Goal: Task Accomplishment & Management: Complete application form

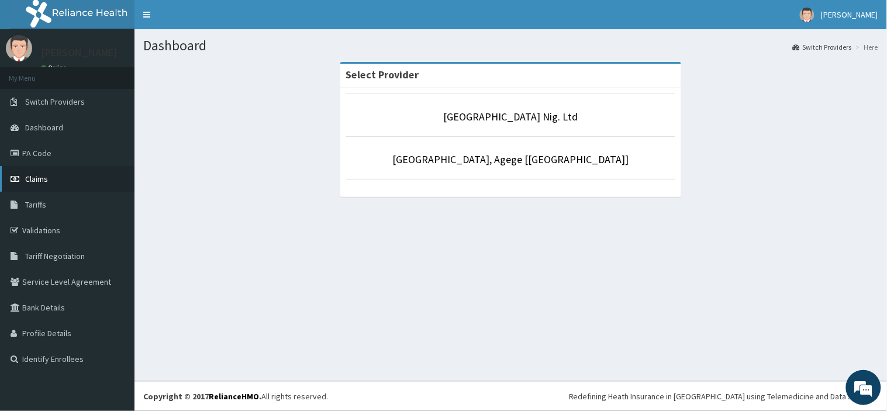
drag, startPoint x: 0, startPoint y: 0, endPoint x: 49, endPoint y: 174, distance: 181.1
click at [49, 174] on link "Claims" at bounding box center [67, 179] width 135 height 26
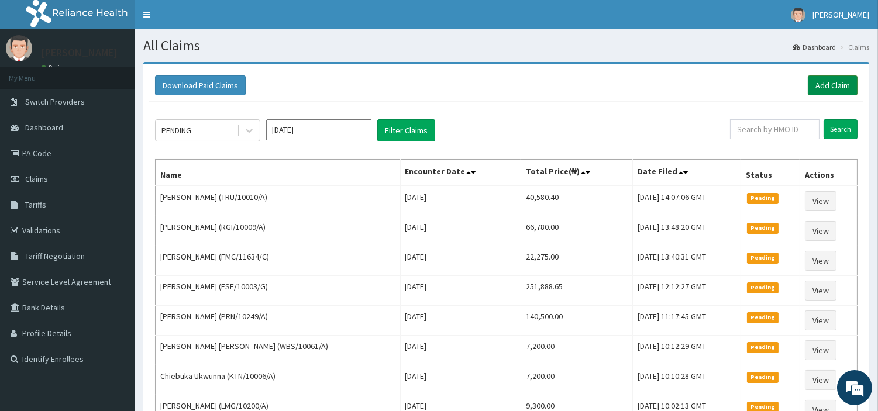
click at [847, 89] on link "Add Claim" at bounding box center [833, 85] width 50 height 20
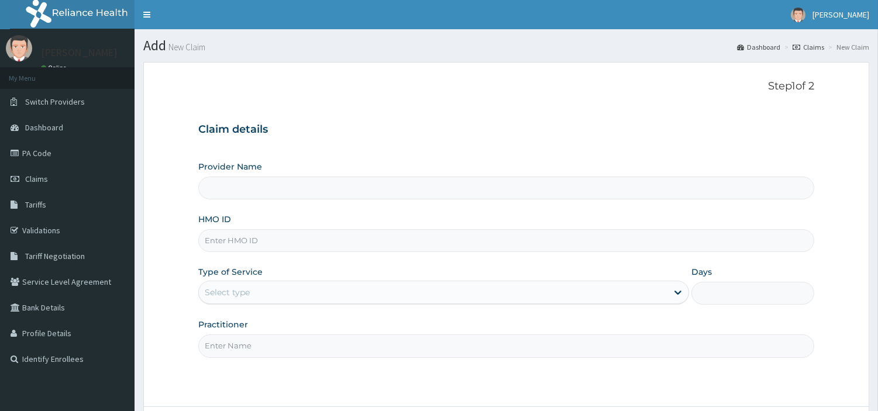
click at [288, 233] on input "HMO ID" at bounding box center [506, 240] width 616 height 23
type input "[GEOGRAPHIC_DATA] Nig. Ltd"
paste input "AET/10052/C"
type input "AET/10052/C"
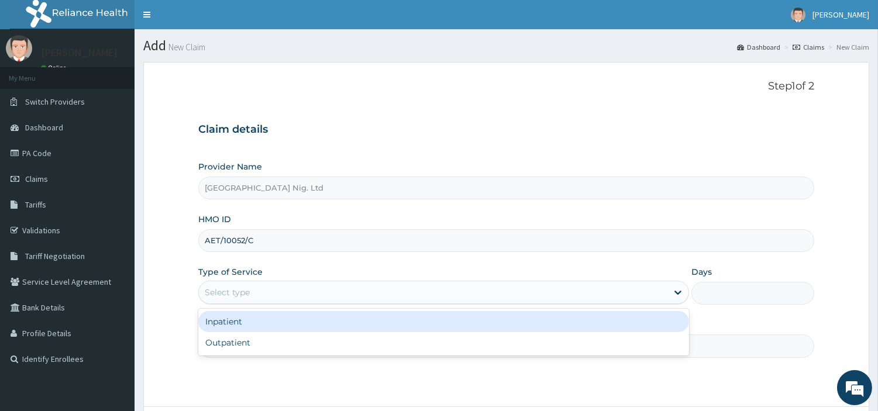
click at [260, 289] on div "Select type" at bounding box center [433, 292] width 469 height 19
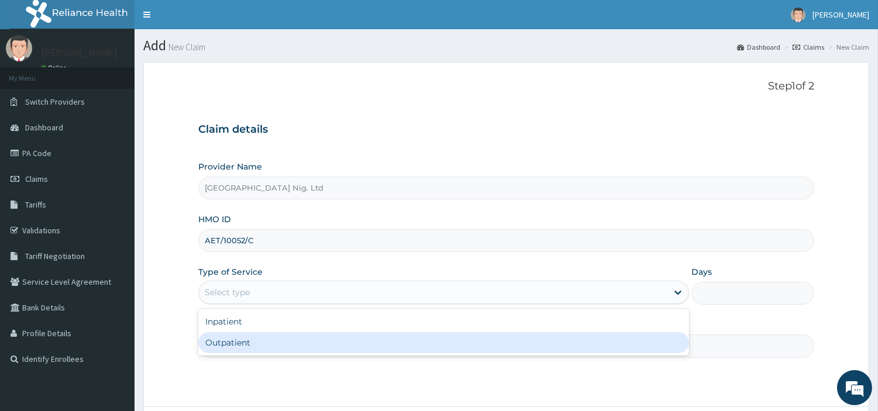
click at [272, 342] on div "Outpatient" at bounding box center [443, 342] width 491 height 21
type input "1"
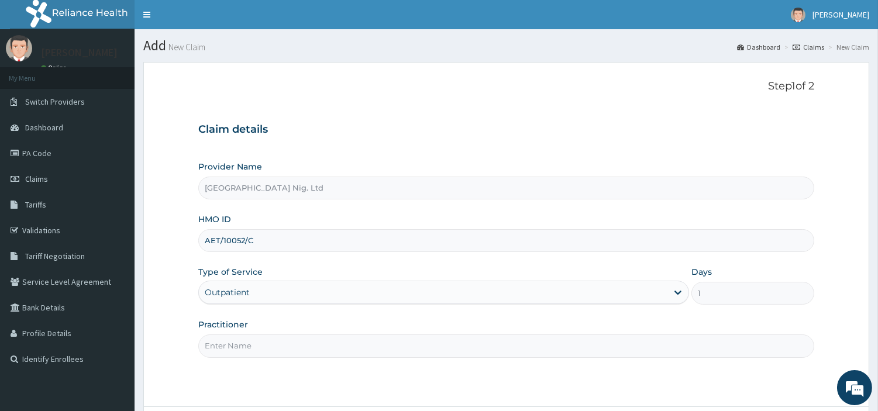
click at [272, 342] on input "Practitioner" at bounding box center [506, 346] width 616 height 23
paste input "Ogbe Augustine"
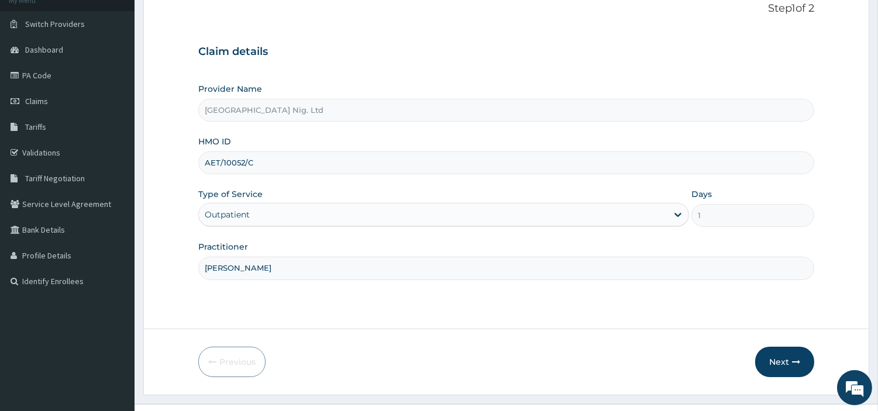
scroll to position [101, 0]
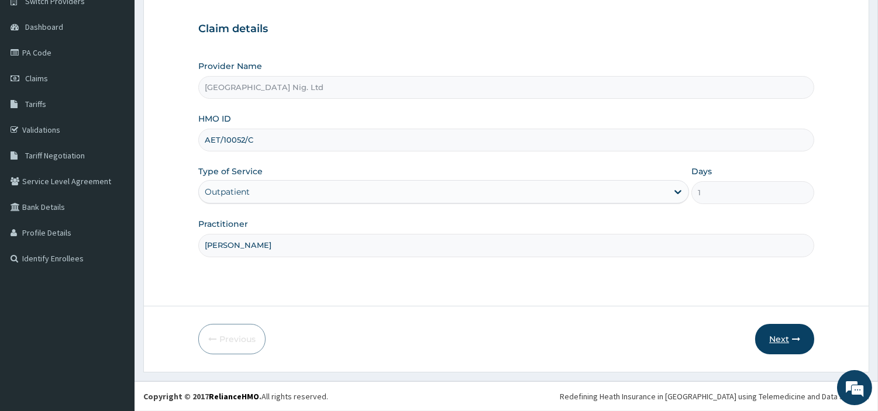
type input "Ogbe Augustine"
click at [771, 341] on button "Next" at bounding box center [784, 339] width 59 height 30
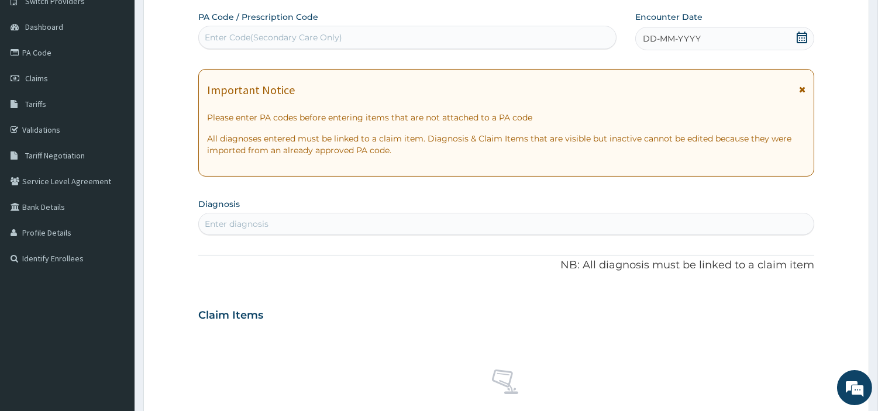
click at [367, 39] on div "Enter Code(Secondary Care Only)" at bounding box center [407, 37] width 417 height 19
paste input "PA/89B4E5"
type input "PA/89B4E5"
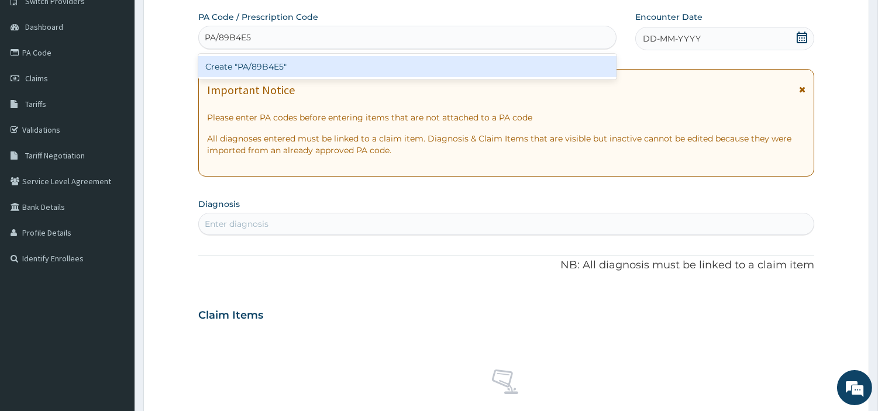
click at [525, 70] on div "Create "PA/89B4E5"" at bounding box center [407, 66] width 418 height 21
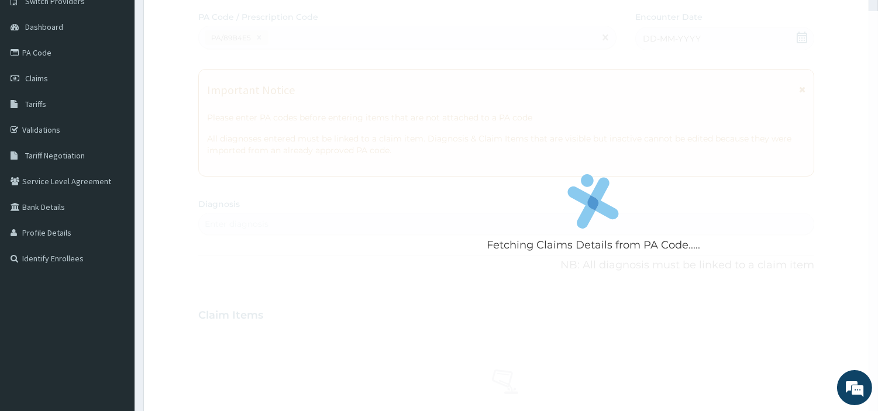
scroll to position [0, 0]
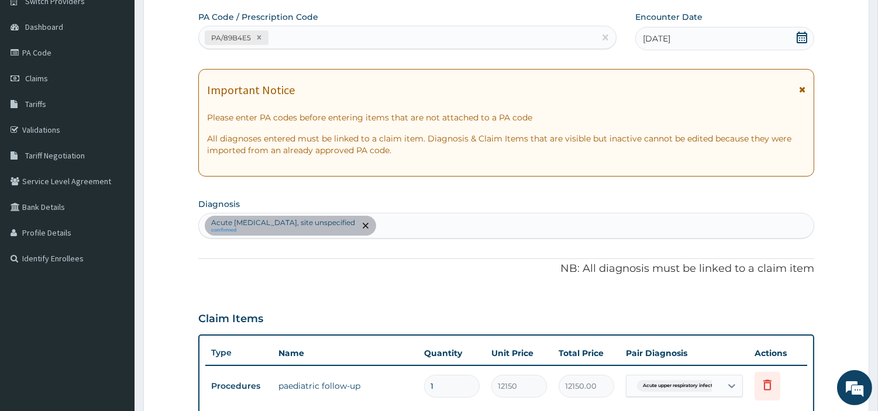
click at [290, 48] on div "PA/89B4E5" at bounding box center [407, 37] width 418 height 23
paste input "PA/89B4E5"
click at [285, 41] on input "PA/89B4E5" at bounding box center [294, 38] width 47 height 12
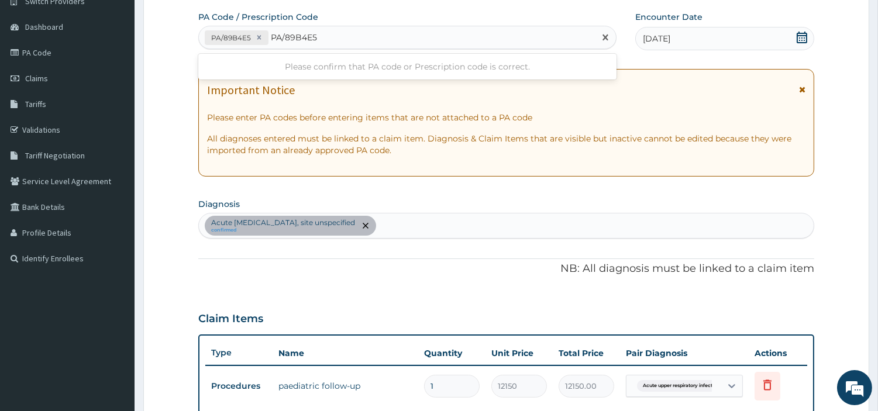
paste input "31CA3"
type input "PA/31CA35"
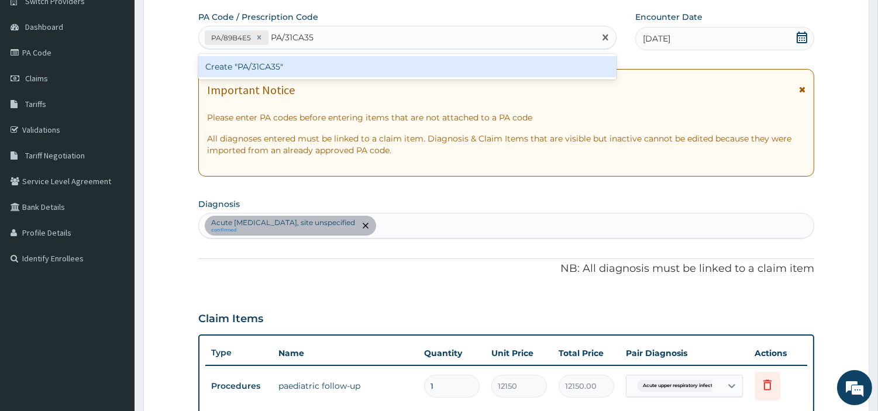
click at [240, 63] on div "Create "PA/31CA35"" at bounding box center [407, 66] width 418 height 21
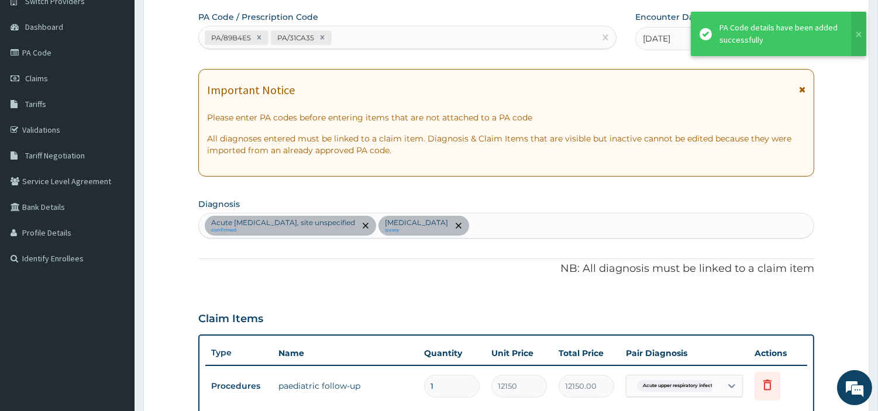
scroll to position [321, 0]
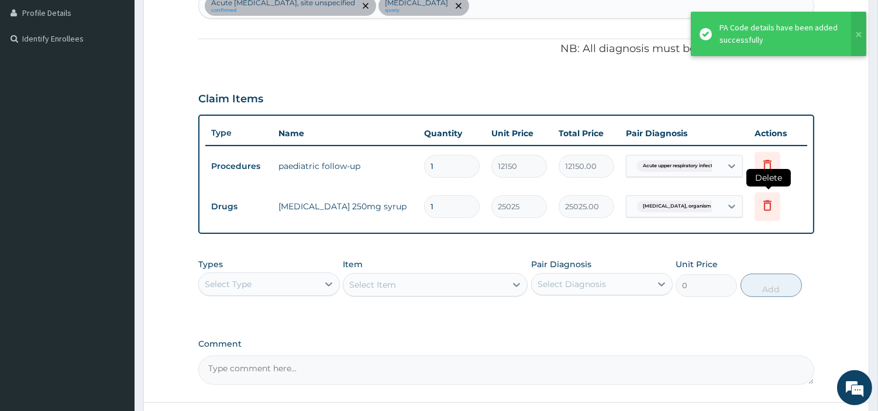
click at [775, 217] on icon at bounding box center [768, 206] width 26 height 29
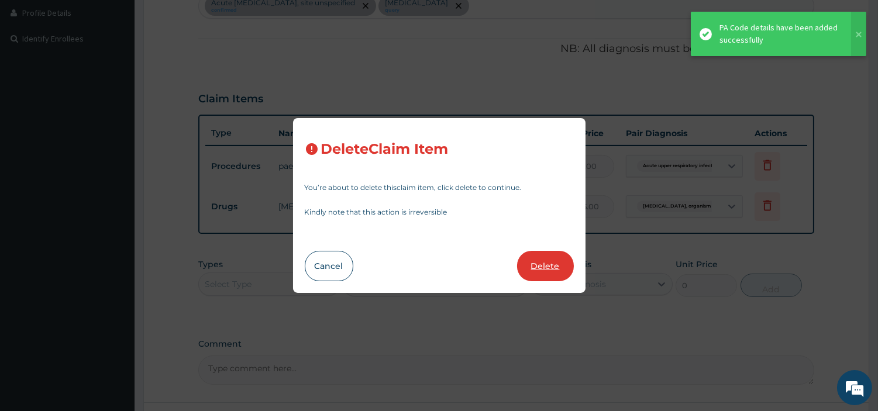
click at [556, 269] on button "Delete" at bounding box center [545, 266] width 57 height 30
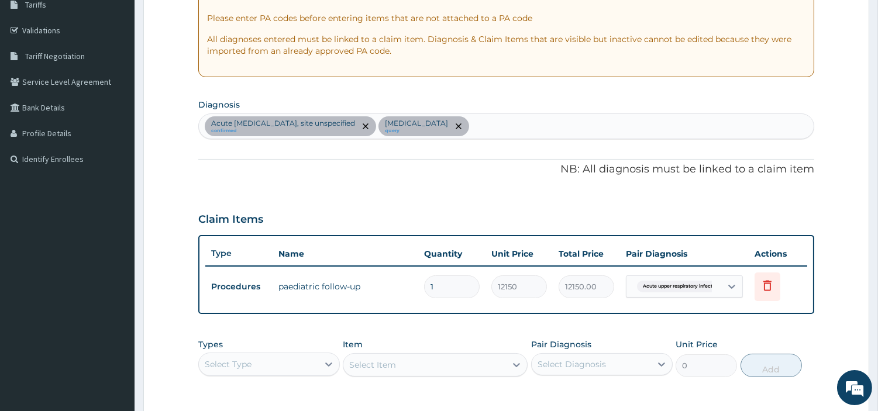
scroll to position [126, 0]
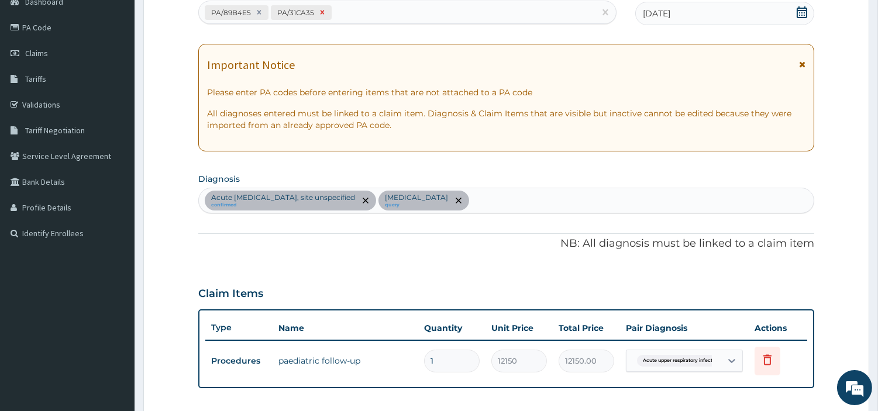
click at [319, 10] on icon at bounding box center [322, 12] width 8 height 8
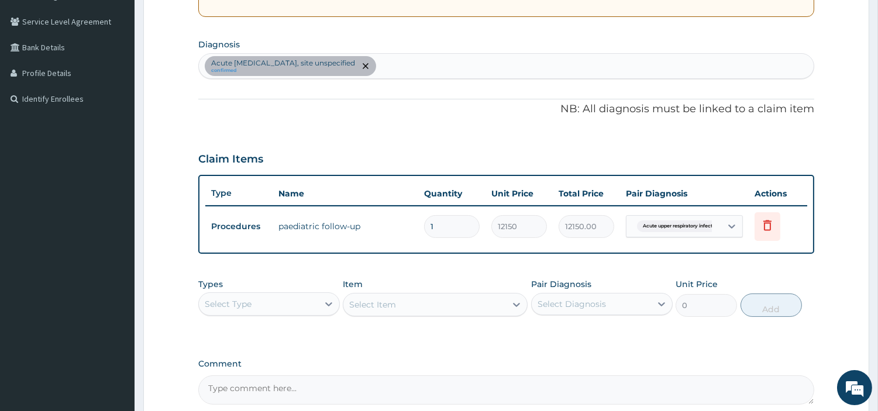
scroll to position [376, 0]
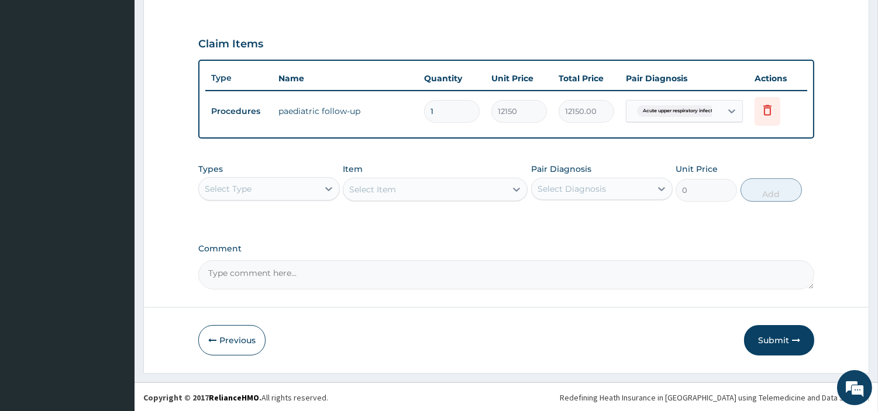
drag, startPoint x: 758, startPoint y: 335, endPoint x: 207, endPoint y: 2, distance: 643.3
click at [757, 335] on button "Submit" at bounding box center [779, 340] width 70 height 30
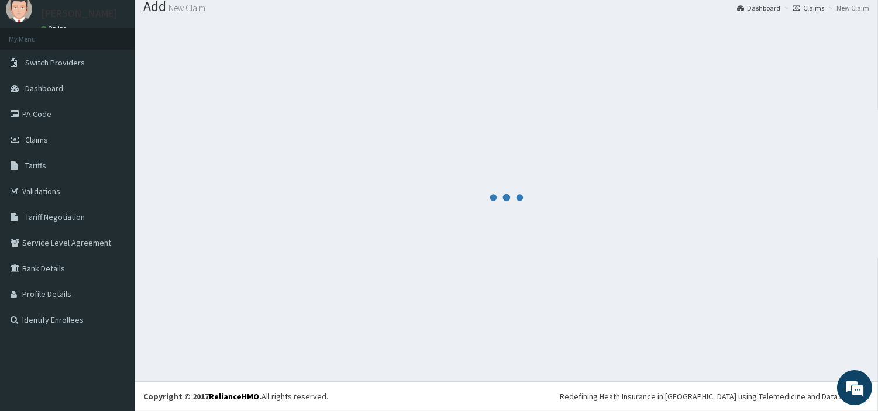
scroll to position [39, 0]
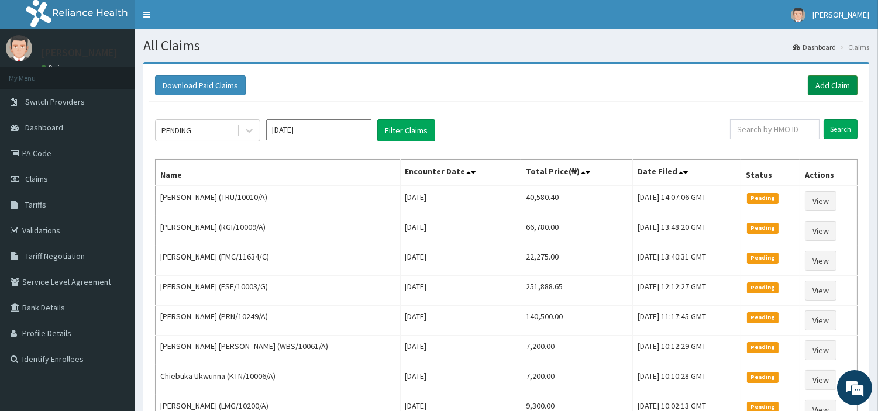
click at [816, 80] on link "Add Claim" at bounding box center [833, 85] width 50 height 20
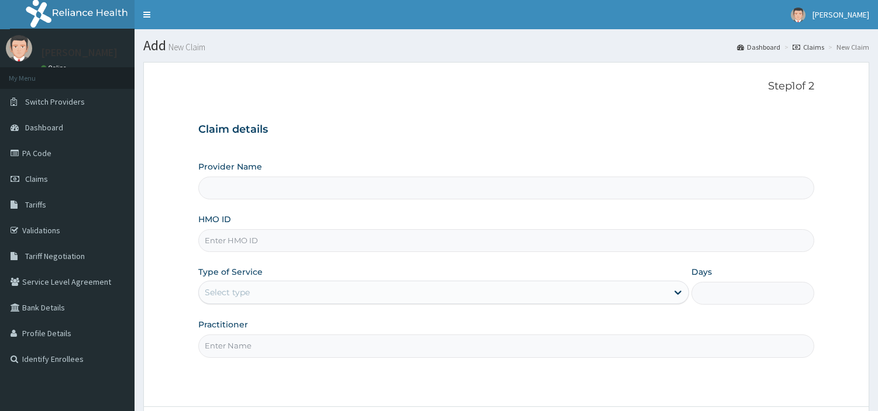
type input "[GEOGRAPHIC_DATA] Nig. Ltd"
click at [264, 243] on input "HMO ID" at bounding box center [506, 240] width 616 height 23
paste input "WBS/10061/C"
type input "WBS/10061/C"
click at [273, 290] on div "Select type" at bounding box center [433, 292] width 469 height 19
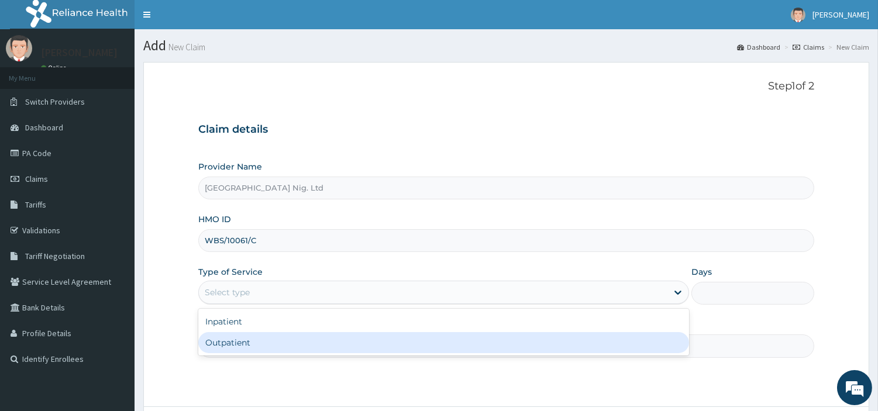
click at [271, 339] on div "Outpatient" at bounding box center [443, 342] width 491 height 21
type input "1"
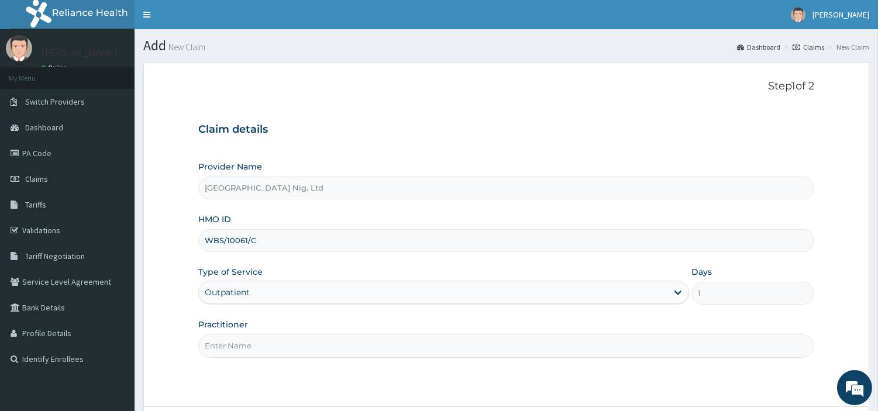
click at [271, 339] on input "Practitioner" at bounding box center [506, 346] width 616 height 23
paste input "Oyewole Mayowa"
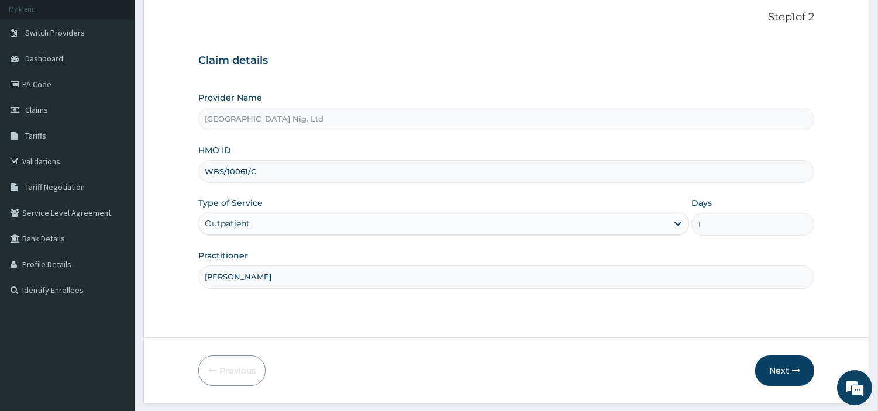
scroll to position [101, 0]
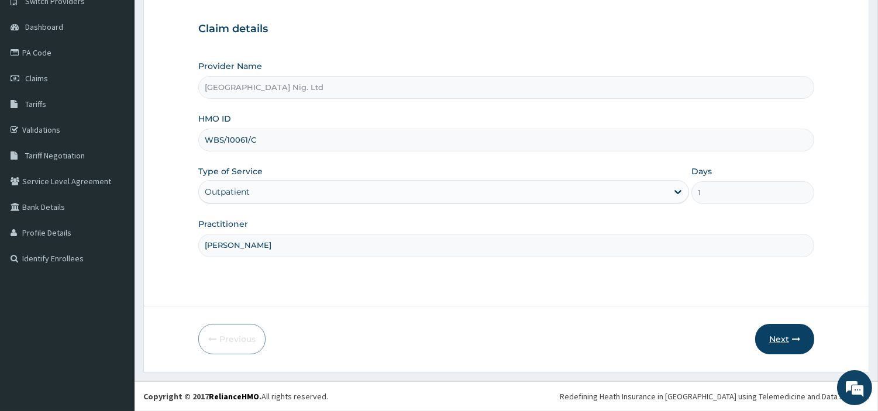
type input "Oyewole Mayowa"
click at [780, 335] on button "Next" at bounding box center [784, 339] width 59 height 30
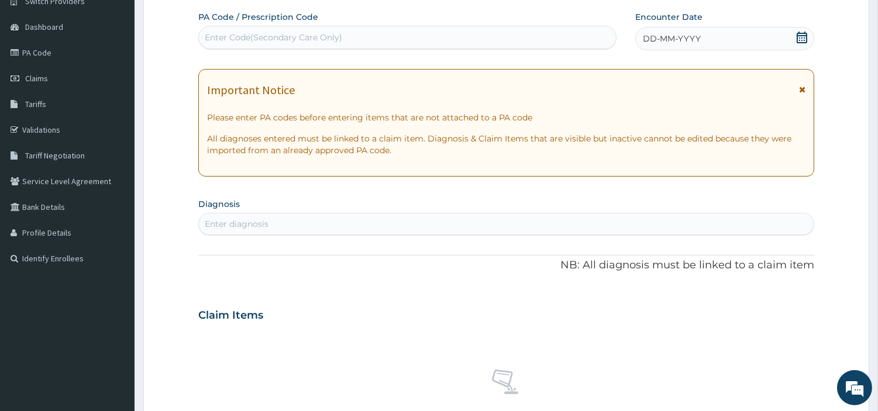
click at [363, 47] on div "Enter Code(Secondary Care Only)" at bounding box center [407, 37] width 418 height 23
paste input "PA/3DB7FB"
type input "PA/3DB7FB"
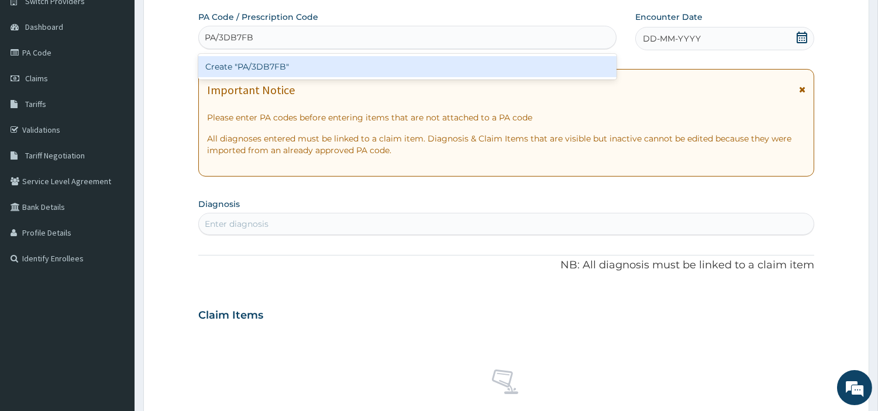
click at [490, 67] on div "Create "PA/3DB7FB"" at bounding box center [407, 66] width 418 height 21
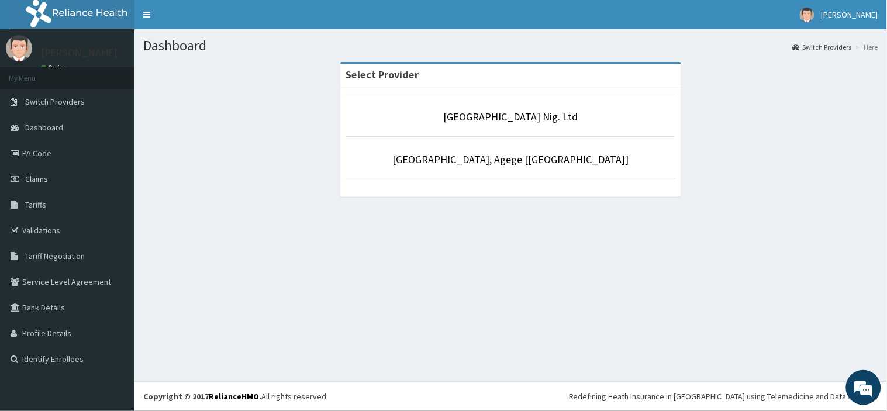
click at [203, 221] on div "Dashboard Switch Providers Here Select [GEOGRAPHIC_DATA] Nig. Ltd [GEOGRAPHIC_D…" at bounding box center [511, 205] width 753 height 352
click at [55, 174] on link "Claims" at bounding box center [67, 179] width 135 height 26
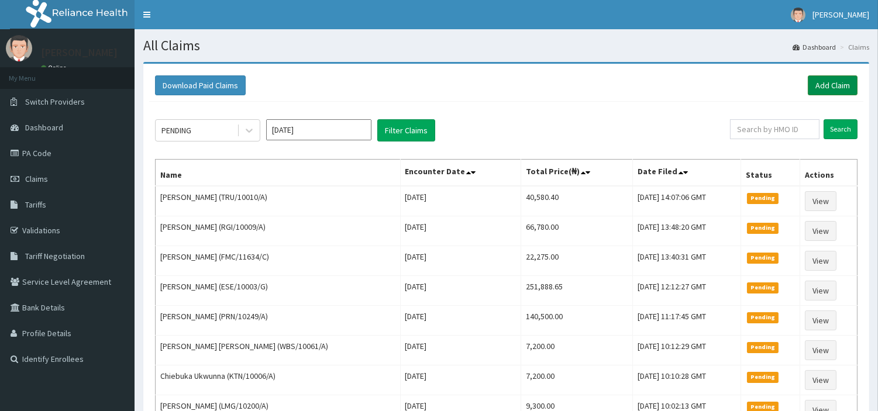
click at [830, 84] on link "Add Claim" at bounding box center [833, 85] width 50 height 20
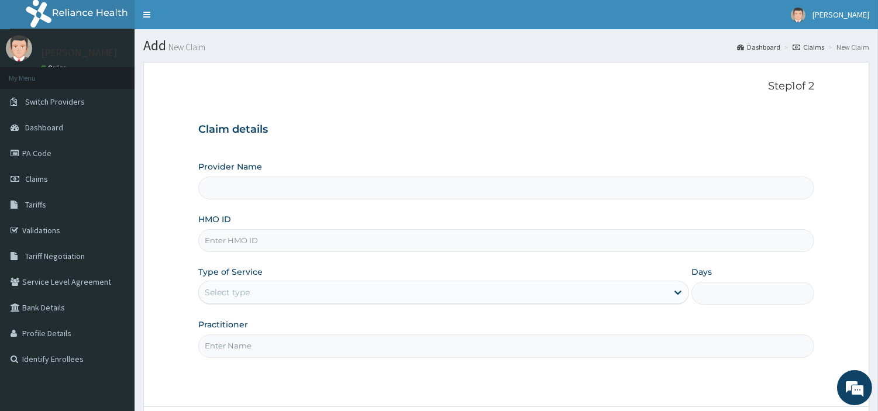
type input "[GEOGRAPHIC_DATA] Nig. Ltd"
click at [358, 243] on input "HMO ID" at bounding box center [506, 240] width 616 height 23
paste input "WBS/10061/C"
type input "WBS/10061/C"
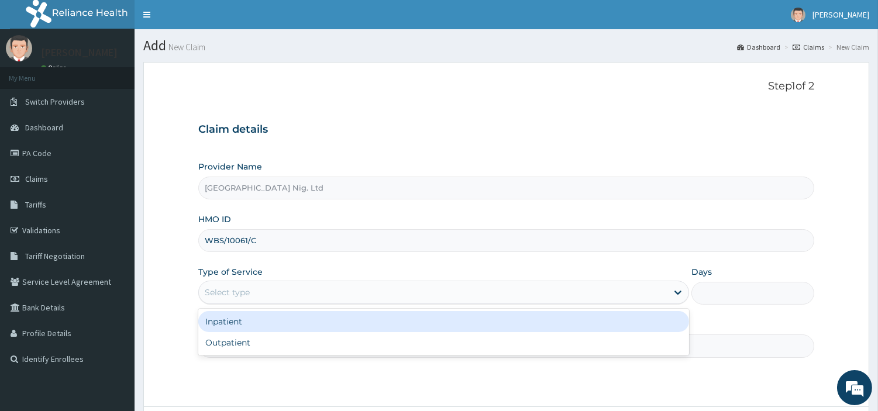
click at [295, 297] on div "Select type" at bounding box center [433, 292] width 469 height 19
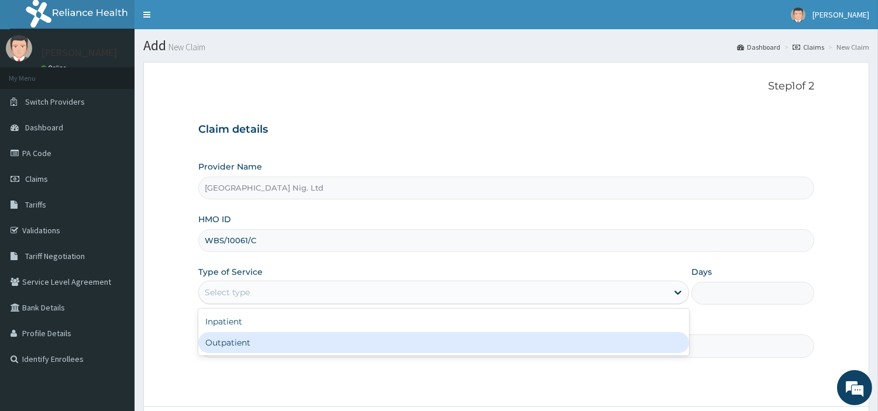
click at [283, 338] on div "Outpatient" at bounding box center [443, 342] width 491 height 21
type input "1"
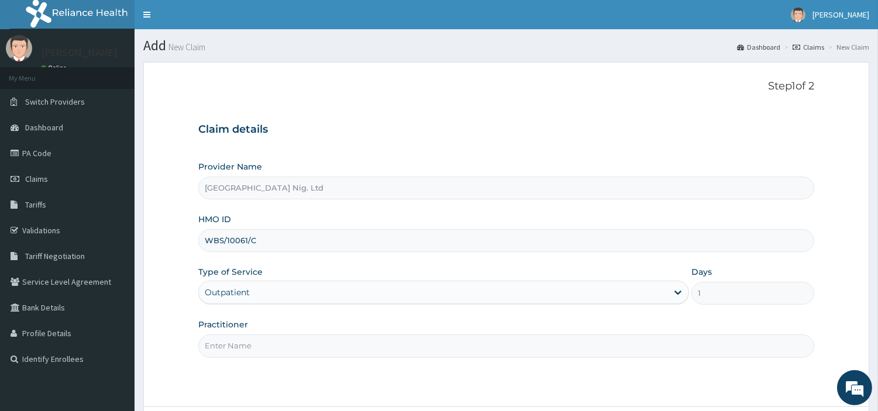
click at [283, 338] on input "Practitioner" at bounding box center [506, 346] width 616 height 23
paste input "Oyewole Mayowa"
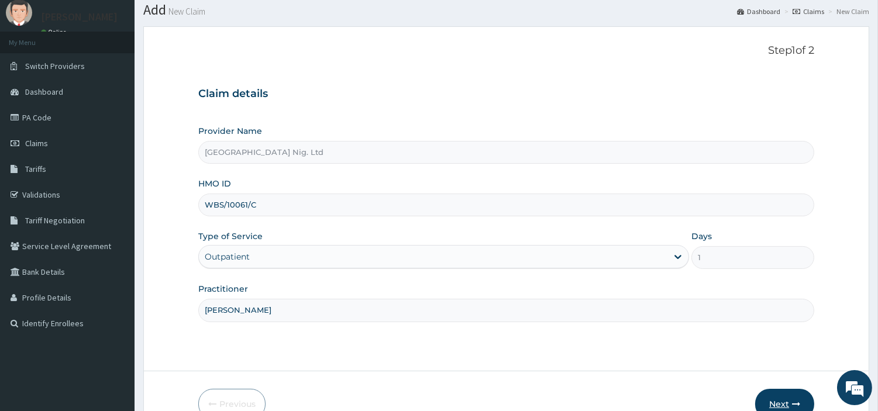
type input "Oyewole Mayowa"
click at [775, 400] on button "Next" at bounding box center [784, 404] width 59 height 30
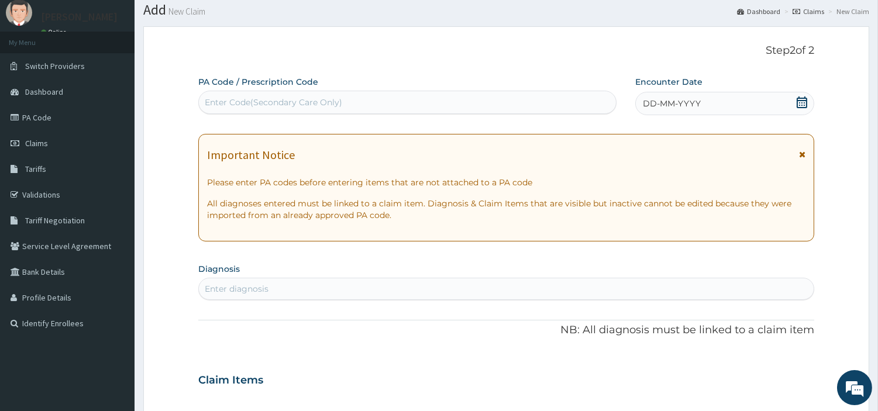
click at [256, 102] on div "Enter Code(Secondary Care Only)" at bounding box center [273, 103] width 137 height 12
paste input "PA/3DB7FB"
type input "PA/3DB7FB"
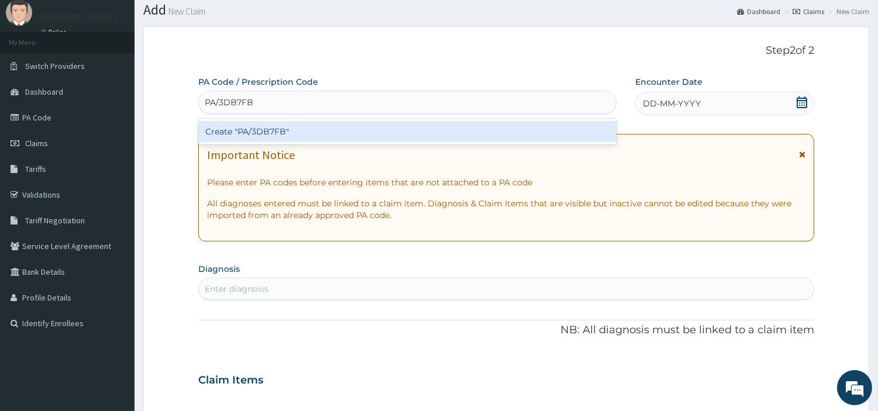
click at [478, 139] on div "Create "PA/3DB7FB"" at bounding box center [407, 131] width 418 height 21
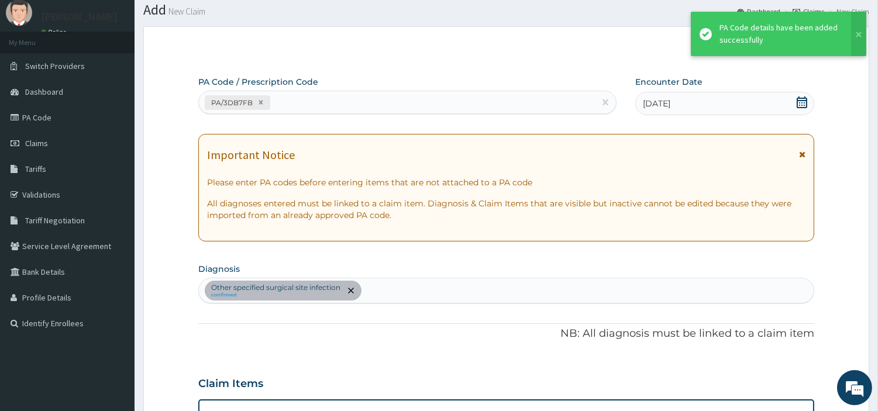
scroll to position [280, 0]
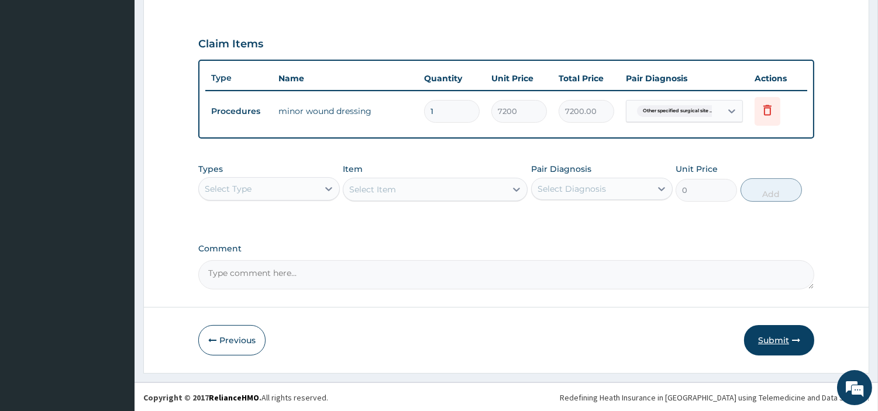
click at [792, 346] on button "Submit" at bounding box center [779, 340] width 70 height 30
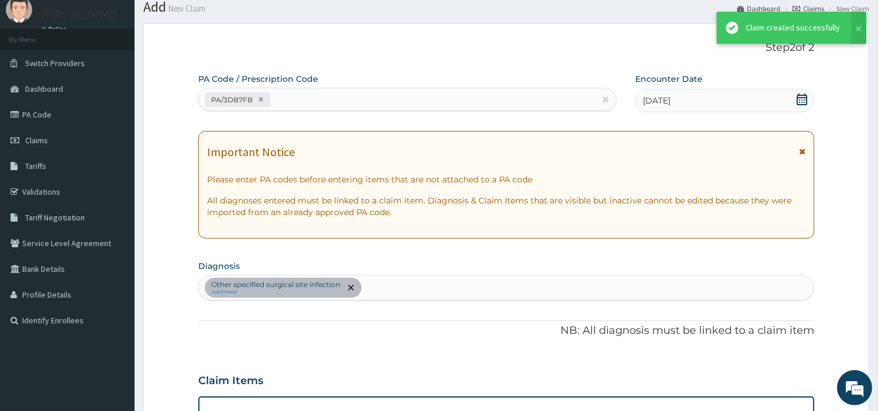
scroll to position [376, 0]
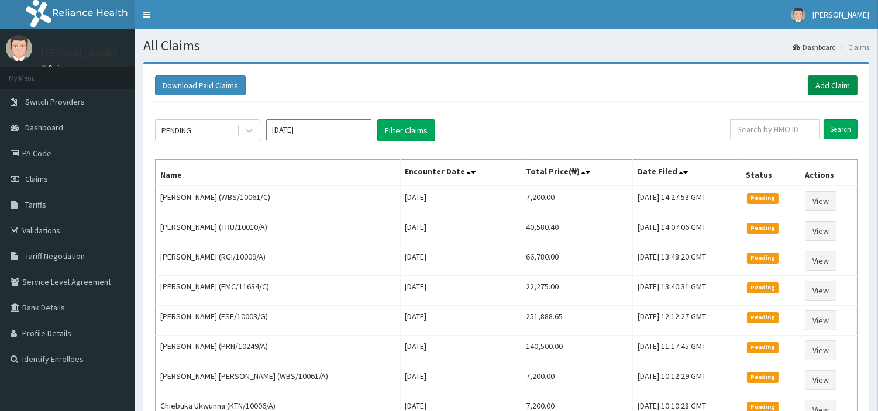
click at [826, 78] on link "Add Claim" at bounding box center [833, 85] width 50 height 20
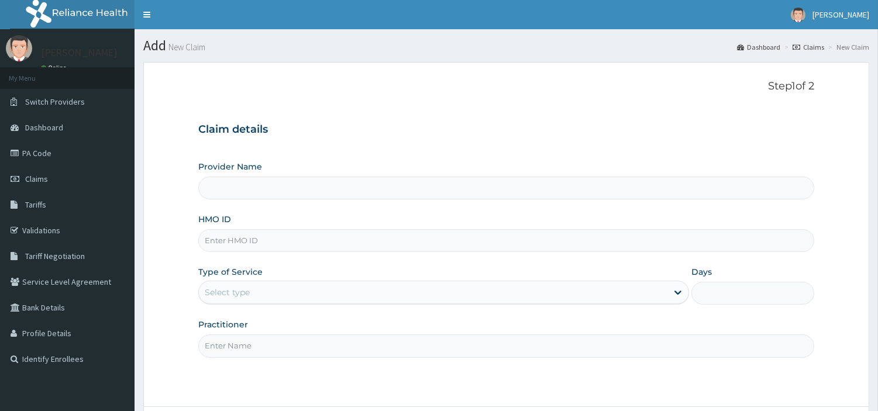
click at [238, 242] on input "HMO ID" at bounding box center [506, 240] width 616 height 23
paste input "PRN/10238/B MOTHER ID"
type input "PRN/10238/B MOTHER I"
type input "[GEOGRAPHIC_DATA] Nig. Ltd"
type input "PRN/10238/B"
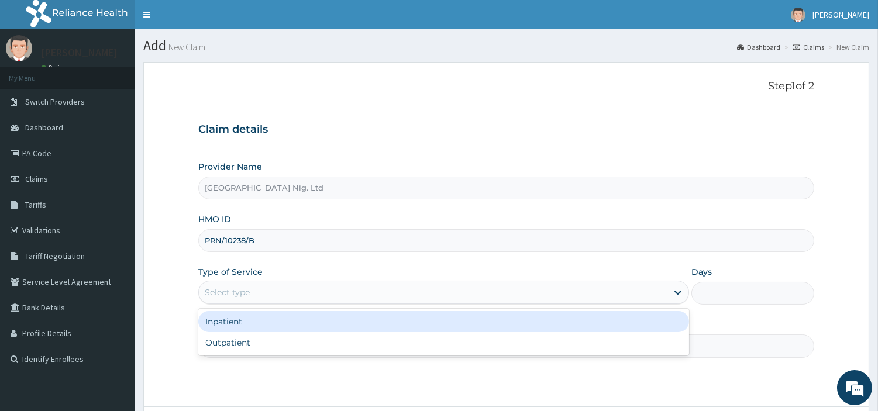
drag, startPoint x: 326, startPoint y: 297, endPoint x: 317, endPoint y: 305, distance: 11.6
click at [326, 297] on div "Select type" at bounding box center [433, 292] width 469 height 19
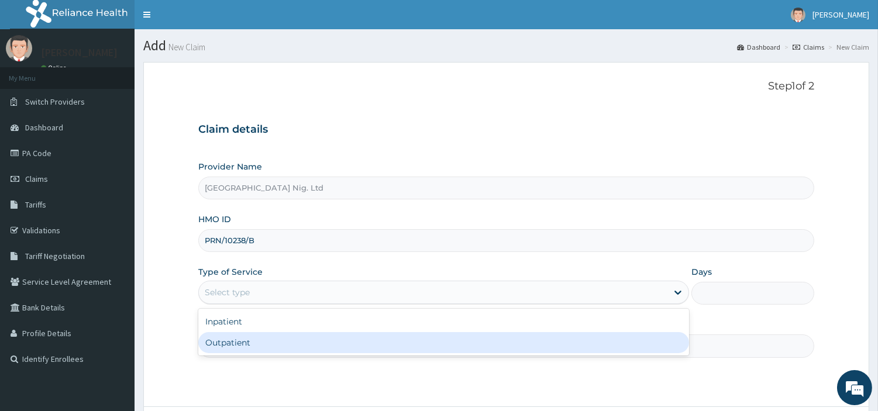
click at [294, 340] on div "Outpatient" at bounding box center [443, 342] width 491 height 21
type input "1"
click at [294, 340] on input "Practitioner" at bounding box center [506, 346] width 616 height 23
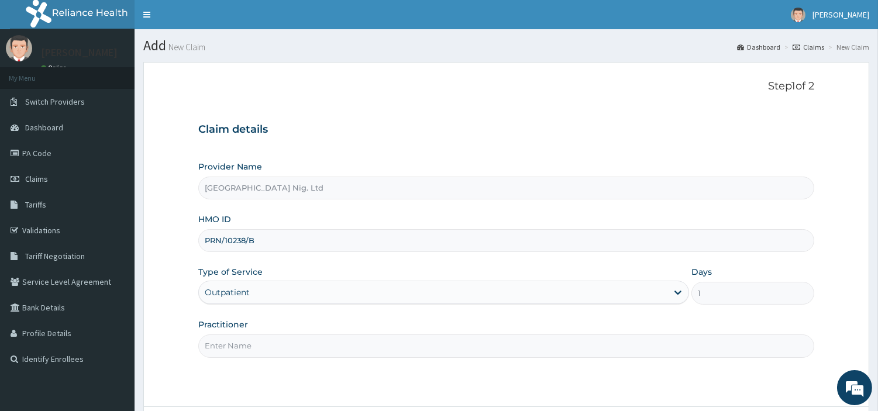
paste input "Ogundokun | MEDICAL OFFICER [PERSON_NAME]"
type input "Ogundokun | MEDICAL OFFICER [PERSON_NAME]"
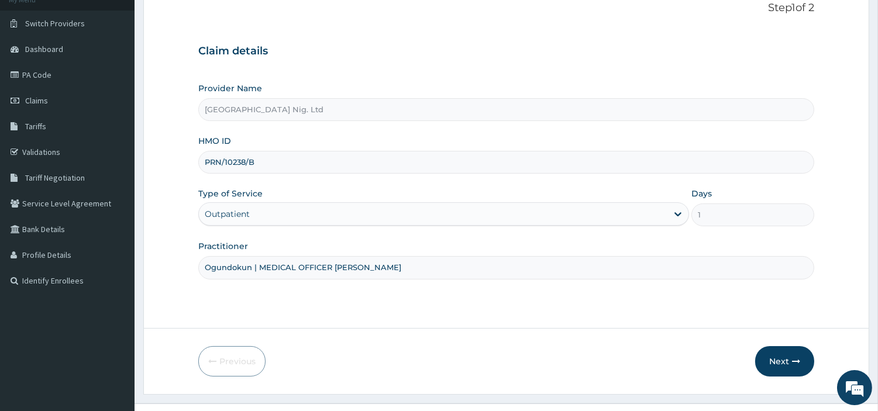
scroll to position [101, 0]
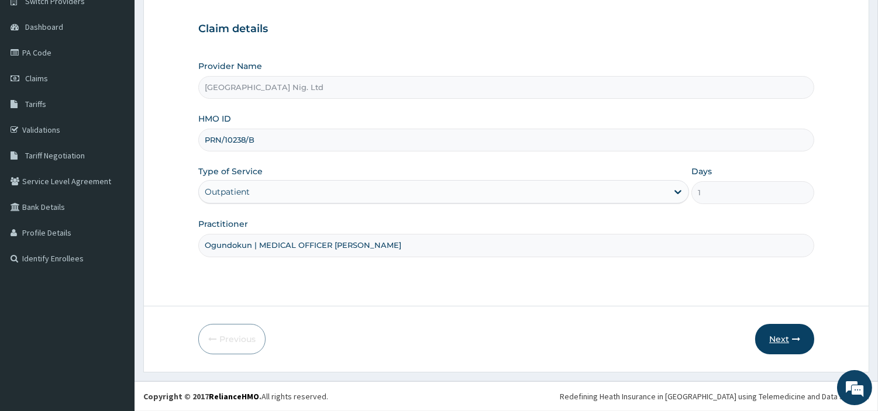
click at [784, 338] on button "Next" at bounding box center [784, 339] width 59 height 30
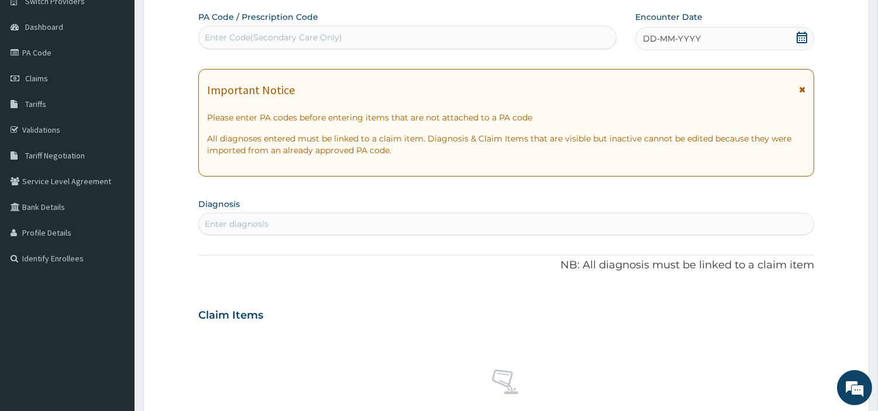
scroll to position [0, 0]
click at [442, 35] on div "Enter Code(Secondary Care Only)" at bounding box center [407, 37] width 417 height 19
paste input "PA/9F0FC5"
type input "PA/9F0FC5"
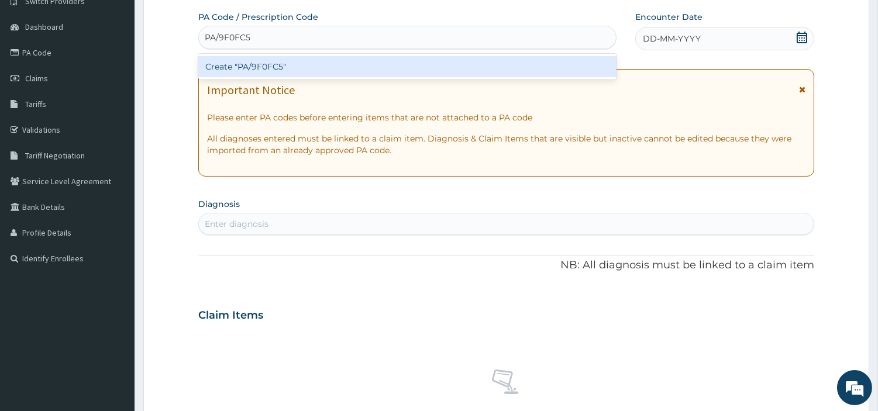
click at [477, 71] on div "Create "PA/9F0FC5"" at bounding box center [407, 66] width 418 height 21
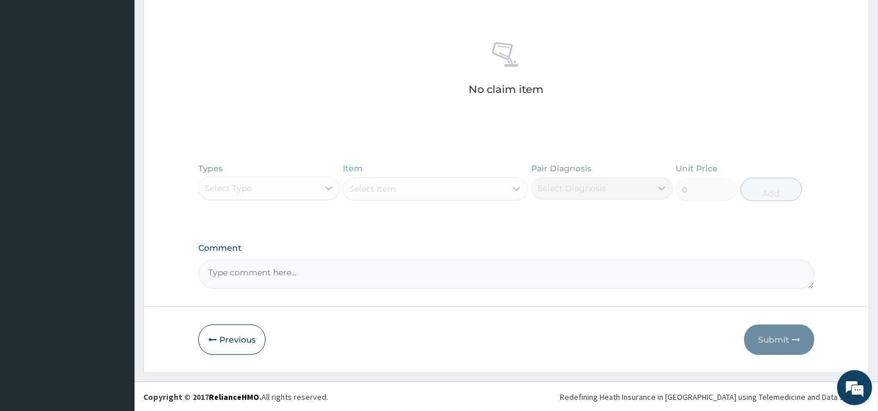
scroll to position [439, 0]
click at [240, 345] on button "Previous" at bounding box center [231, 339] width 67 height 30
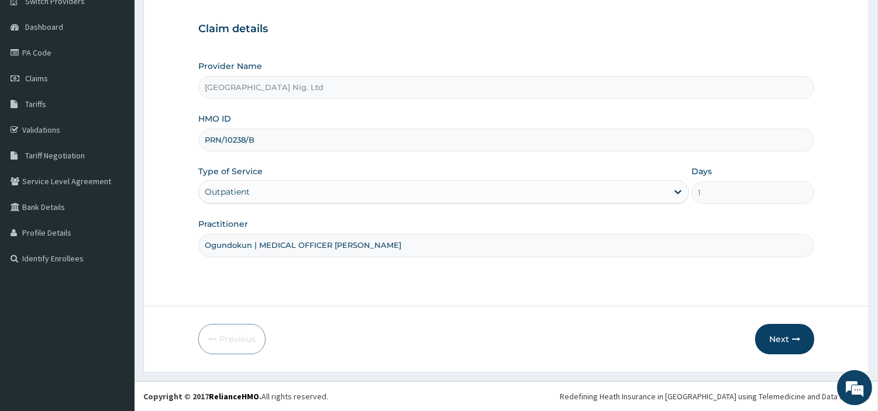
scroll to position [101, 0]
click at [259, 135] on input "PRN/10238/B" at bounding box center [506, 140] width 616 height 23
type input "PRN/10238/A"
click at [765, 342] on button "Next" at bounding box center [784, 339] width 59 height 30
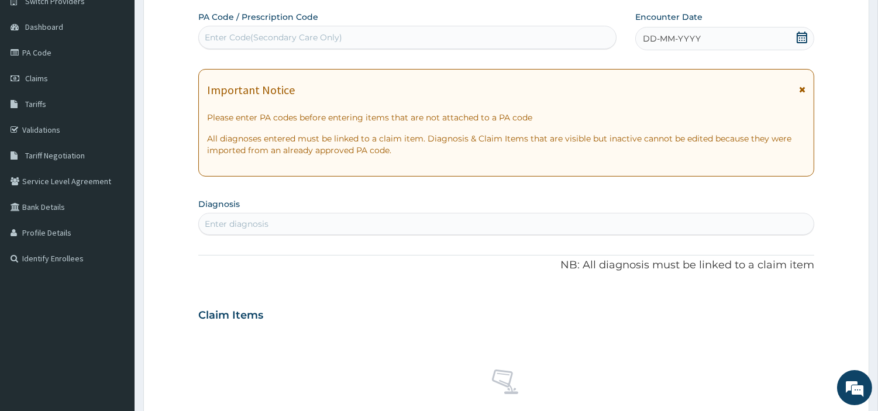
click at [333, 40] on div "Enter Code(Secondary Care Only)" at bounding box center [273, 38] width 137 height 12
paste input "PA/9F0FC5"
type input "PA/9F0FC5"
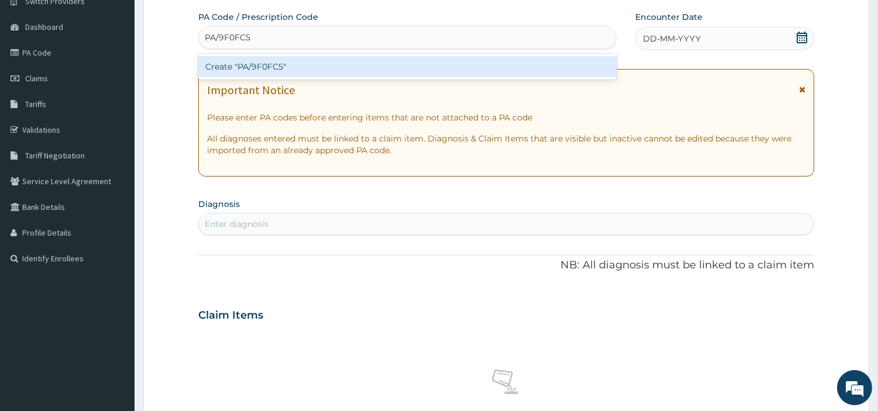
click at [453, 65] on div "Create "PA/9F0FC5"" at bounding box center [407, 66] width 418 height 21
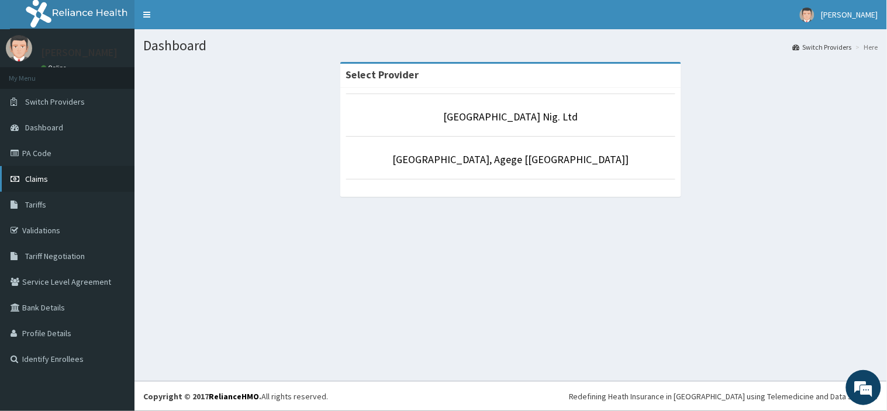
click at [47, 183] on link "Claims" at bounding box center [67, 179] width 135 height 26
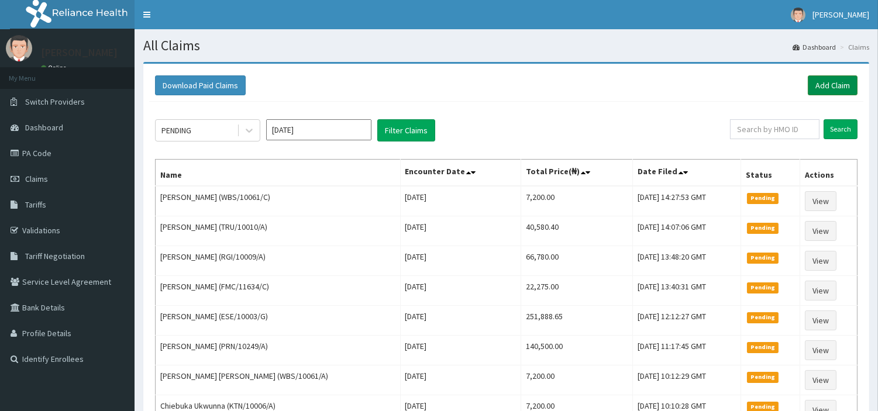
click at [841, 87] on link "Add Claim" at bounding box center [833, 85] width 50 height 20
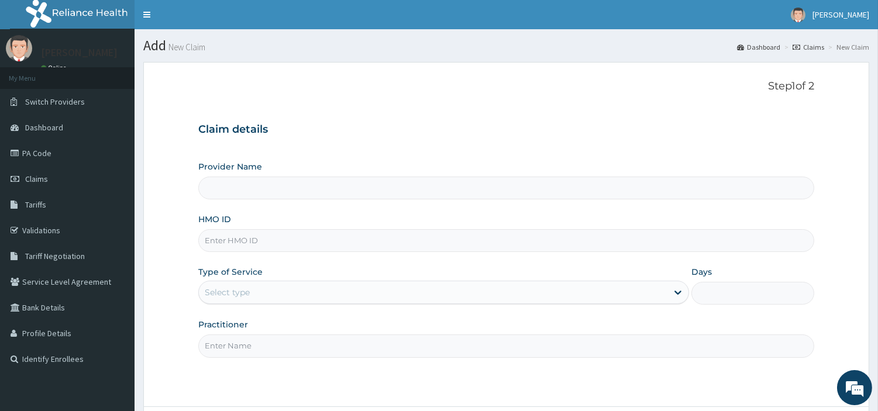
click at [225, 242] on input "HMO ID" at bounding box center [506, 240] width 616 height 23
type input "R-Jolad Hospital Nig. Ltd"
paste input "PRN/10238/B MOTHER ID"
click at [205, 245] on input "PRN/1023" at bounding box center [506, 240] width 616 height 23
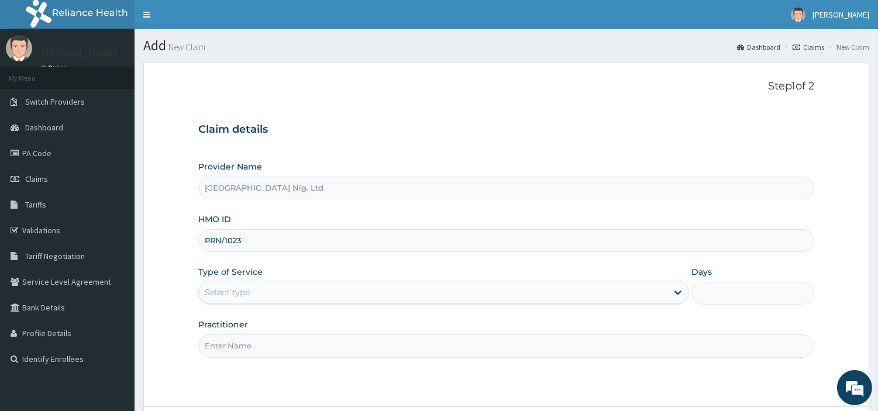
click at [212, 237] on input "PRN/1023" at bounding box center [506, 240] width 616 height 23
click at [219, 240] on input "PRN/1023" at bounding box center [506, 240] width 616 height 23
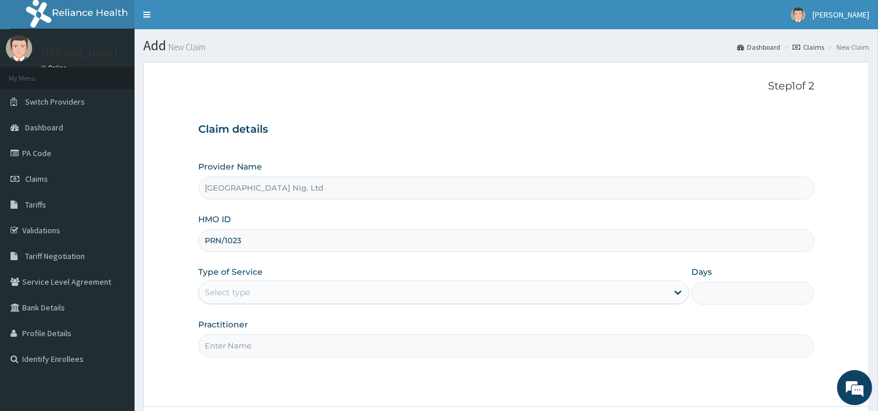
click at [219, 240] on input "PRN/1023" at bounding box center [506, 240] width 616 height 23
paste input "8/B MOTHER ID"
type input "PRN/10238/A"
drag, startPoint x: 273, startPoint y: 297, endPoint x: 271, endPoint y: 305, distance: 8.3
click at [272, 297] on div "Select type" at bounding box center [433, 292] width 469 height 19
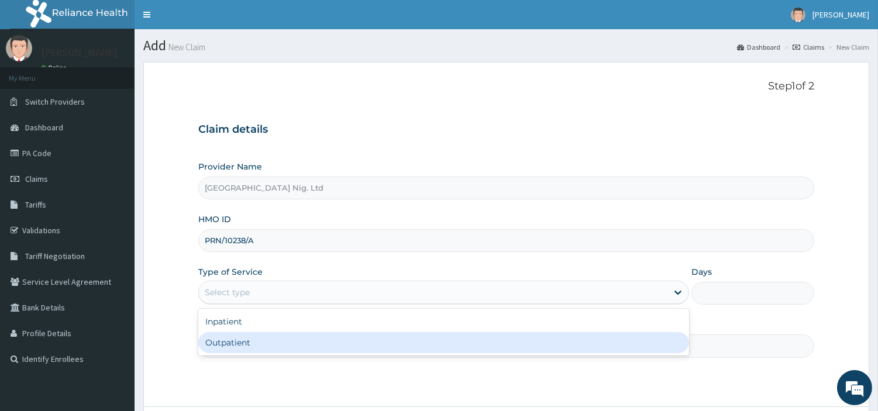
click at [271, 347] on div "Outpatient" at bounding box center [443, 342] width 491 height 21
type input "1"
click at [271, 346] on input "Practitioner" at bounding box center [506, 346] width 616 height 23
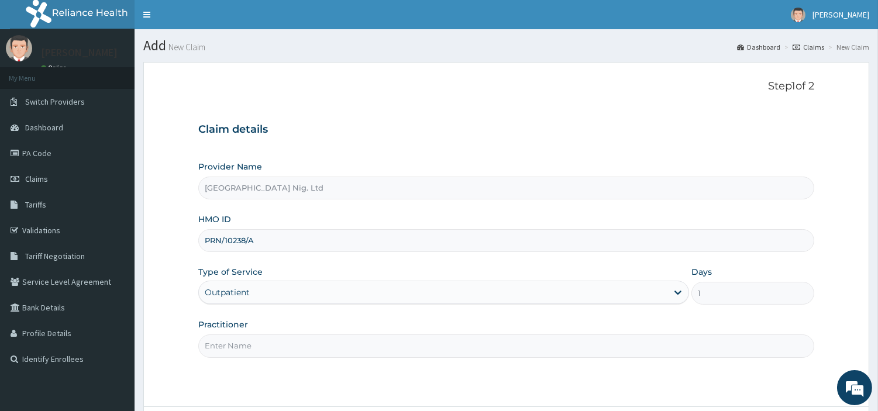
paste input "Ogundokun | MEDICAL OFFICER Olayemi"
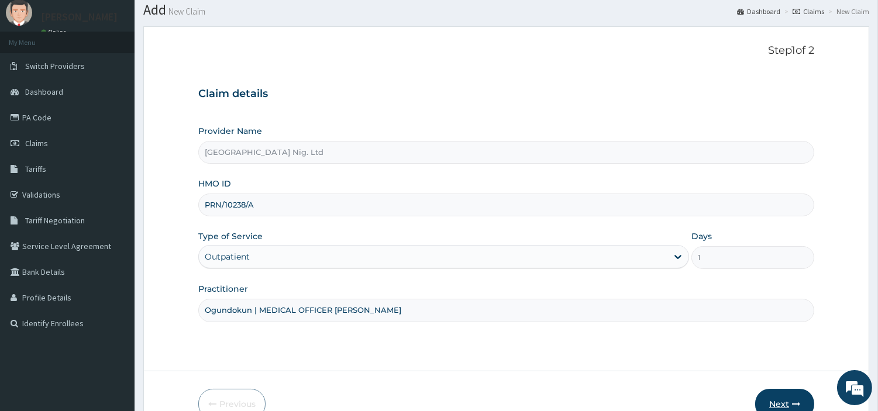
type input "Ogundokun | MEDICAL OFFICER Olayemi"
click at [784, 404] on button "Next" at bounding box center [784, 404] width 59 height 30
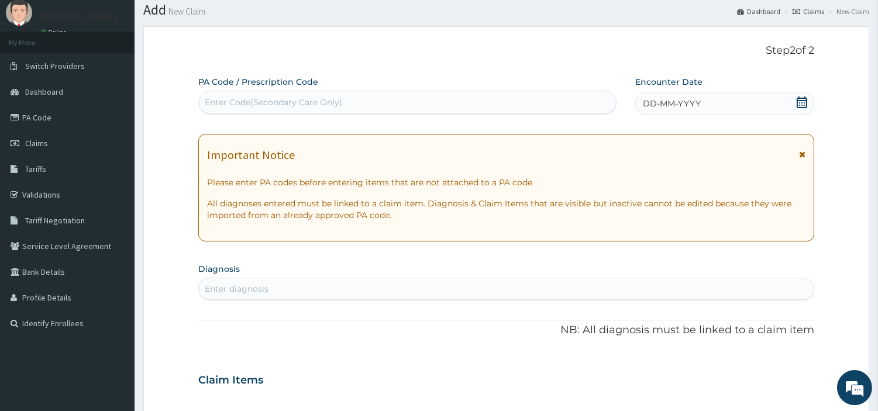
click at [356, 100] on div "Enter Code(Secondary Care Only)" at bounding box center [407, 102] width 417 height 19
paste input "PA/9F0FC5"
type input "PA/9F0FC5"
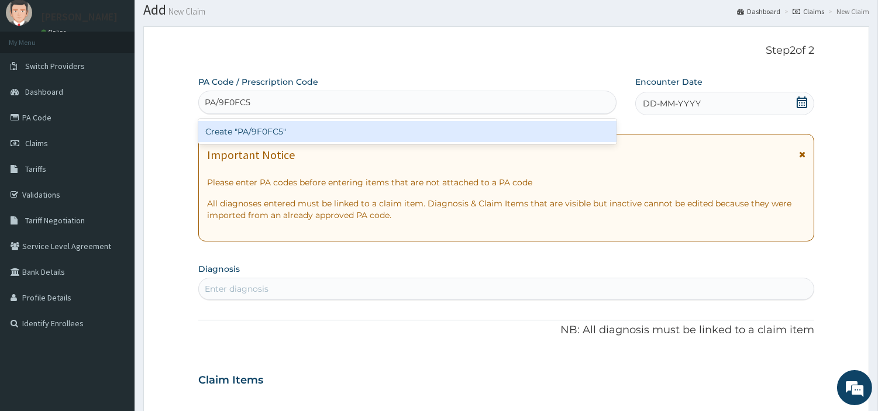
click at [462, 132] on div "Create "PA/9F0FC5"" at bounding box center [407, 131] width 418 height 21
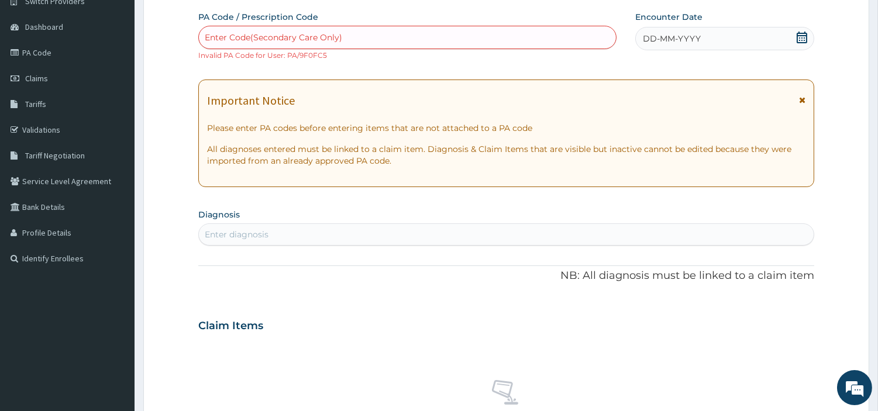
scroll to position [0, 0]
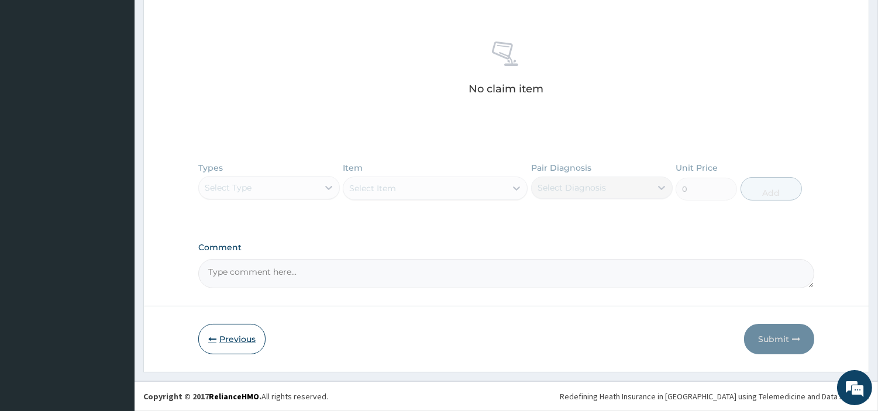
click at [254, 346] on button "Previous" at bounding box center [231, 339] width 67 height 30
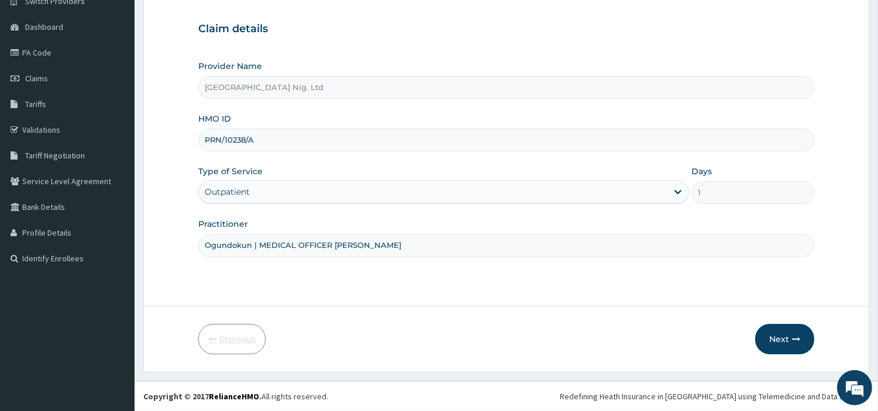
scroll to position [101, 0]
click at [267, 139] on input "PRN/10238/A" at bounding box center [506, 140] width 616 height 23
type input "PRN/10238/B"
click at [759, 347] on button "Next" at bounding box center [784, 339] width 59 height 30
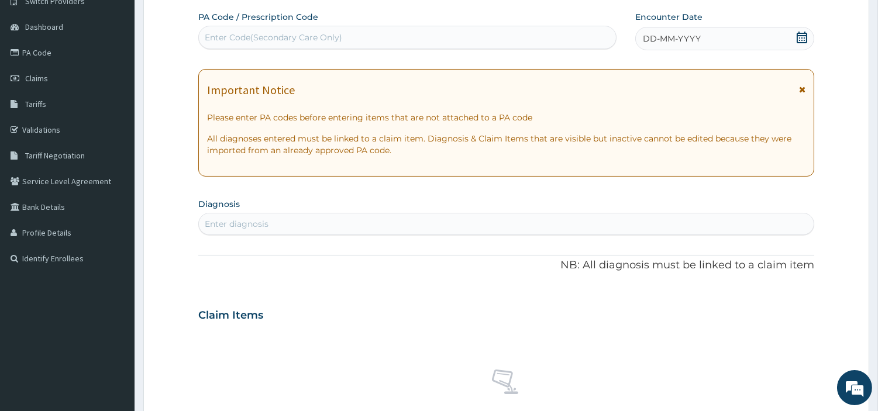
click at [380, 49] on div "PA Code / Prescription Code Enter Code(Secondary Care Only)" at bounding box center [407, 30] width 418 height 39
click at [323, 41] on div "Enter Code(Secondary Care Only)" at bounding box center [273, 38] width 137 height 12
paste input "PA/9F0FC5"
type input "PA/9F0FC5"
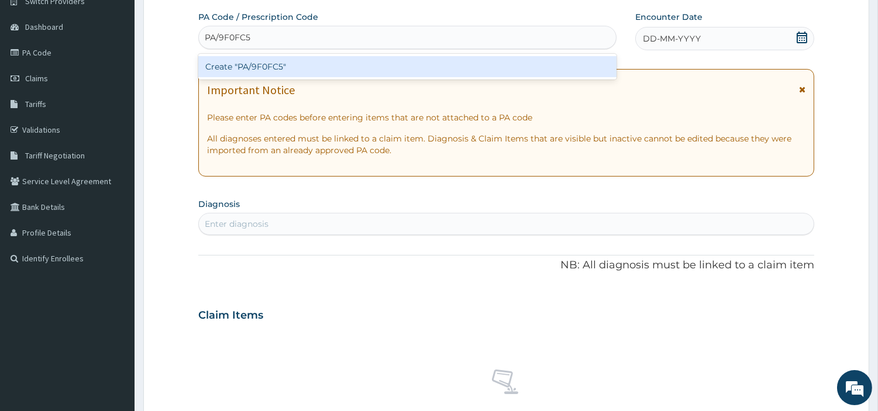
click at [308, 64] on div "Create "PA/9F0FC5"" at bounding box center [407, 66] width 418 height 21
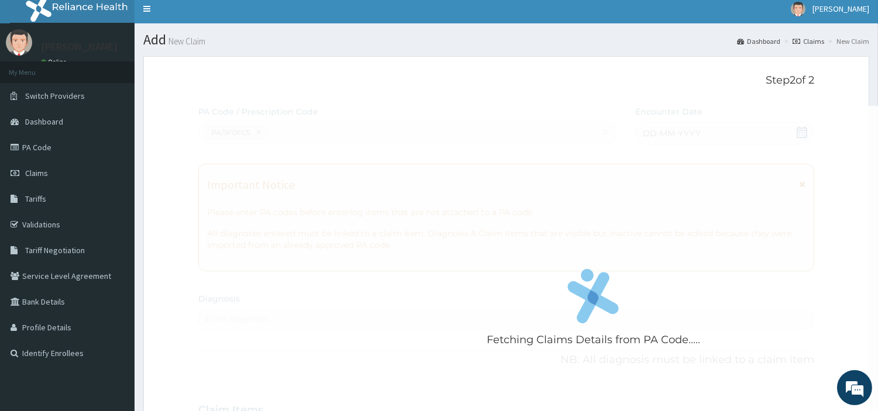
scroll to position [0, 0]
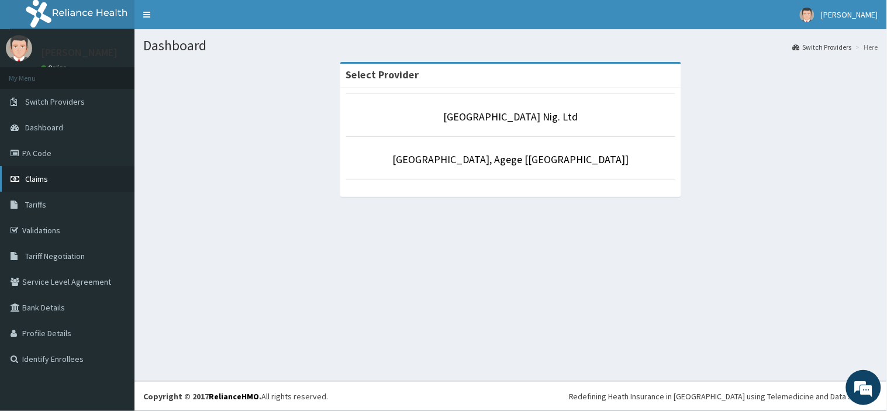
click at [61, 176] on link "Claims" at bounding box center [67, 179] width 135 height 26
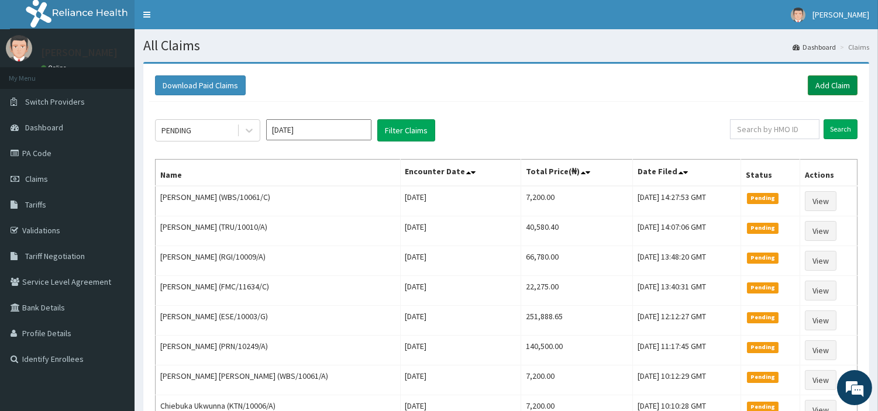
click at [820, 88] on link "Add Claim" at bounding box center [833, 85] width 50 height 20
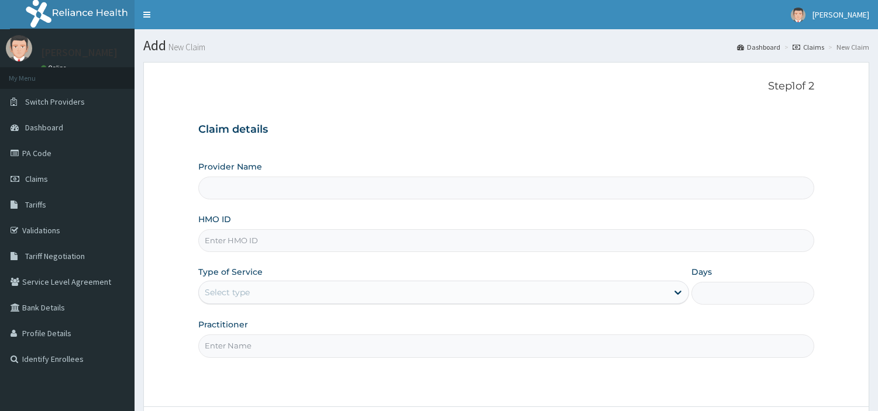
click at [248, 243] on input "HMO ID" at bounding box center [506, 240] width 616 height 23
type input "R-Jolad Hospital Nig. Ltd"
type input "PRN/10238/B"
click at [280, 297] on div "Select type" at bounding box center [433, 292] width 469 height 19
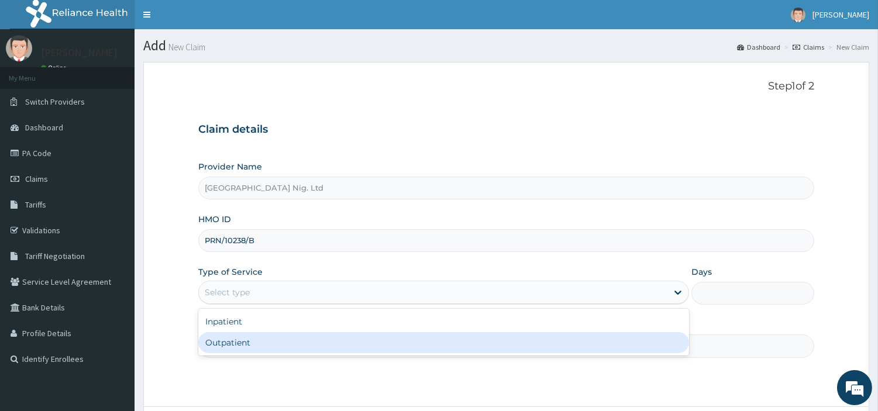
click at [255, 340] on div "Outpatient" at bounding box center [443, 342] width 491 height 21
type input "1"
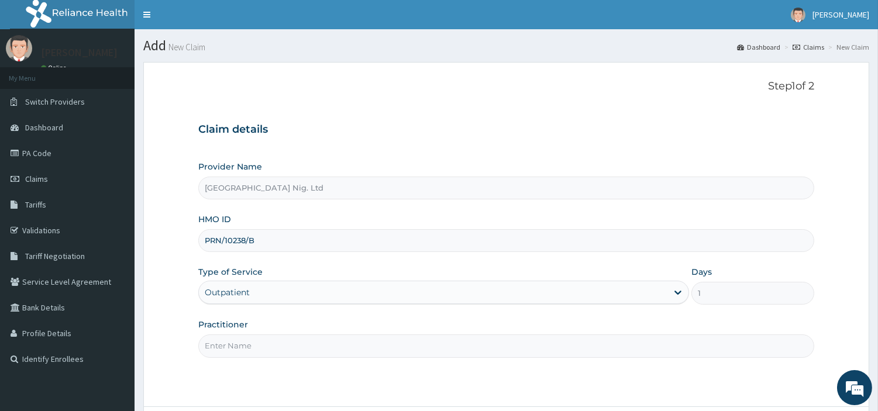
click at [254, 342] on input "Practitioner" at bounding box center [506, 346] width 616 height 23
paste input "Ogundokun | MEDICAL OFFICER Olayemi"
type input "Ogundokun | MEDICAL OFFICER Olayemi"
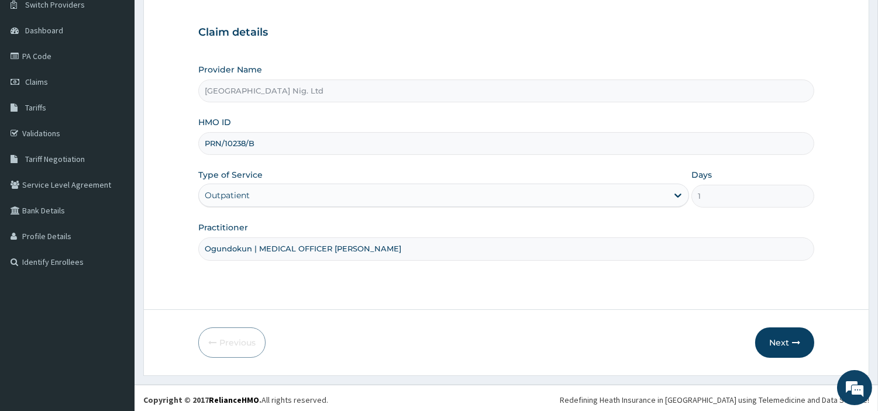
scroll to position [101, 0]
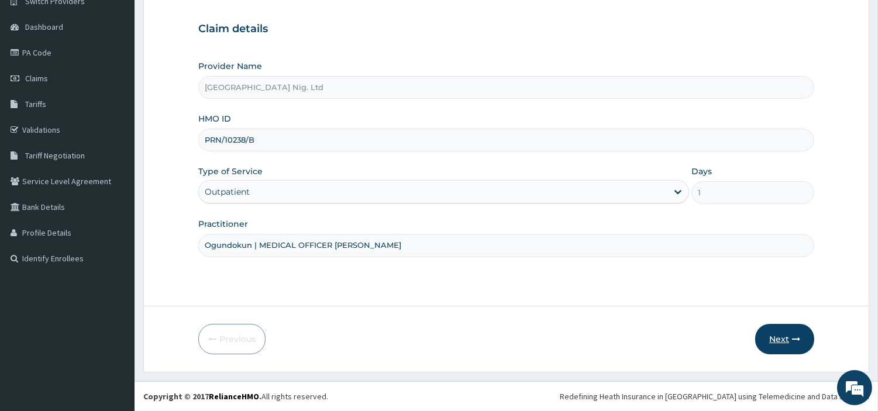
click at [773, 339] on button "Next" at bounding box center [784, 339] width 59 height 30
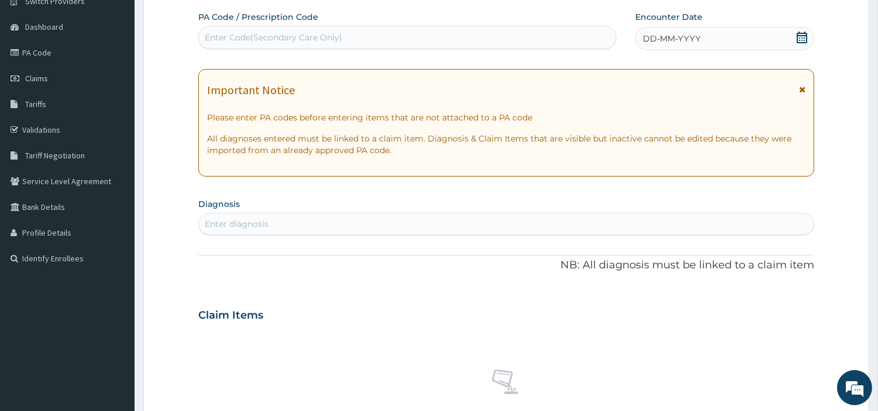
click at [317, 42] on div "Enter Code(Secondary Care Only)" at bounding box center [273, 38] width 137 height 12
paste input "PA/9F0FC5"
type input "PA/9F0FC5"
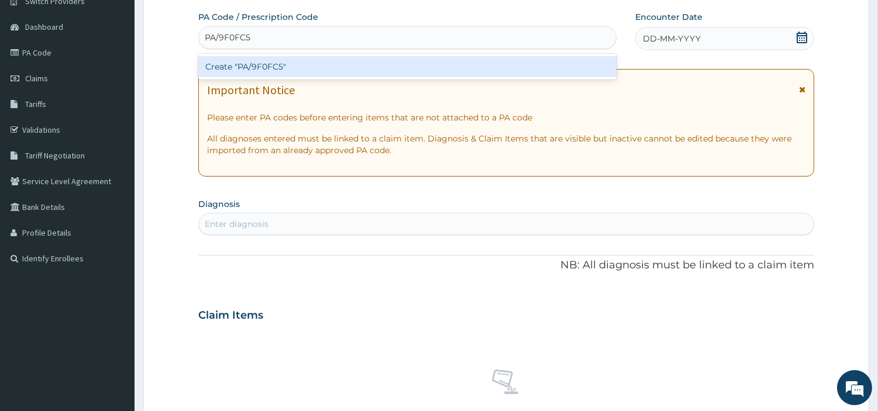
click at [507, 68] on div "Create "PA/9F0FC5"" at bounding box center [407, 66] width 418 height 21
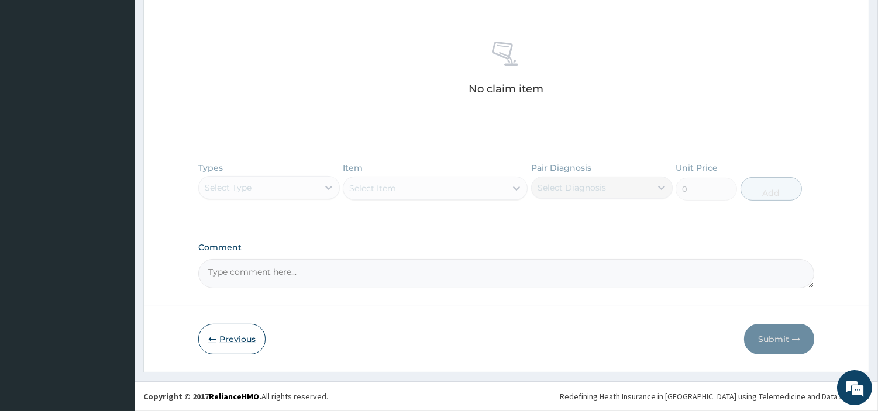
click at [240, 335] on button "Previous" at bounding box center [231, 339] width 67 height 30
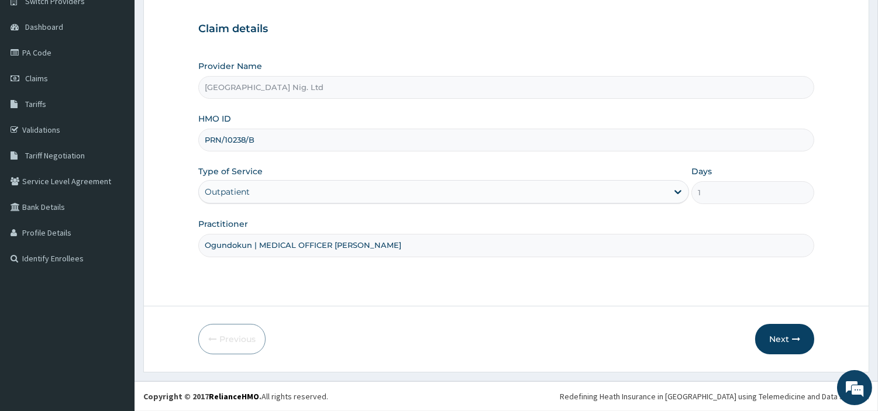
click at [277, 145] on input "PRN/10238/B" at bounding box center [506, 140] width 616 height 23
type input "PRN/10238/A"
click at [786, 347] on button "Next" at bounding box center [784, 339] width 59 height 30
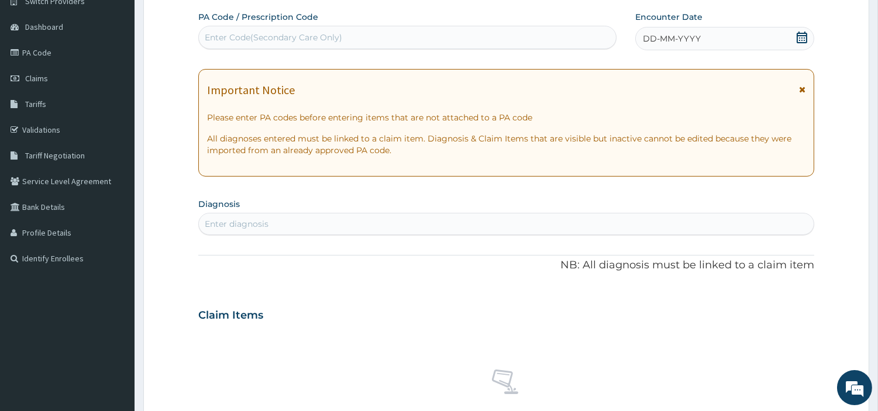
click at [281, 42] on div "Enter Code(Secondary Care Only)" at bounding box center [273, 38] width 137 height 12
paste input "PA/9F0FC5"
type input "PA/9F0FC5"
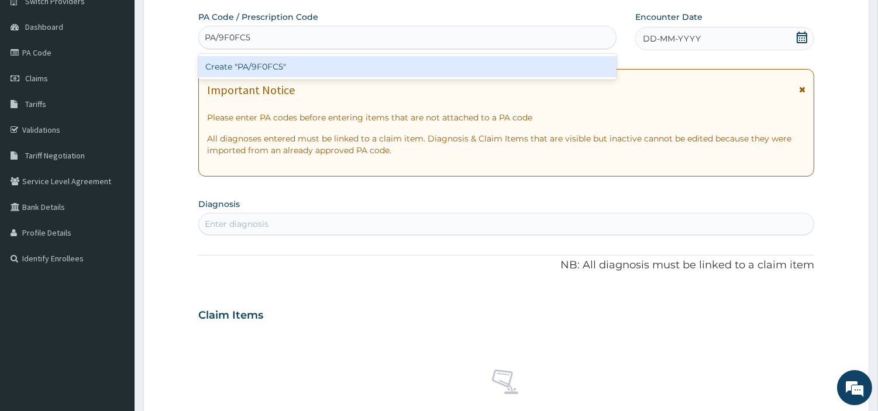
click at [273, 67] on div "Create "PA/9F0FC5"" at bounding box center [407, 66] width 418 height 21
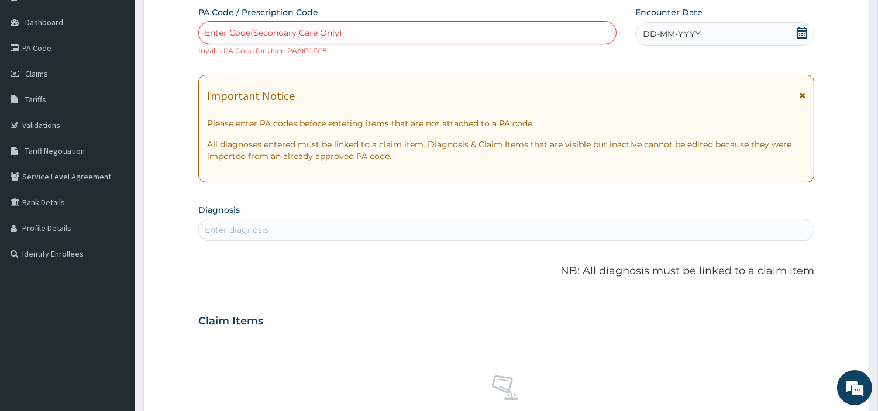
scroll to position [439, 0]
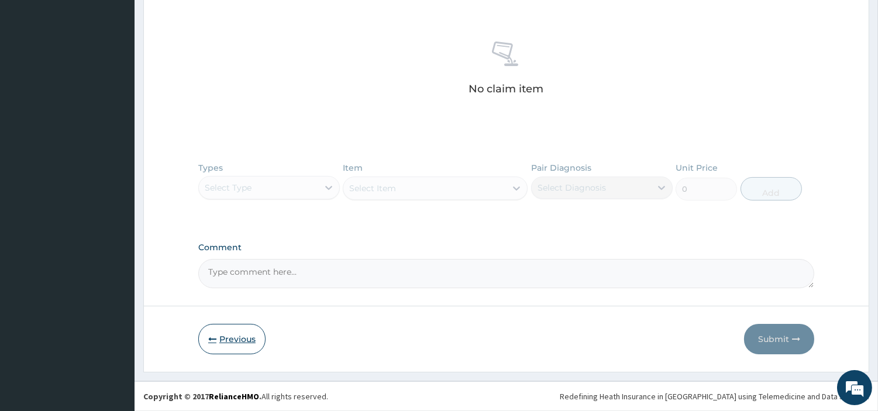
click at [209, 338] on icon "button" at bounding box center [212, 339] width 8 height 8
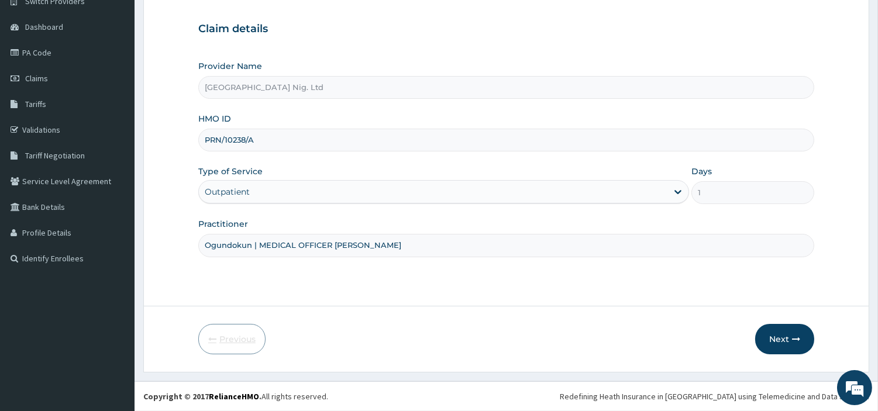
scroll to position [101, 0]
click at [246, 137] on input "PRN/10238/A" at bounding box center [506, 140] width 616 height 23
type input "PRN/10249/A"
click at [771, 338] on button "Next" at bounding box center [784, 339] width 59 height 30
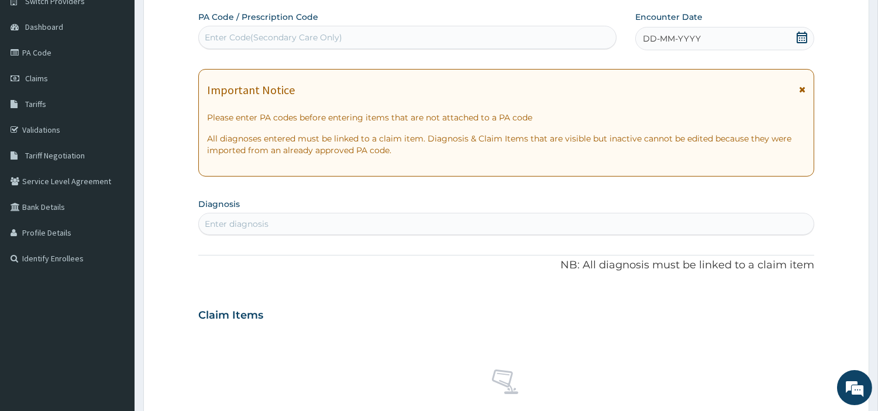
click at [367, 38] on div "Enter Code(Secondary Care Only)" at bounding box center [407, 37] width 417 height 19
paste input "PRN/10238/B MOTHER ID"
click at [288, 36] on input "PRN/10238/B MOTHER ID" at bounding box center [257, 38] width 105 height 12
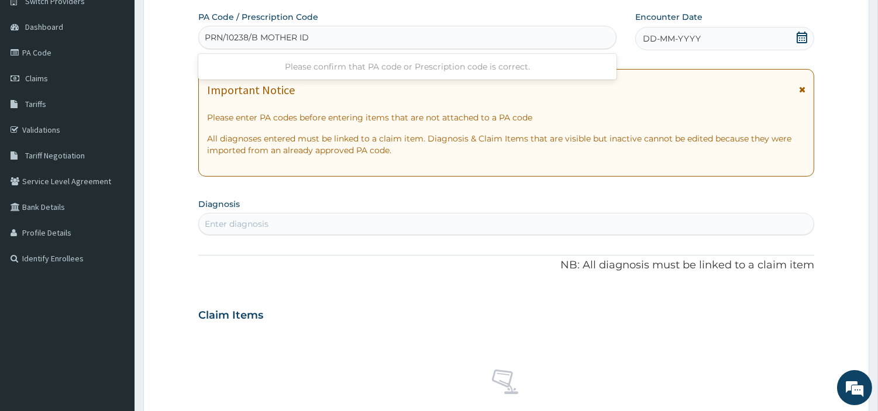
paste input "A/9F0FC5"
type input "PA/9F0FC5"
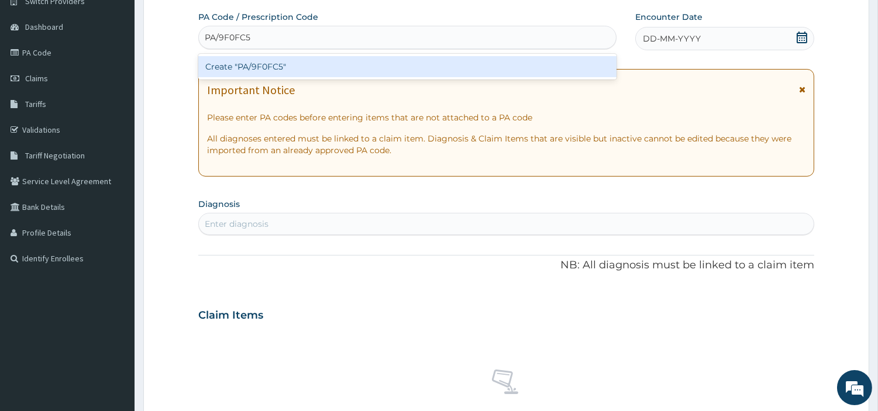
click at [462, 70] on div "Create "PA/9F0FC5"" at bounding box center [407, 66] width 418 height 21
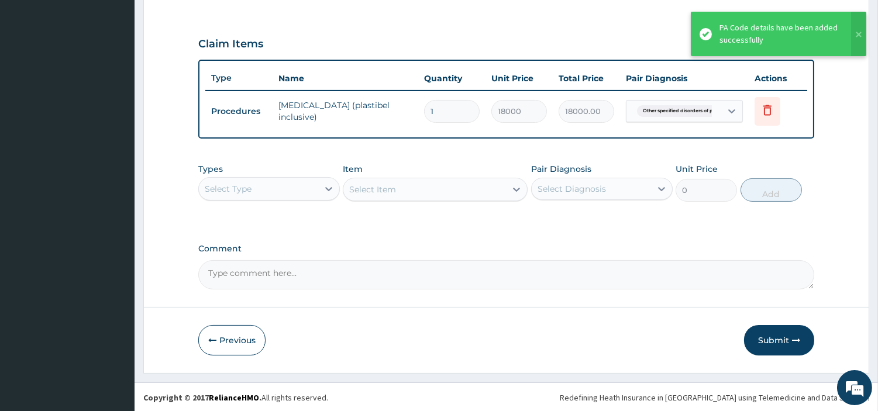
click at [773, 322] on form "Step 2 of 2 PA Code / Prescription Code PA/9F0FC5 Encounter Date 09-10-2025 Imp…" at bounding box center [506, 29] width 726 height 687
drag, startPoint x: 769, startPoint y: 340, endPoint x: 654, endPoint y: 199, distance: 181.7
click at [769, 340] on button "Submit" at bounding box center [779, 340] width 70 height 30
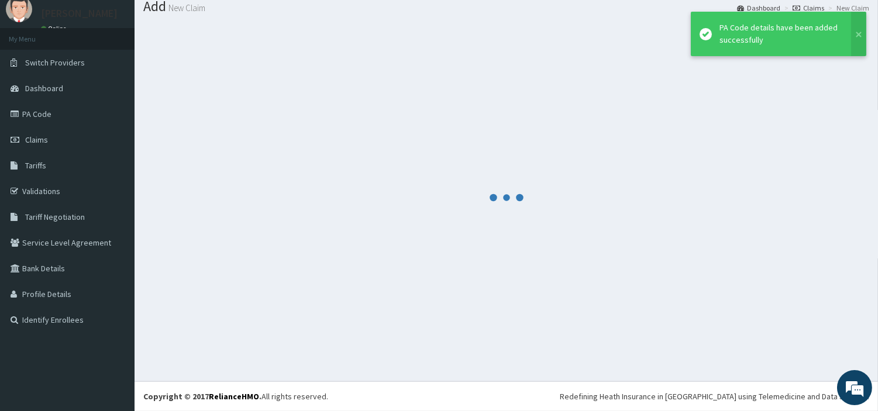
scroll to position [39, 0]
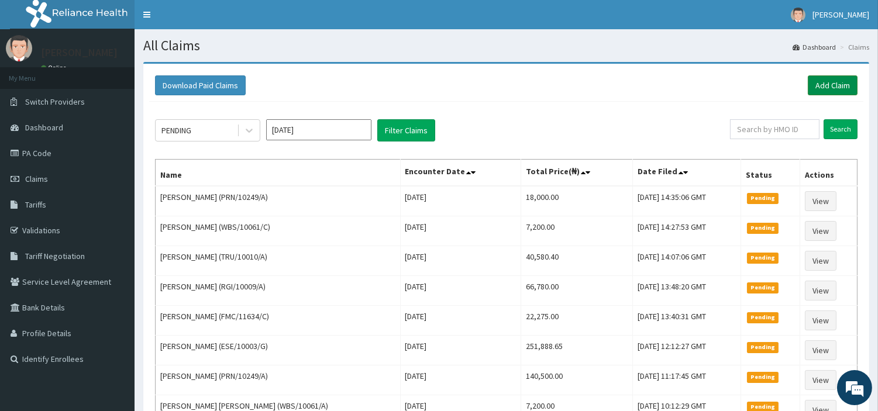
click at [838, 82] on link "Add Claim" at bounding box center [833, 85] width 50 height 20
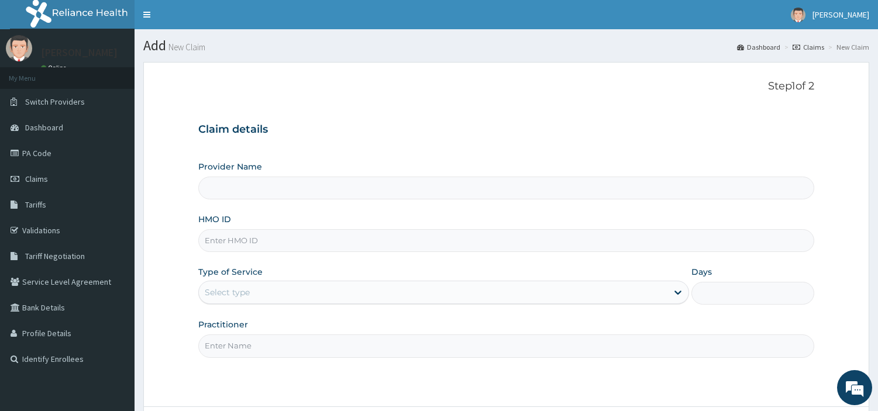
type input "[GEOGRAPHIC_DATA] Nig. Ltd"
click at [281, 242] on input "HMO ID" at bounding box center [506, 240] width 616 height 23
paste input "NIT/10062/F"
type input "NIT/10062/F"
click at [280, 296] on div "Select type" at bounding box center [433, 292] width 469 height 19
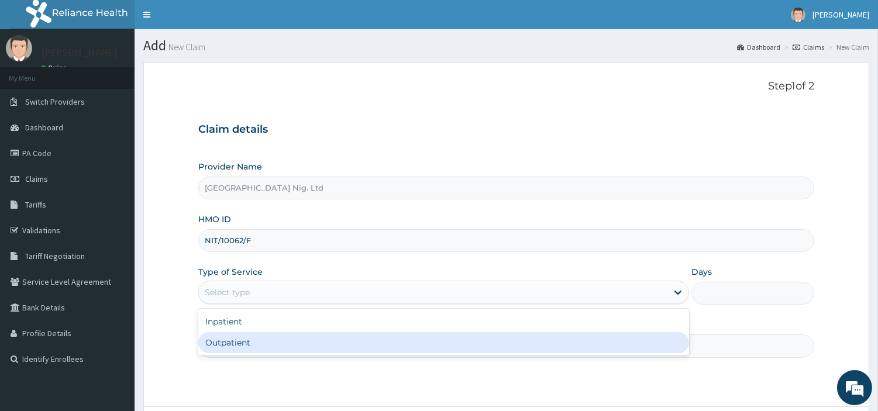
click at [276, 339] on div "Outpatient" at bounding box center [443, 342] width 491 height 21
type input "1"
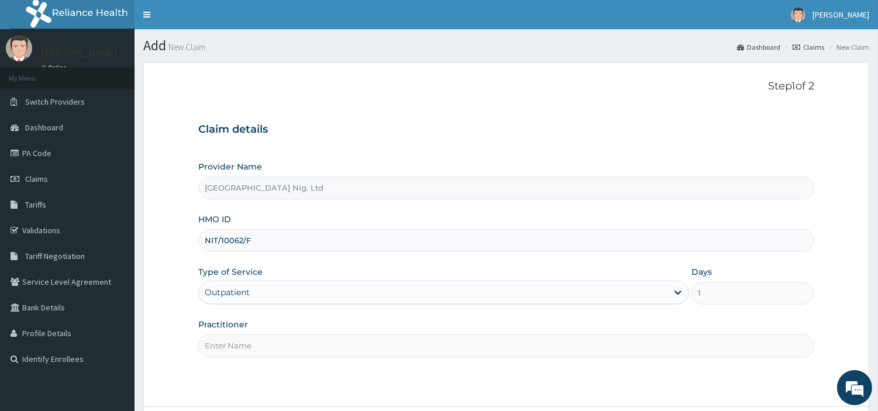
click at [276, 339] on input "Practitioner" at bounding box center [506, 346] width 616 height 23
paste input "[PERSON_NAME]"
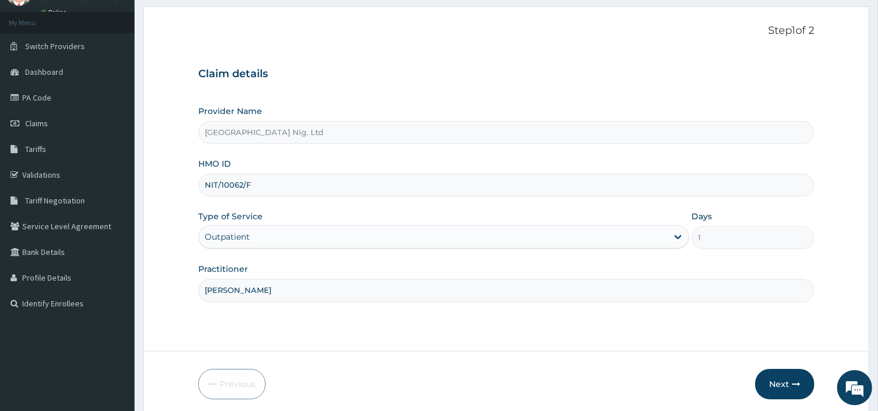
scroll to position [101, 0]
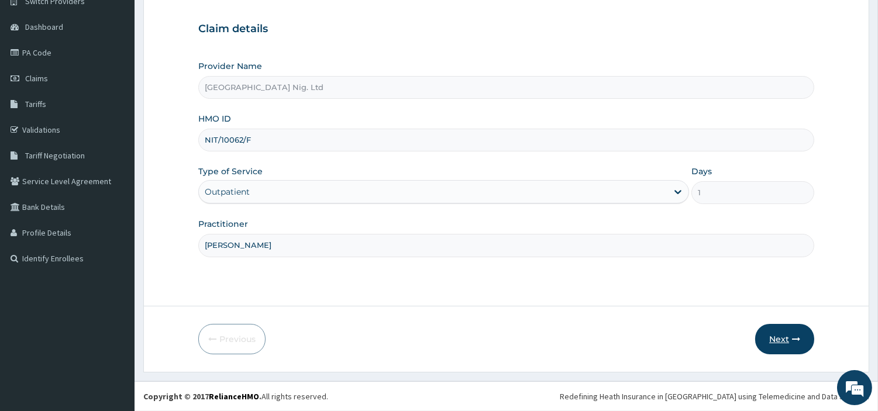
type input "[PERSON_NAME]"
click at [785, 336] on button "Next" at bounding box center [784, 339] width 59 height 30
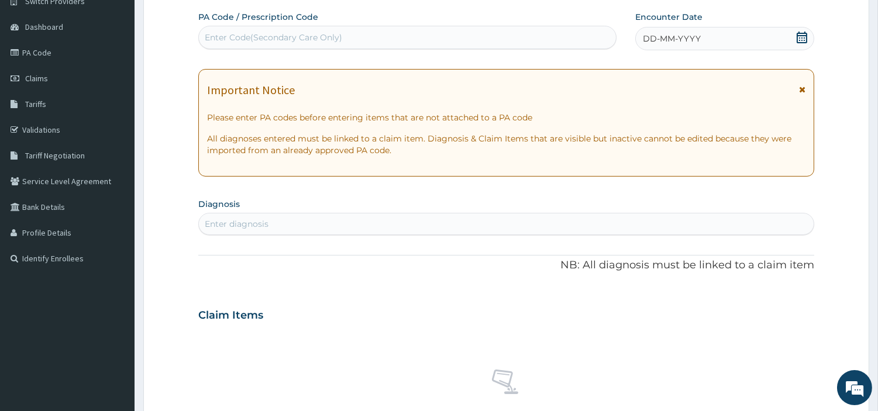
click at [356, 42] on div "Enter Code(Secondary Care Only)" at bounding box center [407, 37] width 417 height 19
paste input "PA/75684B"
type input "PA/75684B"
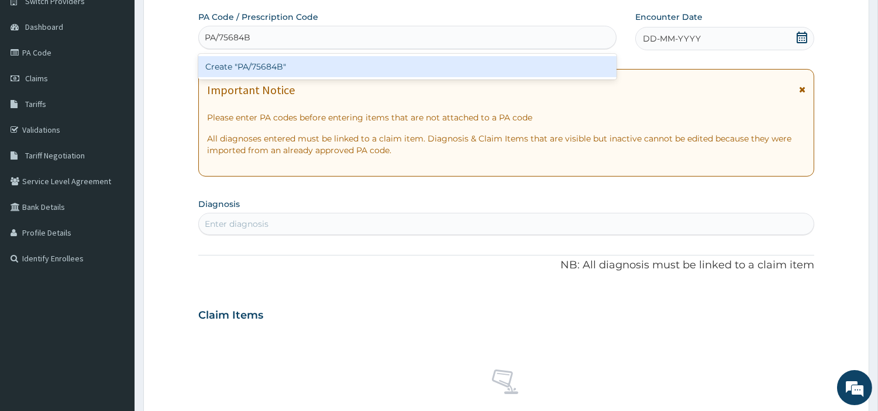
click at [463, 66] on div "Create "PA/75684B"" at bounding box center [407, 66] width 418 height 21
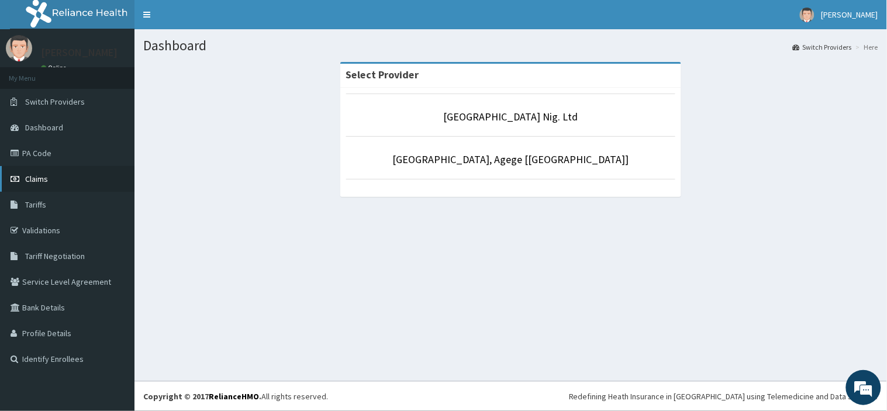
click at [77, 182] on link "Claims" at bounding box center [67, 179] width 135 height 26
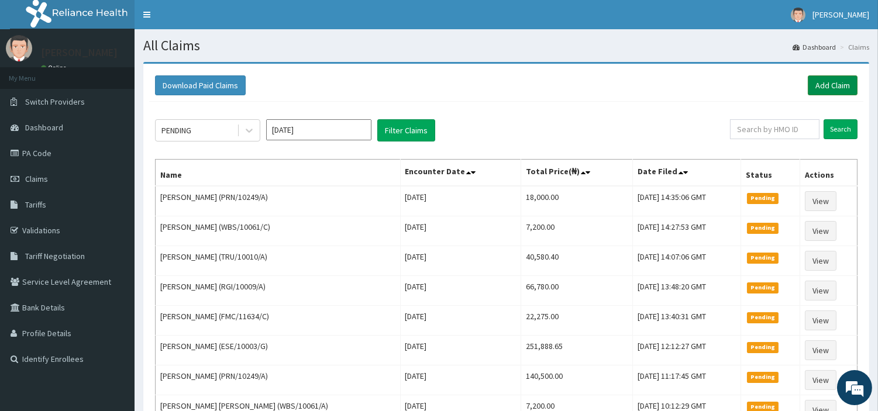
click at [826, 91] on link "Add Claim" at bounding box center [833, 85] width 50 height 20
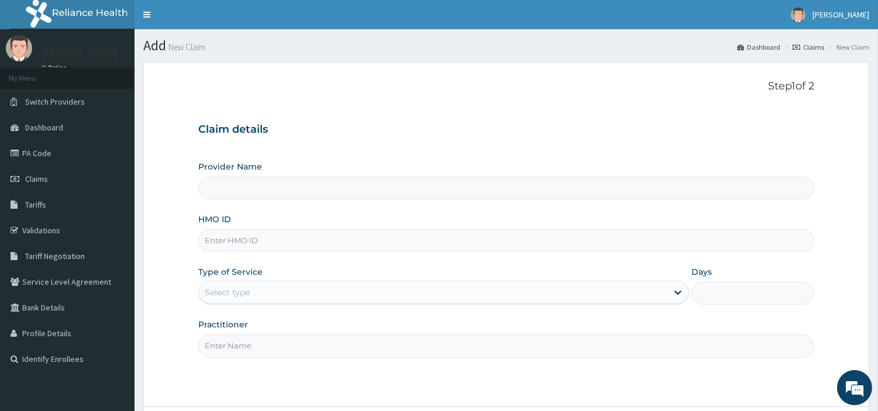
type input "[GEOGRAPHIC_DATA] Nig. Ltd"
click at [301, 246] on input "HMO ID" at bounding box center [506, 240] width 616 height 23
paste input "NIT/10062/F"
type input "NIT/10062/F"
click at [305, 291] on div "Select type" at bounding box center [433, 292] width 469 height 19
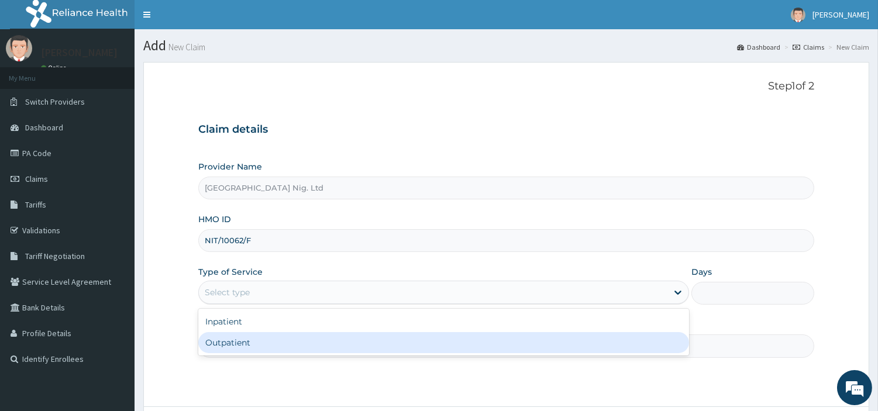
click at [298, 342] on div "Outpatient" at bounding box center [443, 342] width 491 height 21
click at [298, 342] on input "Practitioner" at bounding box center [506, 346] width 616 height 23
type input "1"
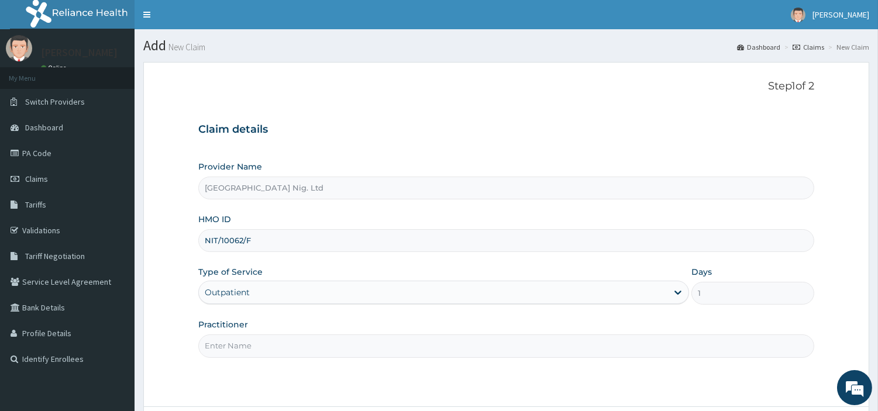
paste input "[PERSON_NAME]"
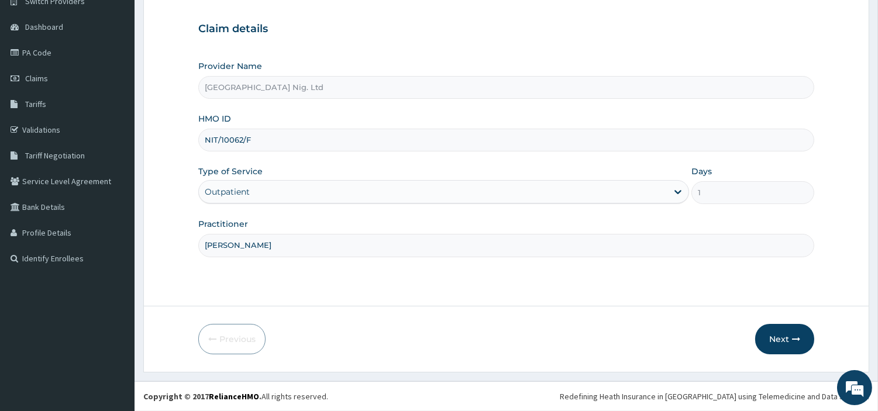
type input "[PERSON_NAME]"
click at [755, 345] on div "Previous Next" at bounding box center [506, 339] width 616 height 30
click at [771, 343] on button "Next" at bounding box center [784, 339] width 59 height 30
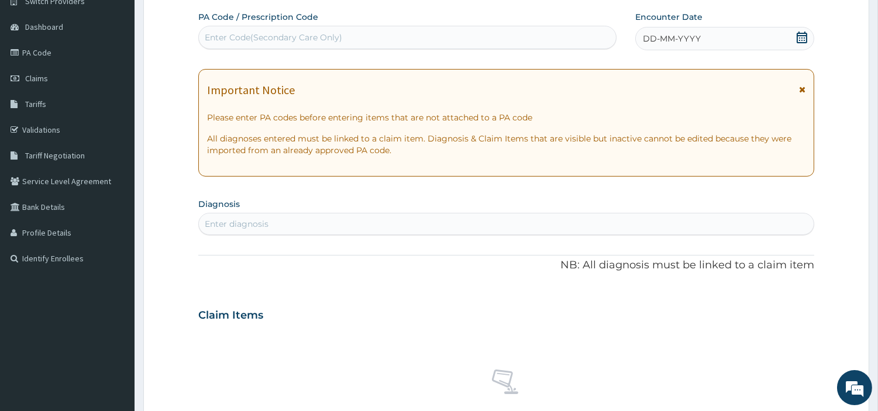
click at [405, 43] on div "Enter Code(Secondary Care Only)" at bounding box center [407, 37] width 417 height 19
paste input "PA/75684B"
type input "PA/75684B"
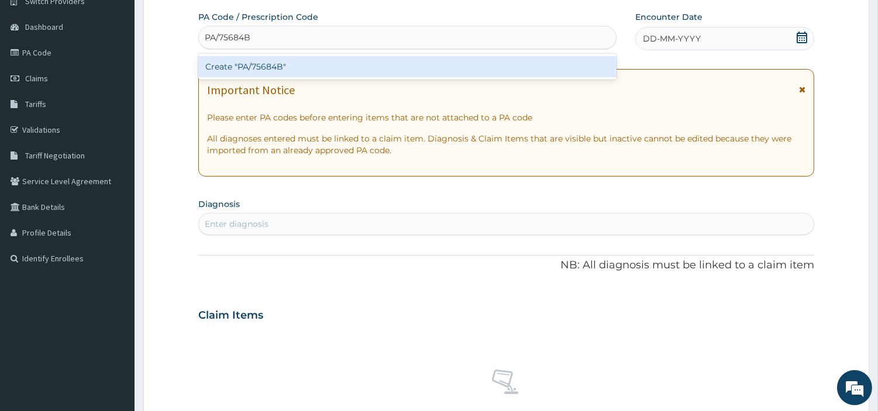
click at [460, 61] on div "Create "PA/75684B"" at bounding box center [407, 66] width 418 height 21
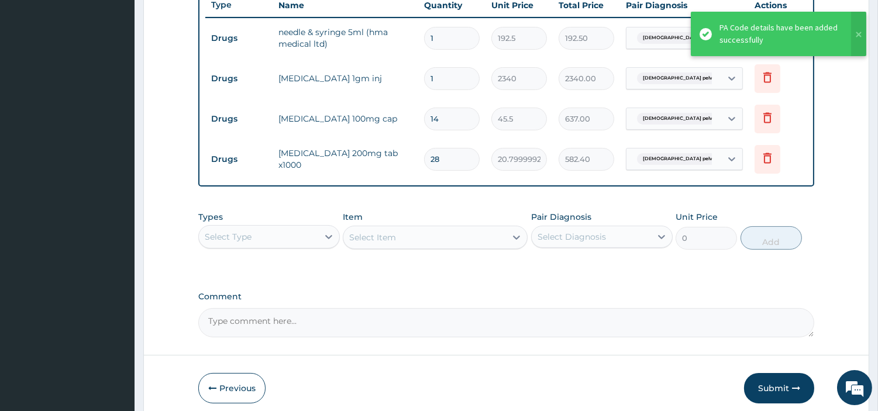
scroll to position [498, 0]
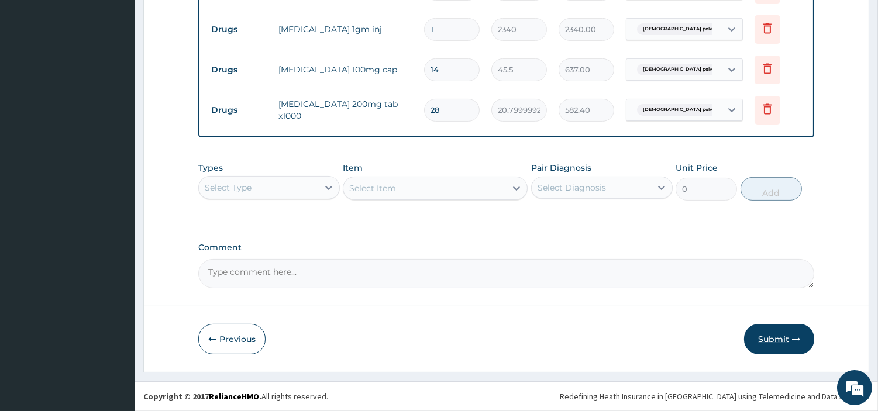
click at [757, 340] on button "Submit" at bounding box center [779, 339] width 70 height 30
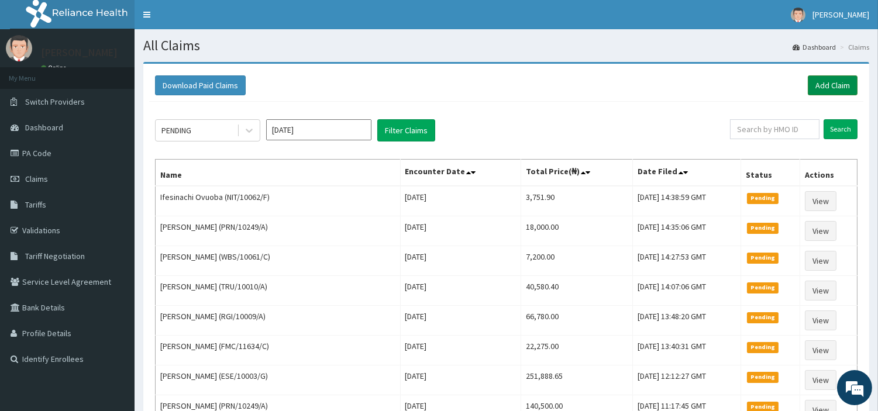
click at [816, 90] on link "Add Claim" at bounding box center [833, 85] width 50 height 20
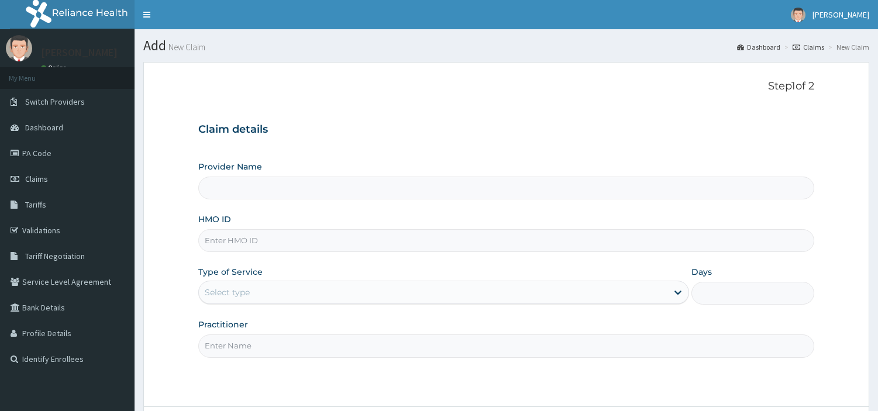
click at [262, 241] on input "HMO ID" at bounding box center [506, 240] width 616 height 23
paste input "KAA/10001/A"
type input "KAA/10001/A"
type input "R-Jolad Hospital Nig. Ltd"
type input "KAA/10001/A"
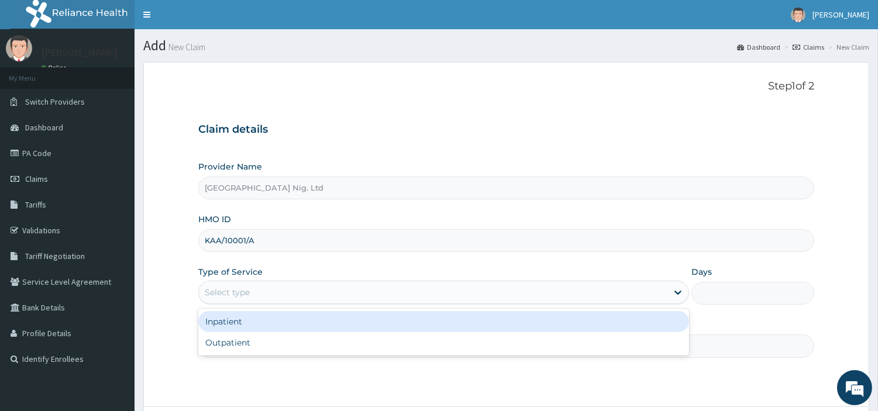
click at [291, 298] on div "Select type" at bounding box center [433, 292] width 469 height 19
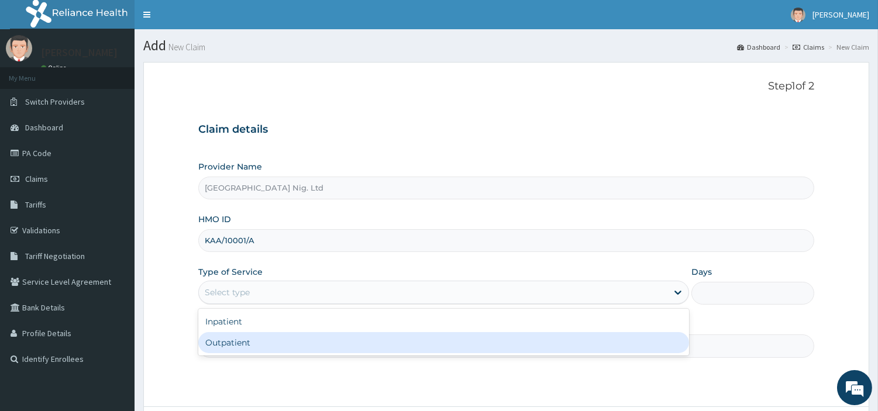
click at [280, 342] on div "Outpatient" at bounding box center [443, 342] width 491 height 21
type input "1"
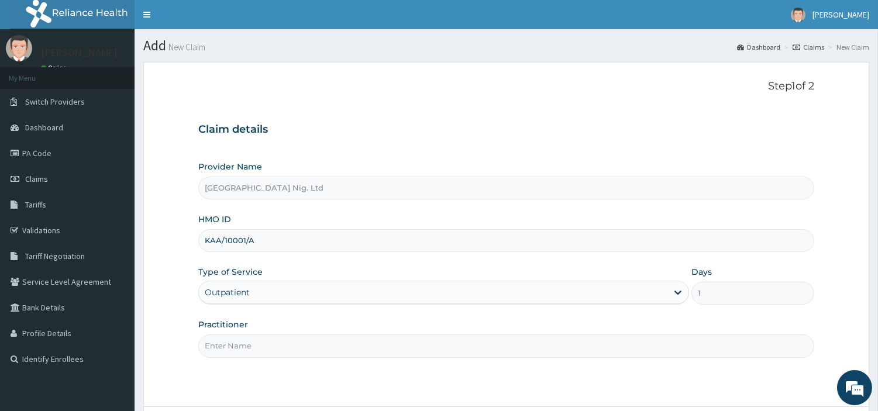
click at [280, 342] on input "Practitioner" at bounding box center [506, 346] width 616 height 23
paste input "Akanji Oluwafemi"
type input "Akanji Oluwafemi"
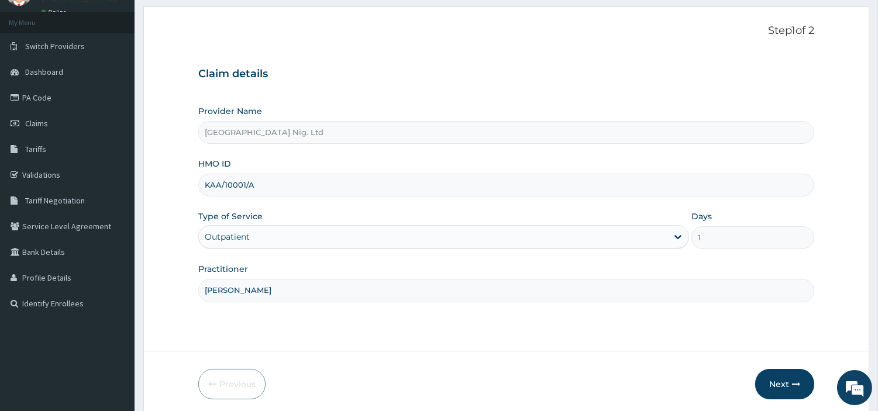
scroll to position [101, 0]
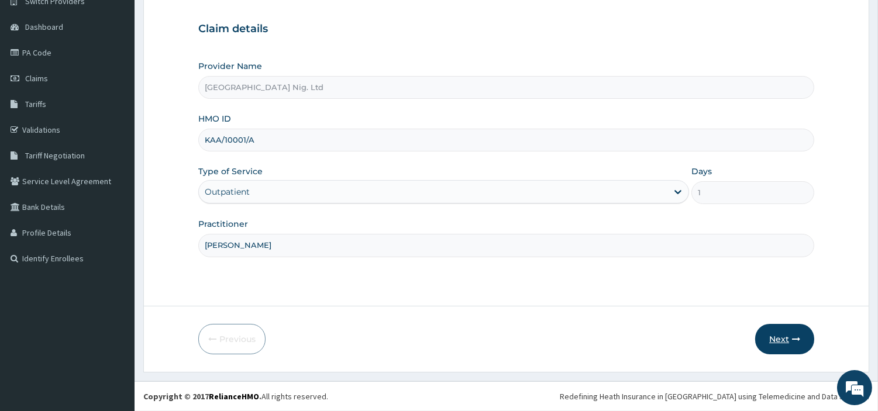
click at [782, 329] on button "Next" at bounding box center [784, 339] width 59 height 30
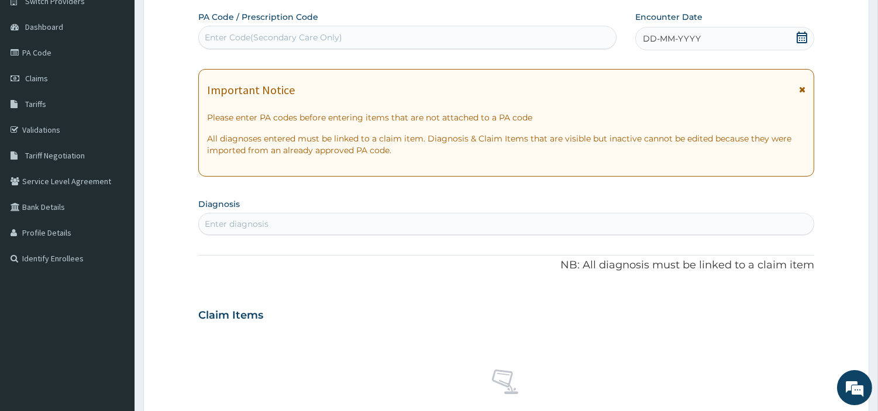
click at [435, 39] on div "Enter Code(Secondary Care Only)" at bounding box center [407, 37] width 417 height 19
paste input "PA/43E62F"
type input "PA/43E62F"
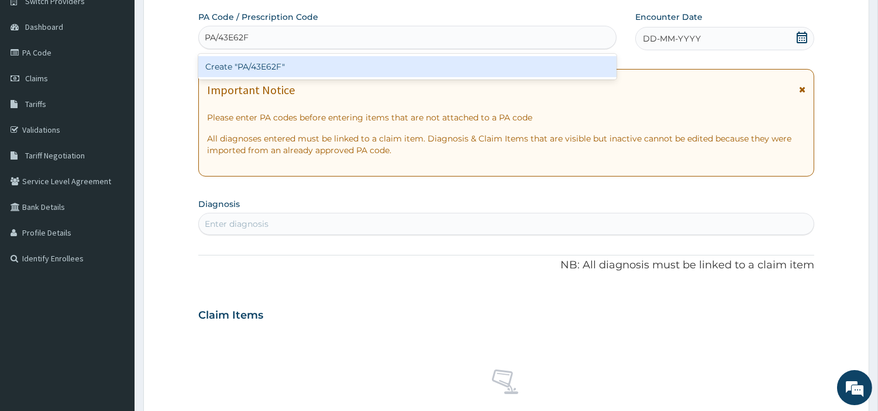
click at [490, 66] on div "Create "PA/43E62F"" at bounding box center [407, 66] width 418 height 21
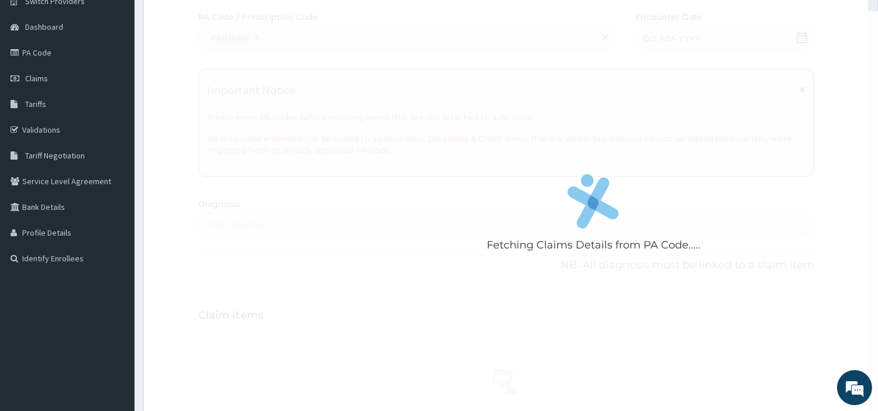
scroll to position [0, 0]
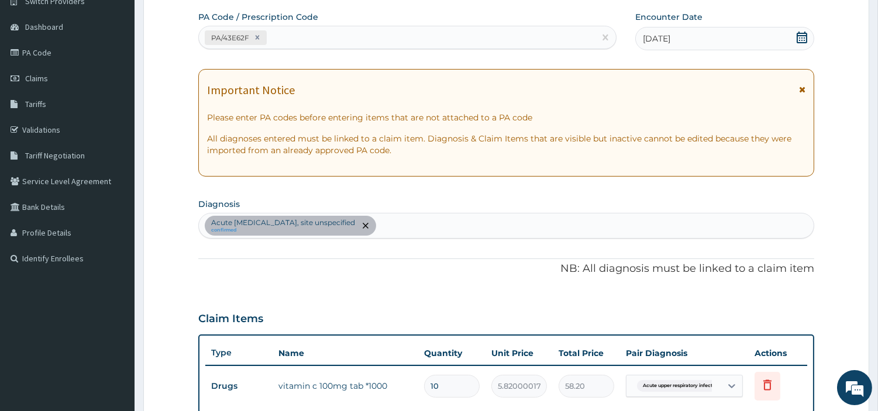
click at [435, 229] on div "Acute upper respiratory infection, site unspecified confirmed" at bounding box center [506, 226] width 615 height 25
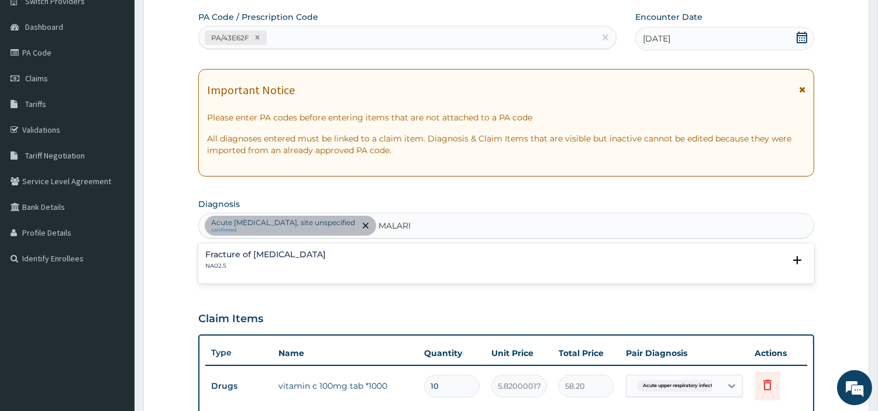
type input "MALARIA"
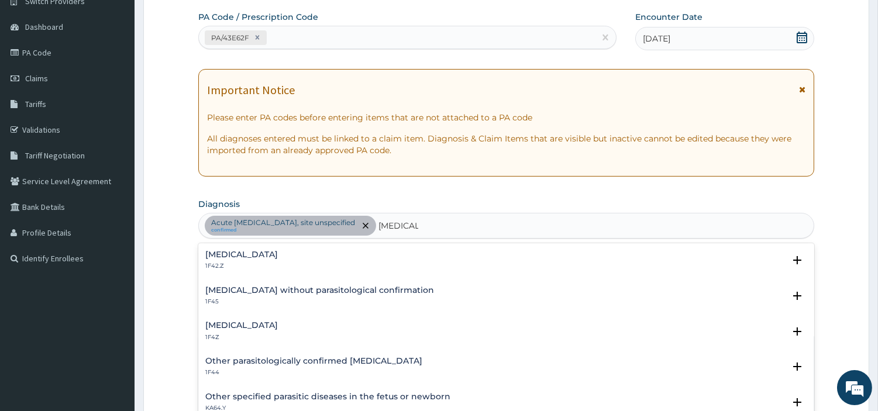
click at [258, 333] on p "1F4Z" at bounding box center [241, 337] width 73 height 8
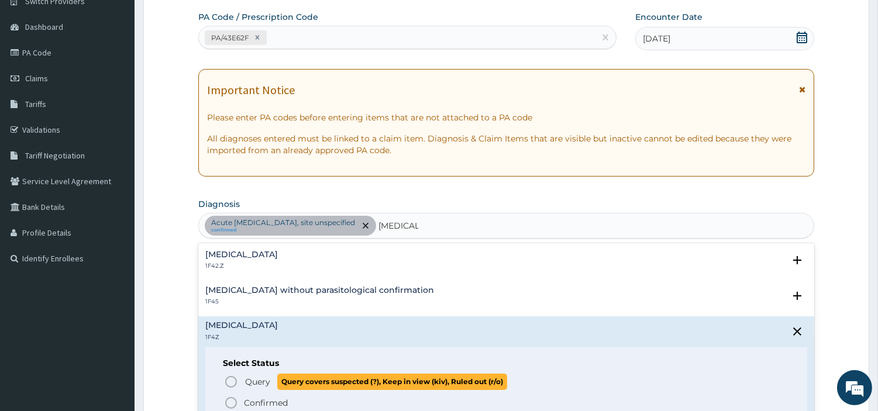
click at [246, 380] on span "Query" at bounding box center [257, 382] width 25 height 12
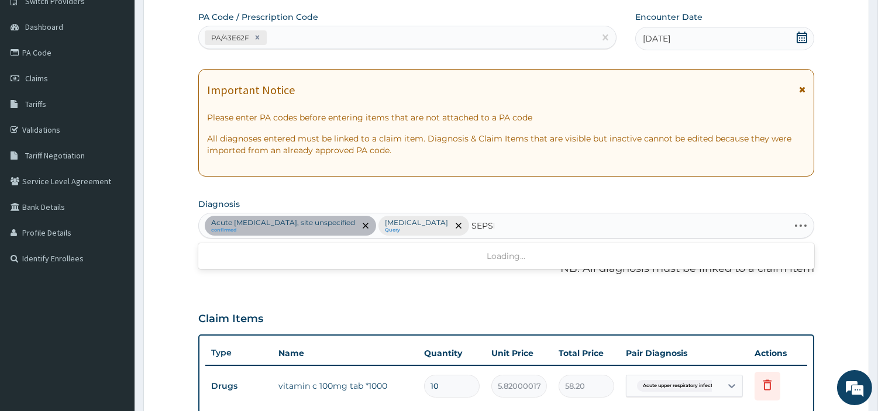
type input "SEPSIS"
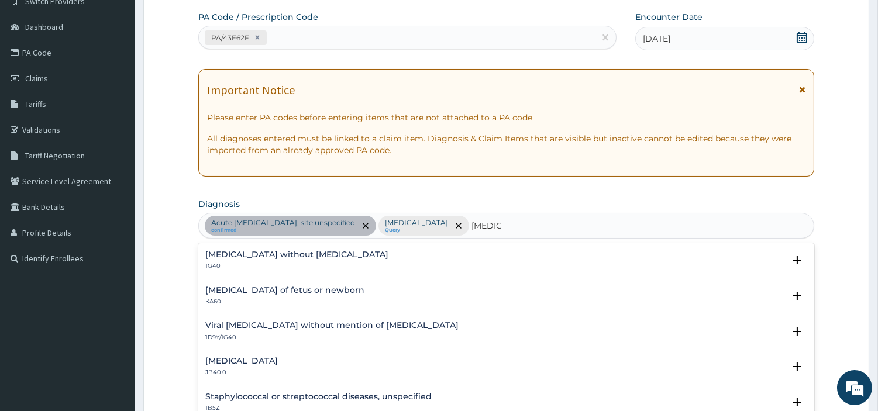
click at [239, 260] on div "Sepsis without septic shock 1G40" at bounding box center [296, 260] width 183 height 20
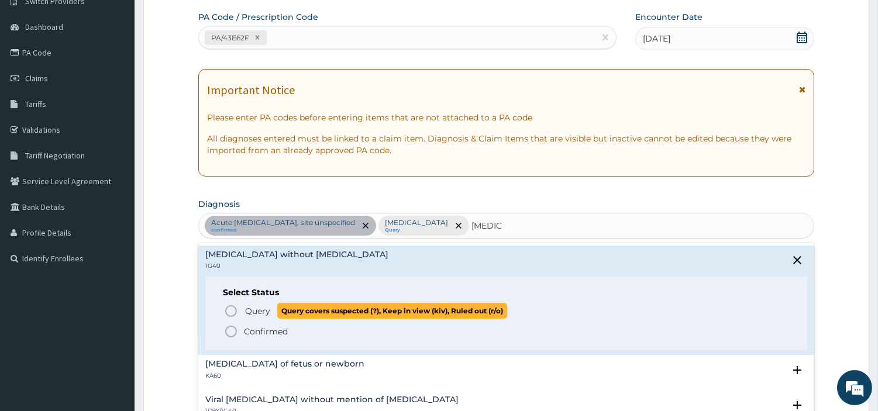
click at [227, 310] on icon "status option query" at bounding box center [231, 311] width 14 height 14
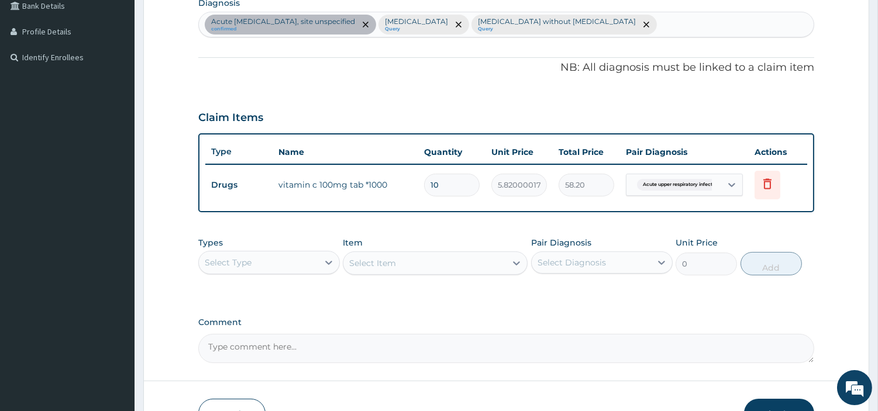
scroll to position [376, 0]
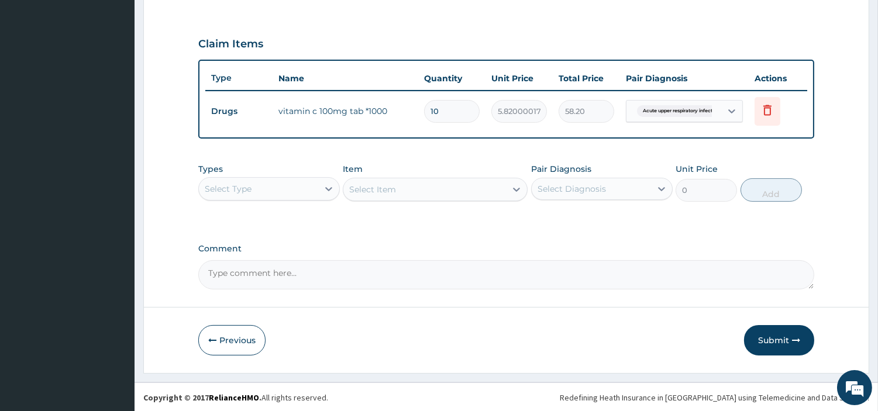
click at [273, 201] on div "Types Select Type Item Select Item Pair Diagnosis Select Diagnosis Unit Price 0…" at bounding box center [506, 182] width 616 height 50
click at [273, 186] on div "Select Type" at bounding box center [258, 189] width 119 height 19
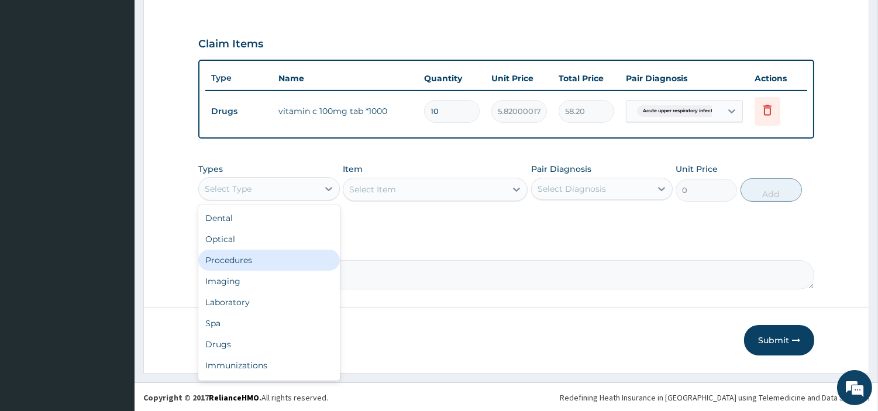
click at [273, 264] on div "Procedures" at bounding box center [269, 260] width 142 height 21
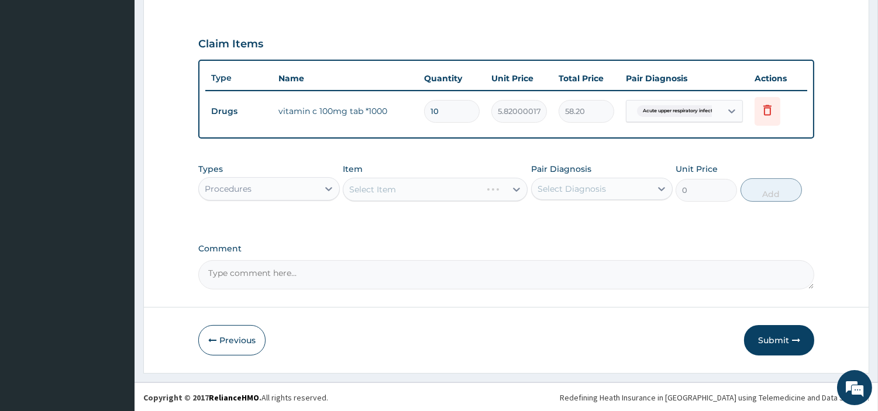
click at [443, 190] on div "Select Item" at bounding box center [412, 189] width 138 height 19
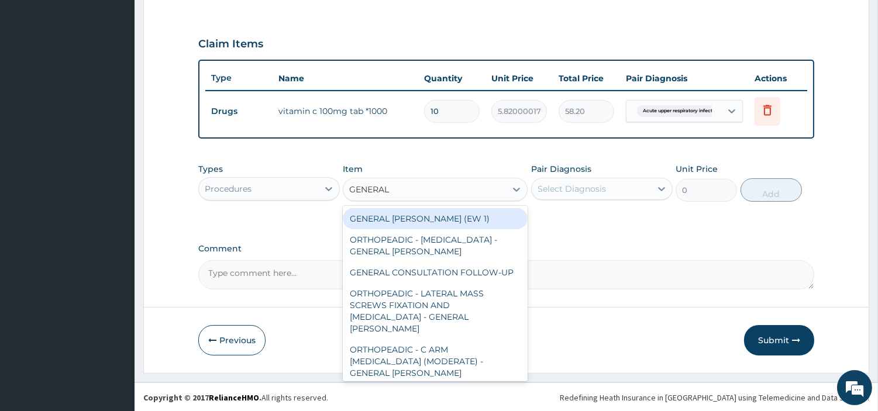
type input "GENERAL C"
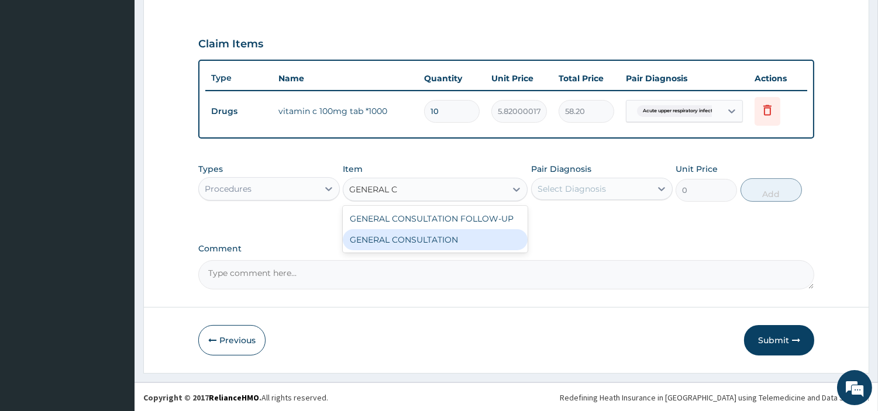
click at [473, 244] on div "GENERAL CONSULTATION" at bounding box center [435, 239] width 185 height 21
type input "6750"
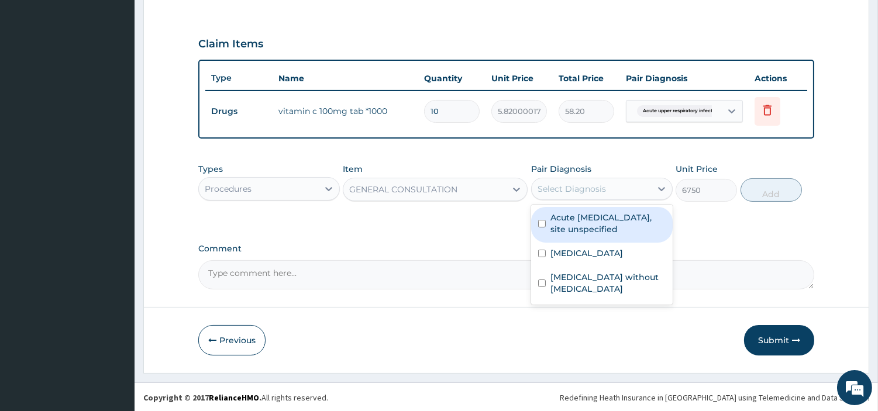
click at [564, 194] on div "Select Diagnosis" at bounding box center [591, 189] width 119 height 19
click at [567, 215] on label "Acute upper respiratory infection, site unspecified" at bounding box center [608, 223] width 115 height 23
checkbox input "true"
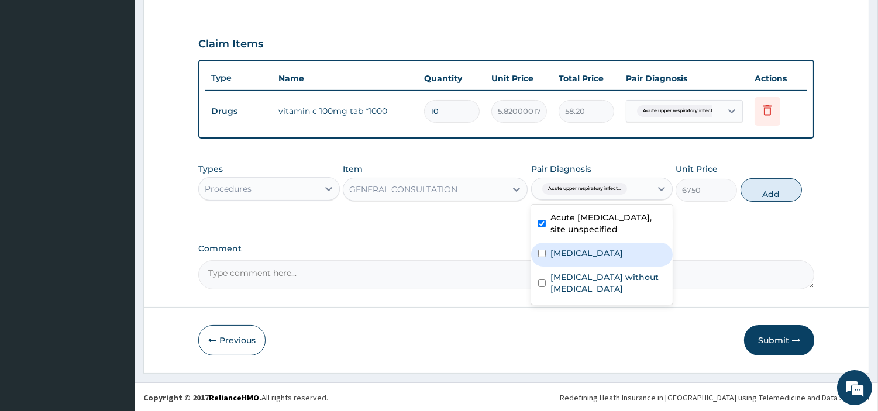
click at [571, 243] on div "Malaria, unspecified" at bounding box center [602, 255] width 142 height 24
checkbox input "true"
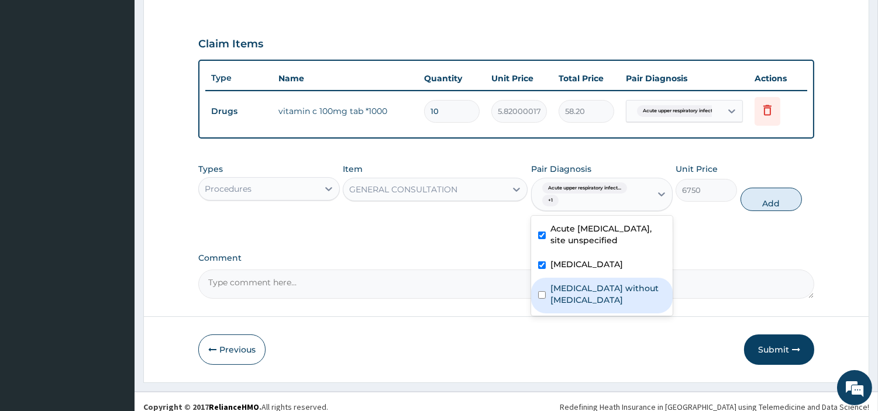
click at [584, 294] on div "Sepsis without septic shock" at bounding box center [602, 296] width 142 height 36
checkbox input "true"
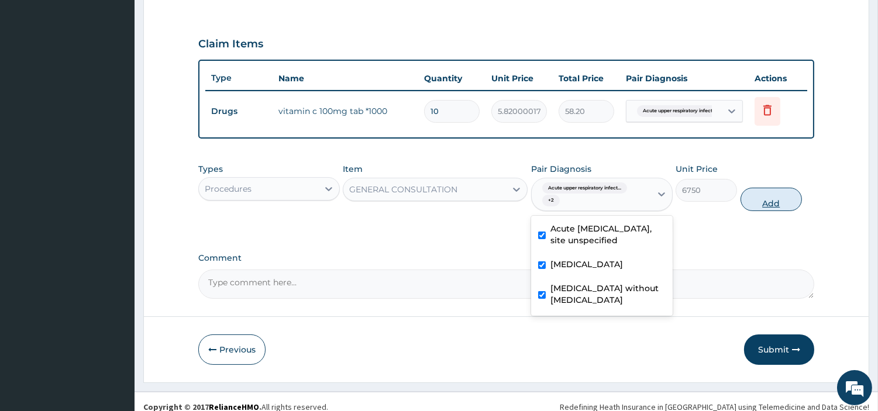
click at [791, 197] on button "Add" at bounding box center [771, 199] width 61 height 23
type input "0"
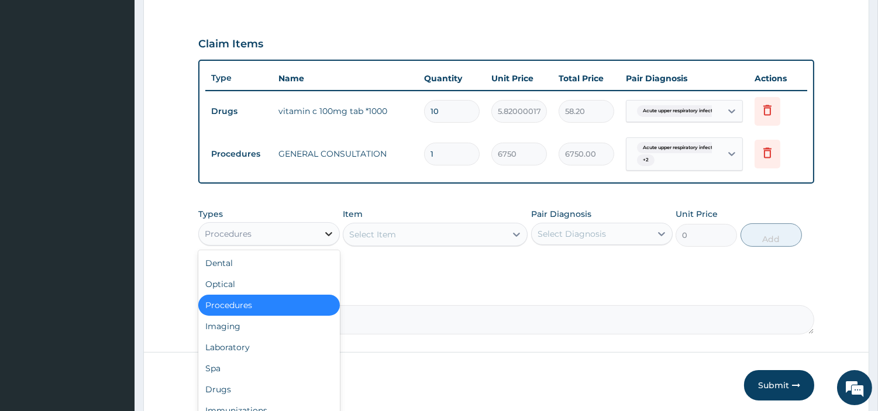
click at [318, 223] on div at bounding box center [328, 233] width 21 height 21
click at [284, 341] on div "Laboratory" at bounding box center [269, 347] width 142 height 21
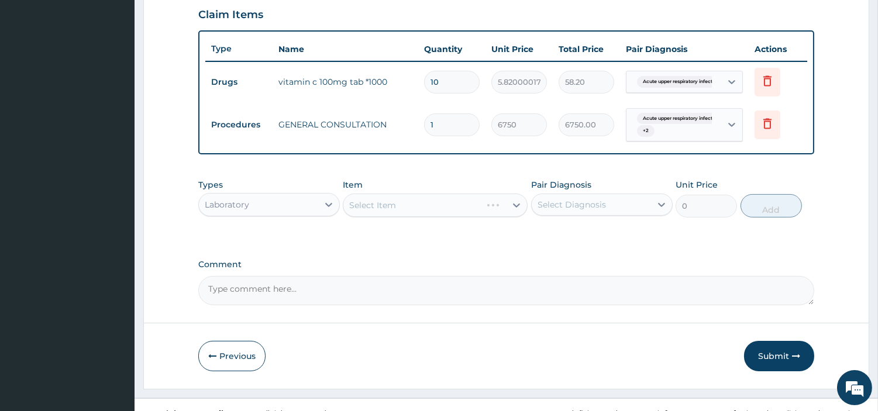
scroll to position [421, 0]
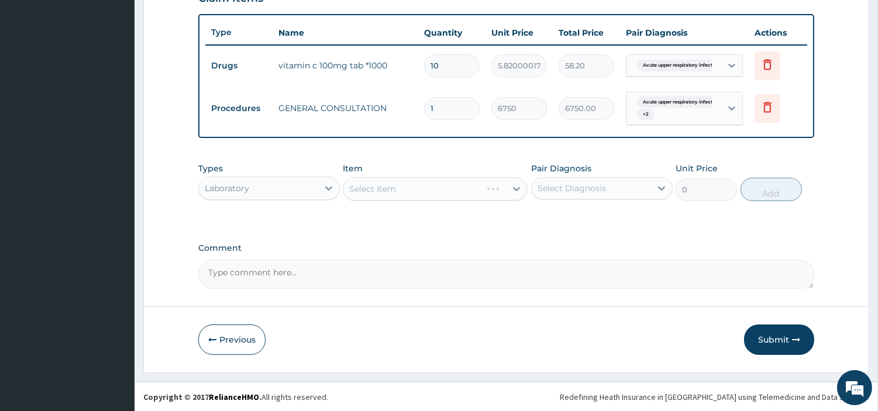
click at [463, 191] on div "Select Item" at bounding box center [435, 188] width 185 height 23
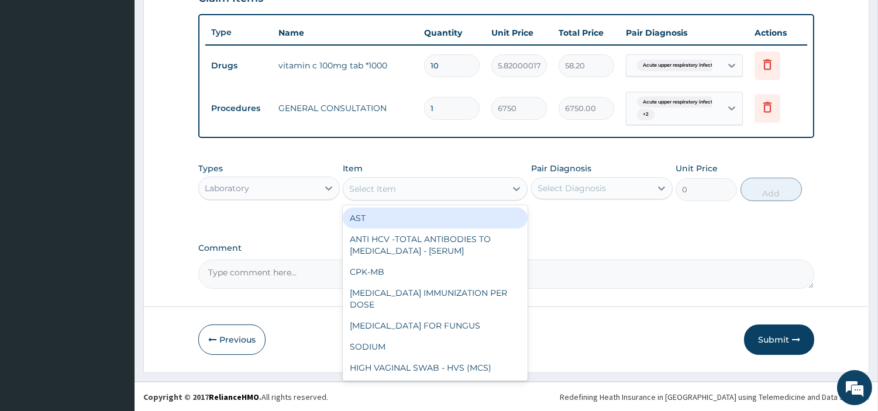
click at [463, 191] on div "Select Item" at bounding box center [424, 189] width 163 height 19
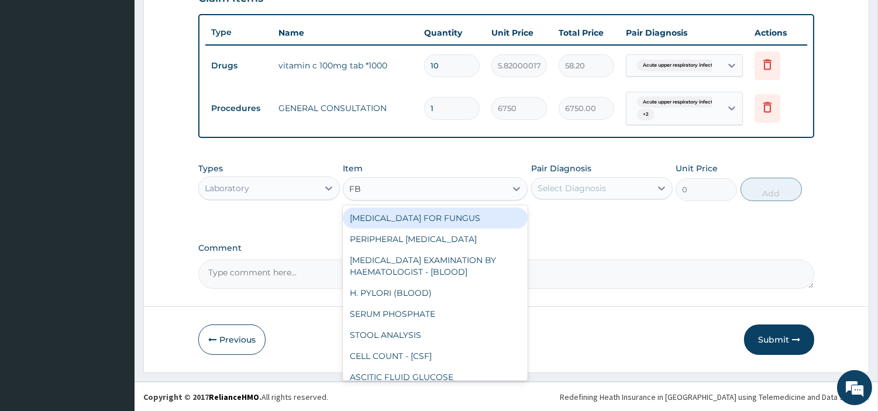
type input "FBC"
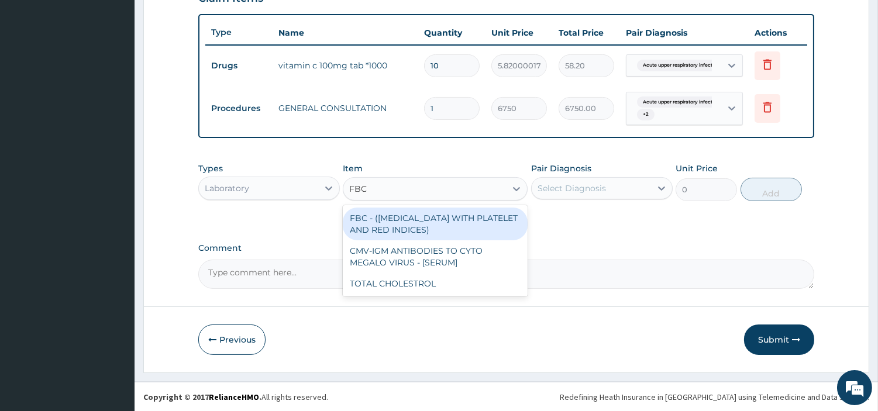
click at [471, 215] on div "FBC - (FULL BLOOD COUNT WITH PLATELET AND RED INDICES)" at bounding box center [435, 224] width 185 height 33
type input "5400"
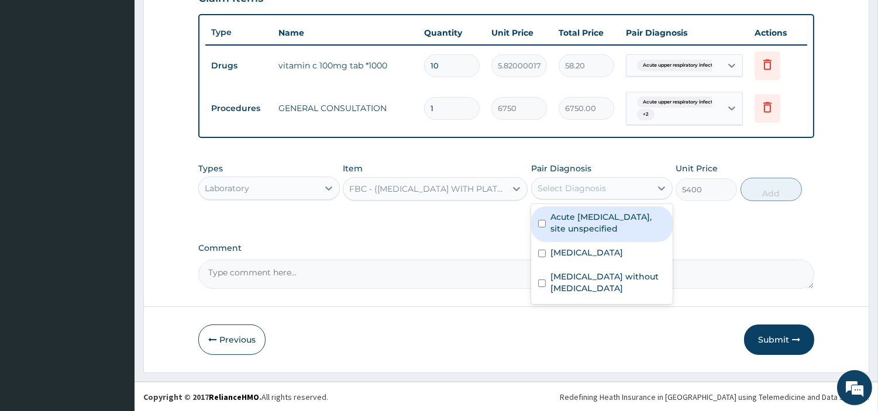
click at [578, 190] on div "Select Diagnosis" at bounding box center [572, 189] width 68 height 12
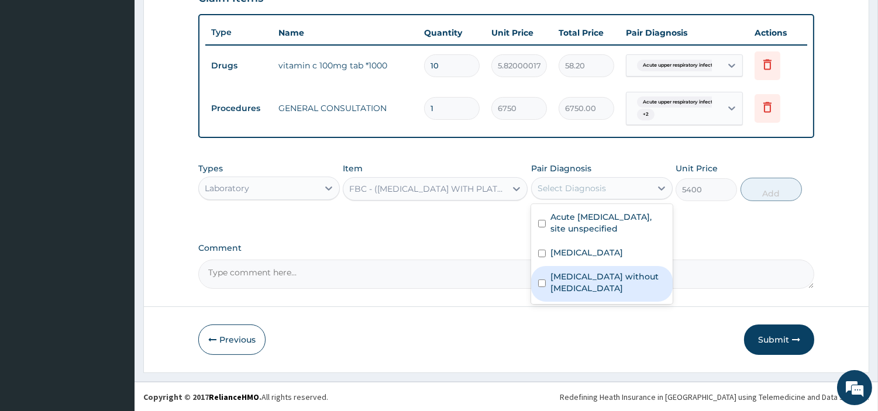
drag, startPoint x: 597, startPoint y: 272, endPoint x: 658, endPoint y: 252, distance: 64.6
click at [597, 273] on label "Sepsis without septic shock" at bounding box center [608, 282] width 115 height 23
checkbox input "true"
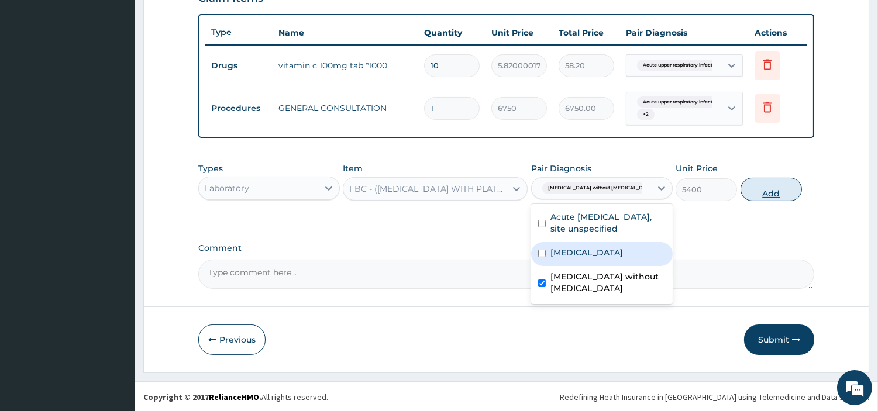
click at [756, 195] on button "Add" at bounding box center [771, 189] width 61 height 23
type input "0"
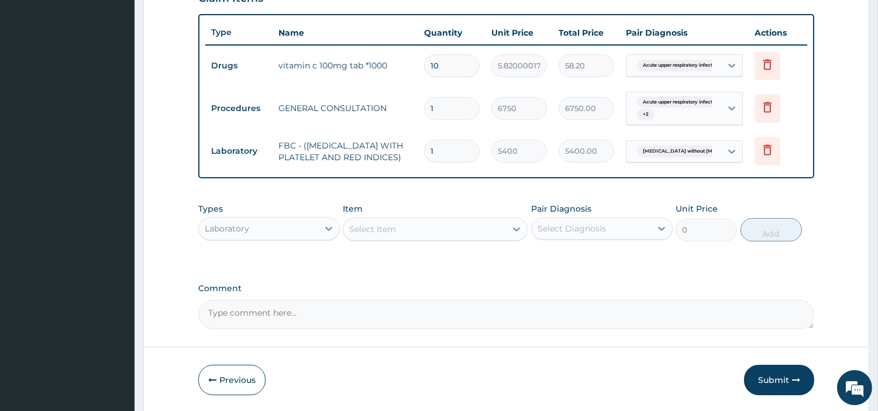
click at [481, 235] on div "Select Item" at bounding box center [424, 229] width 163 height 19
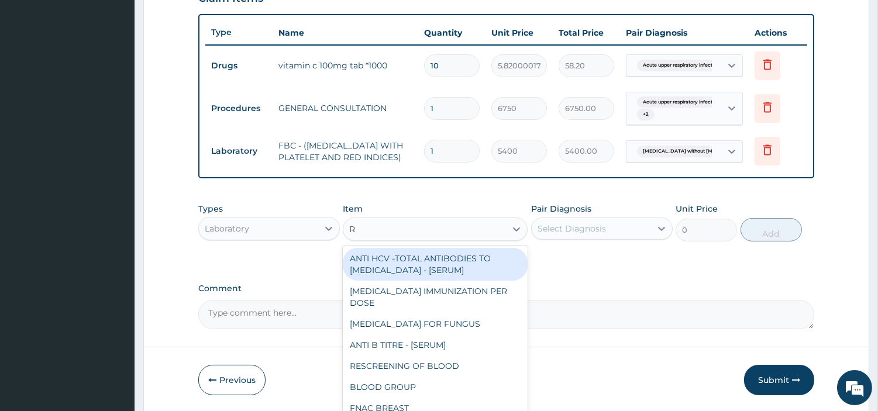
type input "RD"
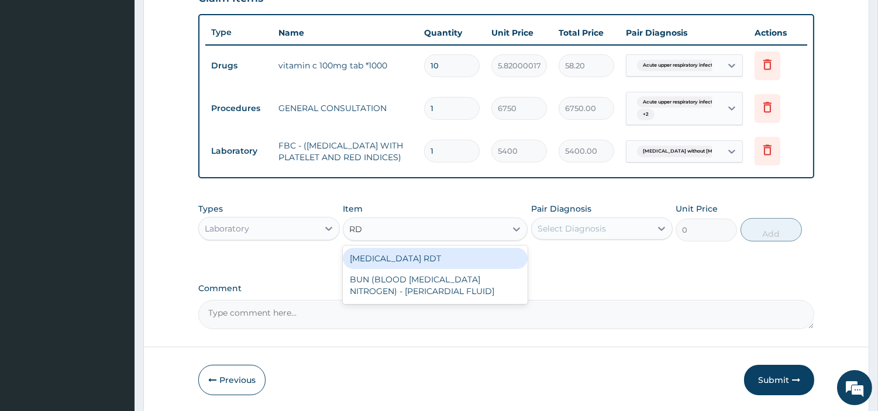
click at [479, 262] on div "MALARIA RDT" at bounding box center [435, 258] width 185 height 21
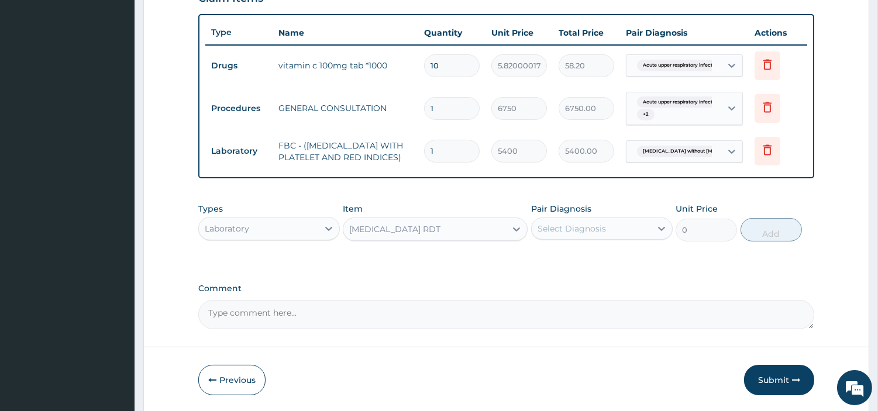
type input "2700"
click at [587, 235] on div "Select Diagnosis" at bounding box center [572, 229] width 68 height 12
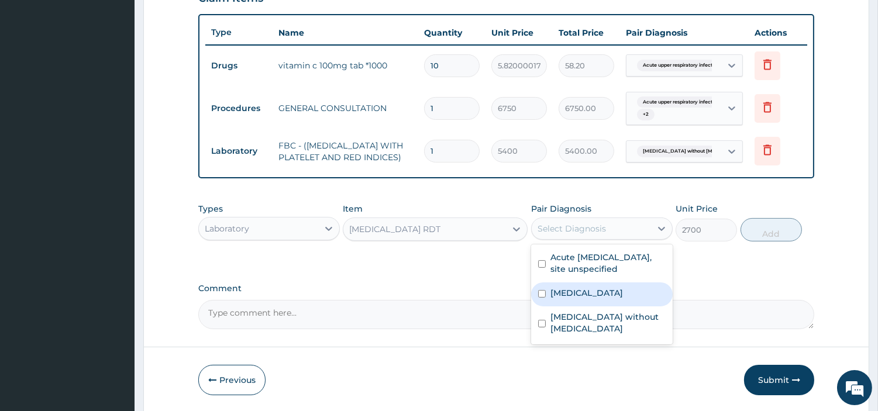
click at [593, 307] on div "Malaria, unspecified" at bounding box center [602, 295] width 142 height 24
checkbox input "true"
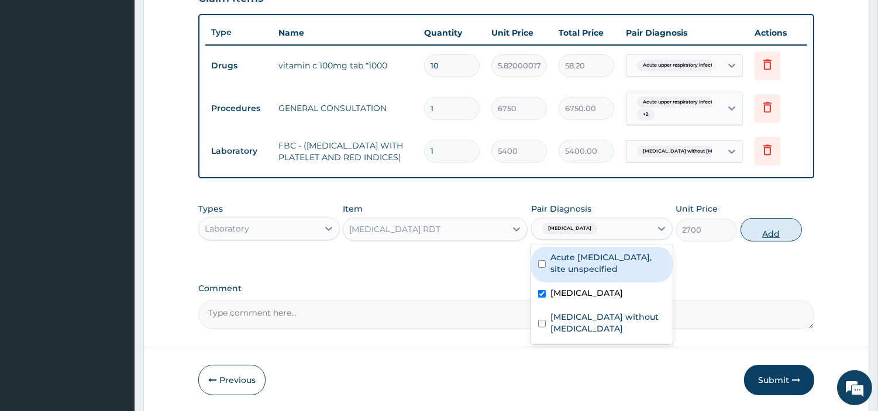
click at [764, 240] on button "Add" at bounding box center [771, 229] width 61 height 23
type input "0"
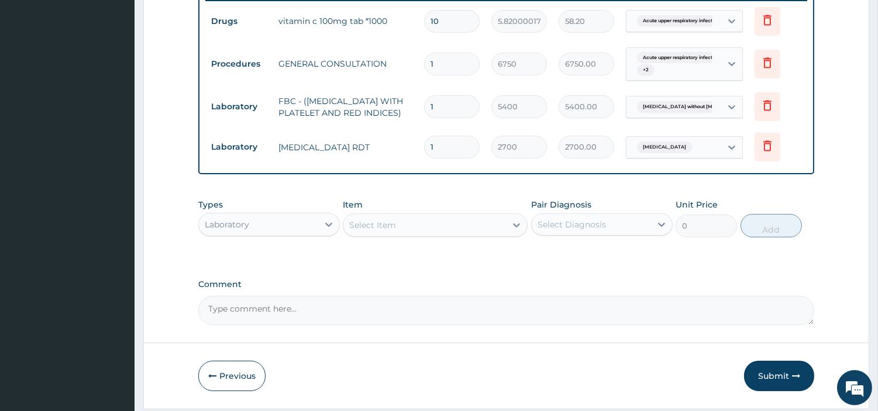
scroll to position [443, 0]
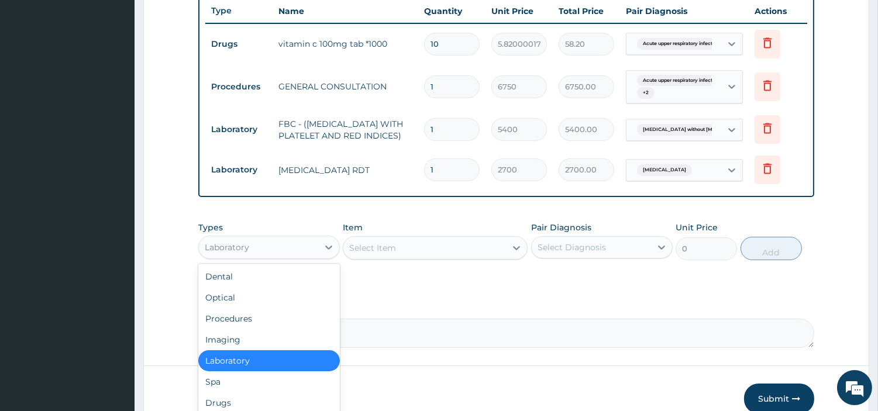
click at [246, 247] on div "Laboratory" at bounding box center [227, 248] width 44 height 12
click at [275, 401] on div "Drugs" at bounding box center [269, 403] width 142 height 21
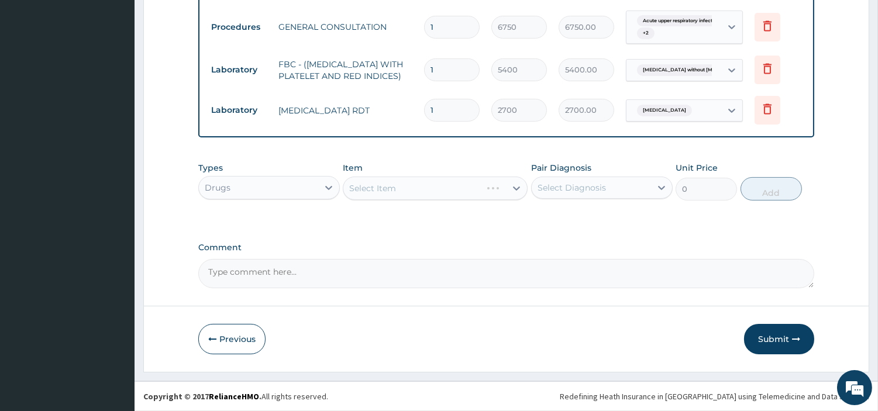
scroll to position [508, 0]
click at [478, 187] on div "Select Item" at bounding box center [424, 188] width 163 height 19
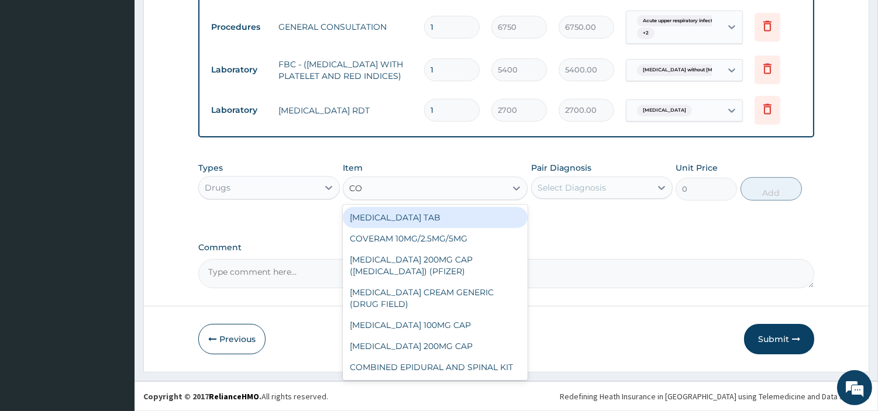
type input "COU"
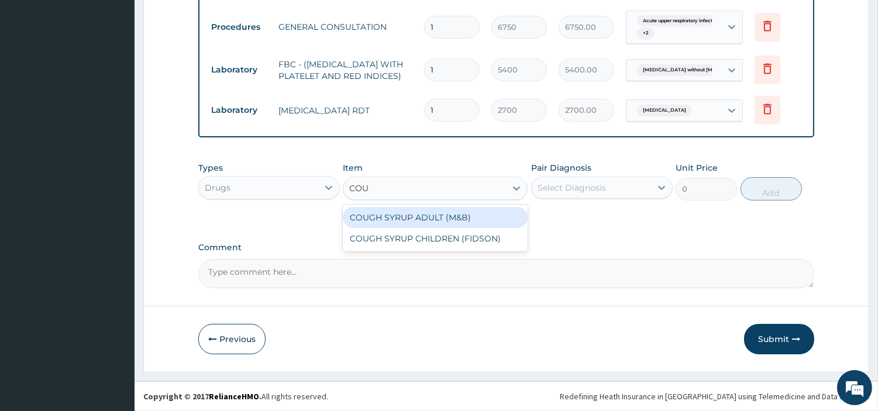
click at [481, 214] on div "COUGH SYRUP ADULT (M&B)" at bounding box center [435, 217] width 185 height 21
type input "1312.5"
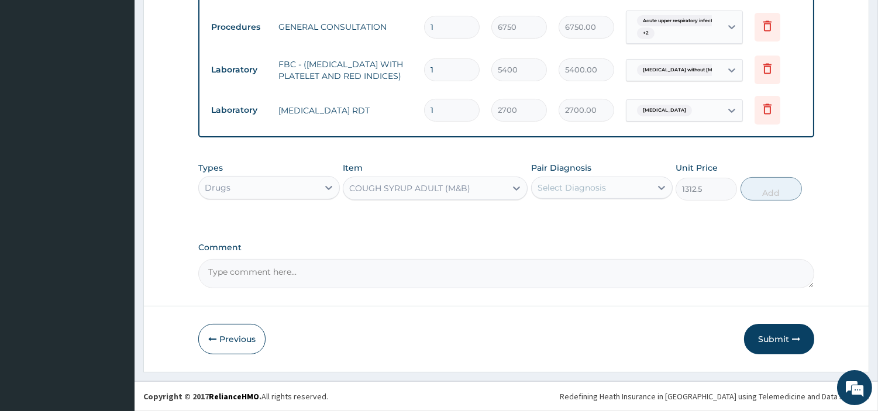
click at [564, 201] on div "Types Drugs Item option COUGH SYRUP ADULT (M&B), selected. Select is focused ,t…" at bounding box center [506, 181] width 616 height 50
click at [568, 195] on div "Select Diagnosis" at bounding box center [591, 187] width 119 height 19
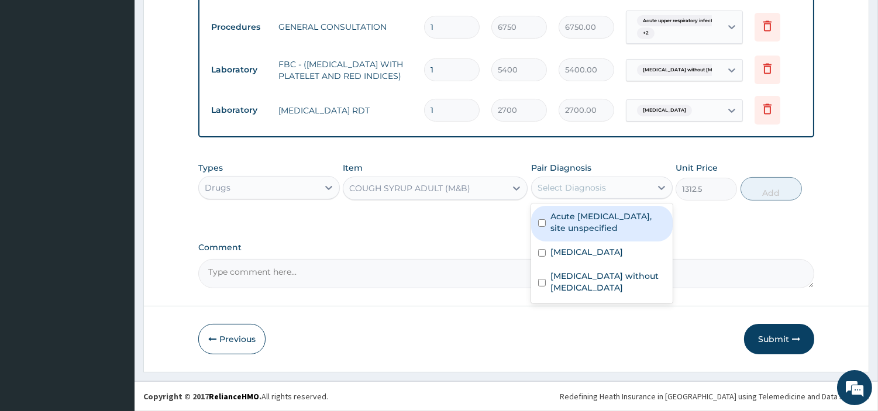
click at [596, 221] on label "Acute upper respiratory infection, site unspecified" at bounding box center [608, 222] width 115 height 23
checkbox input "true"
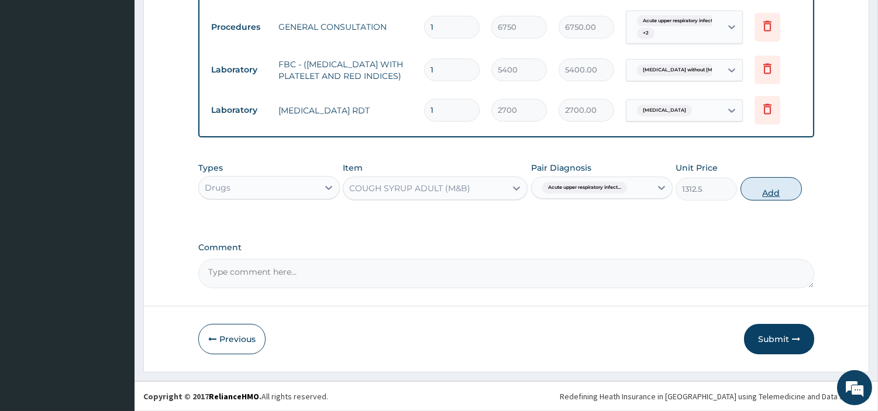
click at [769, 193] on button "Add" at bounding box center [771, 188] width 61 height 23
type input "0"
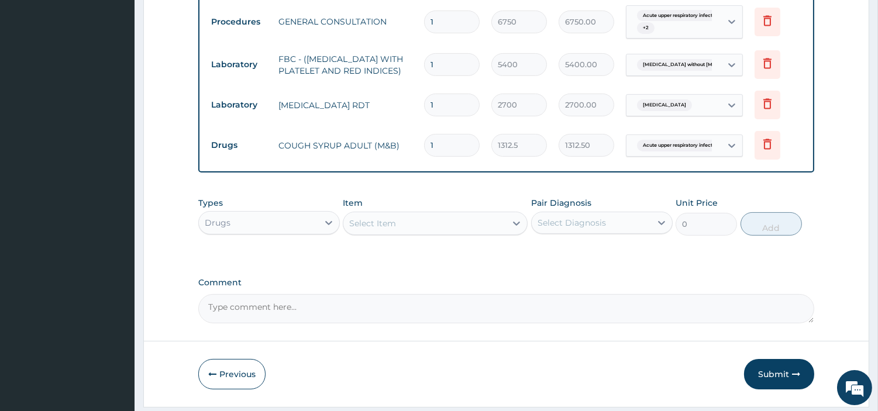
click at [424, 229] on div "Select Item" at bounding box center [424, 223] width 163 height 19
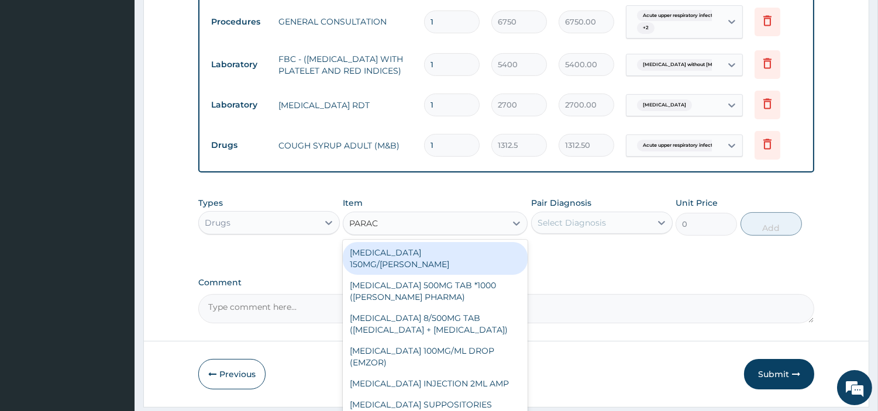
type input "PARACE"
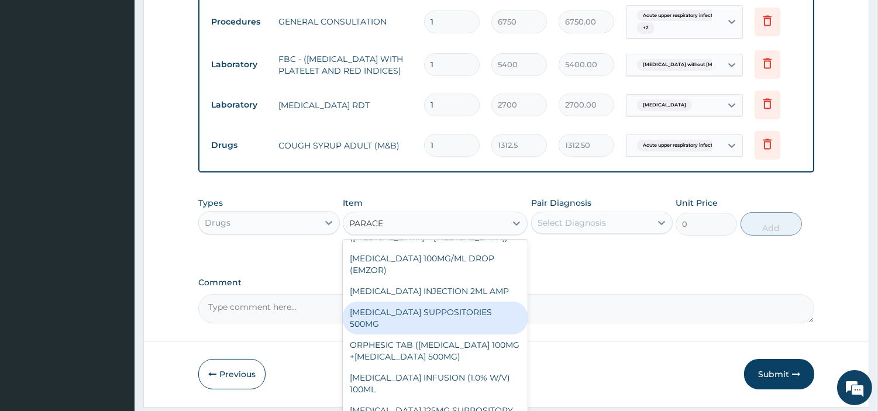
scroll to position [154, 0]
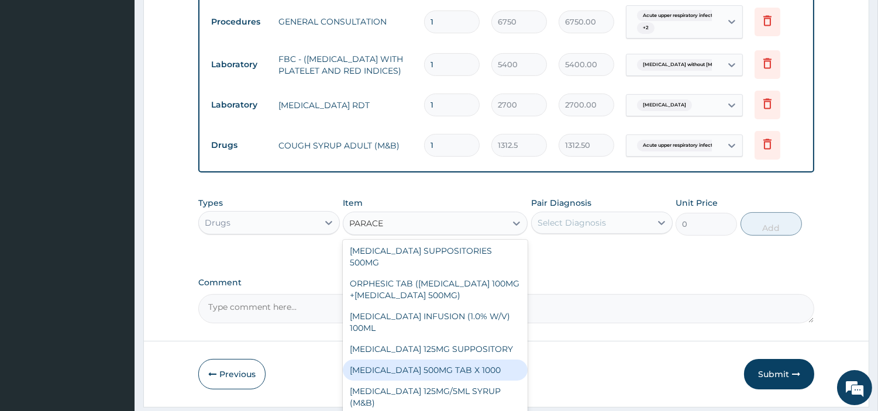
click at [474, 379] on div "PARACETAMOL 500MG TAB X 1000" at bounding box center [435, 370] width 185 height 21
type input "22.39999961853027"
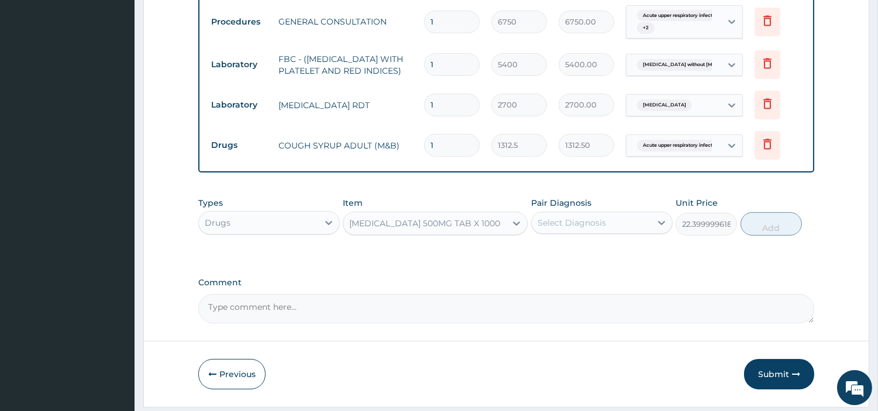
click at [567, 223] on div "Select Diagnosis" at bounding box center [572, 223] width 68 height 12
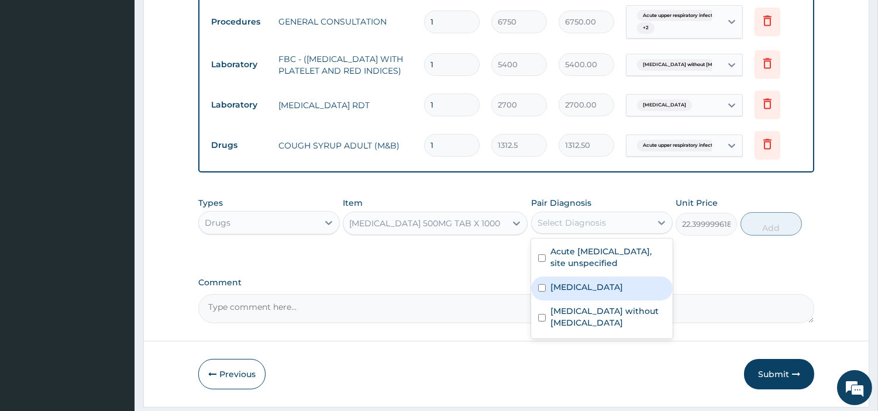
click at [579, 293] on label "[MEDICAL_DATA]" at bounding box center [587, 287] width 73 height 12
checkbox input "true"
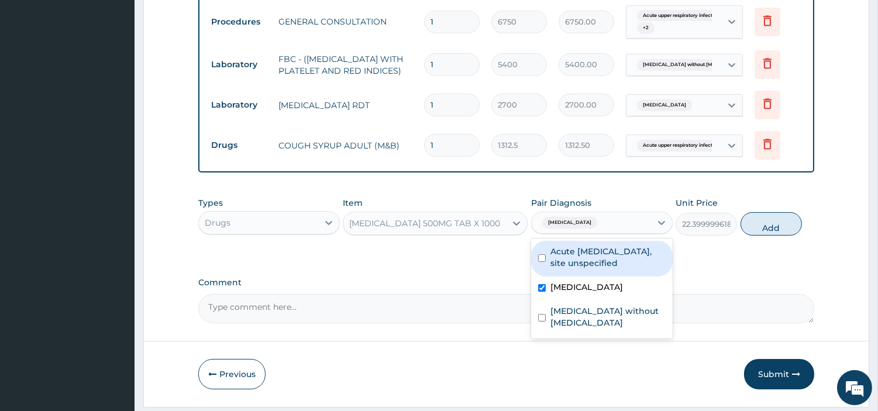
click at [594, 260] on label "Acute [MEDICAL_DATA], site unspecified" at bounding box center [608, 257] width 115 height 23
checkbox input "true"
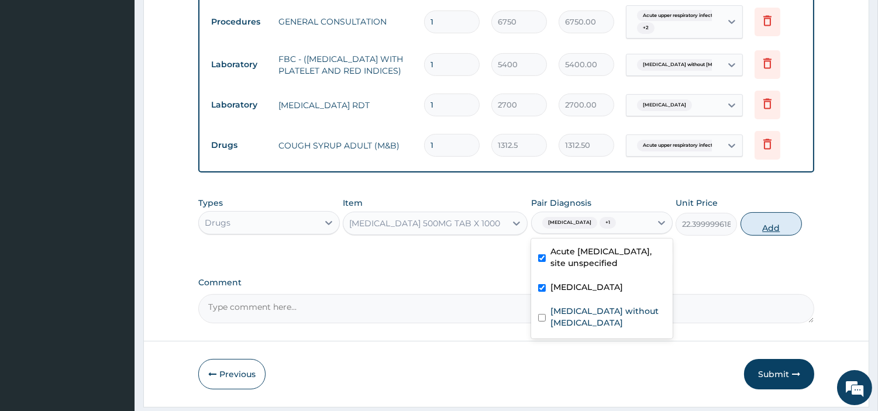
click at [773, 232] on button "Add" at bounding box center [771, 223] width 61 height 23
type input "0"
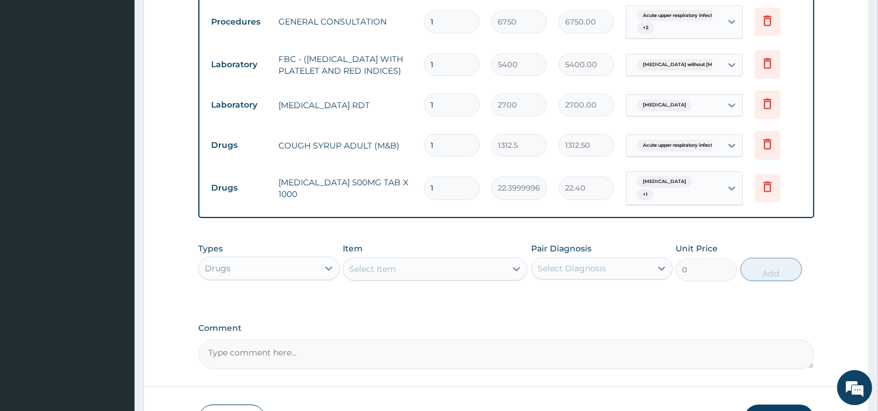
type input "18"
type input "403.20"
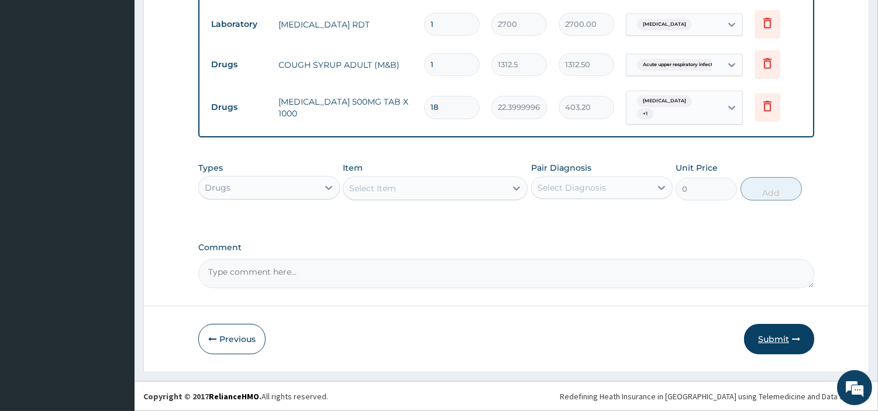
type input "18"
click at [776, 333] on button "Submit" at bounding box center [779, 339] width 70 height 30
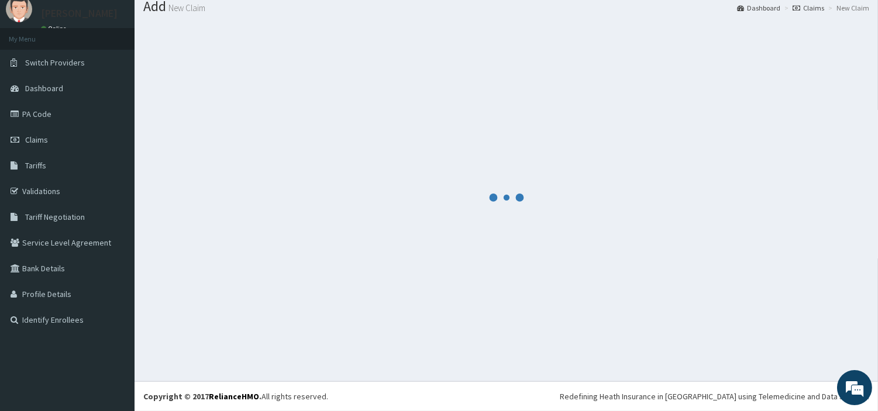
scroll to position [39, 0]
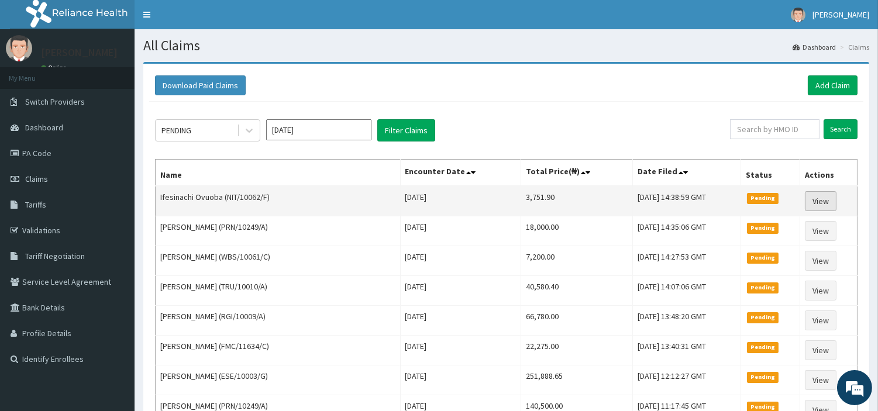
click at [814, 197] on link "View" at bounding box center [821, 201] width 32 height 20
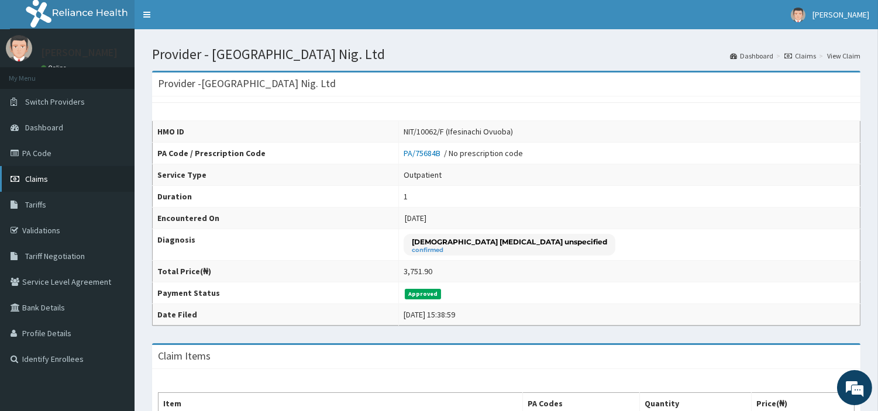
click at [54, 177] on link "Claims" at bounding box center [67, 179] width 135 height 26
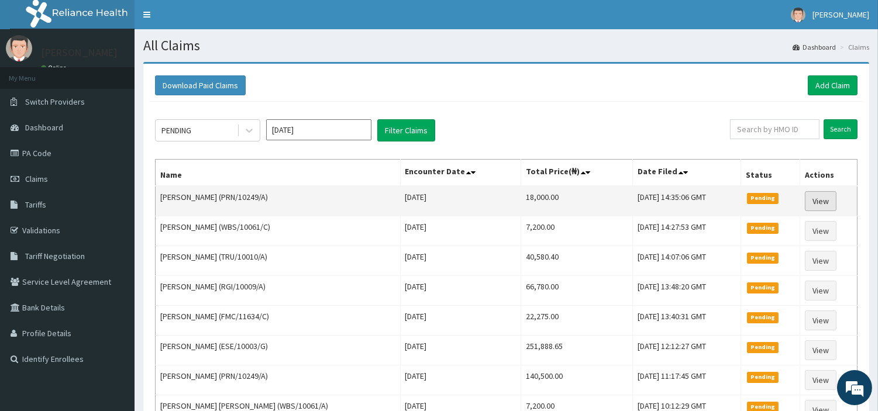
click at [819, 191] on link "View" at bounding box center [821, 201] width 32 height 20
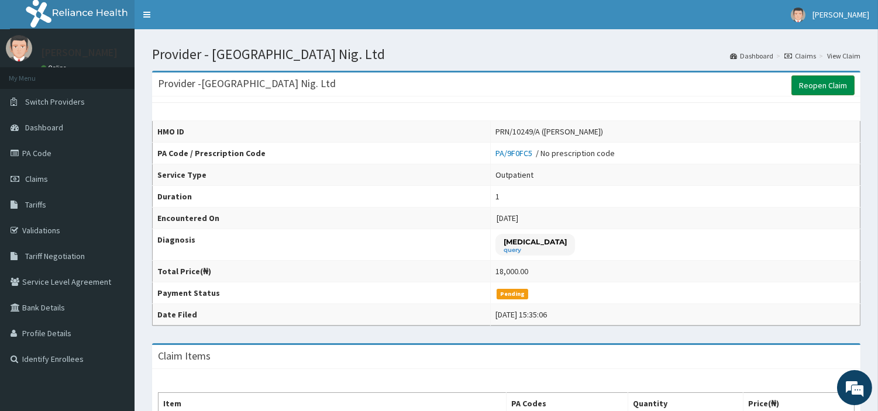
click at [814, 84] on link "Reopen Claim" at bounding box center [823, 85] width 63 height 20
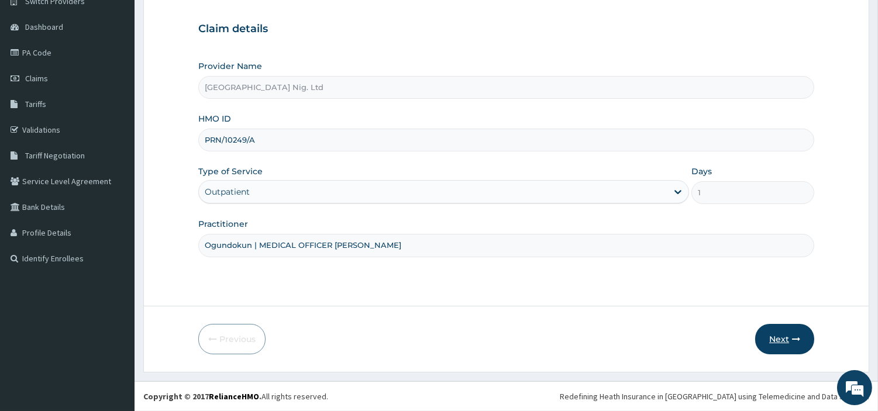
click at [768, 331] on button "Next" at bounding box center [784, 339] width 59 height 30
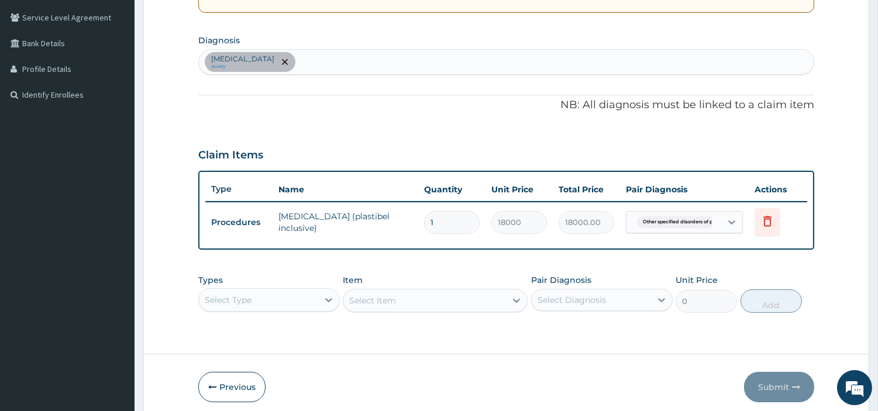
scroll to position [311, 0]
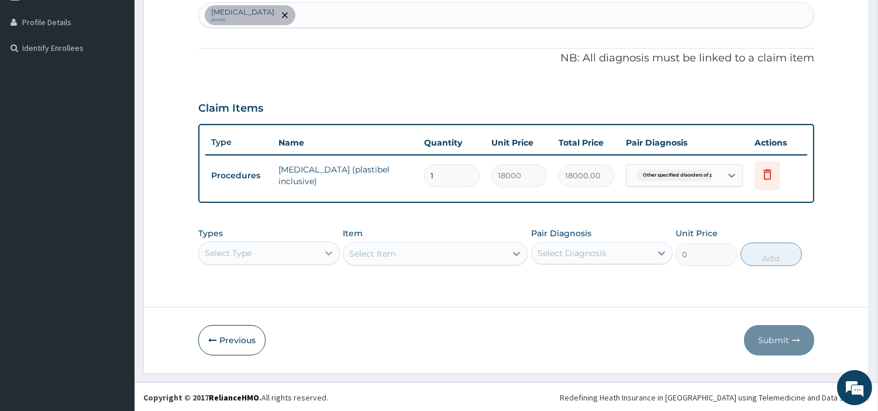
click at [318, 254] on div "Select Type" at bounding box center [269, 253] width 142 height 23
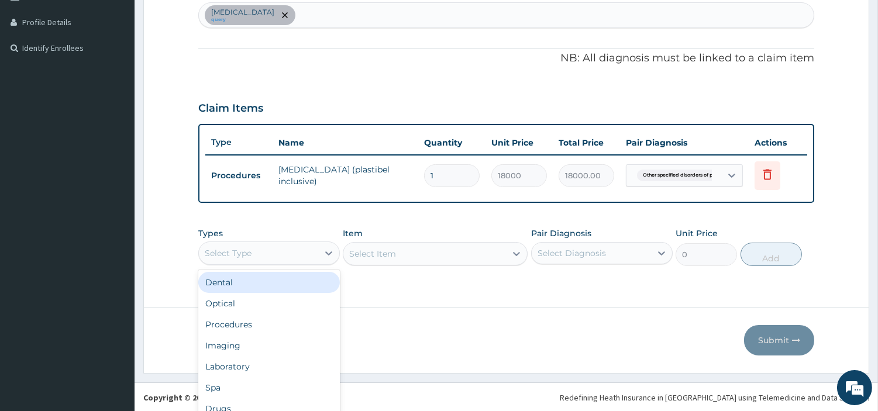
scroll to position [32, 0]
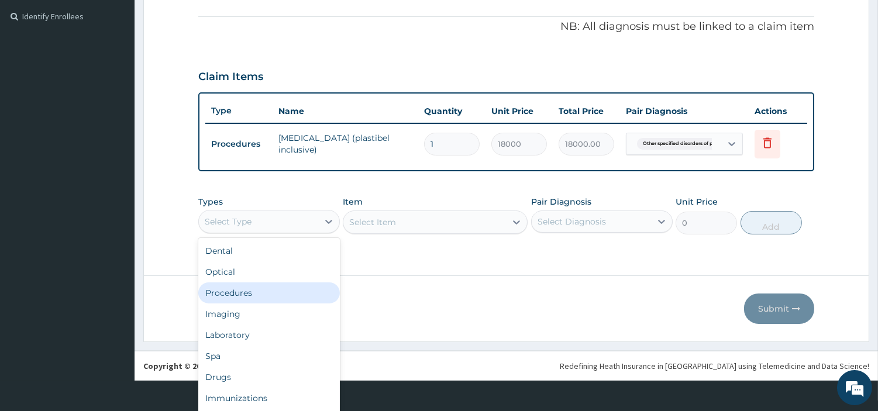
click at [283, 290] on div "Procedures" at bounding box center [269, 293] width 142 height 21
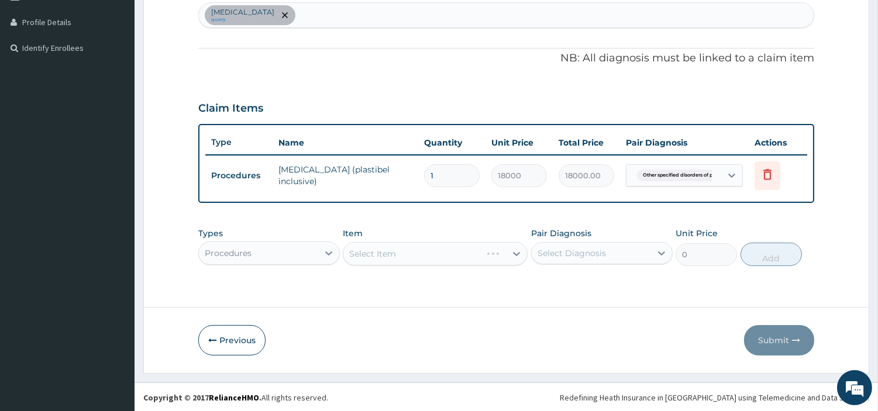
scroll to position [0, 0]
click at [470, 257] on div "Select Item" at bounding box center [435, 253] width 185 height 23
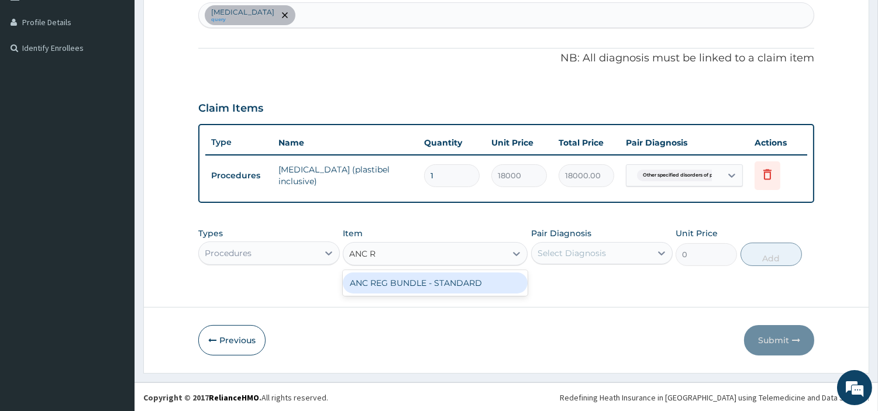
type input "ANC RE"
click at [484, 284] on div "ANC REG BUNDLE - STANDARD" at bounding box center [435, 283] width 185 height 21
type input "135000"
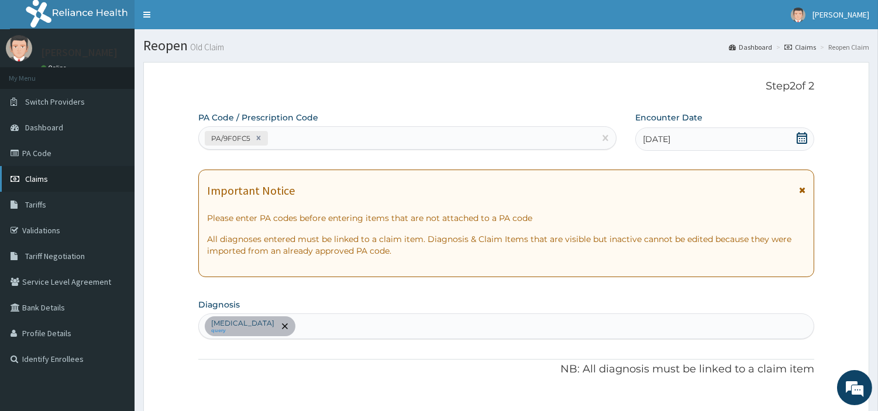
click at [51, 171] on link "Claims" at bounding box center [67, 179] width 135 height 26
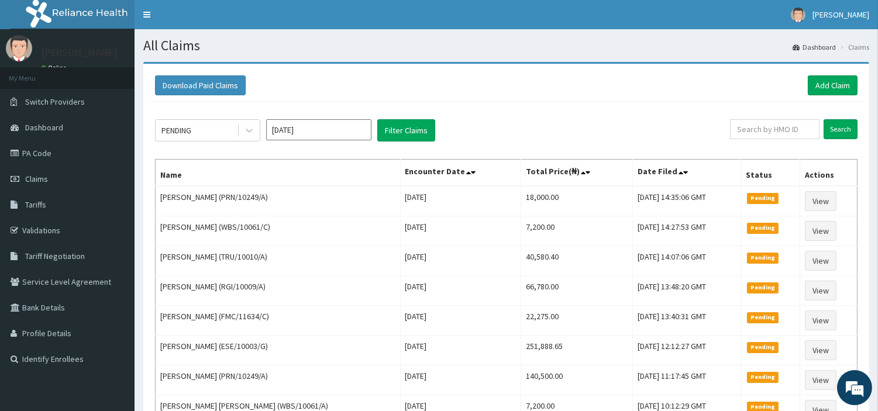
click at [828, 95] on div "Download Paid Claims Add Claim" at bounding box center [506, 86] width 714 height 32
click at [828, 94] on link "Add Claim" at bounding box center [833, 85] width 50 height 20
click at [828, 92] on link "Add Claim" at bounding box center [833, 85] width 50 height 20
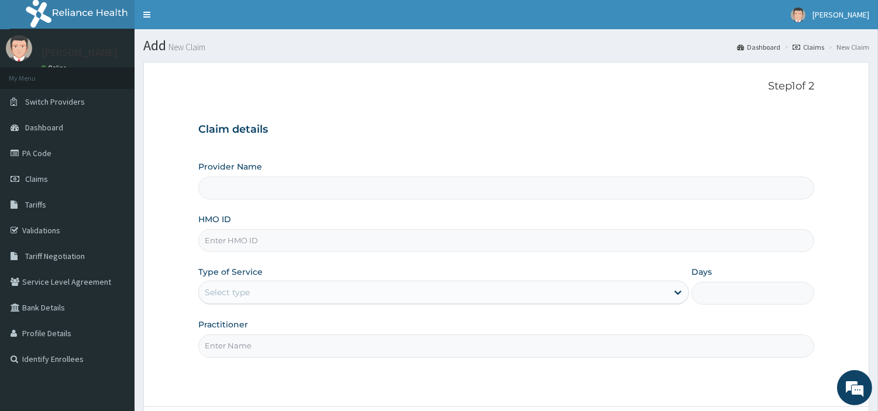
type input "[GEOGRAPHIC_DATA] Nig. Ltd"
type input "KAA/10001/C"
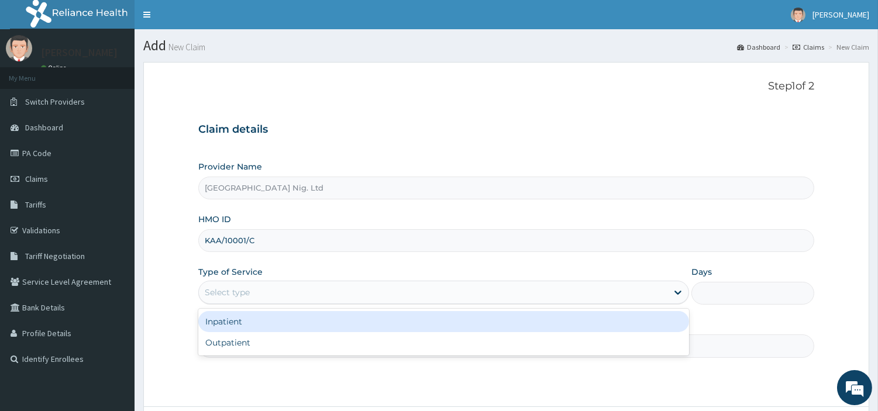
click at [302, 291] on div "Select type" at bounding box center [433, 292] width 469 height 19
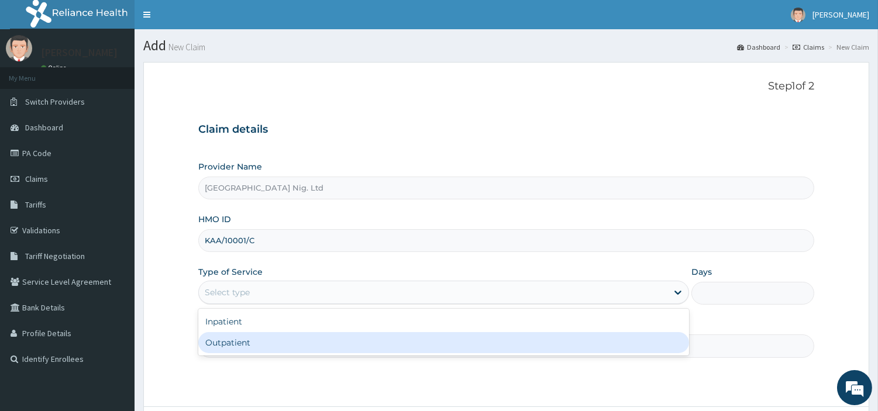
click at [297, 339] on div "Outpatient" at bounding box center [443, 342] width 491 height 21
type input "1"
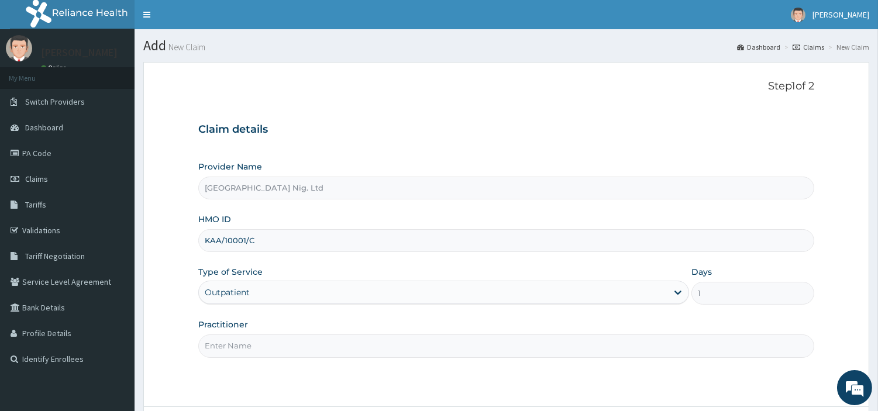
click at [277, 346] on input "Practitioner" at bounding box center [506, 346] width 616 height 23
paste input "[PERSON_NAME]"
type input "[PERSON_NAME]"
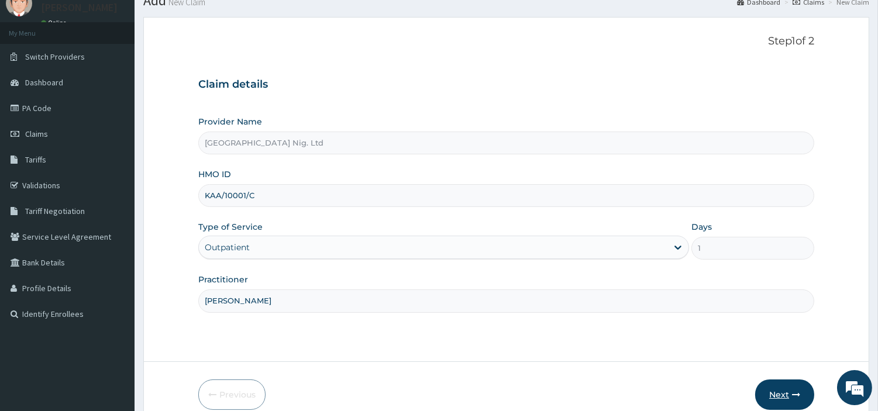
scroll to position [101, 0]
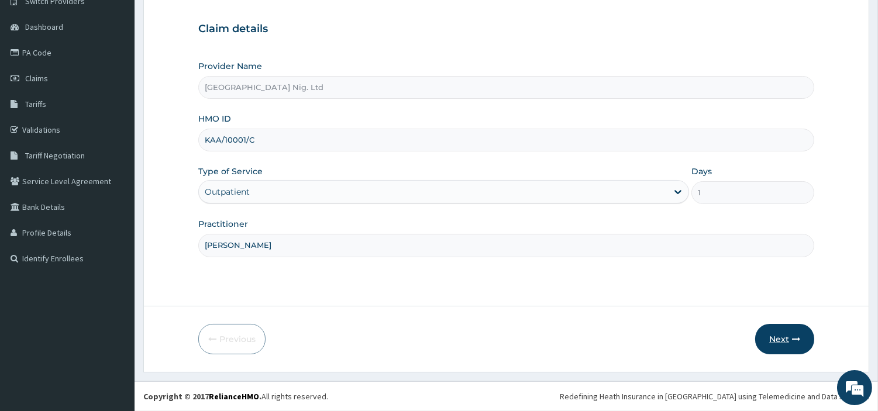
click at [793, 338] on icon "button" at bounding box center [796, 339] width 8 height 8
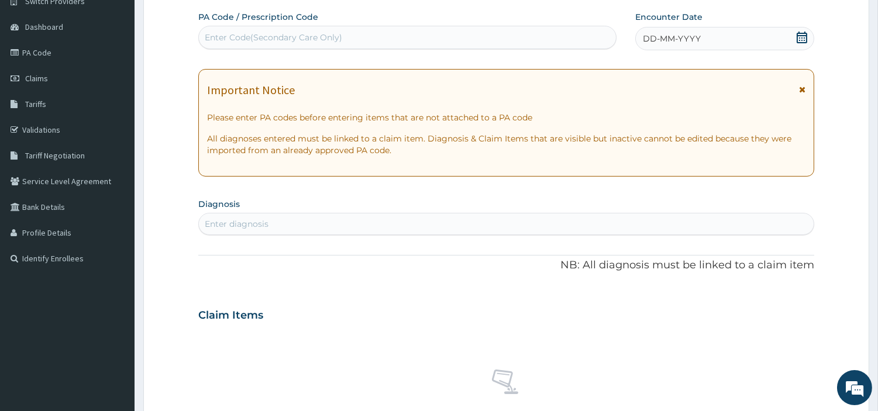
scroll to position [0, 0]
click at [419, 36] on div "Enter Code(Secondary Care Only)" at bounding box center [407, 37] width 417 height 19
paste input "PA/91DFFD"
type input "PA/91DFFD"
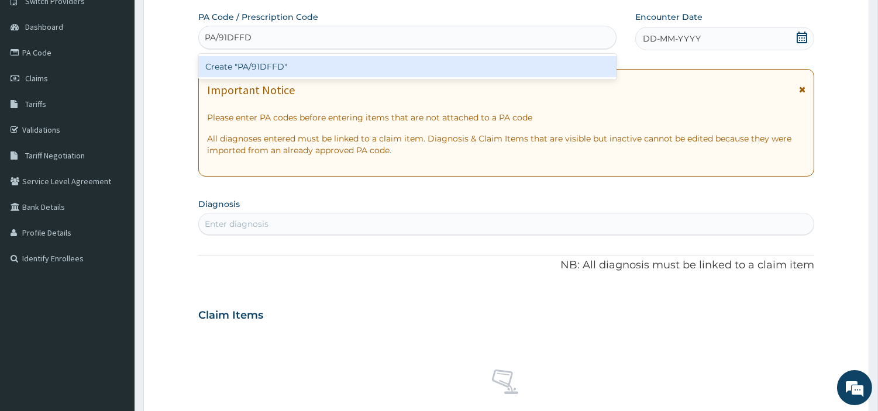
click at [438, 71] on div "Create "PA/91DFFD"" at bounding box center [407, 66] width 418 height 21
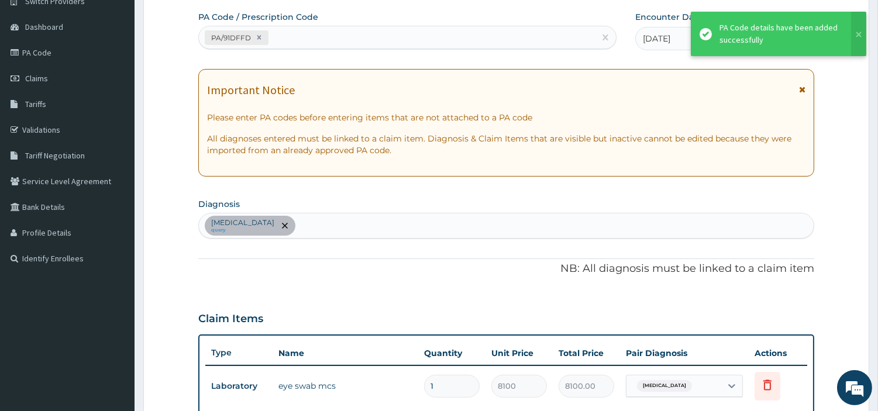
click at [281, 32] on div "PA/91DFFD" at bounding box center [397, 37] width 396 height 19
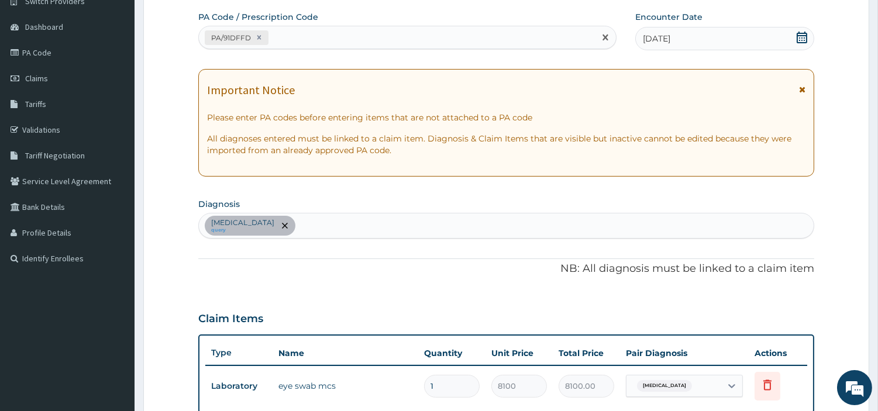
paste input "KAA/10001/C"
paste input "PA/2CEF79"
click at [321, 36] on input "KAA/10001/CPA/2CEF79" at bounding box center [320, 38] width 98 height 12
type input "PA/2CEF79"
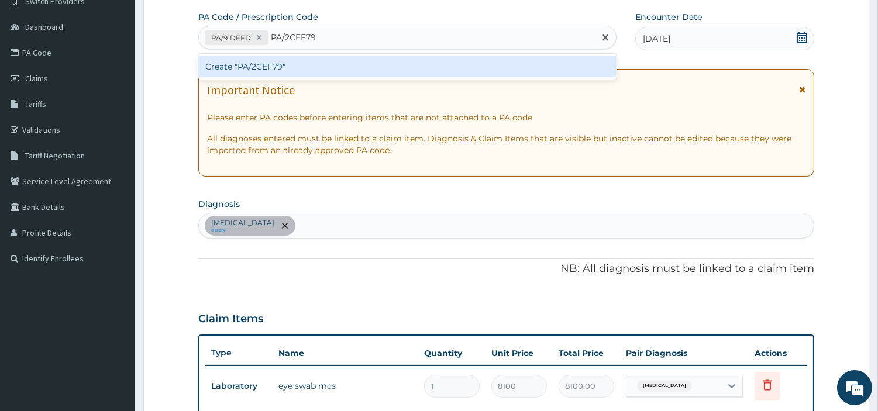
click at [323, 67] on div "Create "PA/2CEF79"" at bounding box center [407, 66] width 418 height 21
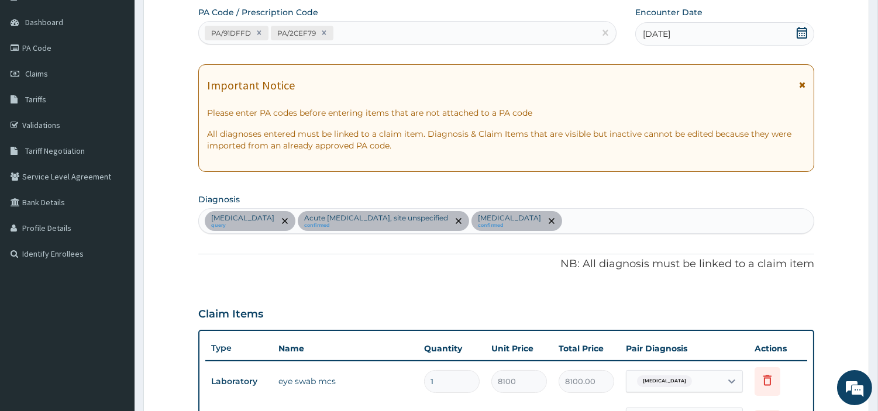
scroll to position [236, 0]
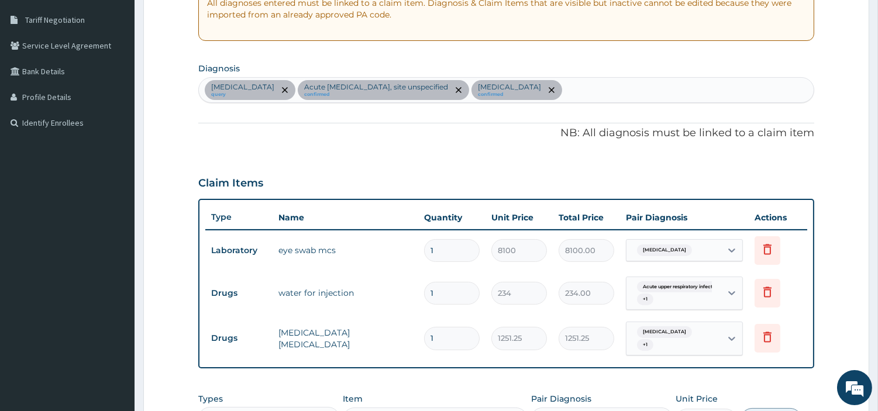
click at [655, 85] on div "Conjunctivitis, unspecified query Acute upper respiratory infection, site unspe…" at bounding box center [506, 90] width 615 height 25
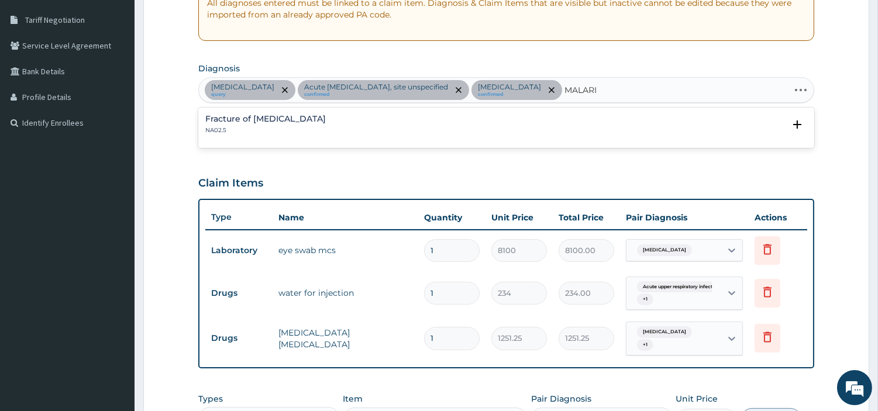
type input "MALARIA"
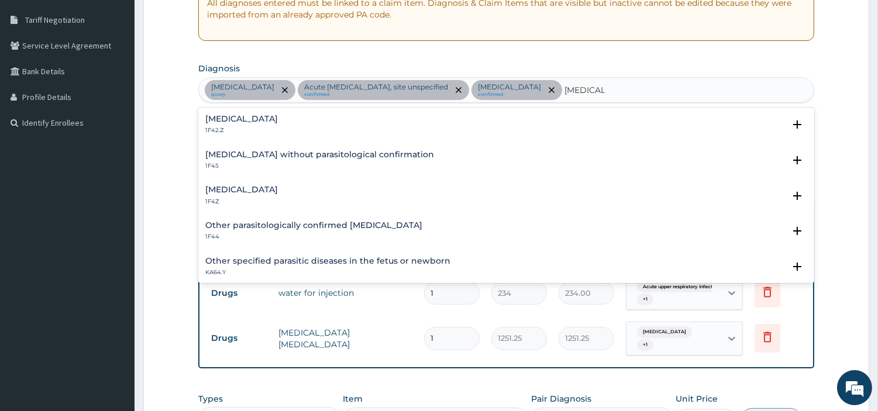
click at [266, 198] on p "1F4Z" at bounding box center [241, 202] width 73 height 8
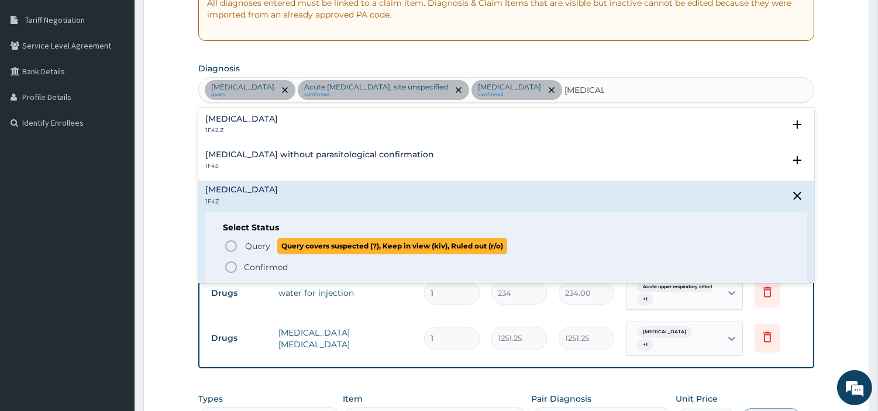
click at [245, 248] on span "Query" at bounding box center [257, 246] width 25 height 12
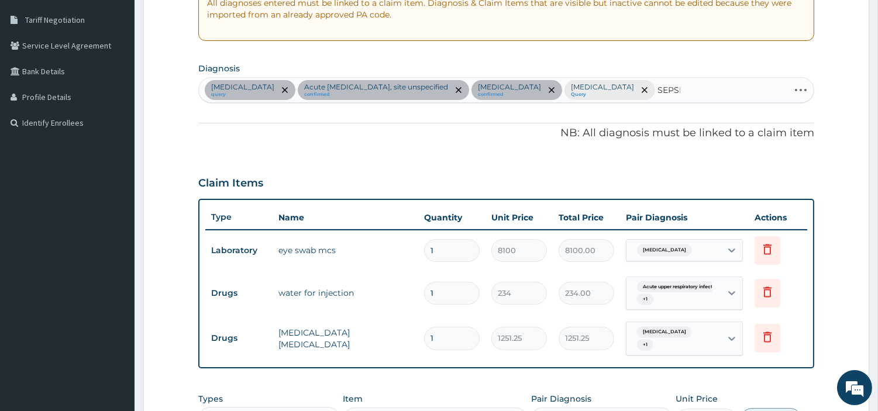
type input "SEPSIS"
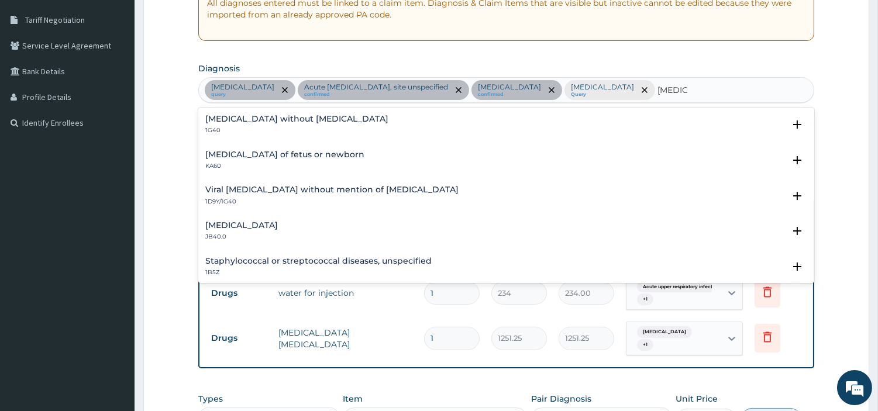
click at [240, 119] on h4 "Sepsis without septic shock" at bounding box center [296, 119] width 183 height 9
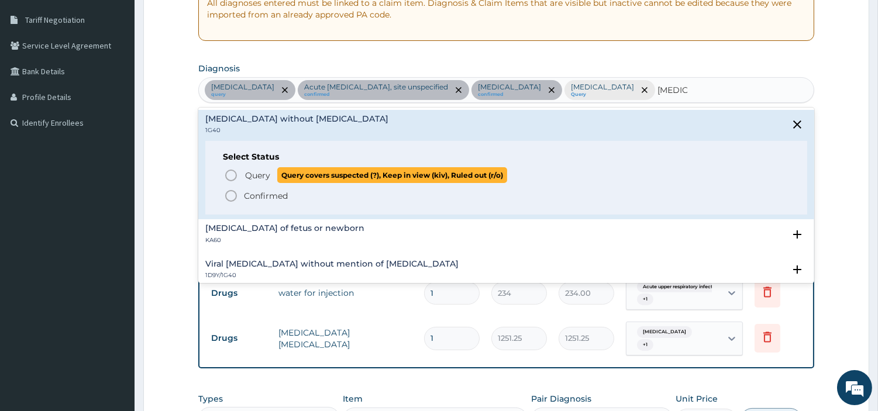
click at [231, 179] on icon "status option query" at bounding box center [231, 175] width 14 height 14
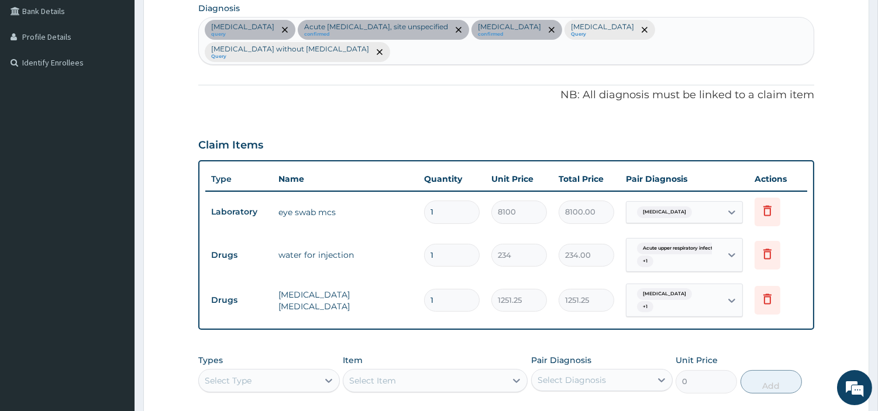
scroll to position [483, 0]
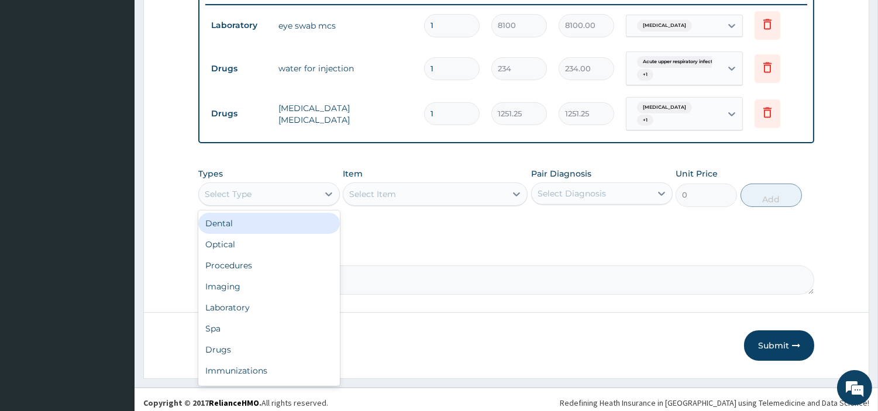
click at [302, 187] on div "Select Type" at bounding box center [258, 194] width 119 height 19
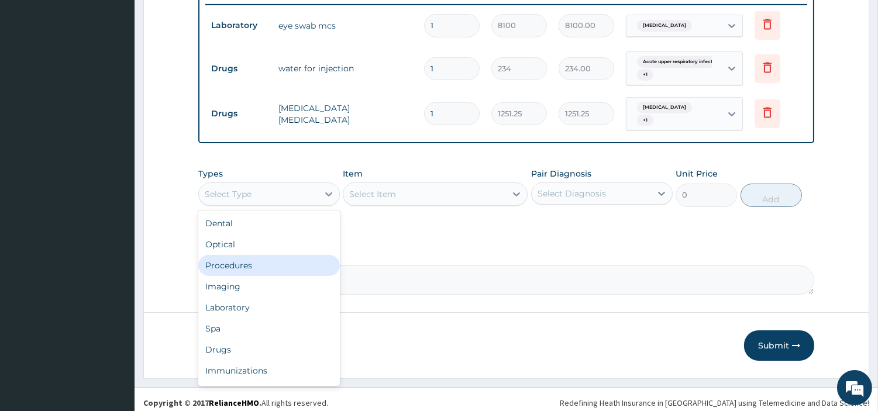
click at [304, 260] on div "Procedures" at bounding box center [269, 265] width 142 height 21
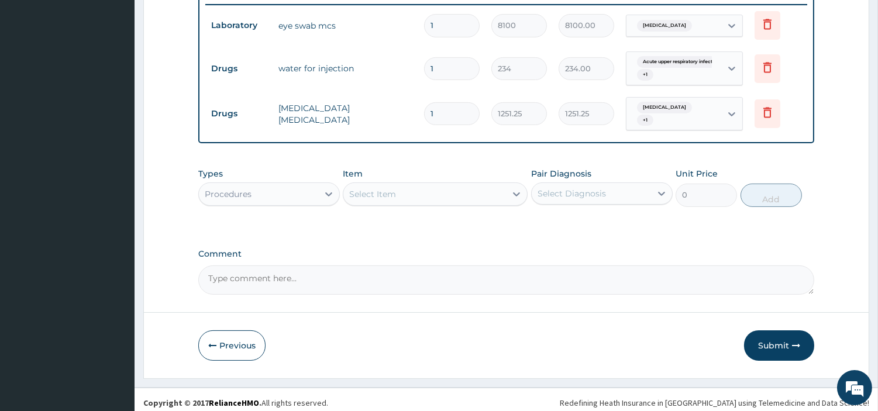
click at [469, 191] on div "Select Item" at bounding box center [424, 194] width 163 height 19
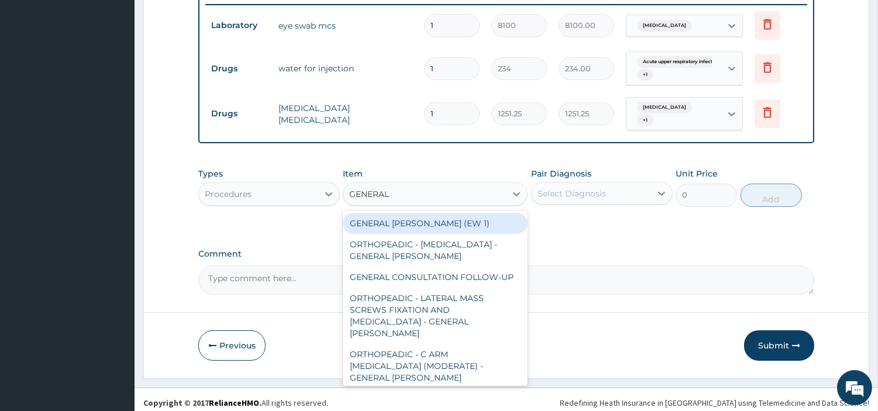
type input "GENERAL C"
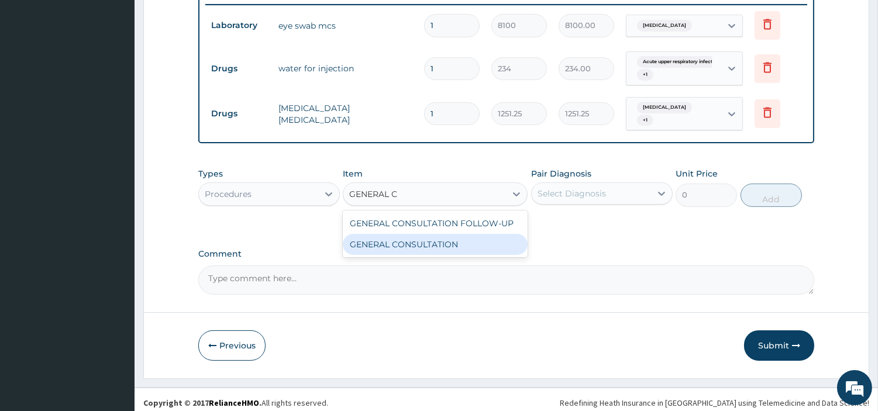
click at [476, 237] on div "GENERAL CONSULTATION" at bounding box center [435, 244] width 185 height 21
type input "6750"
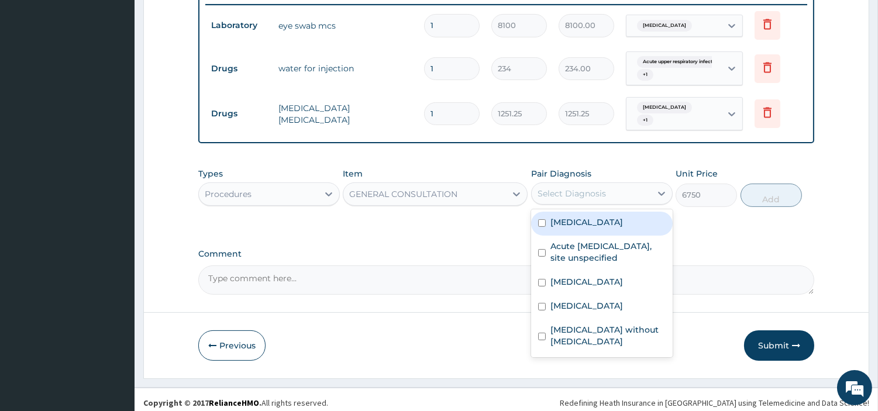
drag, startPoint x: 586, startPoint y: 184, endPoint x: 587, endPoint y: 219, distance: 35.1
click at [584, 188] on div "Select Diagnosis" at bounding box center [572, 194] width 68 height 12
click at [589, 236] on div "Acute upper respiratory infection, site unspecified" at bounding box center [602, 254] width 142 height 36
checkbox input "true"
click at [590, 216] on label "Conjunctivitis, unspecified" at bounding box center [587, 222] width 73 height 12
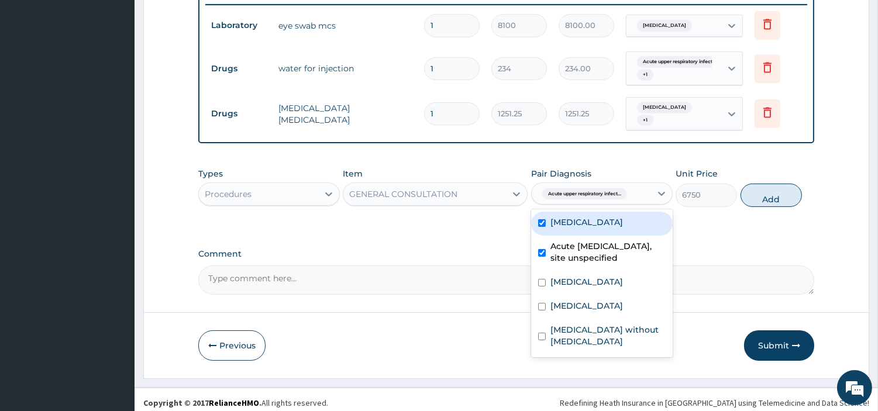
checkbox input "true"
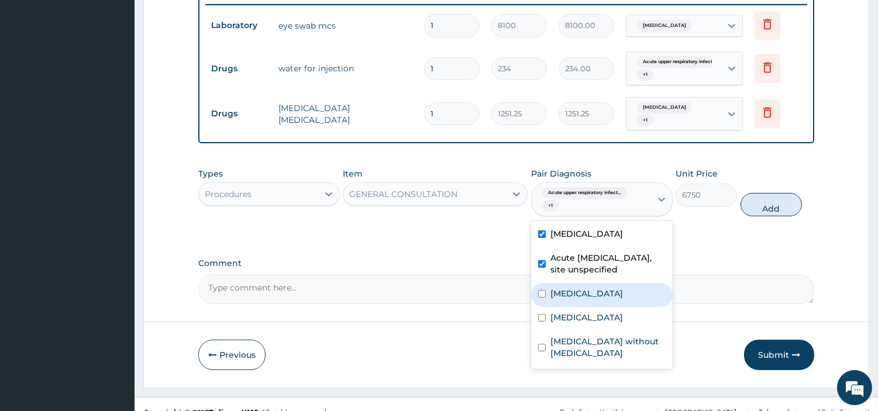
click at [604, 293] on label "Visual discomfort" at bounding box center [587, 294] width 73 height 12
checkbox input "true"
click at [605, 322] on div "Malaria, unspecified" at bounding box center [602, 319] width 142 height 24
checkbox input "true"
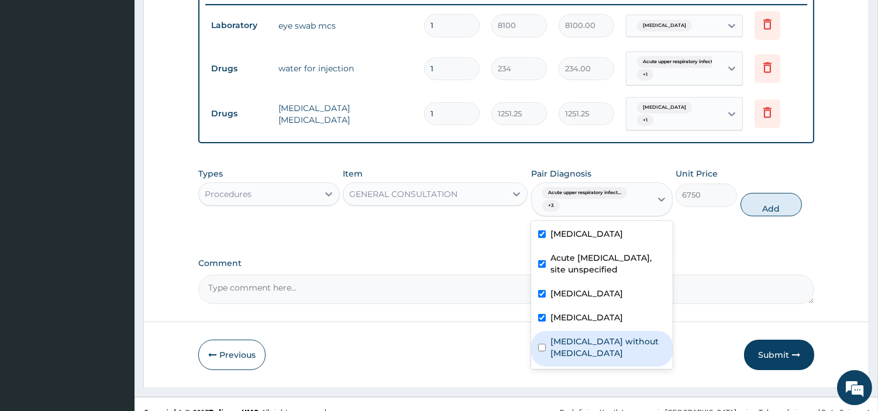
click at [613, 348] on div "Sepsis without septic shock" at bounding box center [602, 349] width 142 height 36
checkbox input "true"
click at [776, 208] on button "Add" at bounding box center [771, 204] width 61 height 23
type input "0"
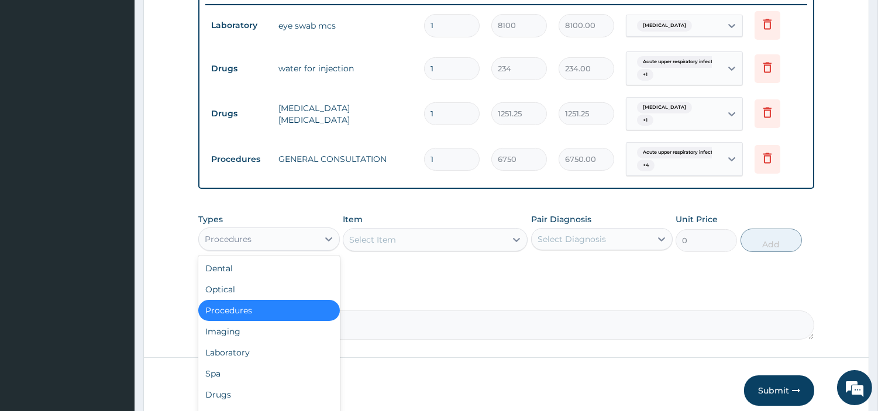
drag, startPoint x: 253, startPoint y: 225, endPoint x: 264, endPoint y: 298, distance: 74.0
click at [253, 230] on div "Procedures" at bounding box center [258, 239] width 119 height 19
click at [269, 349] on div "Laboratory" at bounding box center [269, 352] width 142 height 21
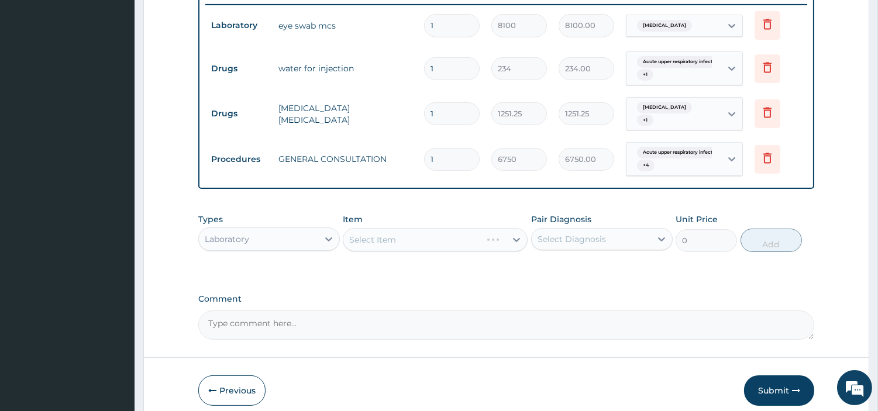
scroll to position [529, 0]
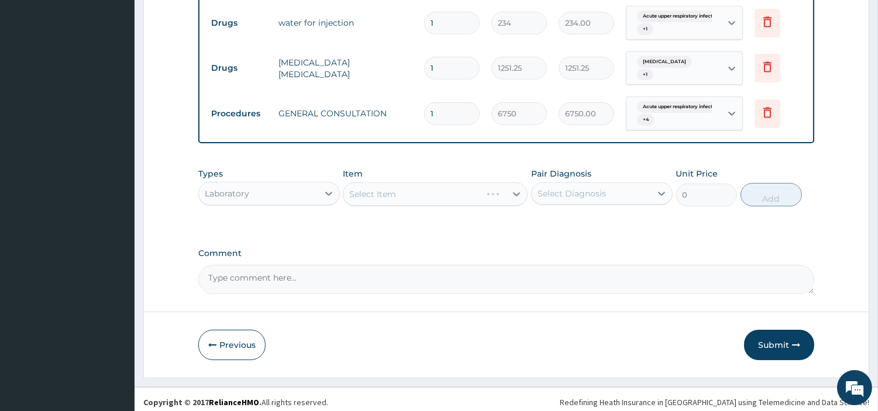
click at [462, 189] on div "Select Item" at bounding box center [435, 194] width 185 height 23
click at [463, 189] on div "Select Item" at bounding box center [424, 194] width 163 height 19
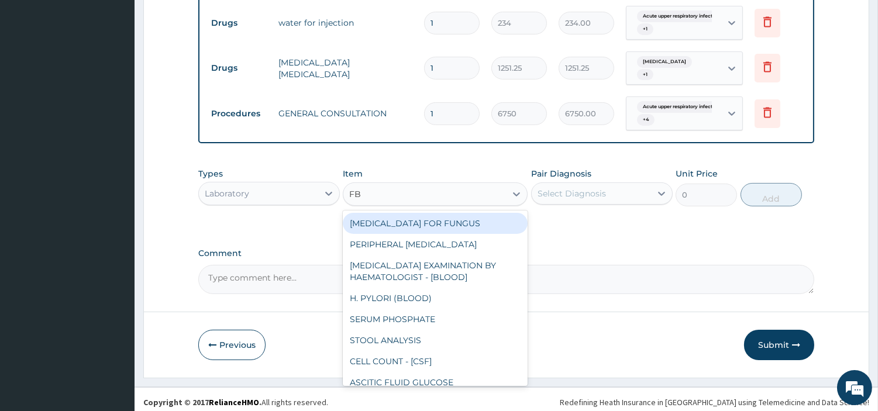
type input "FBC"
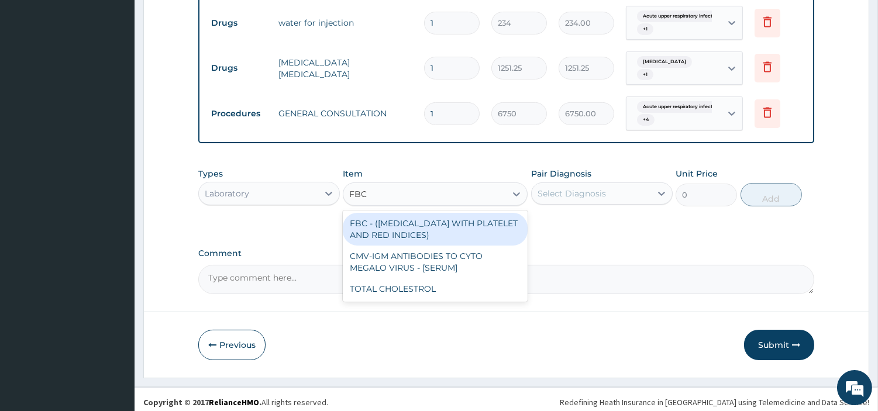
click at [471, 217] on div "FBC - (FULL BLOOD COUNT WITH PLATELET AND RED INDICES)" at bounding box center [435, 229] width 185 height 33
type input "5400"
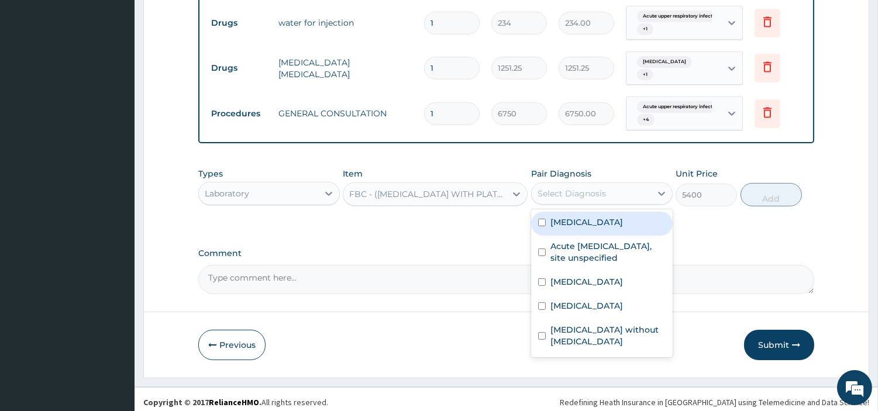
click at [569, 195] on div "Select Diagnosis" at bounding box center [591, 193] width 119 height 19
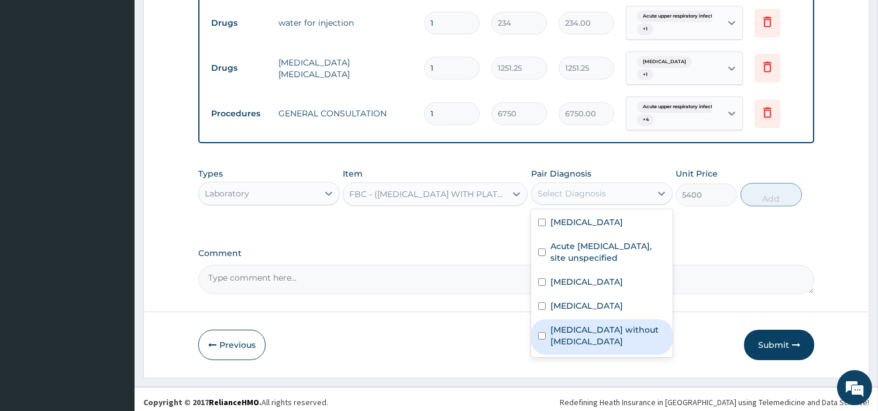
click at [633, 324] on label "Sepsis without septic shock" at bounding box center [608, 335] width 115 height 23
checkbox input "true"
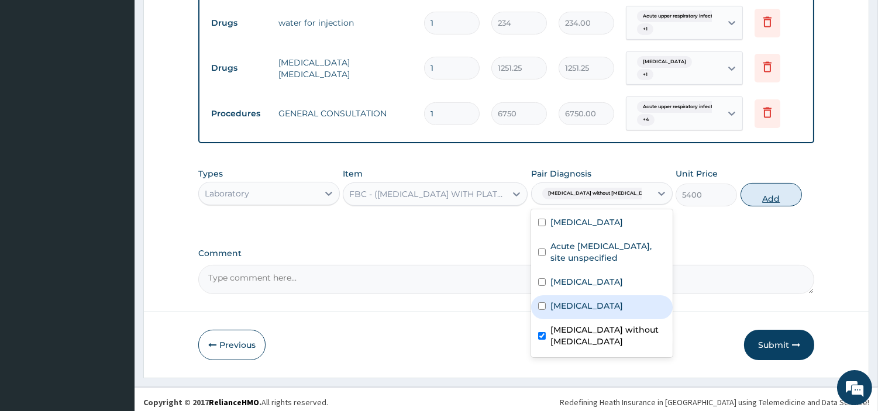
click at [769, 197] on button "Add" at bounding box center [771, 194] width 61 height 23
type input "0"
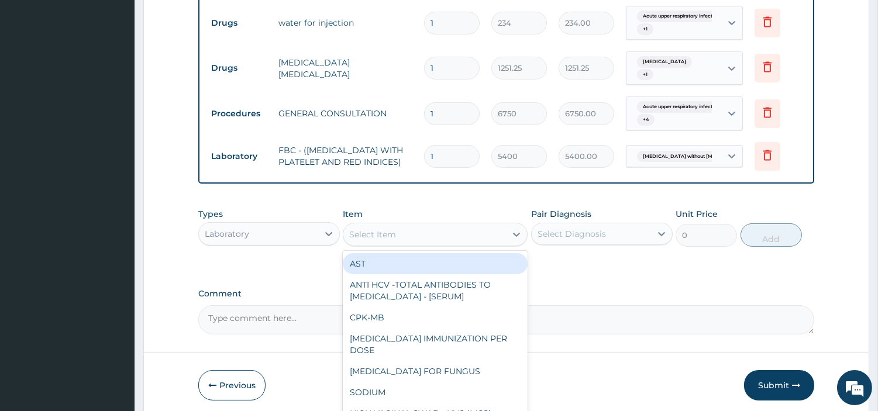
click at [478, 238] on div "Select Item" at bounding box center [424, 234] width 163 height 19
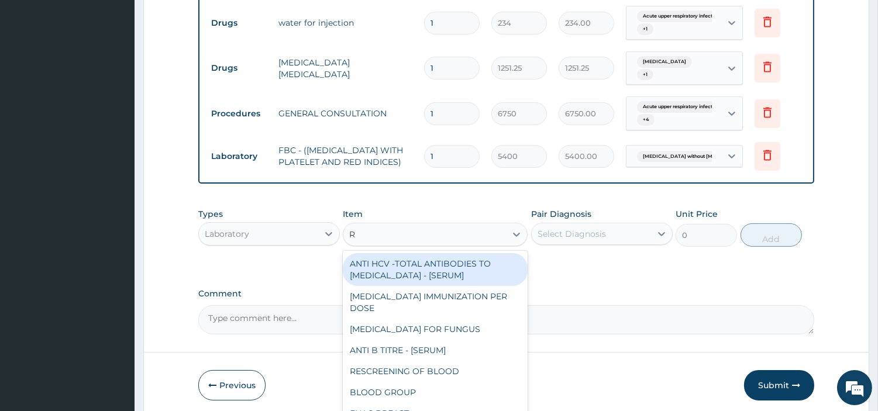
type input "RD"
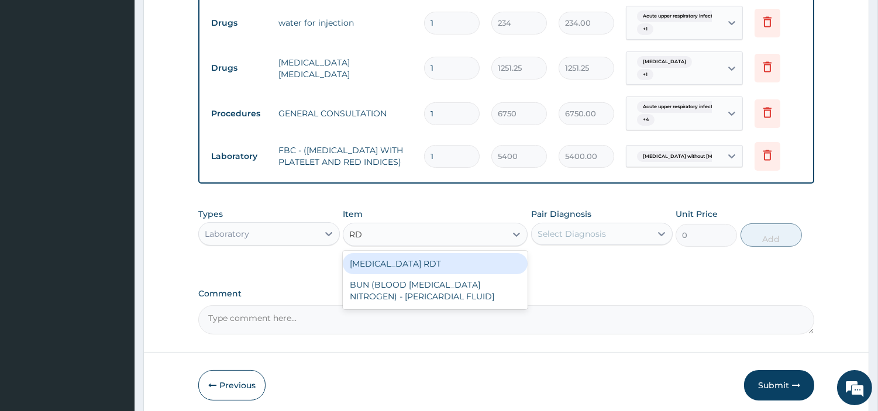
click at [479, 266] on div "MALARIA RDT" at bounding box center [435, 263] width 185 height 21
type input "2700"
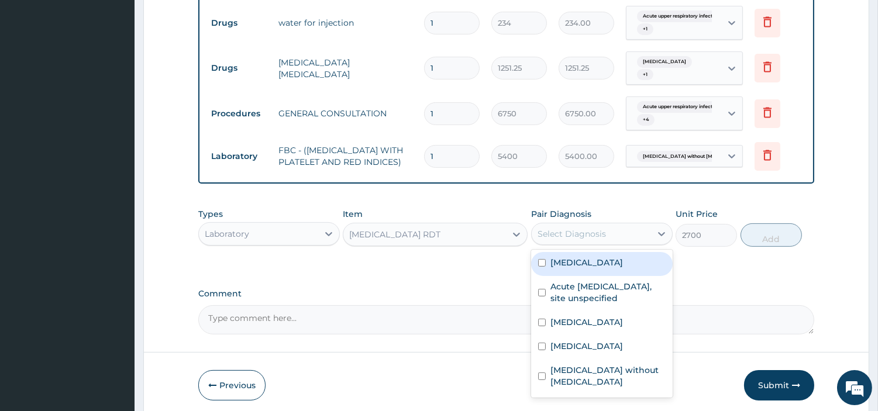
click at [614, 231] on div "Select Diagnosis" at bounding box center [591, 234] width 119 height 19
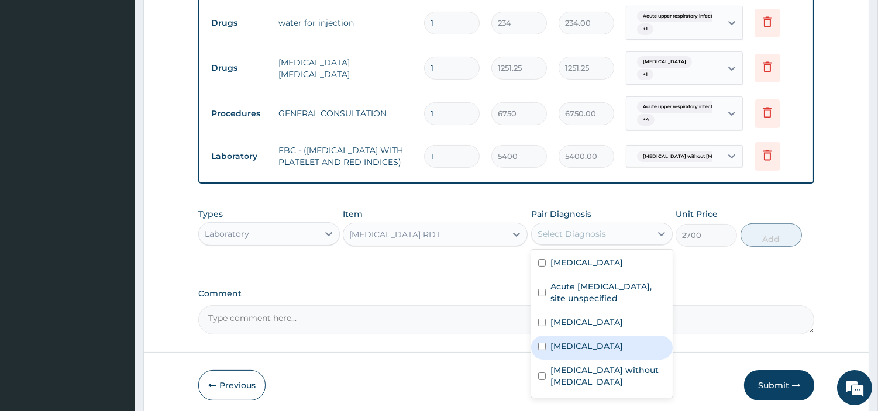
click at [622, 348] on label "Malaria, unspecified" at bounding box center [587, 346] width 73 height 12
checkbox input "true"
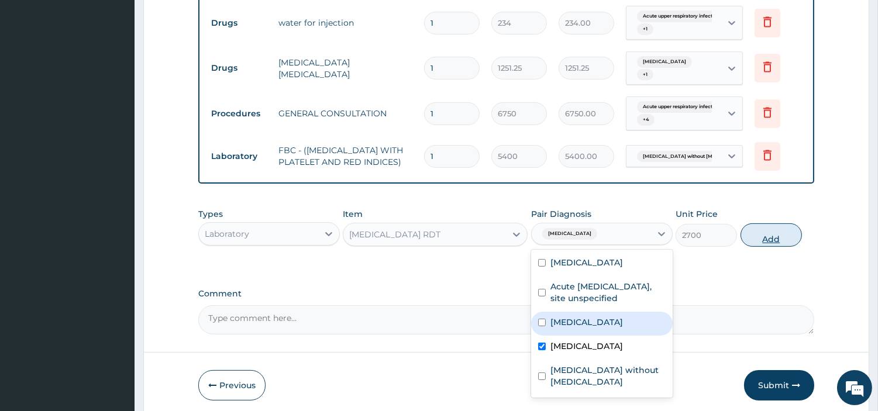
click at [763, 239] on button "Add" at bounding box center [771, 234] width 61 height 23
type input "0"
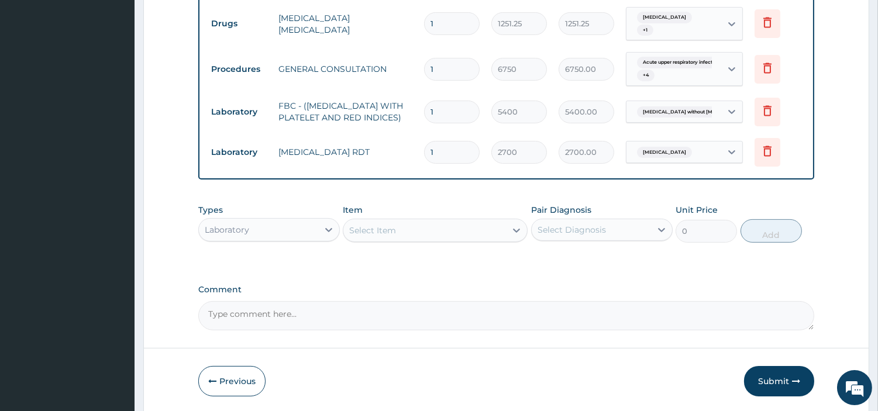
scroll to position [617, 0]
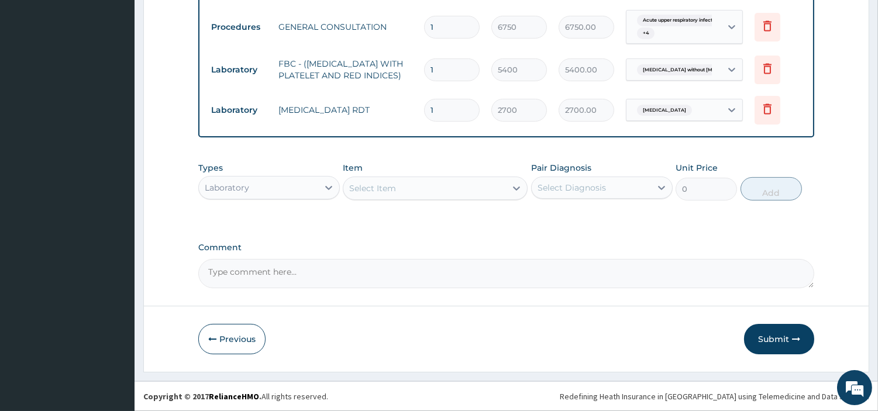
click at [310, 190] on div "Laboratory" at bounding box center [258, 187] width 119 height 19
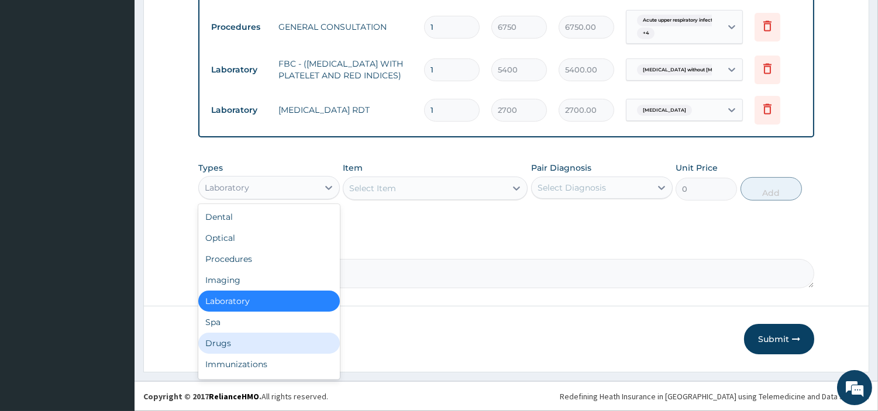
click at [266, 345] on div "Drugs" at bounding box center [269, 343] width 142 height 21
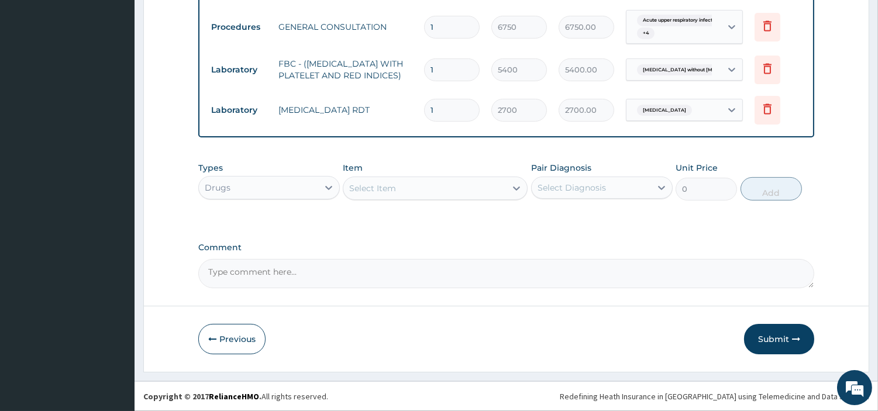
click at [473, 191] on div "Select Item" at bounding box center [424, 188] width 163 height 19
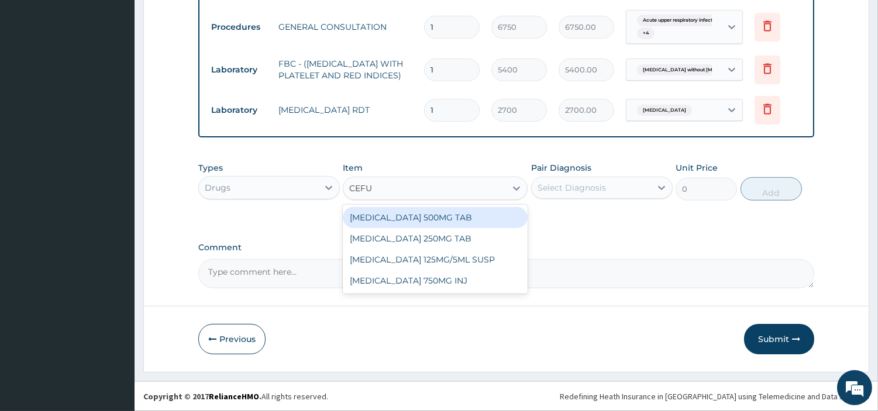
type input "CEFUR"
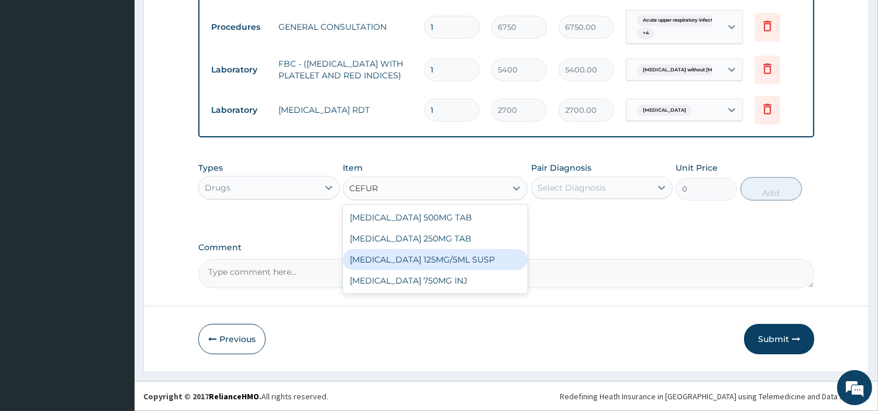
click at [480, 257] on div "CEFUROXIME 125MG/5ML SUSP" at bounding box center [435, 259] width 185 height 21
type input "5687.5"
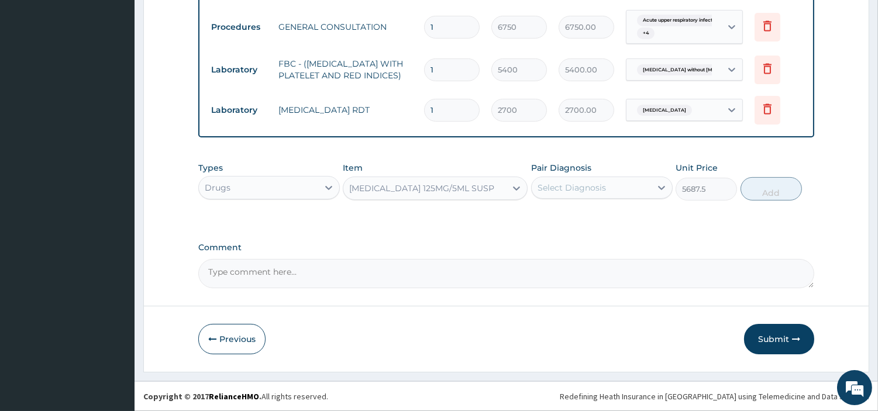
click at [605, 184] on div "Select Diagnosis" at bounding box center [591, 187] width 119 height 19
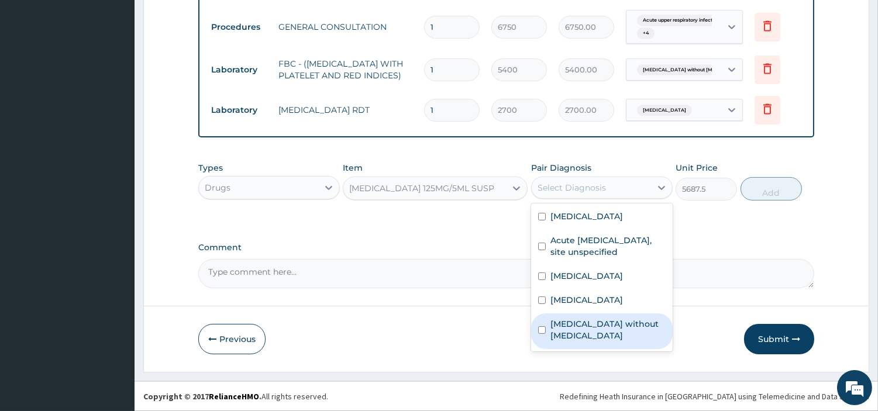
click at [621, 324] on label "Sepsis without septic shock" at bounding box center [608, 329] width 115 height 23
checkbox input "true"
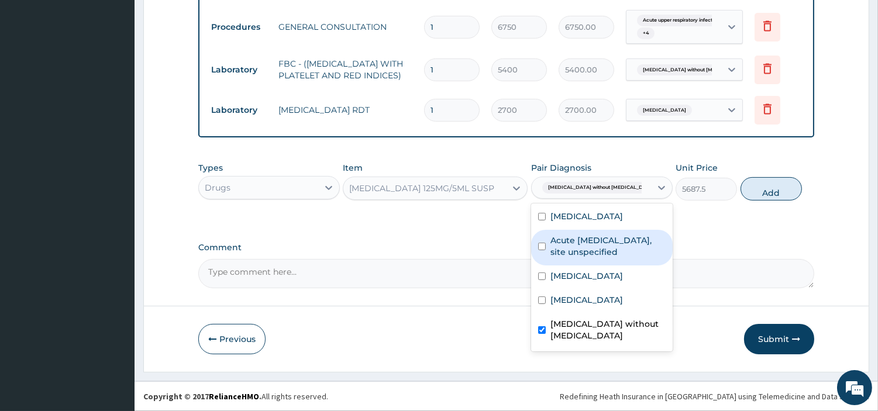
click at [624, 232] on div "Acute upper respiratory infection, site unspecified" at bounding box center [602, 248] width 142 height 36
checkbox input "true"
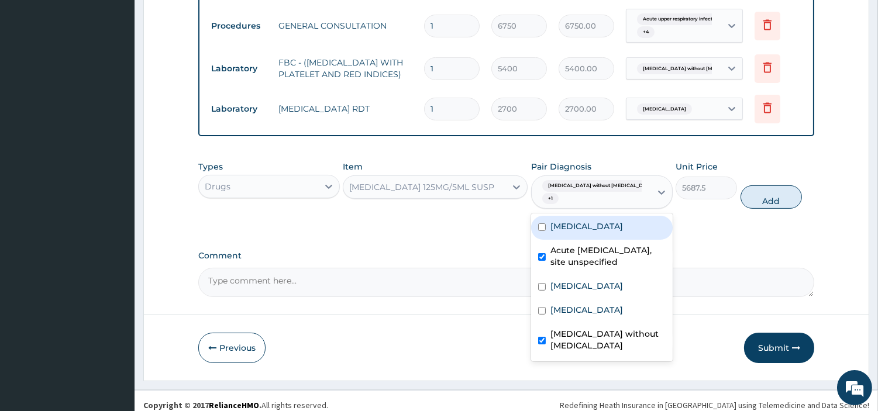
click at [626, 225] on div "Conjunctivitis, unspecified" at bounding box center [602, 228] width 142 height 24
checkbox input "true"
click at [756, 196] on button "Add" at bounding box center [771, 196] width 61 height 23
type input "0"
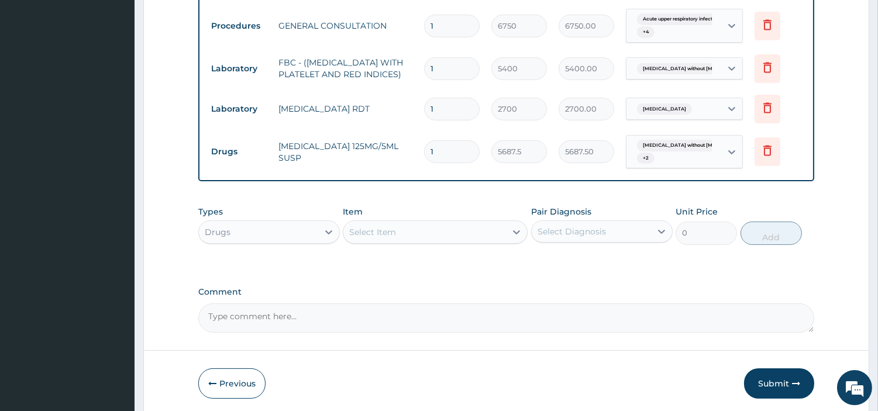
click at [449, 236] on div "Select Item" at bounding box center [424, 232] width 163 height 19
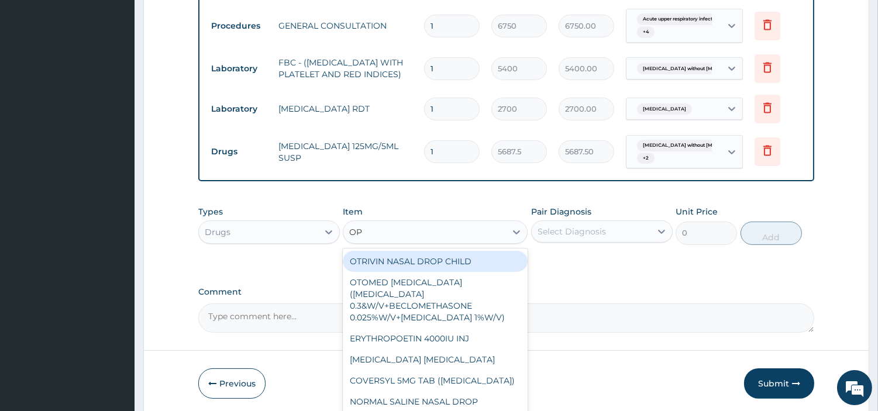
type input "O"
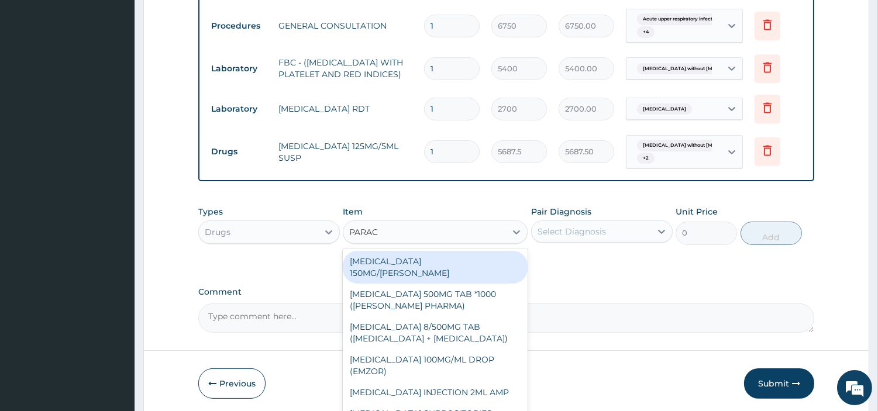
type input "PARACE"
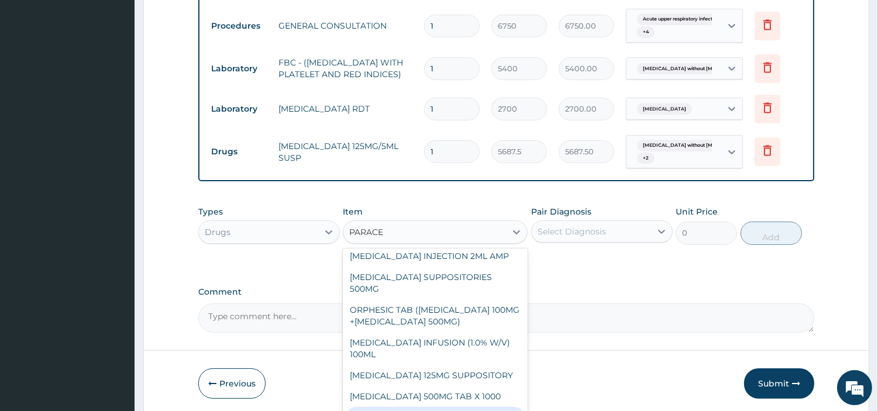
scroll to position [154, 0]
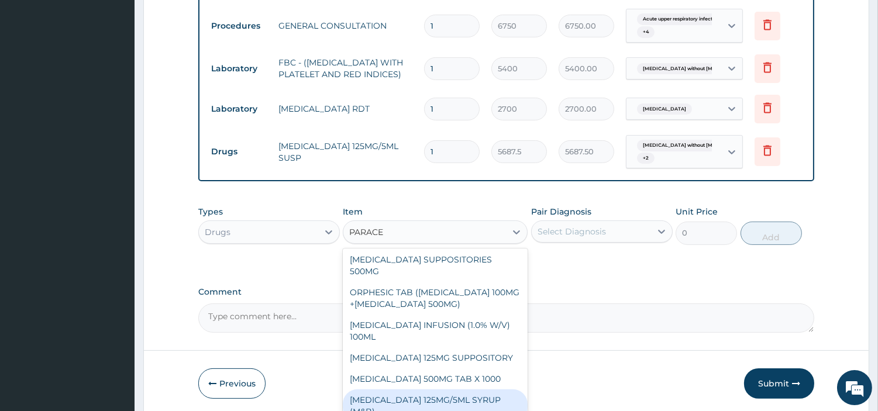
click at [487, 397] on div "PARACETAMOL 125MG/5ML SYRUP (M&B)" at bounding box center [435, 406] width 185 height 33
type input "1001"
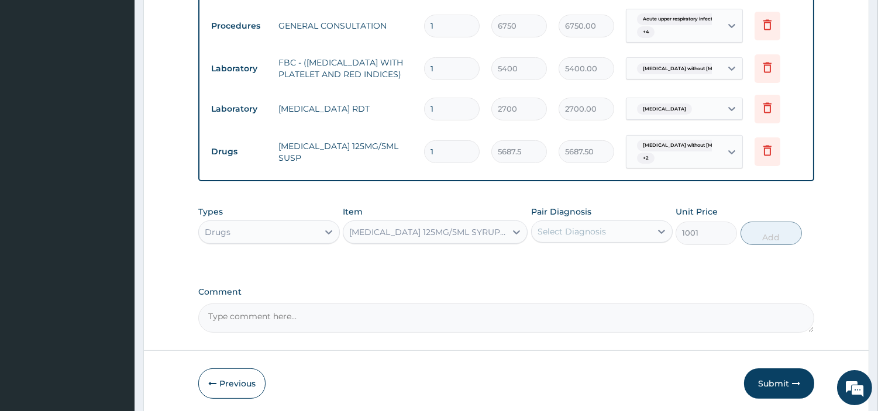
click at [580, 228] on div "Select Diagnosis" at bounding box center [572, 232] width 68 height 12
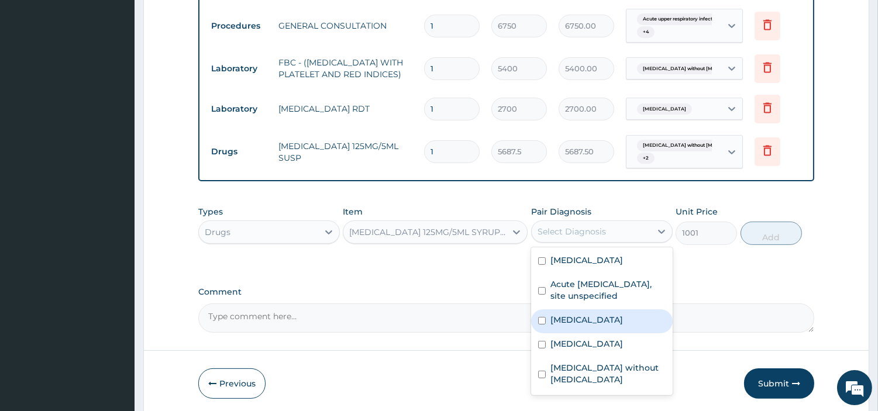
click at [591, 311] on div "Visual discomfort" at bounding box center [602, 321] width 142 height 24
checkbox input "true"
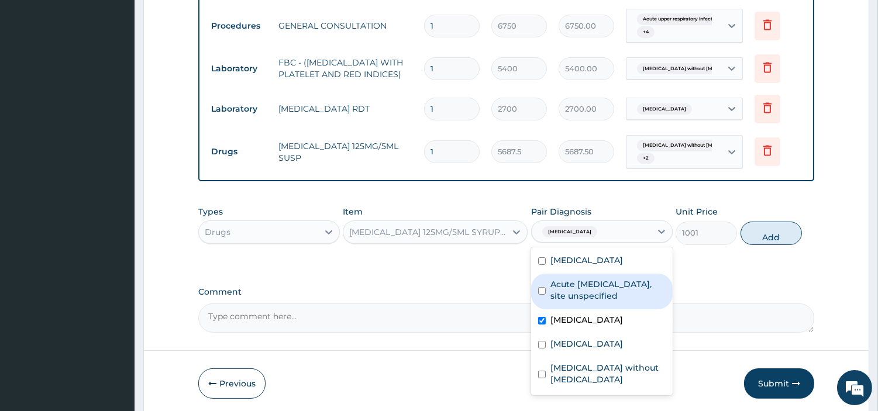
click at [592, 291] on label "Acute upper respiratory infection, site unspecified" at bounding box center [608, 289] width 115 height 23
checkbox input "true"
click at [592, 325] on label "Visual discomfort" at bounding box center [587, 320] width 73 height 12
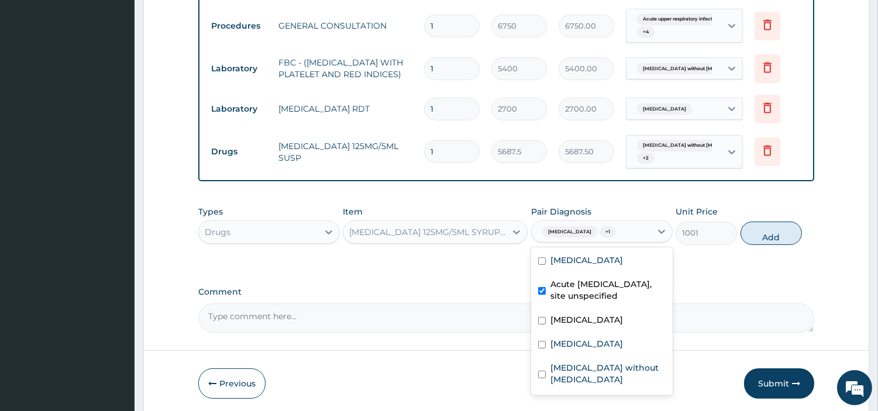
checkbox input "false"
click at [596, 344] on label "Malaria, unspecified" at bounding box center [587, 344] width 73 height 12
checkbox input "true"
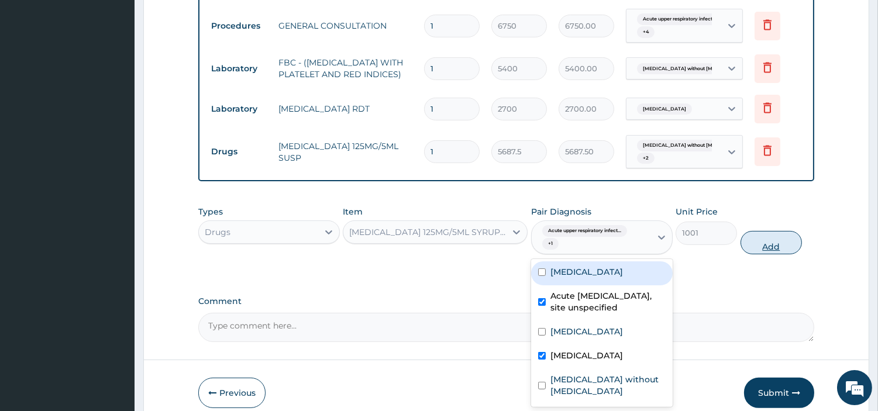
click at [741, 245] on button "Add" at bounding box center [771, 242] width 61 height 23
type input "0"
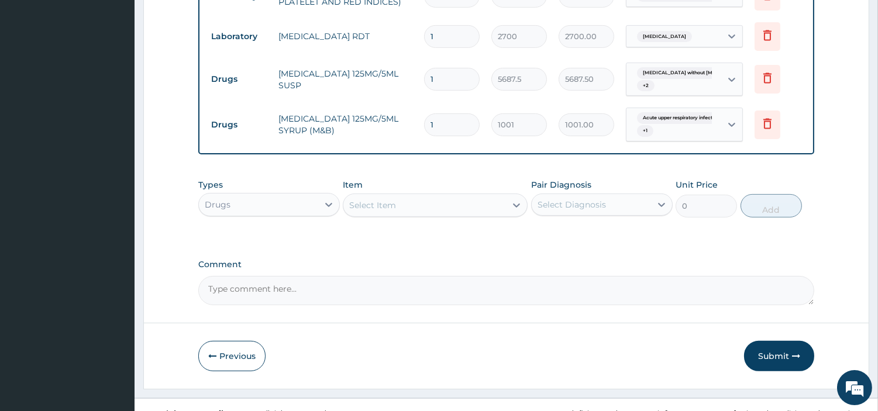
scroll to position [708, 0]
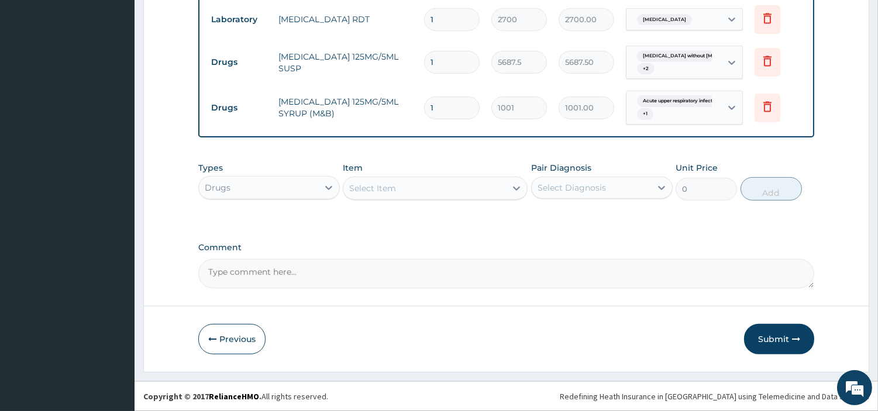
click at [426, 187] on div "Select Item" at bounding box center [424, 188] width 163 height 19
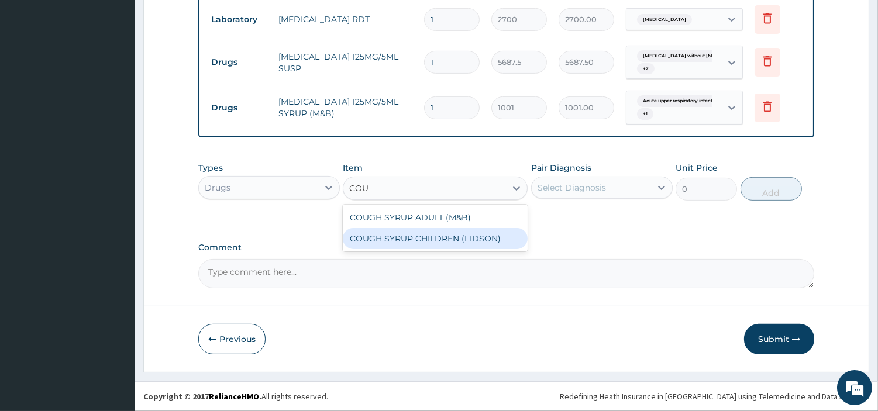
type input "COUG"
click at [465, 240] on div "COUGH SYRUP CHILDREN (FIDSON)" at bounding box center [435, 238] width 185 height 21
type input "1312.5"
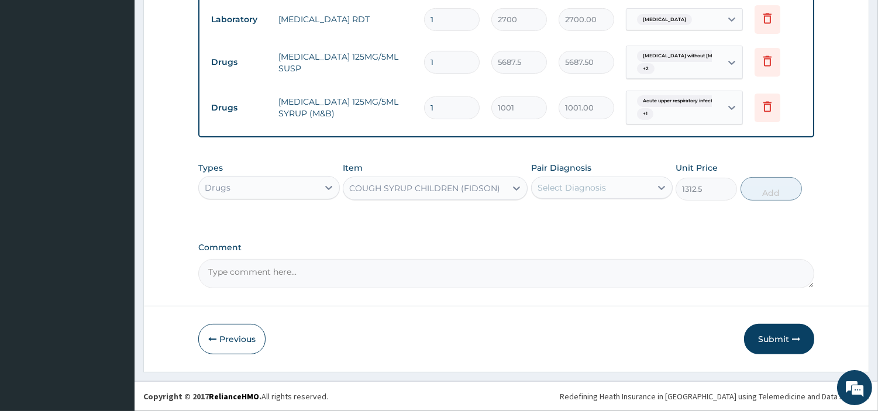
click at [628, 184] on div "Select Diagnosis" at bounding box center [591, 187] width 119 height 19
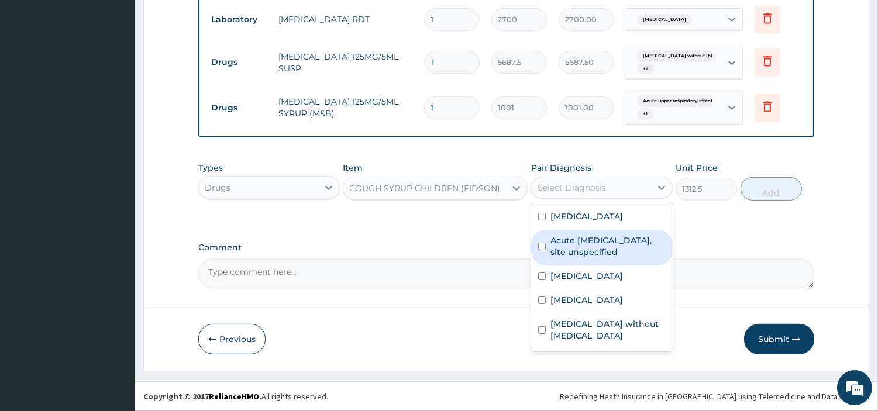
click at [637, 255] on label "Acute upper respiratory infection, site unspecified" at bounding box center [608, 246] width 115 height 23
checkbox input "true"
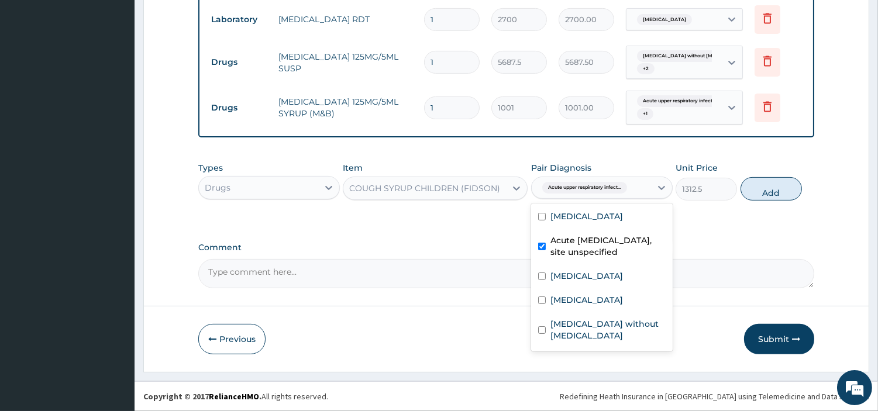
click at [751, 195] on button "Add" at bounding box center [771, 188] width 61 height 23
type input "0"
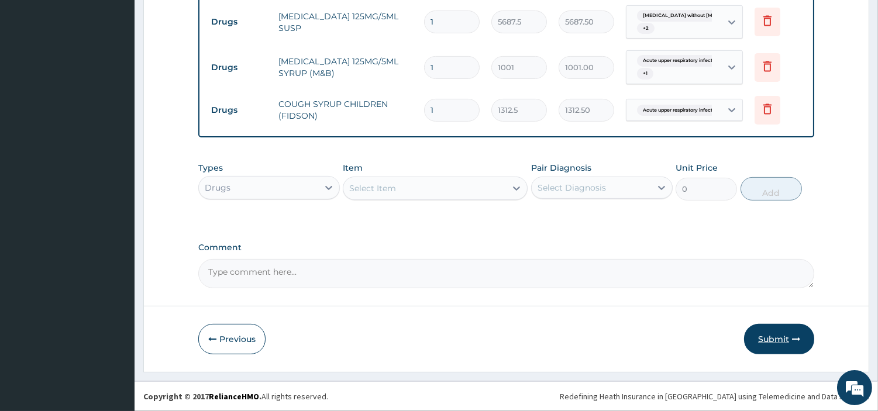
click at [794, 336] on icon "button" at bounding box center [796, 339] width 8 height 8
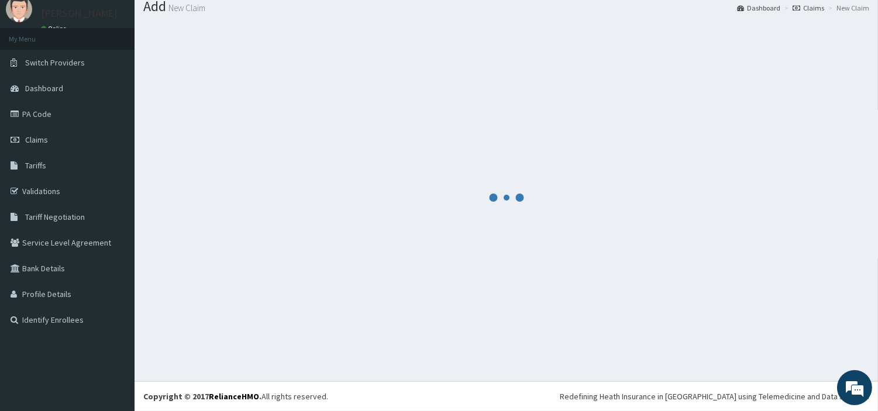
scroll to position [39, 0]
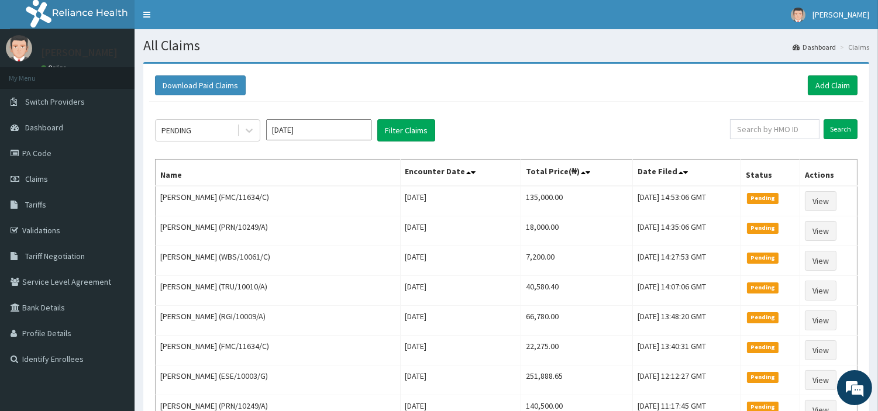
click at [810, 95] on div "Download Paid Claims Add Claim" at bounding box center [506, 86] width 714 height 32
click at [812, 91] on link "Add Claim" at bounding box center [833, 85] width 50 height 20
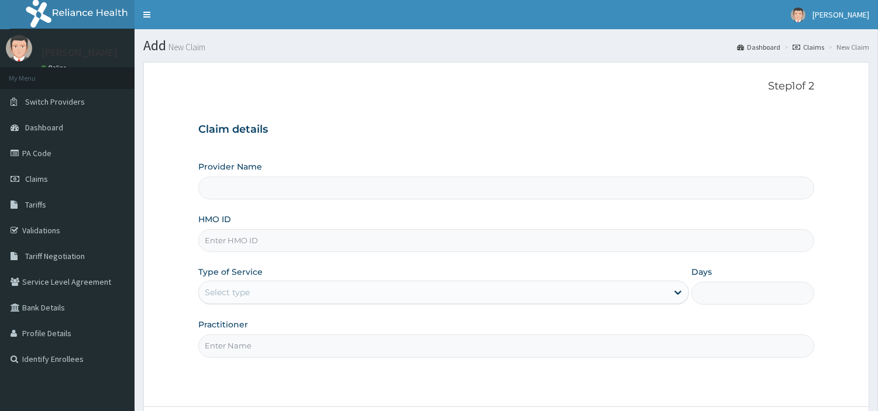
click at [301, 242] on input "HMO ID" at bounding box center [506, 240] width 616 height 23
type input "[GEOGRAPHIC_DATA] Nig. Ltd"
paste input "KAA/10001/D"
type input "KAA/10001/D"
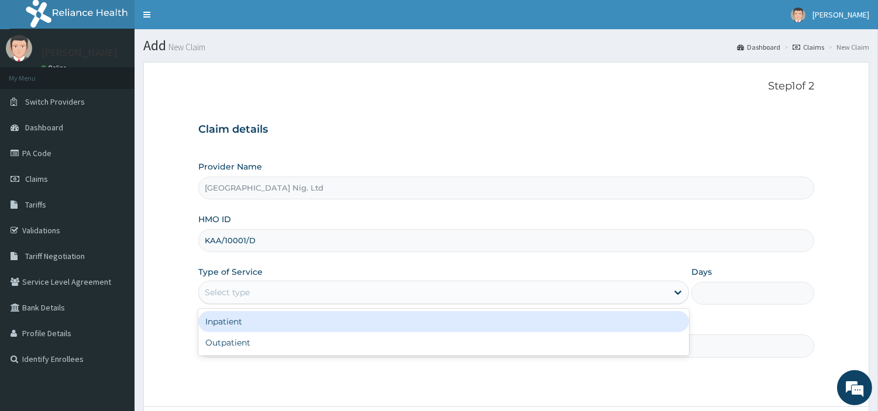
click at [273, 294] on div "Select type" at bounding box center [433, 292] width 469 height 19
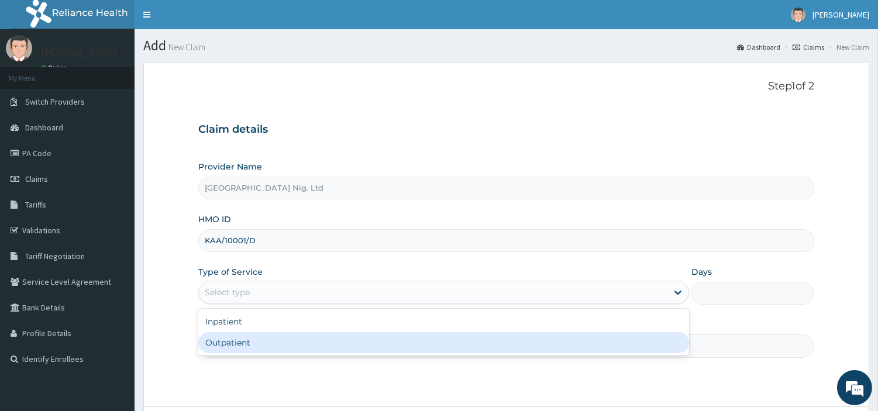
click at [273, 348] on div "Outpatient" at bounding box center [443, 342] width 491 height 21
click at [273, 348] on input "Practitioner" at bounding box center [506, 346] width 616 height 23
type input "1"
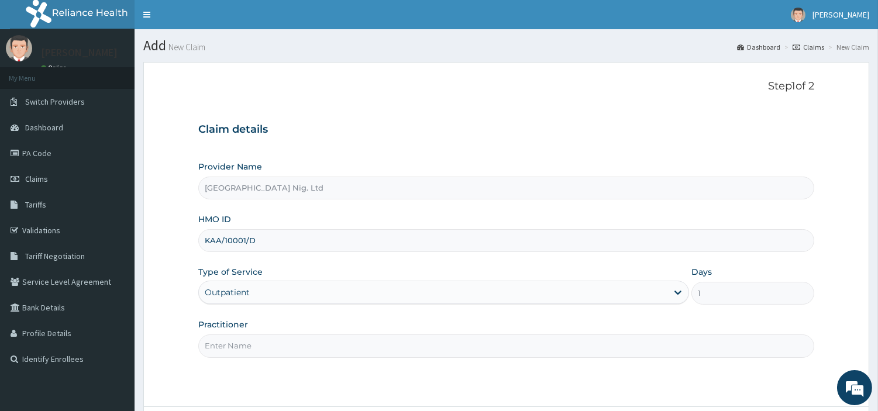
paste input "[PERSON_NAME]"
type input "[PERSON_NAME]"
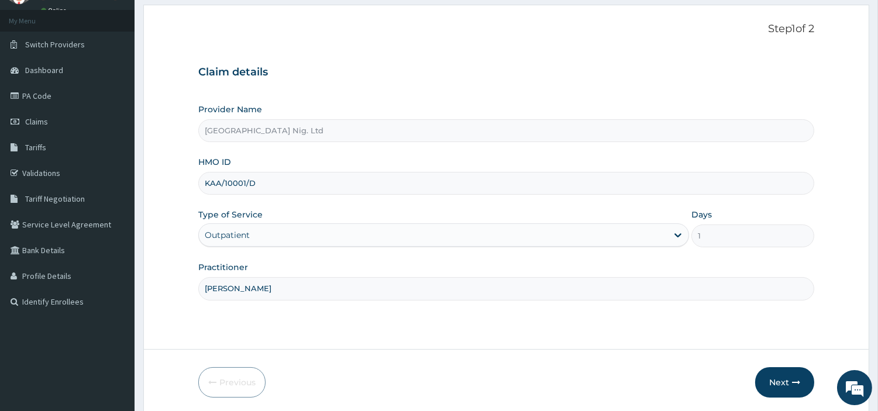
scroll to position [101, 0]
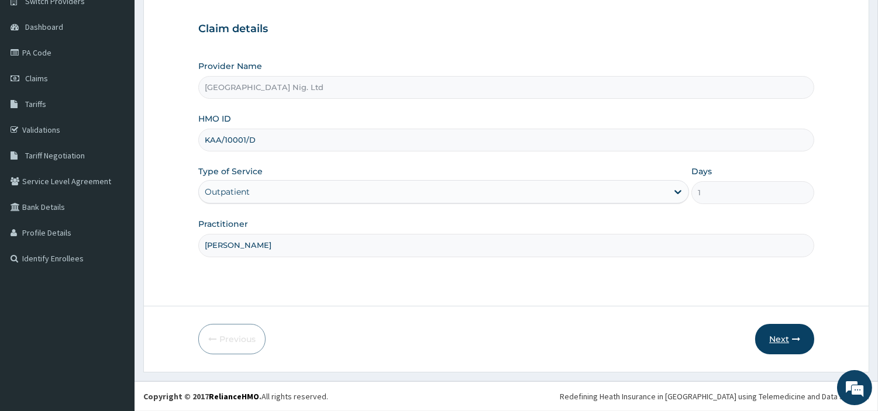
click at [785, 353] on button "Next" at bounding box center [784, 339] width 59 height 30
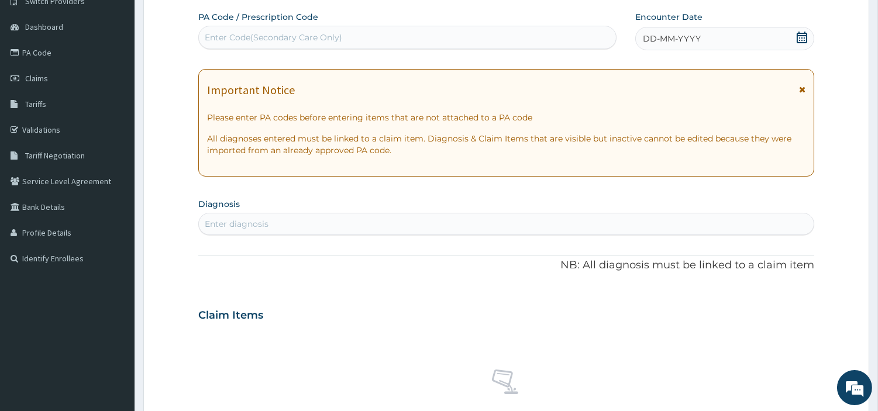
click at [340, 46] on div "Enter Code(Secondary Care Only)" at bounding box center [407, 37] width 417 height 19
paste input "PA/A94996"
type input "PA/A94996"
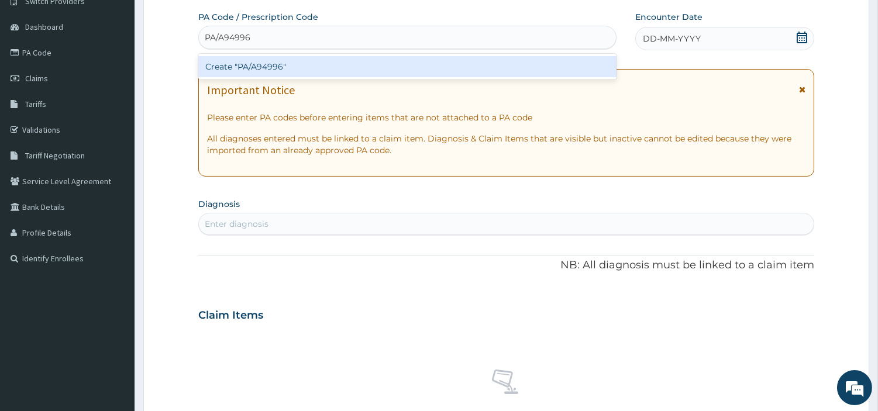
click at [385, 63] on div "Create "PA/A94996"" at bounding box center [407, 66] width 418 height 21
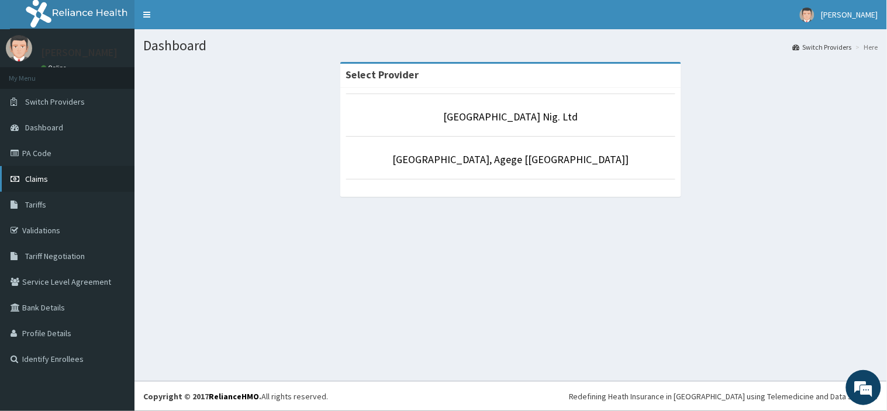
click at [84, 187] on link "Claims" at bounding box center [67, 179] width 135 height 26
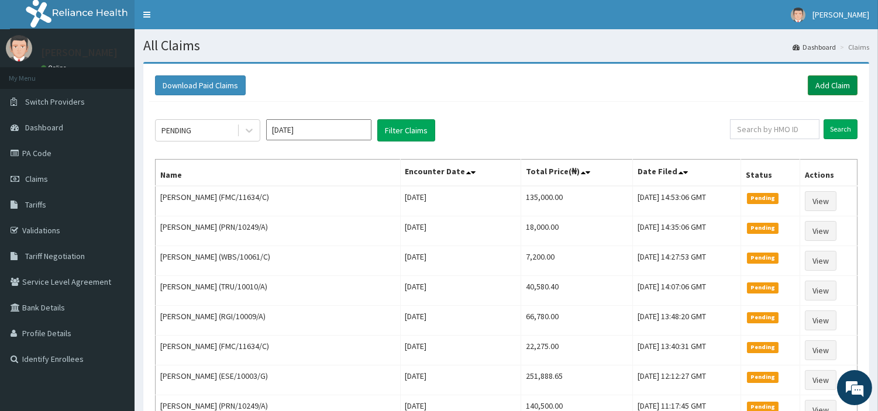
click at [821, 92] on link "Add Claim" at bounding box center [833, 85] width 50 height 20
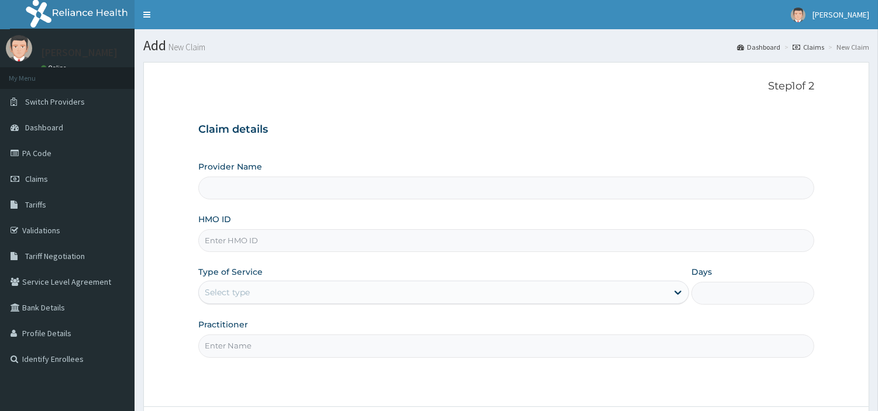
click at [238, 243] on input "HMO ID" at bounding box center [506, 240] width 616 height 23
type input "R-Jolad Hospital Nig. Ltd"
paste input "KAA/10001/D"
type input "KAA/10001/D"
click at [320, 295] on div "Select type" at bounding box center [433, 292] width 469 height 19
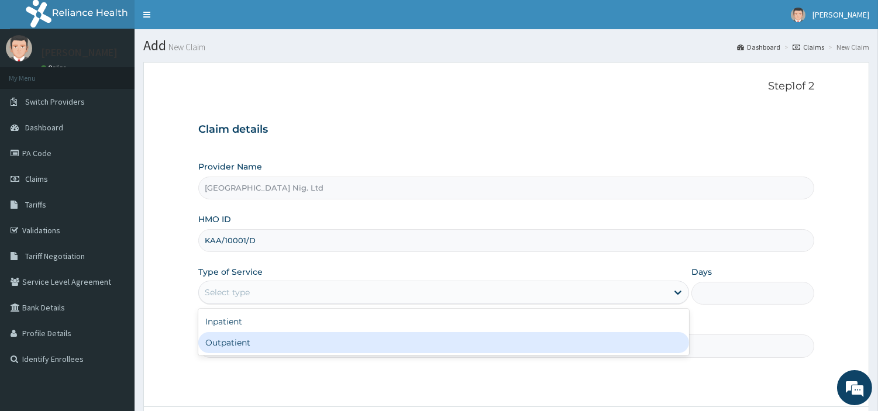
click at [323, 344] on div "Outpatient" at bounding box center [443, 342] width 491 height 21
type input "1"
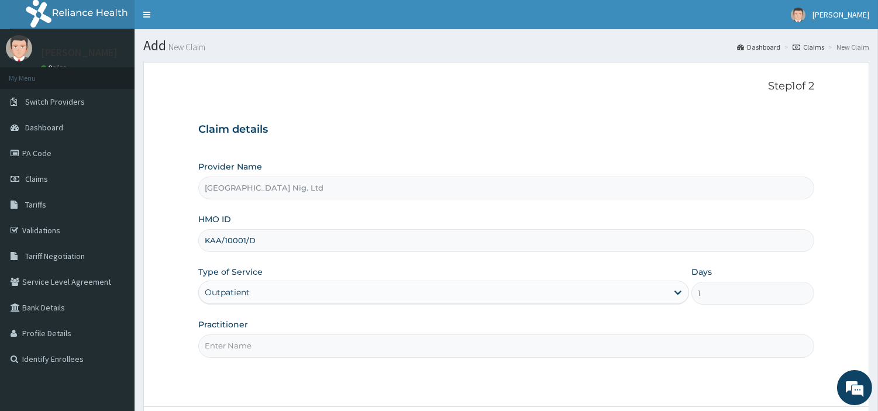
click at [323, 344] on input "Practitioner" at bounding box center [506, 346] width 616 height 23
paste input "OBAFEMI OLUSEGUN"
type input "OBAFEMI OLUSEGUN"
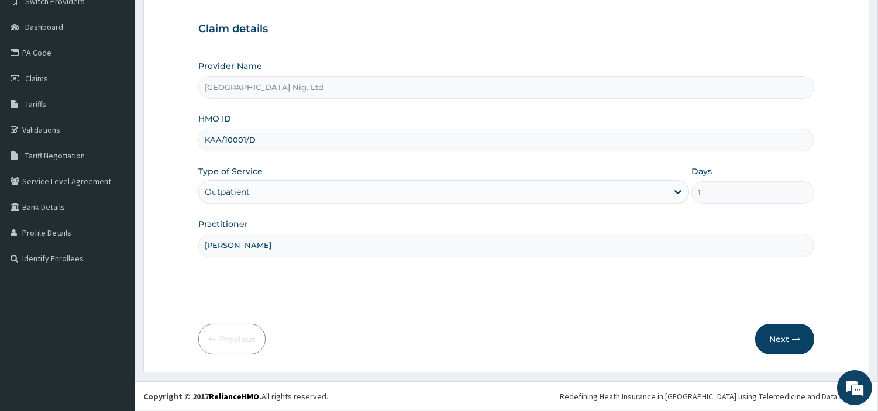
click at [786, 331] on button "Next" at bounding box center [784, 339] width 59 height 30
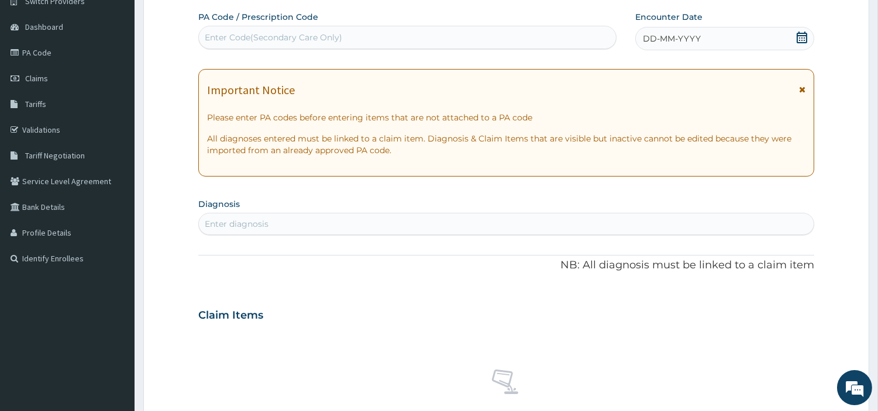
click at [314, 32] on div "Enter Code(Secondary Care Only)" at bounding box center [273, 38] width 137 height 12
paste input "PA/A94996"
type input "PA/A94996"
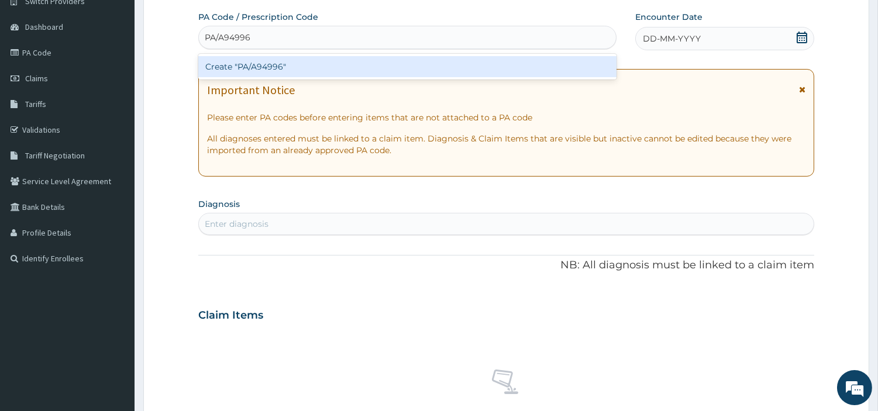
click at [498, 67] on div "Create "PA/A94996"" at bounding box center [407, 66] width 418 height 21
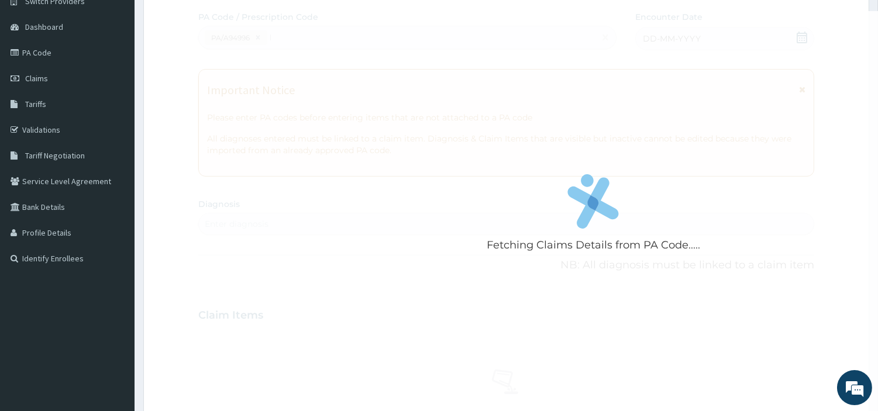
click at [497, 71] on div "Fetching Claims Details from PA Code....." at bounding box center [593, 216] width 790 height 411
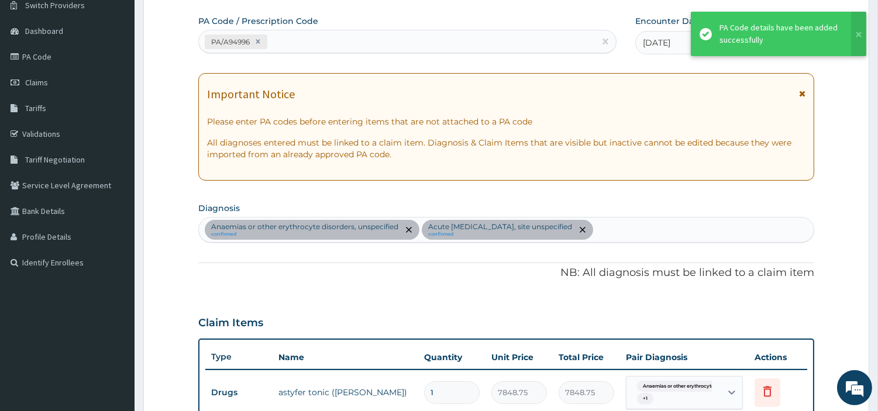
scroll to position [94, 0]
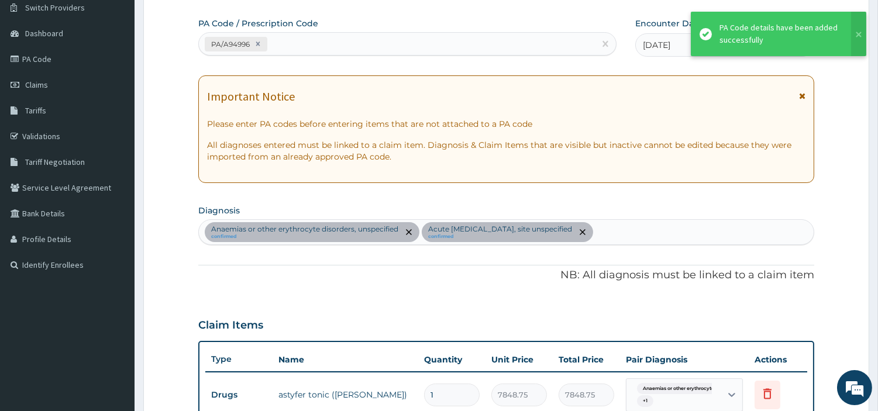
click at [305, 50] on div "PA/A94996" at bounding box center [397, 44] width 396 height 19
paste input "PA/192284"
type input "PA/192284"
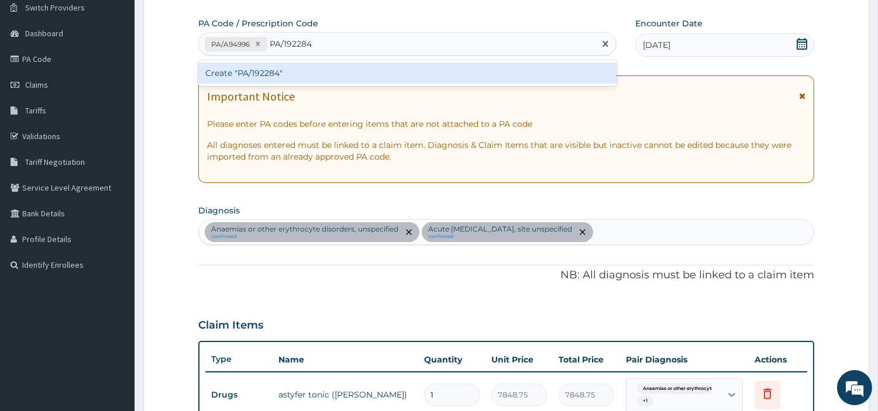
click at [230, 77] on div "Create "PA/192284"" at bounding box center [407, 73] width 418 height 21
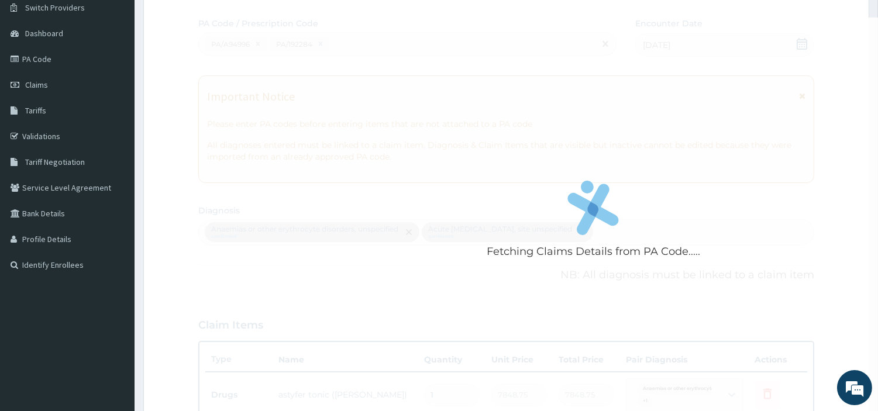
scroll to position [462, 0]
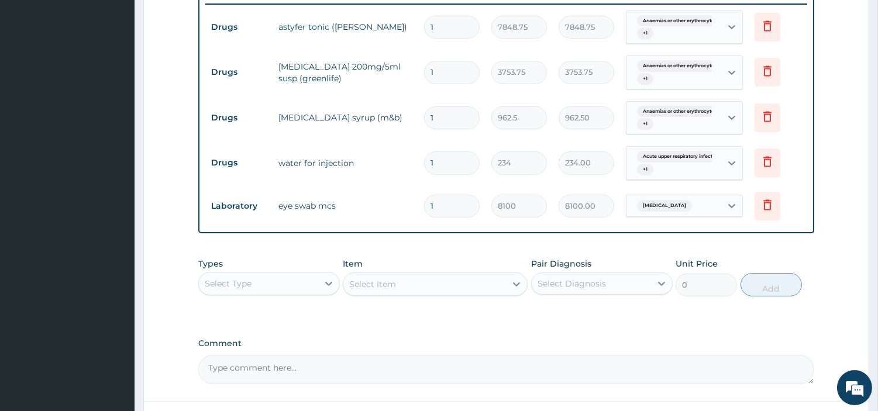
click at [271, 288] on div "Select Type" at bounding box center [258, 283] width 119 height 19
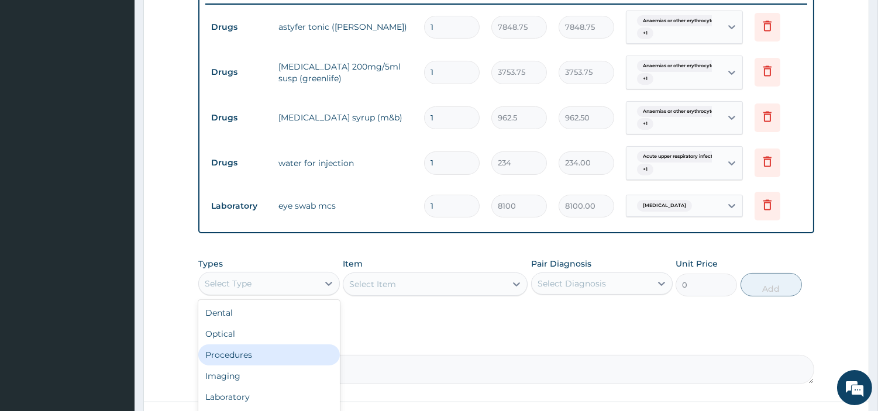
click at [258, 350] on div "Procedures" at bounding box center [269, 355] width 142 height 21
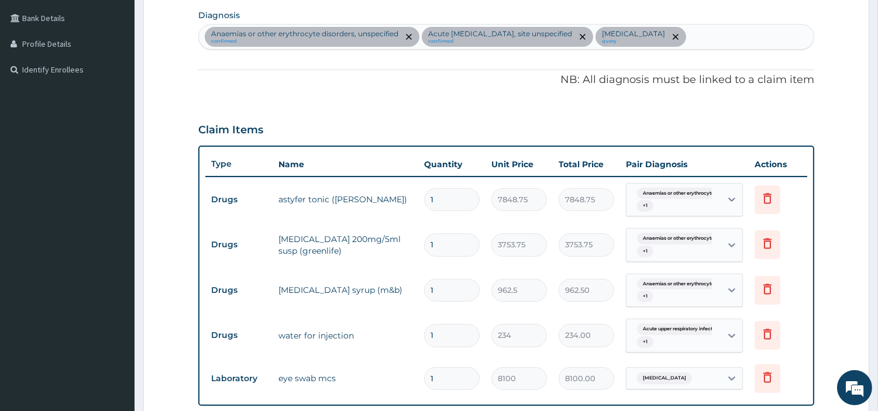
scroll to position [267, 0]
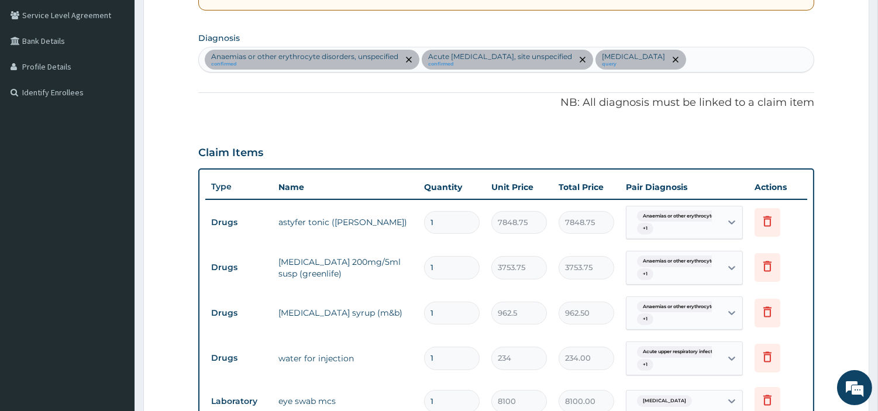
click at [708, 54] on div "Anaemias or other erythrocyte disorders, unspecified confirmed Acute upper resp…" at bounding box center [506, 59] width 615 height 25
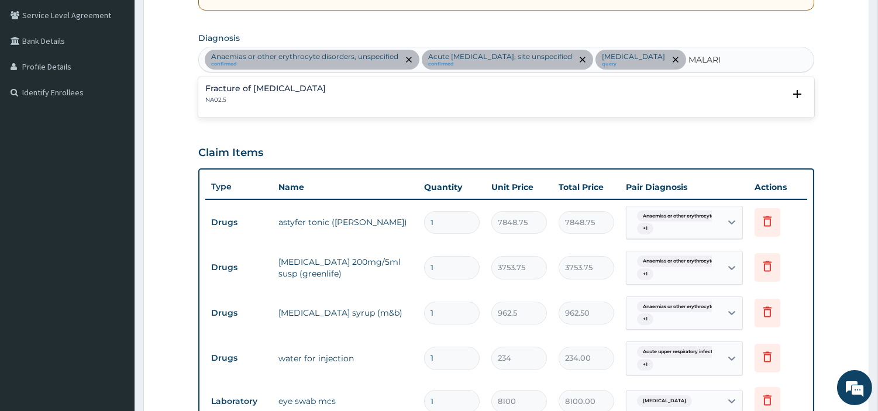
type input "MALARIA"
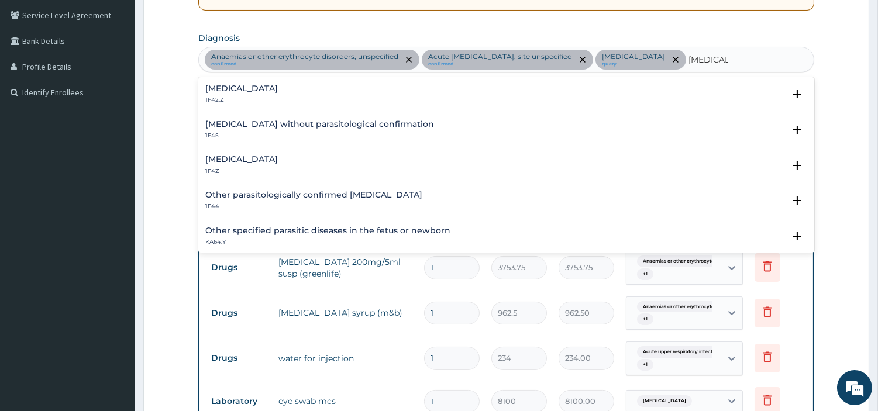
click at [278, 160] on h4 "Malaria, unspecified" at bounding box center [241, 159] width 73 height 9
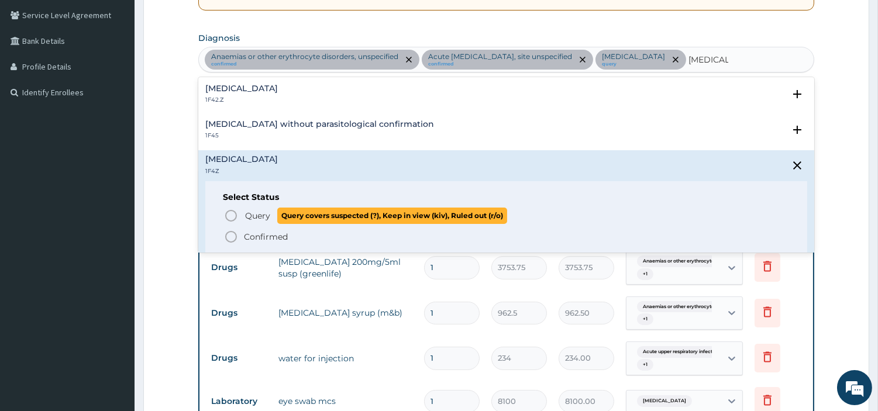
drag, startPoint x: 243, startPoint y: 214, endPoint x: 237, endPoint y: 215, distance: 6.5
click at [243, 214] on span "Query Query covers suspected (?), Keep in view (kiv), Ruled out (r/o)" at bounding box center [507, 216] width 566 height 16
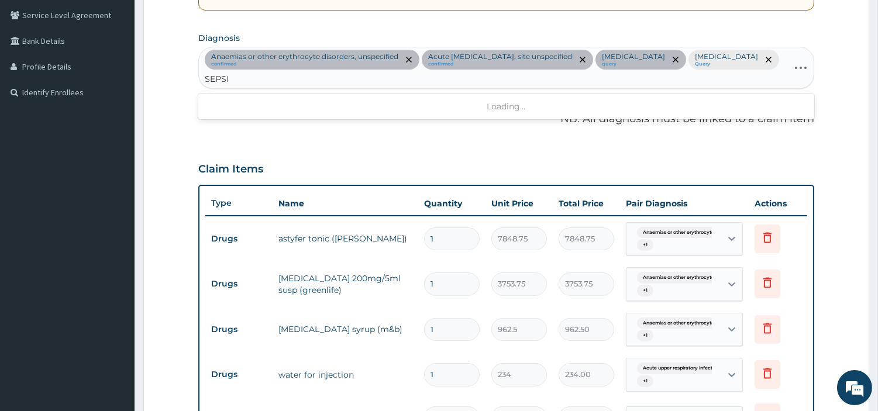
type input "SEPSIS"
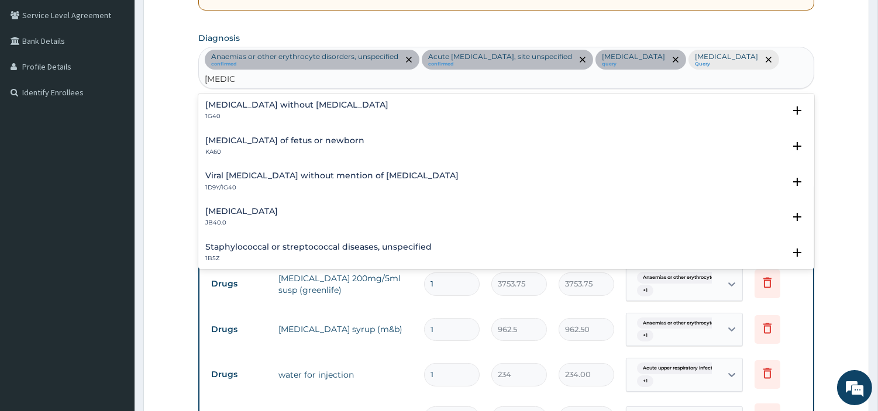
click at [259, 113] on p "1G40" at bounding box center [296, 116] width 183 height 8
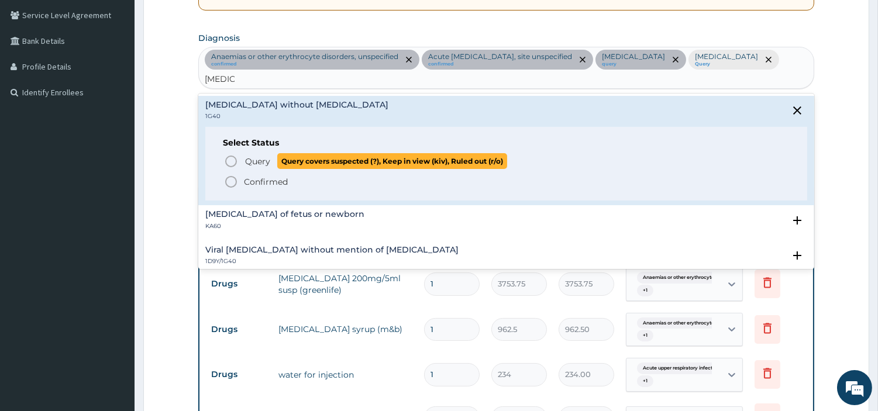
drag, startPoint x: 252, startPoint y: 161, endPoint x: 279, endPoint y: 192, distance: 41.4
click at [252, 161] on span "Query" at bounding box center [257, 162] width 25 height 12
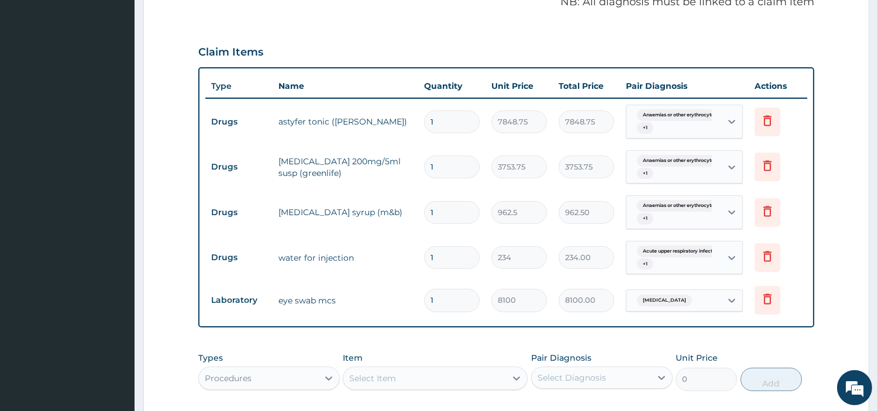
scroll to position [580, 0]
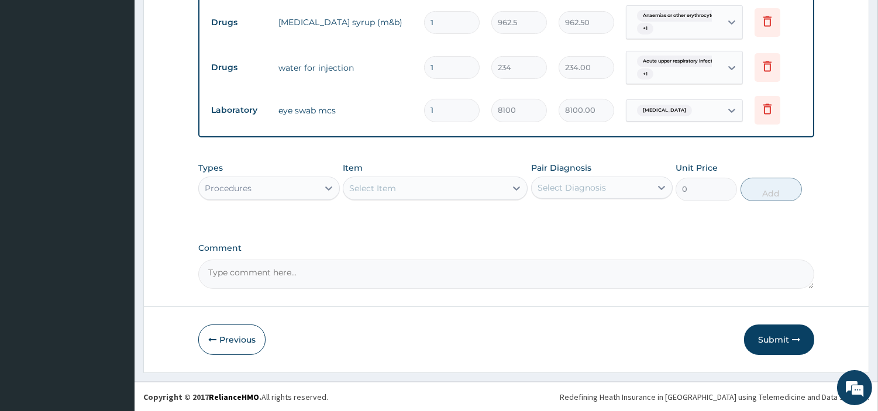
click at [437, 180] on div "Select Item" at bounding box center [424, 188] width 163 height 19
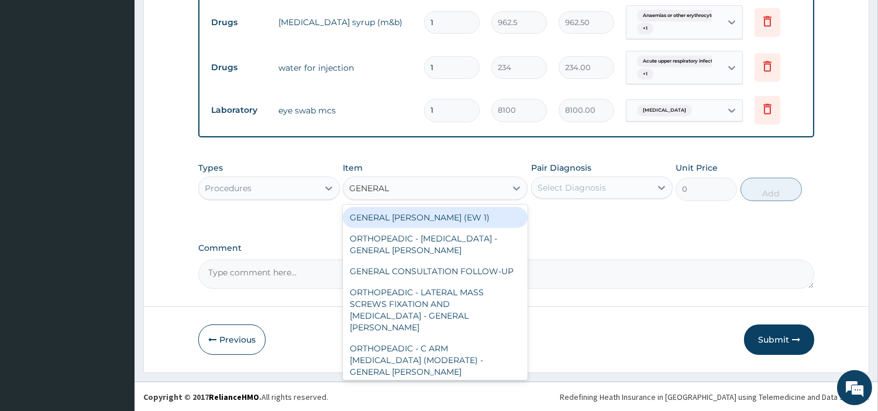
type input "GENERAL C"
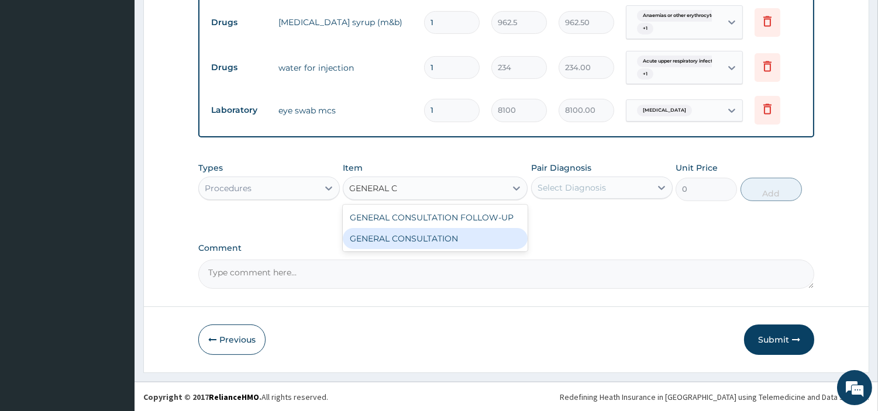
click at [458, 244] on div "GENERAL CONSULTATION" at bounding box center [435, 238] width 185 height 21
type input "6750"
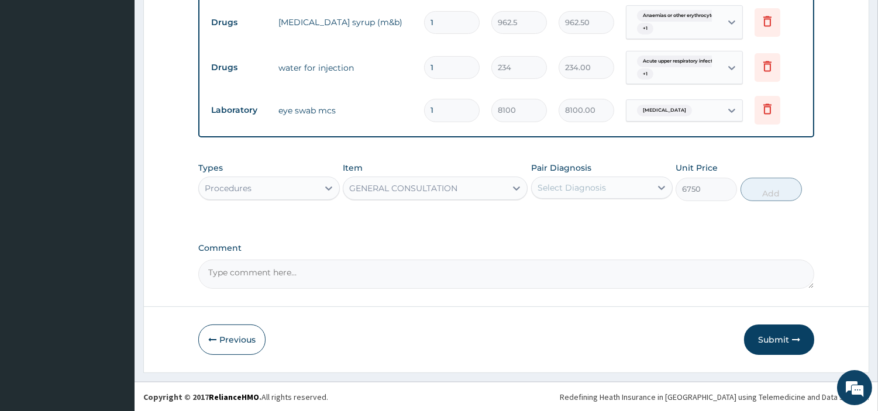
click at [609, 190] on div "Select Diagnosis" at bounding box center [591, 187] width 119 height 19
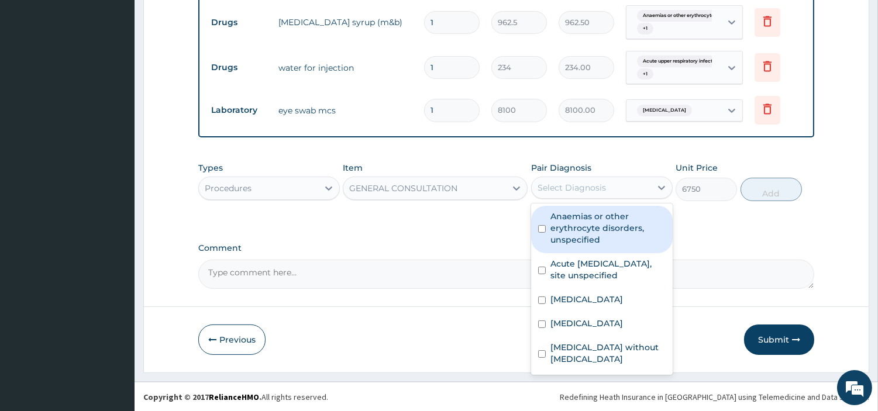
drag, startPoint x: 607, startPoint y: 225, endPoint x: 601, endPoint y: 275, distance: 50.7
click at [607, 227] on label "Anaemias or other erythrocyte disorders, unspecified" at bounding box center [608, 228] width 115 height 35
checkbox input "true"
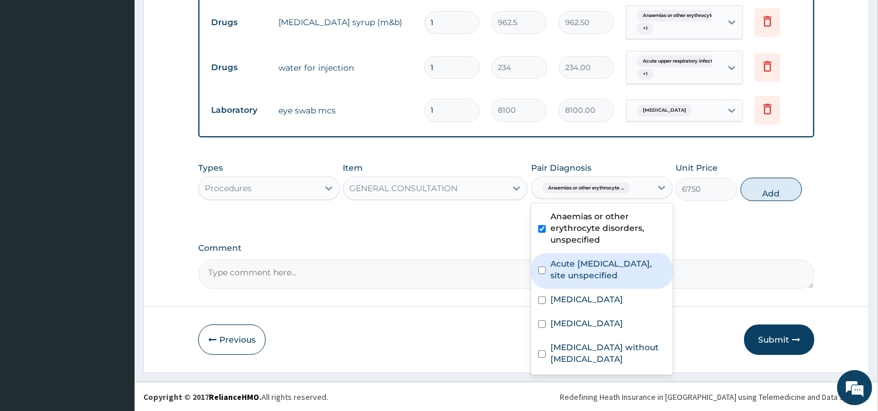
click at [599, 274] on label "Acute upper respiratory infection, site unspecified" at bounding box center [608, 269] width 115 height 23
checkbox input "true"
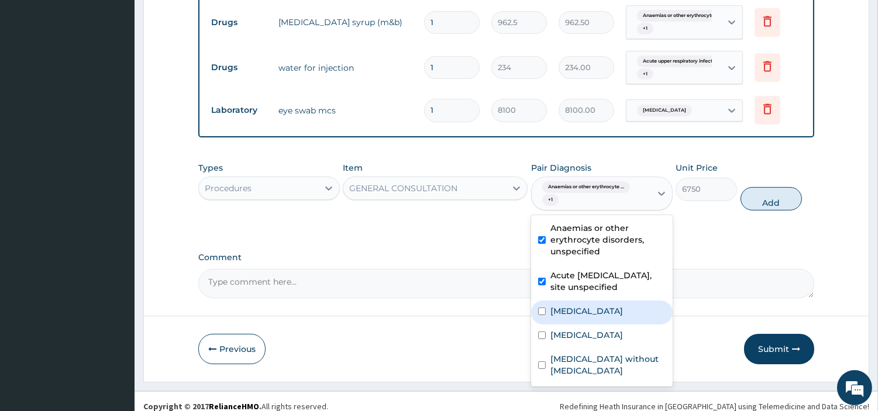
click at [593, 313] on div "Red eye" at bounding box center [602, 313] width 142 height 24
checkbox input "true"
click at [594, 340] on label "Malaria, unspecified" at bounding box center [587, 335] width 73 height 12
checkbox input "true"
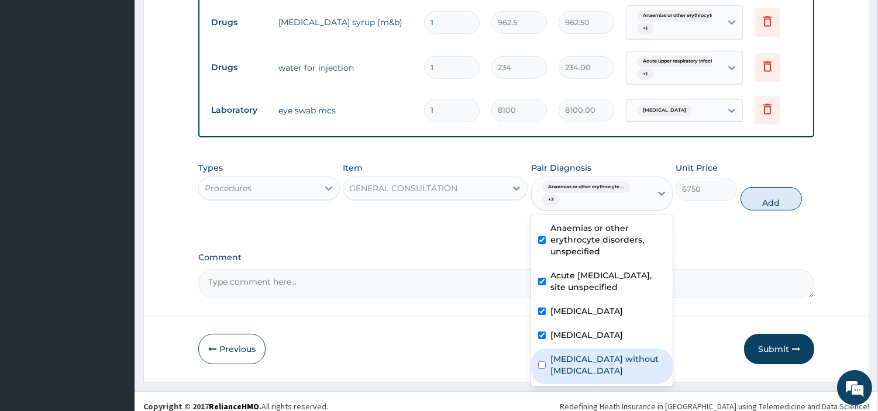
drag, startPoint x: 594, startPoint y: 358, endPoint x: 656, endPoint y: 308, distance: 79.9
click at [594, 358] on label "Sepsis without septic shock" at bounding box center [608, 364] width 115 height 23
checkbox input "true"
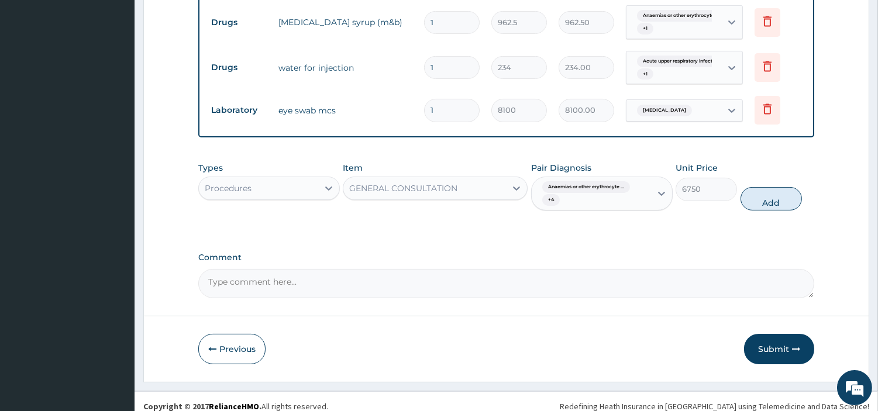
drag, startPoint x: 759, startPoint y: 203, endPoint x: 731, endPoint y: 209, distance: 28.2
click at [758, 202] on button "Add" at bounding box center [771, 198] width 61 height 23
type input "0"
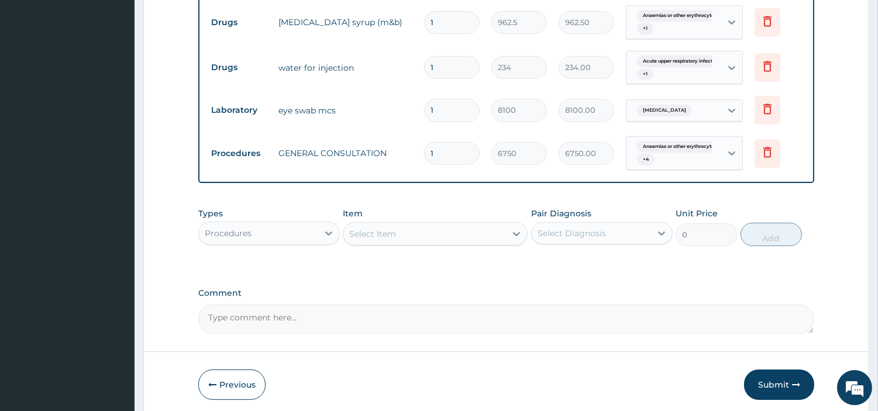
click at [238, 228] on div "Procedures" at bounding box center [228, 234] width 47 height 12
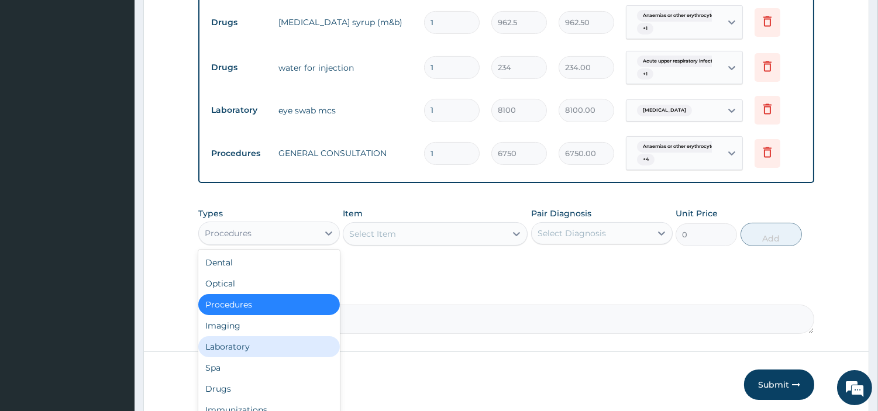
click at [252, 348] on div "Laboratory" at bounding box center [269, 346] width 142 height 21
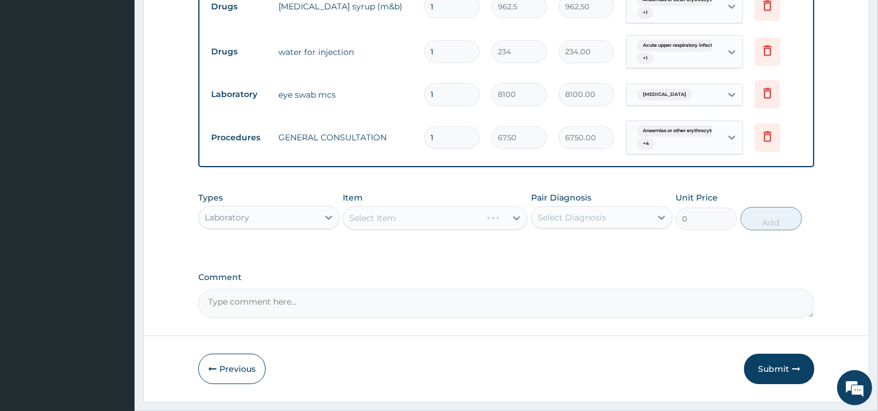
scroll to position [624, 0]
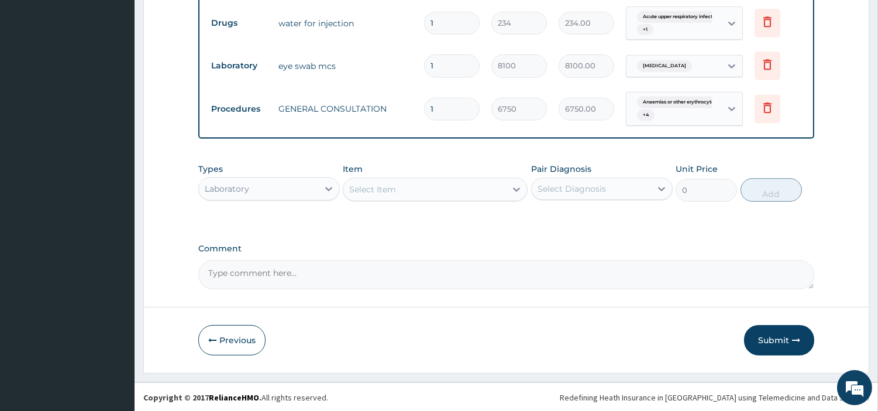
click at [494, 191] on div "Select Item" at bounding box center [424, 189] width 163 height 19
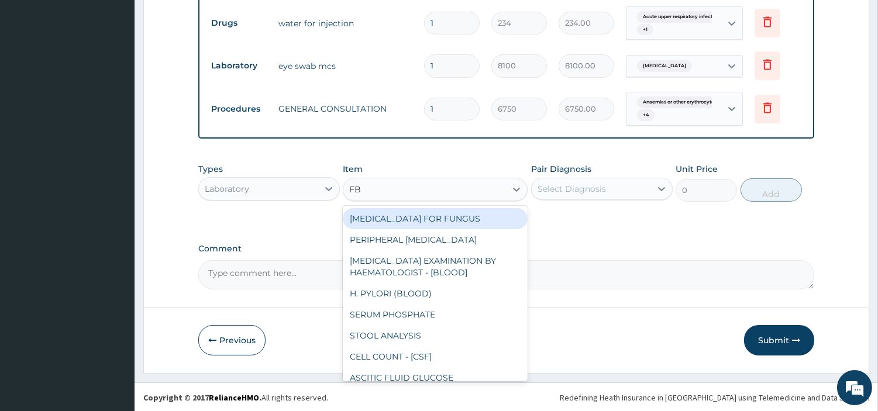
type input "FBC"
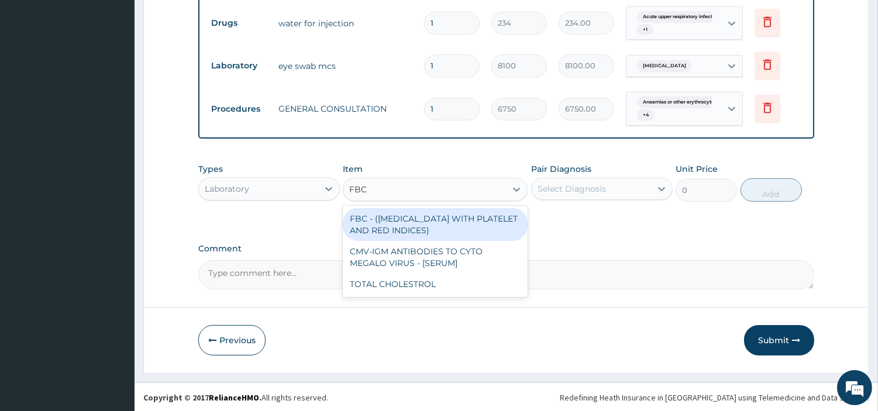
click at [494, 218] on div "FBC - (FULL BLOOD COUNT WITH PLATELET AND RED INDICES)" at bounding box center [435, 224] width 185 height 33
type input "5400"
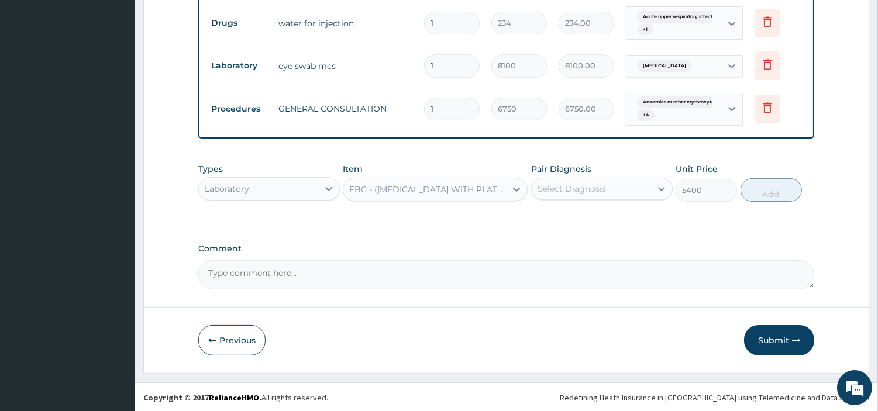
click at [563, 192] on div "Select Diagnosis" at bounding box center [572, 189] width 68 height 12
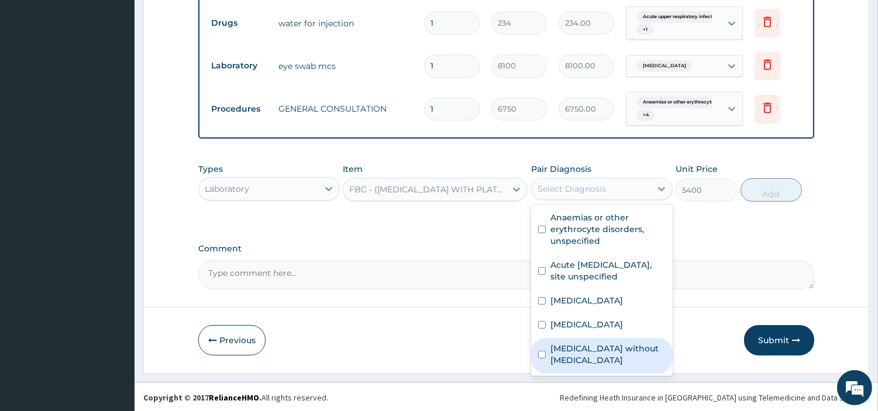
click at [609, 352] on label "Sepsis without septic shock" at bounding box center [608, 354] width 115 height 23
checkbox input "true"
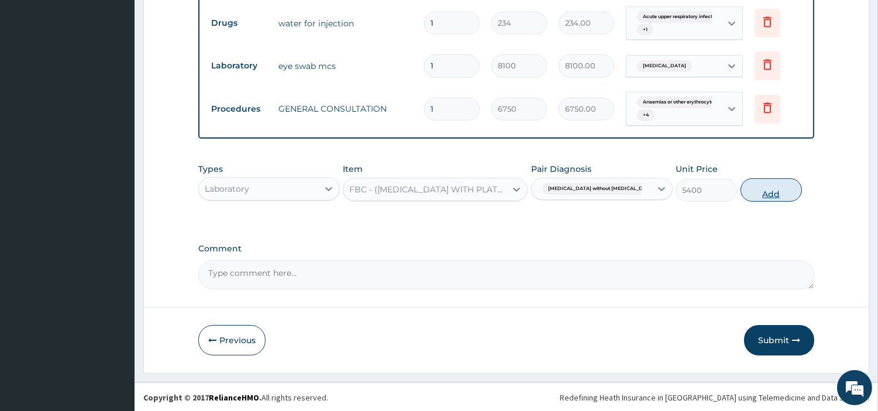
click at [763, 187] on button "Add" at bounding box center [771, 189] width 61 height 23
type input "0"
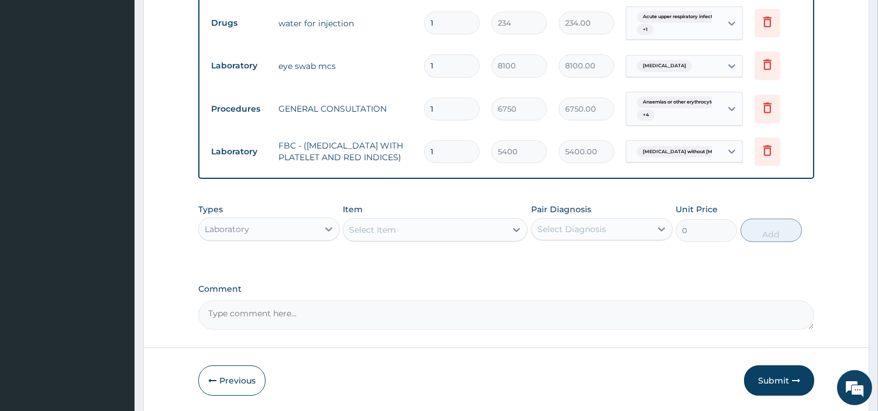
click at [481, 230] on div "Select Item" at bounding box center [424, 230] width 163 height 19
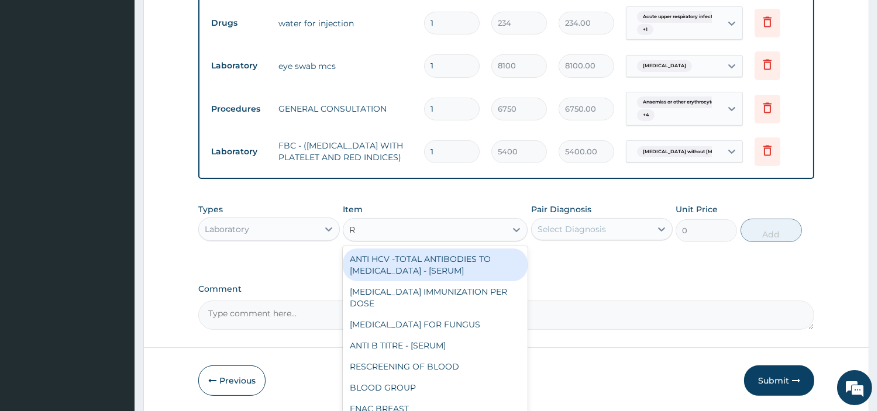
type input "RD"
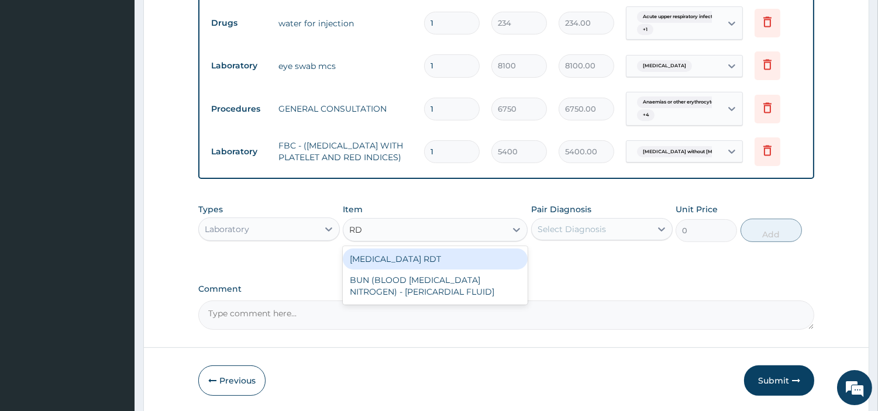
click at [471, 264] on div "MALARIA RDT" at bounding box center [435, 259] width 185 height 21
type input "2700"
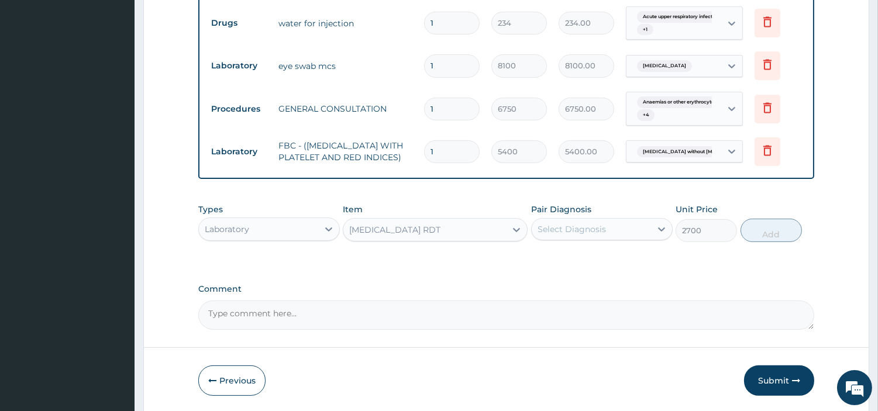
click at [569, 235] on div "Select Diagnosis" at bounding box center [572, 229] width 68 height 12
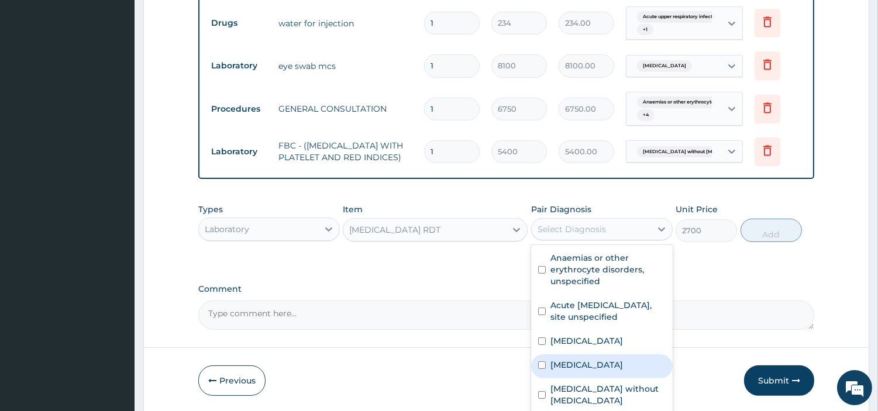
click at [587, 370] on label "Malaria, unspecified" at bounding box center [587, 365] width 73 height 12
checkbox input "true"
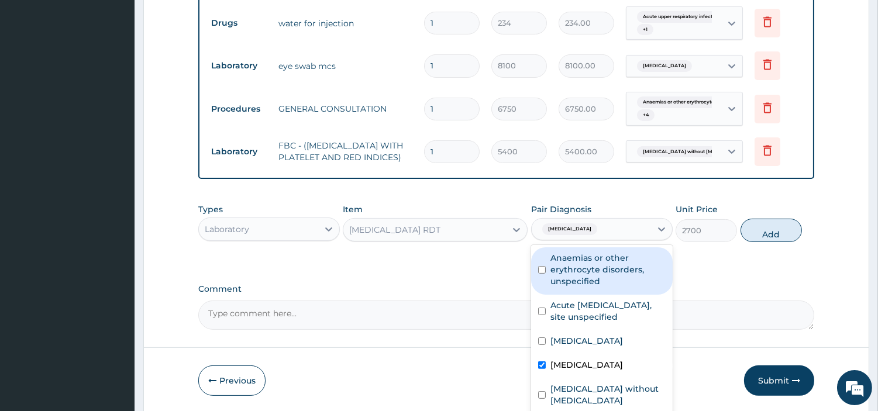
click at [751, 226] on button "Add" at bounding box center [771, 230] width 61 height 23
type input "0"
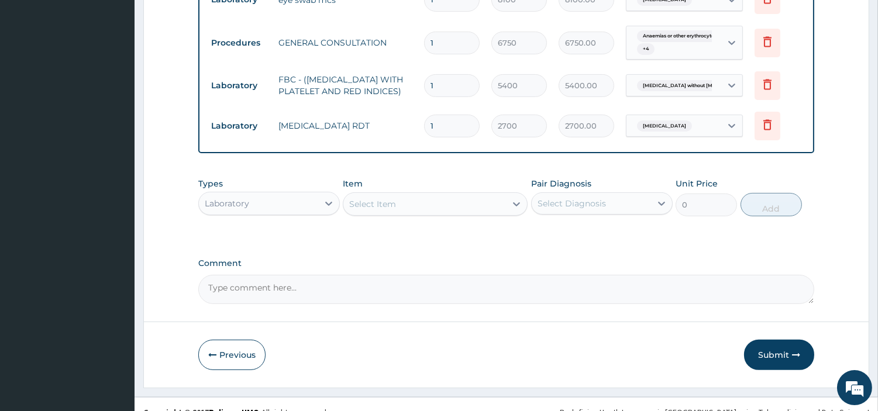
scroll to position [712, 0]
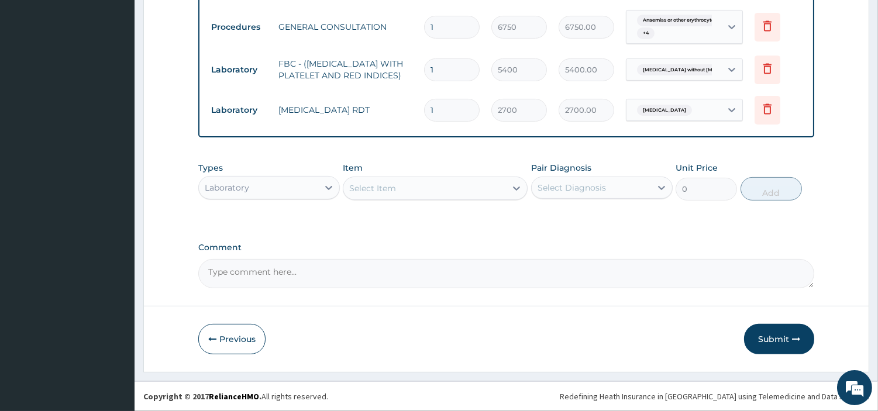
drag, startPoint x: 284, startPoint y: 185, endPoint x: 283, endPoint y: 201, distance: 15.8
click at [283, 185] on div "Laboratory" at bounding box center [258, 187] width 119 height 19
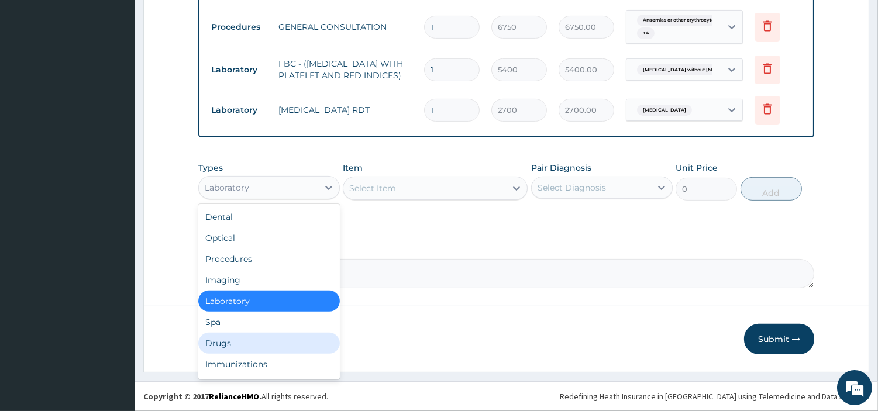
drag, startPoint x: 252, startPoint y: 347, endPoint x: 205, endPoint y: 229, distance: 127.3
click at [252, 347] on div "Drugs" at bounding box center [269, 343] width 142 height 21
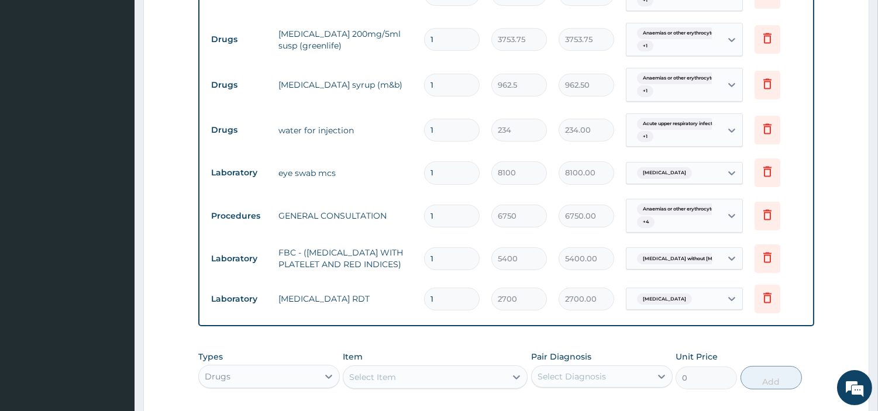
scroll to position [452, 0]
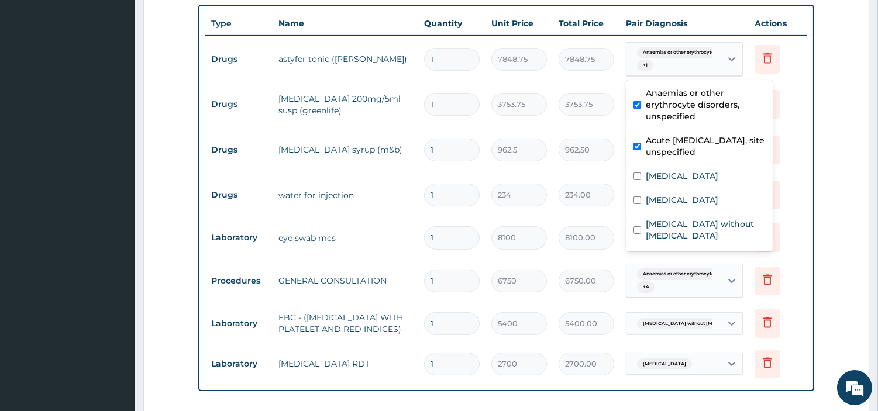
click at [686, 66] on div "Anaemias or other erythrocyte ... + 1" at bounding box center [672, 59] width 80 height 28
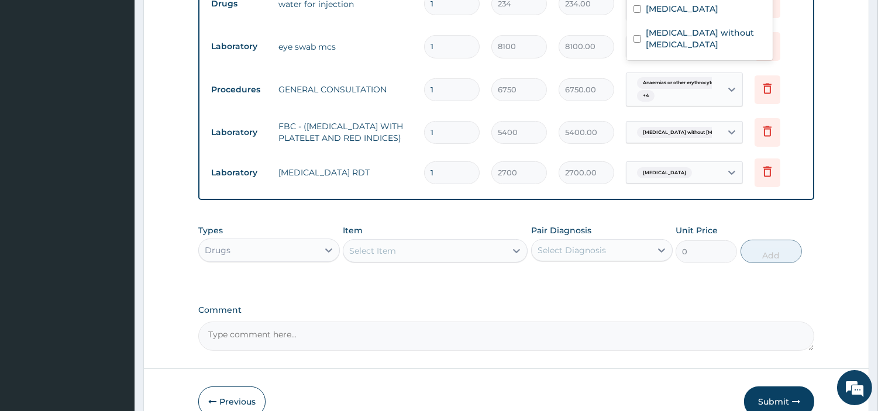
scroll to position [647, 0]
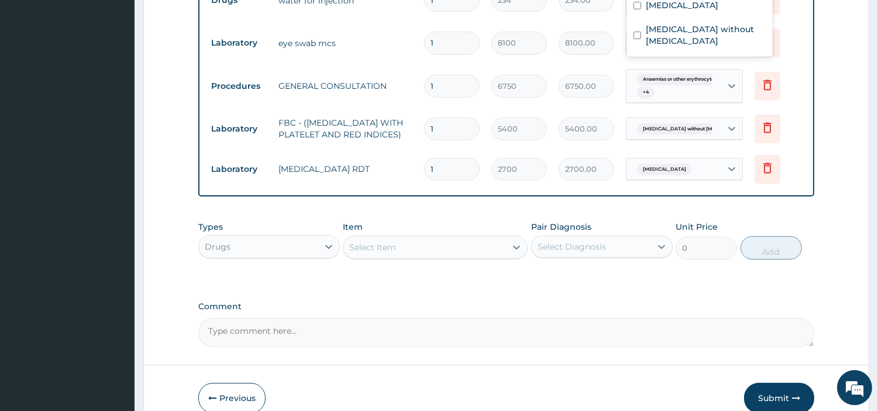
click at [673, 272] on div "Types Drugs Item Select Item Pair Diagnosis Select Diagnosis Unit Price 0 Add" at bounding box center [506, 249] width 616 height 68
click at [763, 400] on button "Submit" at bounding box center [779, 398] width 70 height 30
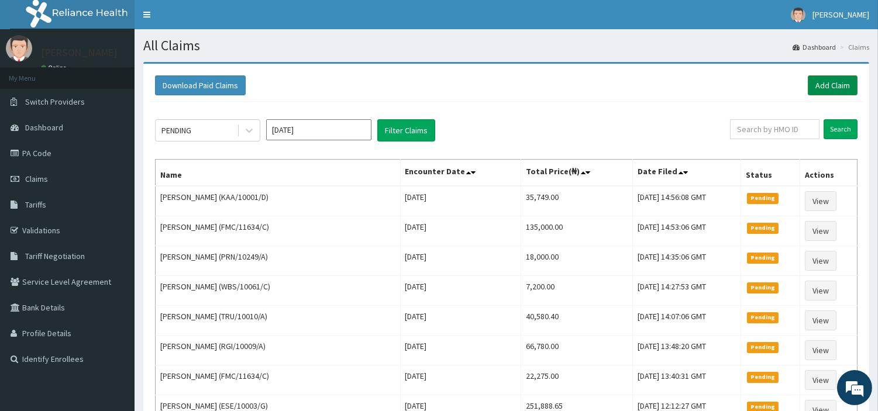
click at [822, 90] on link "Add Claim" at bounding box center [833, 85] width 50 height 20
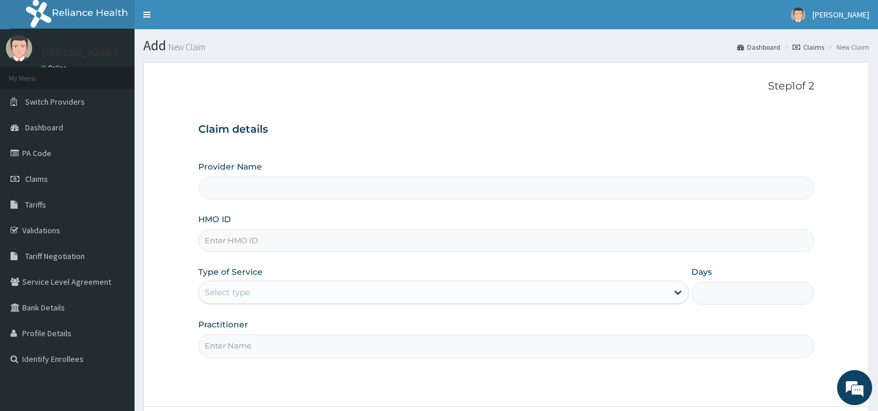
type input "[GEOGRAPHIC_DATA] Nig. Ltd"
click at [283, 247] on input "HMO ID" at bounding box center [506, 240] width 616 height 23
paste input "SVS/10060/D"
type input "SVS/10060/D"
click at [319, 291] on div "Select type" at bounding box center [433, 292] width 469 height 19
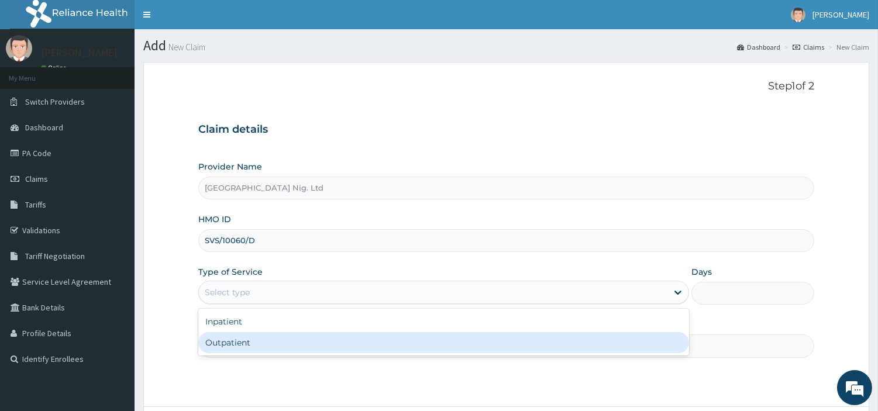
click at [304, 346] on div "Outpatient" at bounding box center [443, 342] width 491 height 21
type input "1"
click at [303, 346] on input "Practitioner" at bounding box center [506, 346] width 616 height 23
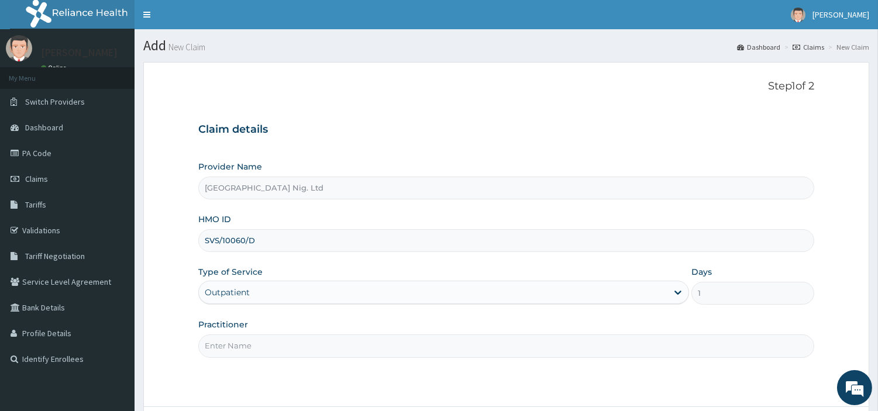
paste input "Udebuani Chidera"
type input "Udebuani Chidera"
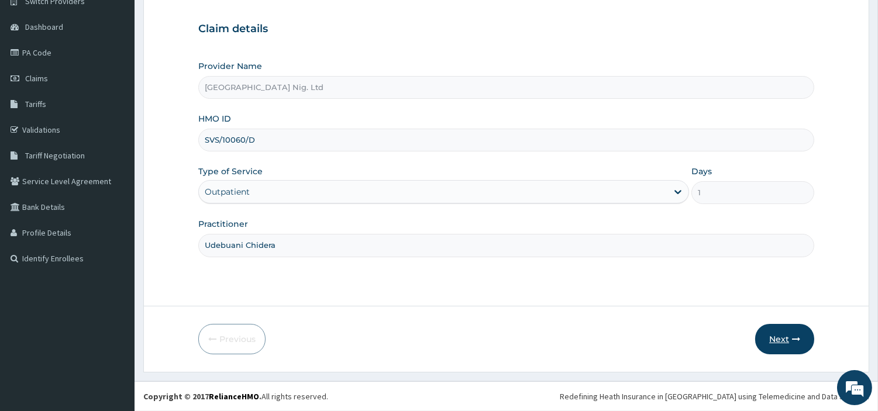
click at [792, 329] on button "Next" at bounding box center [784, 339] width 59 height 30
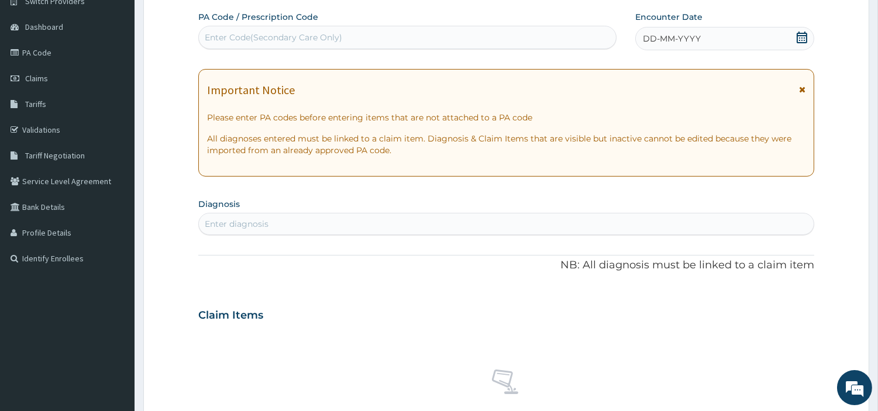
click at [459, 33] on div "Enter Code(Secondary Care Only)" at bounding box center [407, 37] width 417 height 19
paste input "PA/AC2532"
type input "PA/AC2532"
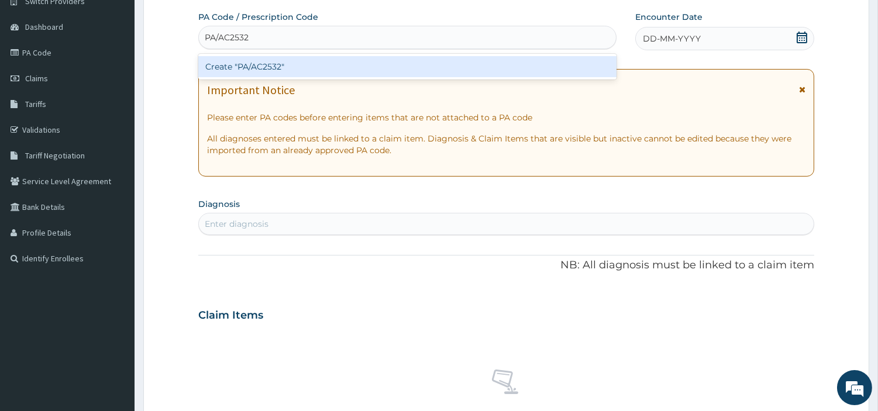
click at [505, 77] on div "Create "PA/AC2532"" at bounding box center [407, 66] width 418 height 21
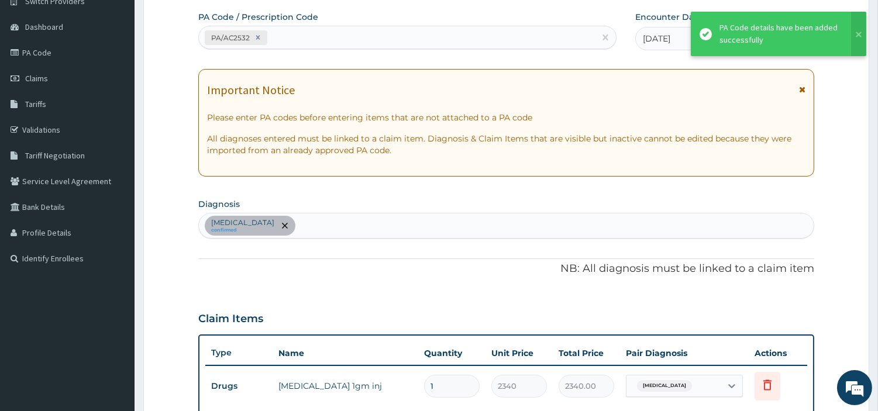
scroll to position [321, 0]
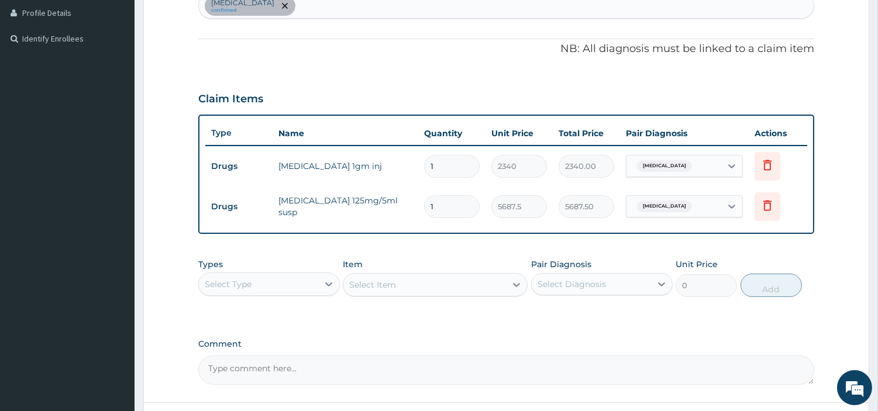
click at [353, 16] on div "[MEDICAL_DATA] confirmed" at bounding box center [506, 6] width 615 height 25
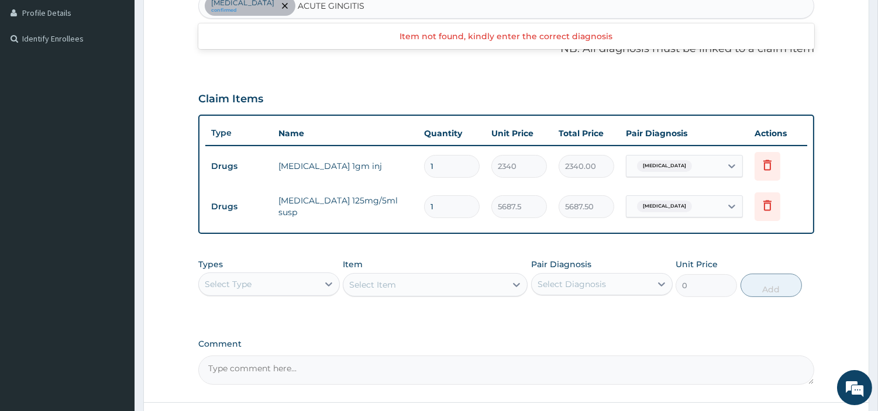
type input "ACUTE GINGITIS"
type input "[MEDICAL_DATA]"
click at [293, 5] on div "[MEDICAL_DATA] confirmed" at bounding box center [506, 6] width 615 height 25
type input "[MEDICAL_DATA]"
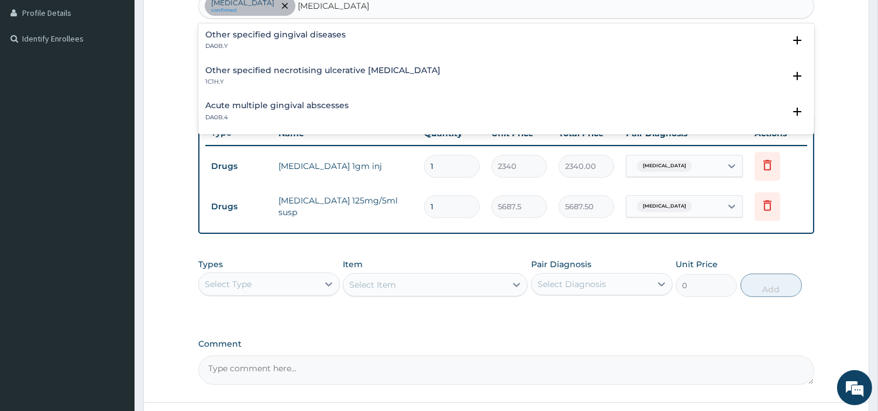
click at [276, 23] on div "Other specified gingival diseases DA0B.Y Select Status Query Query covers suspe…" at bounding box center [506, 78] width 616 height 111
click at [268, 33] on h4 "Other specified gingival diseases" at bounding box center [275, 34] width 140 height 9
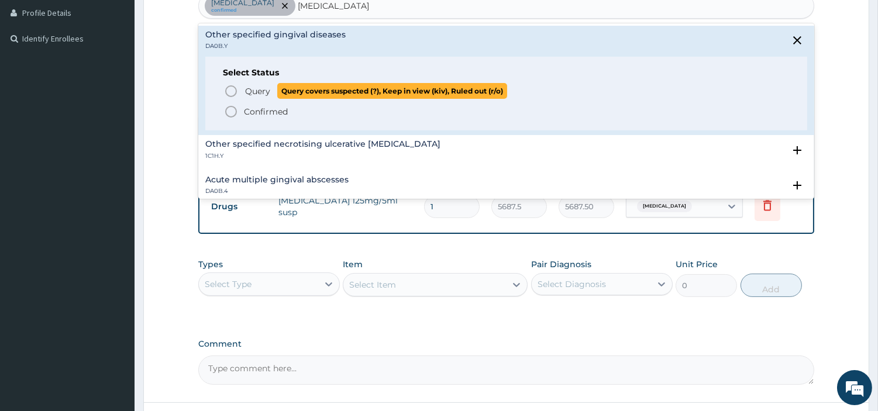
click at [256, 92] on span "Query" at bounding box center [257, 91] width 25 height 12
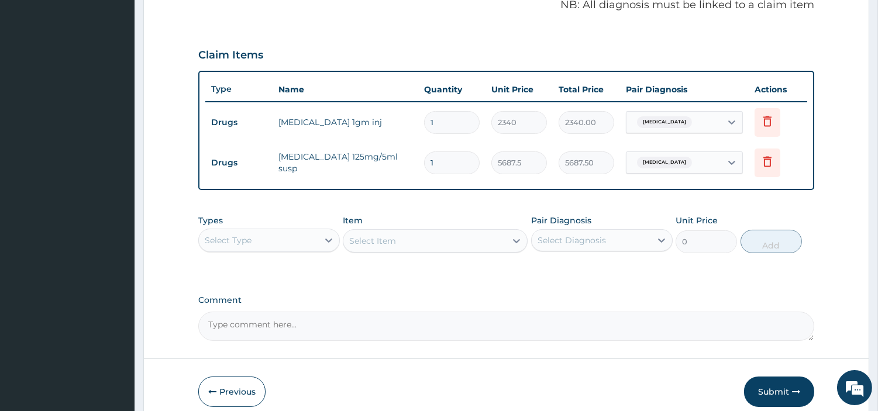
scroll to position [351, 0]
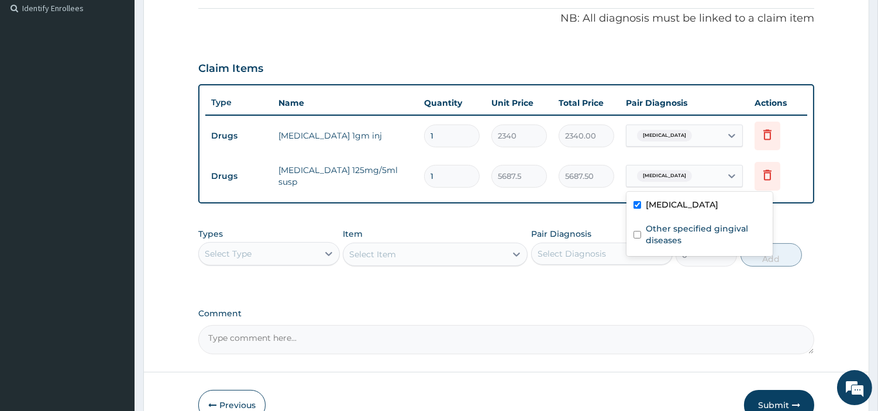
click at [716, 182] on div "[MEDICAL_DATA]" at bounding box center [674, 176] width 95 height 20
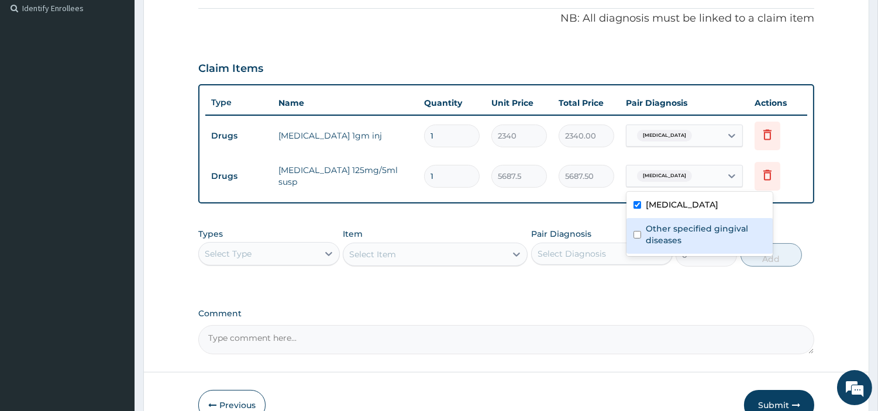
drag, startPoint x: 676, startPoint y: 239, endPoint x: 680, endPoint y: 141, distance: 97.8
click at [676, 238] on label "Other specified gingival diseases" at bounding box center [706, 234] width 120 height 23
checkbox input "true"
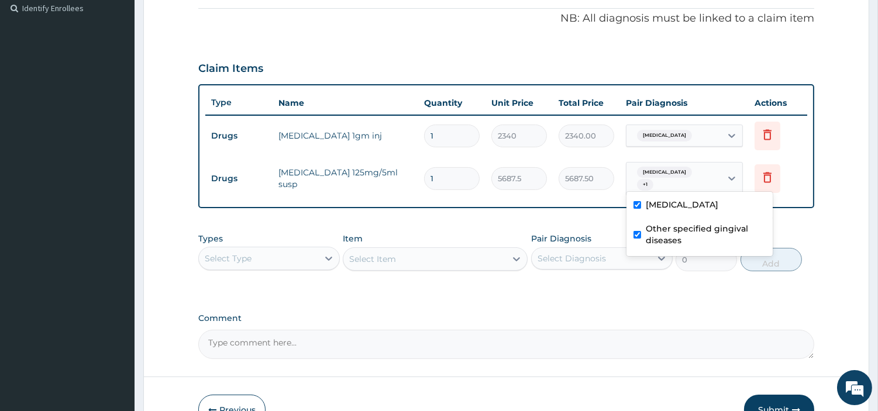
click at [680, 110] on th "Pair Diagnosis" at bounding box center [684, 102] width 129 height 23
click at [680, 130] on span "[MEDICAL_DATA]" at bounding box center [664, 136] width 55 height 12
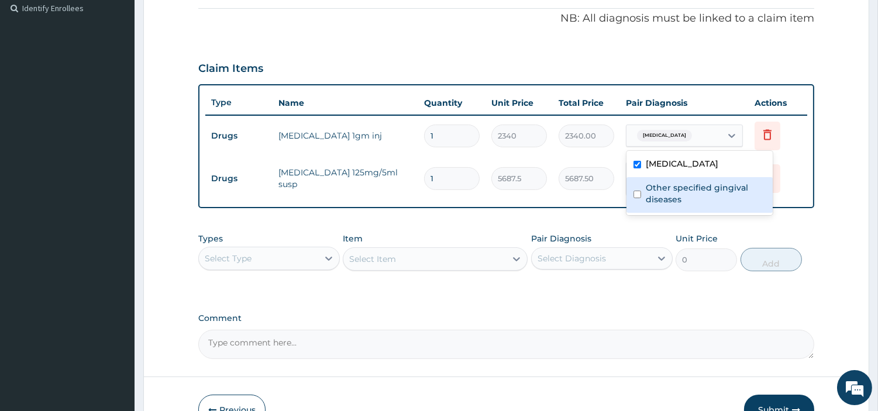
drag, startPoint x: 679, startPoint y: 190, endPoint x: 653, endPoint y: 194, distance: 25.5
click at [679, 190] on label "Other specified gingival diseases" at bounding box center [706, 193] width 120 height 23
checkbox input "true"
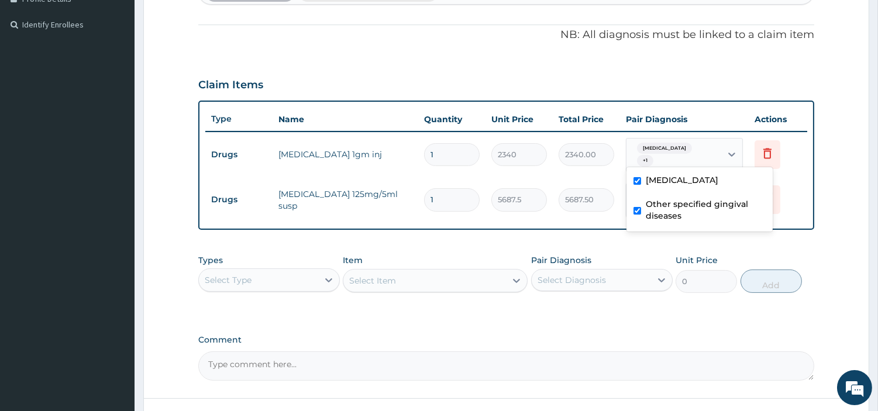
scroll to position [416, 0]
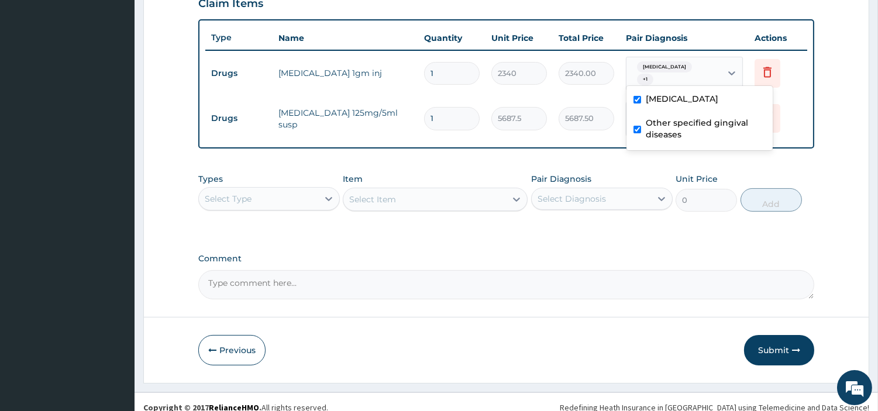
click at [314, 199] on div "Select Type" at bounding box center [269, 198] width 142 height 23
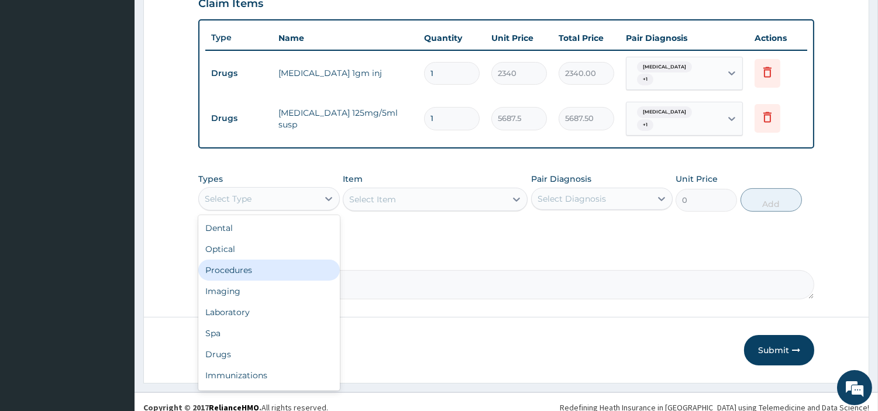
click at [279, 260] on div "Procedures" at bounding box center [269, 270] width 142 height 21
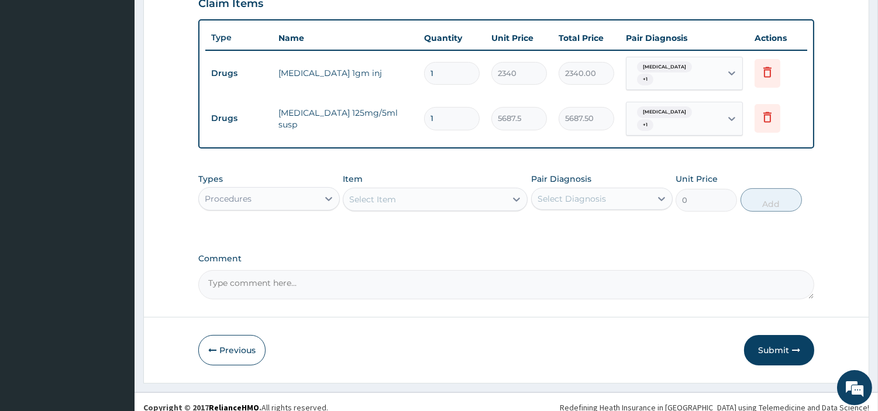
click at [474, 192] on div "Select Item" at bounding box center [424, 199] width 163 height 19
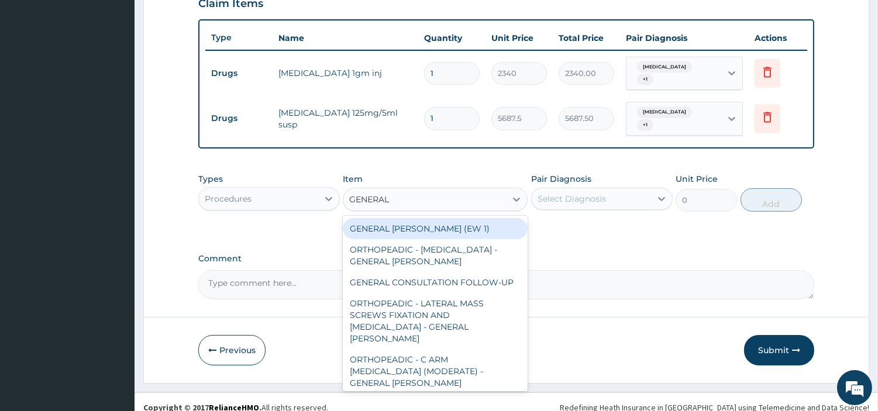
type input "GENERAL C"
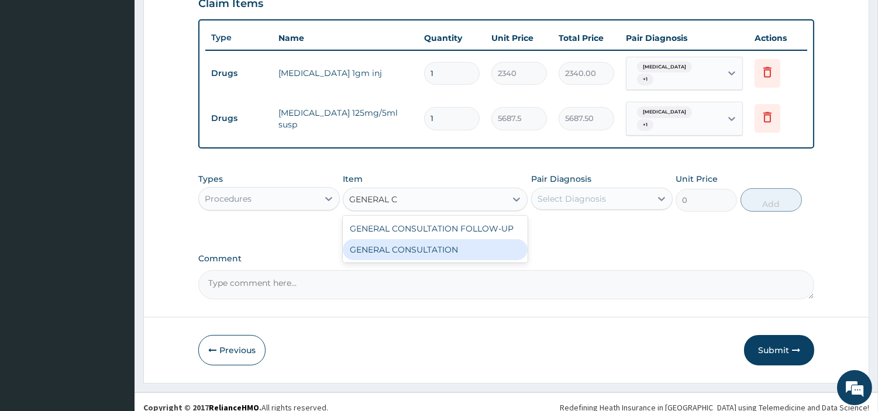
click at [436, 239] on div "GENERAL CONSULTATION" at bounding box center [435, 249] width 185 height 21
type input "6750"
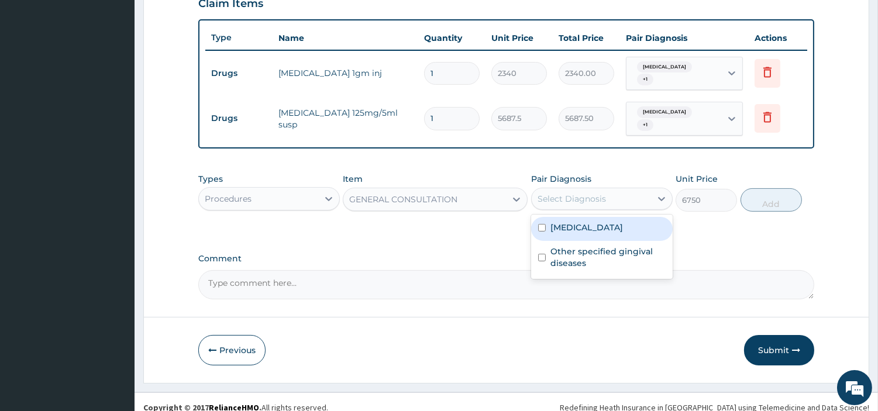
click at [624, 190] on div "Select Diagnosis" at bounding box center [591, 199] width 119 height 19
click at [619, 226] on div "[MEDICAL_DATA]" at bounding box center [602, 229] width 142 height 24
checkbox input "true"
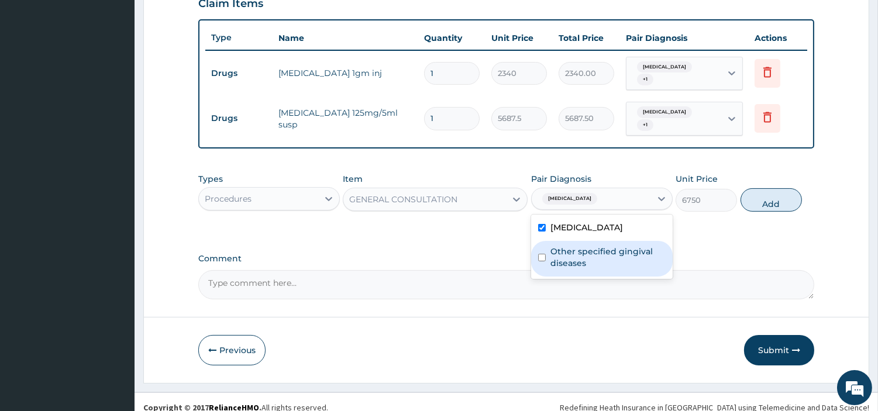
click at [609, 256] on label "Other specified gingival diseases" at bounding box center [608, 257] width 115 height 23
checkbox input "true"
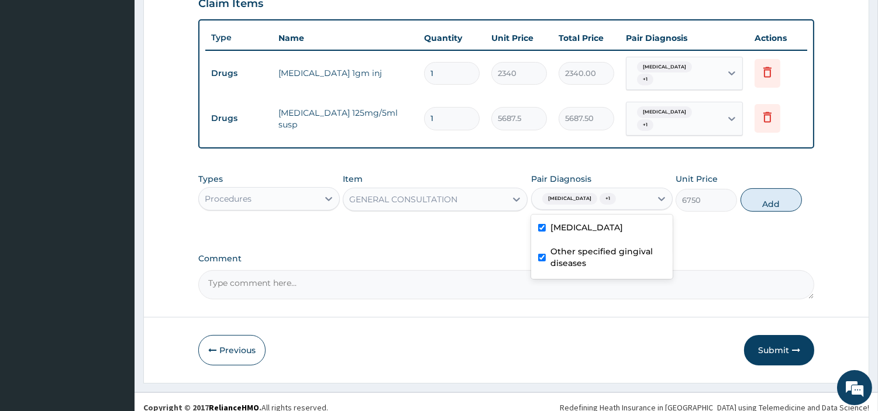
drag, startPoint x: 797, startPoint y: 192, endPoint x: 731, endPoint y: 206, distance: 67.6
click at [797, 192] on button "Add" at bounding box center [771, 199] width 61 height 23
type input "0"
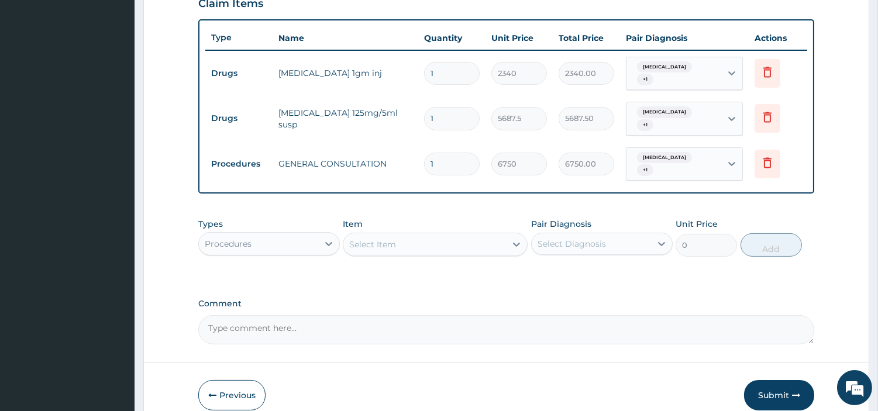
click at [270, 235] on div "Procedures" at bounding box center [258, 244] width 119 height 19
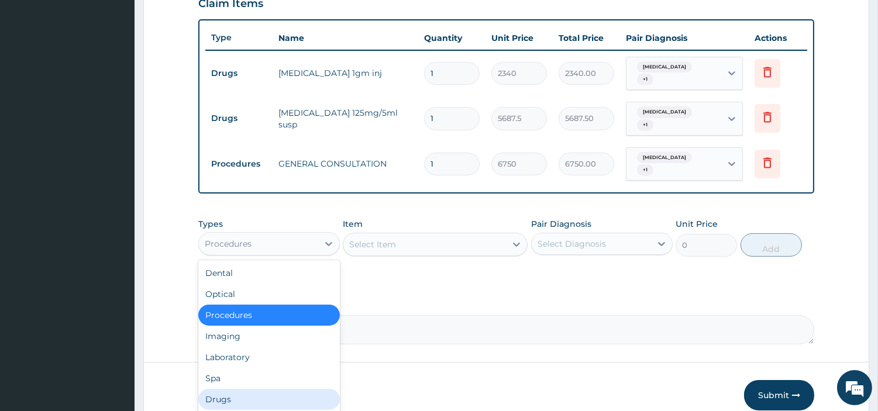
click at [270, 389] on div "Drugs" at bounding box center [269, 399] width 142 height 21
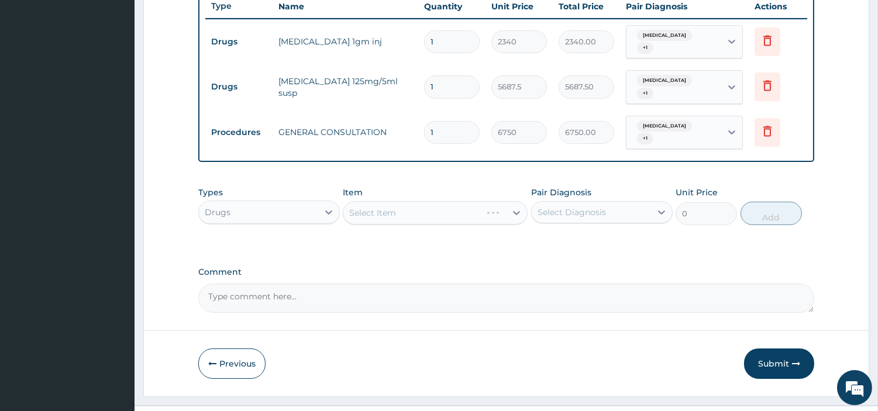
scroll to position [457, 0]
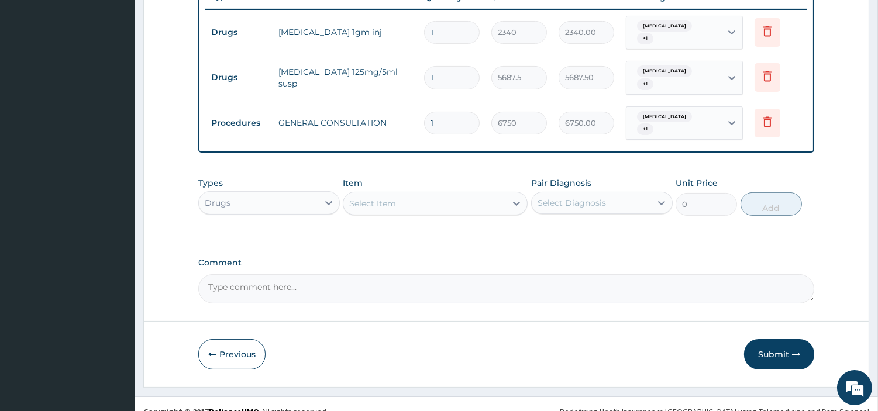
click at [449, 194] on div "Select Item" at bounding box center [424, 203] width 163 height 19
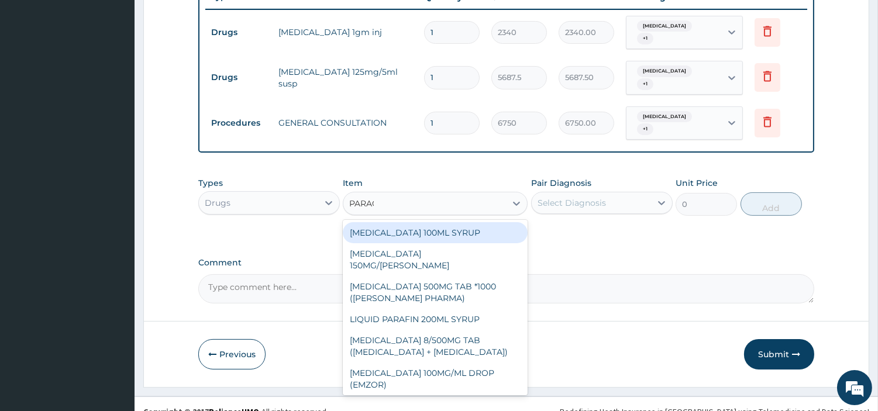
type input "PARACE"
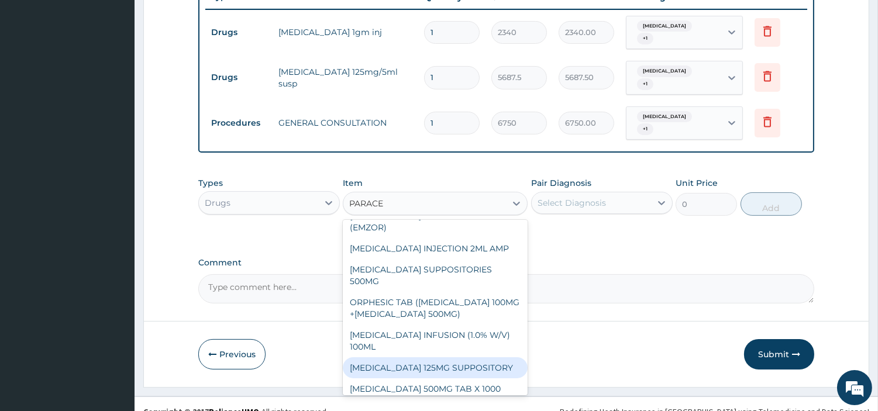
scroll to position [154, 0]
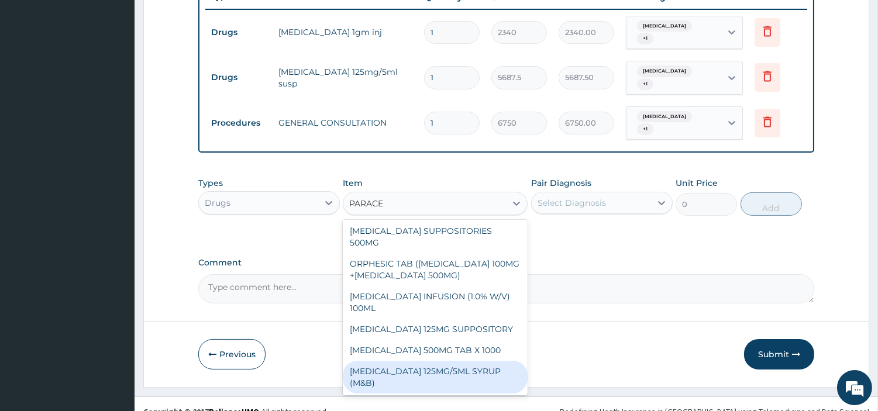
click at [481, 364] on div "[MEDICAL_DATA] 125MG/5ML SYRUP (M&B)" at bounding box center [435, 377] width 185 height 33
type input "1001"
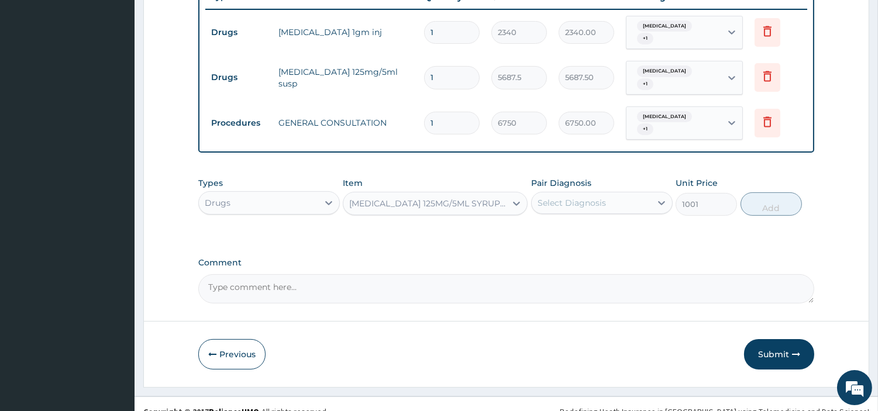
drag, startPoint x: 647, startPoint y: 193, endPoint x: 645, endPoint y: 201, distance: 8.5
click at [647, 194] on div "Select Diagnosis" at bounding box center [591, 203] width 119 height 19
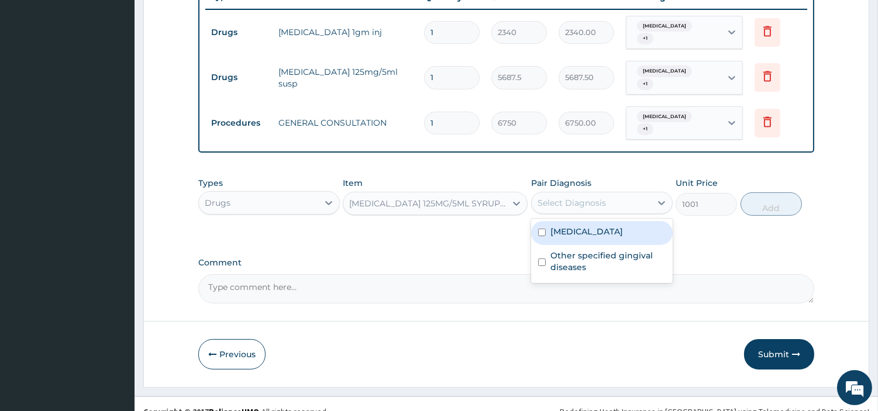
click at [638, 221] on div "[MEDICAL_DATA]" at bounding box center [602, 233] width 142 height 24
checkbox input "true"
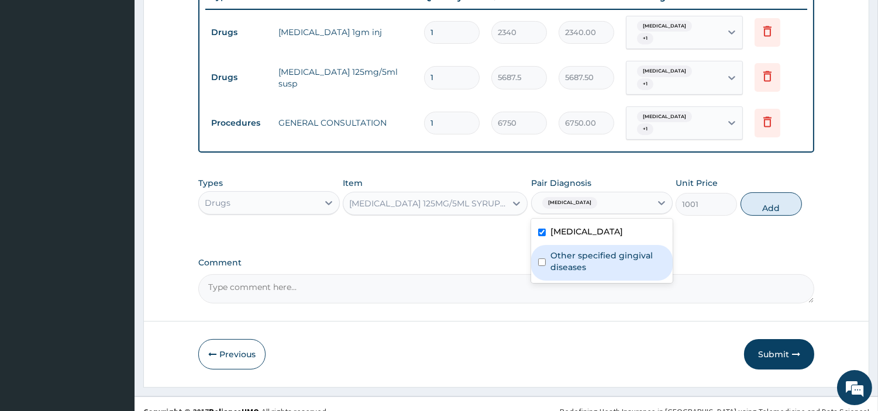
click at [635, 250] on label "Other specified gingival diseases" at bounding box center [608, 261] width 115 height 23
checkbox input "true"
click at [767, 192] on button "Add" at bounding box center [771, 203] width 61 height 23
type input "0"
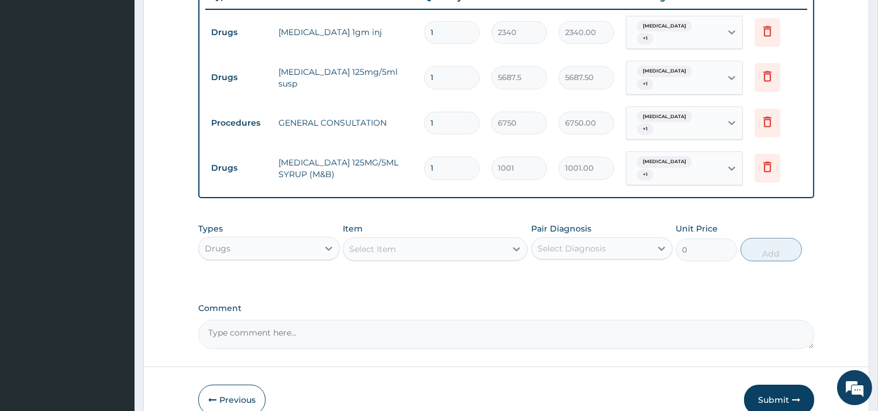
click at [494, 240] on div "Select Item" at bounding box center [424, 249] width 163 height 19
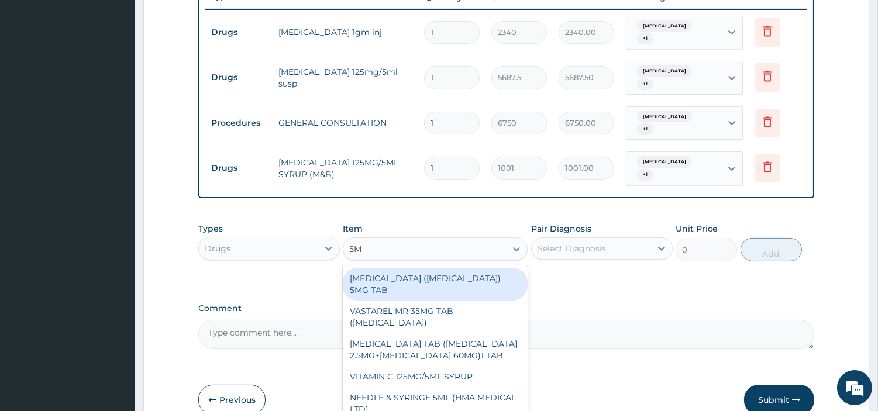
type input "5ML"
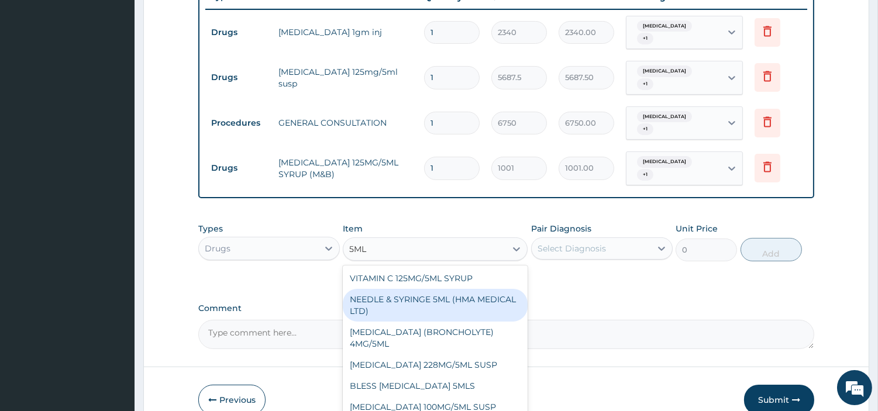
click at [487, 290] on div "NEEDLE & SYRINGE 5ML (HMA MEDICAL LTD)" at bounding box center [435, 305] width 185 height 33
type input "192.5"
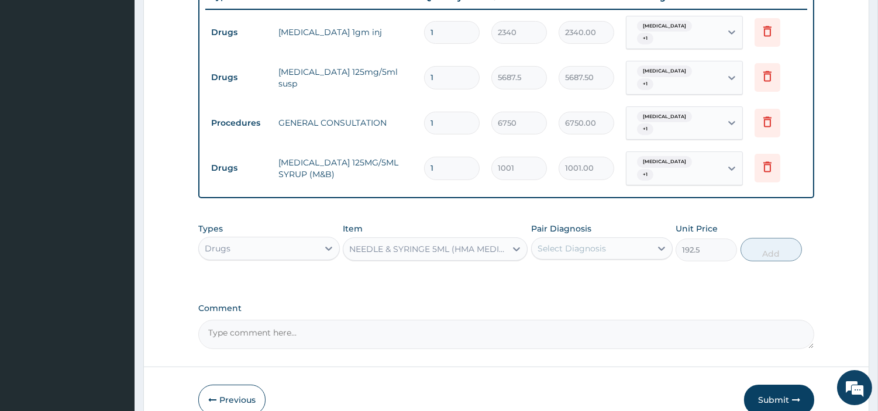
click at [601, 238] on div "Select Diagnosis" at bounding box center [602, 249] width 142 height 22
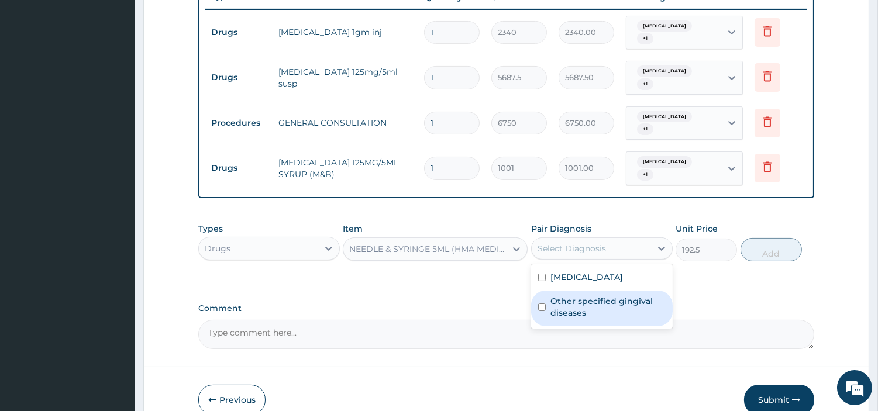
click at [606, 295] on label "Other specified gingival diseases" at bounding box center [608, 306] width 115 height 23
checkbox input "true"
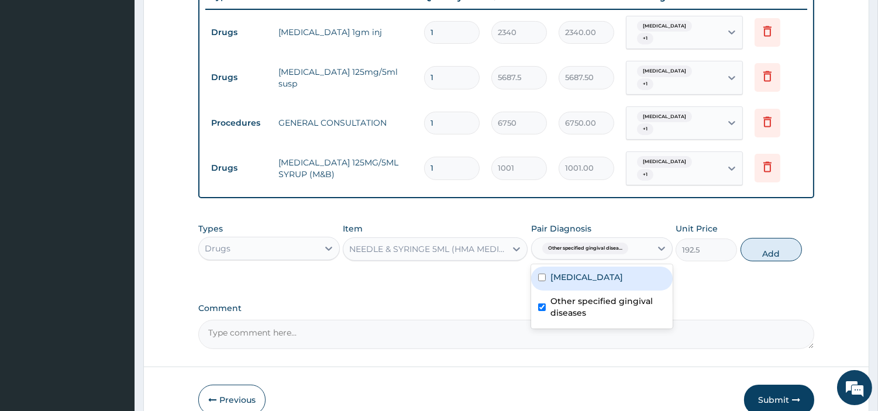
click at [605, 271] on label "[MEDICAL_DATA]" at bounding box center [587, 277] width 73 height 12
checkbox input "true"
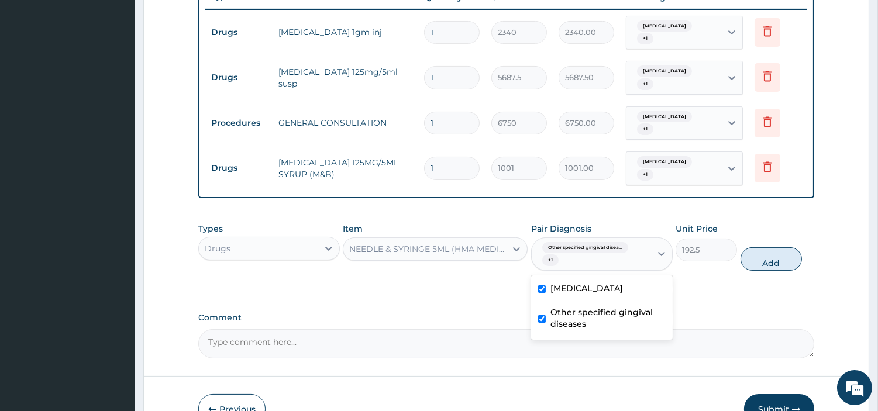
click at [752, 226] on div "Types Drugs Item NEEDLE & SYRINGE 5ML (HMA MEDICAL LTD) Pair Diagnosis option […" at bounding box center [506, 247] width 616 height 60
click at [763, 262] on div "Types Drugs Item NEEDLE & SYRINGE 5ML (HMA MEDICAL LTD) Pair Diagnosis Other sp…" at bounding box center [506, 256] width 616 height 78
click at [765, 247] on button "Add" at bounding box center [771, 258] width 61 height 23
type input "0"
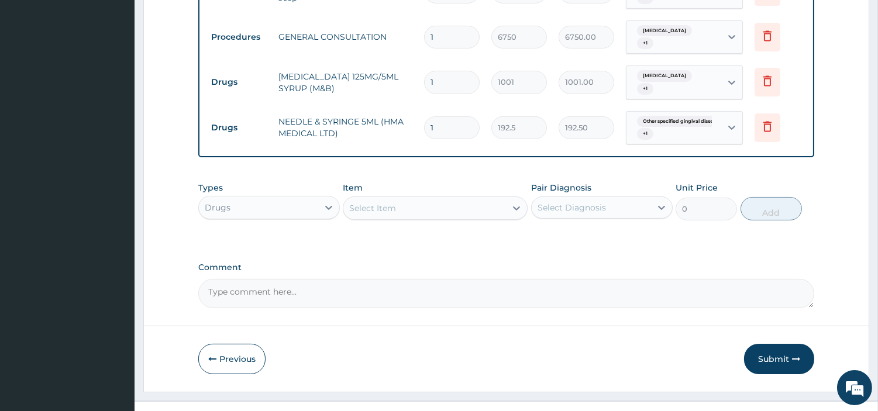
click at [780, 344] on button "Submit" at bounding box center [779, 359] width 70 height 30
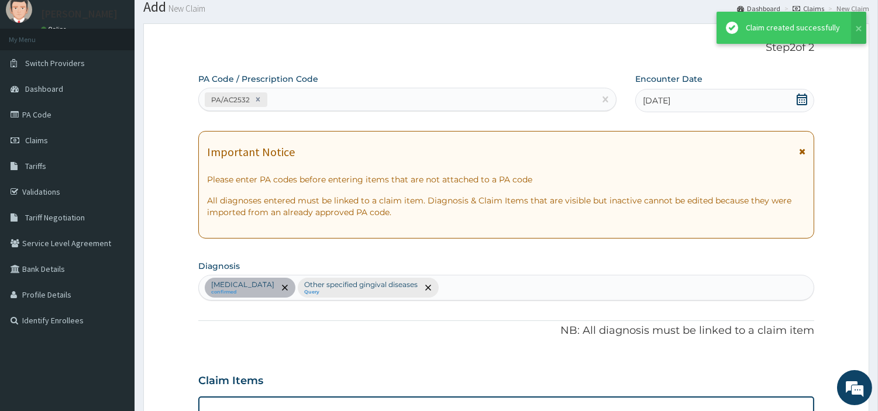
scroll to position [543, 0]
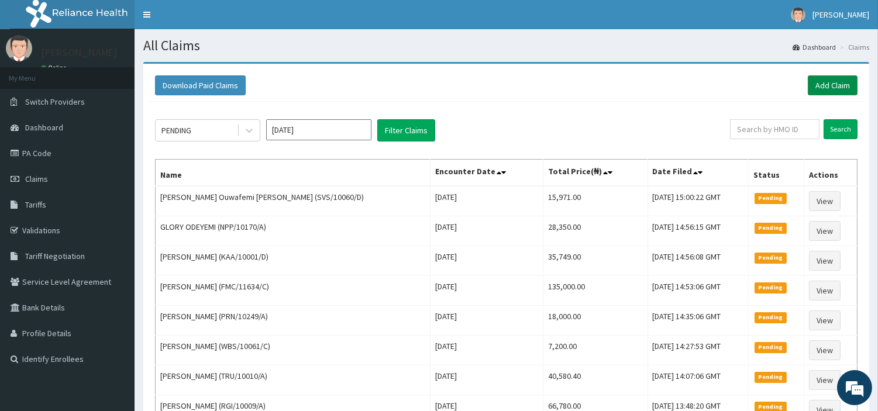
click at [820, 88] on link "Add Claim" at bounding box center [833, 85] width 50 height 20
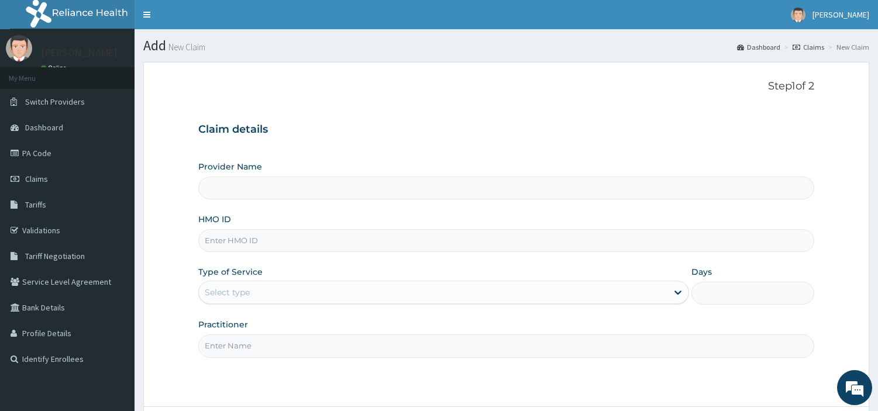
type input "[GEOGRAPHIC_DATA] Nig. Ltd"
click at [269, 239] on input "HMO ID" at bounding box center [506, 240] width 616 height 23
paste input "UVM/10034/A"
type input "UVM/10034/A"
click at [306, 295] on div "Select type" at bounding box center [433, 292] width 469 height 19
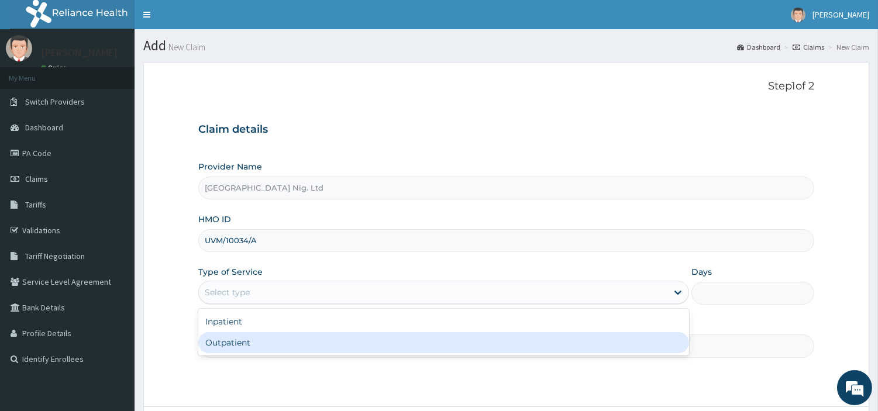
click at [297, 347] on div "Outpatient" at bounding box center [443, 342] width 491 height 21
type input "1"
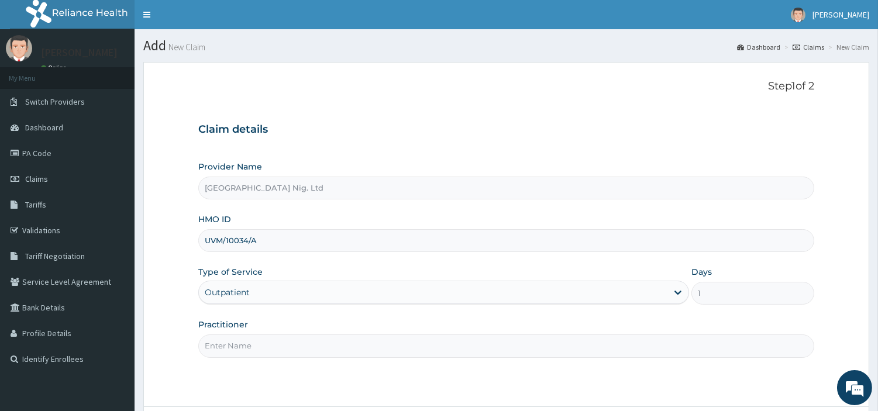
click at [297, 347] on input "Practitioner" at bounding box center [506, 346] width 616 height 23
paste input "OBAFEMI OLUSEGUN"
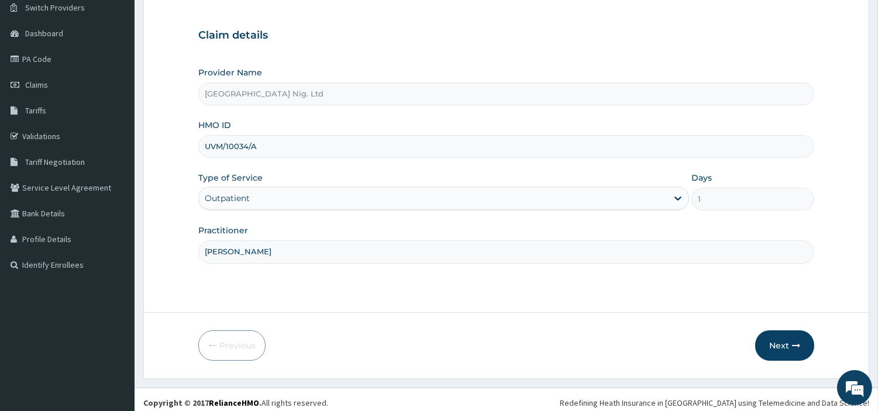
scroll to position [101, 0]
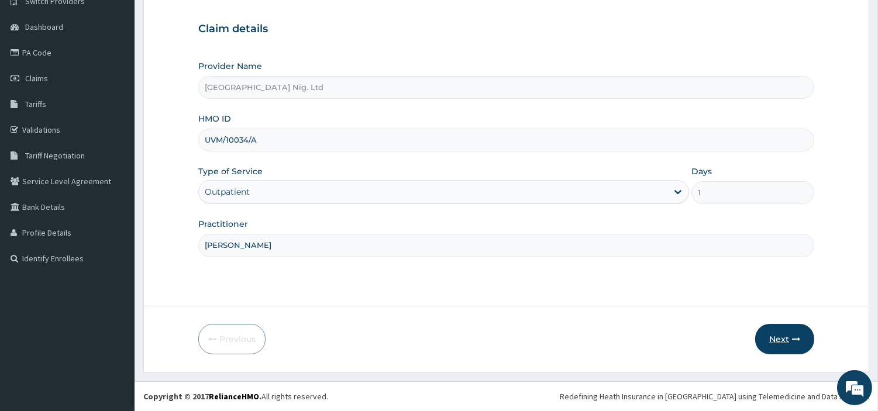
type input "OBAFEMI OLUSEGUN"
click at [780, 347] on button "Next" at bounding box center [784, 339] width 59 height 30
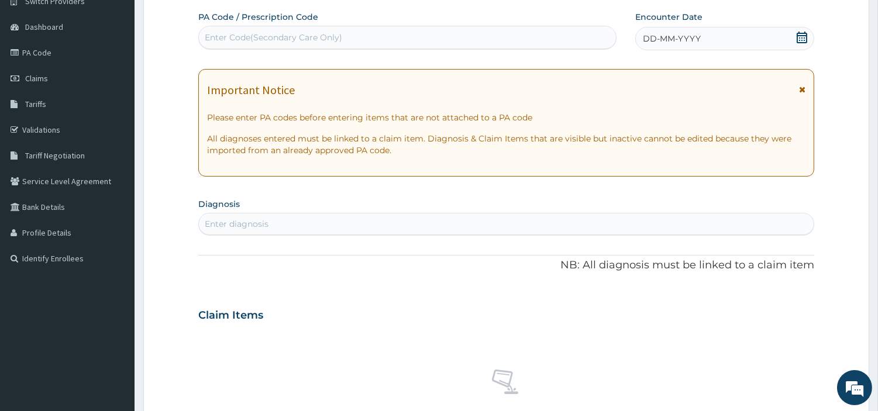
click at [374, 44] on div "Enter Code(Secondary Care Only)" at bounding box center [407, 37] width 417 height 19
paste input "PA/70B1E5"
type input "PA/70B1E5"
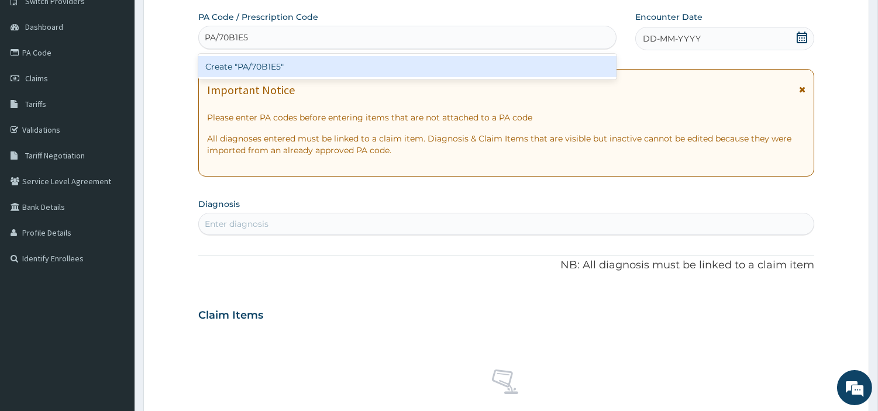
click at [476, 68] on div "Create "PA/70B1E5"" at bounding box center [407, 66] width 418 height 21
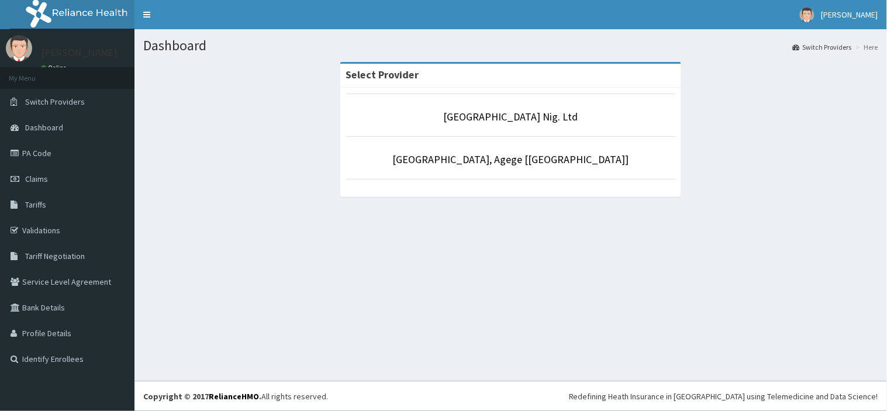
click at [26, 172] on link "Claims" at bounding box center [67, 179] width 135 height 26
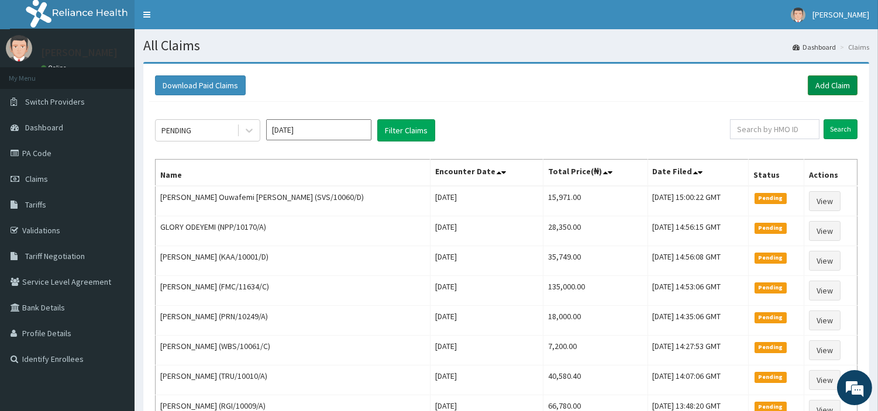
click at [818, 91] on link "Add Claim" at bounding box center [833, 85] width 50 height 20
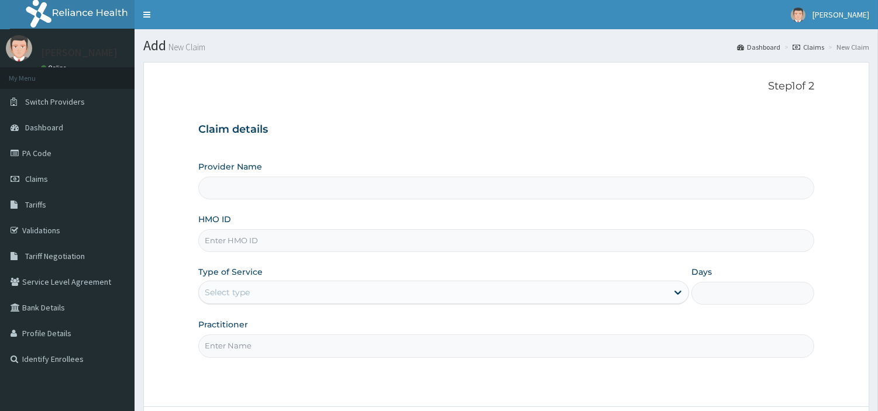
click at [384, 242] on input "HMO ID" at bounding box center [506, 240] width 616 height 23
type input "[GEOGRAPHIC_DATA] Nig. Ltd"
paste input "UVM/10034/A"
type input "UVM/10034/A"
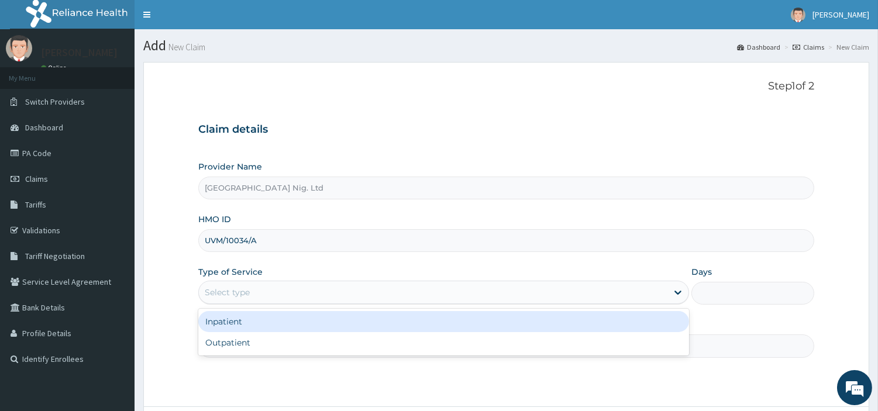
click at [301, 290] on div "Select type" at bounding box center [433, 292] width 469 height 19
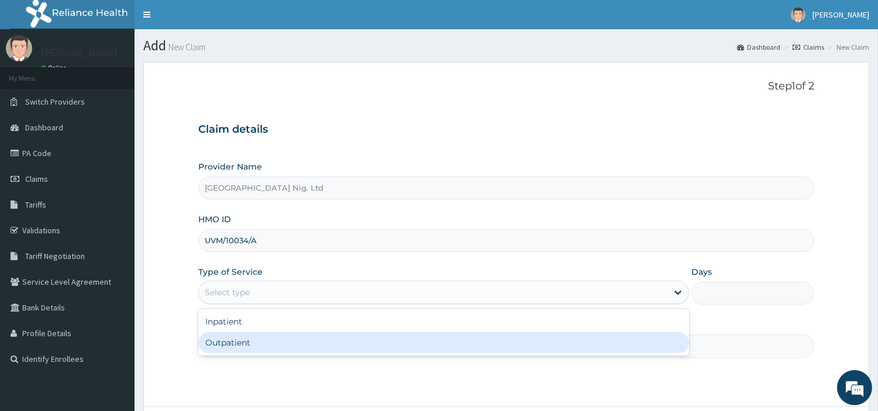
click at [275, 344] on div "Outpatient" at bounding box center [443, 342] width 491 height 21
type input "1"
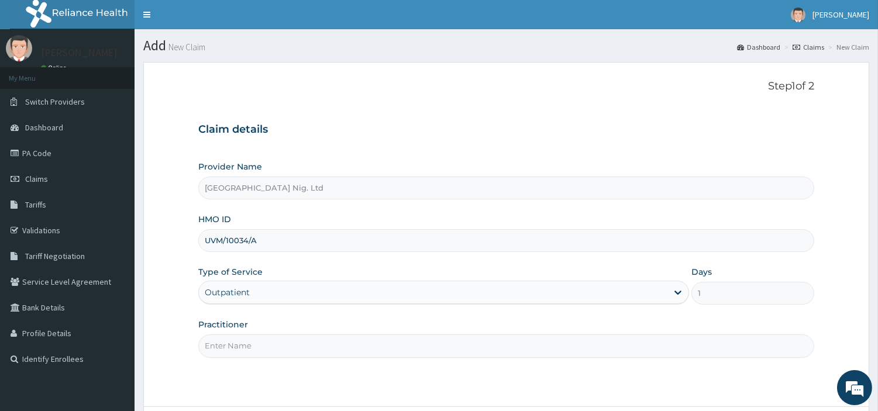
click at [275, 344] on input "Practitioner" at bounding box center [506, 346] width 616 height 23
paste input "OBAFEMI OLUSEGUN"
type input "OBAFEMI OLUSEGUN"
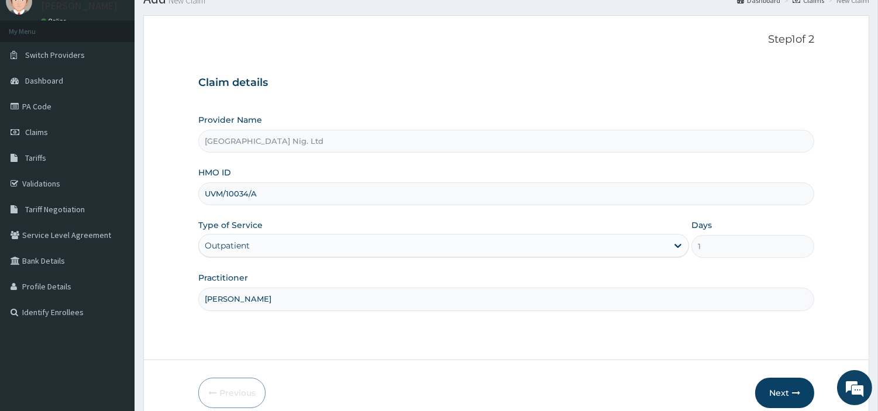
scroll to position [101, 0]
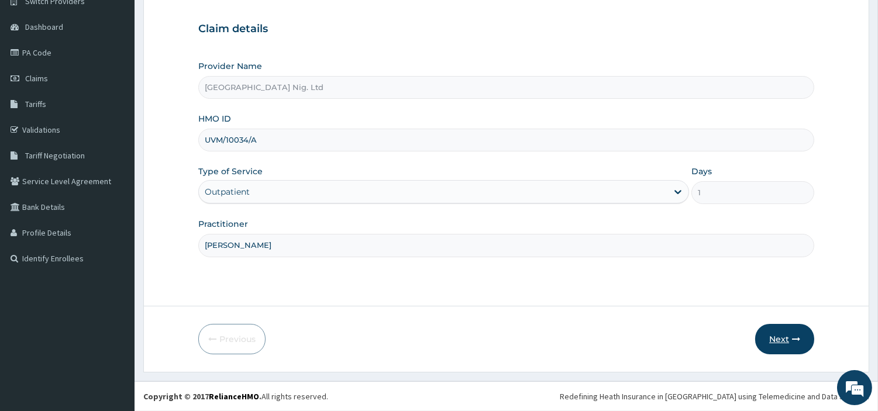
click at [776, 350] on button "Next" at bounding box center [784, 339] width 59 height 30
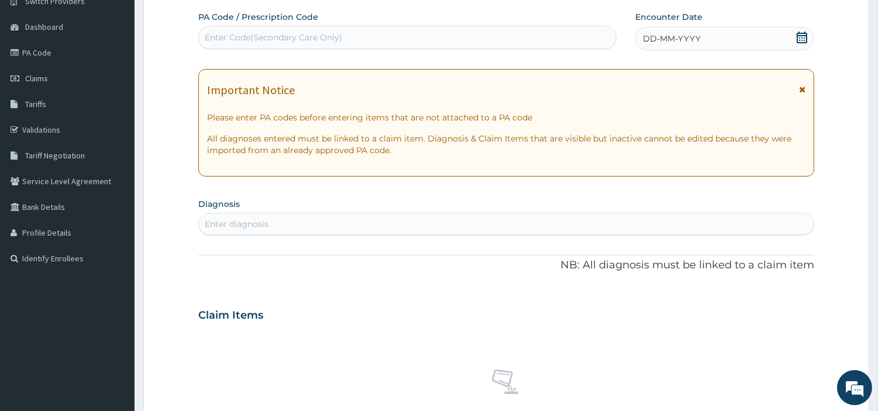
click at [369, 43] on div "Enter Code(Secondary Care Only)" at bounding box center [407, 37] width 417 height 19
paste input "PA/70B1E5"
type input "PA/70B1E5"
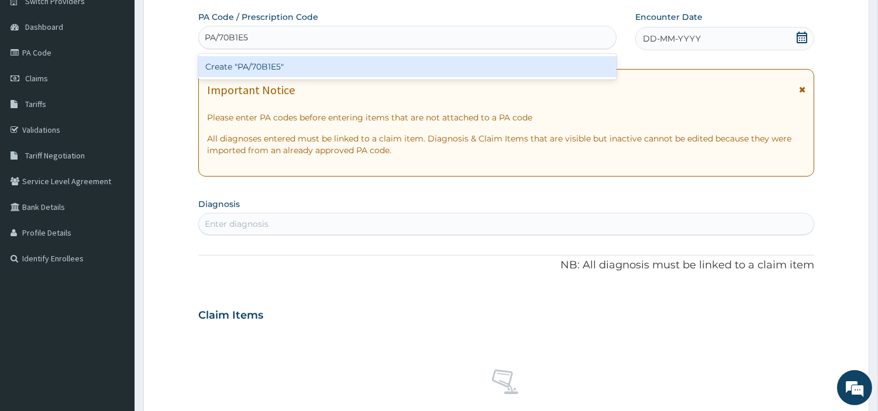
click at [524, 67] on div "Create "PA/70B1E5"" at bounding box center [407, 66] width 418 height 21
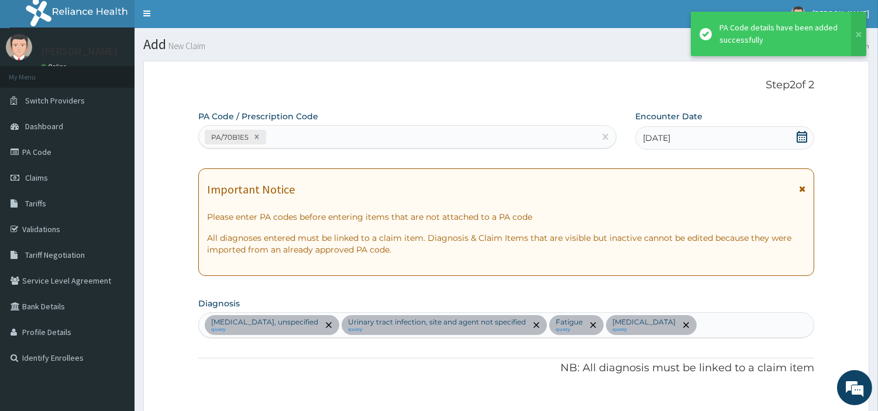
scroll to position [0, 0]
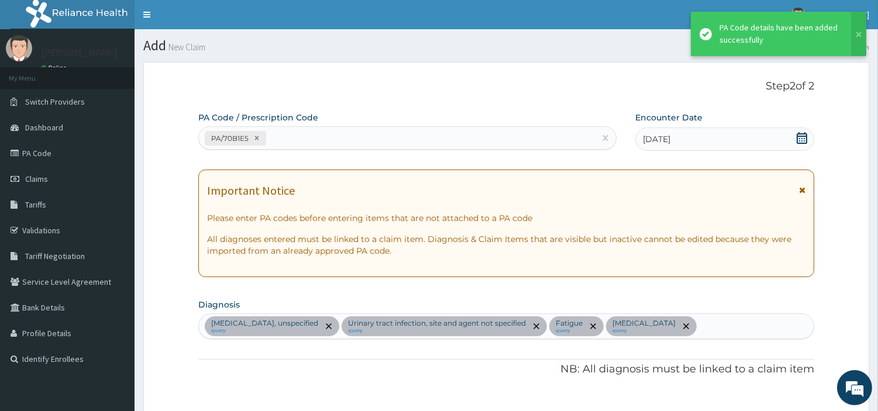
click at [344, 142] on div "PA/70B1E5" at bounding box center [397, 138] width 396 height 19
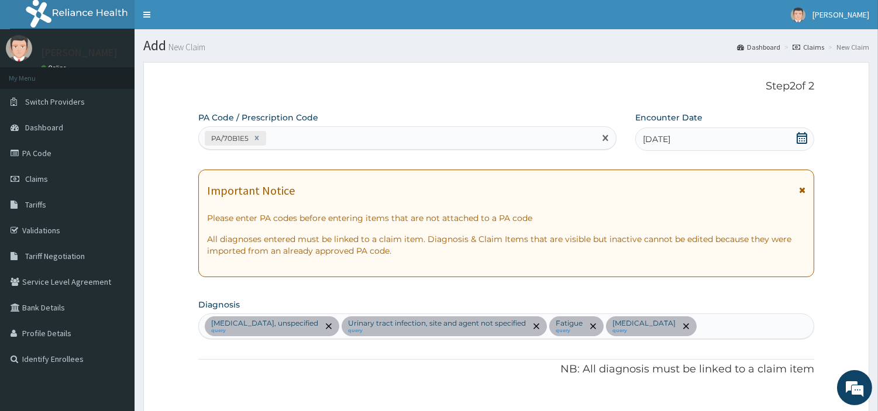
paste input "PA/11B5AC"
type input "PA/11B5AC"
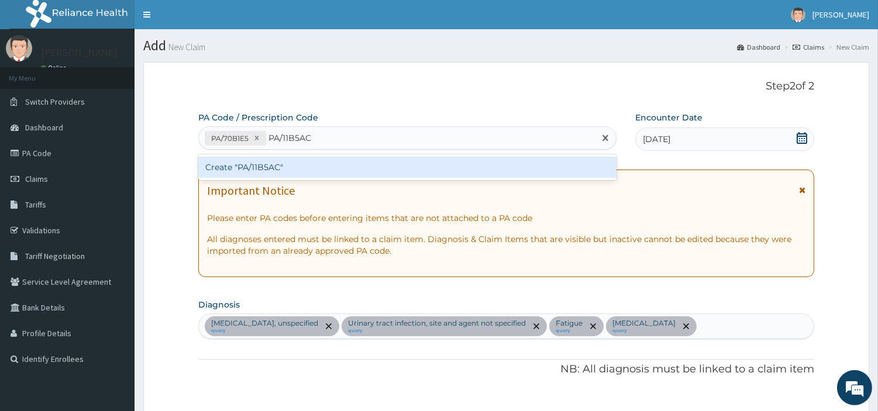
click at [237, 176] on div "Create "PA/11B5AC"" at bounding box center [407, 167] width 418 height 21
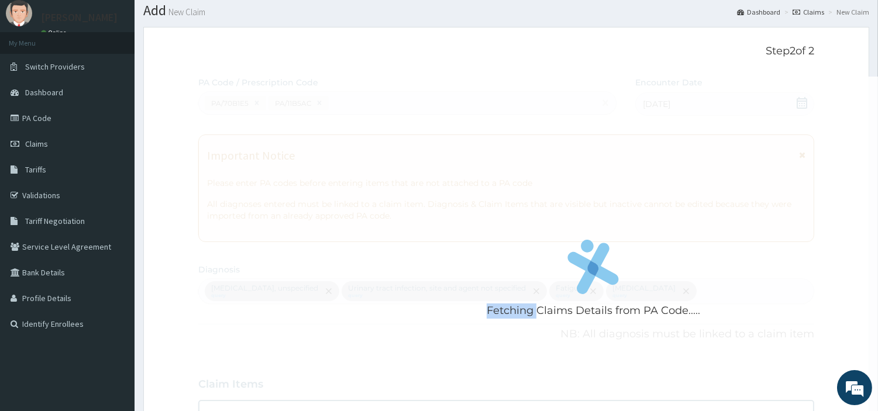
scroll to position [130, 0]
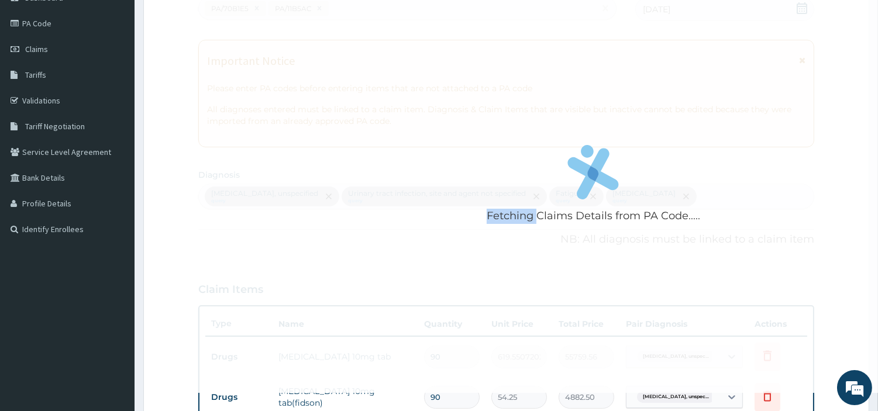
click at [336, 236] on div "Fetching Claims Details from PA Code....." at bounding box center [593, 187] width 790 height 411
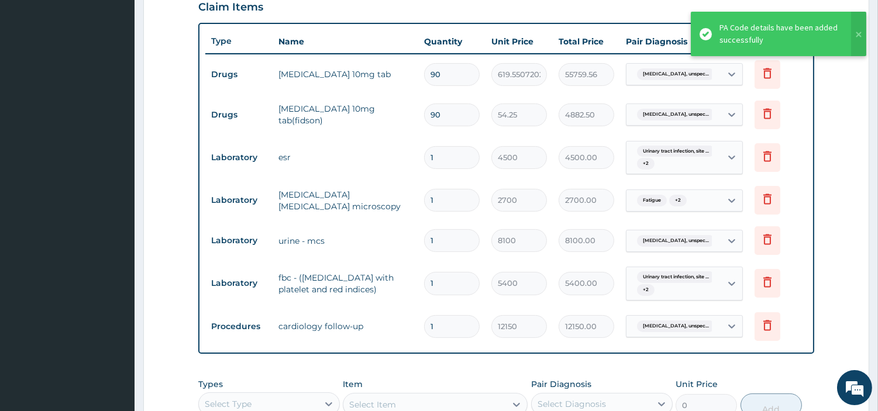
scroll to position [404, 0]
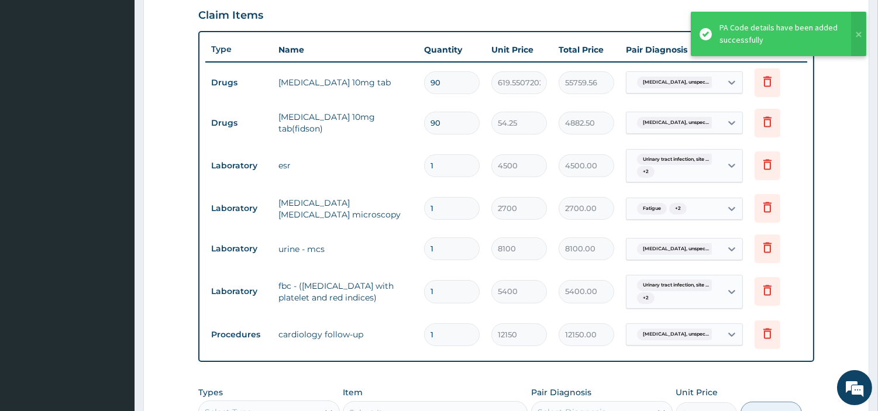
click at [480, 117] on div "90" at bounding box center [452, 123] width 56 height 23
click at [463, 66] on td "90" at bounding box center [451, 83] width 67 height 35
click at [460, 77] on input "90" at bounding box center [452, 82] width 56 height 23
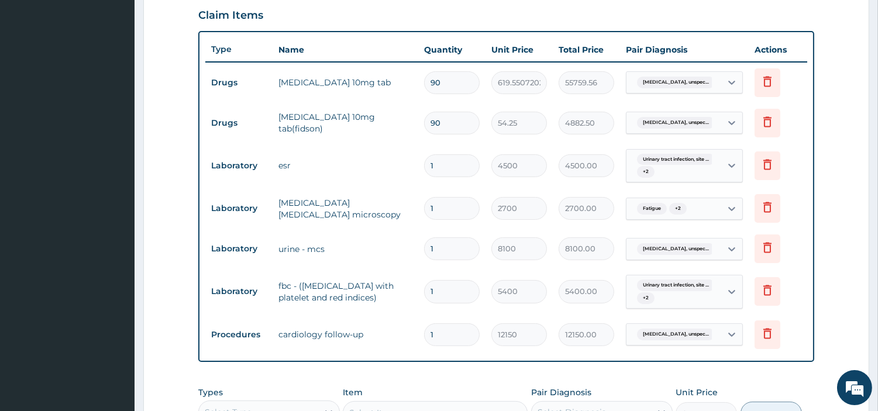
type input "3"
type input "1858.65"
type input "30"
type input "18586.52"
type input "30"
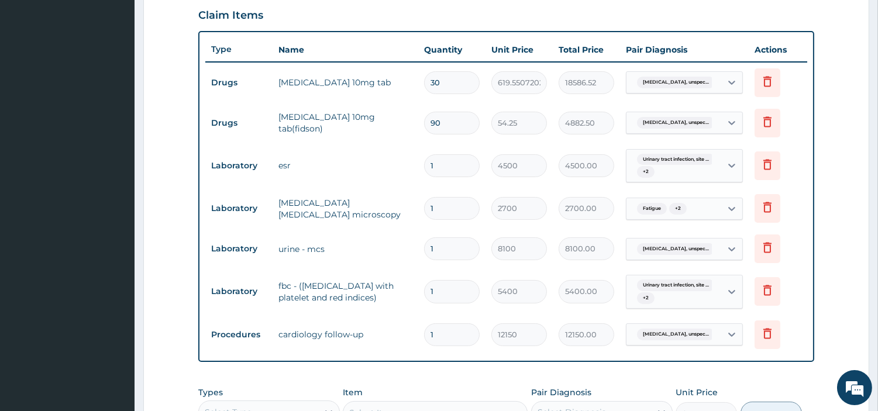
click at [435, 125] on input "90" at bounding box center [452, 123] width 56 height 23
type input "0"
type input "0.00"
type input "30"
type input "1627.50"
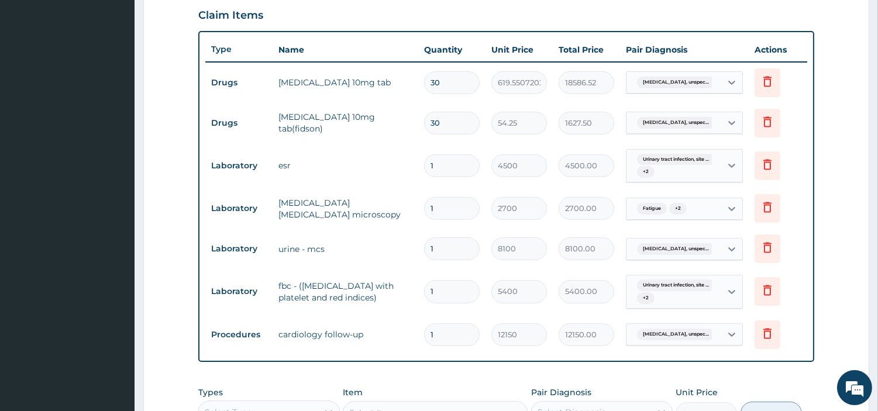
type input "30"
click at [645, 201] on div "Fatigue + 2" at bounding box center [660, 208] width 56 height 15
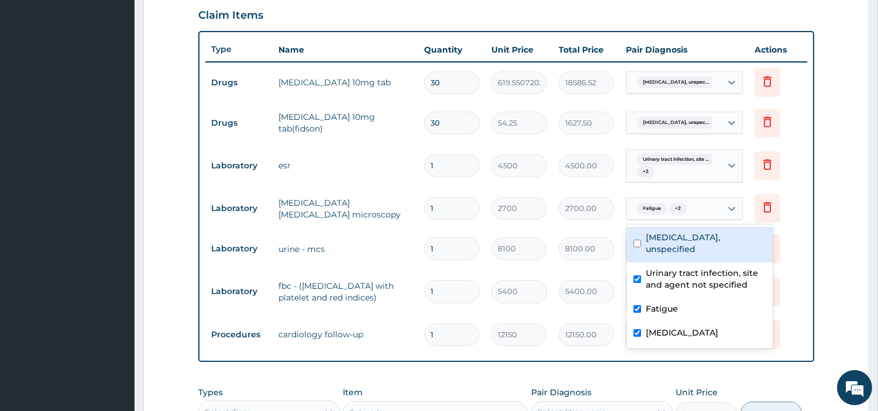
click at [335, 152] on tr "Laboratory esr 1 4500 4500.00 Urinary tract infection, site ... + 2 Delete" at bounding box center [506, 166] width 602 height 46
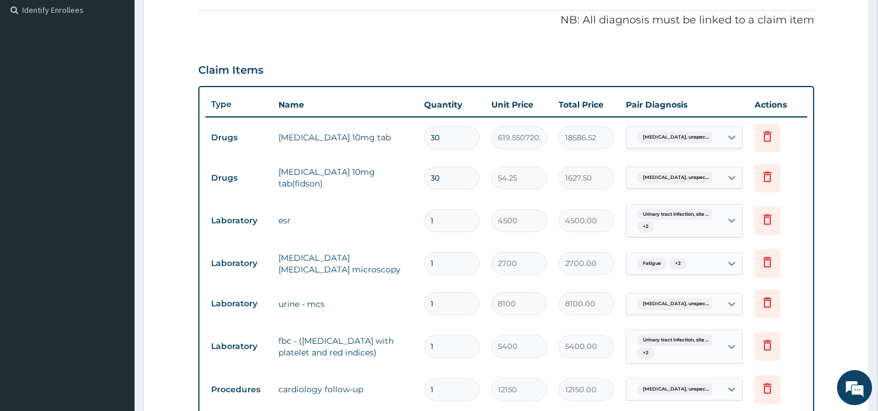
scroll to position [274, 0]
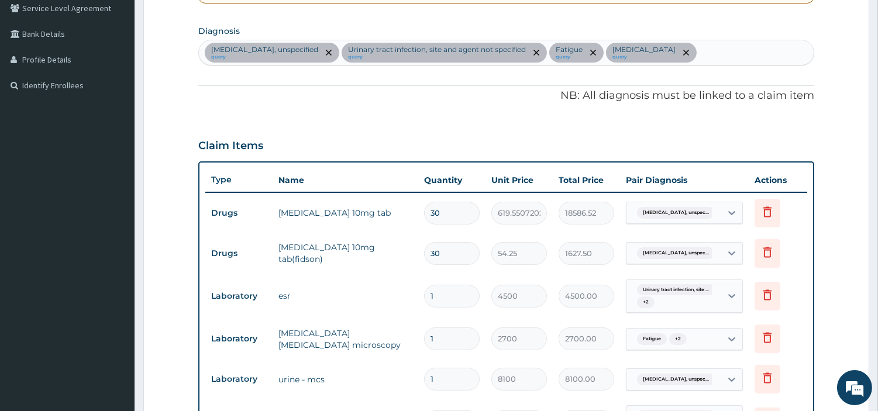
click at [768, 48] on div "Essential hypertension, unspecified query Urinary tract infection, site and age…" at bounding box center [506, 52] width 615 height 25
type input "SEPSIS"
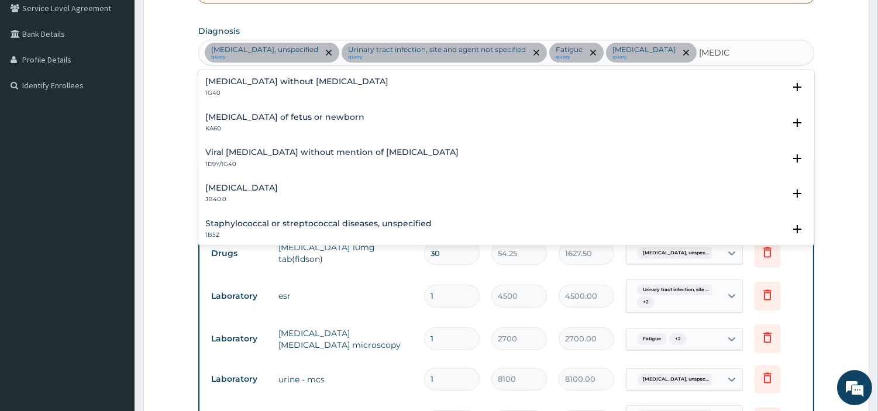
click at [220, 90] on p "1G40" at bounding box center [296, 93] width 183 height 8
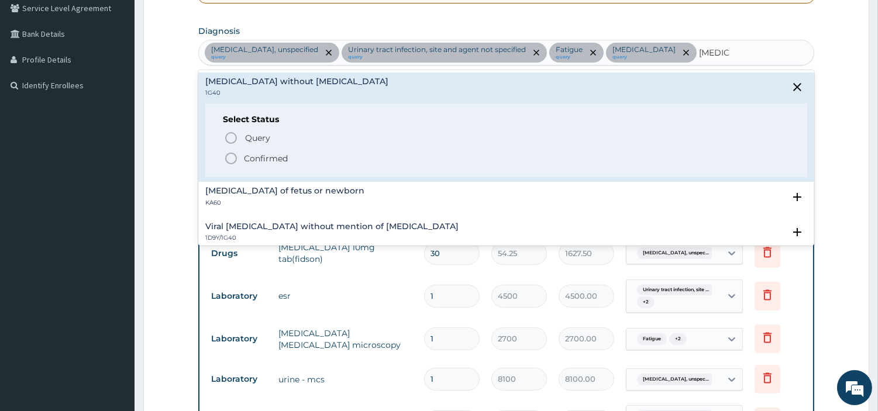
click at [224, 148] on div "Query Query covers suspected (?), Keep in view (kiv), Ruled out (r/o) Confirmed" at bounding box center [506, 148] width 567 height 36
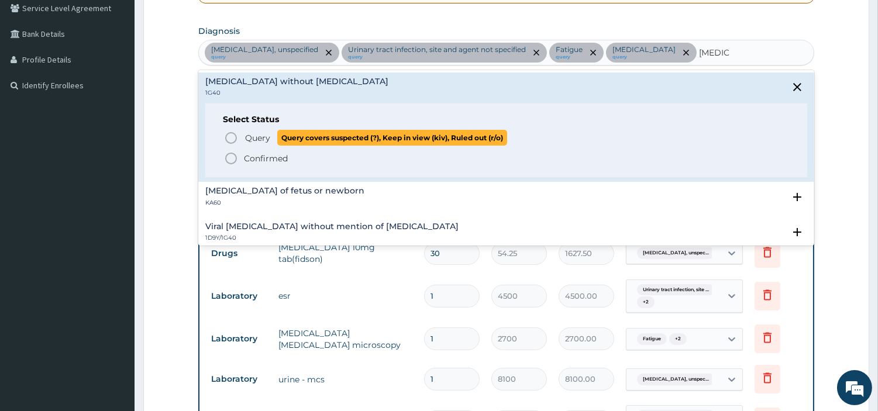
click at [231, 136] on icon "status option query" at bounding box center [231, 138] width 14 height 14
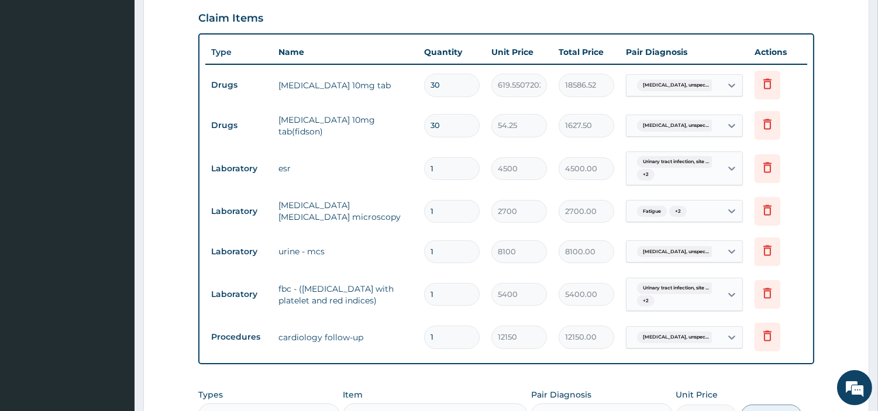
scroll to position [469, 0]
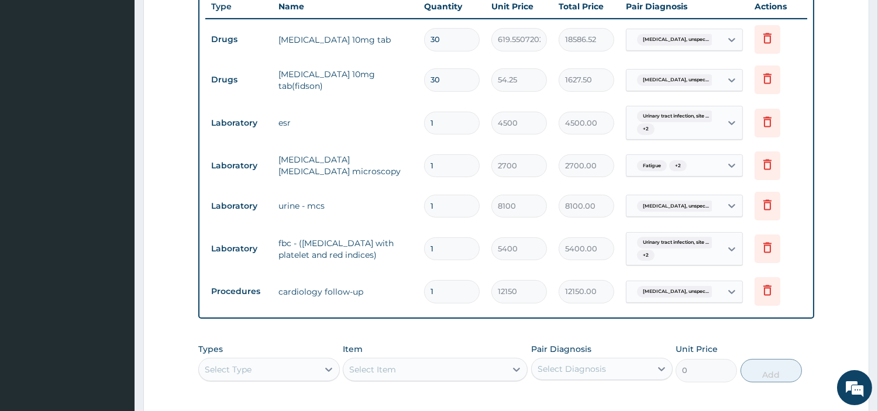
click at [704, 252] on div "Urinary tract infection, site ... + 2" at bounding box center [672, 249] width 80 height 28
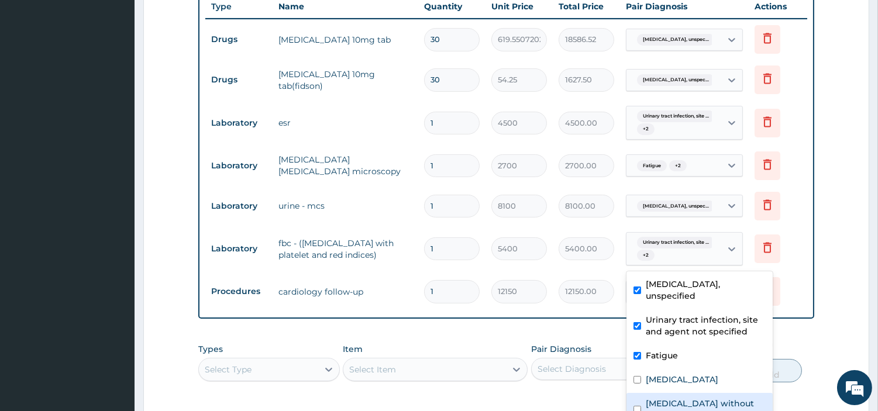
click at [685, 402] on label "Sepsis without septic shock" at bounding box center [706, 409] width 120 height 23
checkbox input "true"
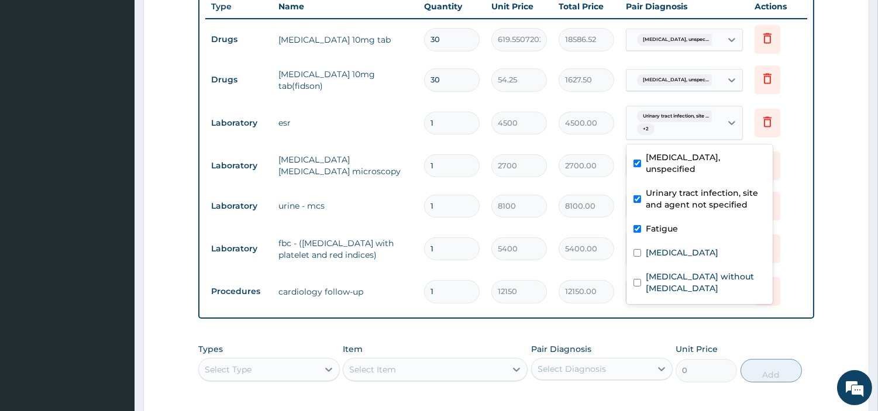
click at [688, 119] on span "Urinary tract infection, site ..." at bounding box center [676, 117] width 78 height 12
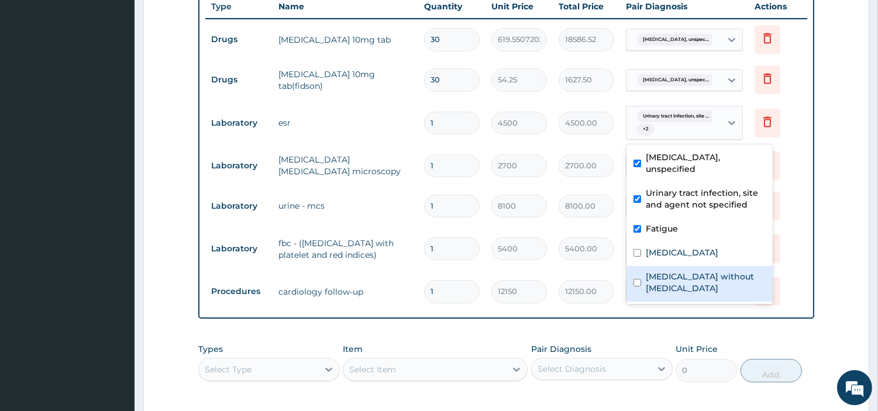
click at [665, 282] on label "Sepsis without septic shock" at bounding box center [706, 282] width 120 height 23
checkbox input "true"
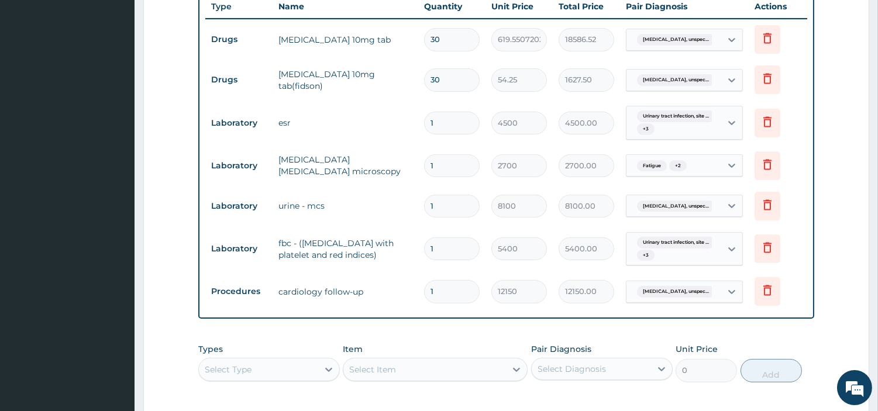
click at [299, 259] on td "fbc - (full blood count with platelet and red indices)" at bounding box center [346, 249] width 146 height 35
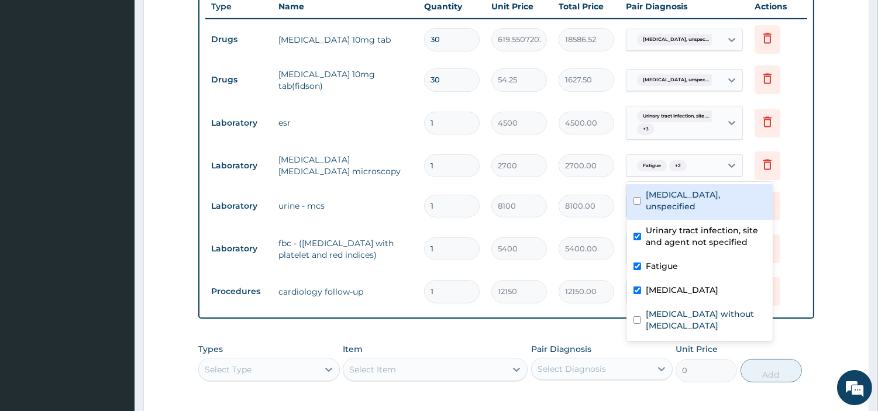
click at [697, 171] on div "Fatigue + 2" at bounding box center [674, 166] width 95 height 20
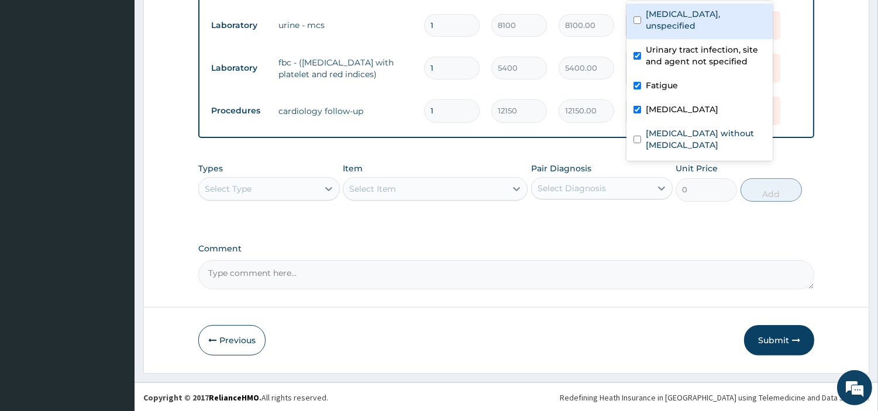
scroll to position [651, 0]
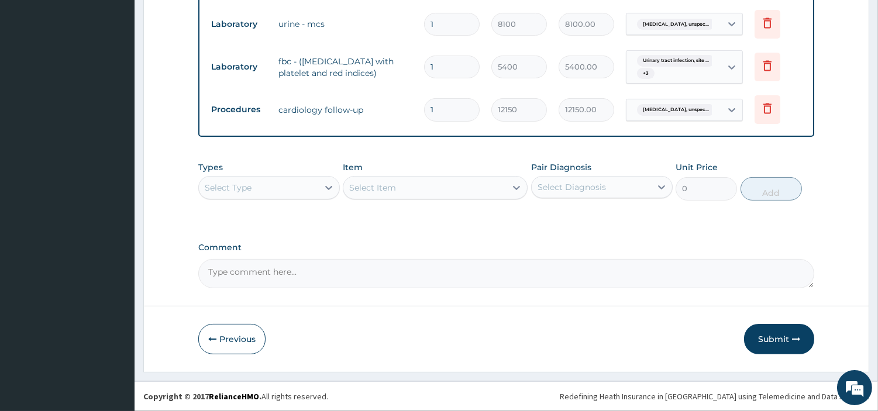
drag, startPoint x: 775, startPoint y: 349, endPoint x: 681, endPoint y: 228, distance: 153.4
click at [775, 349] on button "Submit" at bounding box center [779, 339] width 70 height 30
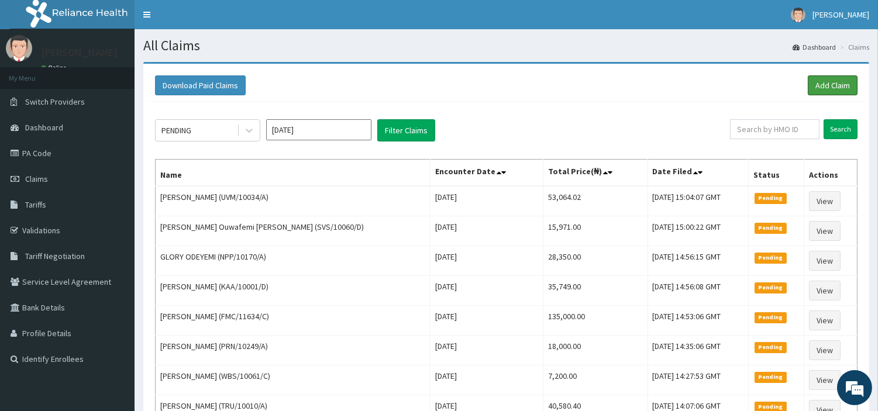
drag, startPoint x: 811, startPoint y: 88, endPoint x: 787, endPoint y: 123, distance: 41.7
click at [811, 88] on link "Add Claim" at bounding box center [833, 85] width 50 height 20
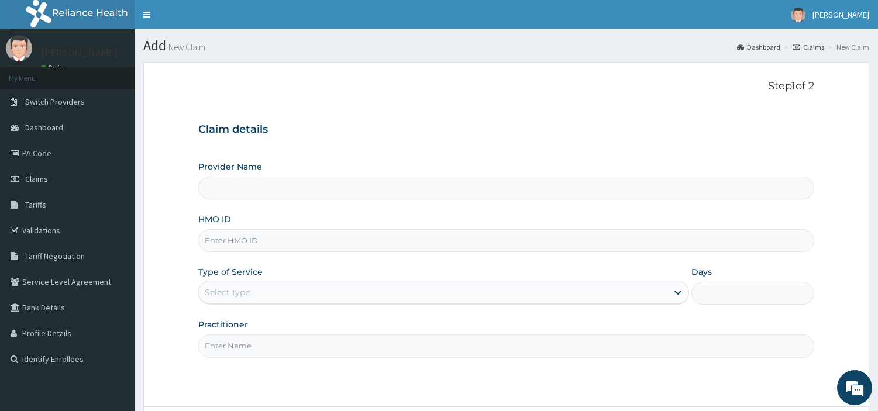
type input "[GEOGRAPHIC_DATA] Nig. Ltd"
click at [305, 240] on input "HMO ID" at bounding box center [506, 240] width 616 height 23
paste input "RPI/10052/A"
type input "RPI/10052/A"
click at [295, 290] on div "Select type" at bounding box center [433, 292] width 469 height 19
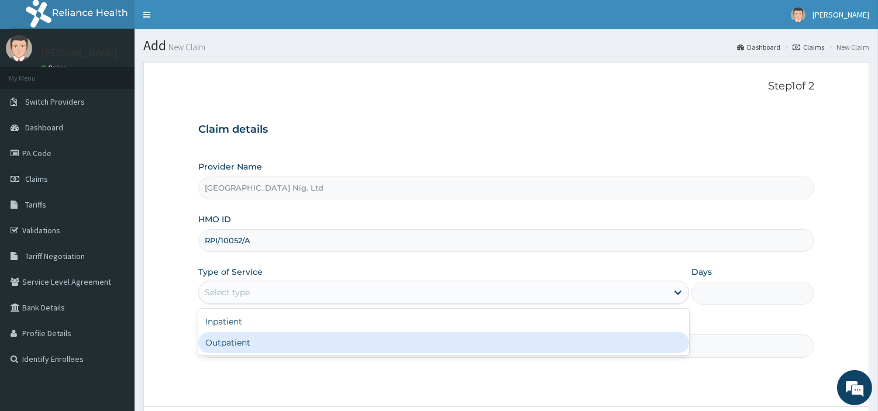
click at [285, 335] on div "Outpatient" at bounding box center [443, 342] width 491 height 21
type input "1"
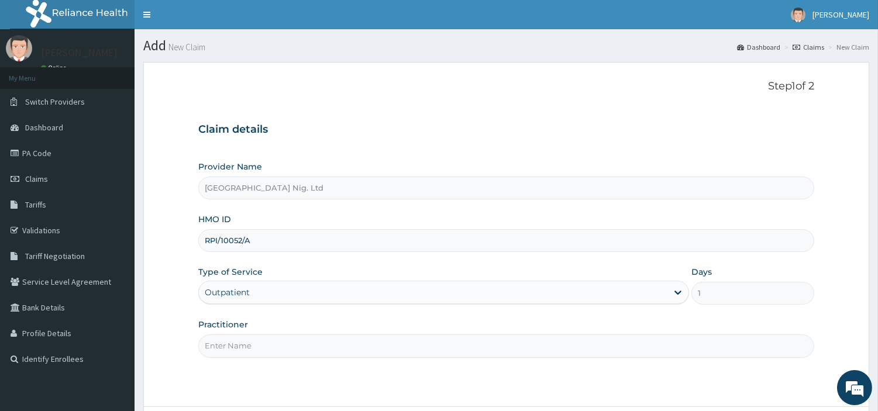
click at [285, 335] on input "Practitioner" at bounding box center [506, 346] width 616 height 23
paste input "[PERSON_NAME]"
type input "[PERSON_NAME]"
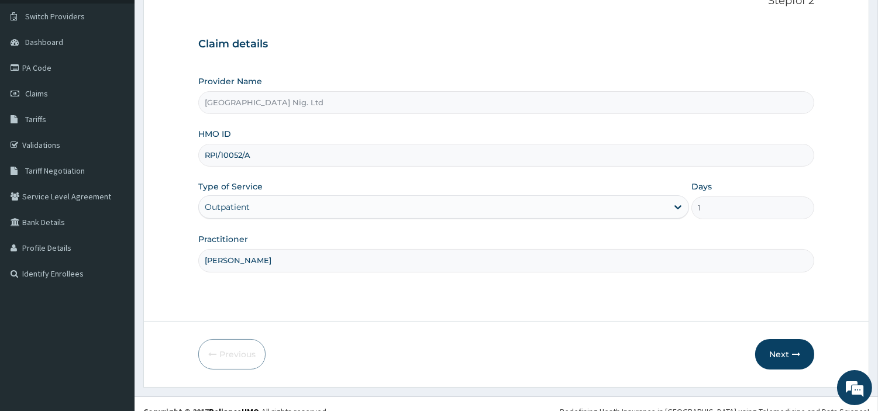
scroll to position [101, 0]
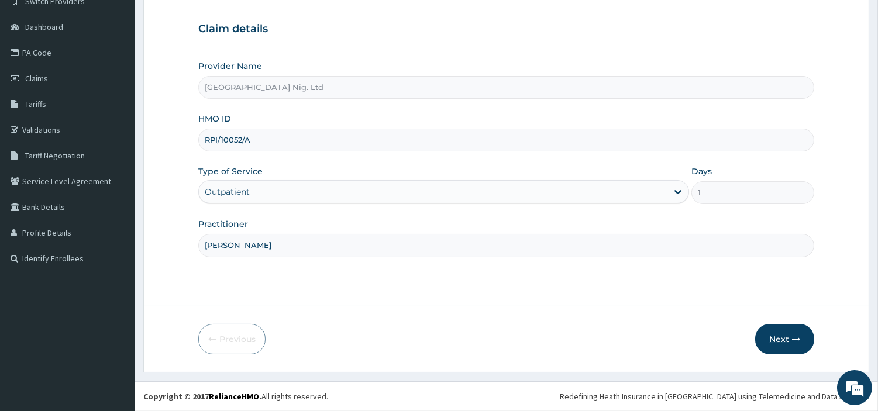
click at [779, 336] on button "Next" at bounding box center [784, 339] width 59 height 30
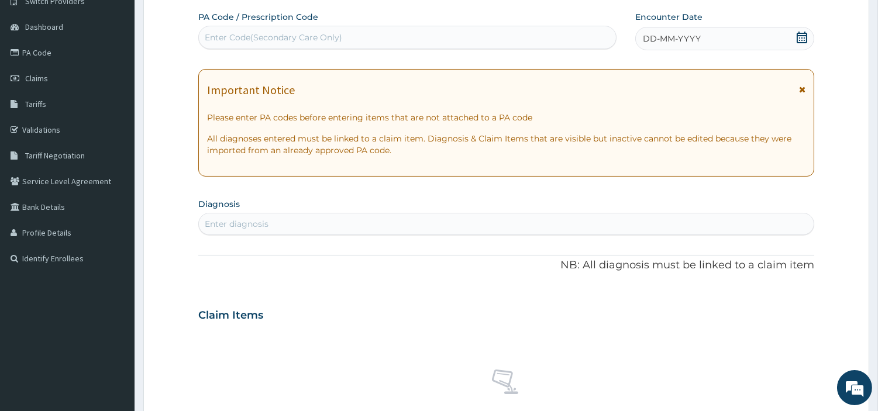
click at [363, 36] on div "Enter Code(Secondary Care Only)" at bounding box center [407, 37] width 417 height 19
type input "V"
paste input "PA/764D7A"
type input "PA/764D7A"
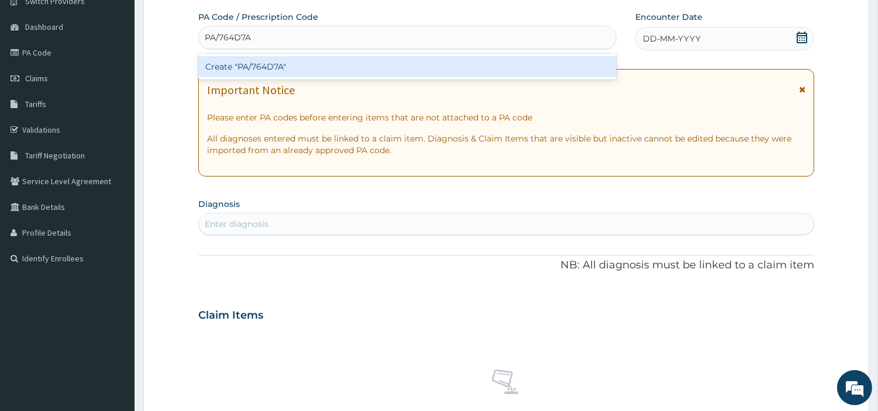
click at [490, 67] on div "Create "PA/764D7A"" at bounding box center [407, 66] width 418 height 21
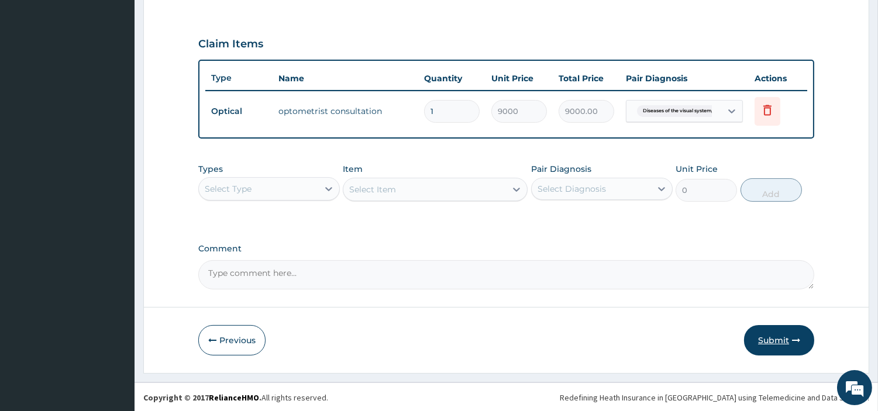
click at [766, 343] on button "Submit" at bounding box center [779, 340] width 70 height 30
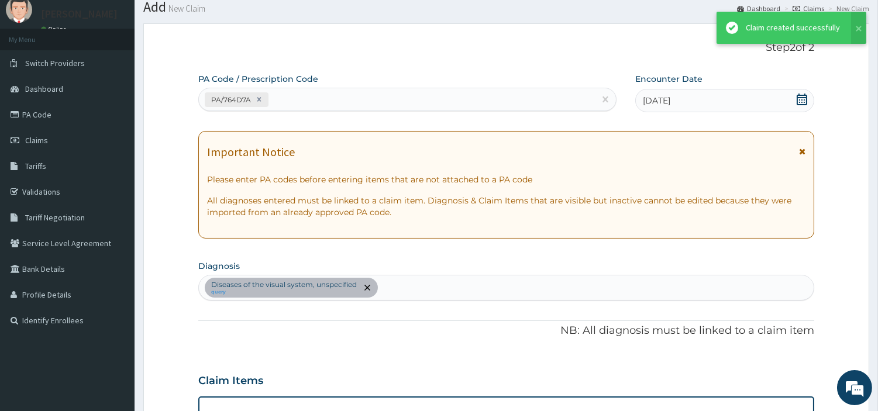
scroll to position [376, 0]
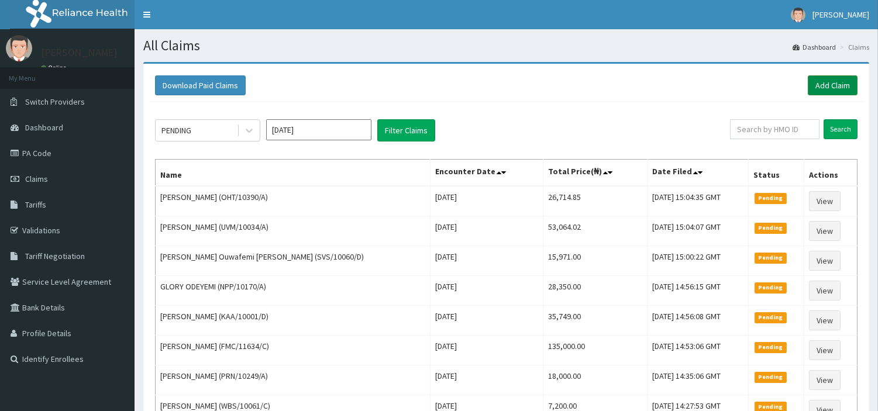
click at [839, 88] on link "Add Claim" at bounding box center [833, 85] width 50 height 20
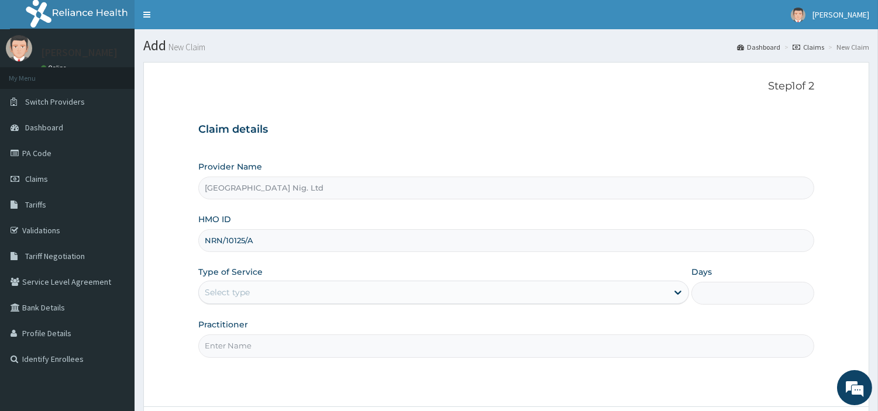
type input "NRN/10125/A"
click at [339, 297] on div "Select type" at bounding box center [433, 292] width 469 height 19
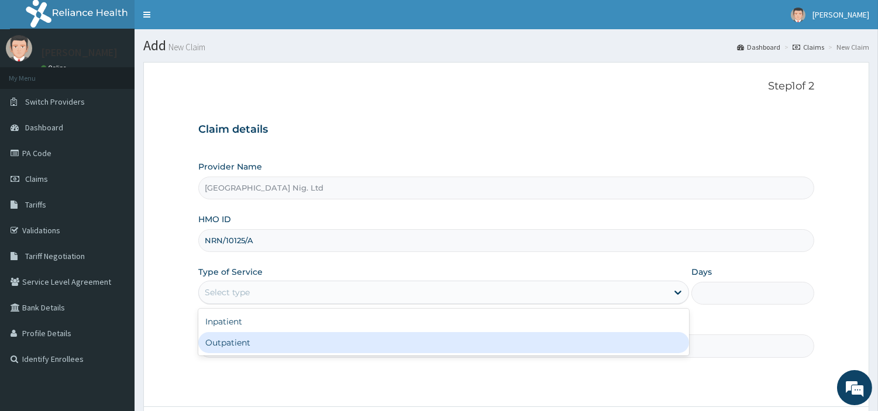
click at [333, 338] on div "Outpatient" at bounding box center [443, 342] width 491 height 21
type input "1"
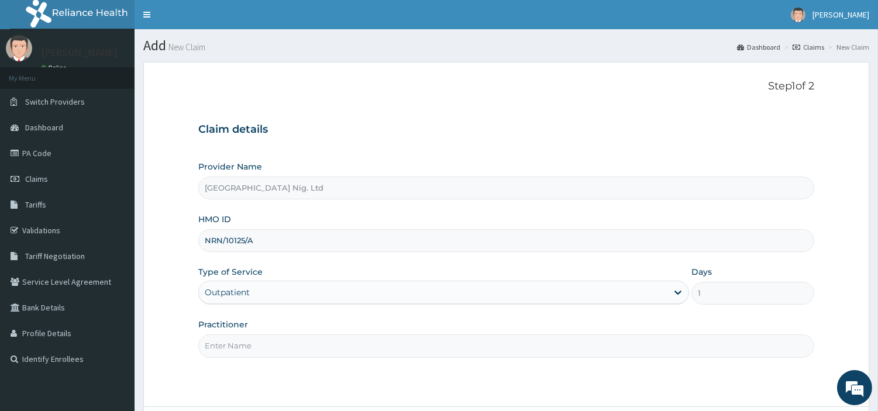
click at [332, 338] on input "Practitioner" at bounding box center [506, 346] width 616 height 23
paste input "[PERSON_NAME]"
type input "[PERSON_NAME]"
click at [782, 404] on form "Step 1 of 2 Claim details Provider Name [GEOGRAPHIC_DATA] Nig. Ltd HMO ID NRN/1…" at bounding box center [506, 267] width 726 height 411
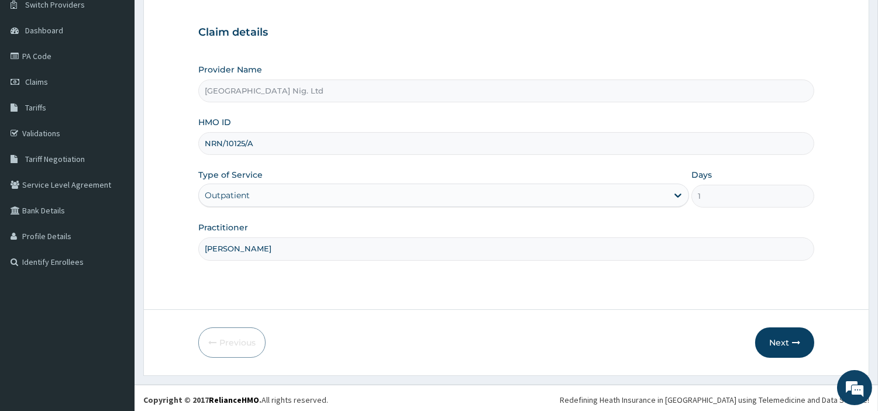
scroll to position [101, 0]
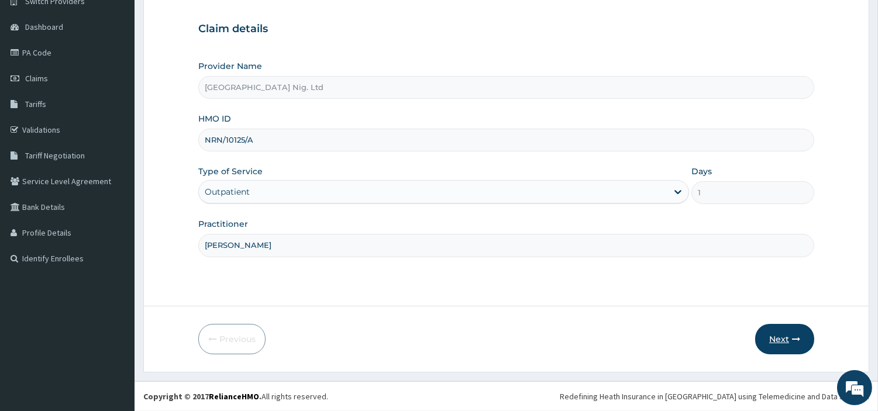
click at [780, 339] on button "Next" at bounding box center [784, 339] width 59 height 30
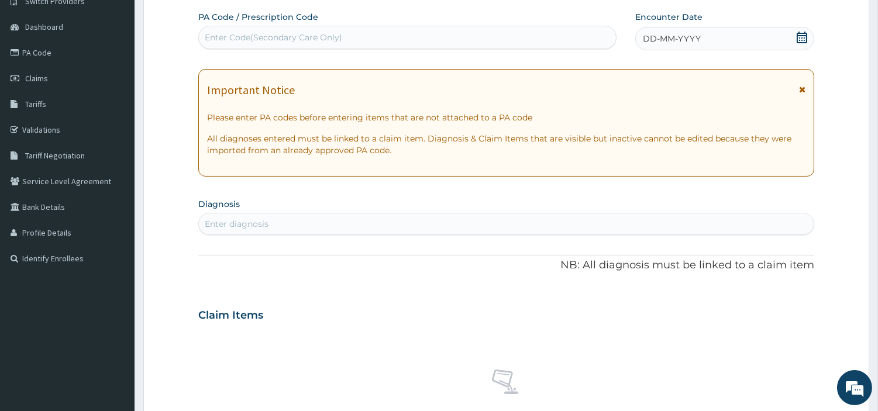
click at [427, 43] on div "Enter Code(Secondary Care Only)" at bounding box center [407, 37] width 417 height 19
paste input "PA/FFD444"
type input "PA/FFD444"
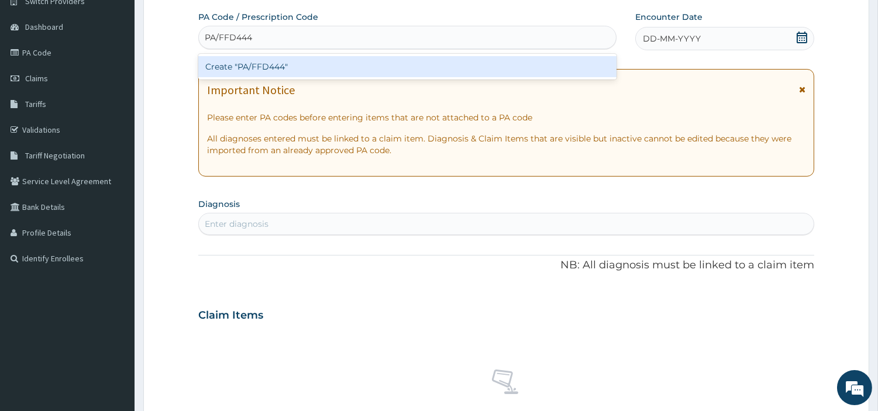
click at [480, 71] on div "Create "PA/FFD444"" at bounding box center [407, 66] width 418 height 21
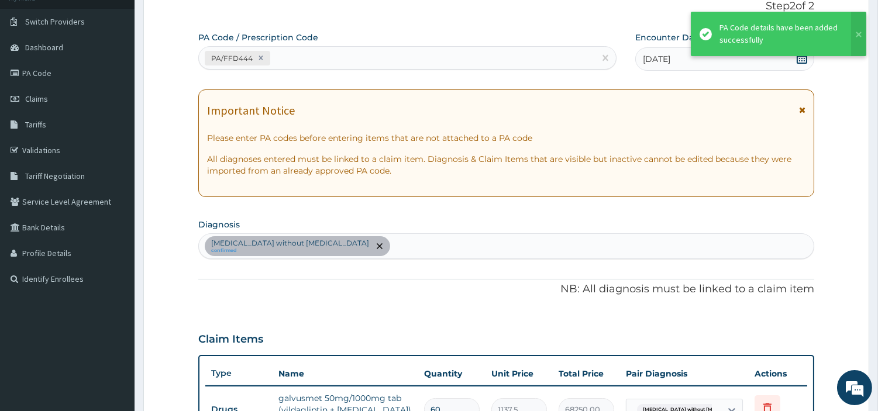
scroll to position [67, 0]
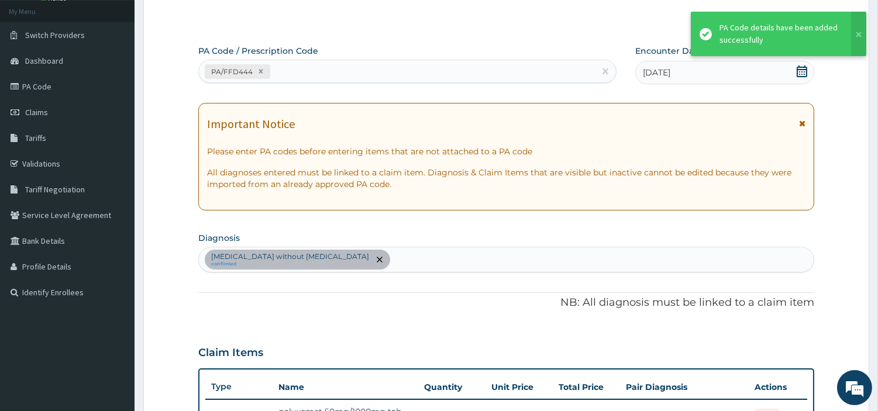
click at [295, 74] on div "PA/FFD444" at bounding box center [397, 71] width 396 height 19
paste input "PA/8D1D8F"
type input "PA/8D1D8F"
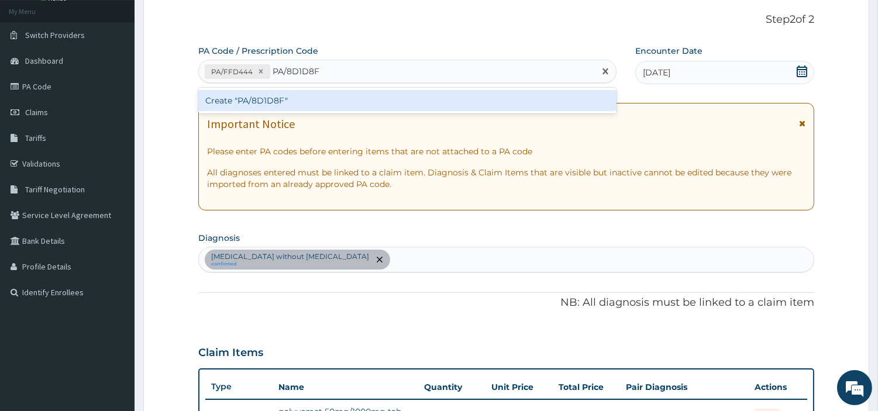
drag, startPoint x: 294, startPoint y: 74, endPoint x: 238, endPoint y: 104, distance: 63.6
click at [238, 104] on div "Create "PA/8D1D8F"" at bounding box center [407, 100] width 418 height 21
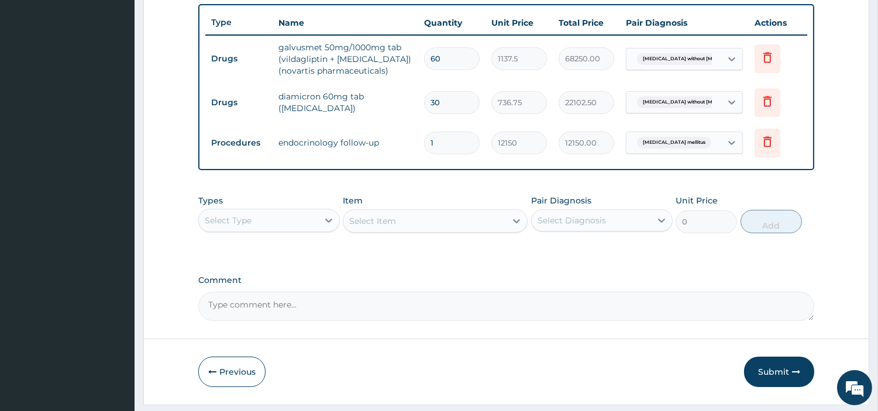
scroll to position [463, 0]
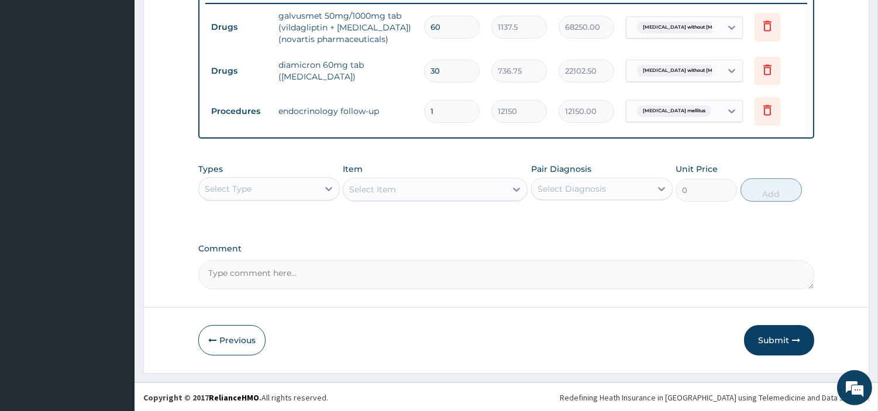
click at [694, 73] on span "[MEDICAL_DATA] without [MEDICAL_DATA]" at bounding box center [696, 71] width 118 height 12
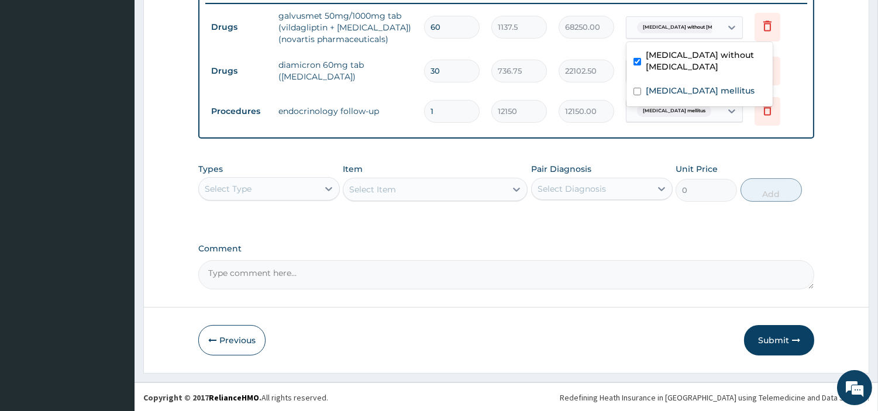
click at [665, 36] on div "[MEDICAL_DATA] without [MEDICAL_DATA]" at bounding box center [684, 27] width 117 height 22
click at [675, 85] on label "[MEDICAL_DATA] mellitus" at bounding box center [700, 91] width 109 height 12
checkbox input "true"
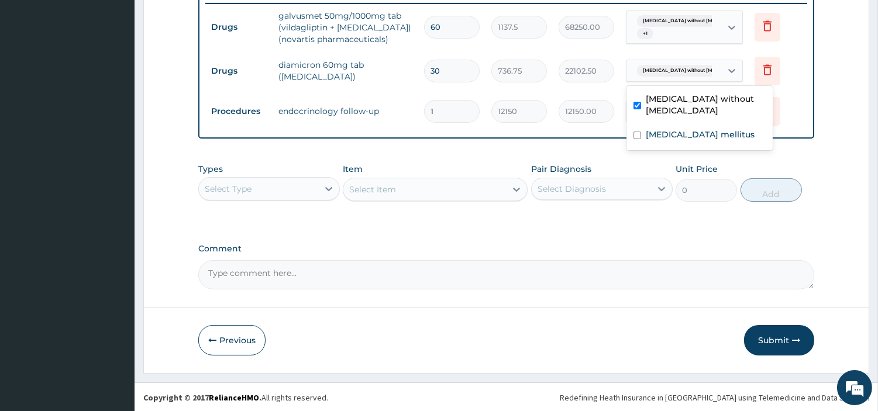
click at [682, 72] on span "[MEDICAL_DATA] without [MEDICAL_DATA]" at bounding box center [696, 71] width 118 height 12
click at [684, 129] on div "[MEDICAL_DATA] mellitus" at bounding box center [700, 136] width 146 height 24
checkbox input "true"
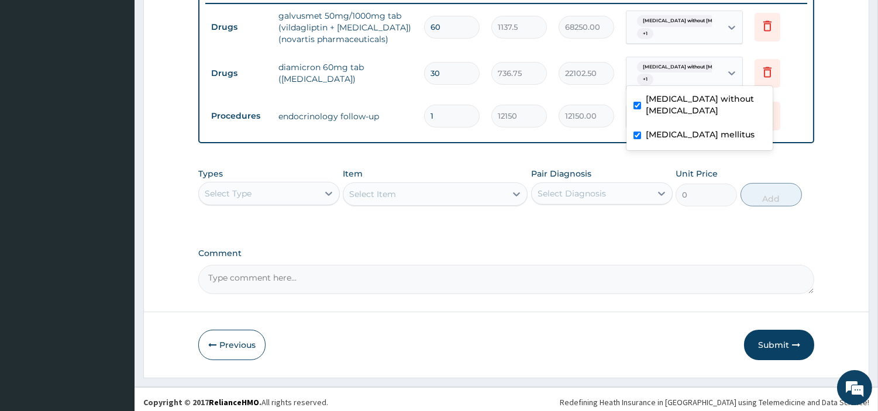
click at [667, 165] on div "Types Select Type Item Select Item Pair Diagnosis Select Diagnosis Unit Price 0…" at bounding box center [506, 187] width 616 height 50
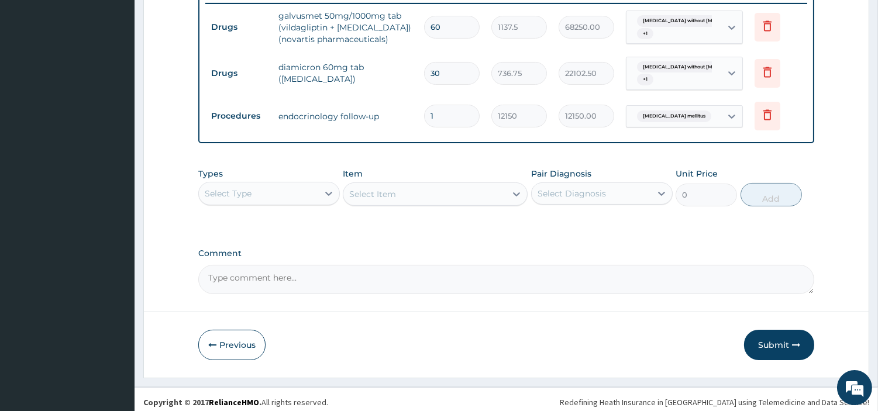
click at [687, 119] on span "[MEDICAL_DATA] mellitus" at bounding box center [674, 117] width 74 height 12
drag, startPoint x: 767, startPoint y: 328, endPoint x: 768, endPoint y: 340, distance: 12.3
click at [769, 342] on button "Submit" at bounding box center [779, 345] width 70 height 30
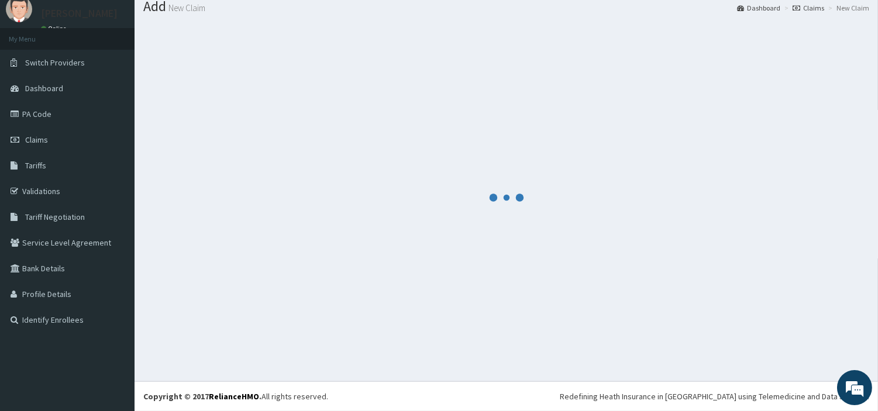
scroll to position [39, 0]
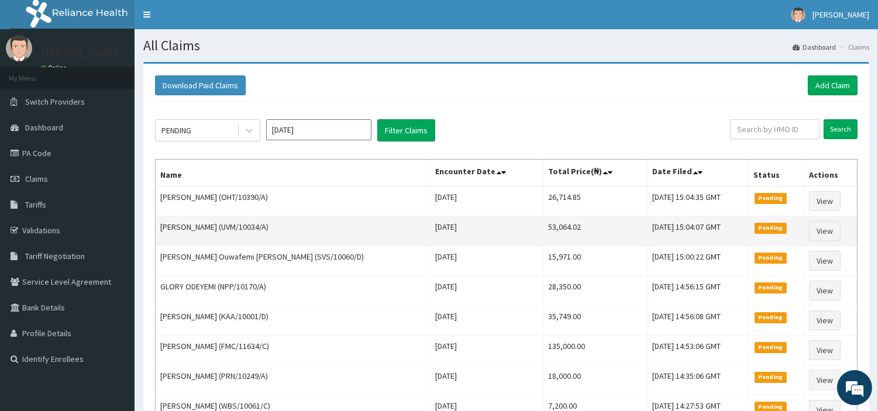
click at [804, 232] on td "View" at bounding box center [830, 231] width 53 height 30
click at [810, 229] on link "View" at bounding box center [825, 231] width 32 height 20
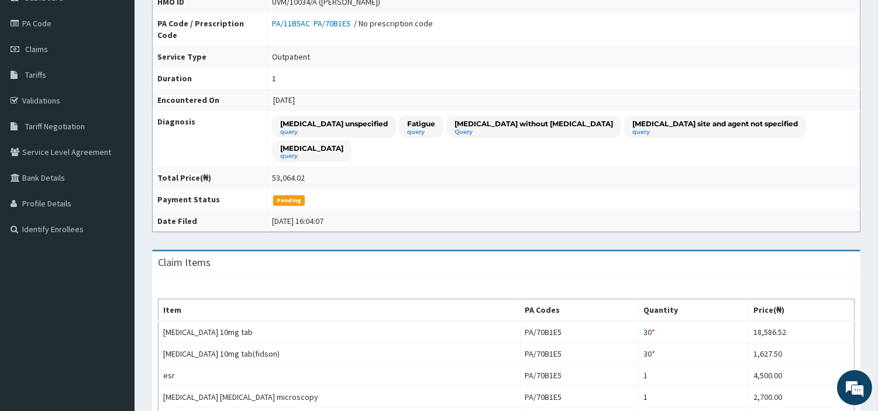
drag, startPoint x: 65, startPoint y: 43, endPoint x: 723, endPoint y: 147, distance: 665.9
click at [65, 43] on link "Claims" at bounding box center [67, 49] width 135 height 26
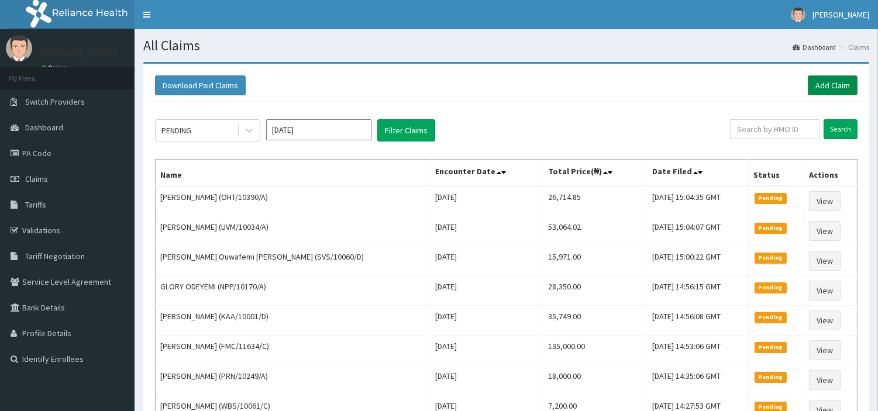
click at [839, 92] on link "Add Claim" at bounding box center [833, 85] width 50 height 20
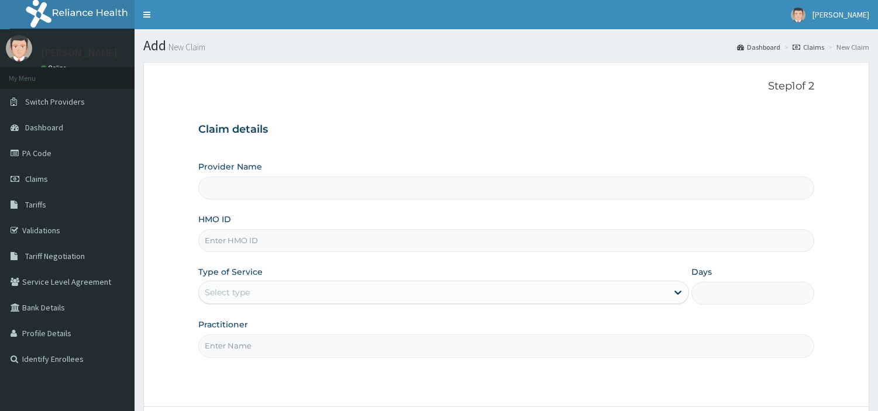
click at [284, 240] on input "HMO ID" at bounding box center [506, 240] width 616 height 23
type input "[GEOGRAPHIC_DATA] Nig. Ltd"
type input "FMN/10055/B"
click at [422, 302] on div "Select type" at bounding box center [443, 292] width 491 height 23
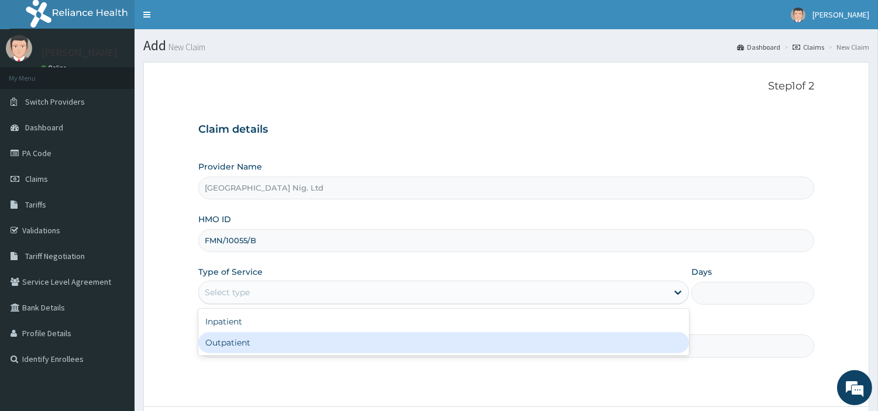
click at [374, 340] on div "Outpatient" at bounding box center [443, 342] width 491 height 21
type input "1"
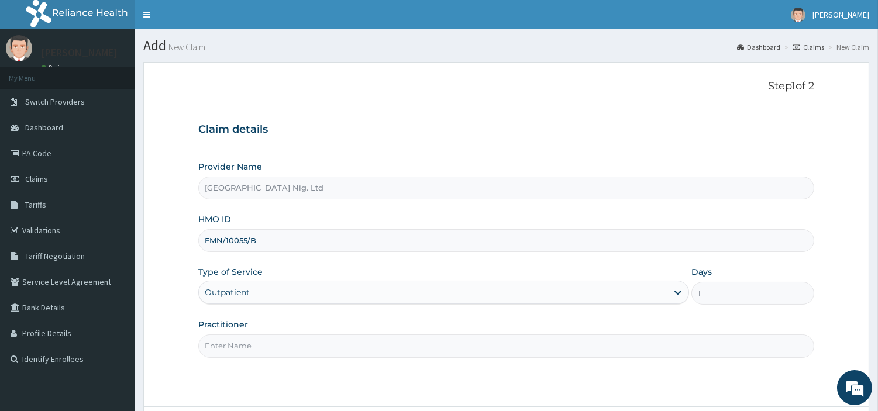
click at [374, 340] on input "Practitioner" at bounding box center [506, 346] width 616 height 23
paste input "[PERSON_NAME]"
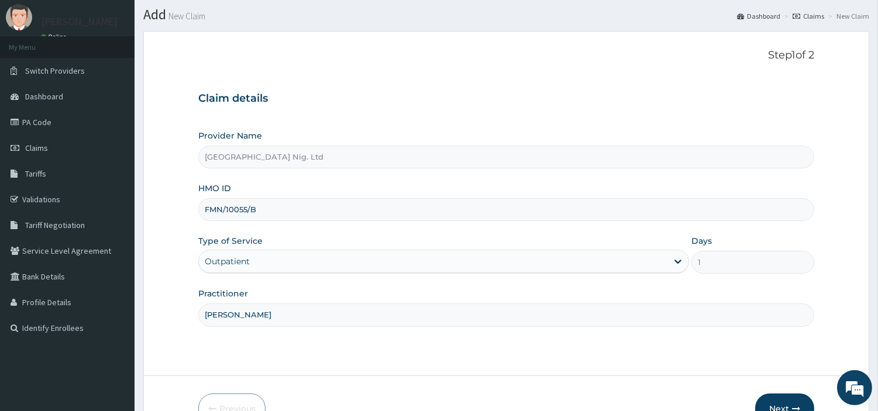
scroll to position [101, 0]
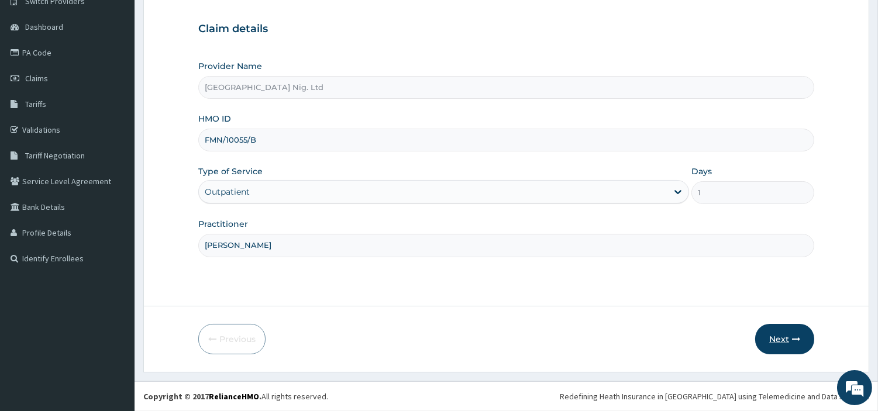
type input "[PERSON_NAME]"
click at [779, 353] on button "Next" at bounding box center [784, 339] width 59 height 30
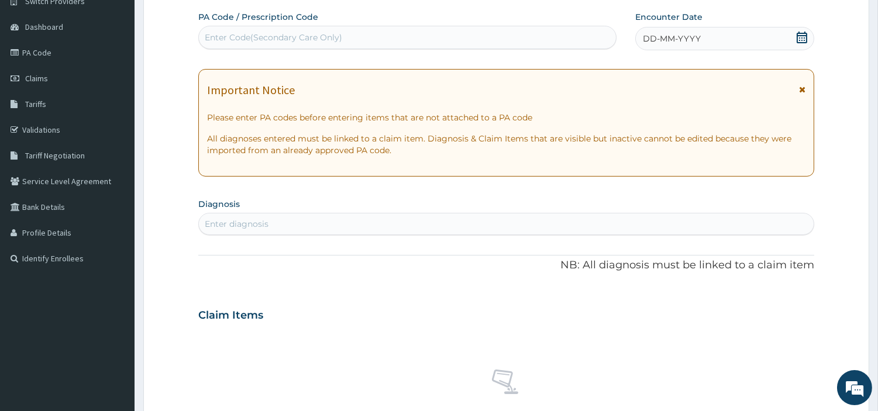
click at [284, 41] on div "Enter Code(Secondary Care Only)" at bounding box center [273, 38] width 137 height 12
paste input "PA/61967B"
type input "PA/61967B"
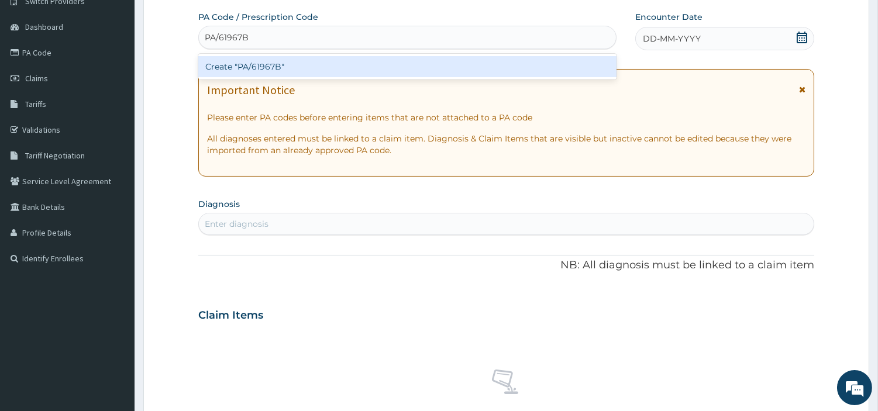
click at [282, 71] on div "Create "PA/61967B"" at bounding box center [407, 66] width 418 height 21
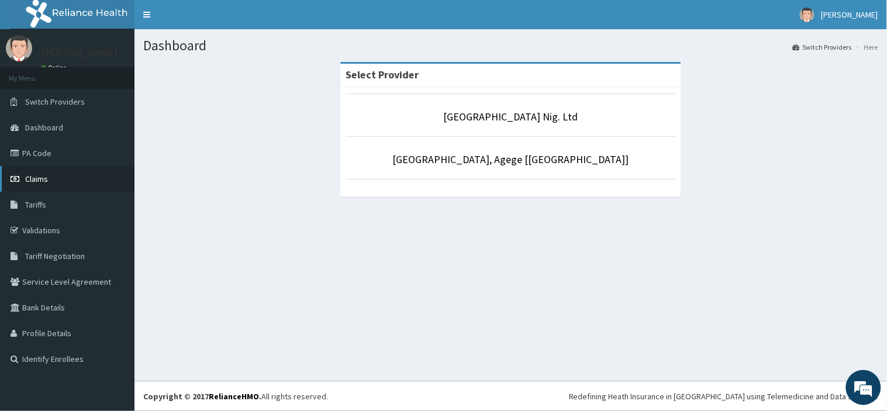
click at [97, 183] on link "Claims" at bounding box center [67, 179] width 135 height 26
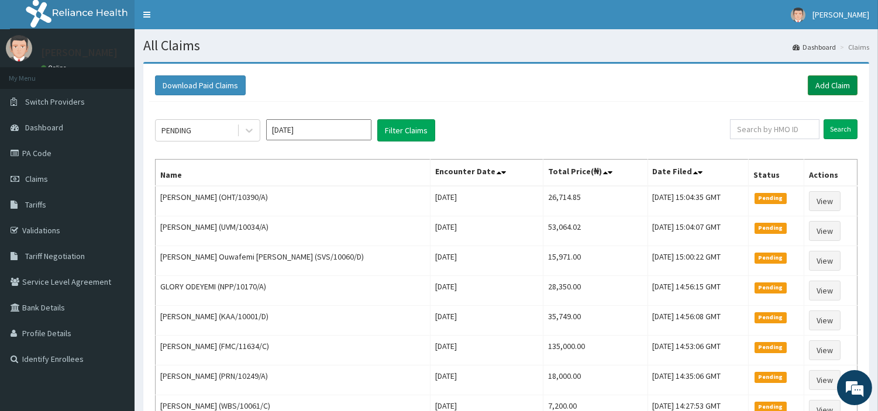
click at [828, 92] on link "Add Claim" at bounding box center [833, 85] width 50 height 20
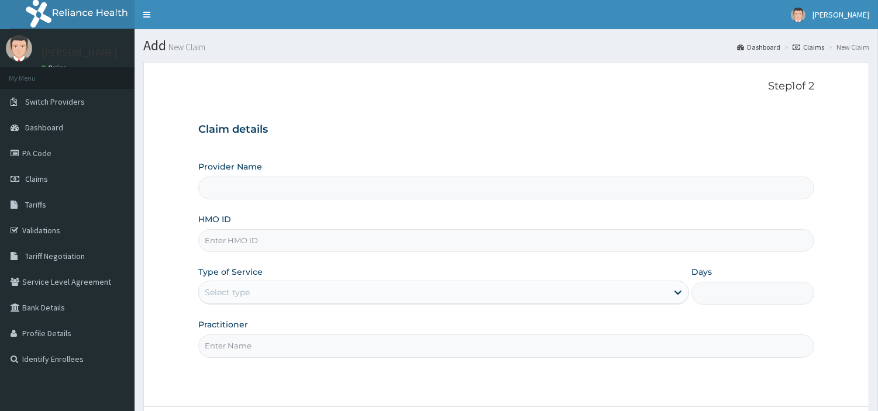
click at [283, 249] on input "HMO ID" at bounding box center [506, 240] width 616 height 23
type input "[GEOGRAPHIC_DATA] Nig. Ltd"
paste input "[PERSON_NAME]"
click at [223, 243] on input "[PERSON_NAME]" at bounding box center [506, 240] width 616 height 23
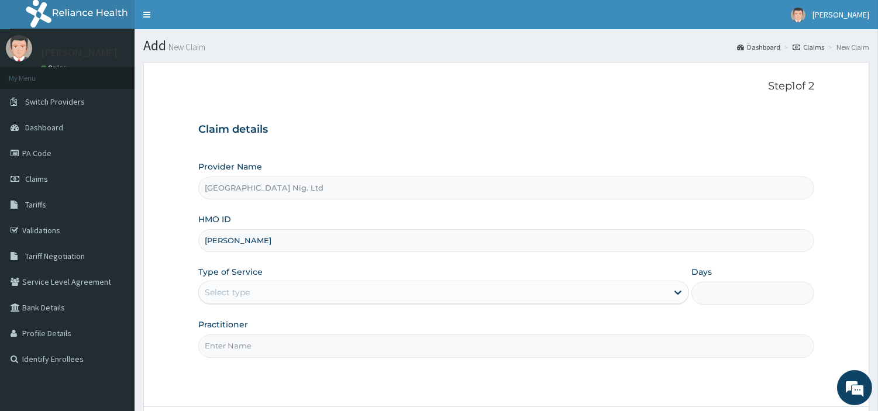
click at [223, 243] on input "[PERSON_NAME]" at bounding box center [506, 240] width 616 height 23
paste input "FMN/10055/B"
type input "FMN/10055/B"
click at [276, 297] on div "Select type" at bounding box center [433, 292] width 469 height 19
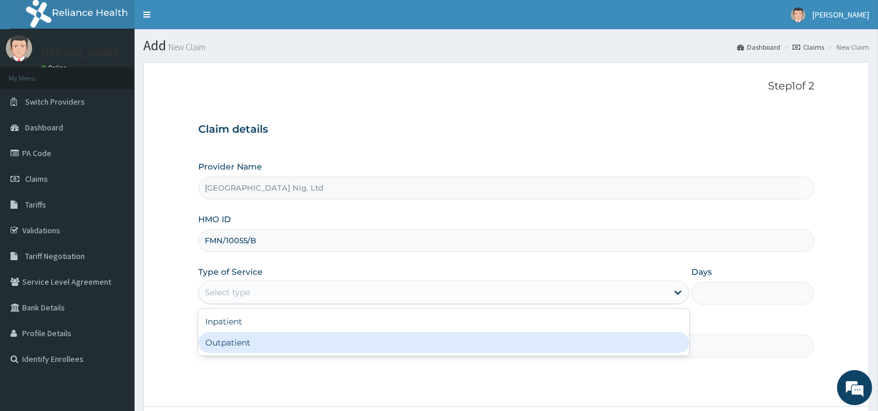
click at [266, 334] on div "Outpatient" at bounding box center [443, 342] width 491 height 21
type input "1"
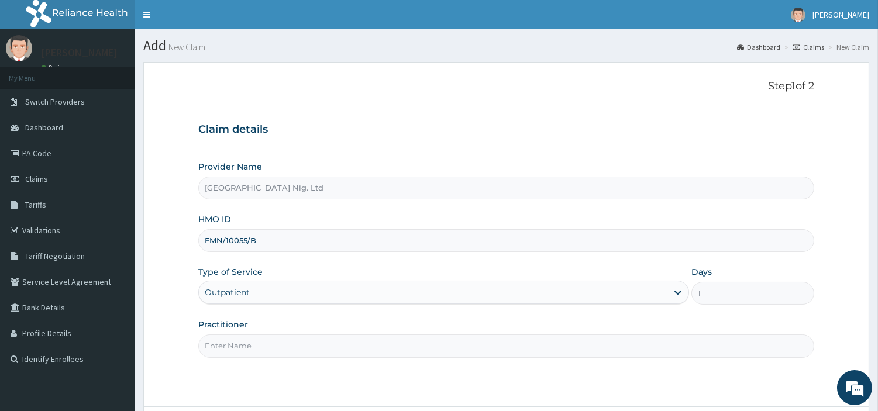
click at [266, 335] on input "Practitioner" at bounding box center [506, 346] width 616 height 23
paste input "[PERSON_NAME]"
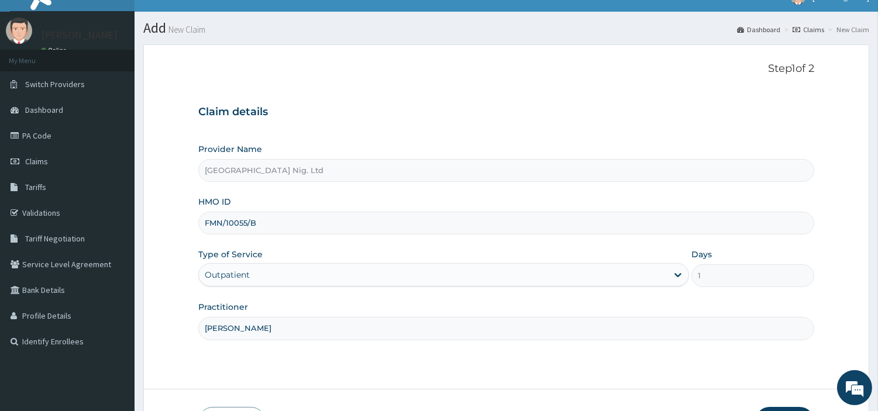
type input "[PERSON_NAME]"
click at [778, 336] on form "Step 1 of 2 Claim details Provider Name R-Jolad Hospital Nig. Ltd HMO ID FMN/10…" at bounding box center [506, 249] width 726 height 411
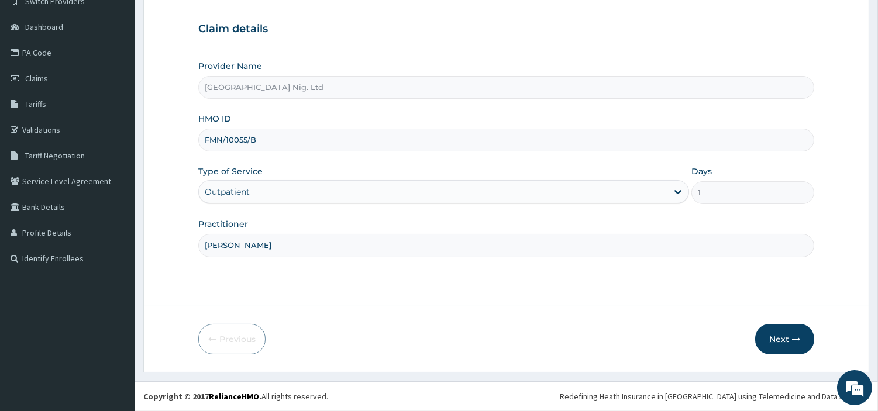
click at [773, 343] on button "Next" at bounding box center [784, 339] width 59 height 30
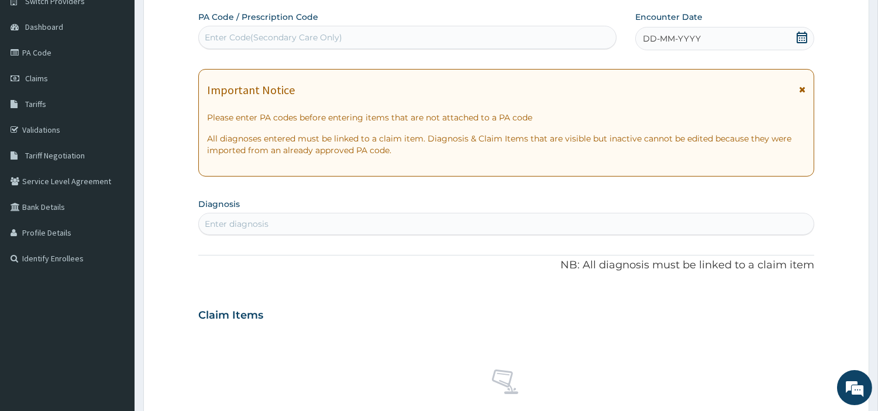
click at [321, 32] on div "Enter Code(Secondary Care Only)" at bounding box center [273, 38] width 137 height 12
paste input "PA/F3A424"
type input "PA/F3A424"
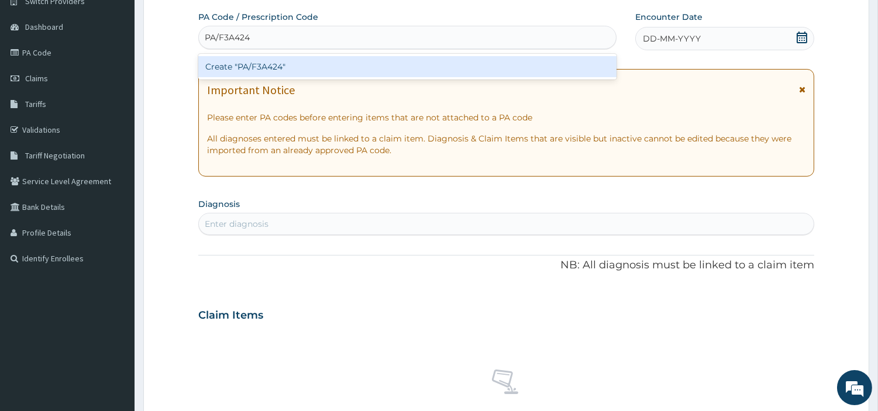
click at [466, 67] on div "Create "PA/F3A424"" at bounding box center [407, 66] width 418 height 21
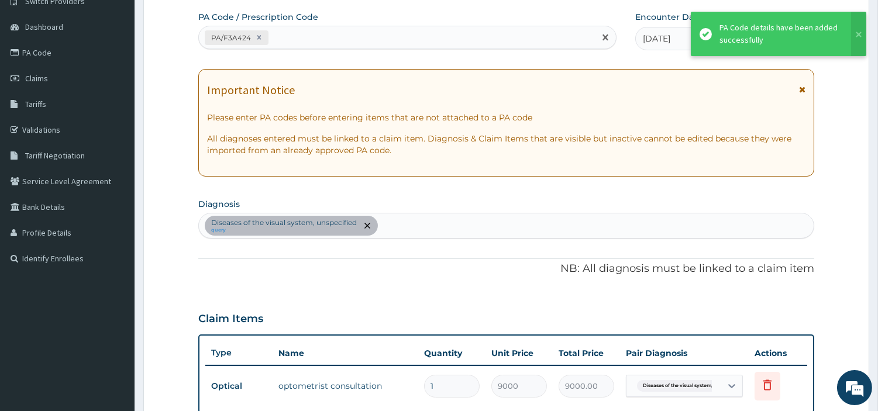
click at [338, 36] on div "PA/F3A424" at bounding box center [397, 37] width 396 height 19
paste input "PA/61967B"
type input "PA/61967B"
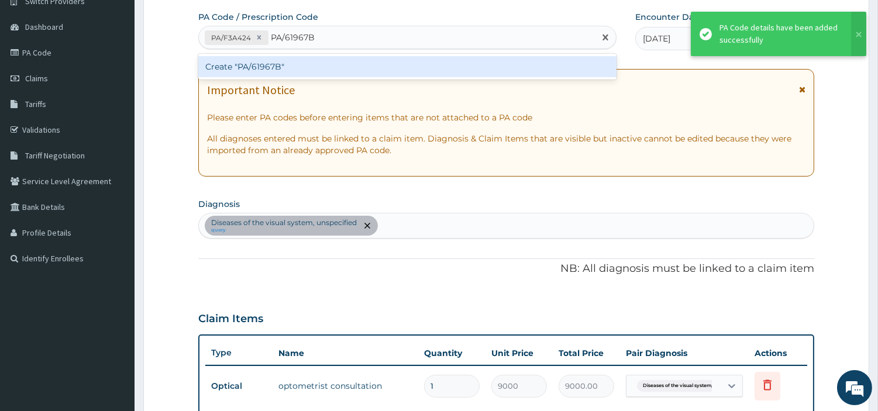
click at [229, 66] on div "Create "PA/61967B"" at bounding box center [407, 66] width 418 height 21
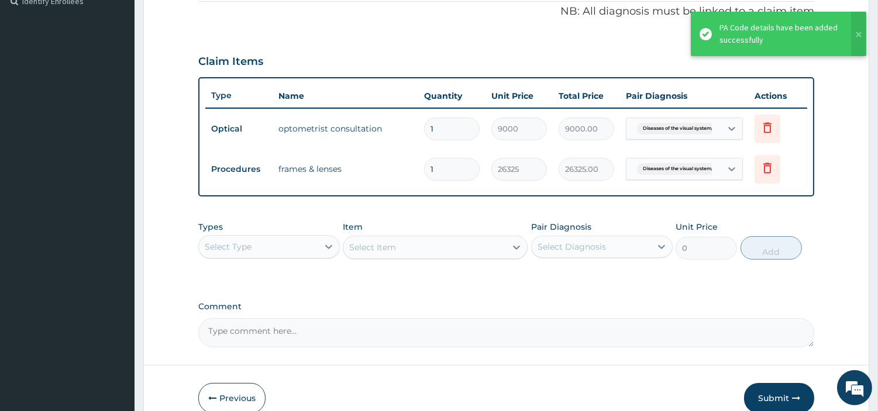
scroll to position [416, 0]
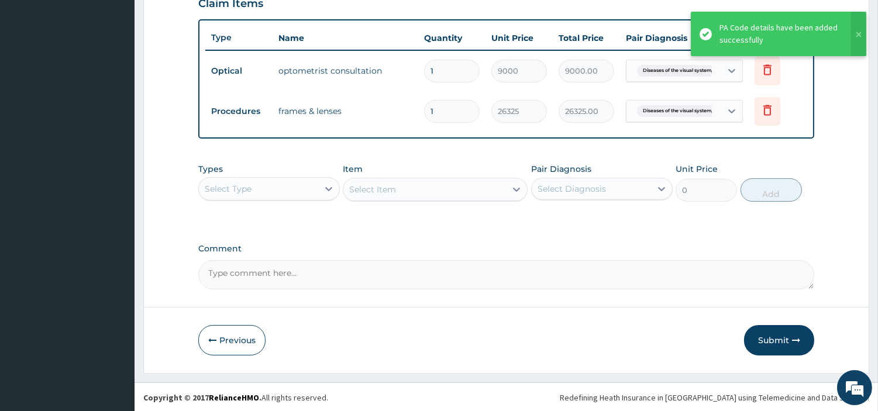
type input "0.00"
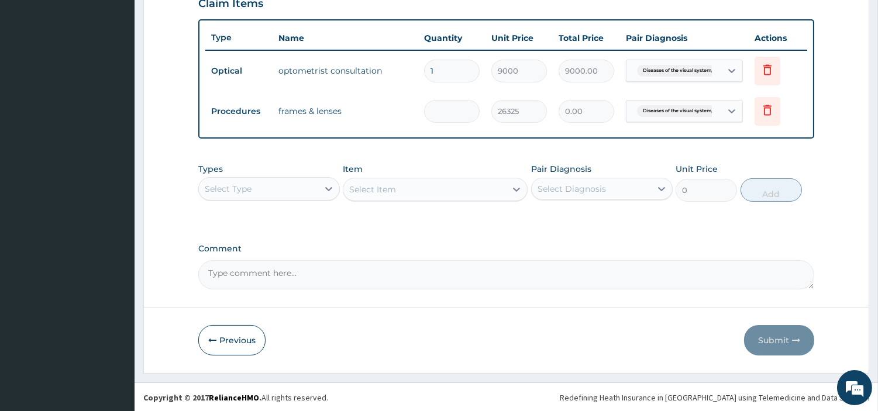
type input "2"
type input "52650.00"
type input "2"
click at [323, 276] on textarea "Comment" at bounding box center [506, 274] width 616 height 29
click at [263, 279] on textarea "KINDLY NOTEPATIENT" at bounding box center [506, 274] width 616 height 29
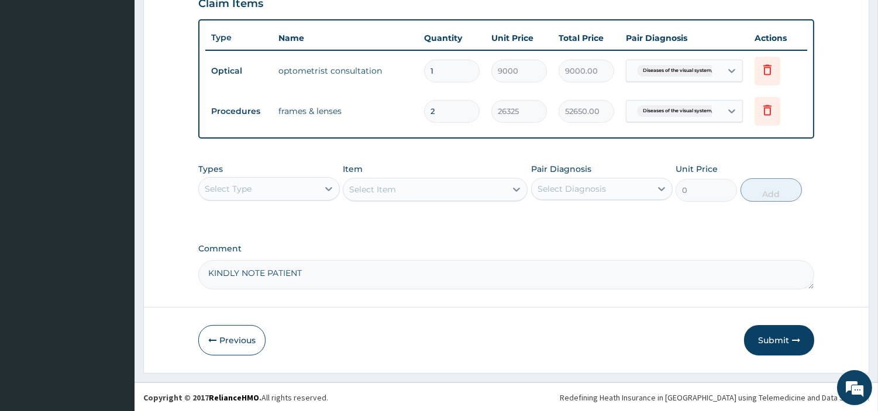
click at [311, 270] on textarea "KINDLY NOTE PATIENT" at bounding box center [506, 274] width 616 height 29
drag, startPoint x: 274, startPoint y: 111, endPoint x: 348, endPoint y: 115, distance: 73.8
click at [348, 115] on td "frames & lenses" at bounding box center [346, 110] width 146 height 23
copy td "frames & lenses"
click at [365, 268] on textarea "KINDLY NOTE PATIENT LIMIT FOR" at bounding box center [506, 274] width 616 height 29
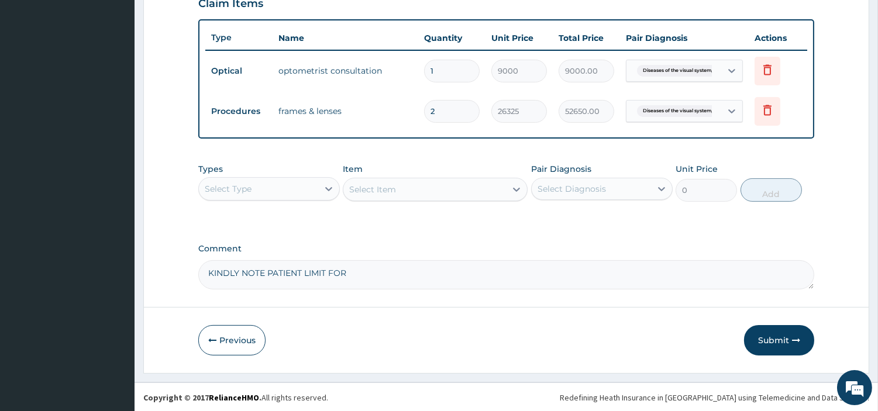
paste textarea "frames & lenses"
type textarea "KINDLY NOTE PATIENT LIMIT FOR frames & lenses IS N32500"
click at [787, 345] on button "Submit" at bounding box center [779, 340] width 70 height 30
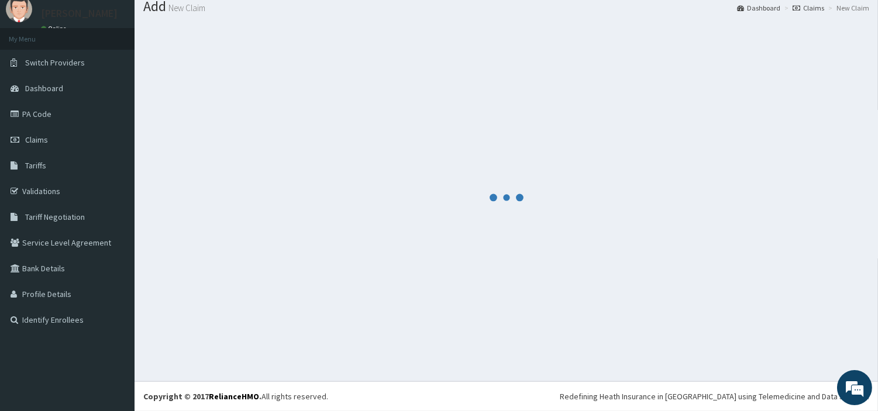
scroll to position [39, 0]
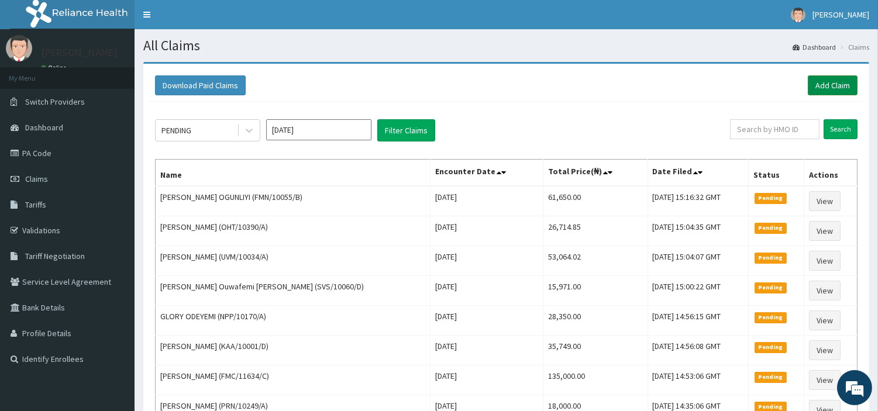
click at [831, 84] on link "Add Claim" at bounding box center [833, 85] width 50 height 20
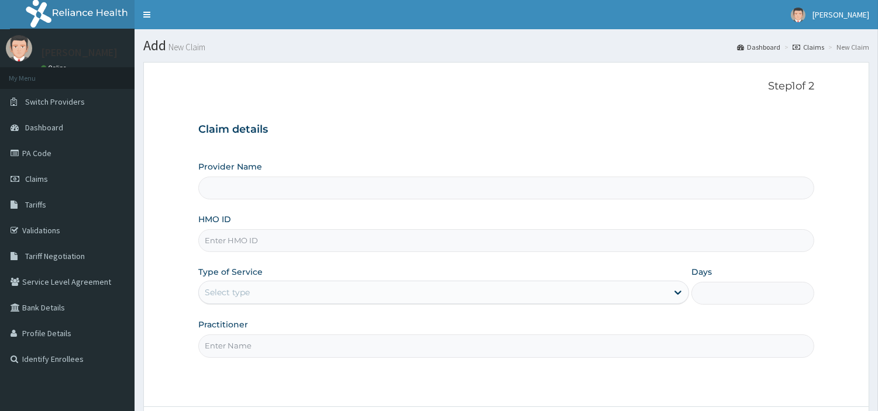
click at [258, 246] on input "HMO ID" at bounding box center [506, 240] width 616 height 23
type input "[GEOGRAPHIC_DATA] Nig. Ltd"
paste input "AVL/10132/C"
type input "AVL/10132/C"
click at [298, 294] on div "Select type" at bounding box center [433, 292] width 469 height 19
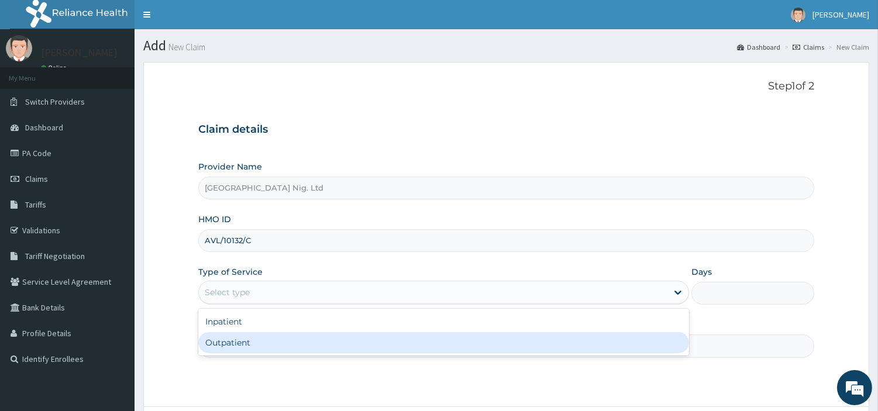
click at [287, 340] on div "Outpatient" at bounding box center [443, 342] width 491 height 21
type input "1"
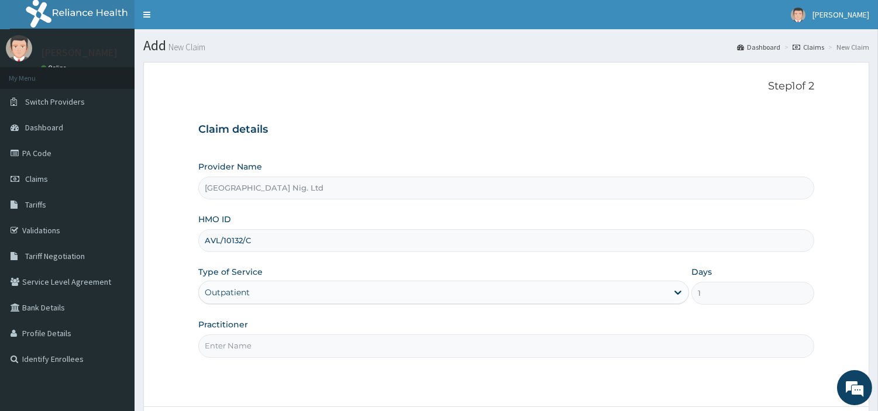
click at [287, 340] on input "Practitioner" at bounding box center [506, 346] width 616 height 23
paste input "[PERSON_NAME]"
type input "[PERSON_NAME]"
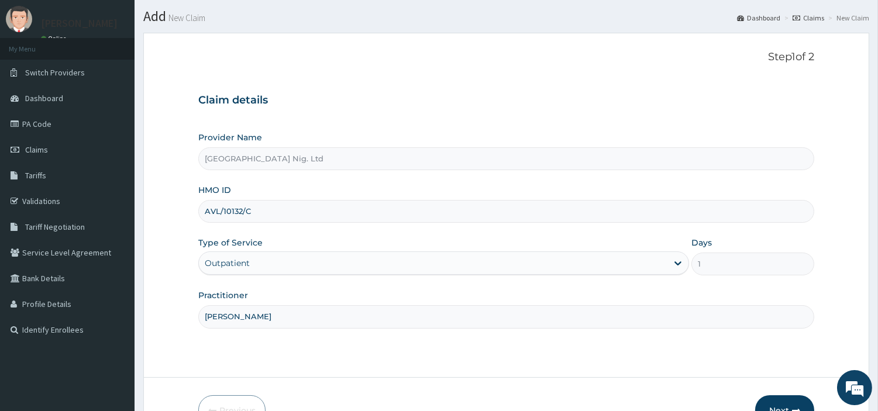
scroll to position [65, 0]
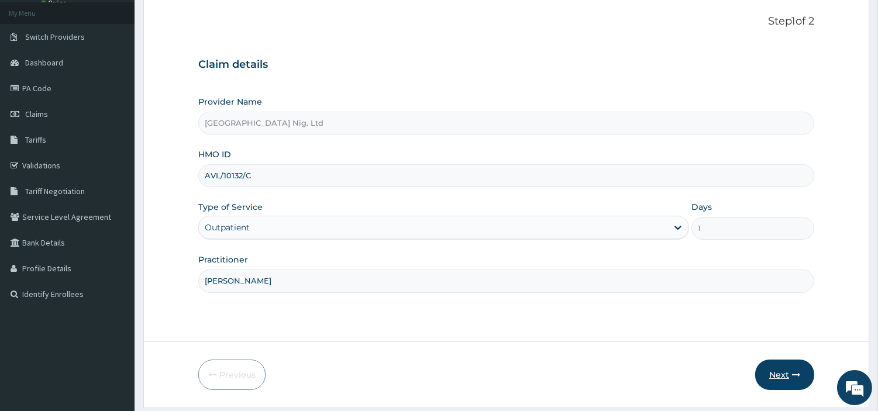
click at [780, 358] on form "Step 1 of 2 Claim details Provider Name R-Jolad Hospital Nig. Ltd HMO ID AVL/10…" at bounding box center [506, 202] width 726 height 411
click at [780, 373] on button "Next" at bounding box center [784, 375] width 59 height 30
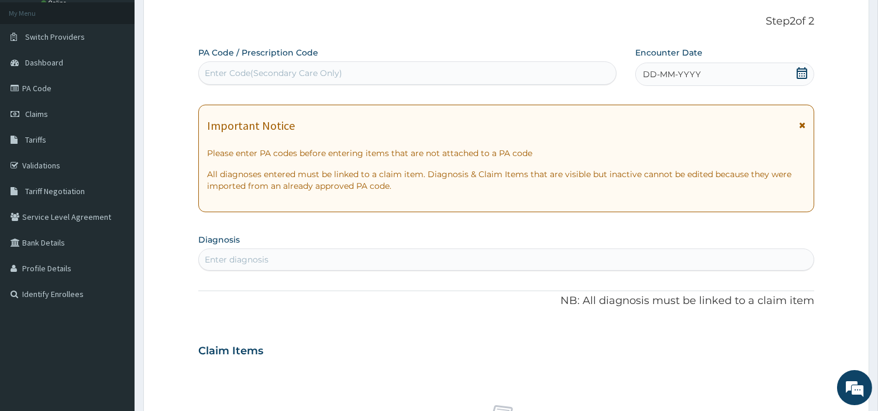
click at [367, 78] on div "Enter Code(Secondary Care Only)" at bounding box center [407, 73] width 417 height 19
paste input "PA/32B2A1"
type input "PA/32B2A1"
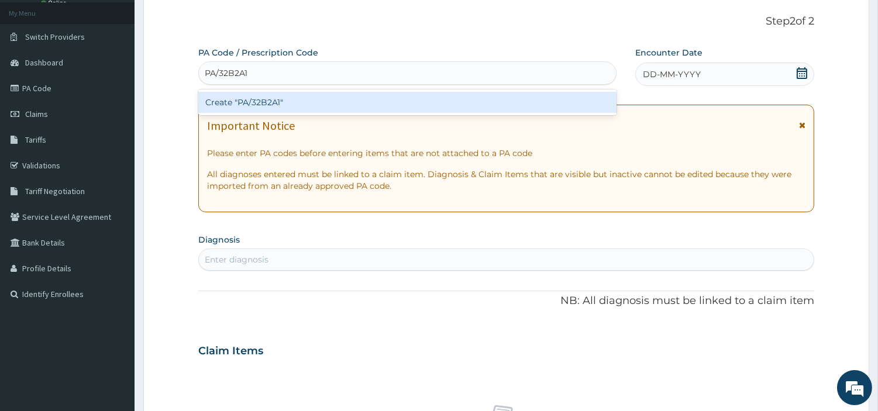
click at [332, 109] on div "Create "PA/32B2A1"" at bounding box center [407, 102] width 418 height 21
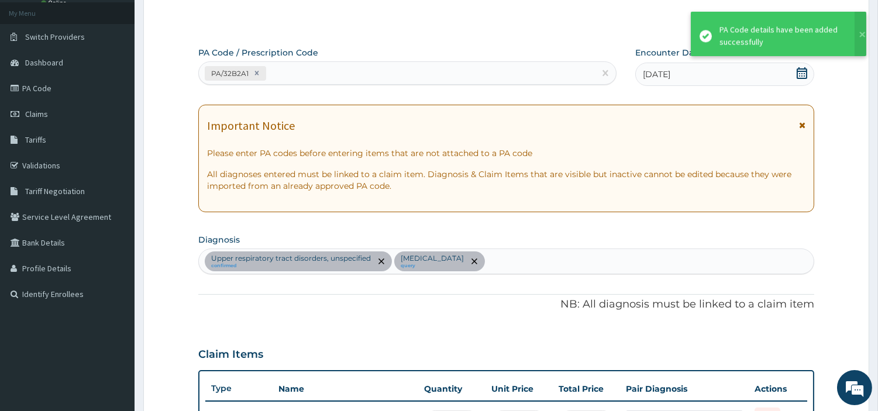
scroll to position [402, 0]
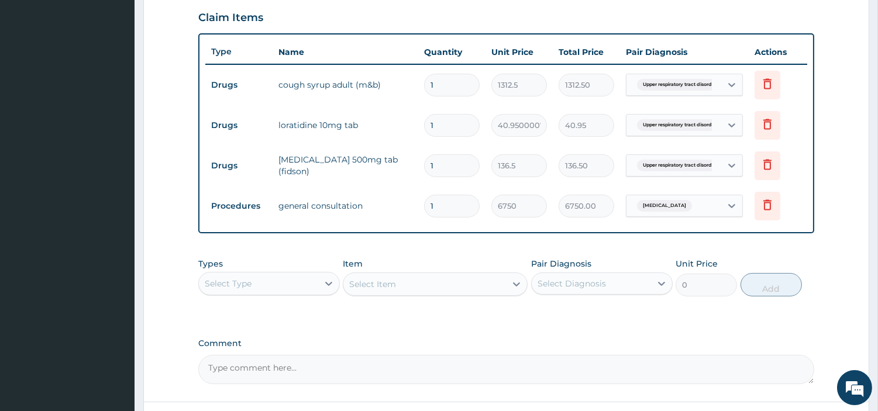
click at [457, 126] on input "1" at bounding box center [452, 125] width 56 height 23
type input "10"
type input "409.50"
type input "10"
click at [451, 178] on td "1" at bounding box center [451, 166] width 67 height 35
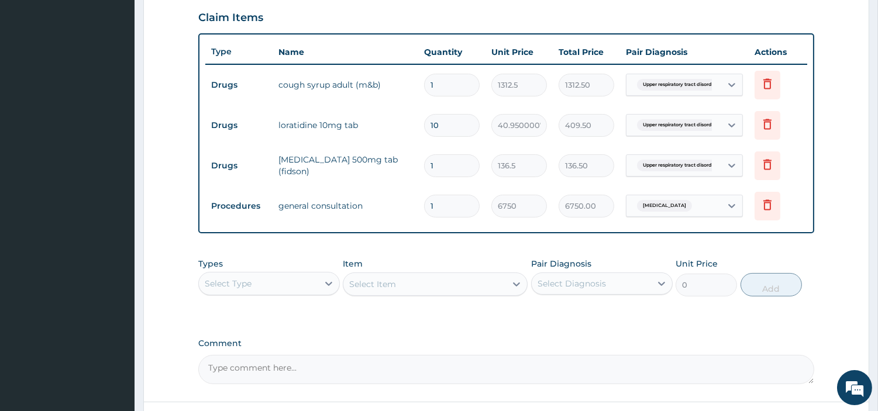
click at [451, 173] on input "1" at bounding box center [452, 165] width 56 height 23
type input "10"
type input "1365.00"
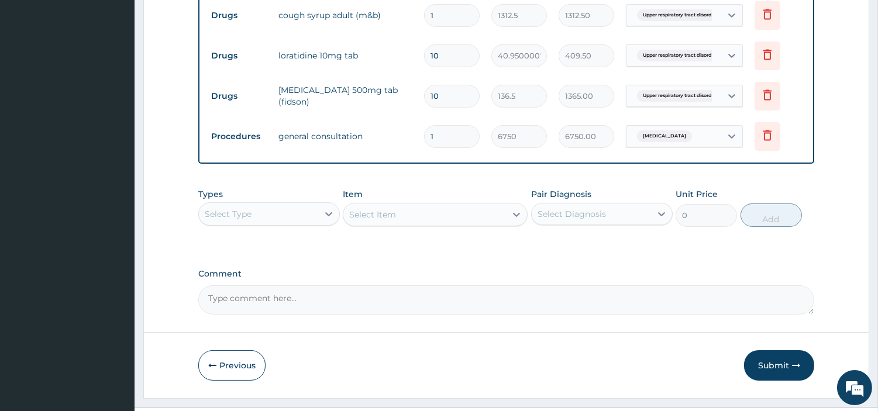
scroll to position [498, 0]
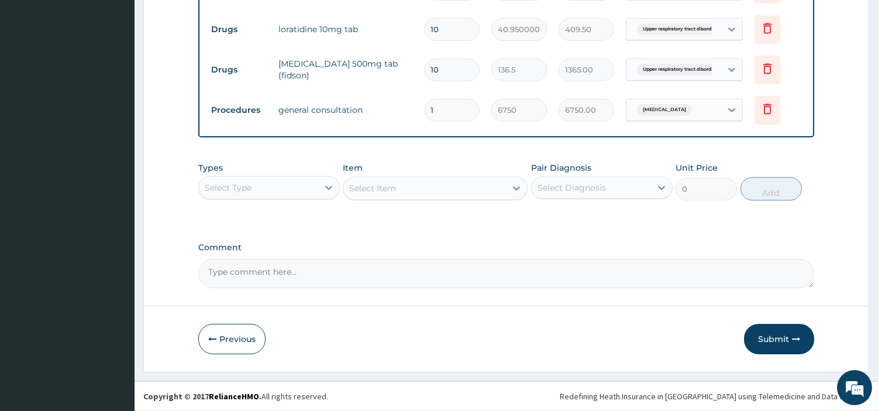
type input "10"
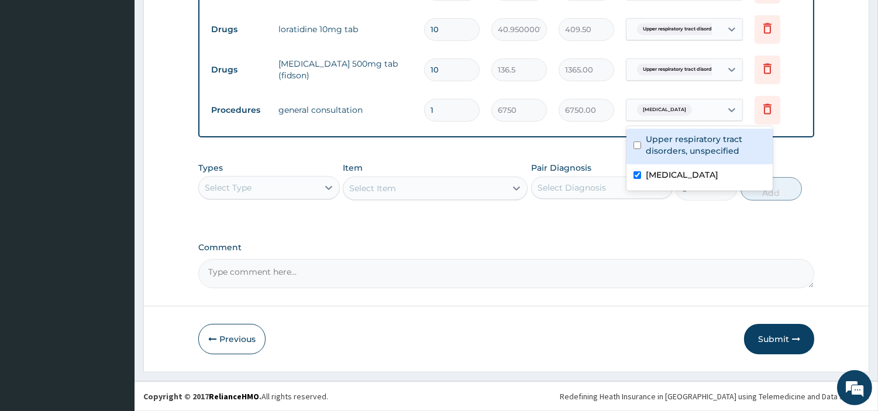
click at [692, 105] on span "[MEDICAL_DATA]" at bounding box center [664, 110] width 55 height 12
click at [691, 145] on label "Upper respiratory tract disorders, unspecified" at bounding box center [706, 144] width 120 height 23
checkbox input "true"
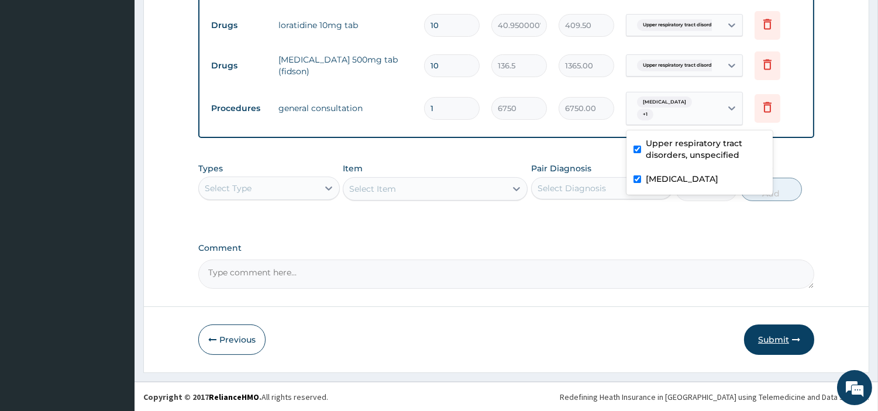
click at [778, 349] on button "Submit" at bounding box center [779, 340] width 70 height 30
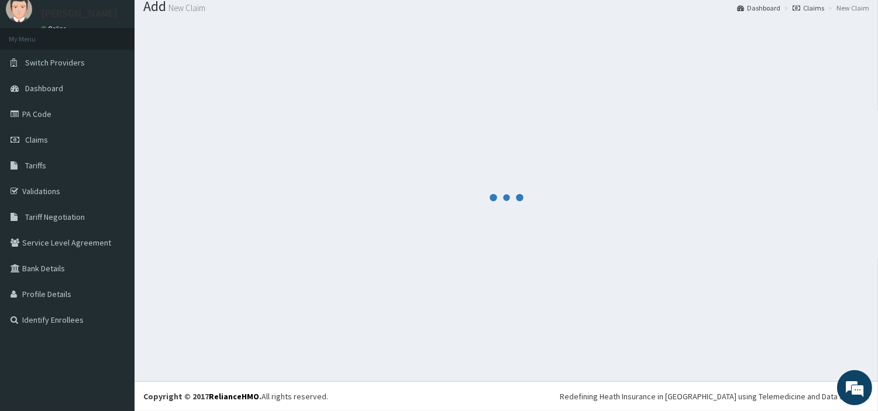
scroll to position [39, 0]
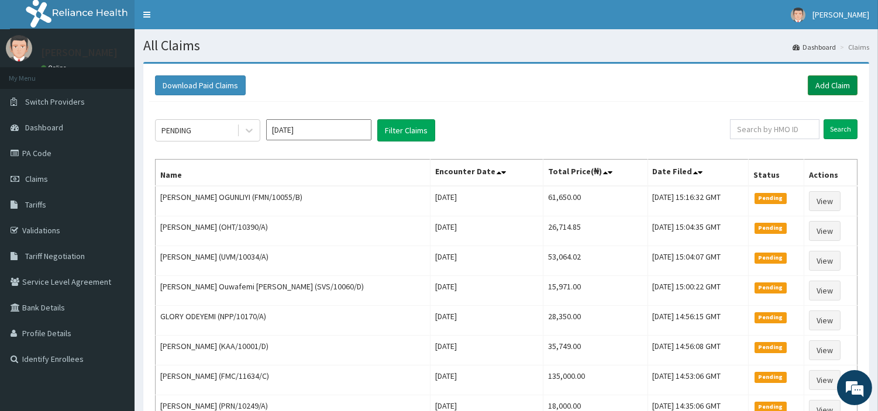
click at [810, 85] on link "Add Claim" at bounding box center [833, 85] width 50 height 20
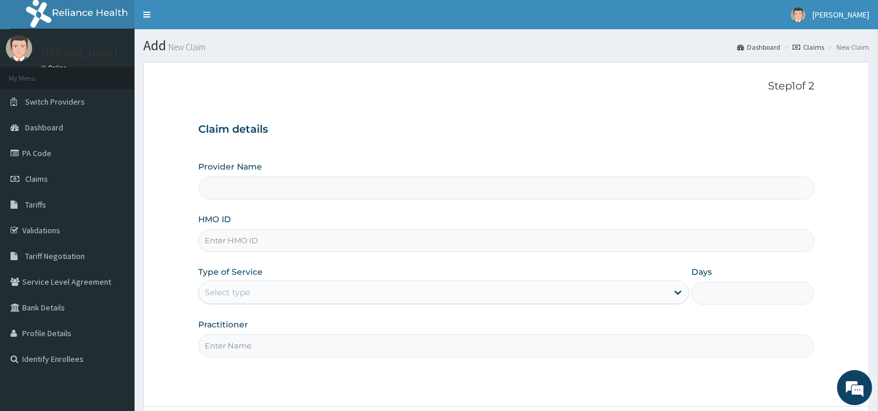
click at [347, 242] on input "HMO ID" at bounding box center [506, 240] width 616 height 23
type input "[GEOGRAPHIC_DATA] Nig. Ltd"
paste input "AET/10052/C"
type input "AET/10052/C"
click at [357, 297] on div "Select type" at bounding box center [433, 292] width 469 height 19
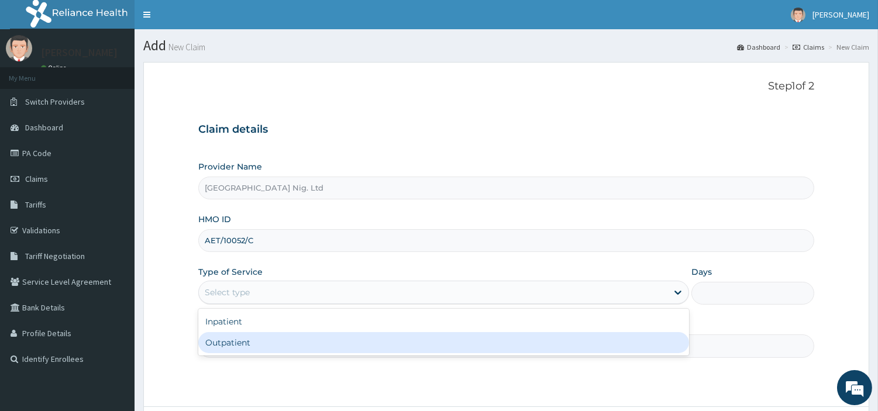
click at [349, 341] on div "Outpatient" at bounding box center [443, 342] width 491 height 21
type input "1"
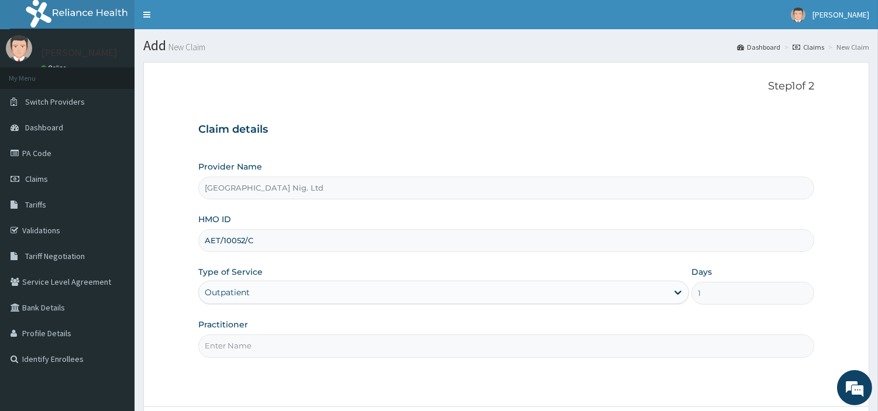
click at [349, 341] on input "Practitioner" at bounding box center [506, 346] width 616 height 23
paste input "Akanji Oluwafemi"
type input "Akanji Oluwafemi"
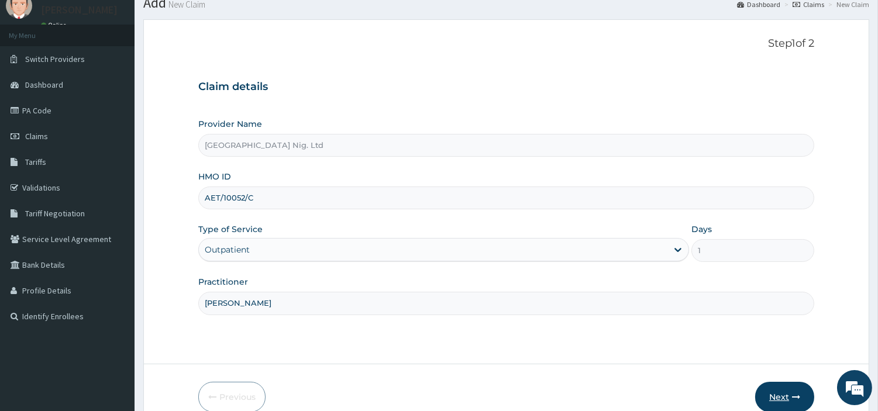
scroll to position [65, 0]
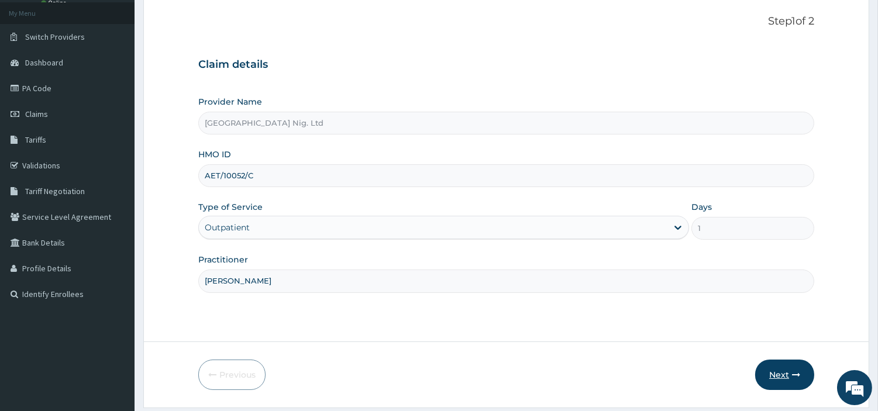
click at [777, 376] on button "Next" at bounding box center [784, 375] width 59 height 30
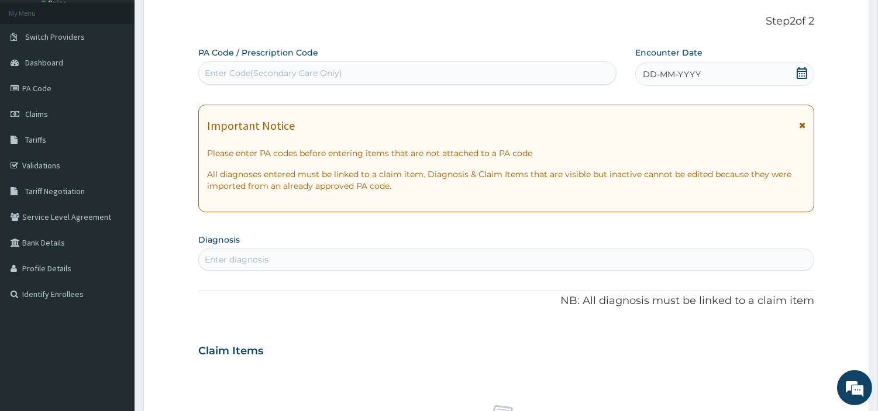
click at [349, 75] on div "Enter Code(Secondary Care Only)" at bounding box center [407, 73] width 417 height 19
paste input "PA/5083D9"
type input "PA/5083D9"
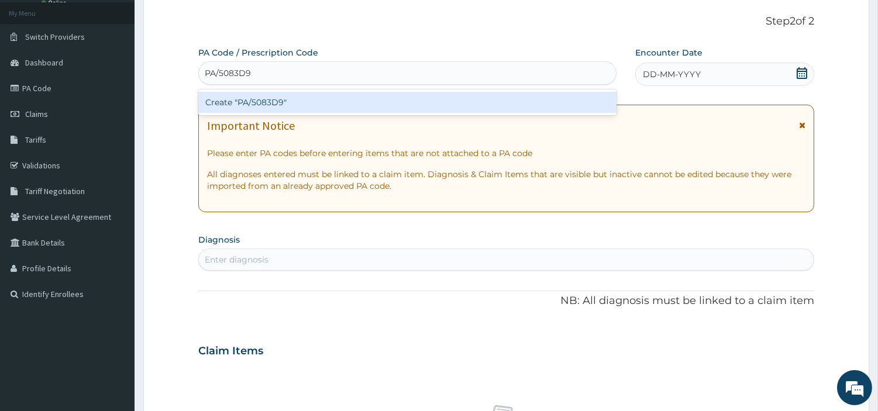
click at [507, 106] on div "Create "PA/5083D9"" at bounding box center [407, 102] width 418 height 21
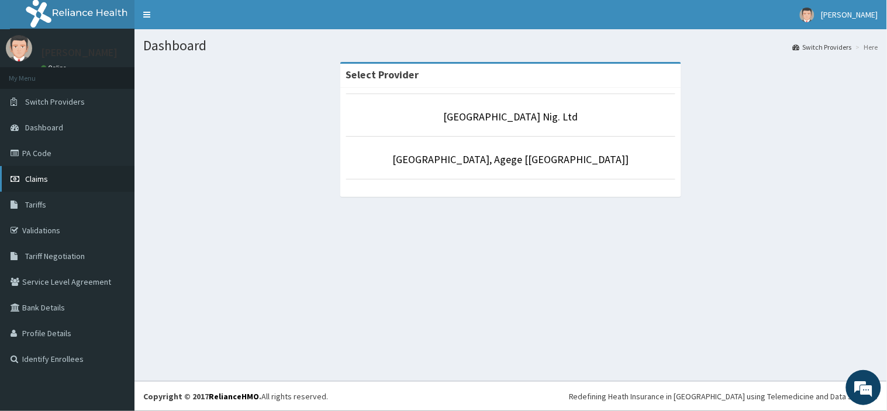
click at [54, 171] on link "Claims" at bounding box center [67, 179] width 135 height 26
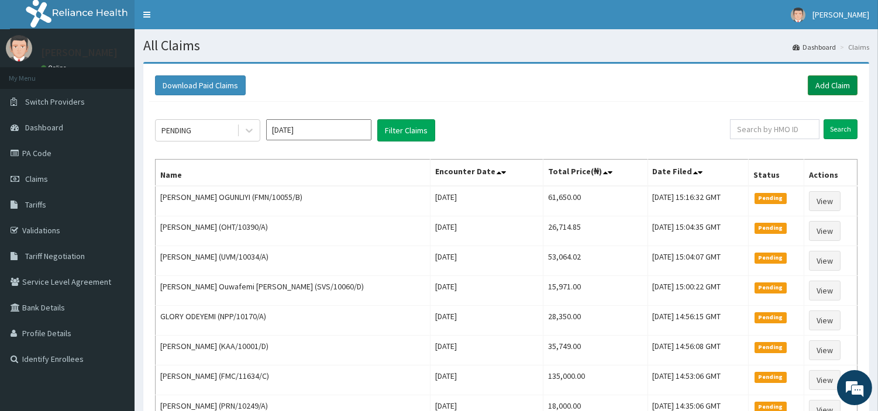
click at [830, 90] on link "Add Claim" at bounding box center [833, 85] width 50 height 20
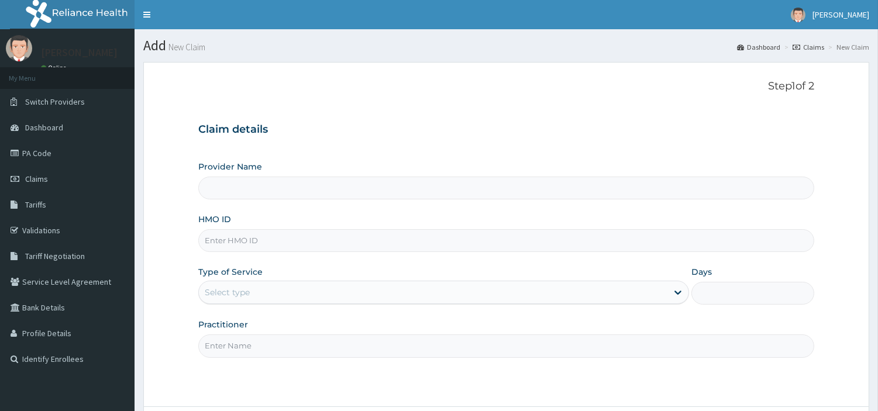
type input "[GEOGRAPHIC_DATA] Nig. Ltd"
click at [275, 241] on input "HMO ID" at bounding box center [506, 240] width 616 height 23
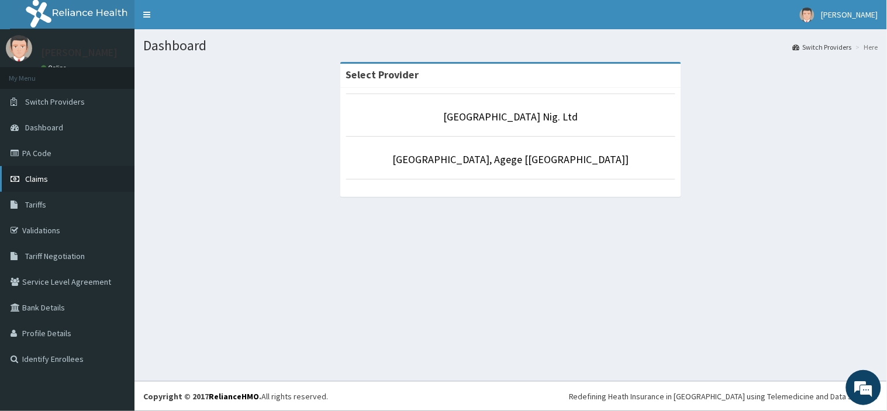
click at [67, 182] on link "Claims" at bounding box center [67, 179] width 135 height 26
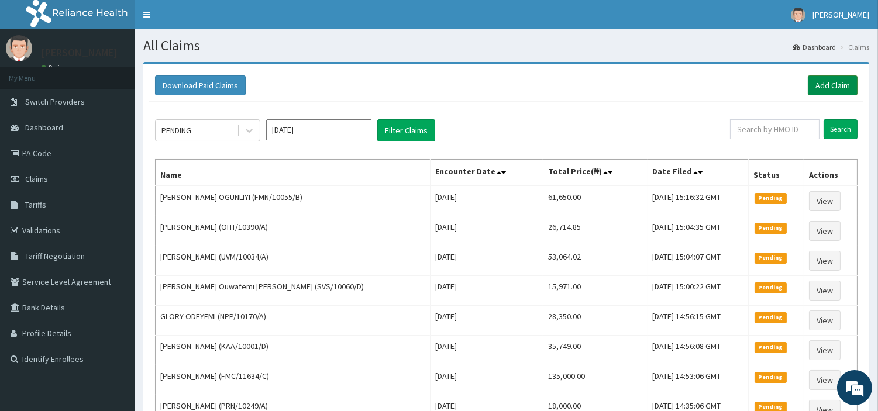
click at [814, 87] on link "Add Claim" at bounding box center [833, 85] width 50 height 20
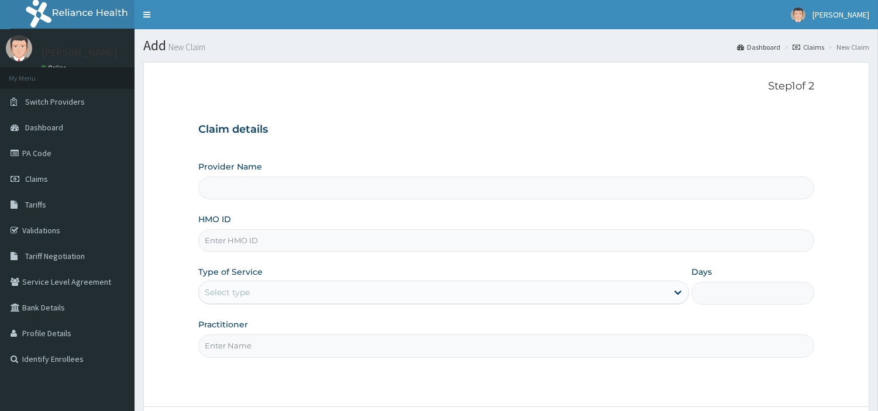
click at [253, 246] on input "HMO ID" at bounding box center [506, 240] width 616 height 23
type input "R-Jolad Hospital Nig. Ltd"
paste input "AET/10052/C"
type input "AET/10052/C"
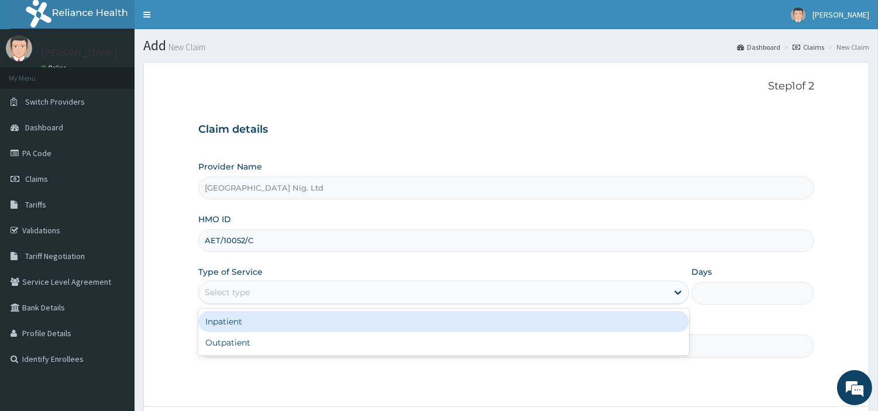
click at [285, 304] on div "Select type" at bounding box center [443, 292] width 491 height 23
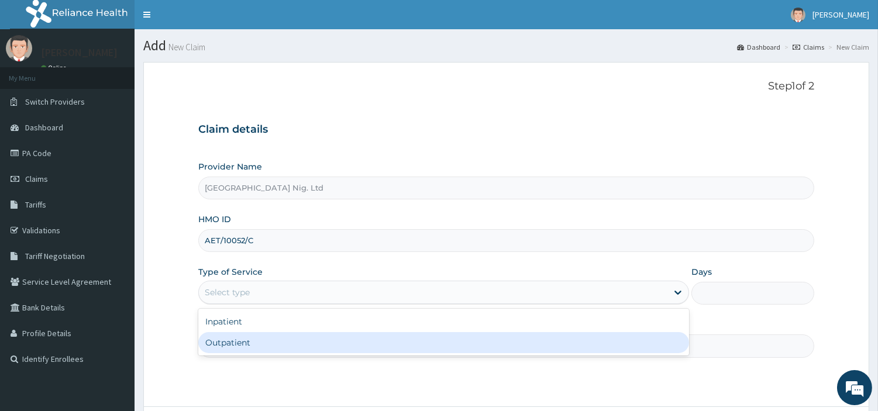
click at [277, 348] on div "Outpatient" at bounding box center [443, 342] width 491 height 21
type input "1"
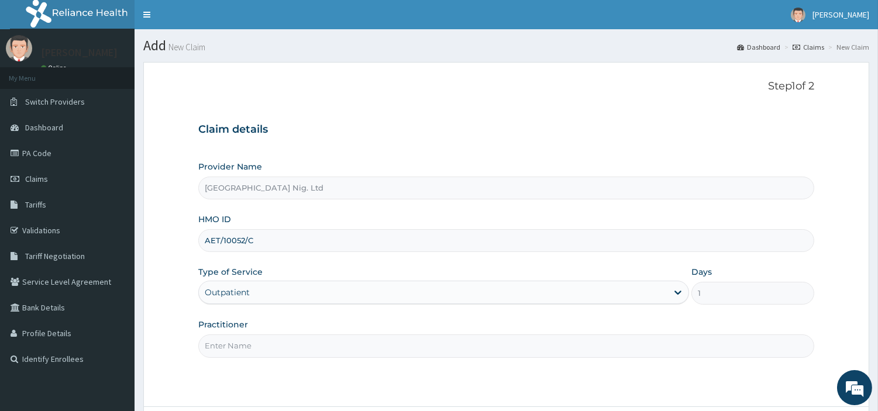
click at [277, 348] on input "Practitioner" at bounding box center [506, 346] width 616 height 23
paste input "Ogbe Augustine"
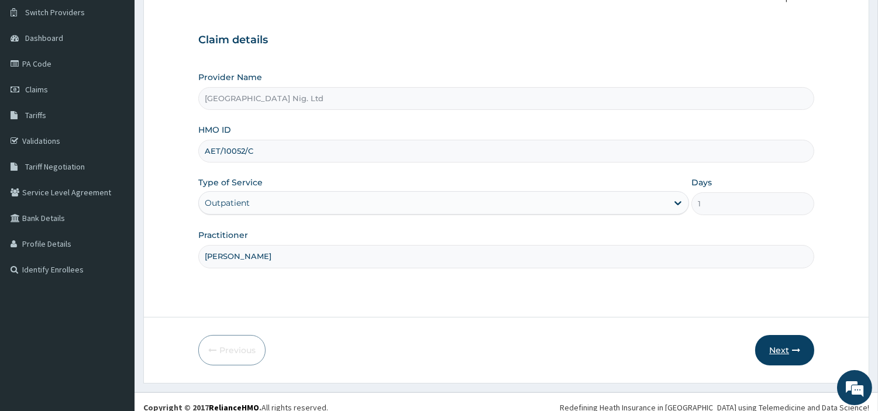
scroll to position [101, 0]
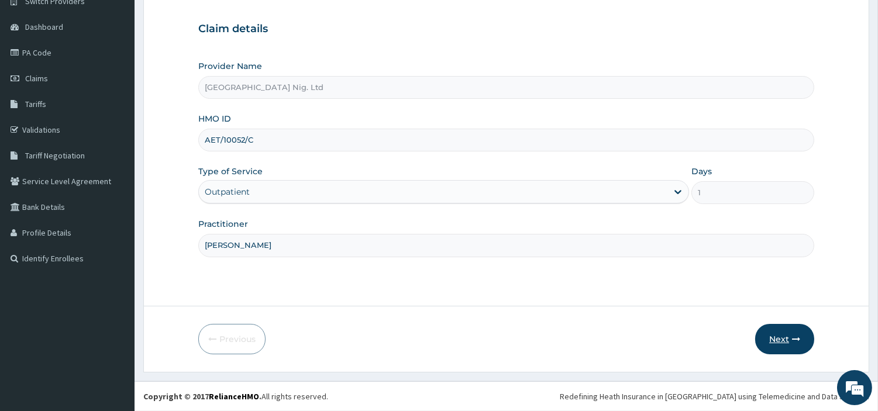
type input "Ogbe Augustine"
click at [779, 344] on button "Next" at bounding box center [784, 339] width 59 height 30
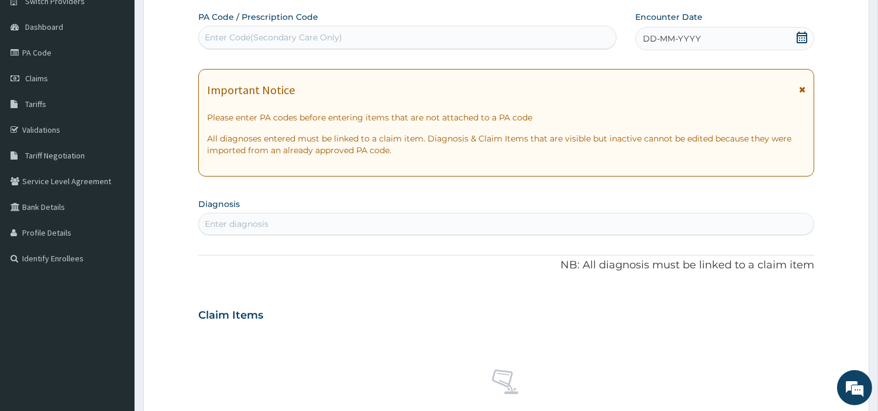
click at [369, 43] on div "Enter Code(Secondary Care Only)" at bounding box center [407, 37] width 417 height 19
paste input "OGBE AUGUSTINE"
click at [235, 39] on input "OGBE AUGUSTINE" at bounding box center [243, 38] width 77 height 12
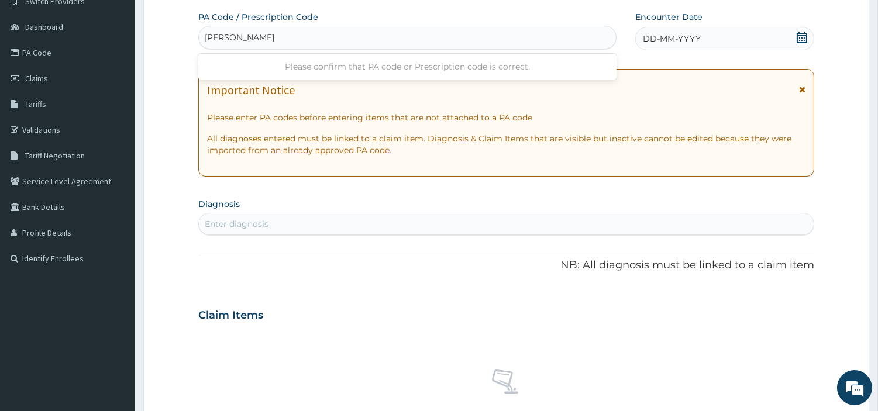
paste input "PA/5083D9"
type input "PA/5083D9"
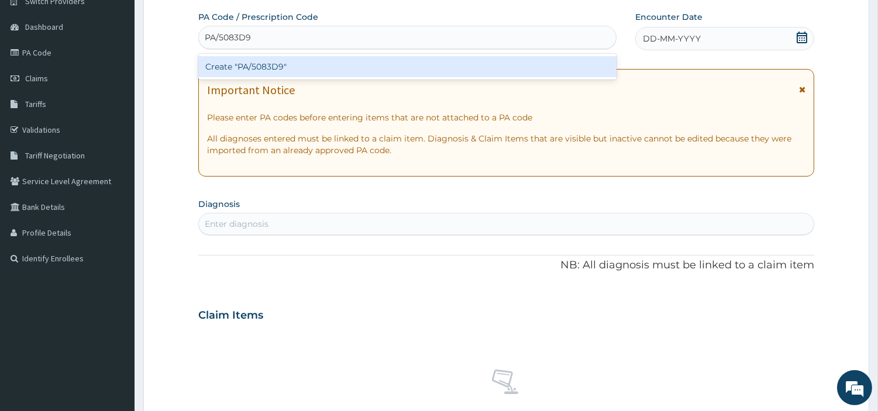
click at [508, 67] on div "Create "PA/5083D9"" at bounding box center [407, 66] width 418 height 21
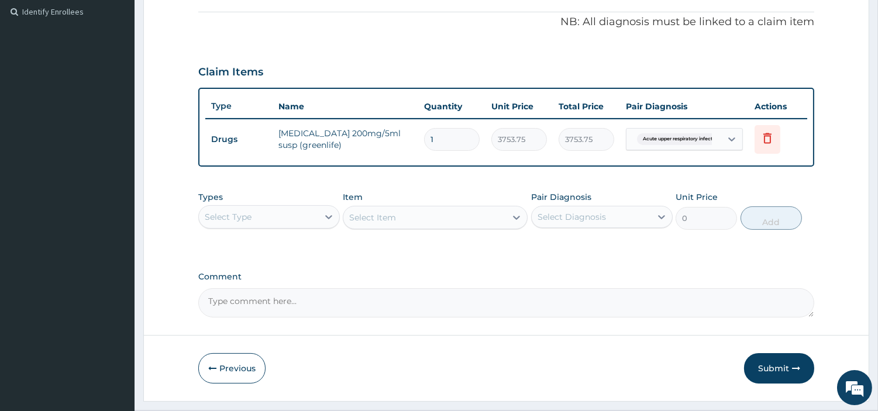
scroll to position [376, 0]
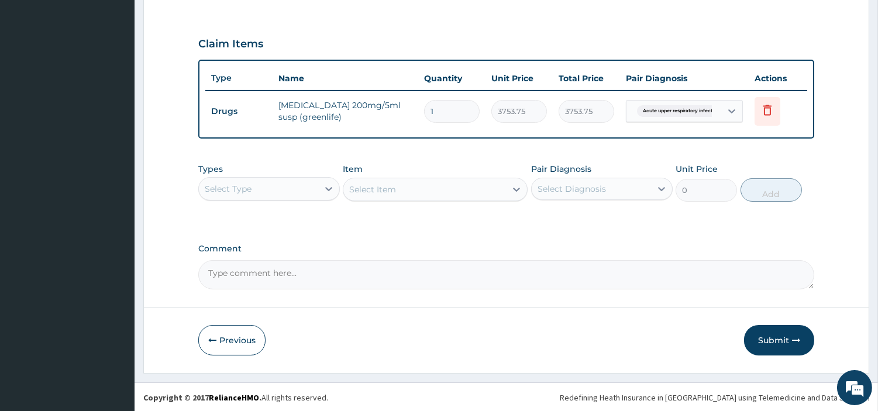
click at [773, 355] on form "Step 2 of 2 PA Code / Prescription Code PA/5083D9 Encounter Date 13-10-2025 Imp…" at bounding box center [506, 29] width 726 height 687
click at [775, 353] on button "Submit" at bounding box center [779, 340] width 70 height 30
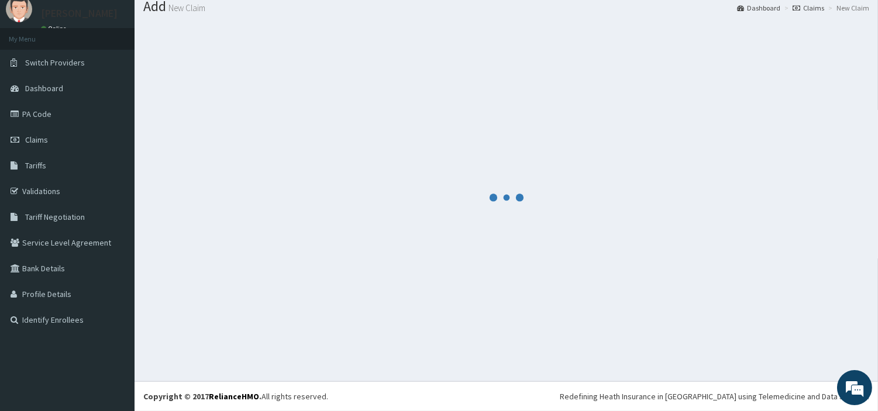
scroll to position [39, 0]
click at [770, 342] on div at bounding box center [506, 198] width 726 height 350
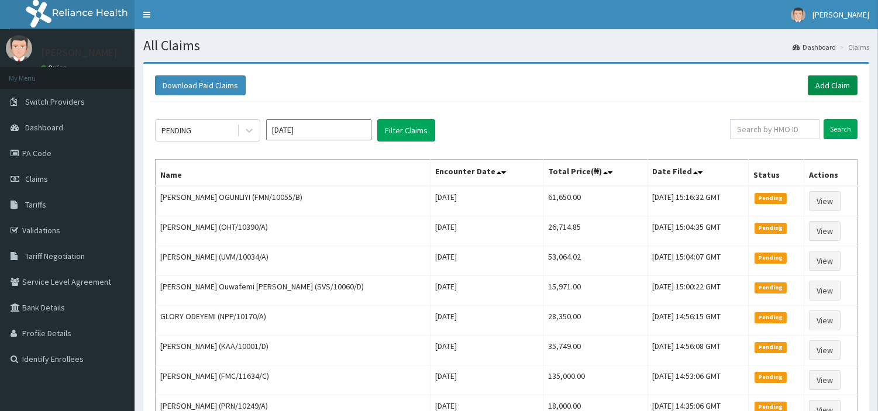
click at [841, 84] on link "Add Claim" at bounding box center [833, 85] width 50 height 20
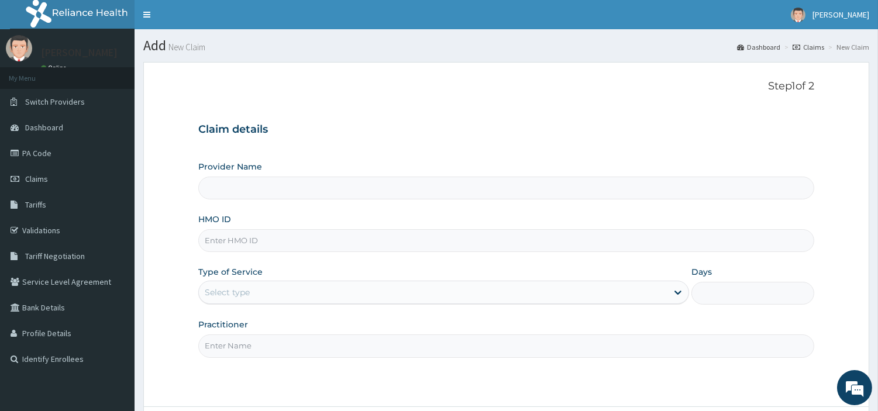
click at [235, 249] on input "HMO ID" at bounding box center [506, 240] width 616 height 23
paste input "TBW/10057/B"
type input "TBW/10057/B"
type input "R-Jolad Hospital Nig. Ltd"
type input "TBW/10057/B"
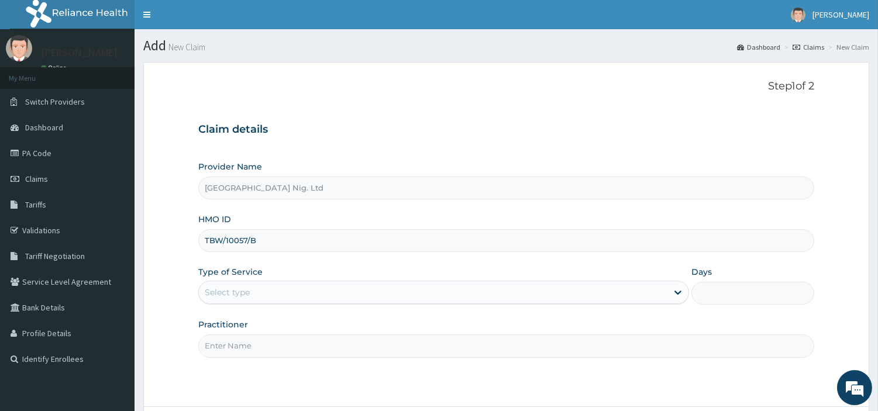
click at [347, 297] on div "Select type" at bounding box center [433, 292] width 469 height 19
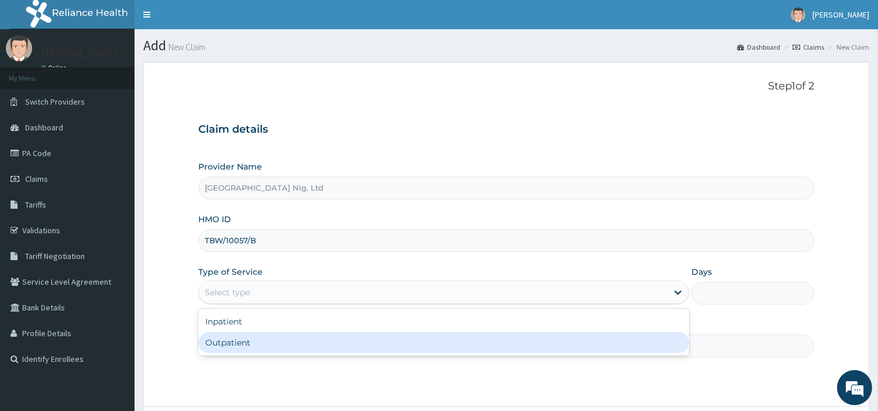
click at [342, 338] on div "Outpatient" at bounding box center [443, 342] width 491 height 21
type input "1"
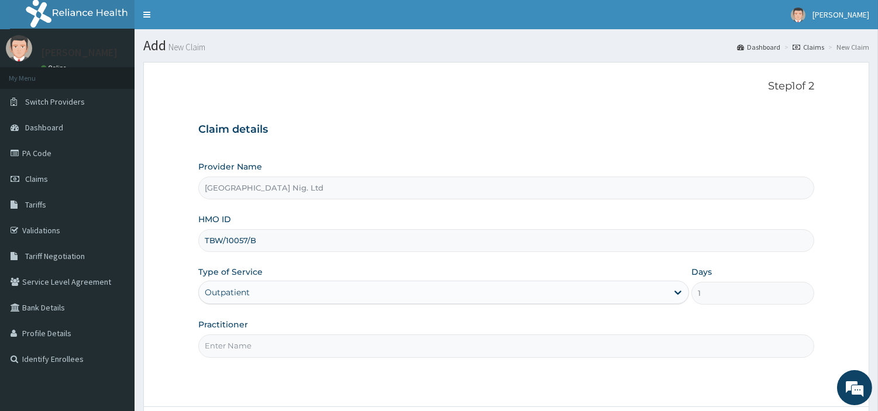
click at [342, 338] on input "Practitioner" at bounding box center [506, 346] width 616 height 23
paste input "Ogbe Augustine"
type input "Ogbe Augustine"
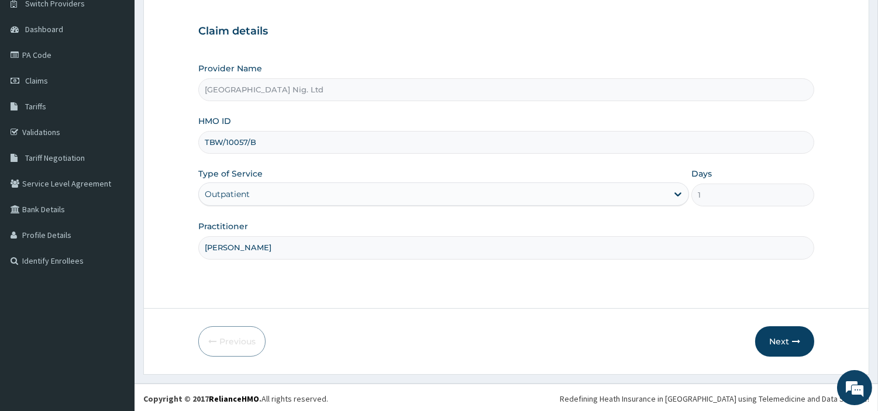
scroll to position [101, 0]
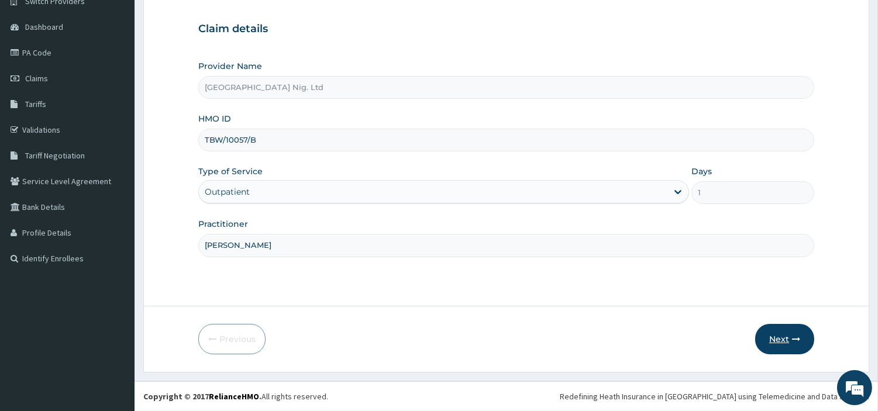
click at [788, 329] on button "Next" at bounding box center [784, 339] width 59 height 30
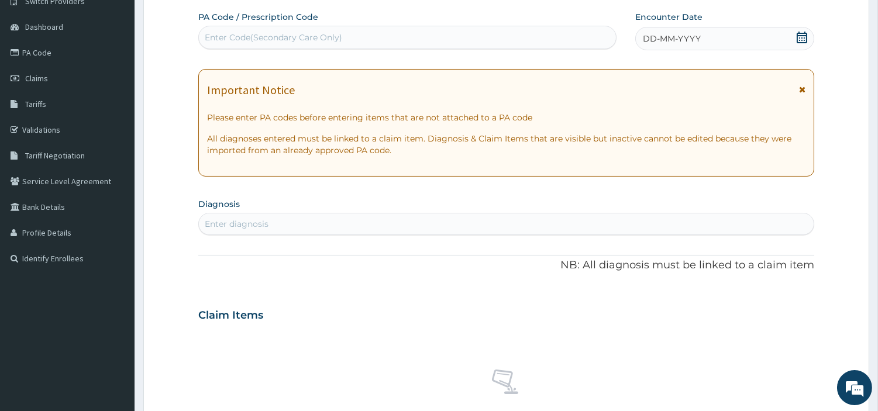
click at [404, 42] on div "Enter Code(Secondary Care Only)" at bounding box center [407, 37] width 417 height 19
paste input "PA/1A0575"
type input "PA/1A0575"
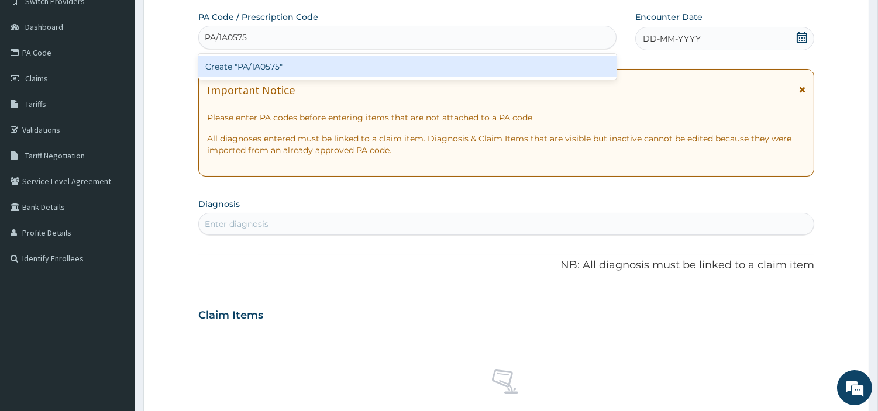
scroll to position [0, 0]
click at [501, 66] on div "Create "PA/1A0575"" at bounding box center [407, 66] width 418 height 21
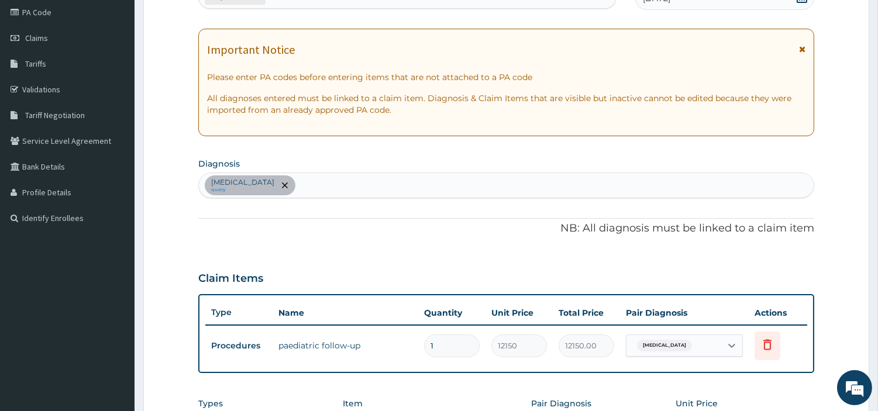
scroll to position [360, 0]
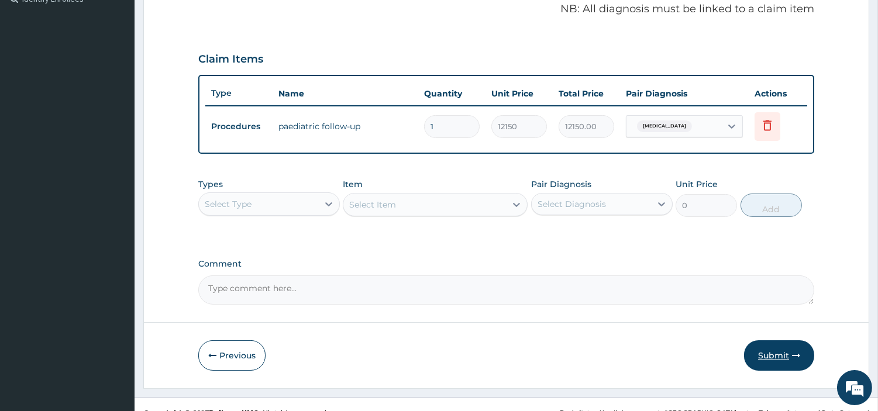
click at [783, 348] on button "Submit" at bounding box center [779, 355] width 70 height 30
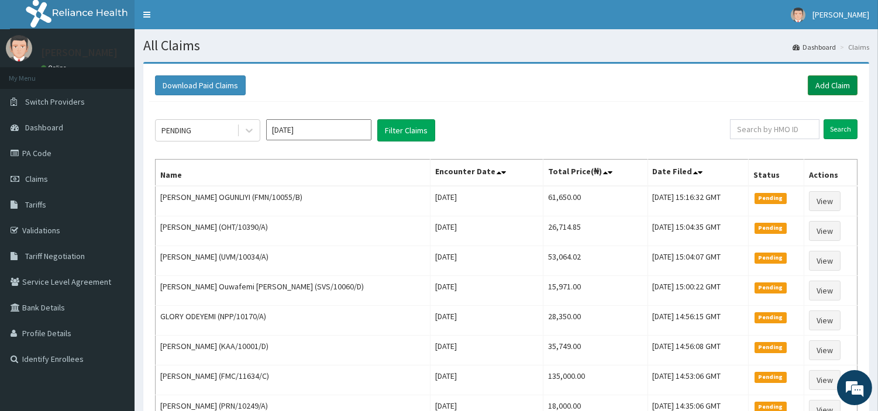
click at [825, 78] on link "Add Claim" at bounding box center [833, 85] width 50 height 20
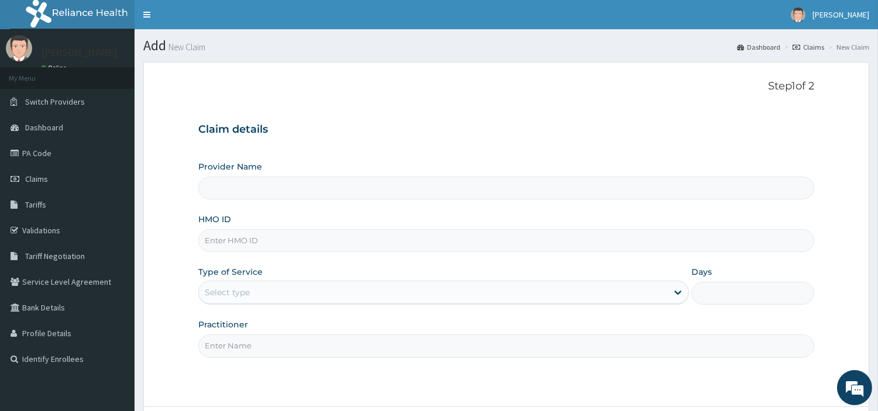
click at [401, 252] on input "HMO ID" at bounding box center [506, 240] width 616 height 23
type input "R-Jolad Hospital Nig. Ltd"
paste input "PAA/10086/B (MOTHER'S)"
type input "PAA/10086/B"
click at [313, 303] on div "Select type" at bounding box center [443, 292] width 491 height 23
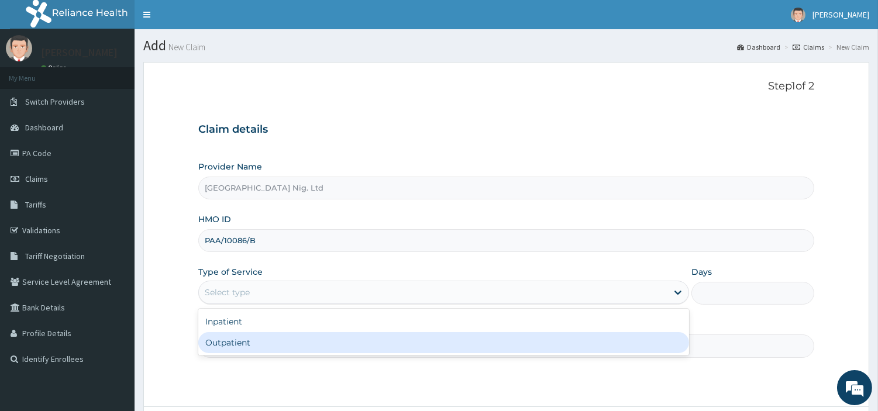
click at [301, 344] on div "Outpatient" at bounding box center [443, 342] width 491 height 21
type input "1"
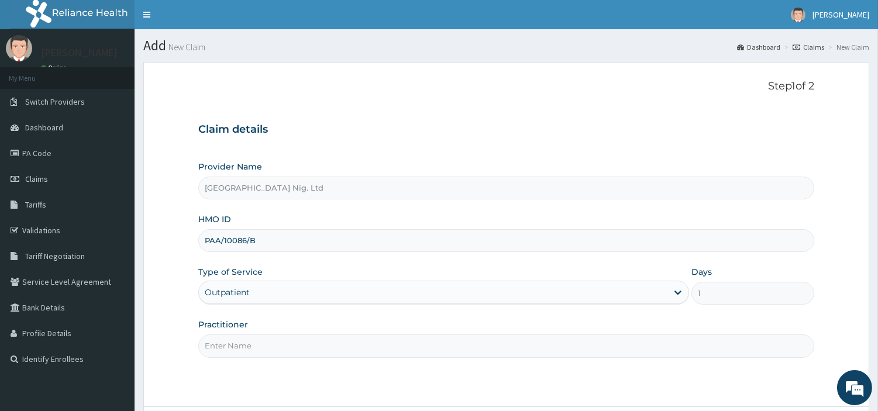
click at [301, 344] on input "Practitioner" at bounding box center [506, 346] width 616 height 23
paste input "PA/DCEA16"
click at [241, 349] on input "PA/DCEA16" at bounding box center [506, 346] width 616 height 23
click at [241, 348] on input "PA/DCEA16" at bounding box center [506, 346] width 616 height 23
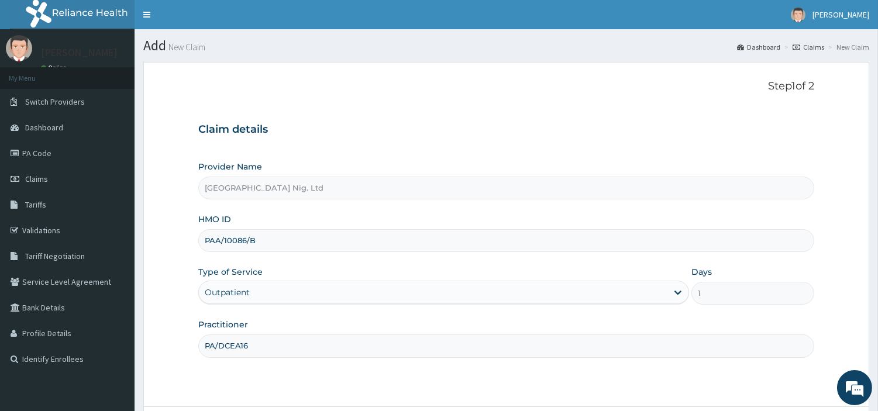
paste input "Ogbe Augustine"
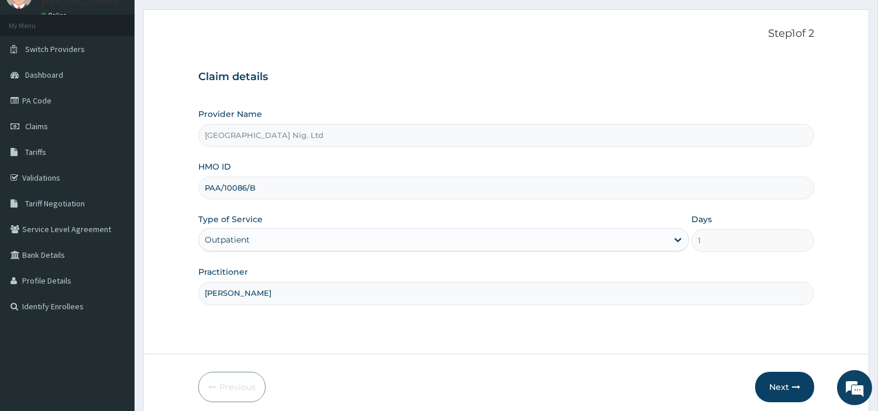
scroll to position [36, 0]
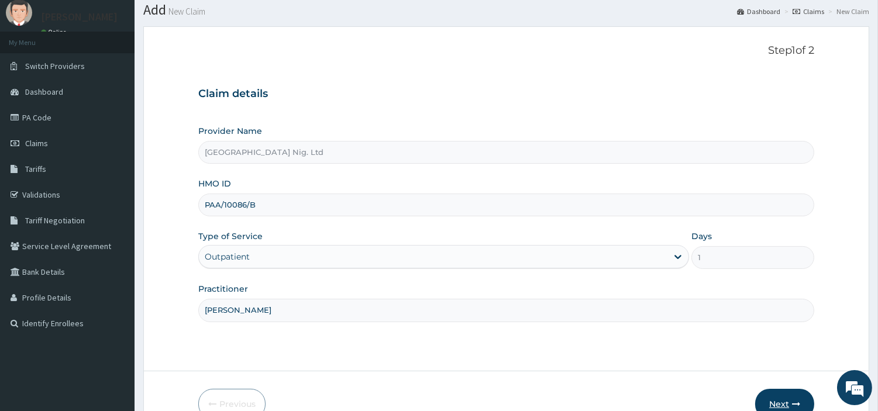
type input "Ogbe Augustine"
click at [776, 400] on button "Next" at bounding box center [784, 404] width 59 height 30
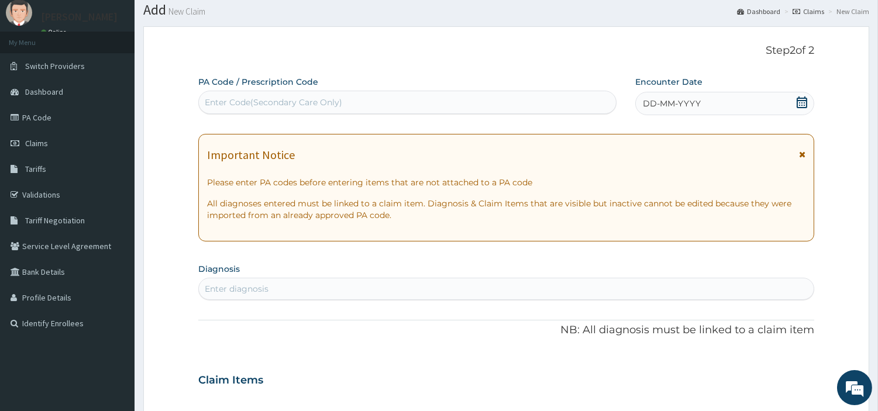
click at [459, 109] on div "Enter Code(Secondary Care Only)" at bounding box center [407, 102] width 417 height 19
paste input "PA/DCEA16"
type input "PA/DCEA16"
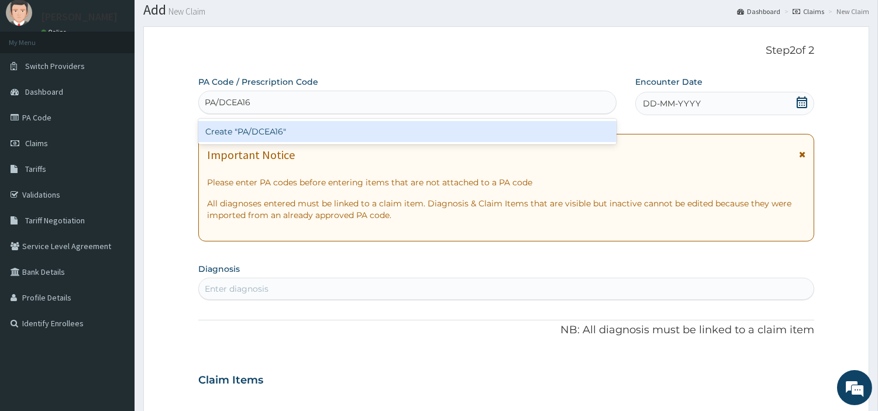
click at [515, 127] on div "Create "PA/DCEA16"" at bounding box center [407, 131] width 418 height 21
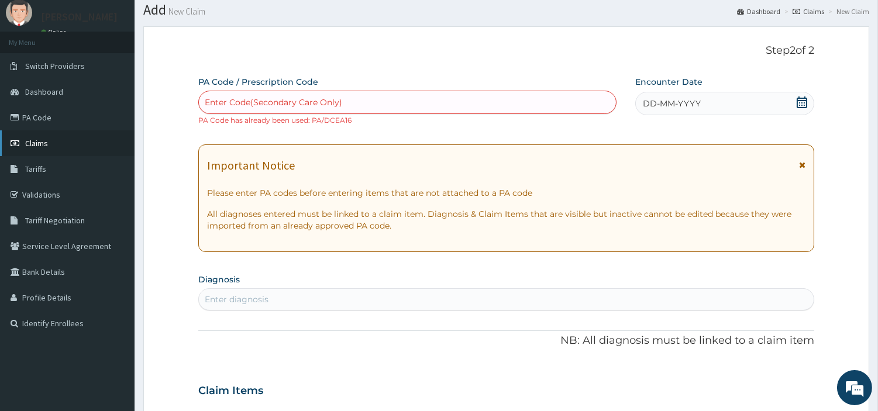
click at [67, 149] on link "Claims" at bounding box center [67, 143] width 135 height 26
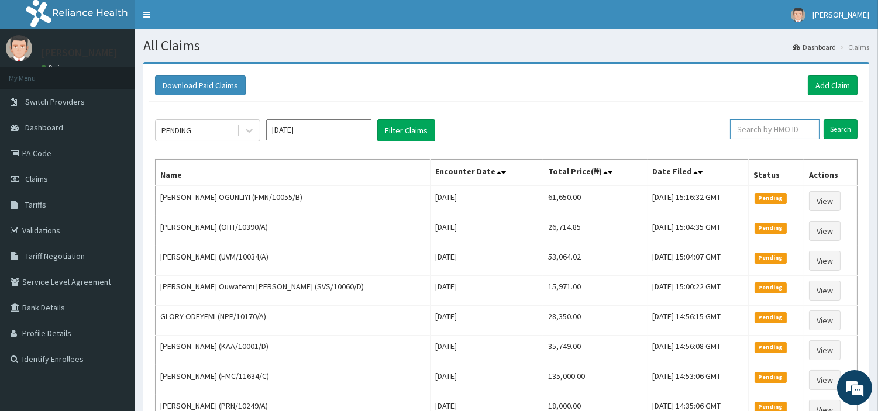
click at [780, 129] on input "text" at bounding box center [775, 129] width 90 height 20
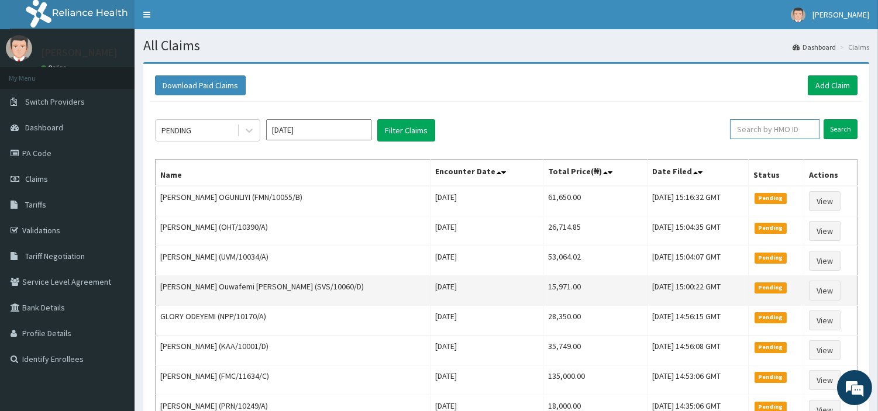
paste input "PAA/10086/B (MOTHER'S)"
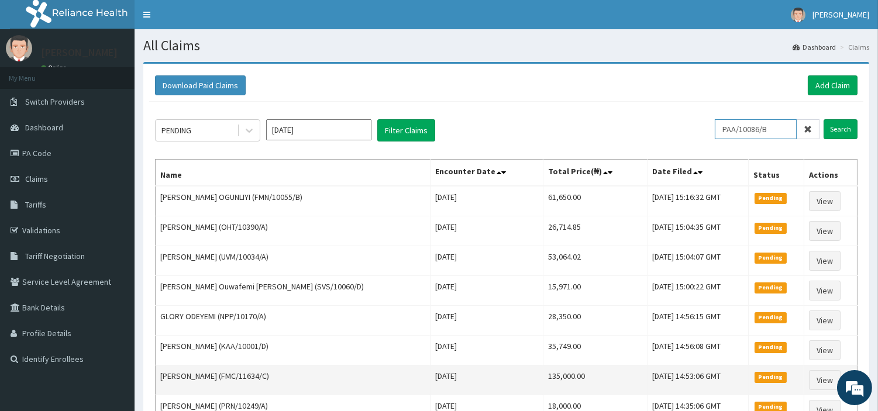
type input "PAA/10086/B"
click at [824, 119] on input "Search" at bounding box center [841, 129] width 34 height 20
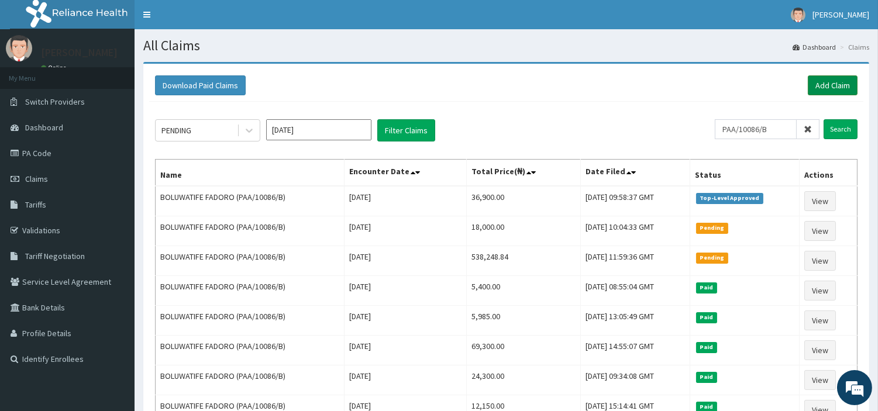
click at [816, 79] on link "Add Claim" at bounding box center [833, 85] width 50 height 20
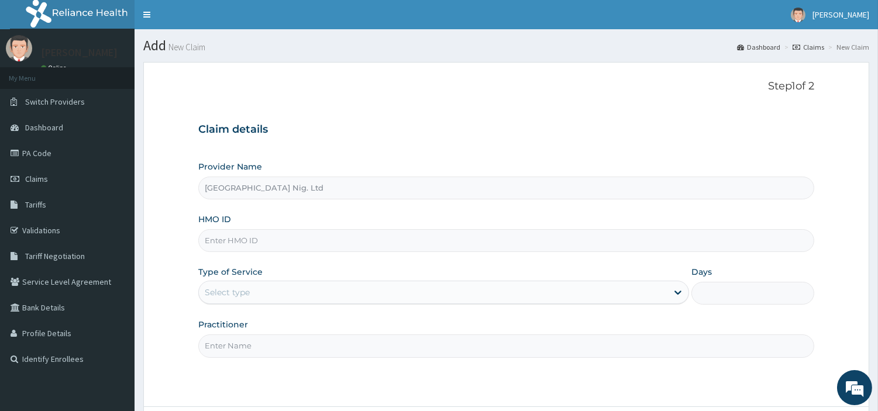
click at [356, 244] on input "HMO ID" at bounding box center [506, 240] width 616 height 23
paste input "FRC/10026/E"
type input "FRC/10026/E"
click at [342, 297] on div "Select type" at bounding box center [433, 292] width 469 height 19
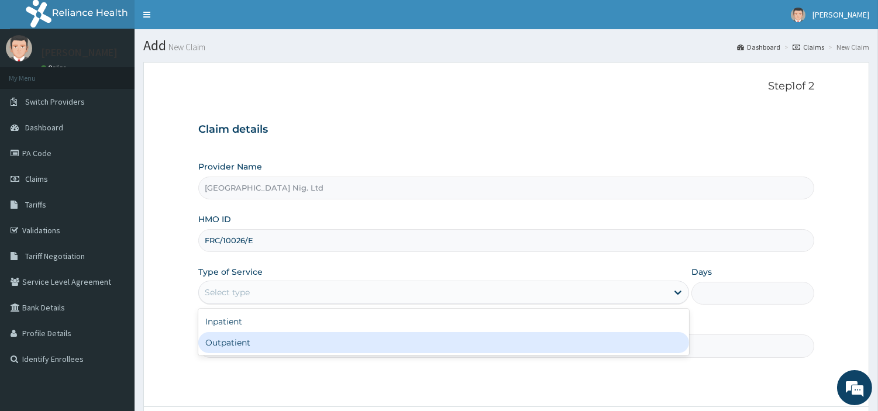
click at [342, 346] on div "Outpatient" at bounding box center [443, 342] width 491 height 21
type input "1"
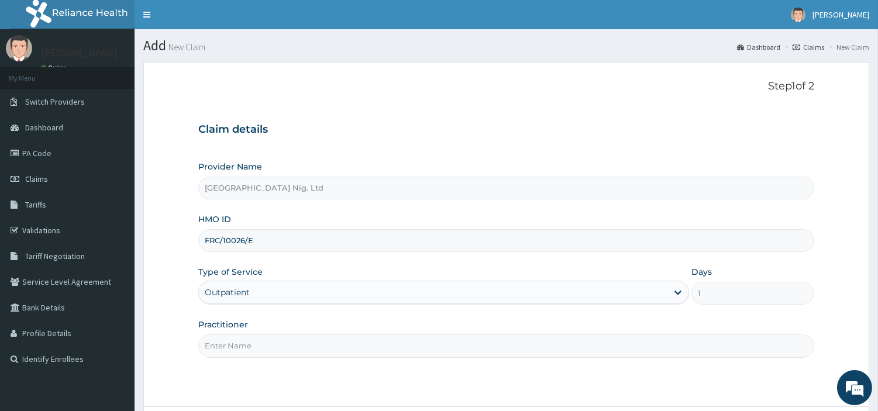
click at [342, 346] on input "Practitioner" at bounding box center [506, 346] width 616 height 23
paste input "Sylvanus Chibuike"
type input "Sylvanus Chibuike"
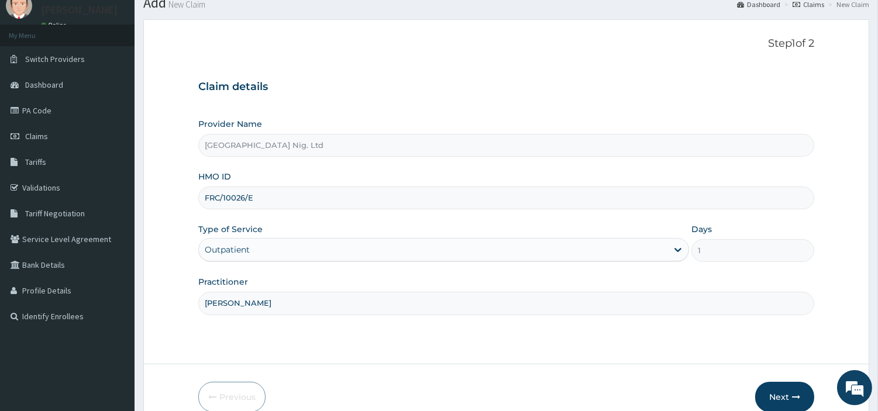
scroll to position [101, 0]
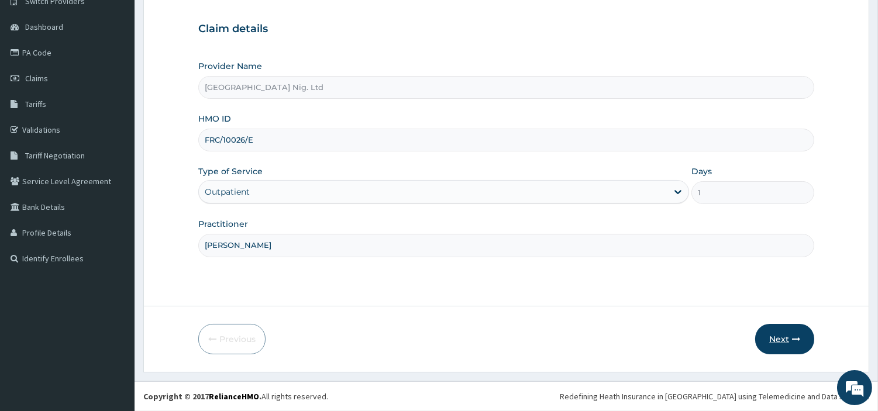
click at [769, 334] on button "Next" at bounding box center [784, 339] width 59 height 30
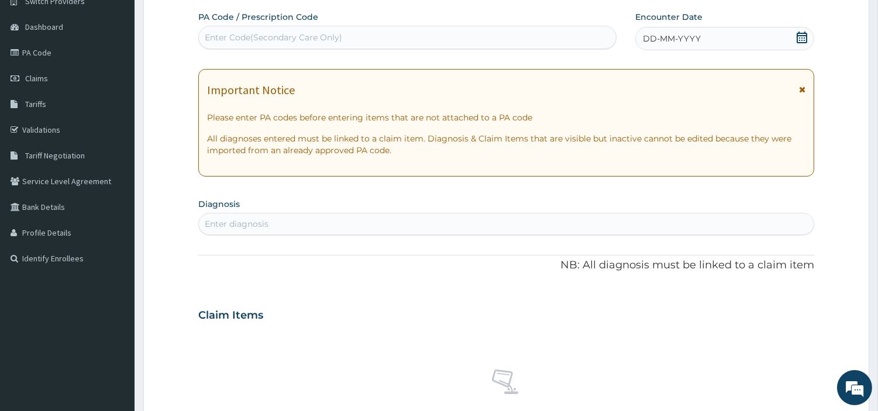
click at [397, 48] on div "Enter Code(Secondary Care Only)" at bounding box center [407, 37] width 418 height 23
paste input "PA/0EE0D9"
type input "PA/0EE0D9"
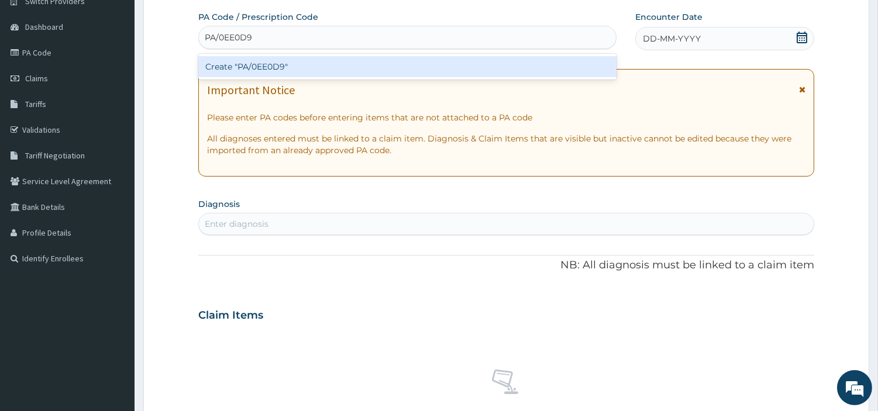
click at [500, 61] on div "Create "PA/0EE0D9"" at bounding box center [407, 66] width 418 height 21
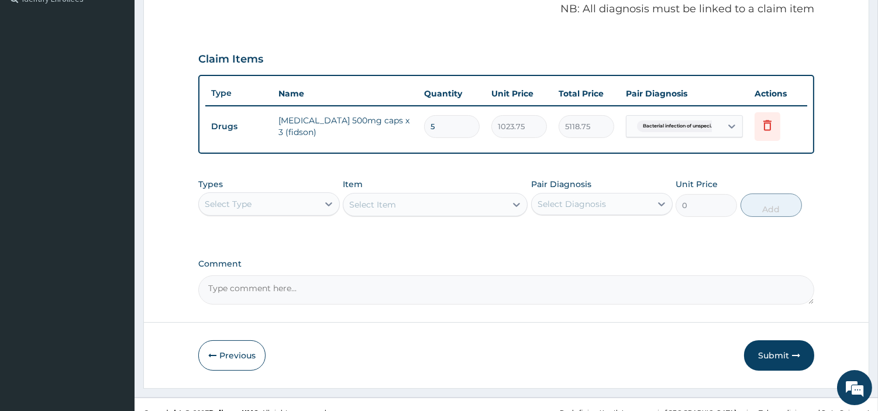
drag, startPoint x: 766, startPoint y: 349, endPoint x: 751, endPoint y: 340, distance: 17.9
click at [767, 349] on button "Submit" at bounding box center [779, 355] width 70 height 30
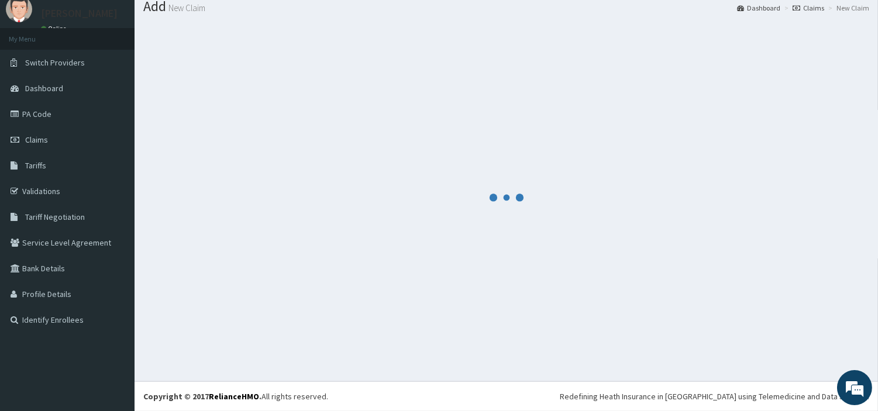
scroll to position [39, 0]
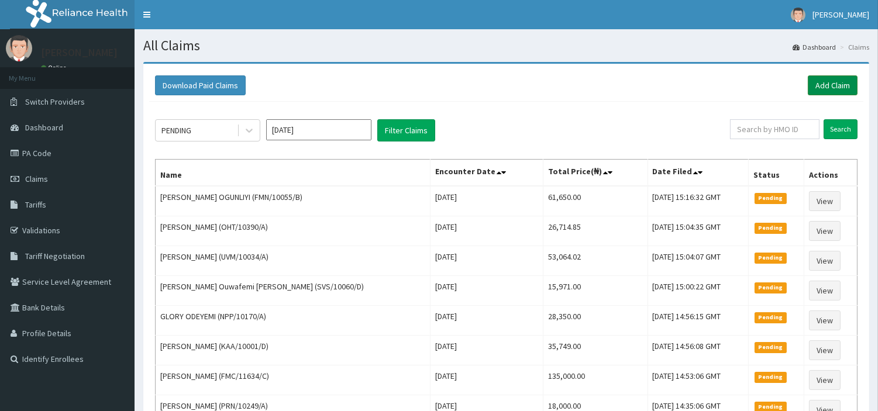
click at [835, 85] on link "Add Claim" at bounding box center [833, 85] width 50 height 20
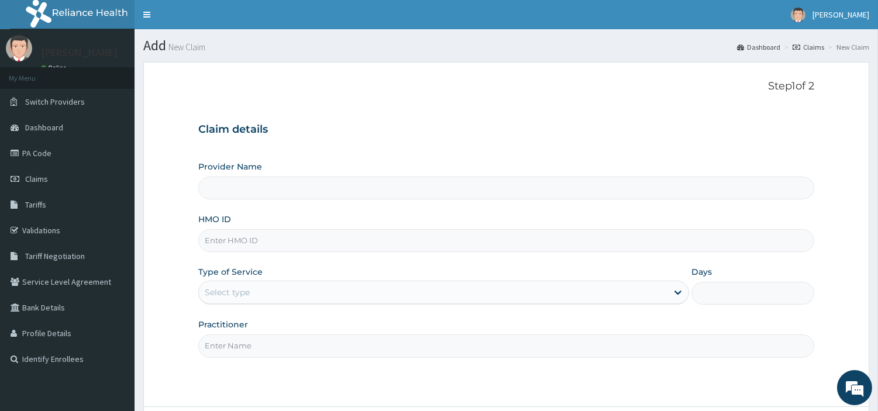
click at [287, 247] on input "HMO ID" at bounding box center [506, 240] width 616 height 23
type input "[GEOGRAPHIC_DATA] Nig. Ltd"
paste input "RCW/10068/A"
type input "RCW/10068/A"
click at [326, 290] on div "Select type" at bounding box center [433, 292] width 469 height 19
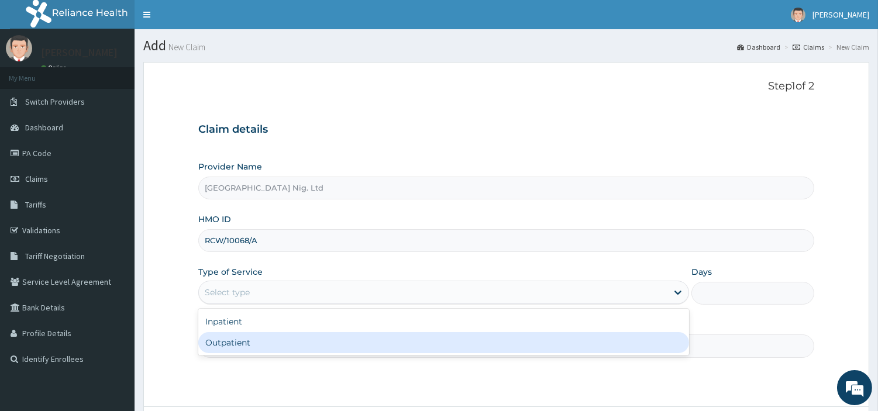
click at [314, 342] on div "Outpatient" at bounding box center [443, 342] width 491 height 21
type input "1"
click at [314, 342] on input "Practitioner" at bounding box center [506, 346] width 616 height 23
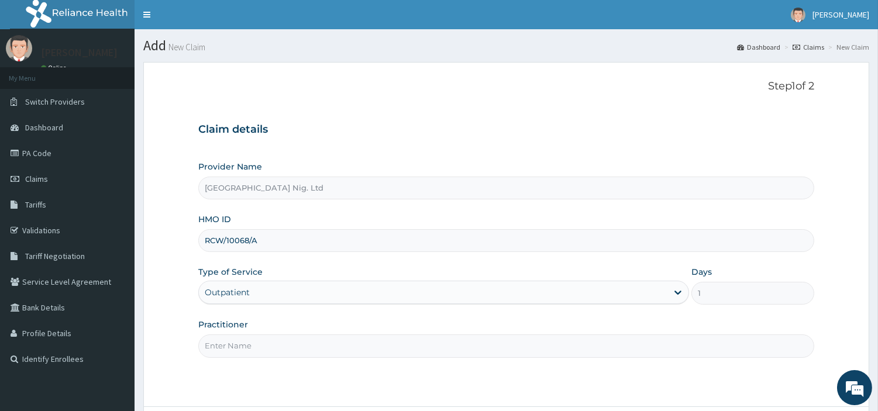
paste input "Sylvanus Chibuike"
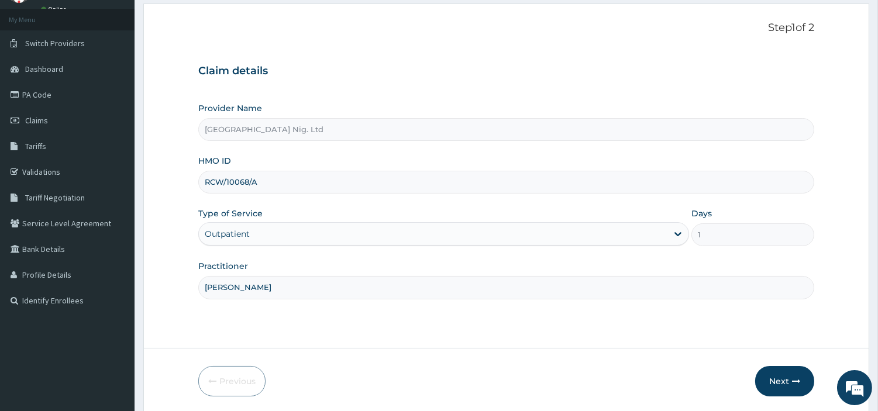
scroll to position [101, 0]
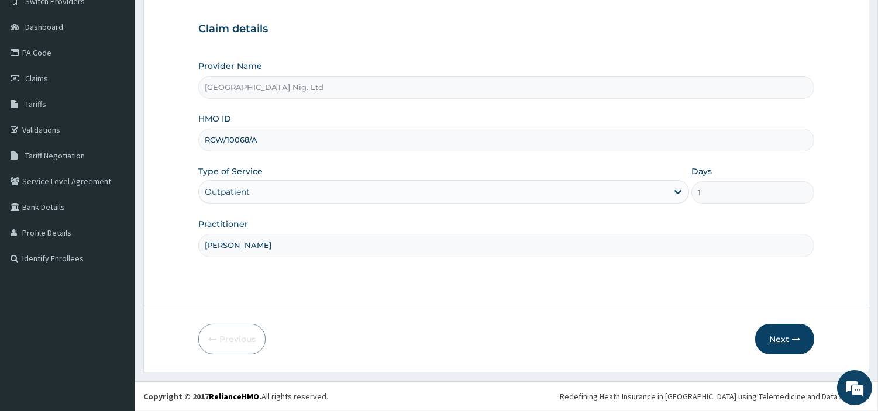
type input "Sylvanus Chibuike"
click at [787, 344] on button "Next" at bounding box center [784, 339] width 59 height 30
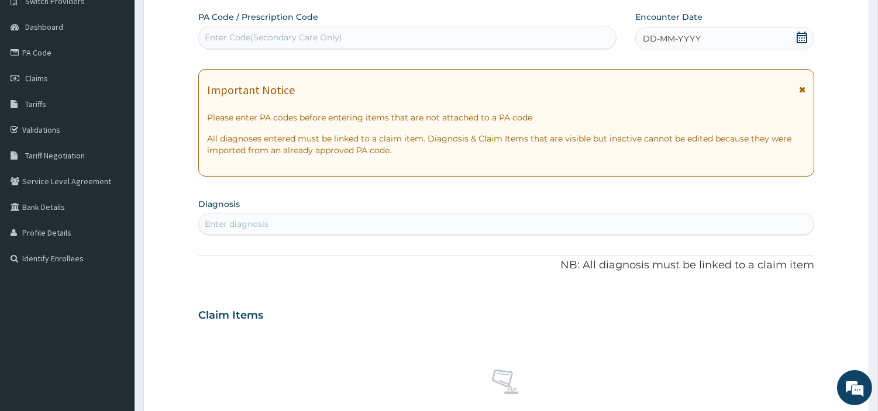
scroll to position [0, 0]
click at [369, 42] on div "Enter Code(Secondary Care Only)" at bounding box center [407, 37] width 417 height 19
paste input "PA/F5D3B1"
type input "PA/F5D3B1"
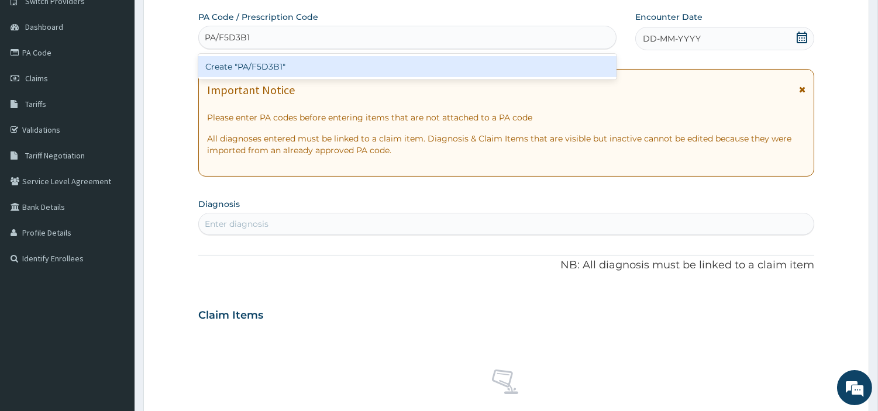
click at [491, 74] on div "Create "PA/F5D3B1"" at bounding box center [407, 66] width 418 height 21
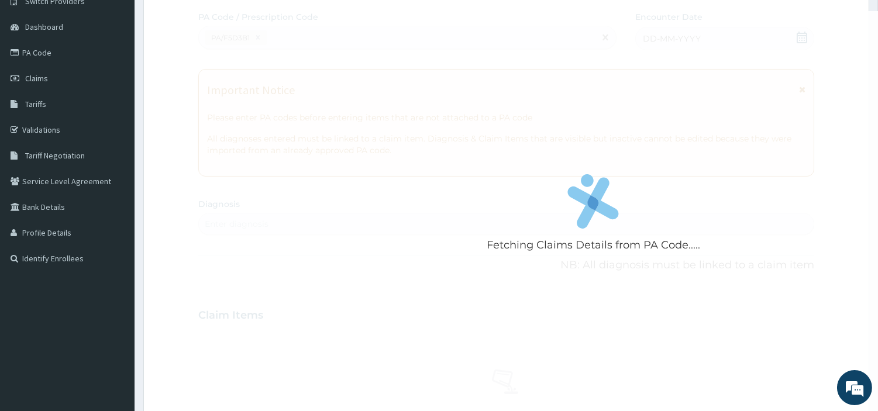
scroll to position [321, 0]
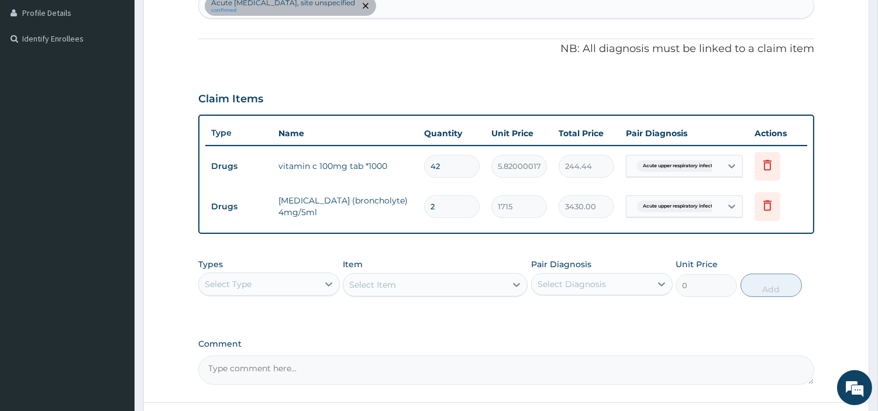
click at [280, 291] on div "Select Type" at bounding box center [258, 284] width 119 height 19
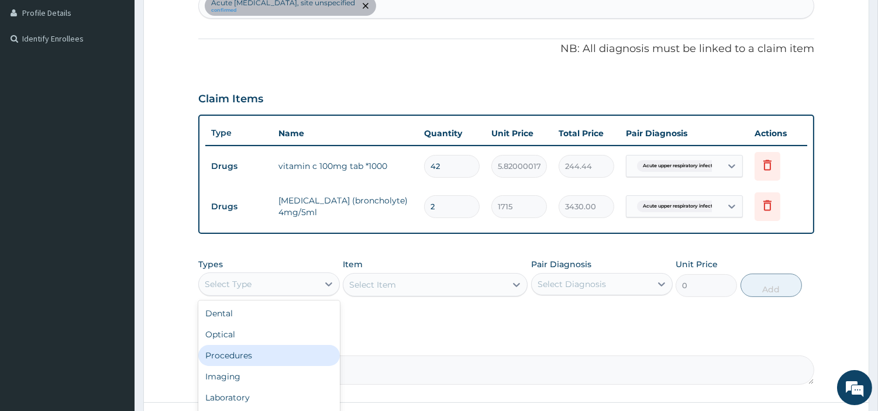
drag, startPoint x: 248, startPoint y: 350, endPoint x: 287, endPoint y: 306, distance: 58.4
click at [249, 350] on div "Procedures" at bounding box center [269, 355] width 142 height 21
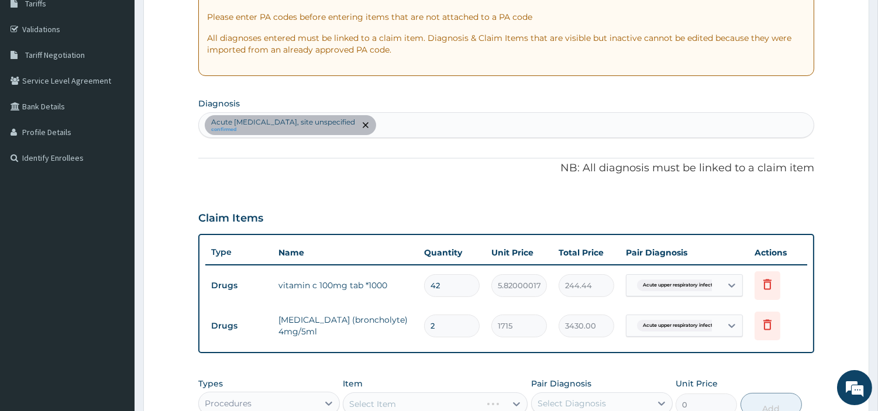
scroll to position [191, 0]
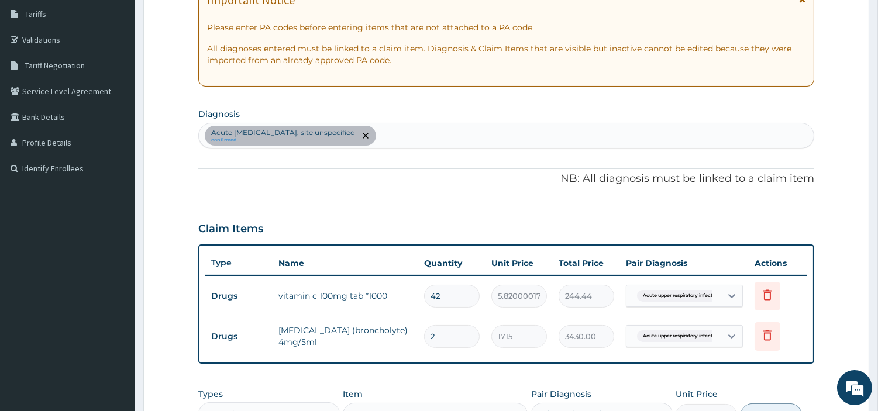
click at [432, 138] on div "Acute upper respiratory infection, site unspecified confirmed" at bounding box center [506, 135] width 615 height 25
type input "BACYERIAL"
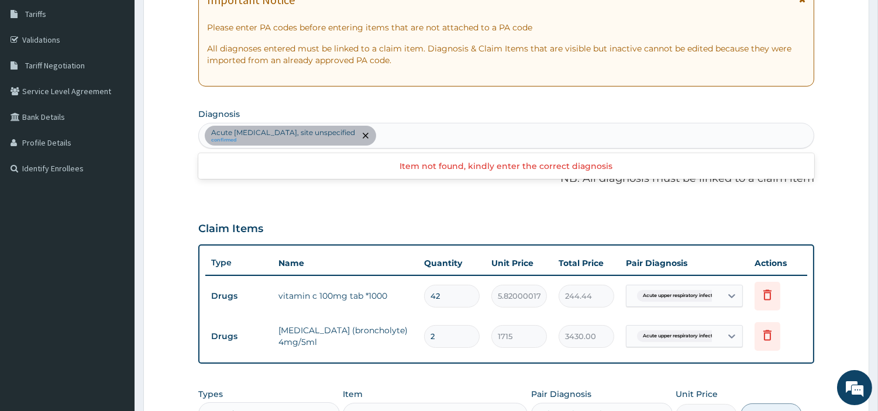
click at [429, 142] on div "Acute upper respiratory infection, site unspecified confirmed" at bounding box center [506, 135] width 615 height 25
type input "BACTERIAL"
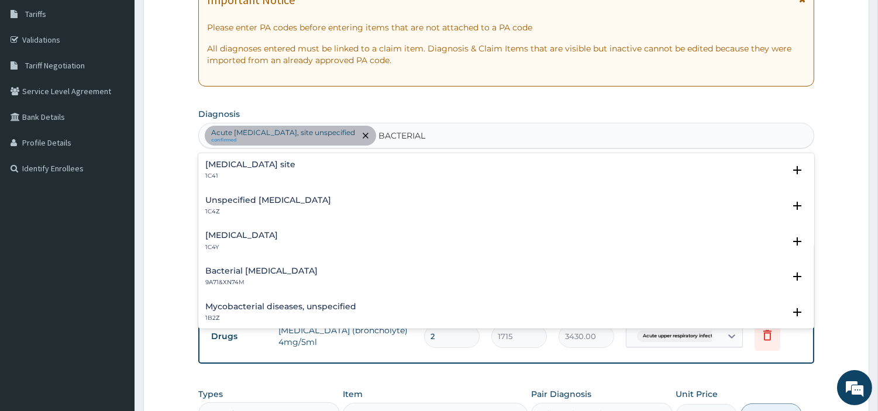
click at [278, 164] on h4 "Bacterial infection of unspecified site" at bounding box center [250, 164] width 90 height 9
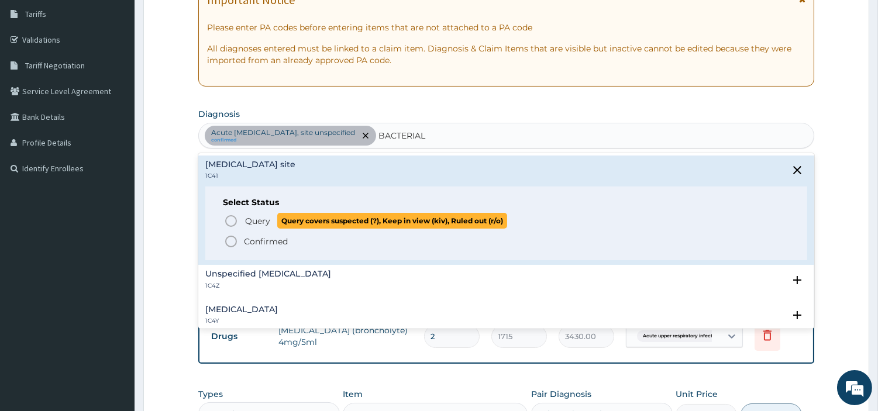
click at [260, 218] on span "Query" at bounding box center [257, 221] width 25 height 12
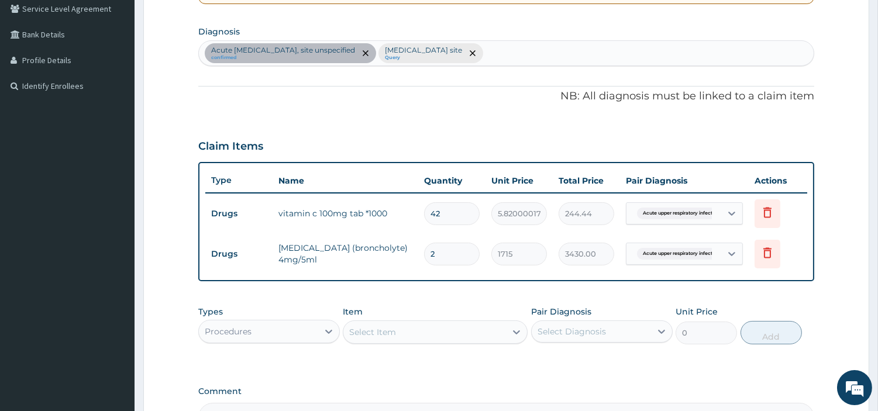
scroll to position [416, 0]
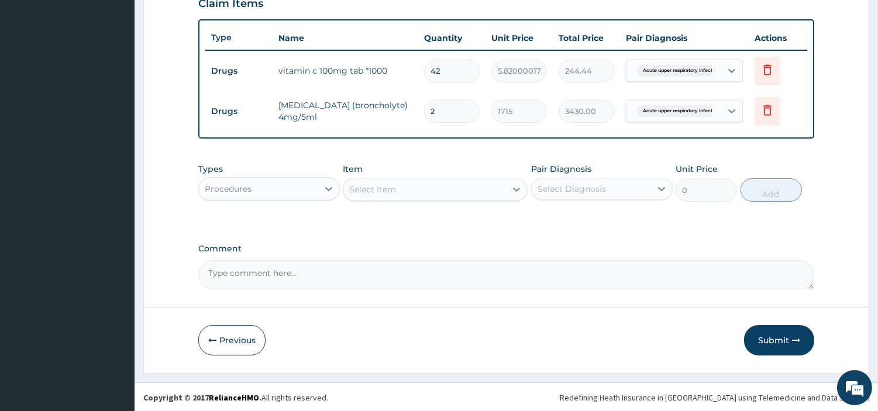
click at [422, 195] on div "Select Item" at bounding box center [424, 189] width 163 height 19
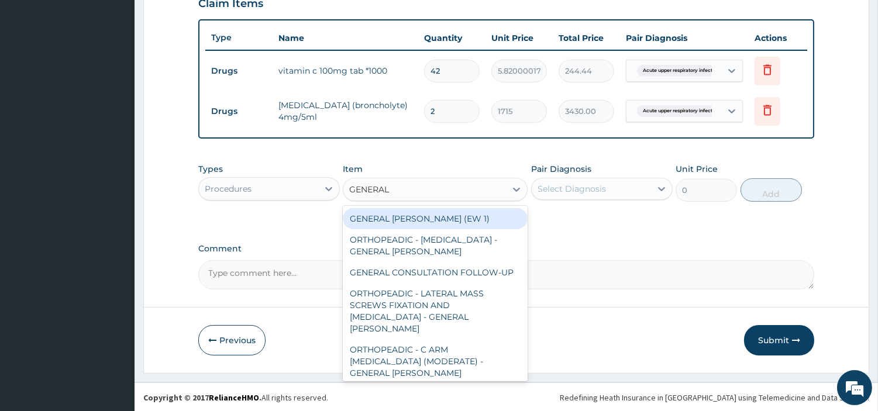
type input "GENERAL C"
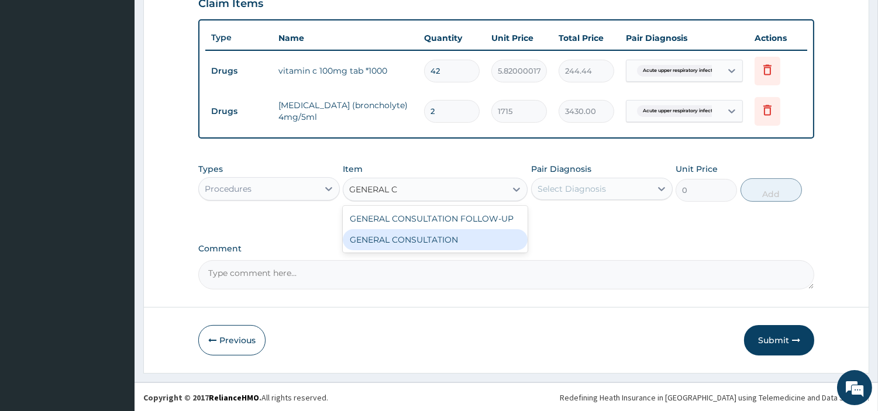
click at [446, 233] on div "GENERAL CONSULTATION" at bounding box center [435, 239] width 185 height 21
type input "6750"
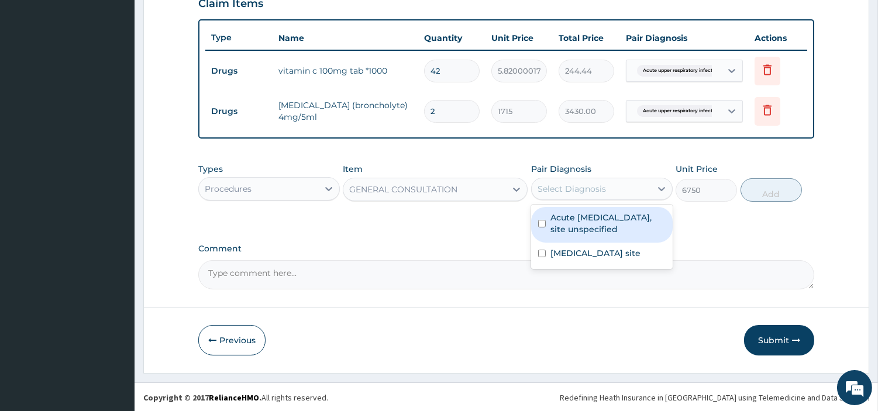
click at [592, 191] on div "Select Diagnosis" at bounding box center [572, 189] width 68 height 12
click at [594, 226] on label "Acute upper respiratory infection, site unspecified" at bounding box center [608, 223] width 115 height 23
checkbox input "true"
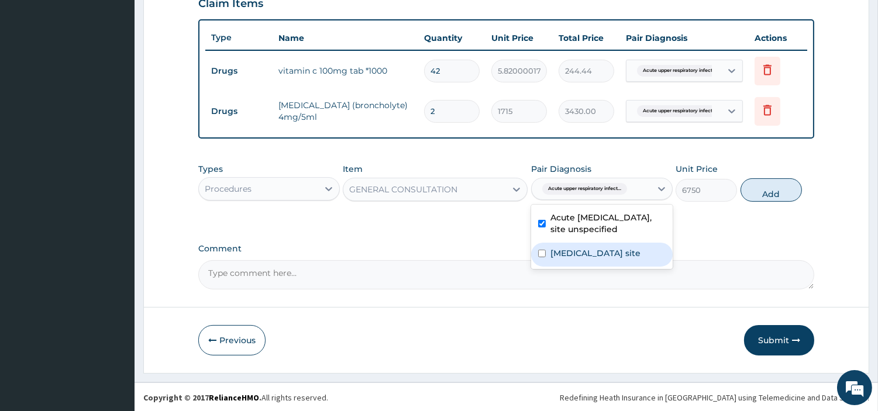
drag, startPoint x: 594, startPoint y: 252, endPoint x: 635, endPoint y: 252, distance: 40.4
click at [593, 254] on label "[MEDICAL_DATA] site" at bounding box center [596, 253] width 90 height 12
checkbox input "true"
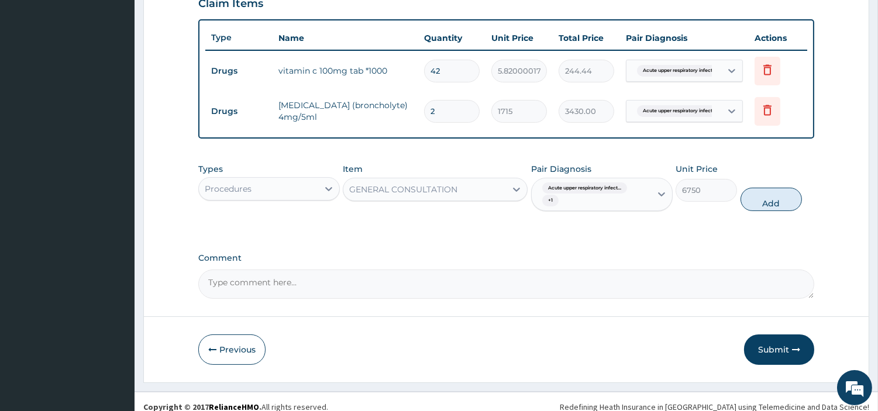
click at [765, 213] on div "Types Procedures Item GENERAL CONSULTATION Pair Diagnosis Acute upper respirato…" at bounding box center [506, 187] width 616 height 60
click at [765, 207] on button "Add" at bounding box center [771, 199] width 61 height 23
type input "0"
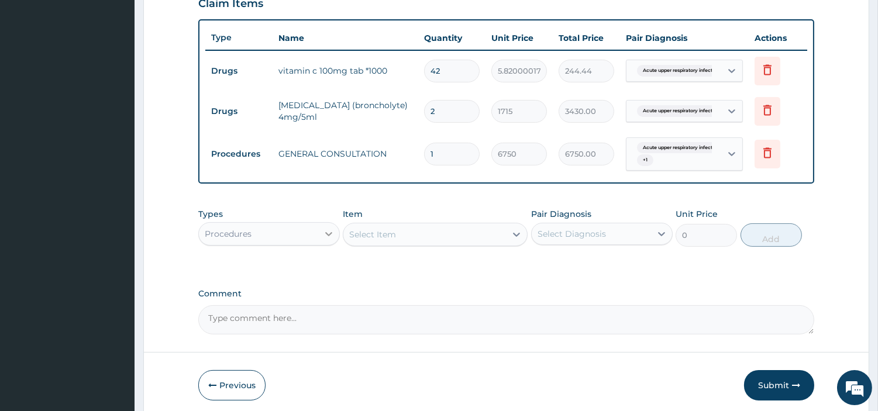
click at [325, 232] on icon at bounding box center [329, 234] width 12 height 12
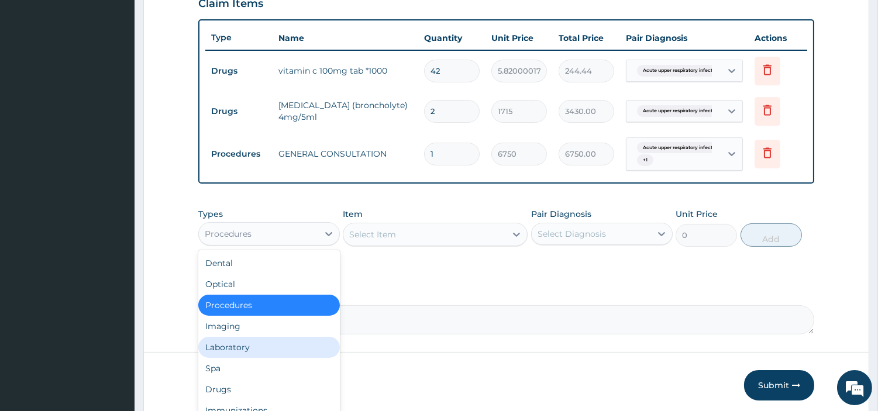
click at [253, 346] on div "Laboratory" at bounding box center [269, 347] width 142 height 21
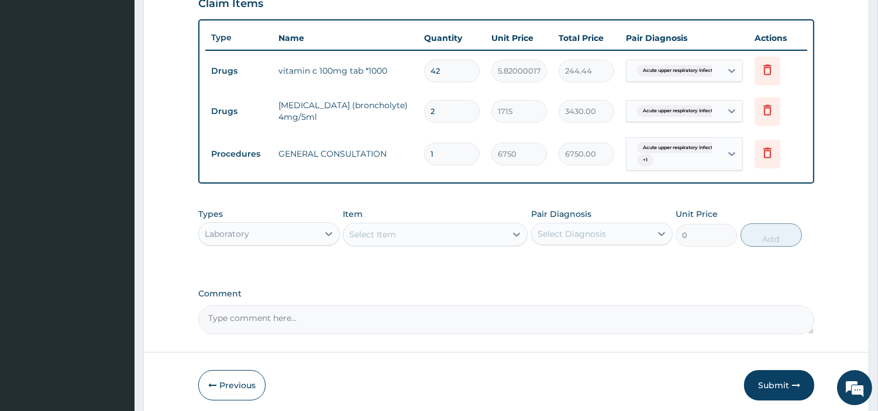
click at [446, 230] on div "Select Item" at bounding box center [424, 234] width 163 height 19
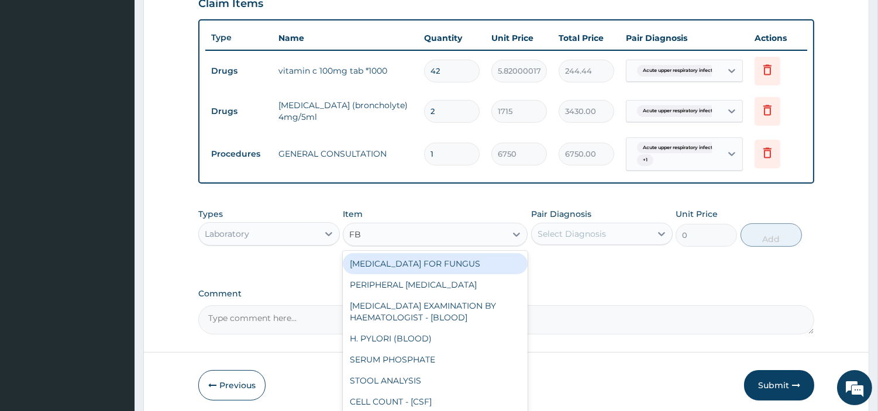
type input "FBC"
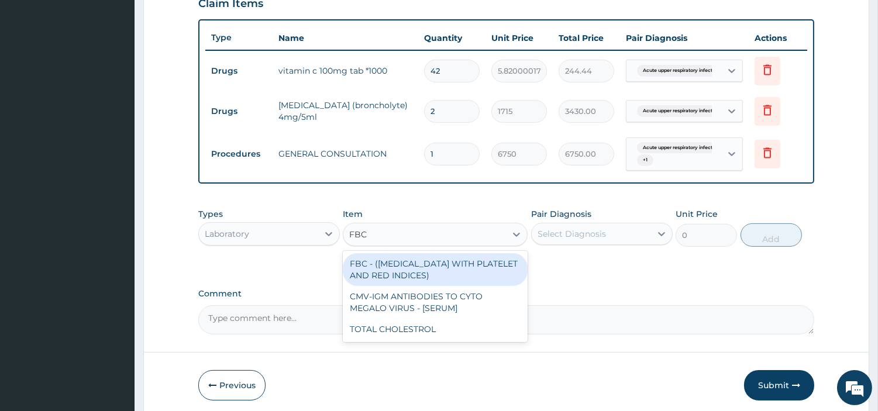
click at [469, 274] on div "FBC - ([MEDICAL_DATA] WITH PLATELET AND RED INDICES)" at bounding box center [435, 269] width 185 height 33
type input "5400"
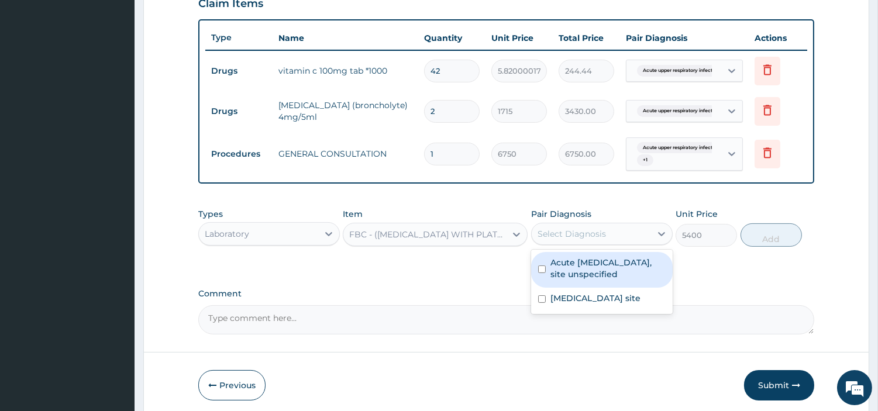
click at [615, 242] on div "Select Diagnosis" at bounding box center [591, 234] width 119 height 19
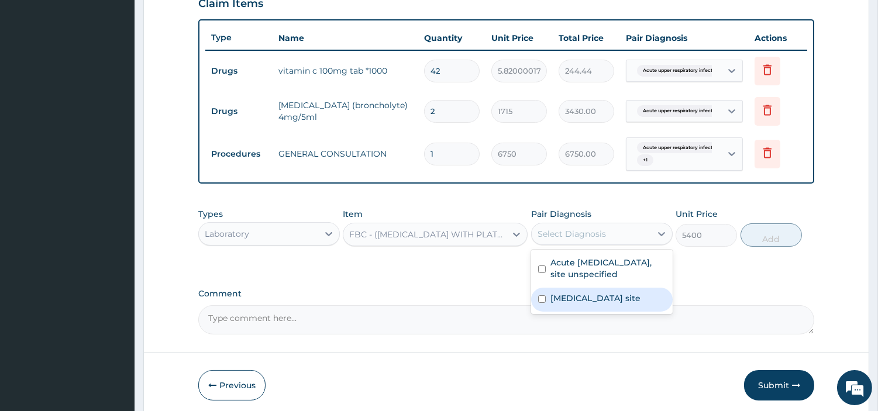
click at [613, 304] on label "[MEDICAL_DATA] site" at bounding box center [596, 299] width 90 height 12
checkbox input "true"
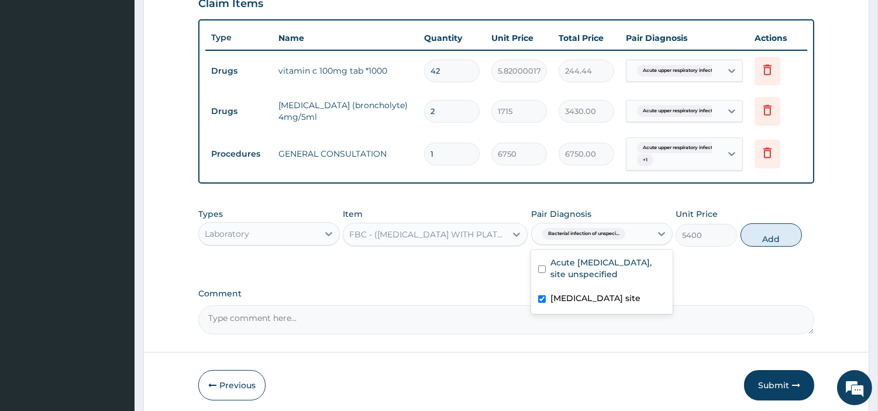
drag, startPoint x: 782, startPoint y: 240, endPoint x: 650, endPoint y: 262, distance: 133.4
click at [780, 240] on button "Add" at bounding box center [771, 234] width 61 height 23
type input "0"
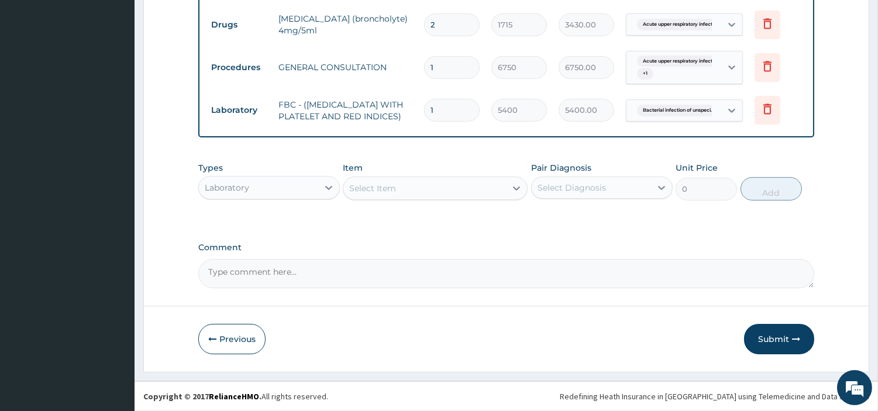
scroll to position [508, 0]
click at [288, 192] on div "Laboratory" at bounding box center [258, 187] width 119 height 19
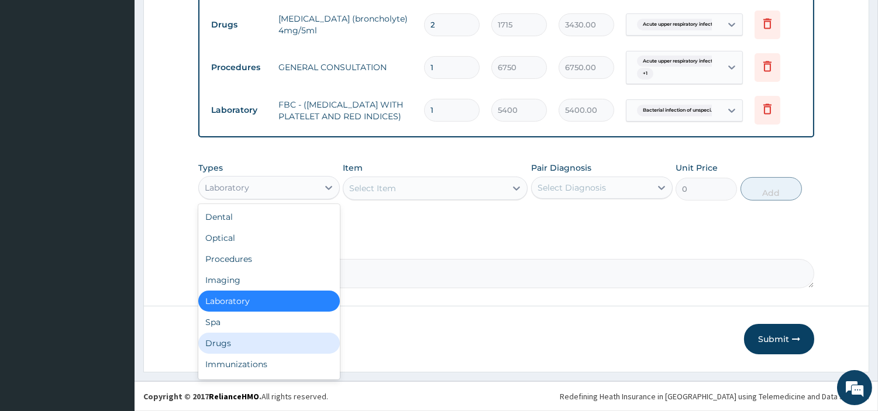
click at [281, 333] on div "Drugs" at bounding box center [269, 343] width 142 height 21
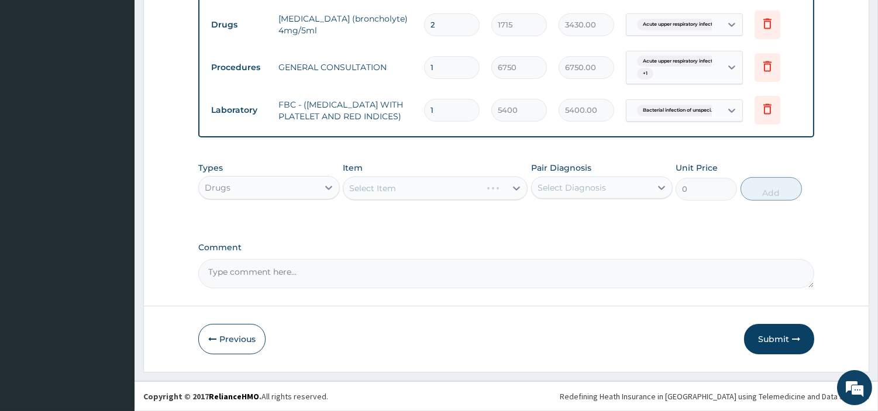
click at [471, 184] on div "Select Item" at bounding box center [435, 188] width 185 height 23
click at [477, 192] on div "Select Item" at bounding box center [424, 188] width 163 height 19
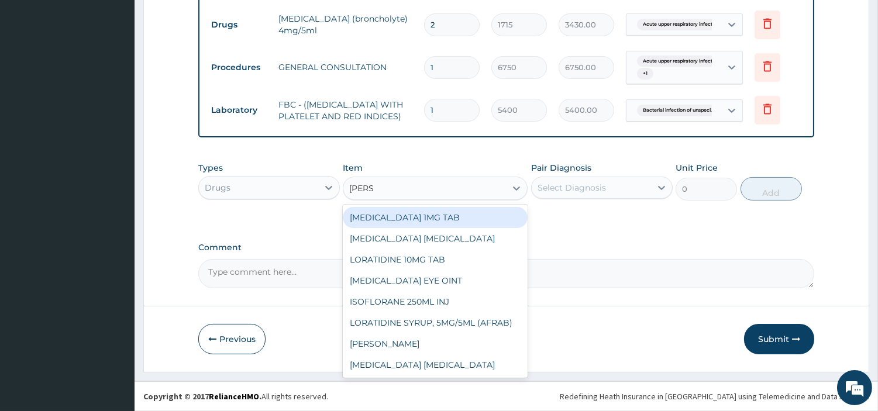
type input "LORAT"
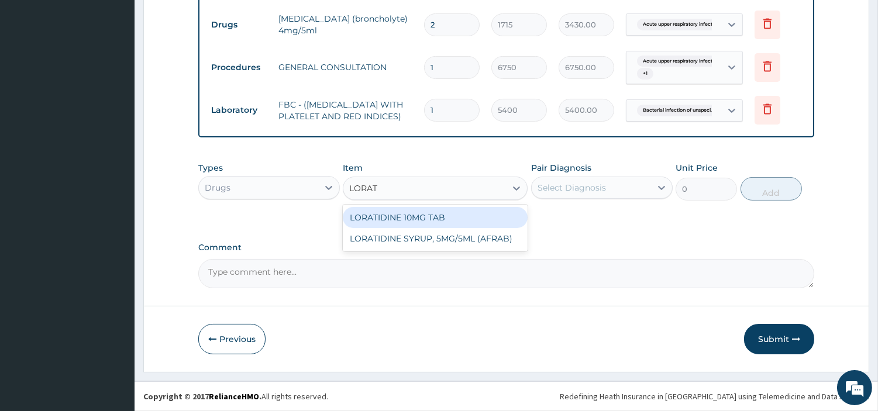
click at [470, 225] on div "LORATIDINE 10MG TAB" at bounding box center [435, 217] width 185 height 21
type input "40.95000076293945"
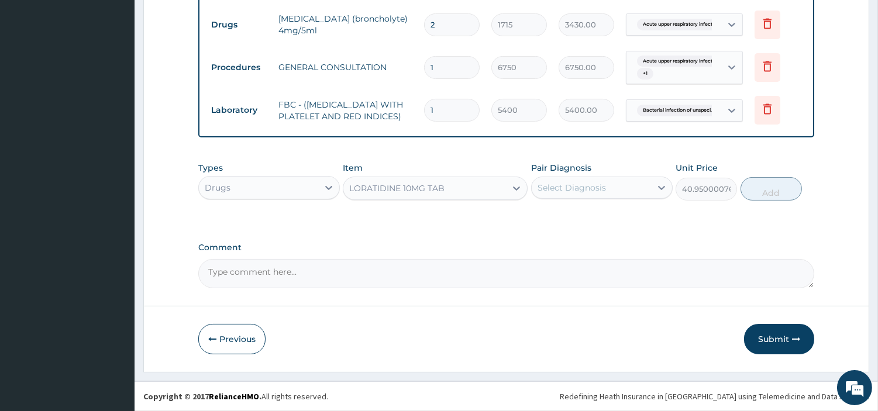
click at [570, 187] on div "Select Diagnosis" at bounding box center [572, 188] width 68 height 12
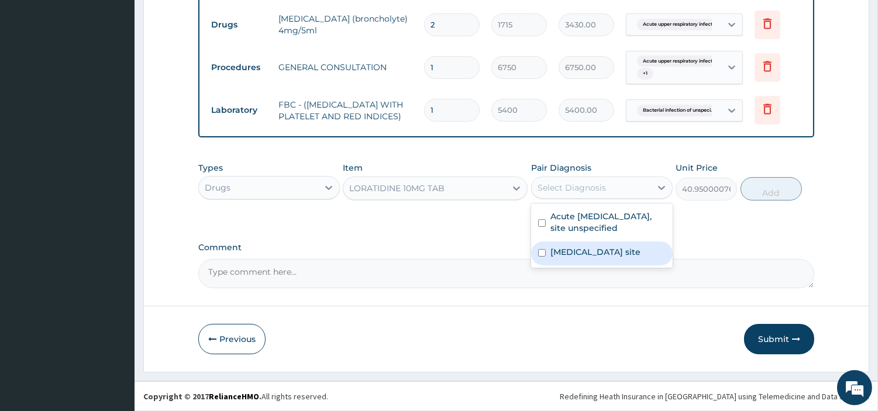
drag, startPoint x: 593, startPoint y: 221, endPoint x: 675, endPoint y: 204, distance: 83.6
click at [593, 221] on label "Acute upper respiratory infection, site unspecified" at bounding box center [608, 222] width 115 height 23
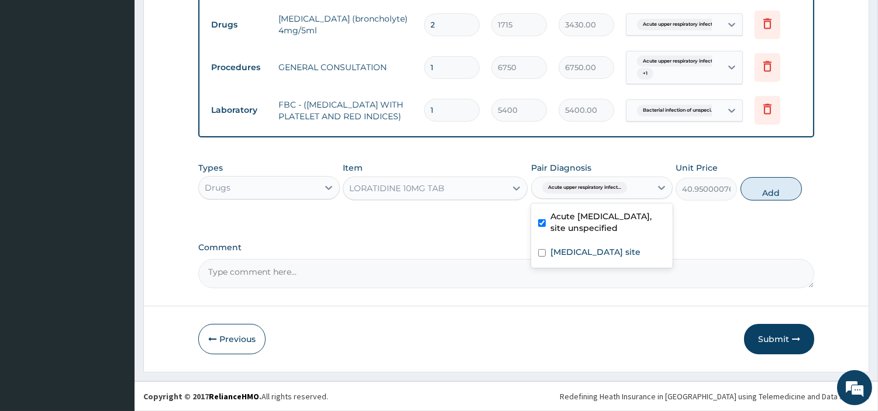
checkbox input "true"
click at [746, 189] on button "Add" at bounding box center [771, 188] width 61 height 23
type input "0"
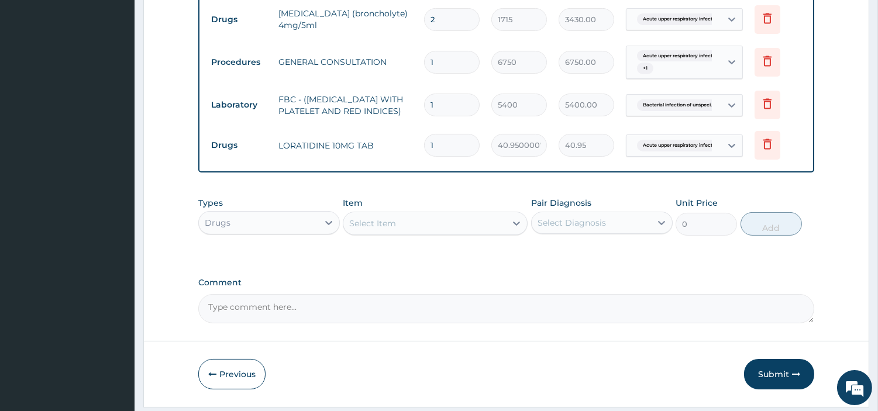
type input "0.00"
type input "5"
type input "204.75"
type input "5"
drag, startPoint x: 775, startPoint y: 373, endPoint x: 657, endPoint y: 282, distance: 148.5
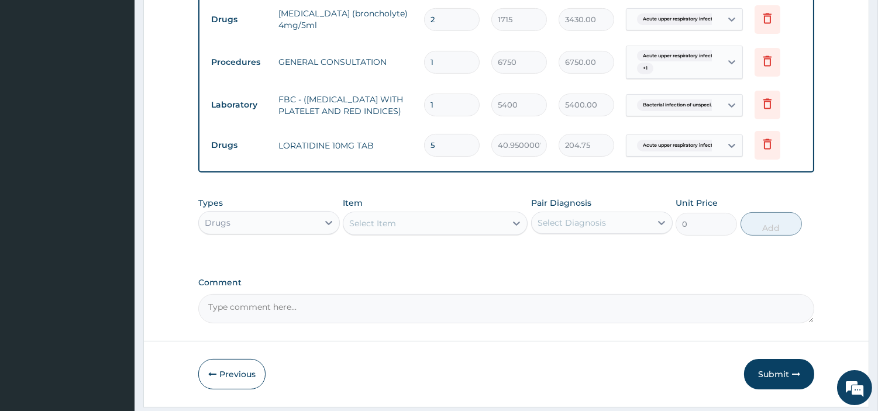
click at [774, 373] on button "Submit" at bounding box center [779, 374] width 70 height 30
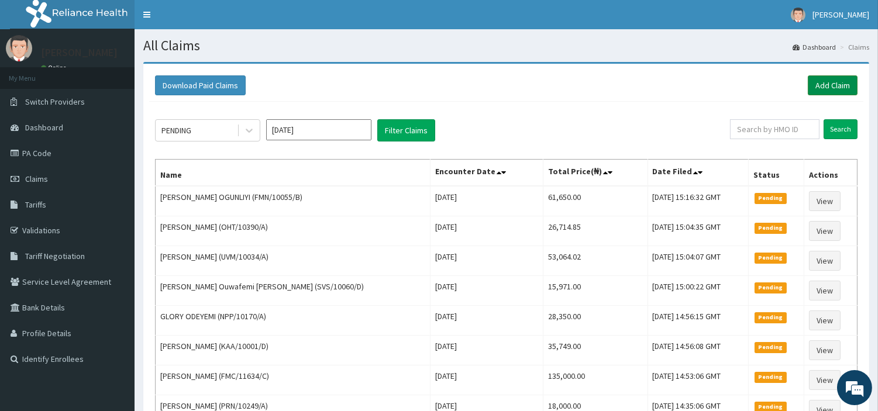
click at [839, 75] on link "Add Claim" at bounding box center [833, 85] width 50 height 20
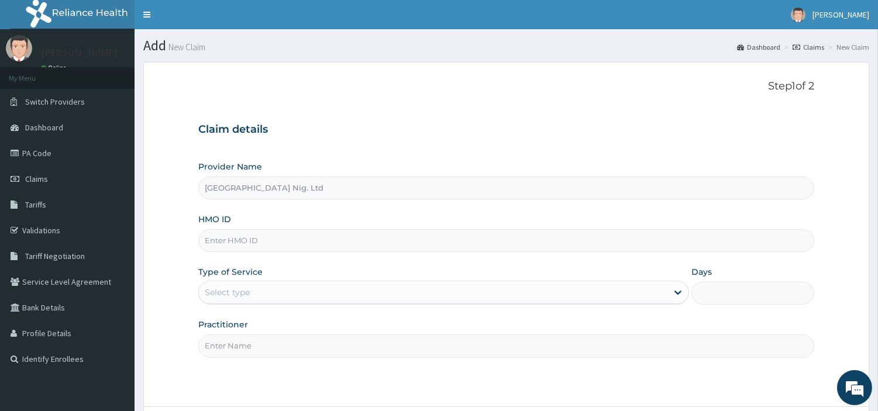
click at [250, 250] on input "HMO ID" at bounding box center [506, 240] width 616 height 23
paste input "JGI/10029/F"
type input "JGI/10029/F"
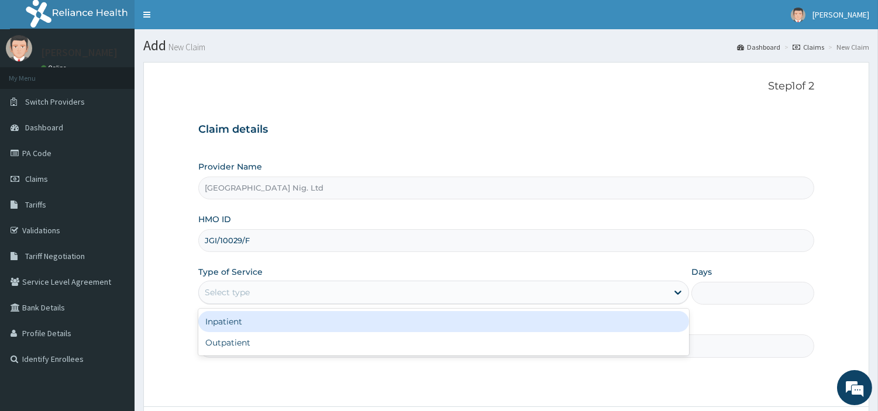
click at [278, 294] on div "Select type" at bounding box center [433, 292] width 469 height 19
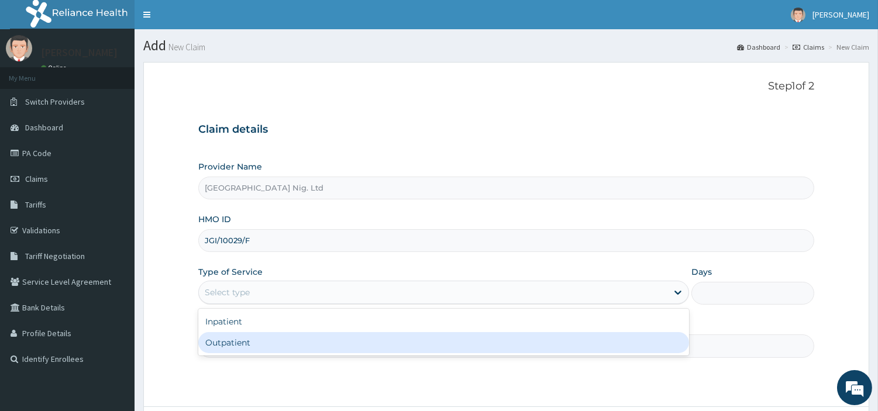
click at [277, 345] on div "Outpatient" at bounding box center [443, 342] width 491 height 21
type input "1"
click at [277, 345] on input "Practitioner" at bounding box center [506, 346] width 616 height 23
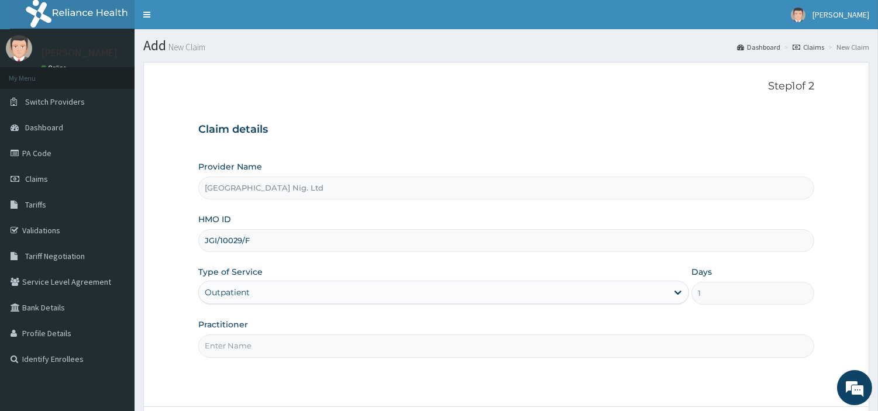
paste input "Ogbe Augustine"
type input "Ogbe Augustine"
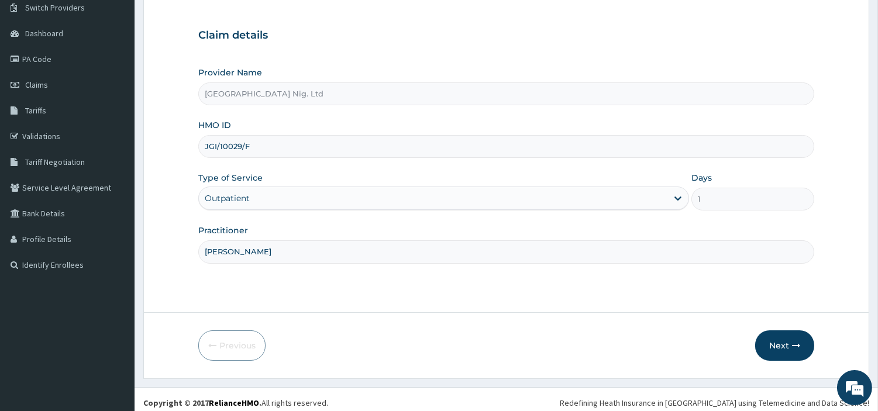
scroll to position [101, 0]
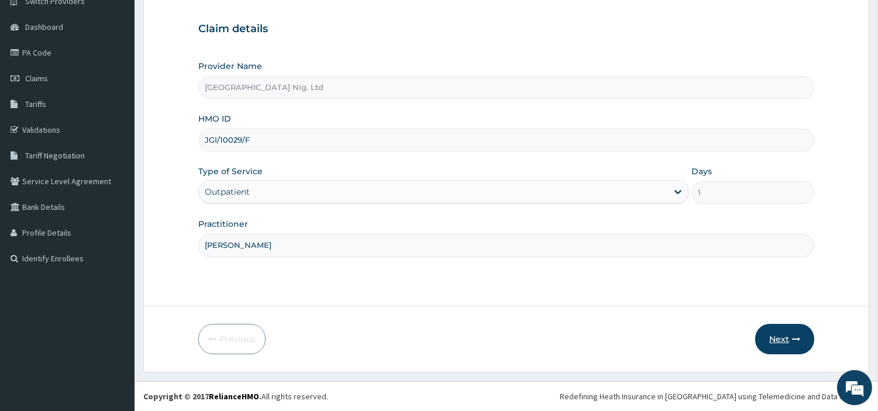
click at [777, 347] on button "Next" at bounding box center [784, 339] width 59 height 30
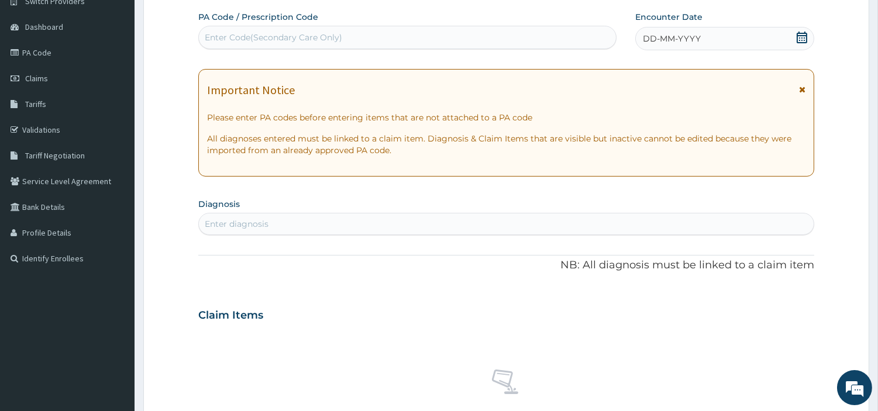
click at [387, 44] on div "Enter Code(Secondary Care Only)" at bounding box center [407, 37] width 417 height 19
paste input "PA/96B865"
type input "PA/96B865"
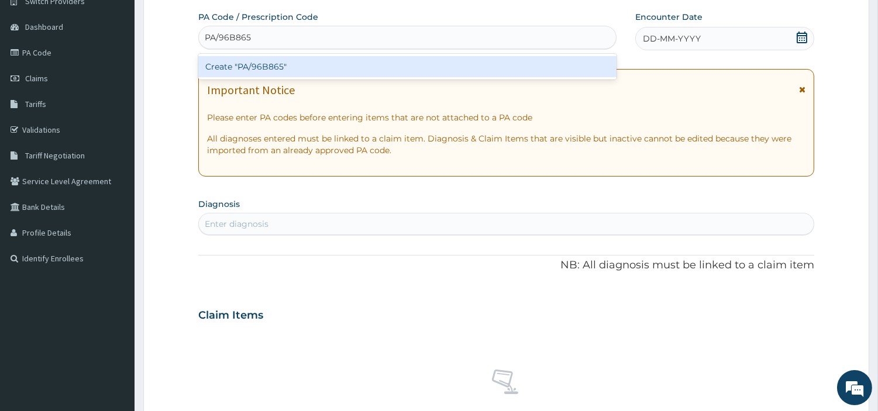
click at [505, 64] on div "Create "PA/96B865"" at bounding box center [407, 66] width 418 height 21
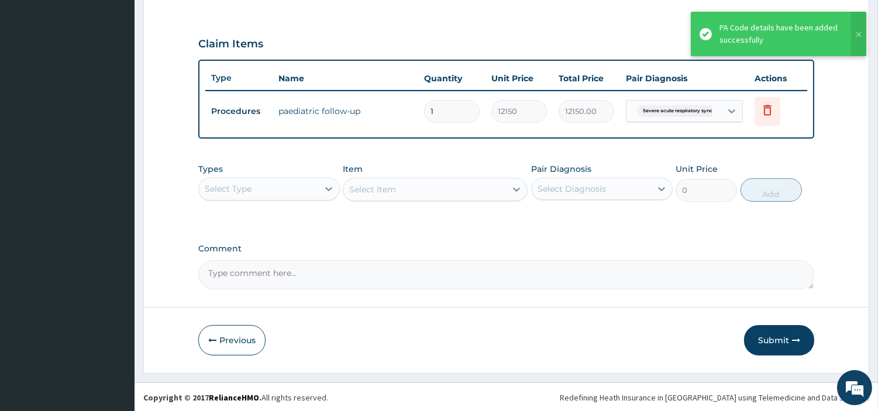
click at [785, 348] on button "Submit" at bounding box center [779, 340] width 70 height 30
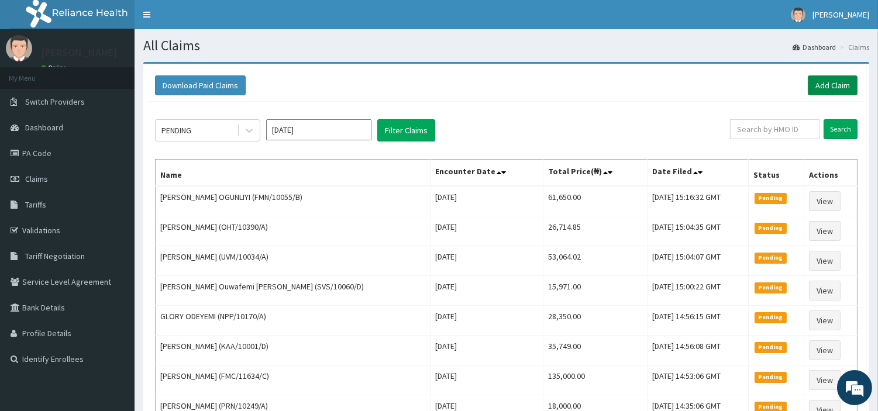
click at [844, 88] on link "Add Claim" at bounding box center [833, 85] width 50 height 20
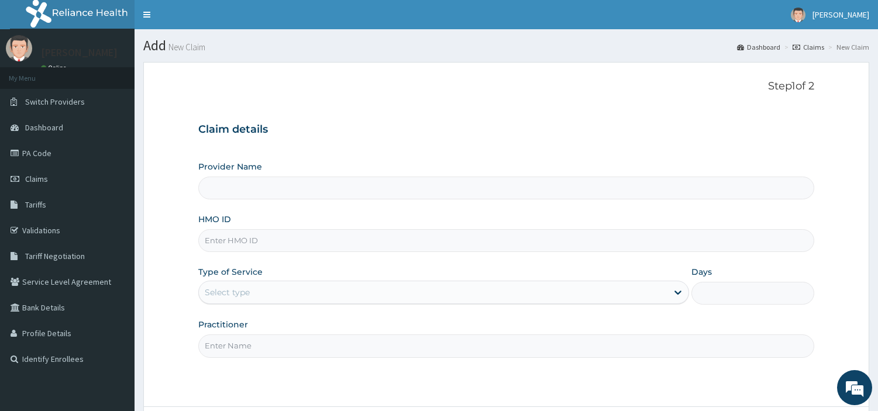
type input "[GEOGRAPHIC_DATA] Nig. Ltd"
click at [310, 258] on div "Provider Name R-Jolad Hospital Nig. Ltd HMO ID Type of Service Select type Days…" at bounding box center [506, 259] width 616 height 197
click at [310, 246] on input "HMO ID" at bounding box center [506, 240] width 616 height 23
paste input "FTC/10043/B"
type input "FTC/10043/B"
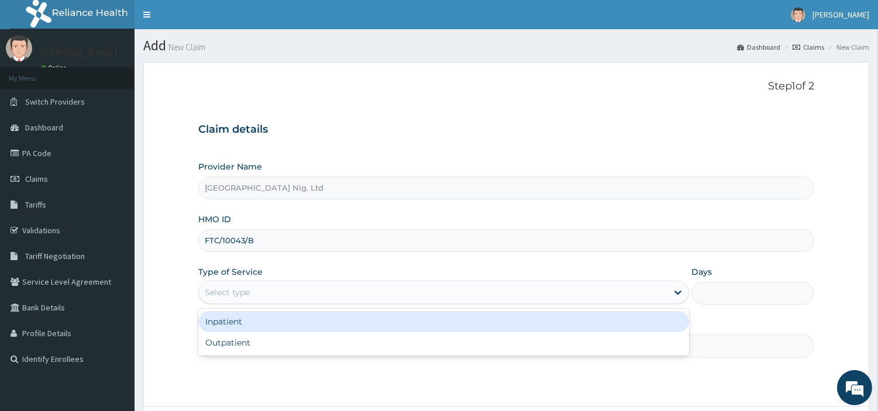
click at [314, 298] on div "Select type" at bounding box center [433, 292] width 469 height 19
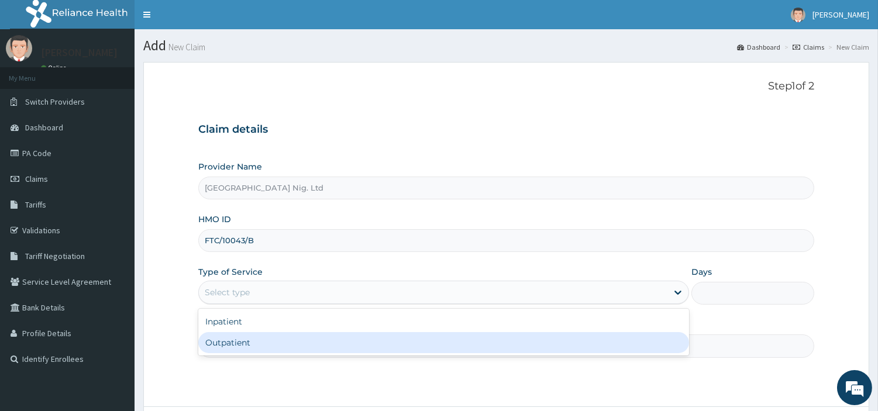
click at [310, 349] on div "Outpatient" at bounding box center [443, 342] width 491 height 21
type input "1"
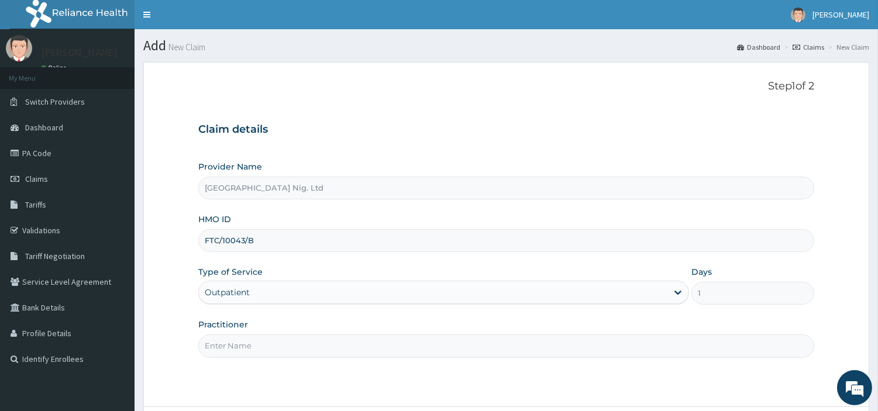
click at [310, 349] on input "Practitioner" at bounding box center [506, 346] width 616 height 23
paste input "Udebuani Chidera"
type input "Udebuani Chidera"
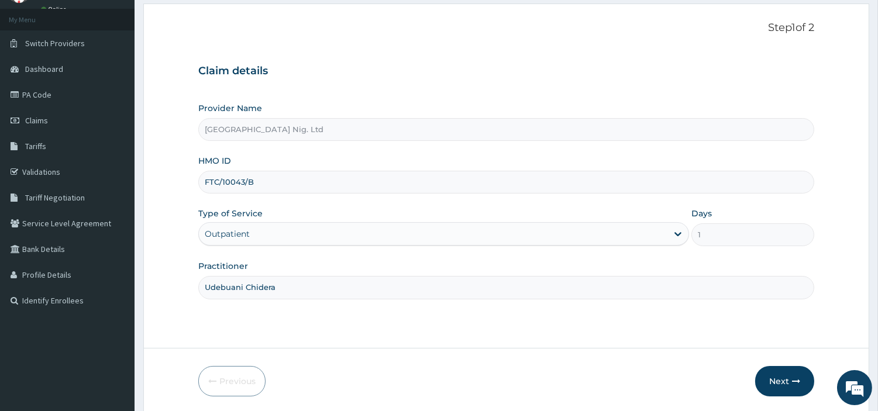
scroll to position [101, 0]
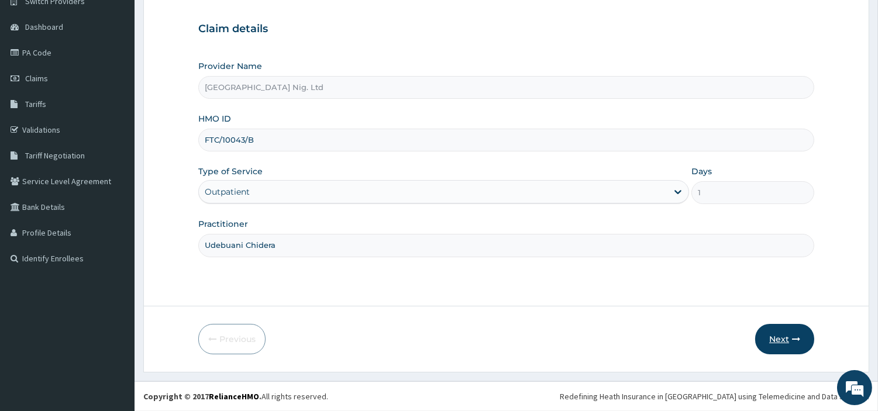
click at [770, 338] on button "Next" at bounding box center [784, 339] width 59 height 30
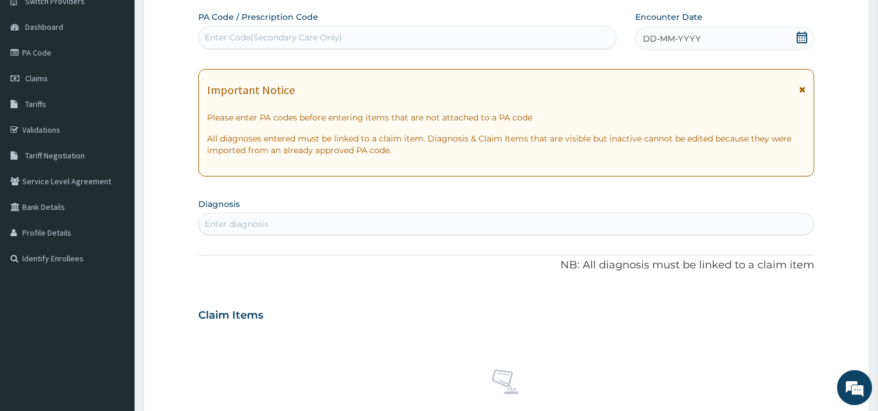
click at [384, 39] on div "Enter Code(Secondary Care Only)" at bounding box center [407, 37] width 417 height 19
paste input "PA/732F71"
type input "PA/732F71"
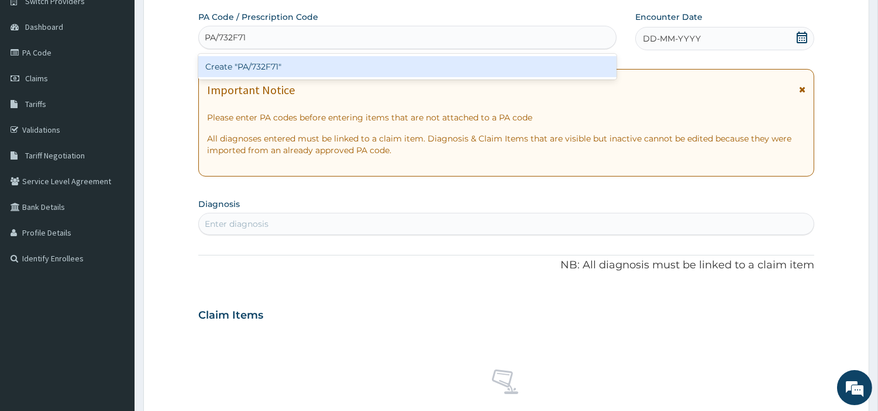
click at [505, 64] on div "Create "PA/732F71"" at bounding box center [407, 66] width 418 height 21
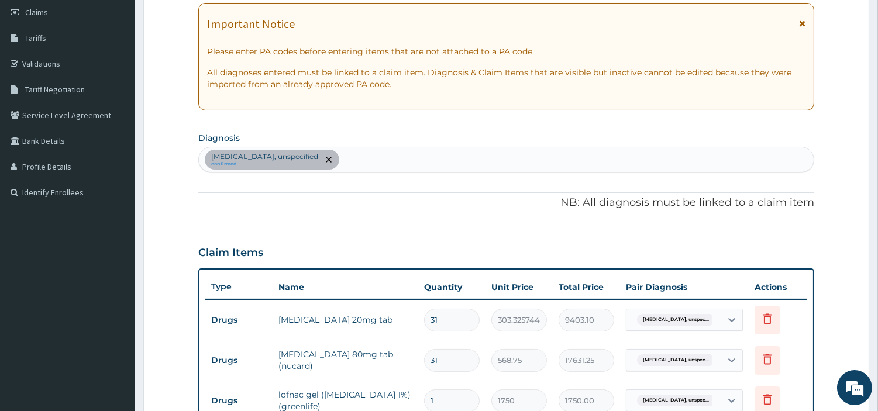
scroll to position [135, 0]
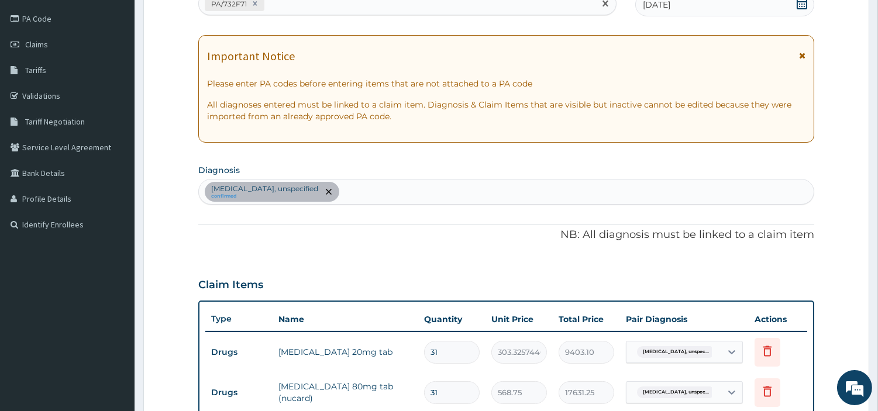
click at [312, 12] on div "PA/732F71" at bounding box center [397, 3] width 396 height 19
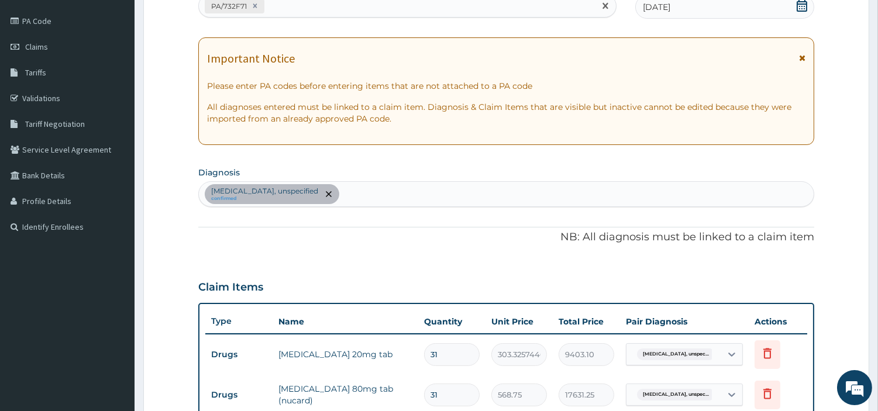
paste input "PA/F43FB8"
type input "PA/F43FB8"
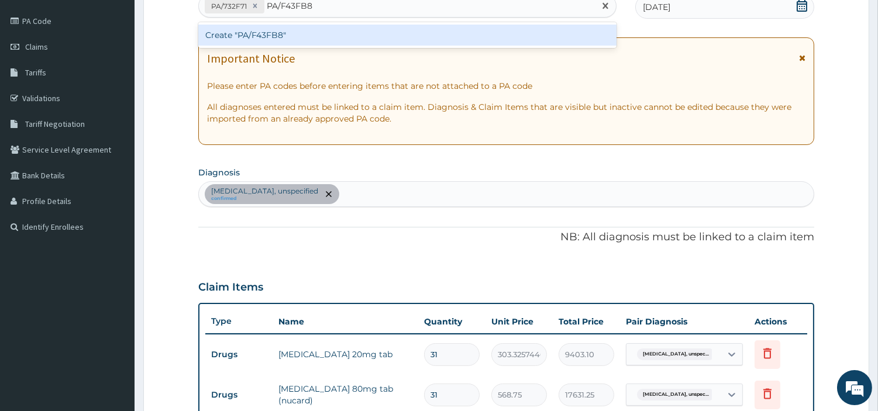
click at [311, 31] on div "Create "PA/F43FB8"" at bounding box center [407, 35] width 418 height 21
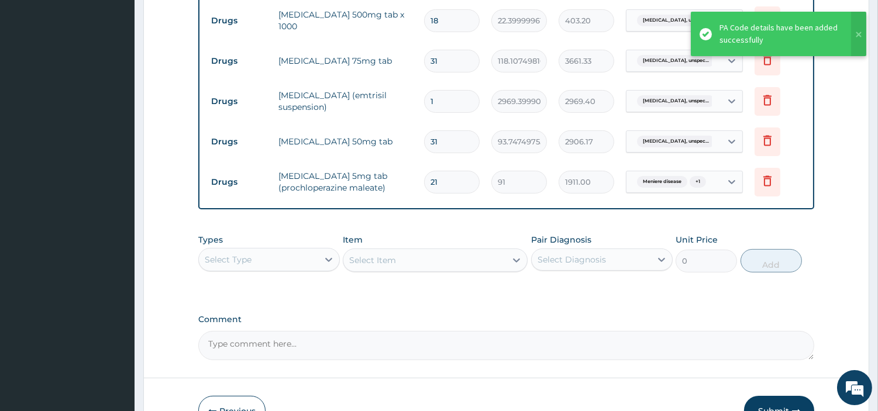
scroll to position [457, 0]
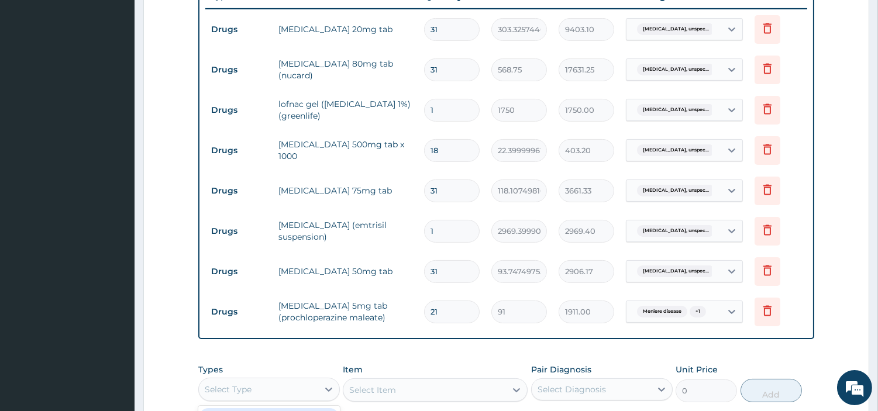
click at [315, 385] on div "Select Type" at bounding box center [258, 389] width 119 height 19
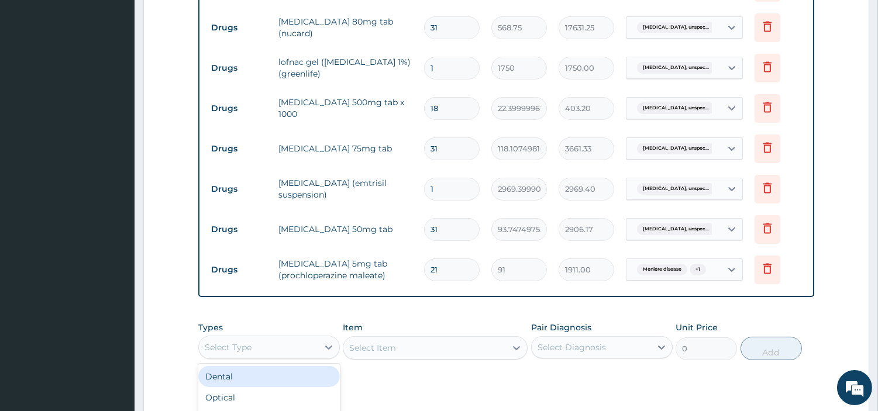
scroll to position [522, 0]
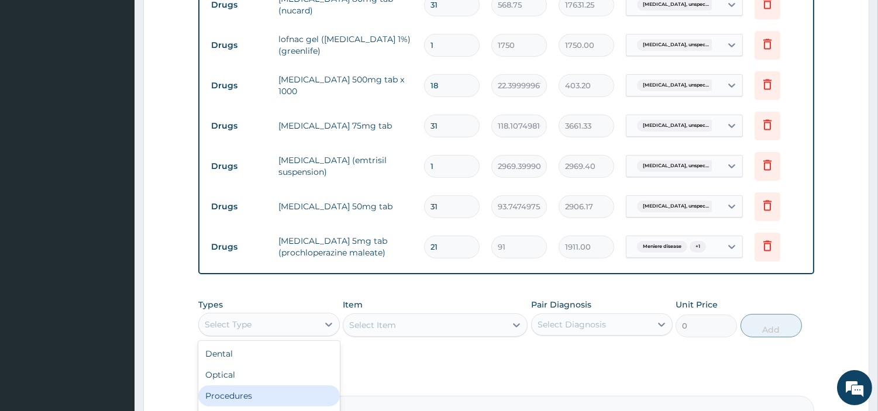
click at [290, 392] on div "Procedures" at bounding box center [269, 396] width 142 height 21
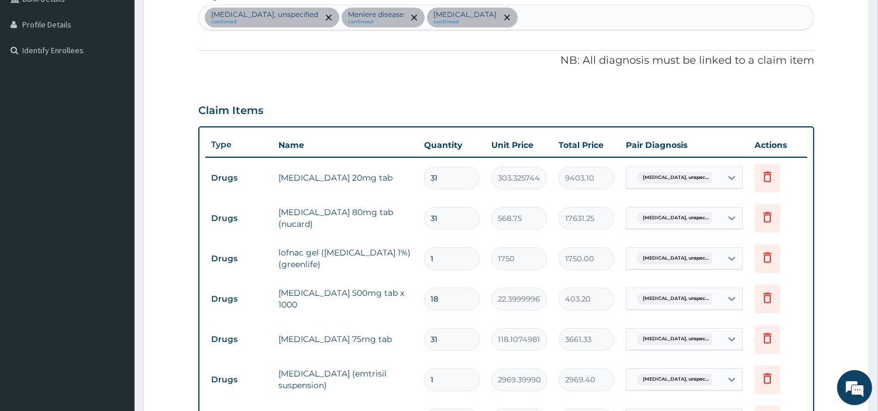
scroll to position [262, 0]
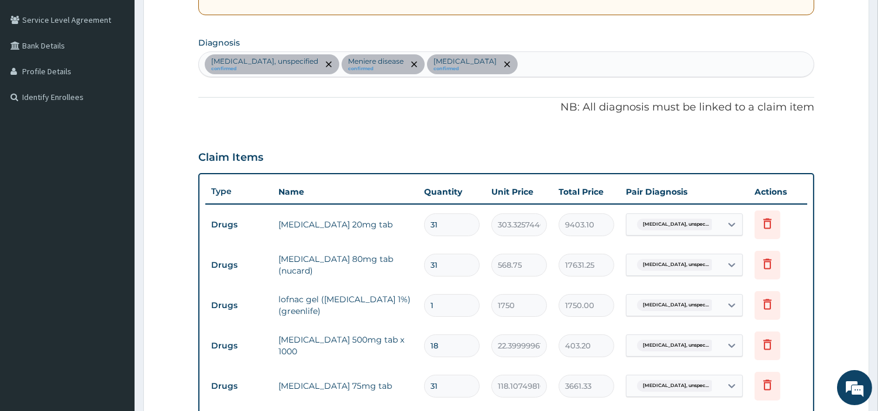
click at [605, 65] on div "Essential hypertension, unspecified confirmed Meniere disease confirmed Polyneu…" at bounding box center [506, 64] width 615 height 25
type input "MALARIA"
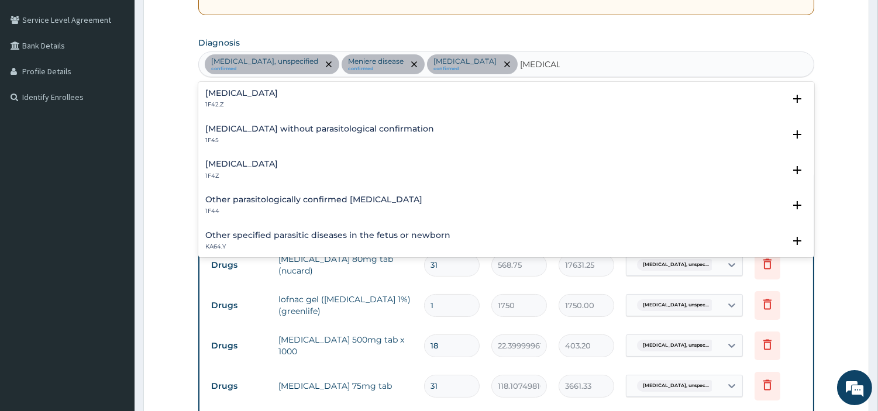
click at [262, 173] on p "1F4Z" at bounding box center [241, 176] width 73 height 8
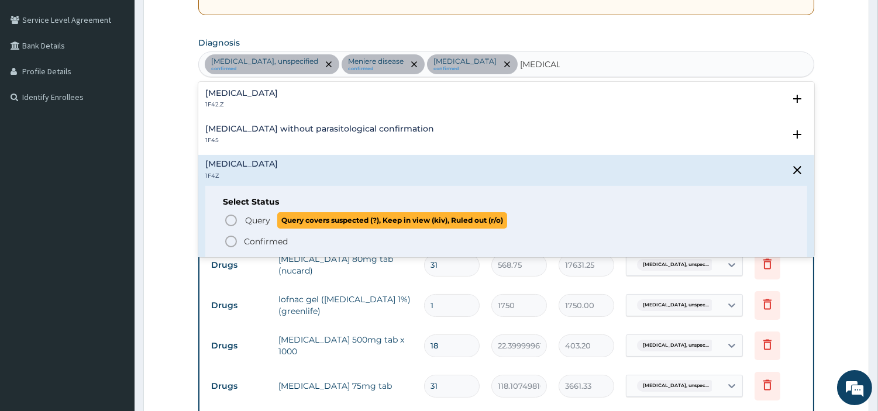
click at [246, 218] on span "Query" at bounding box center [257, 221] width 25 height 12
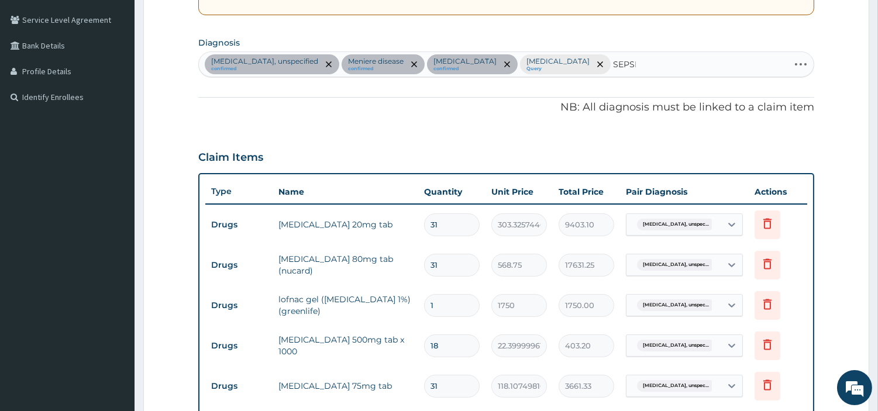
type input "SEPSIS"
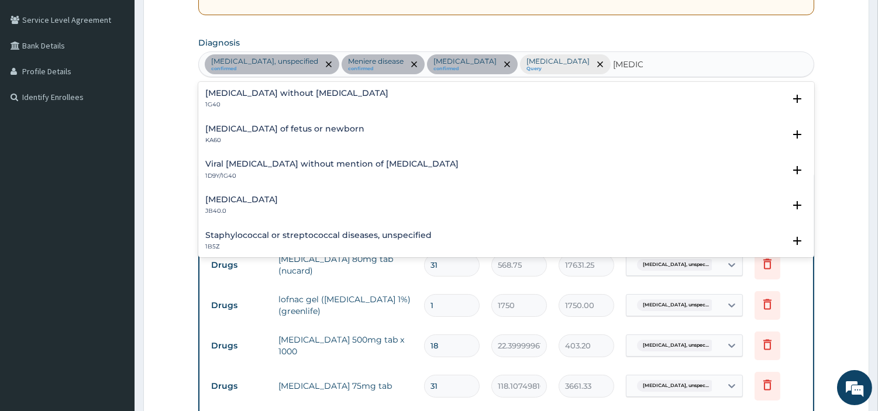
click at [247, 98] on div "Sepsis without septic shock 1G40" at bounding box center [296, 99] width 183 height 20
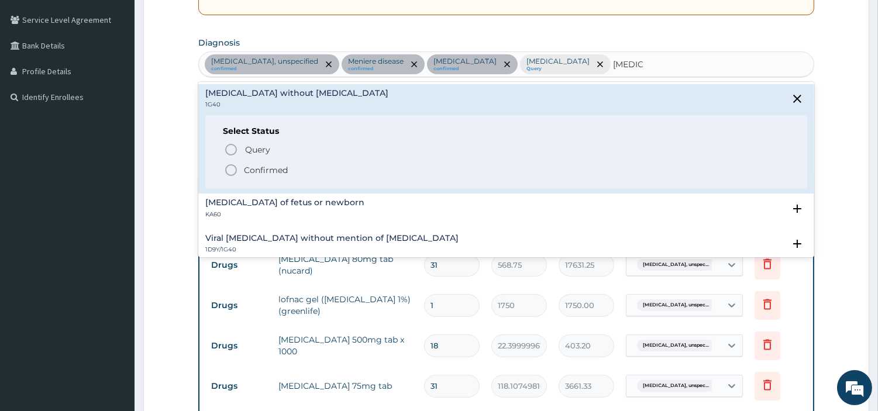
click at [230, 145] on icon "status option query" at bounding box center [231, 150] width 14 height 14
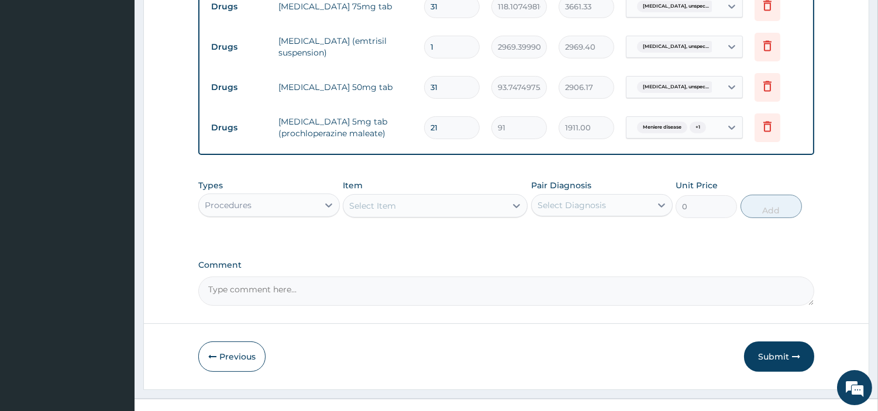
scroll to position [652, 0]
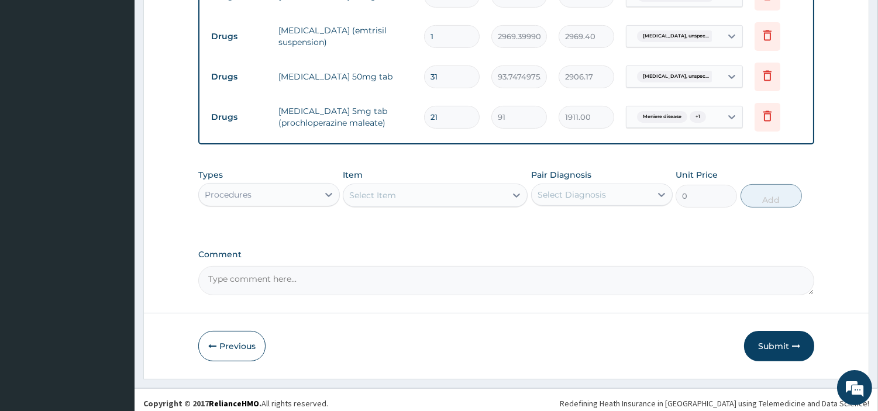
click at [463, 196] on div "Select Item" at bounding box center [424, 195] width 163 height 19
click at [633, 137] on tr "Drugs stemetil 5mg tab (prochloperazine maleate) 21 91 1911.00 Meniere disease …" at bounding box center [506, 117] width 602 height 40
click at [646, 131] on td "Meniere disease + 1" at bounding box center [684, 117] width 129 height 34
click at [479, 211] on div "Types Procedures Item Select Item Pair Diagnosis Select Diagnosis Unit Price 0 …" at bounding box center [506, 188] width 616 height 50
click at [478, 201] on div "Select Item" at bounding box center [424, 195] width 163 height 19
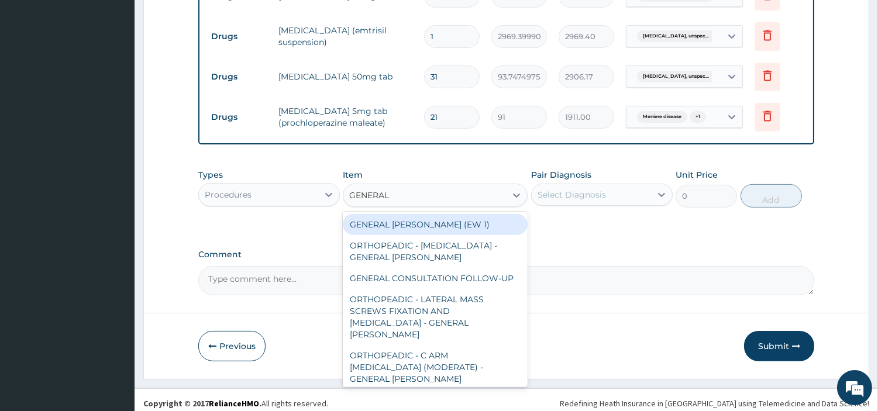
type input "GENERAL C"
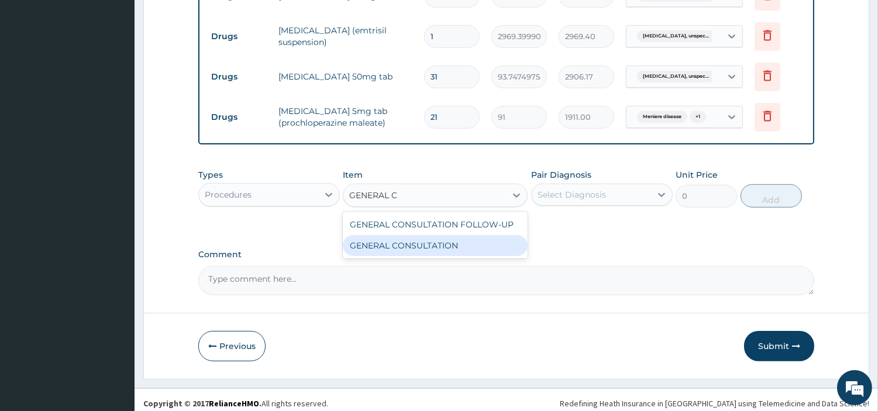
click at [475, 252] on div "GENERAL CONSULTATION" at bounding box center [435, 245] width 185 height 21
type input "6750"
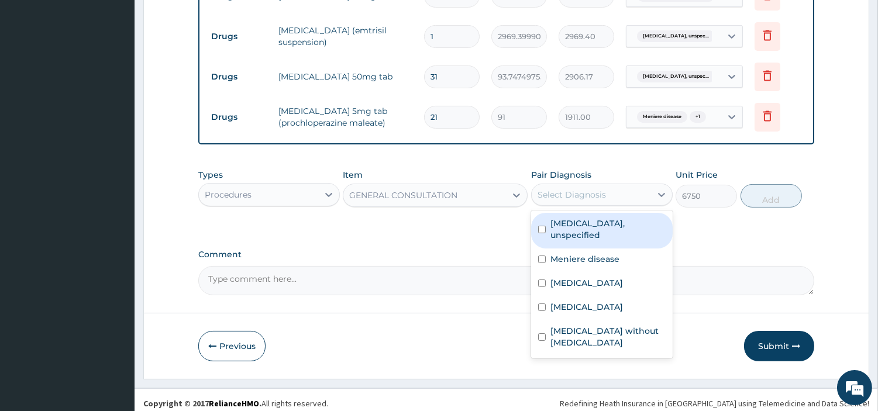
drag, startPoint x: 587, startPoint y: 190, endPoint x: 586, endPoint y: 232, distance: 42.1
click at [587, 191] on div "Select Diagnosis" at bounding box center [572, 195] width 68 height 12
click at [586, 232] on label "Essential hypertension, unspecified" at bounding box center [608, 229] width 115 height 23
checkbox input "true"
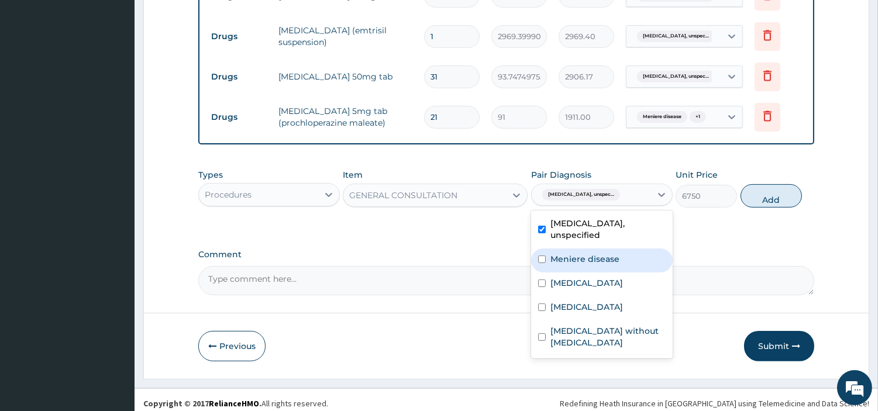
drag, startPoint x: 588, startPoint y: 266, endPoint x: 589, endPoint y: 275, distance: 9.4
click at [588, 267] on div "Meniere disease" at bounding box center [602, 261] width 142 height 24
checkbox input "true"
drag, startPoint x: 591, startPoint y: 295, endPoint x: 591, endPoint y: 304, distance: 9.4
click at [591, 289] on label "Polyneuropathy, unspecified" at bounding box center [587, 283] width 73 height 12
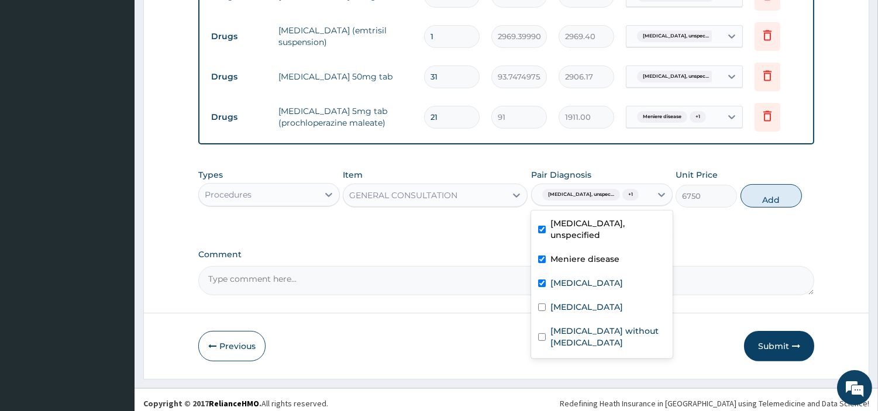
checkbox input "true"
click at [587, 313] on label "Malaria, unspecified" at bounding box center [587, 307] width 73 height 12
checkbox input "true"
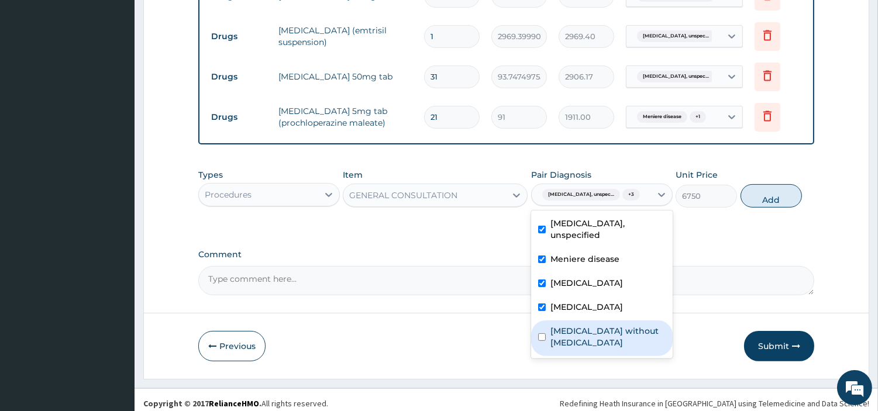
drag, startPoint x: 593, startPoint y: 357, endPoint x: 614, endPoint y: 331, distance: 34.1
click at [593, 349] on label "Sepsis without septic shock" at bounding box center [608, 336] width 115 height 23
checkbox input "true"
click at [771, 208] on button "Add" at bounding box center [771, 195] width 61 height 23
type input "0"
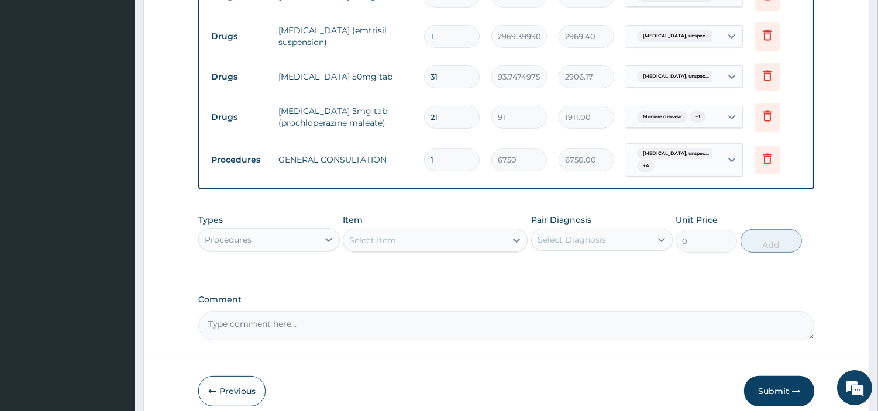
drag, startPoint x: 259, startPoint y: 225, endPoint x: 260, endPoint y: 260, distance: 35.1
click at [259, 225] on div "Types Procedures" at bounding box center [269, 233] width 142 height 39
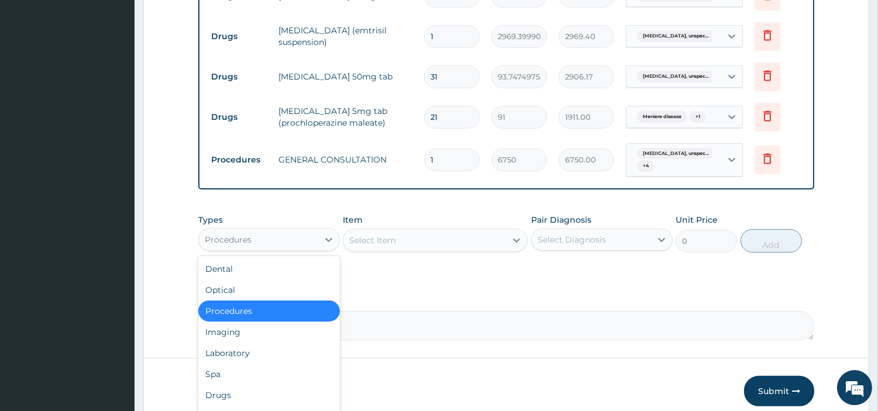
click at [259, 232] on div "Procedures" at bounding box center [258, 239] width 119 height 19
click at [254, 349] on div "Laboratory" at bounding box center [269, 353] width 142 height 21
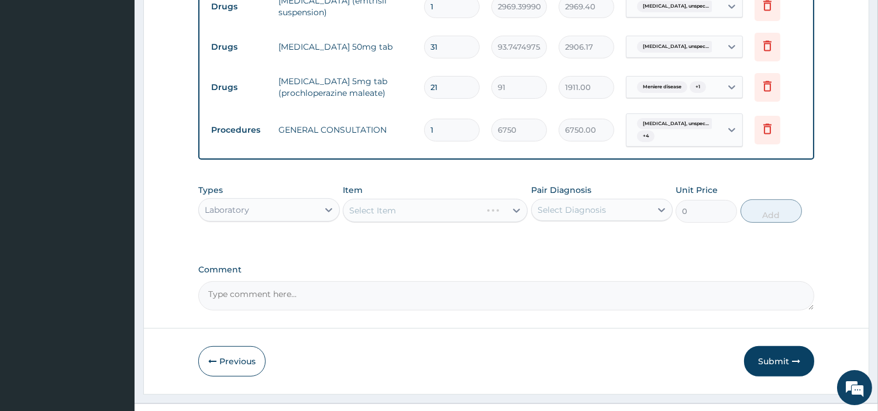
scroll to position [706, 0]
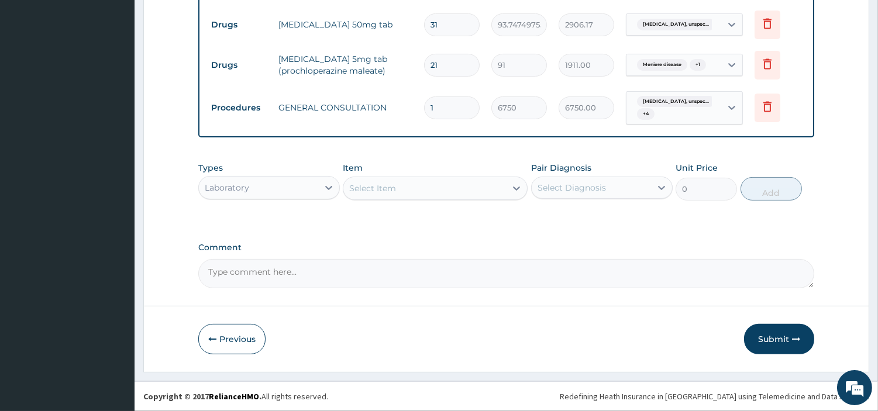
click at [460, 188] on div "Select Item" at bounding box center [424, 188] width 163 height 19
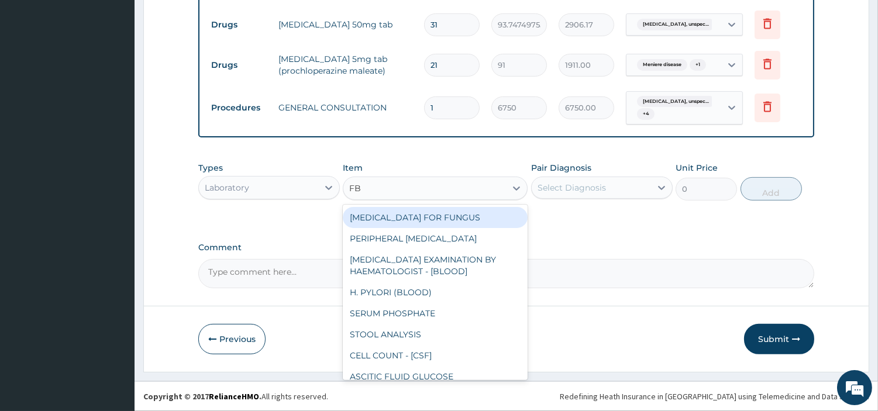
type input "FBC"
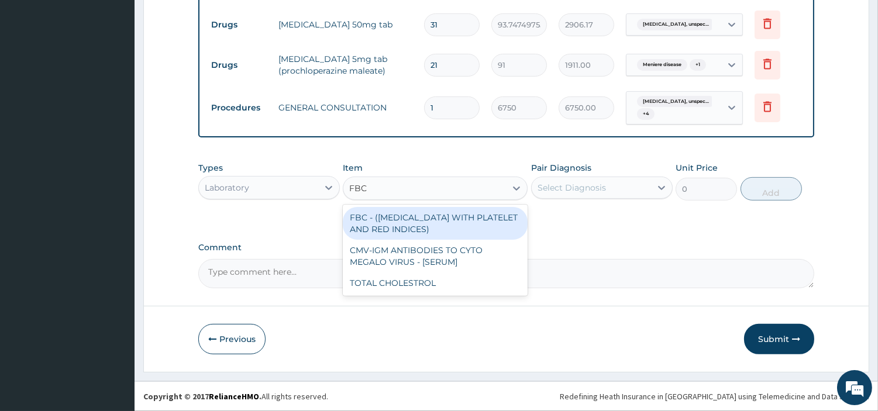
click at [465, 223] on div "FBC - (FULL BLOOD COUNT WITH PLATELET AND RED INDICES)" at bounding box center [435, 223] width 185 height 33
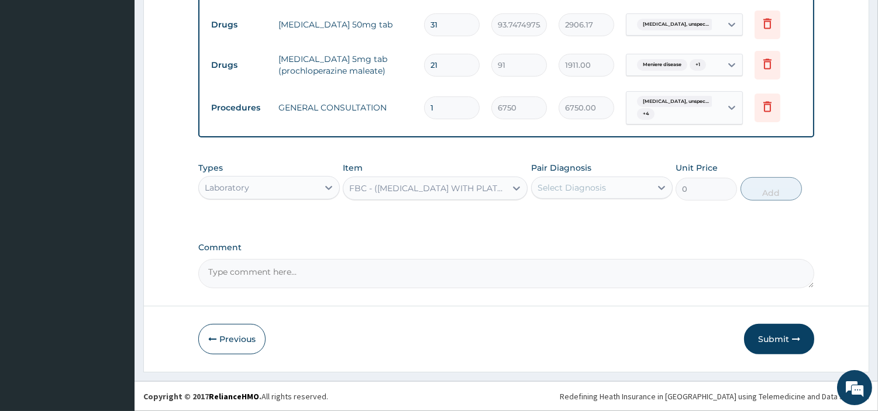
type input "5400"
click at [581, 185] on div "Select Diagnosis" at bounding box center [572, 188] width 68 height 12
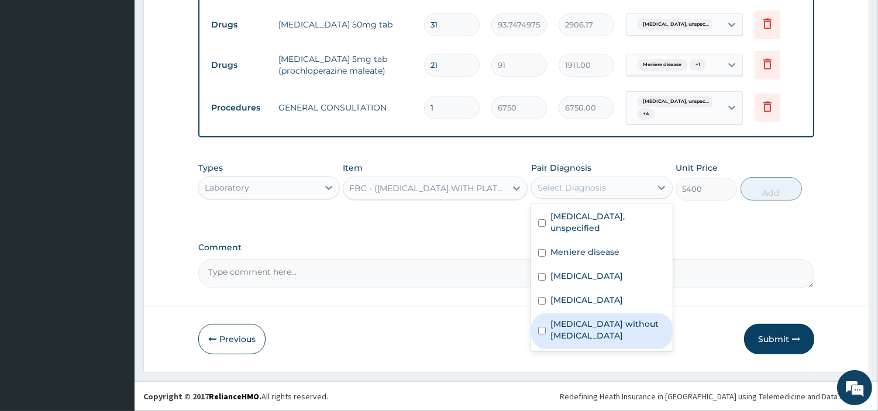
click at [610, 330] on label "Sepsis without septic shock" at bounding box center [608, 329] width 115 height 23
checkbox input "true"
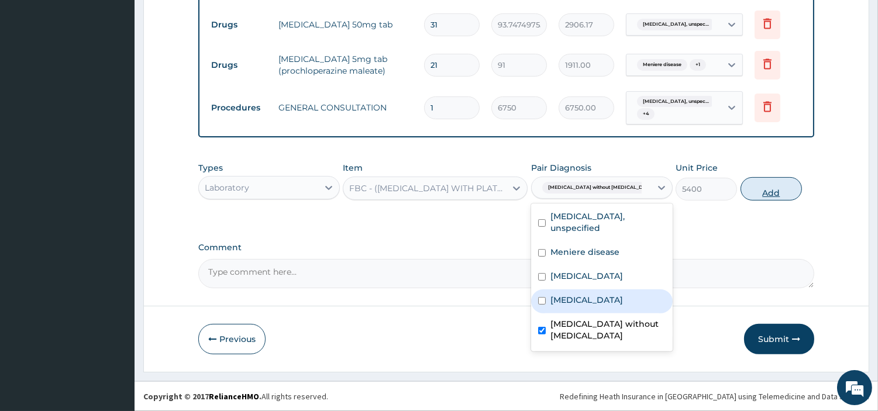
click at [787, 199] on button "Add" at bounding box center [771, 188] width 61 height 23
type input "0"
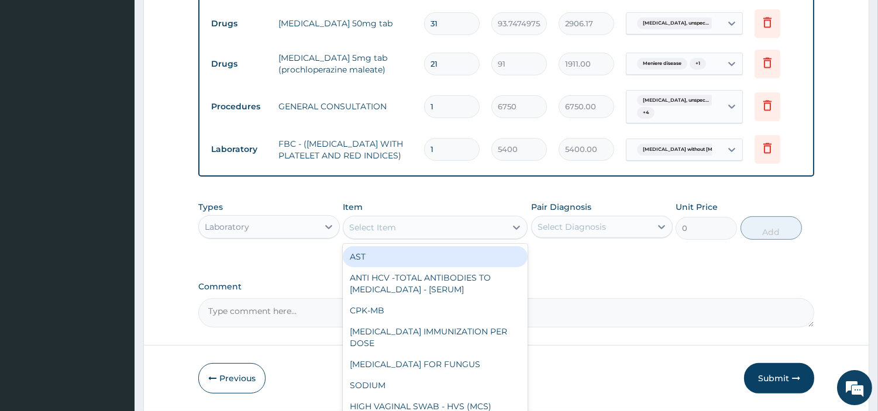
click at [505, 239] on div "Select Item" at bounding box center [435, 227] width 185 height 23
type input "RD"
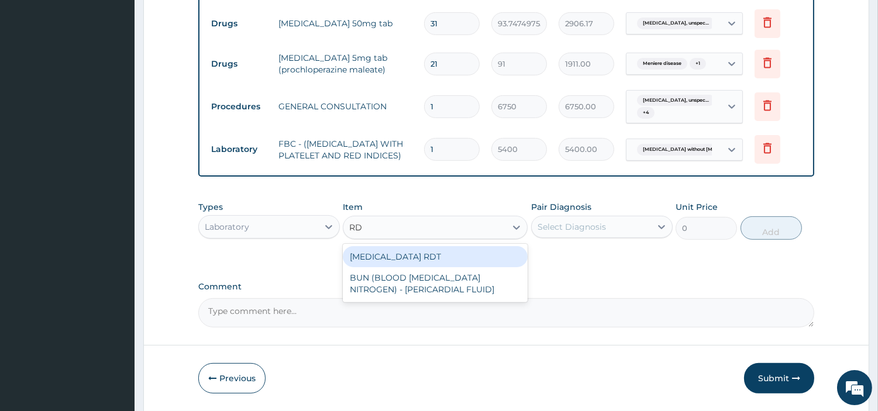
click at [488, 265] on div "MALARIA RDT" at bounding box center [435, 256] width 185 height 21
type input "2700"
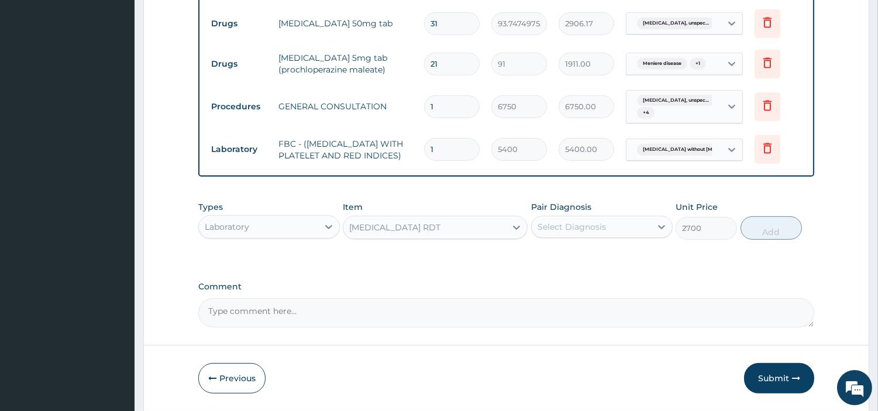
click at [580, 233] on div "Select Diagnosis" at bounding box center [572, 227] width 68 height 12
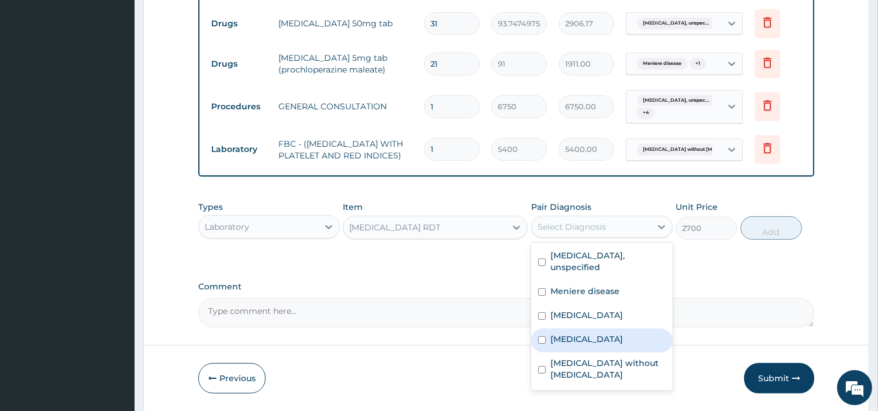
click at [603, 345] on label "Malaria, unspecified" at bounding box center [587, 339] width 73 height 12
checkbox input "true"
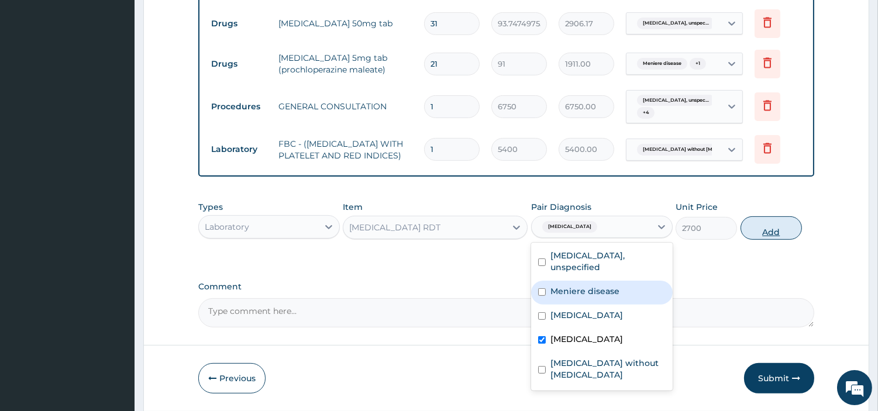
click at [752, 236] on button "Add" at bounding box center [771, 227] width 61 height 23
type input "0"
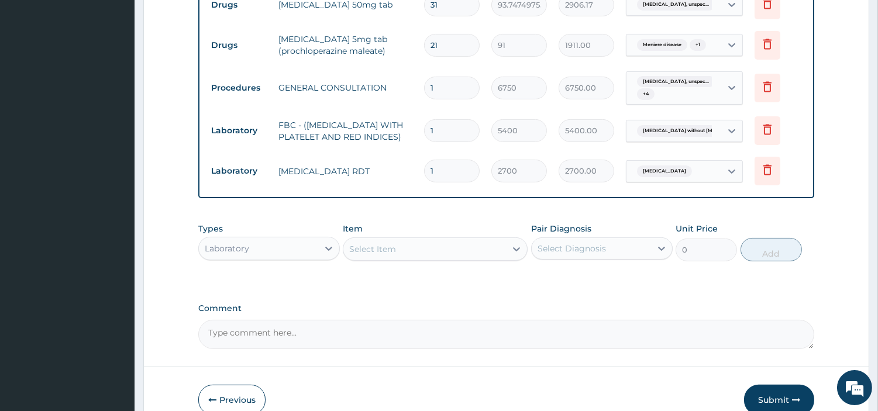
scroll to position [728, 0]
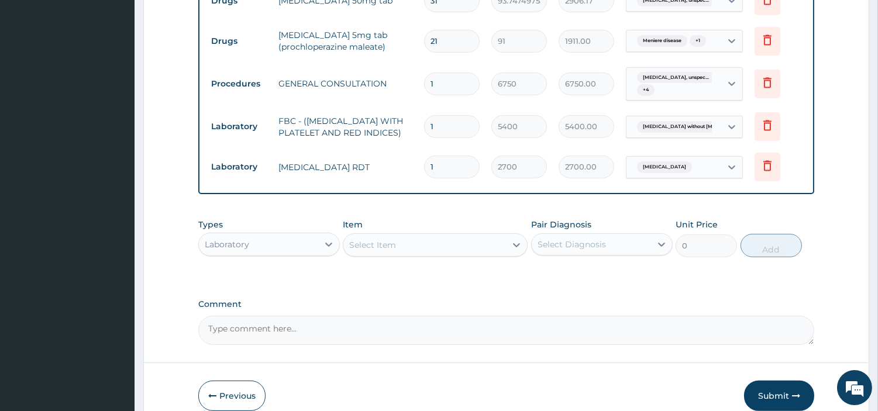
click at [305, 254] on div "Laboratory" at bounding box center [258, 244] width 119 height 19
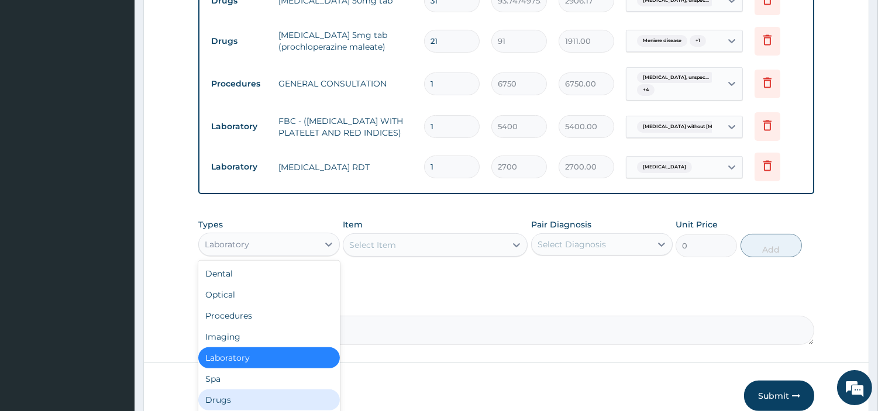
click at [259, 405] on div "Drugs" at bounding box center [269, 400] width 142 height 21
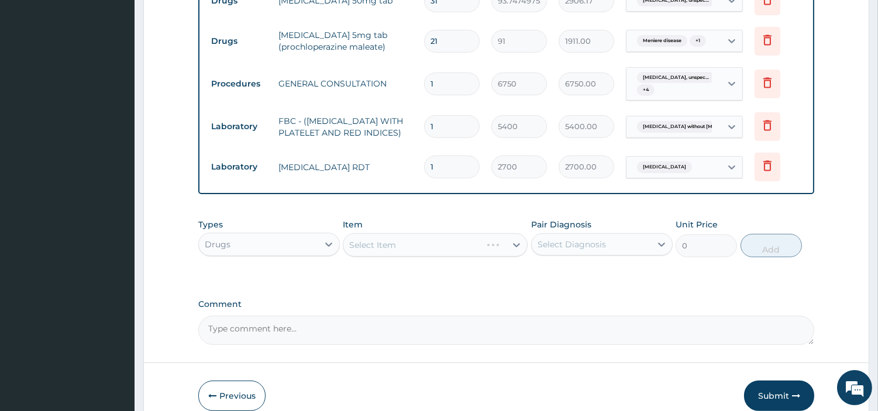
click at [464, 254] on div "Select Item" at bounding box center [435, 244] width 185 height 23
click at [469, 254] on div "Select Item" at bounding box center [424, 245] width 163 height 19
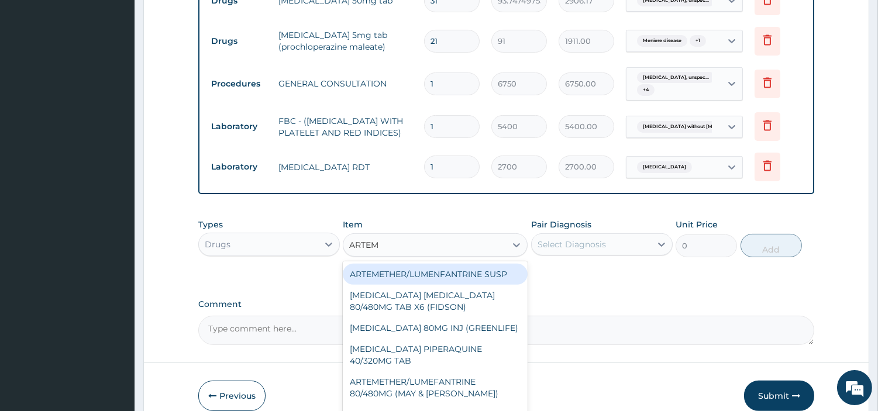
type input "ARTEM"
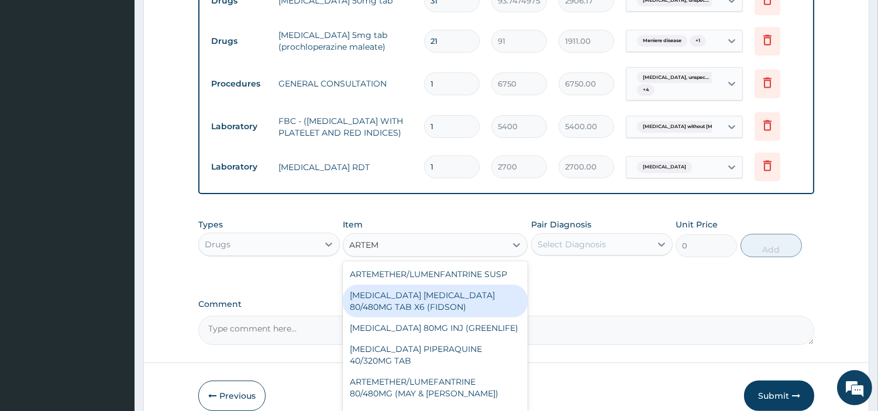
click at [492, 309] on div "ARTEMETHER LUMEFANTRINE 80/480MG TAB X6 (FIDSON)" at bounding box center [435, 301] width 185 height 33
type input "322.2992553710938"
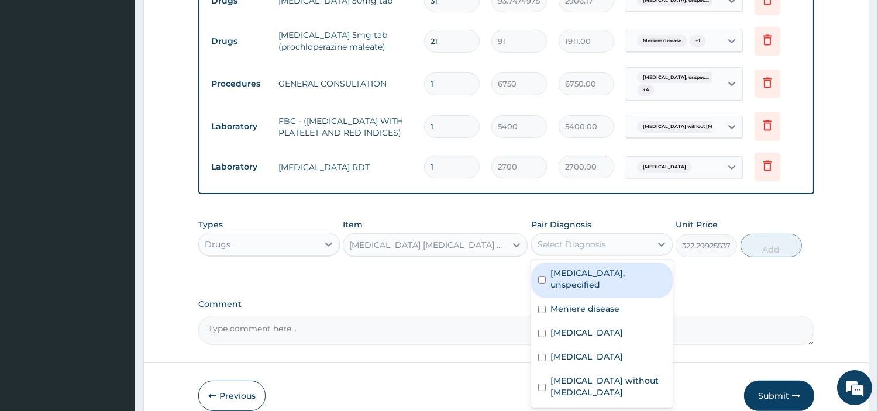
click at [582, 250] on div "Select Diagnosis" at bounding box center [572, 245] width 68 height 12
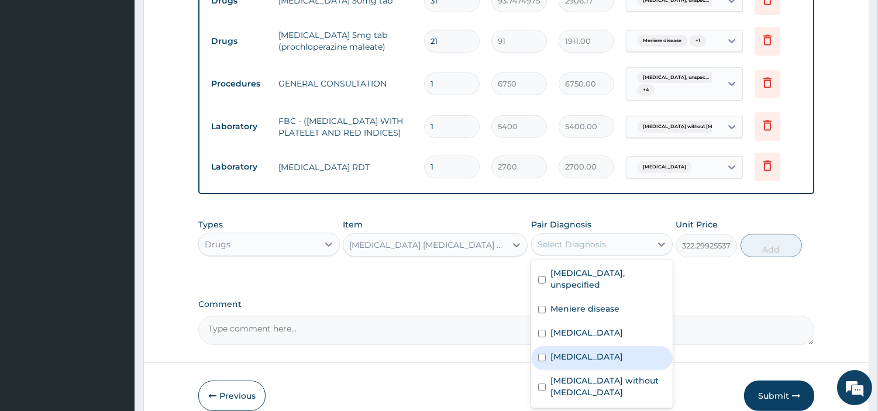
click at [600, 363] on label "Malaria, unspecified" at bounding box center [587, 357] width 73 height 12
checkbox input "true"
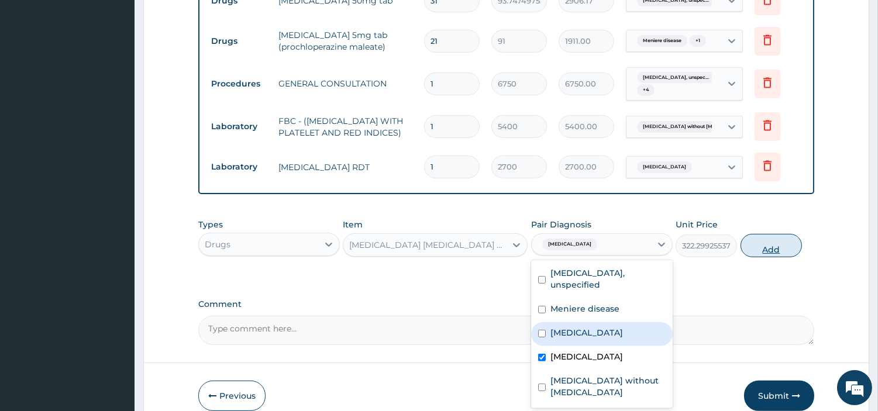
click at [747, 257] on button "Add" at bounding box center [771, 245] width 61 height 23
type input "0"
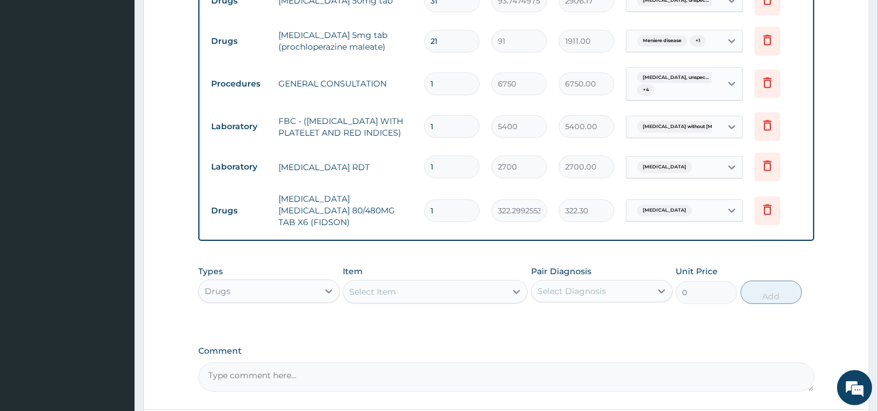
type input "0.00"
type input "6"
type input "1933.80"
type input "6"
click at [475, 296] on div "Select Item" at bounding box center [424, 292] width 163 height 19
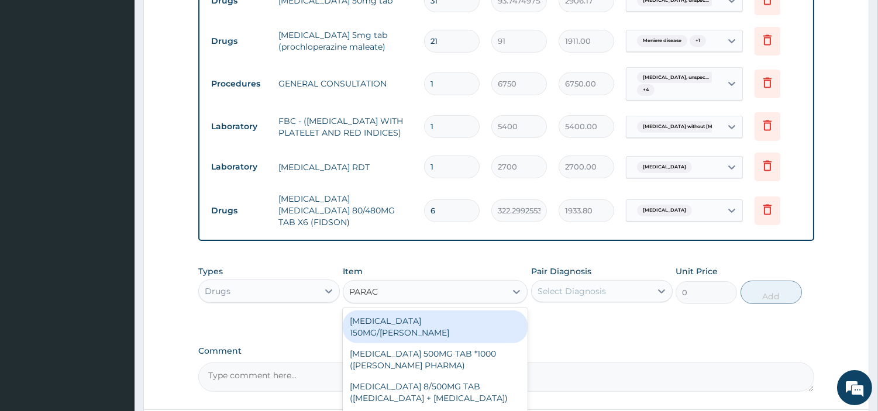
type input "PARACE"
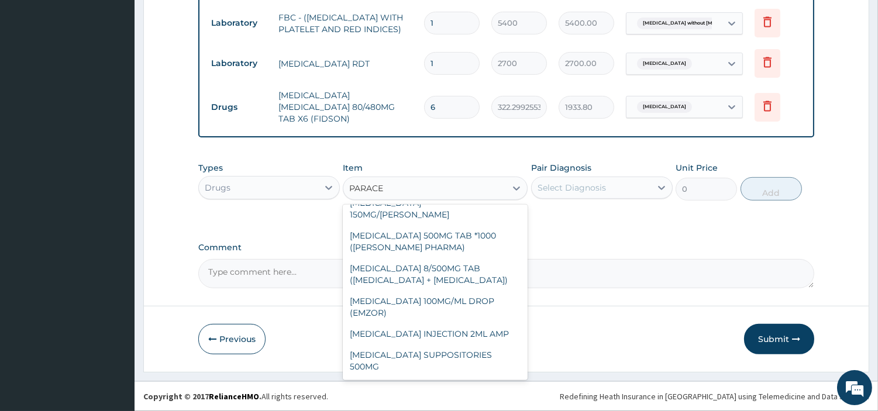
scroll to position [154, 0]
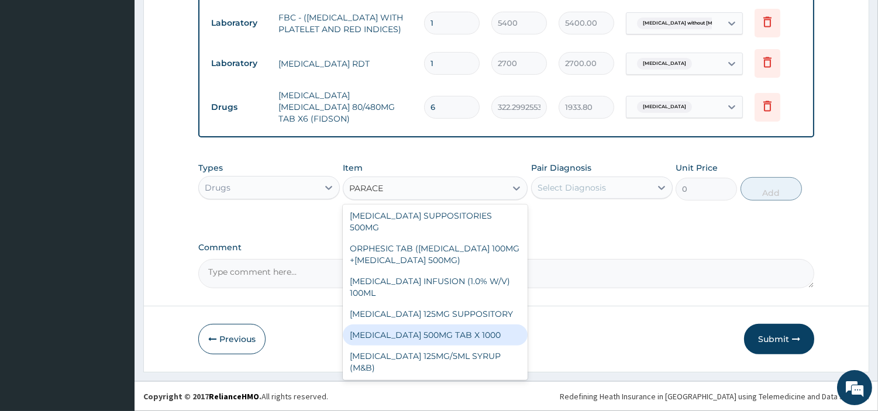
click at [457, 335] on div "PARACETAMOL 500MG TAB X 1000" at bounding box center [435, 335] width 185 height 21
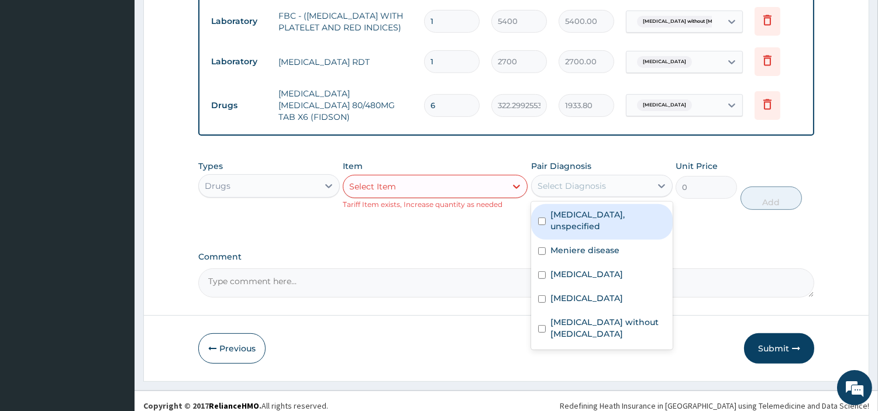
click at [611, 177] on div "Select Diagnosis" at bounding box center [602, 186] width 142 height 22
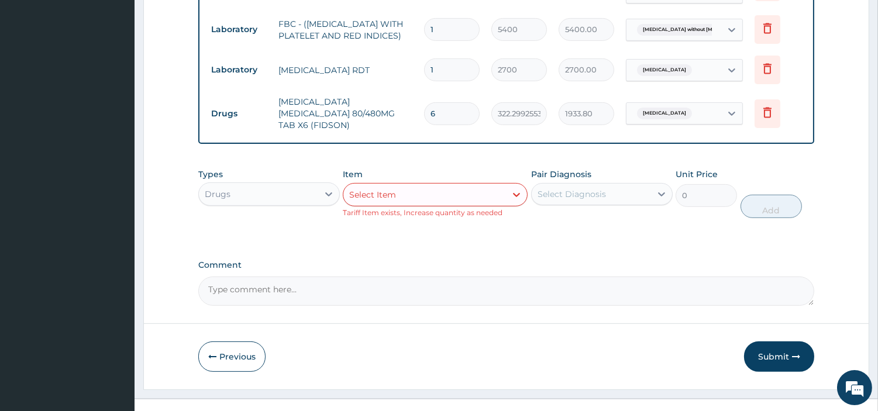
scroll to position [845, 0]
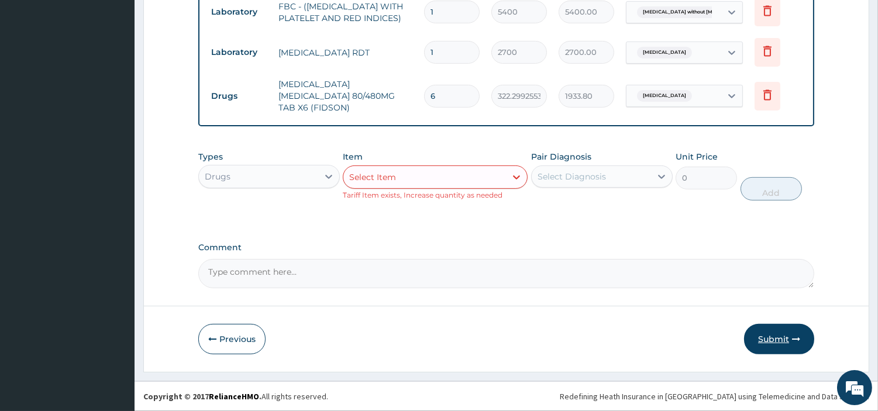
click at [786, 352] on button "Submit" at bounding box center [779, 339] width 70 height 30
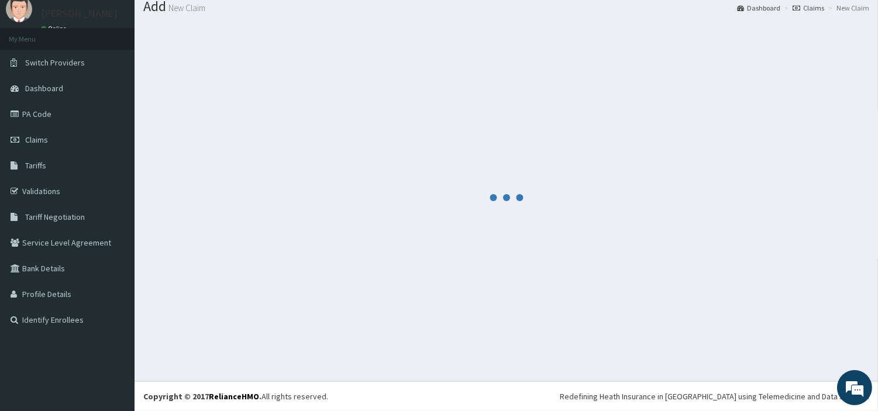
scroll to position [39, 0]
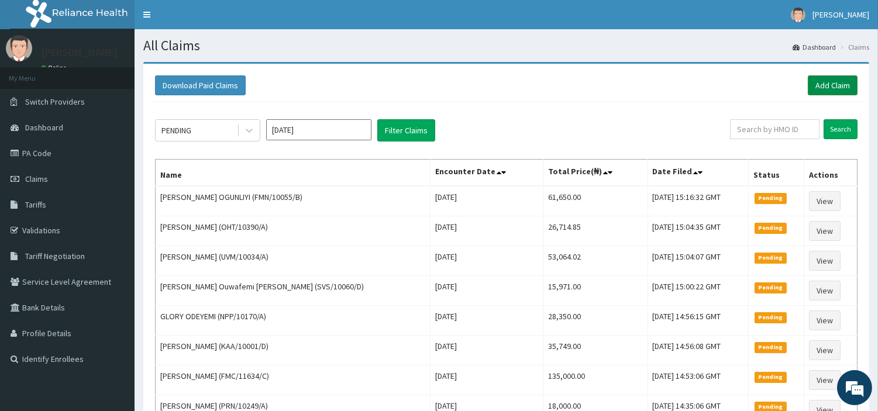
click at [837, 94] on link "Add Claim" at bounding box center [833, 85] width 50 height 20
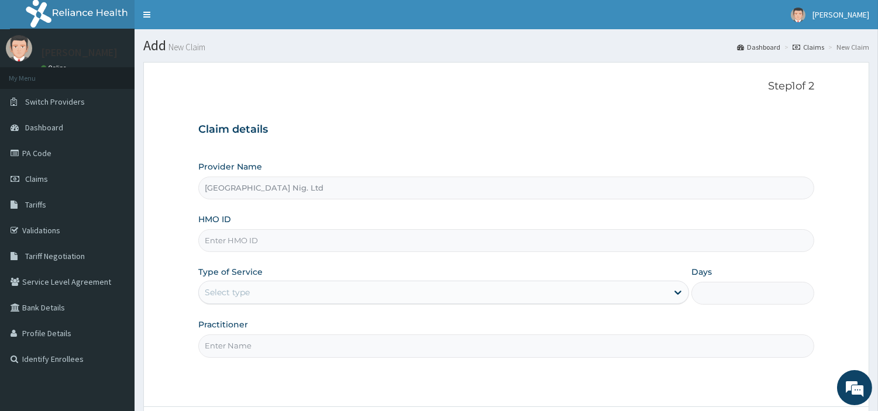
click at [315, 241] on input "HMO ID" at bounding box center [506, 240] width 616 height 23
paste input "SVS/10060/A"
type input "SVS/10060/A"
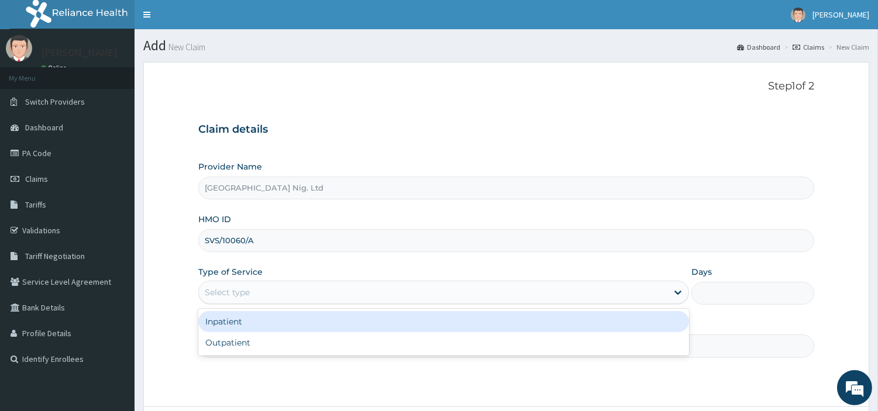
click at [326, 294] on div "Select type" at bounding box center [433, 292] width 469 height 19
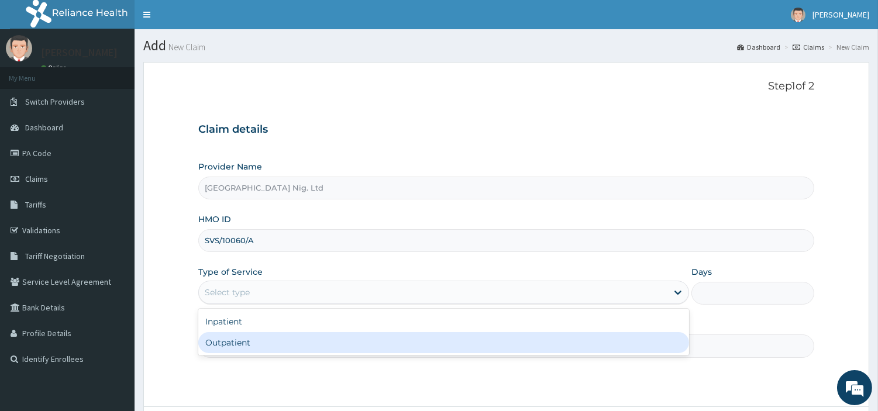
click at [322, 348] on div "Outpatient" at bounding box center [443, 342] width 491 height 21
type input "1"
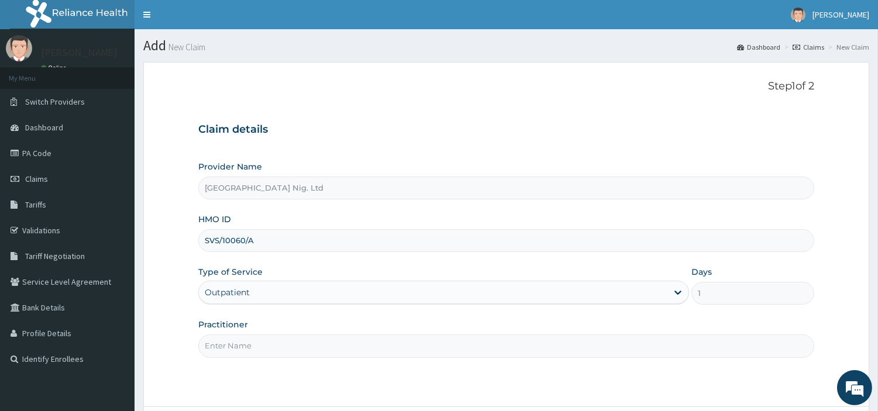
click at [322, 348] on input "Practitioner" at bounding box center [506, 346] width 616 height 23
paste input "UMOH RITA"
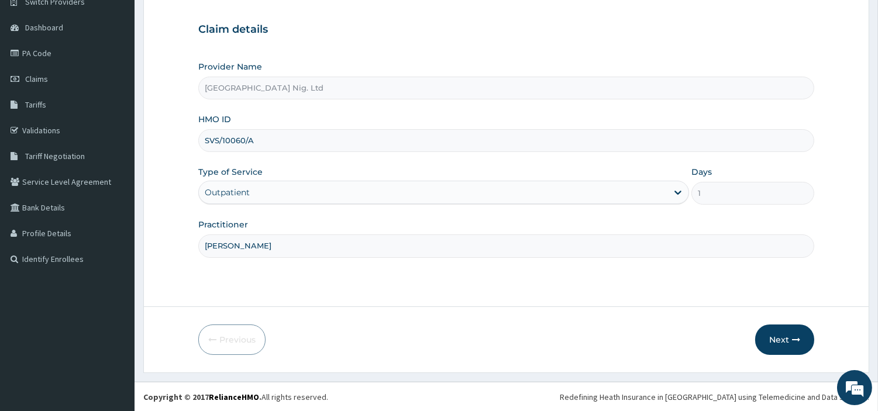
scroll to position [101, 0]
type input "UMOH RITA"
click at [771, 355] on form "Step 1 of 2 Claim details Provider Name R-Jolad Hospital Nig. Ltd HMO ID SVS/10…" at bounding box center [506, 166] width 726 height 411
click at [771, 346] on button "Next" at bounding box center [784, 339] width 59 height 30
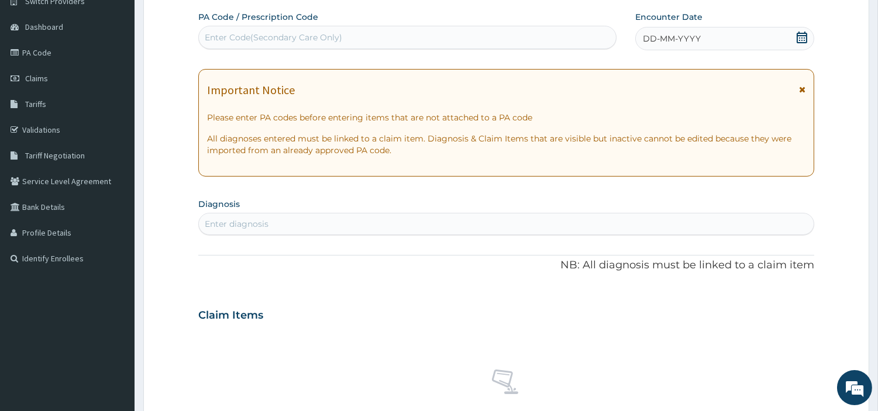
click at [362, 40] on div "Enter Code(Secondary Care Only)" at bounding box center [407, 37] width 417 height 19
paste input "PA/B65606"
type input "PA/B65606"
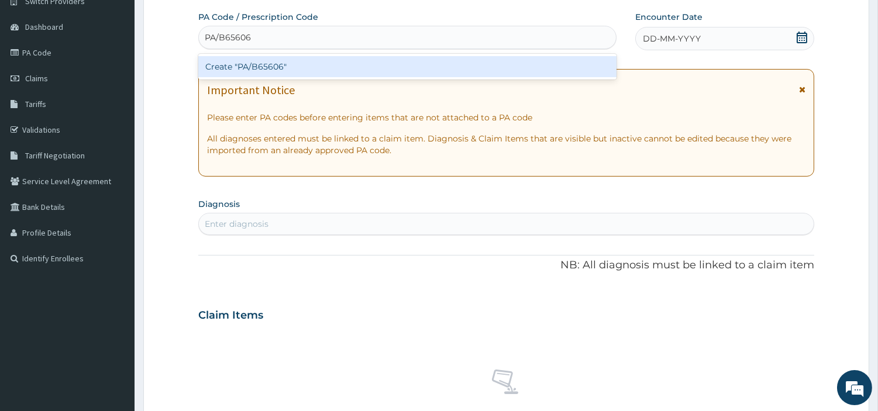
click at [469, 68] on div "Create "PA/B65606"" at bounding box center [407, 66] width 418 height 21
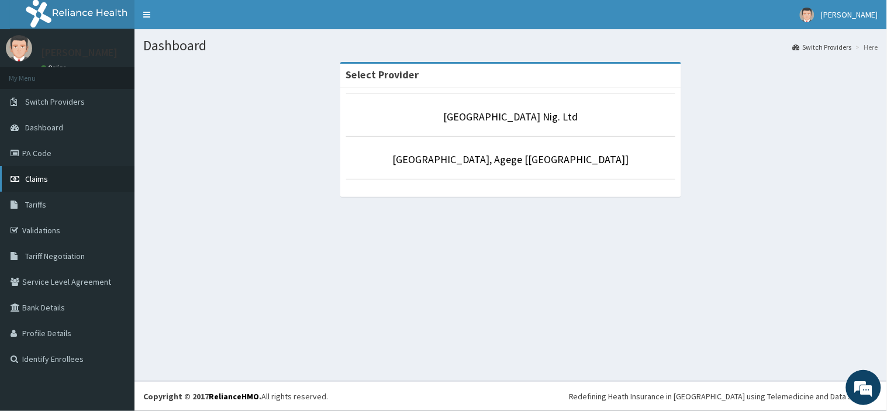
click at [64, 177] on link "Claims" at bounding box center [67, 179] width 135 height 26
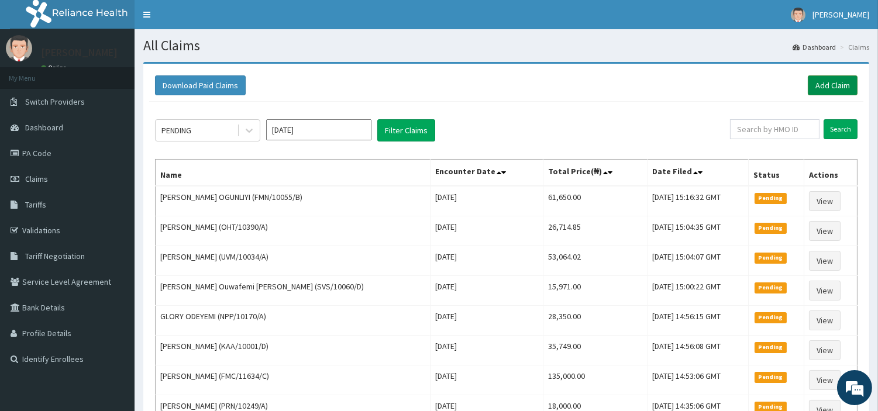
click at [830, 92] on link "Add Claim" at bounding box center [833, 85] width 50 height 20
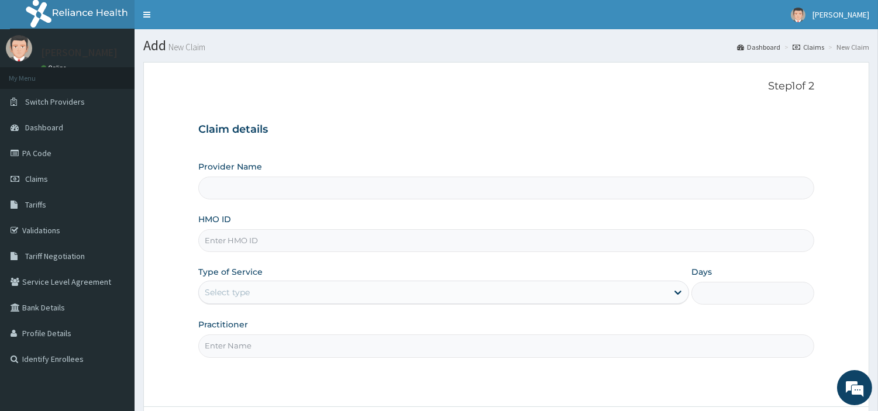
click at [276, 242] on input "HMO ID" at bounding box center [506, 240] width 616 height 23
type input "R-Jolad Hospital Nig. Ltd"
paste input "SVS/10060/A"
type input "SVS/10060/A"
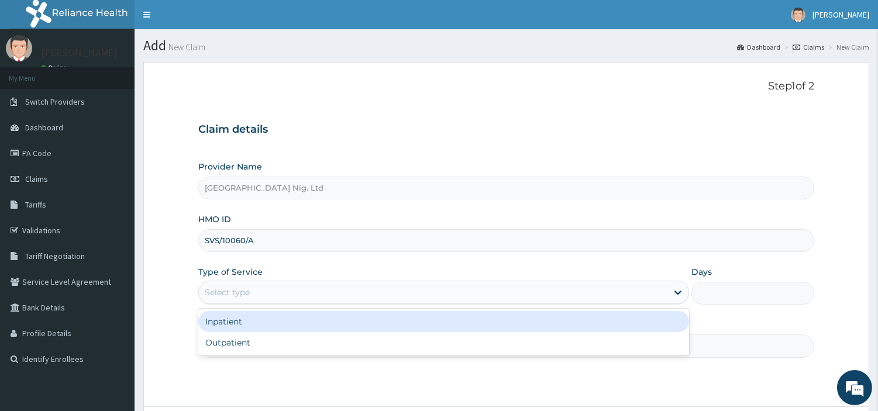
click at [319, 293] on div "Select type" at bounding box center [433, 292] width 469 height 19
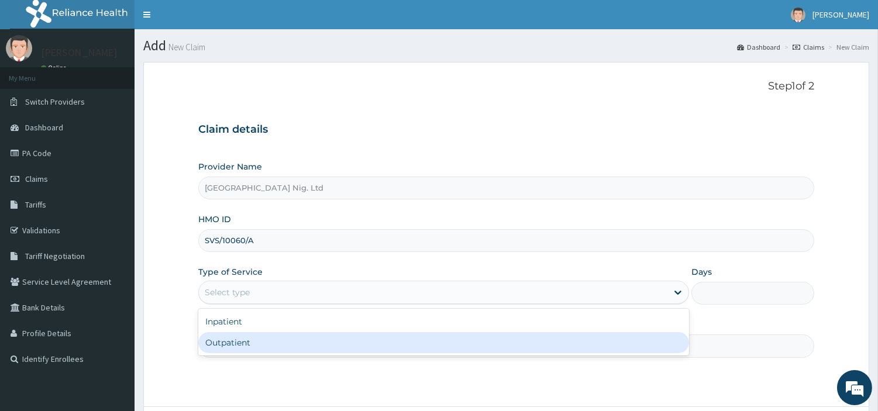
click at [316, 342] on div "Outpatient" at bounding box center [443, 342] width 491 height 21
type input "1"
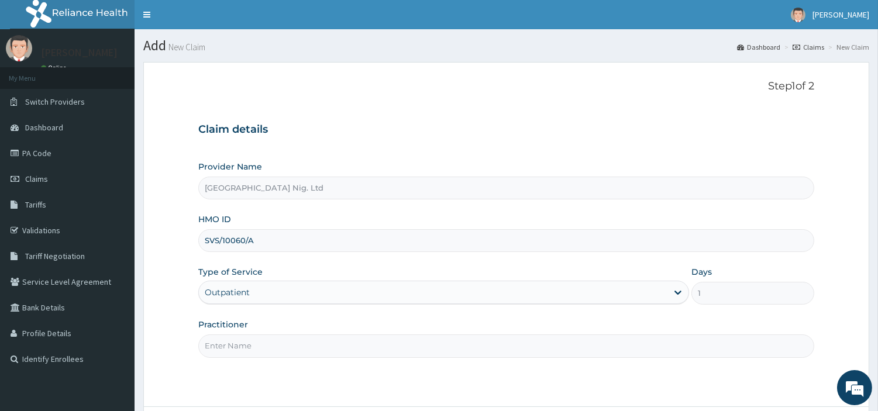
click at [316, 342] on input "Practitioner" at bounding box center [506, 346] width 616 height 23
paste input "[PERSON_NAME]"
type input "[PERSON_NAME]"
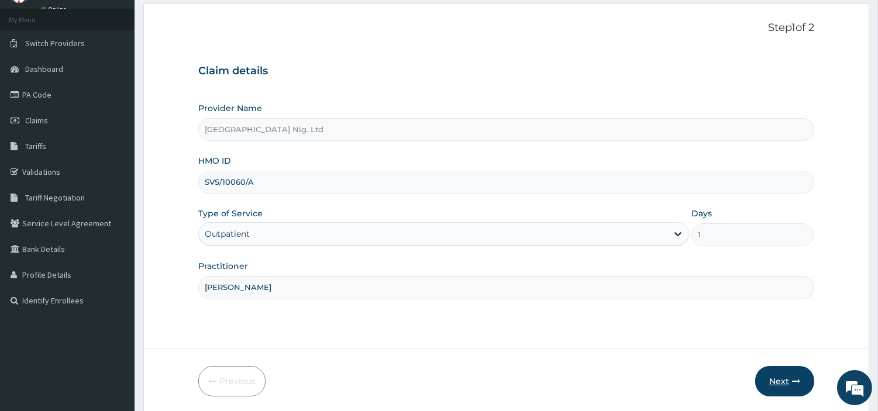
scroll to position [101, 0]
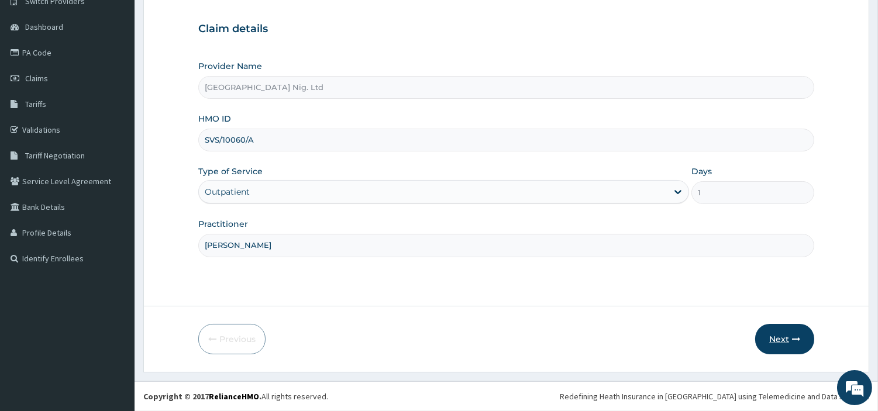
click at [773, 346] on button "Next" at bounding box center [784, 339] width 59 height 30
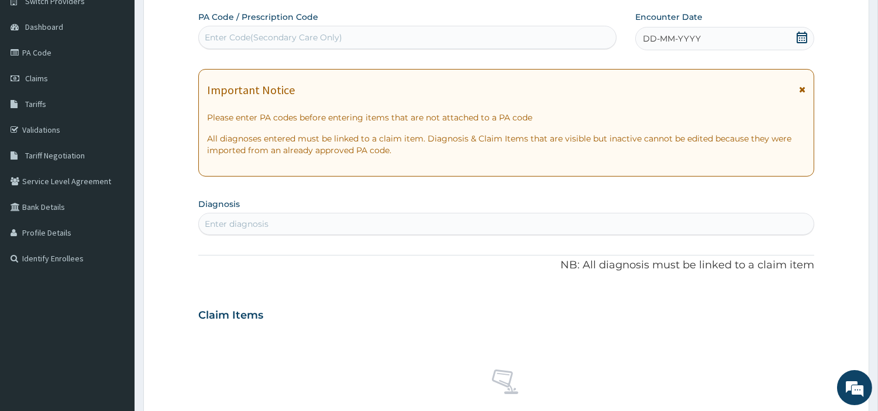
click at [307, 37] on div "Enter Code(Secondary Care Only)" at bounding box center [273, 38] width 137 height 12
paste input "PA/B65606"
type input "PA/B65606"
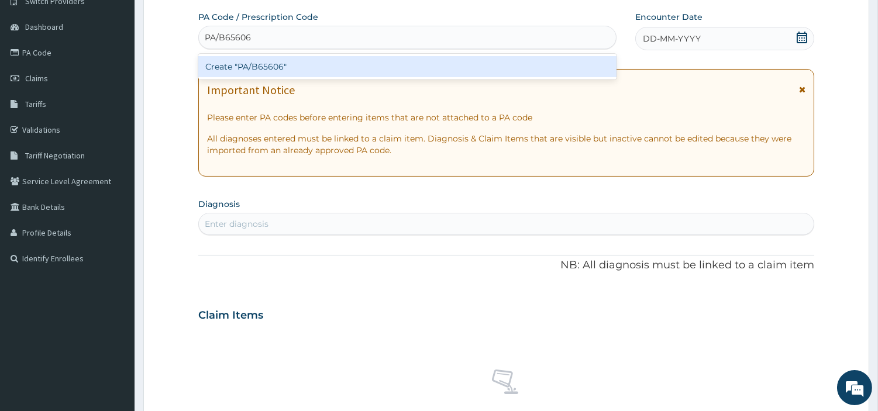
click at [496, 67] on div "Create "PA/B65606"" at bounding box center [407, 66] width 418 height 21
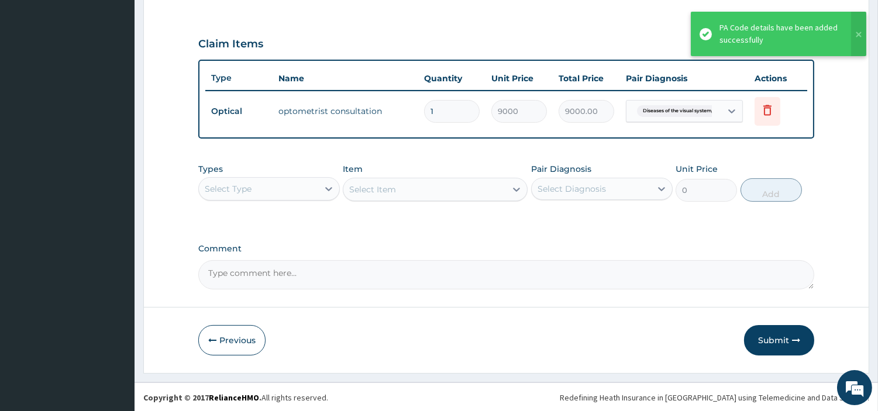
click at [775, 357] on form "Step 2 of 2 PA Code / Prescription Code PA/B65606 Encounter Date 09-10-2025 Imp…" at bounding box center [506, 29] width 726 height 687
click at [772, 341] on button "Submit" at bounding box center [779, 340] width 70 height 30
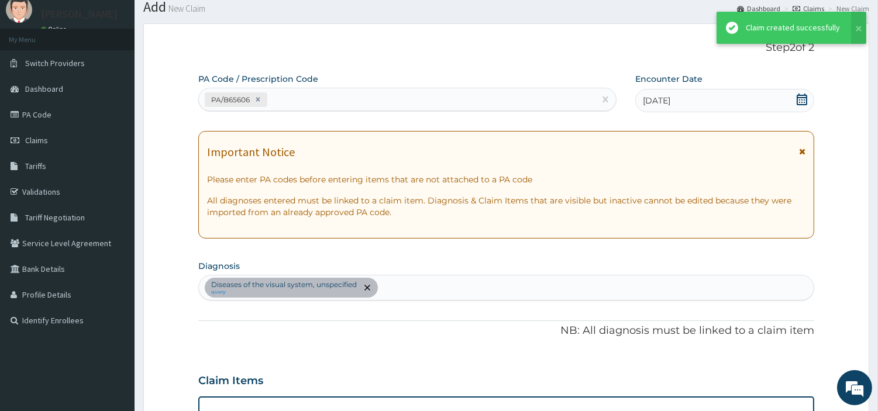
scroll to position [376, 0]
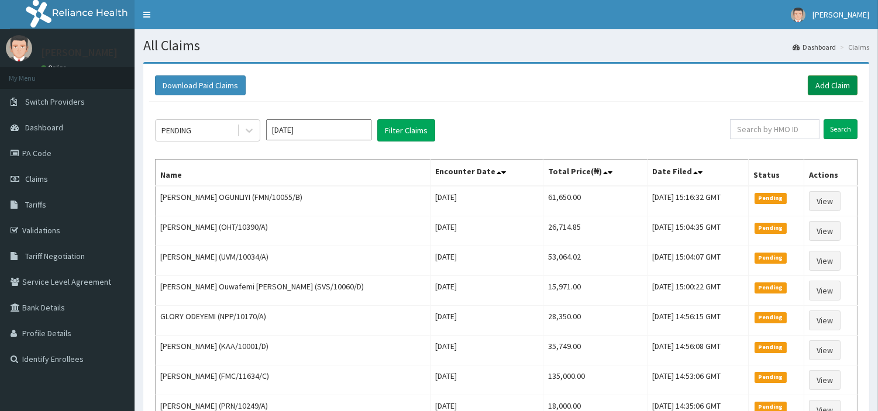
drag, startPoint x: 0, startPoint y: 0, endPoint x: 823, endPoint y: 88, distance: 827.8
click at [823, 88] on link "Add Claim" at bounding box center [833, 85] width 50 height 20
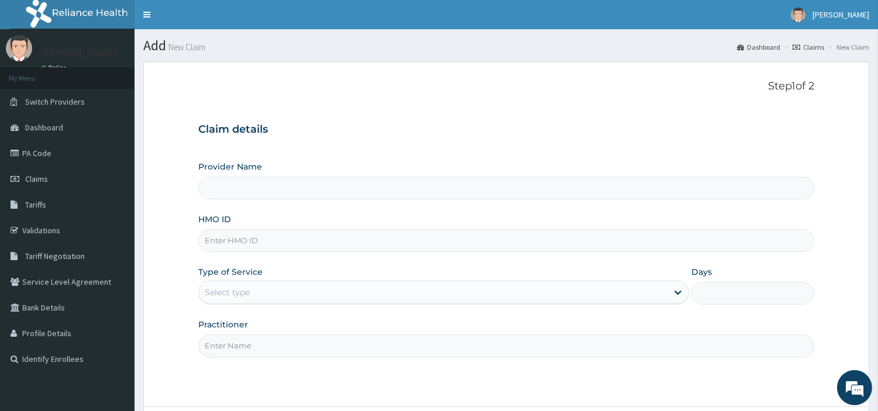
click at [226, 244] on input "HMO ID" at bounding box center [506, 240] width 616 height 23
paste input "PHS/10032/B"
type input "PHS/10032/B"
drag, startPoint x: 301, startPoint y: 291, endPoint x: 301, endPoint y: 297, distance: 6.4
click at [301, 291] on div "Select type" at bounding box center [433, 292] width 469 height 19
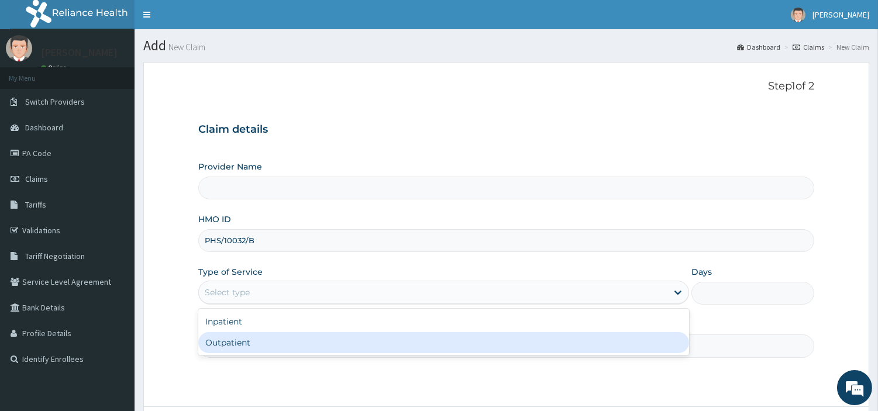
click at [289, 338] on div "Outpatient" at bounding box center [443, 342] width 491 height 21
type input "1"
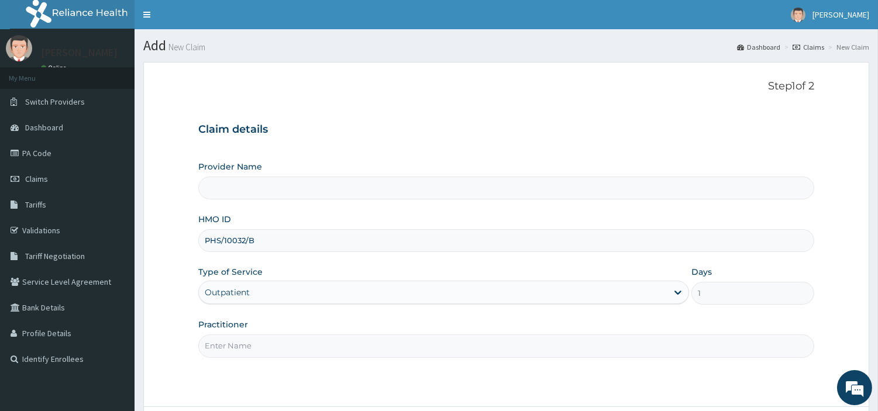
click at [288, 338] on input "Practitioner" at bounding box center [506, 346] width 616 height 23
type input "[GEOGRAPHIC_DATA] Nig. Ltd"
paste input "[PERSON_NAME]"
click at [238, 350] on input "[PERSON_NAME]" at bounding box center [506, 346] width 616 height 23
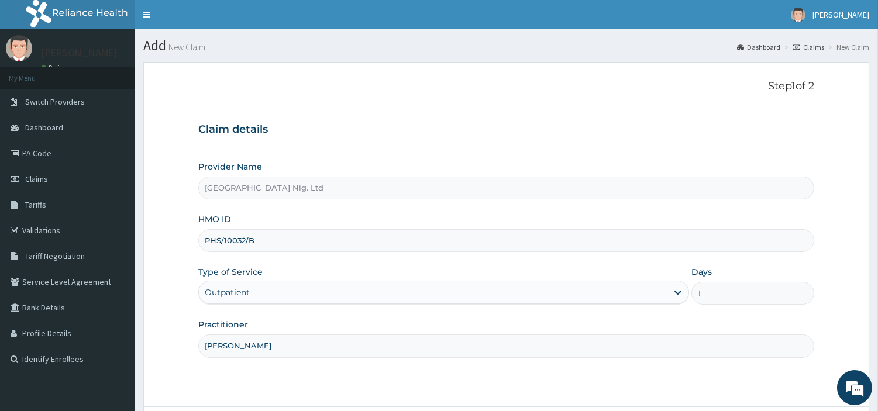
click at [238, 350] on input "[PERSON_NAME]" at bounding box center [506, 346] width 616 height 23
paste input "debuani Chidera"
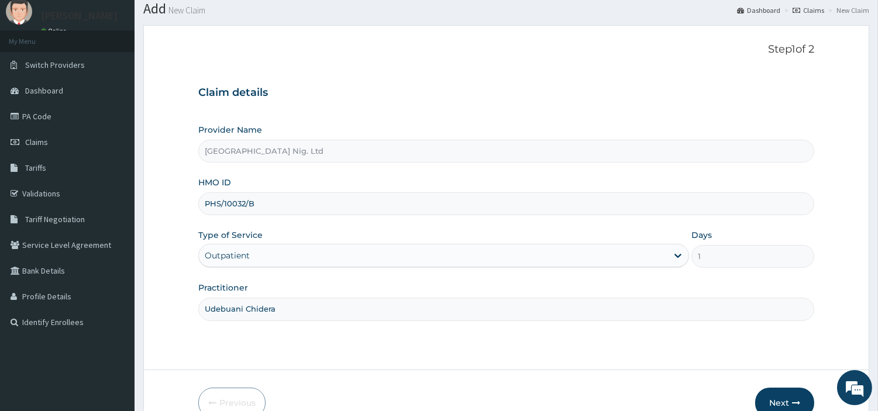
scroll to position [101, 0]
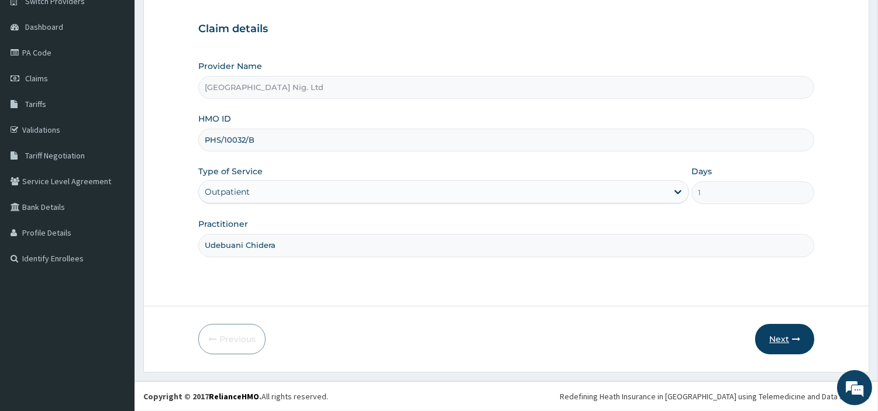
type input "Udebuani Chidera"
click at [769, 339] on button "Next" at bounding box center [784, 339] width 59 height 30
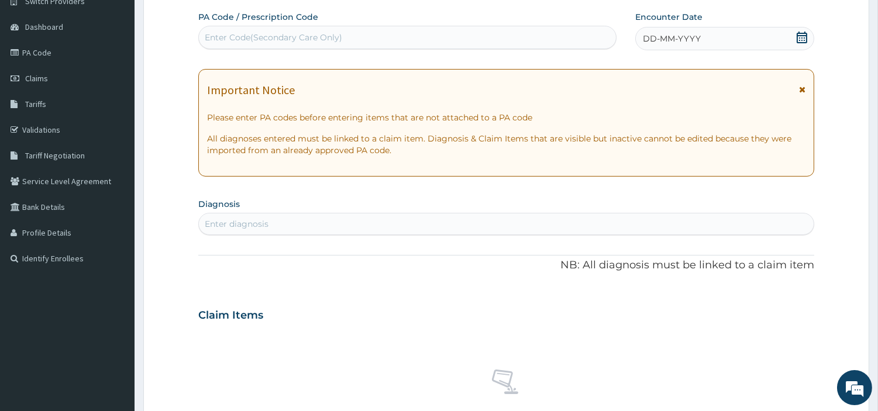
click at [659, 38] on span "DD-MM-YYYY" at bounding box center [672, 39] width 58 height 12
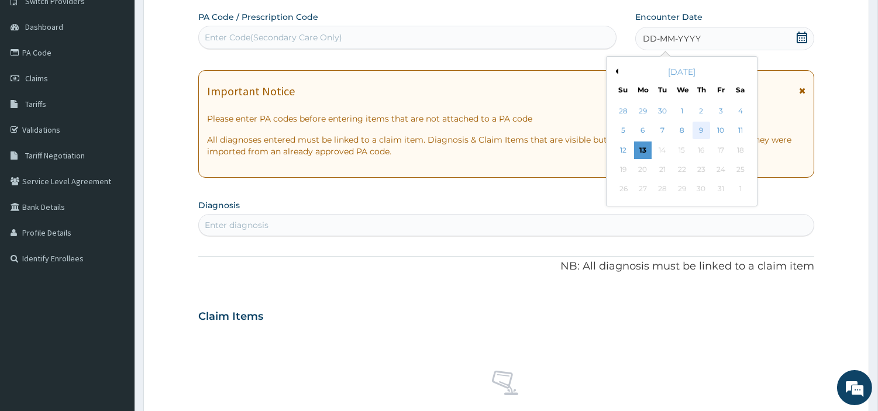
click at [706, 131] on div "9" at bounding box center [702, 131] width 18 height 18
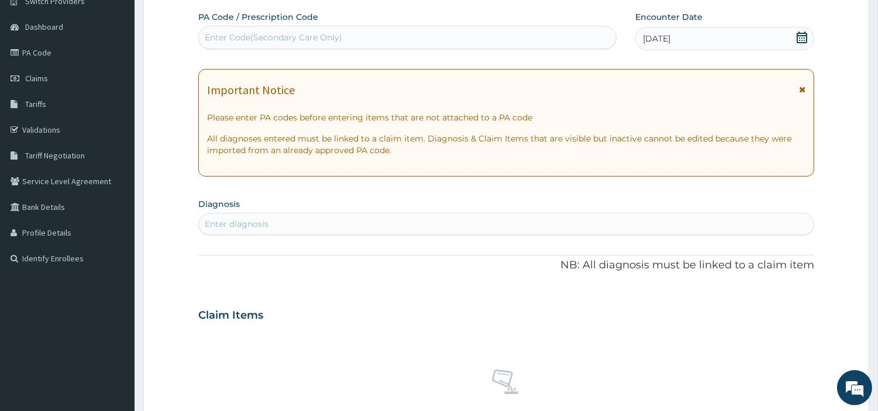
click at [646, 226] on div "Enter diagnosis" at bounding box center [506, 224] width 615 height 19
type input "DENTAL"
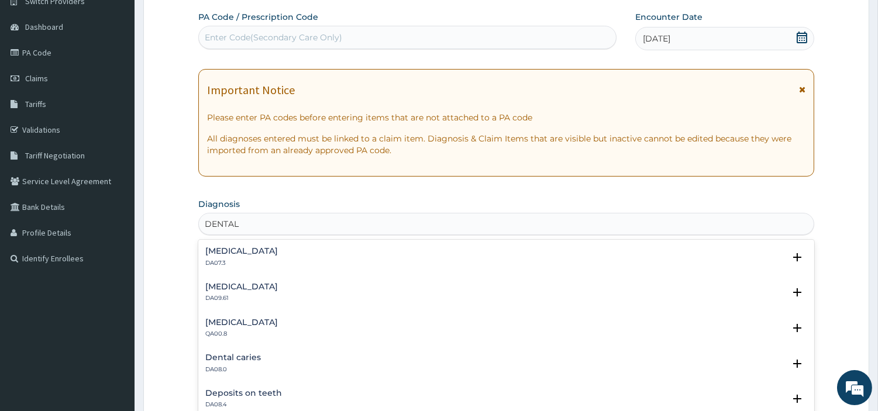
click at [264, 358] on div "Dental caries DA08.0" at bounding box center [506, 363] width 602 height 20
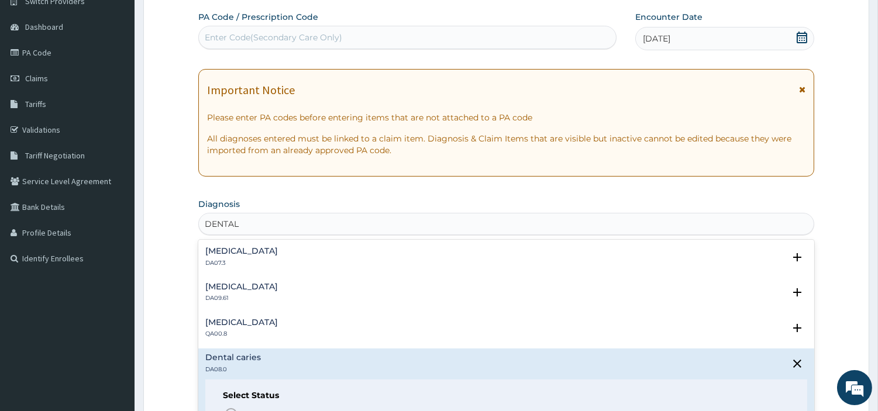
click at [237, 405] on div "Select Status Query Query covers suspected (?), Keep in view (kiv), Ruled out (…" at bounding box center [506, 417] width 602 height 74
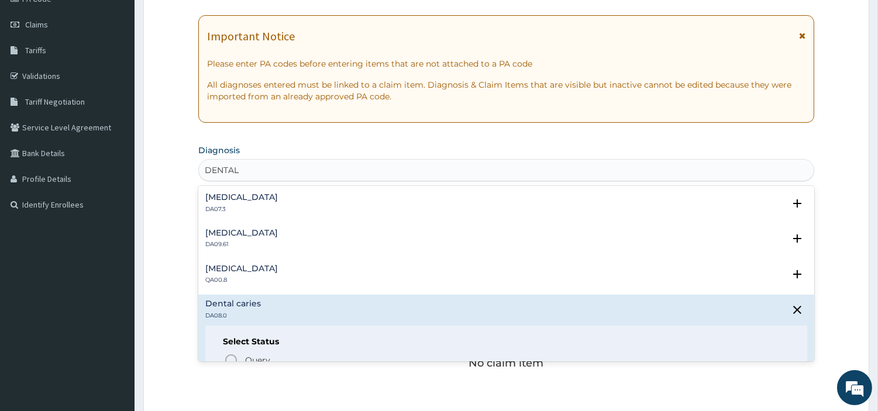
scroll to position [166, 0]
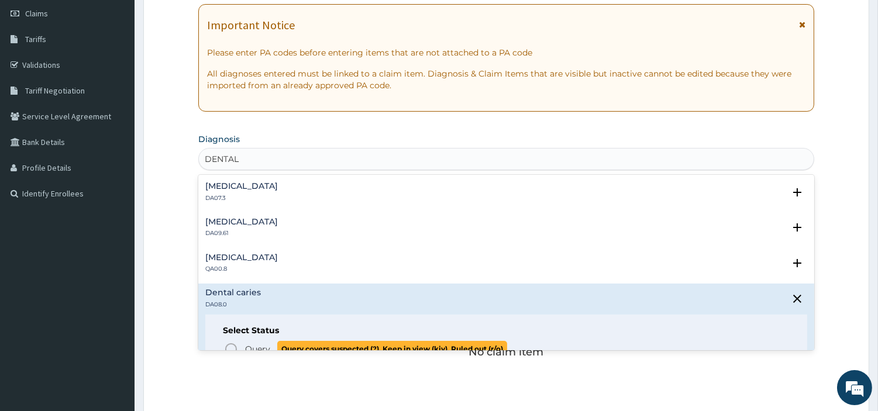
click at [256, 348] on span "Query" at bounding box center [257, 349] width 25 height 12
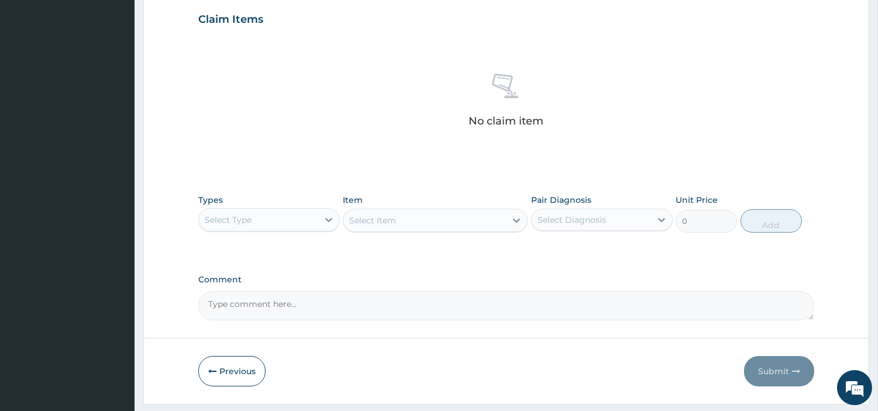
scroll to position [432, 0]
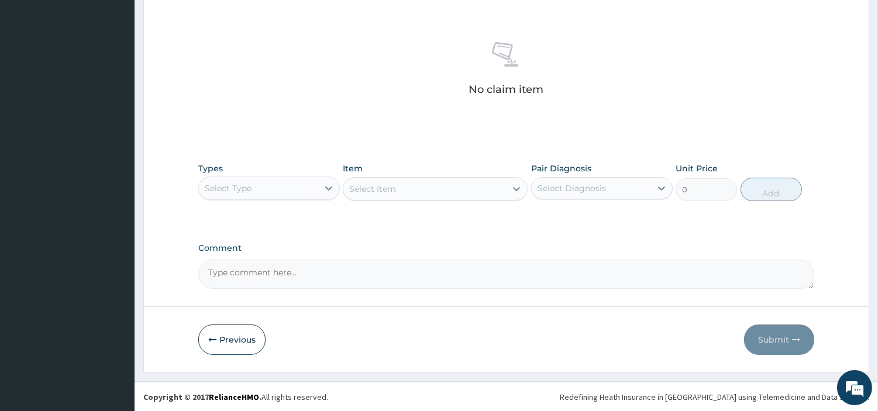
click at [296, 179] on div "Select Type" at bounding box center [258, 188] width 119 height 19
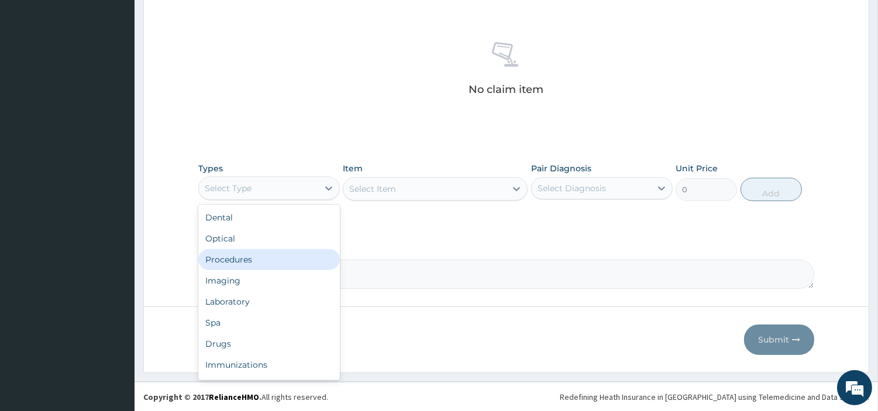
click at [287, 259] on div "Procedures" at bounding box center [269, 259] width 142 height 21
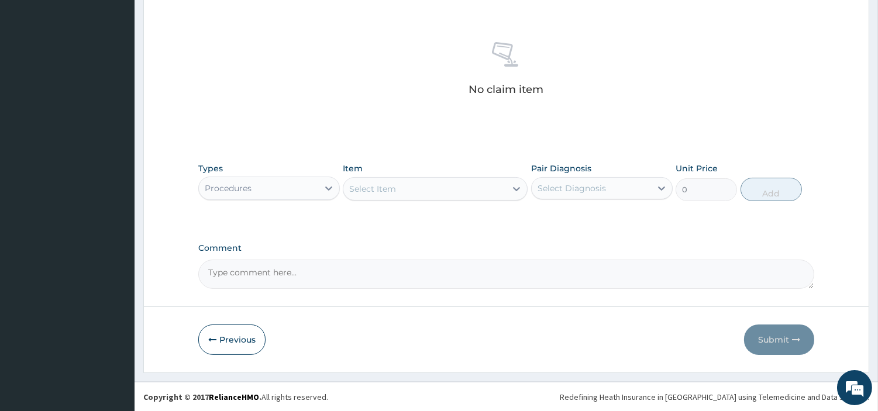
click at [474, 190] on div "Select Item" at bounding box center [424, 189] width 163 height 19
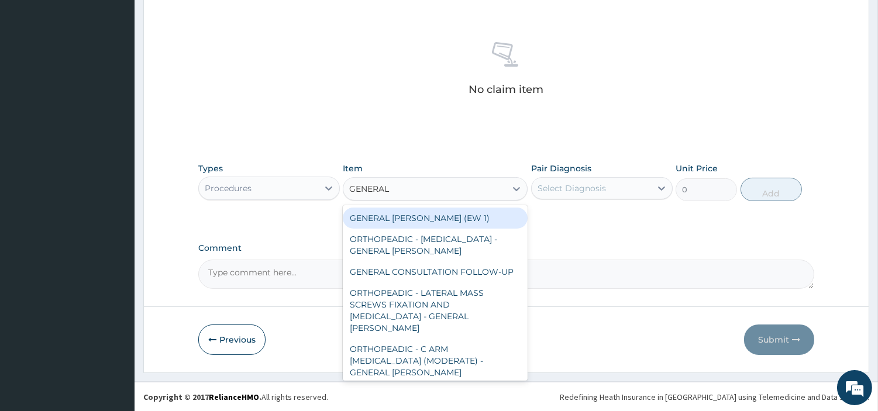
type input "GENERAL C"
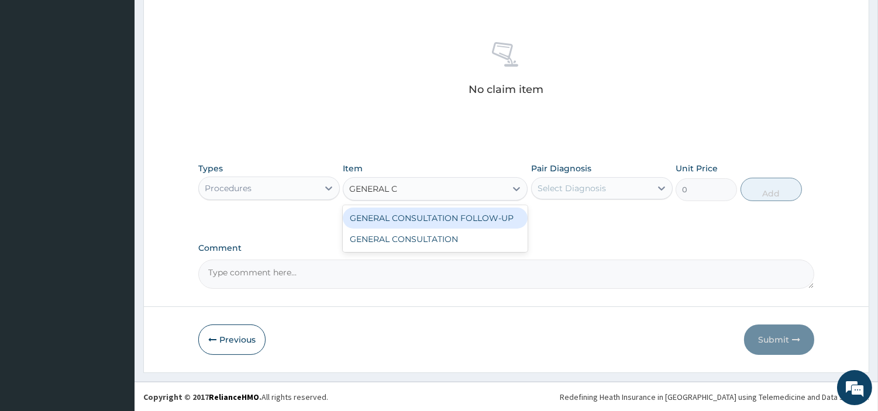
click at [470, 242] on div "GENERAL CONSULTATION" at bounding box center [435, 239] width 185 height 21
type input "6750"
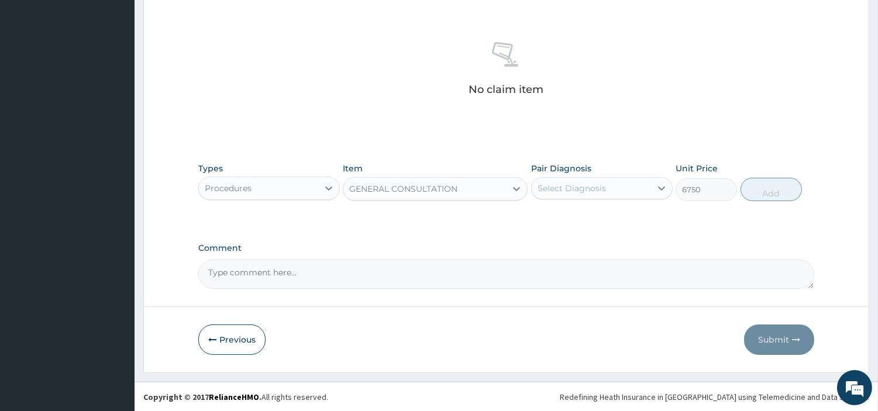
drag, startPoint x: 621, startPoint y: 185, endPoint x: 617, endPoint y: 197, distance: 12.1
click at [621, 185] on div "Select Diagnosis" at bounding box center [591, 188] width 119 height 19
click at [617, 220] on div "Dental caries" at bounding box center [602, 219] width 142 height 24
checkbox input "true"
click at [745, 185] on button "Add" at bounding box center [771, 189] width 61 height 23
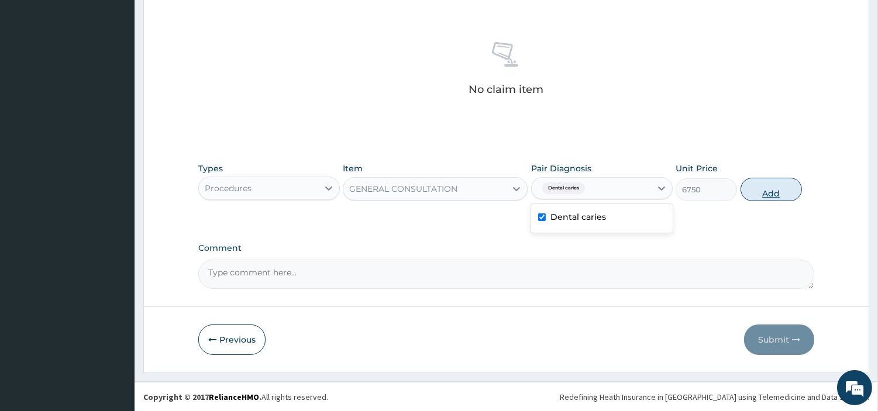
type input "0"
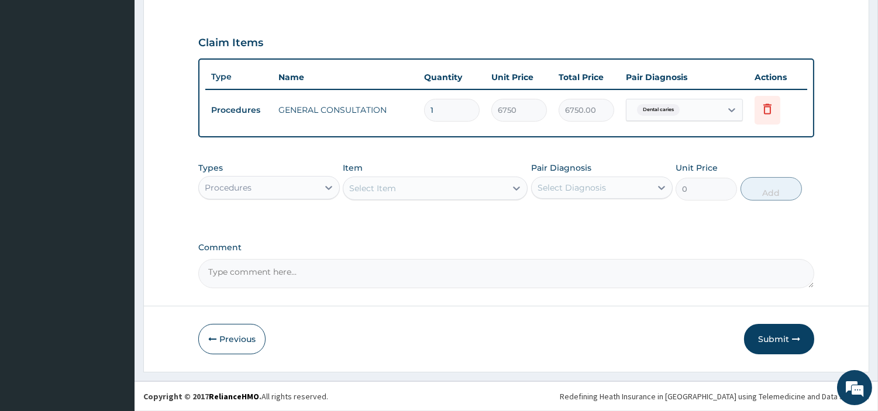
scroll to position [376, 0]
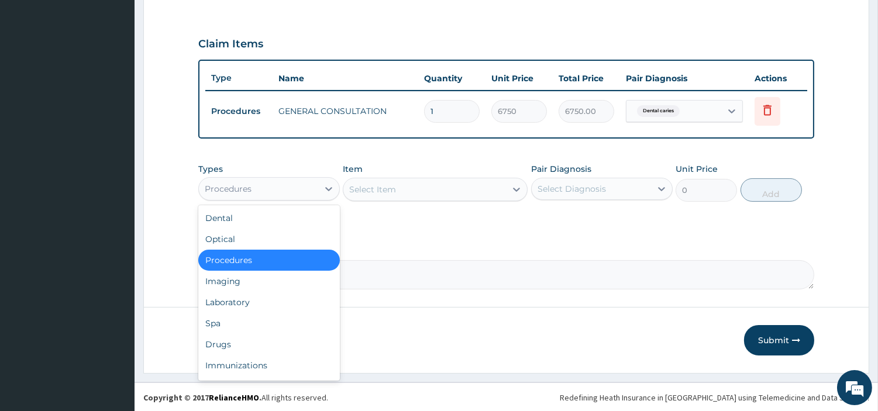
click at [318, 185] on div "Procedures" at bounding box center [269, 188] width 142 height 23
click at [285, 339] on div "Drugs" at bounding box center [269, 344] width 142 height 21
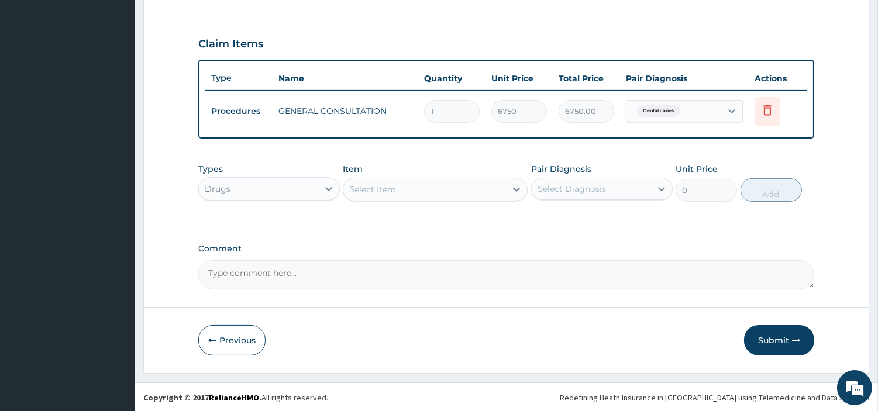
click at [453, 194] on div "Select Item" at bounding box center [424, 189] width 163 height 19
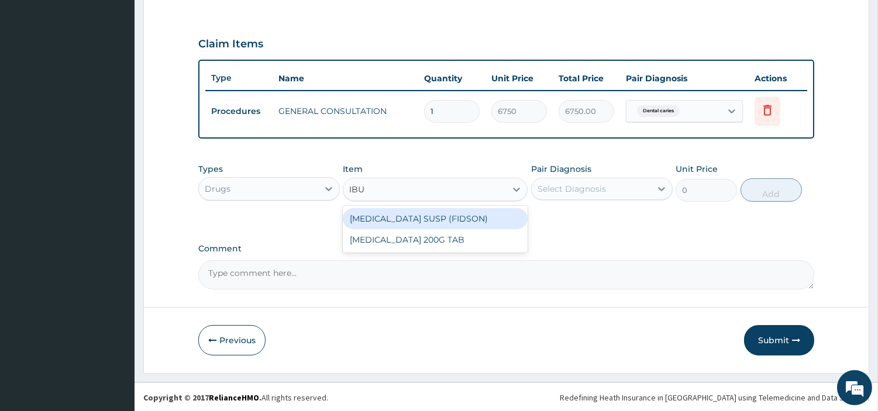
type input "IBUP"
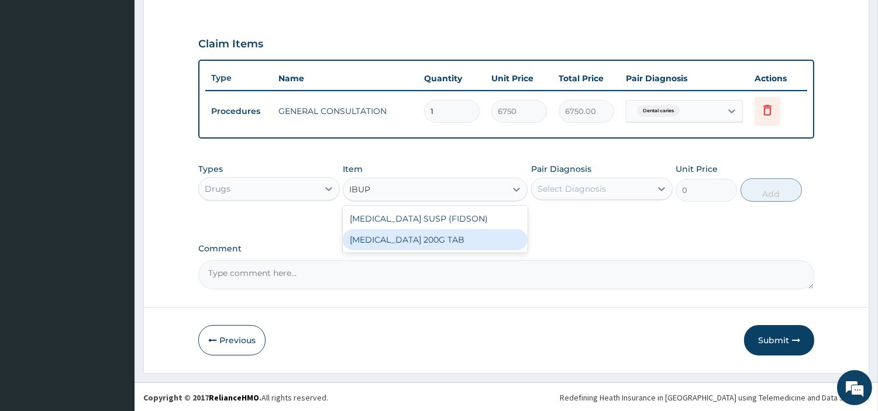
drag, startPoint x: 466, startPoint y: 234, endPoint x: 512, endPoint y: 219, distance: 48.5
click at [466, 235] on div "IBUPROFEN 200G TAB" at bounding box center [435, 239] width 185 height 21
type input "28.17499923706055"
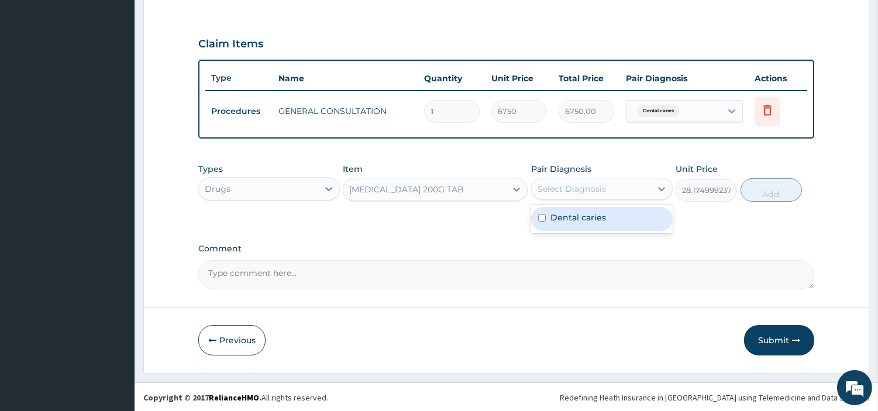
click at [600, 183] on div "Select Diagnosis" at bounding box center [572, 189] width 68 height 12
click at [613, 223] on div "Dental caries" at bounding box center [602, 219] width 142 height 24
checkbox input "true"
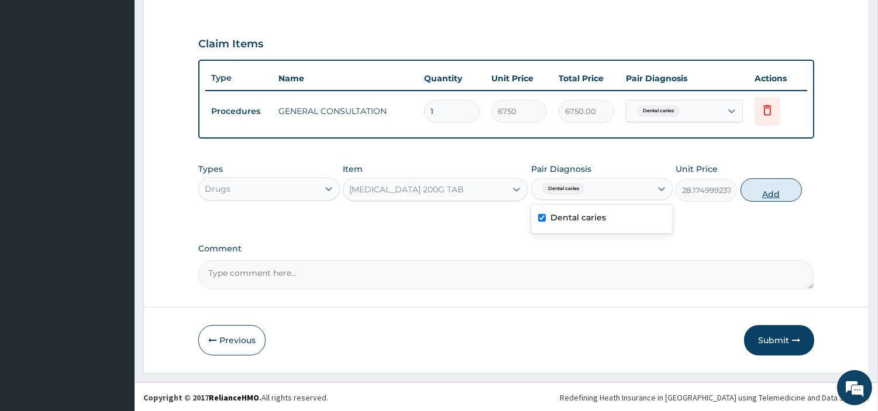
click at [751, 191] on button "Add" at bounding box center [771, 189] width 61 height 23
type input "0"
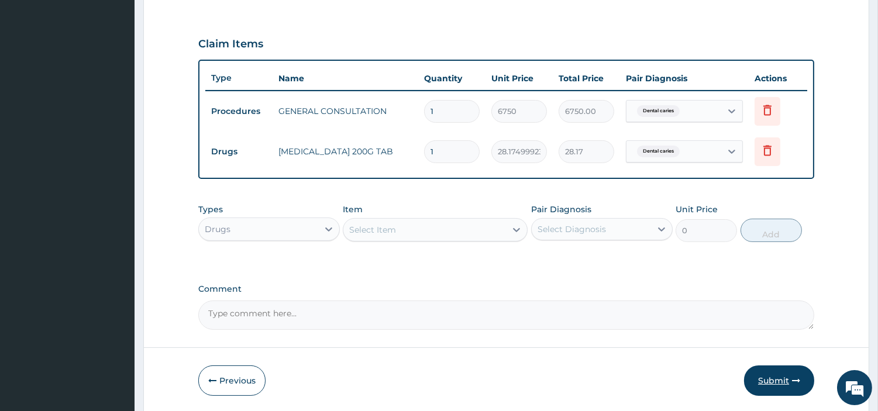
type input "12"
type input "338.10"
type input "12"
click at [790, 384] on button "Submit" at bounding box center [779, 381] width 70 height 30
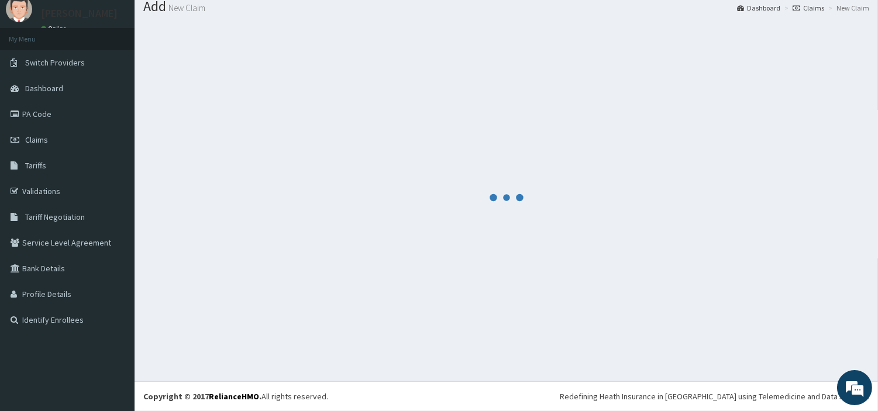
scroll to position [39, 0]
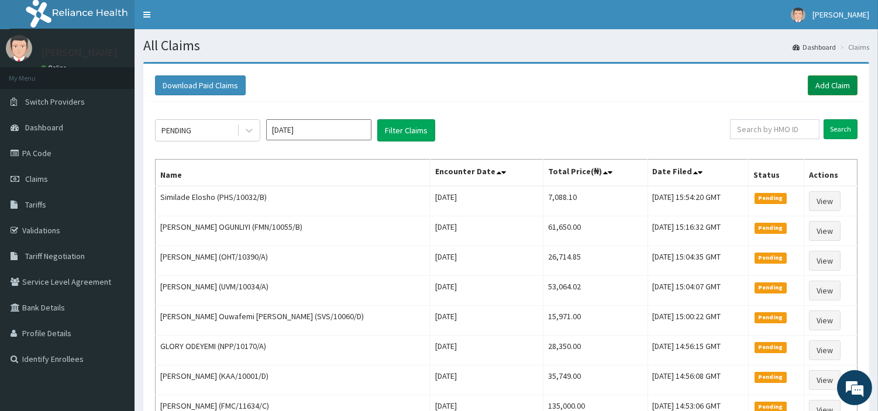
click at [824, 85] on link "Add Claim" at bounding box center [833, 85] width 50 height 20
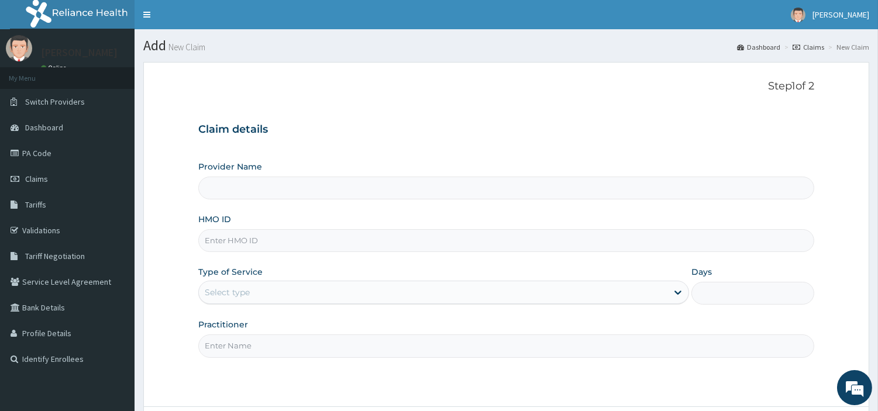
type input "[GEOGRAPHIC_DATA] Nig. Ltd"
click at [358, 246] on input "HMO ID" at bounding box center [506, 240] width 616 height 23
paste input "arz/10067/a"
type input "arz/10067/a"
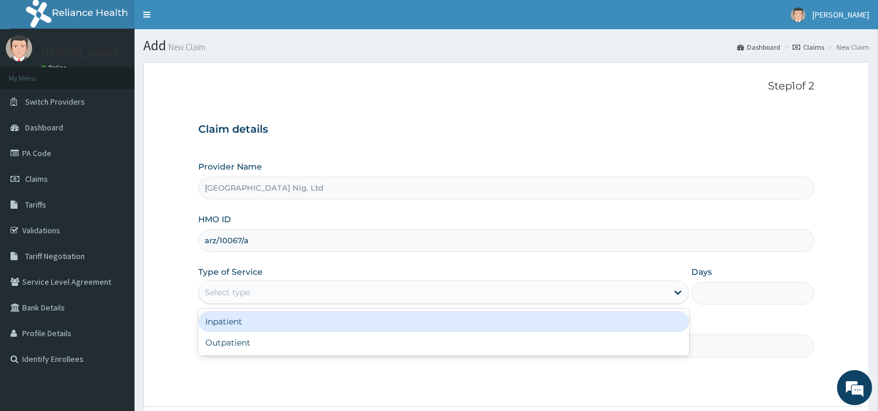
click at [311, 291] on div "Select type" at bounding box center [433, 292] width 469 height 19
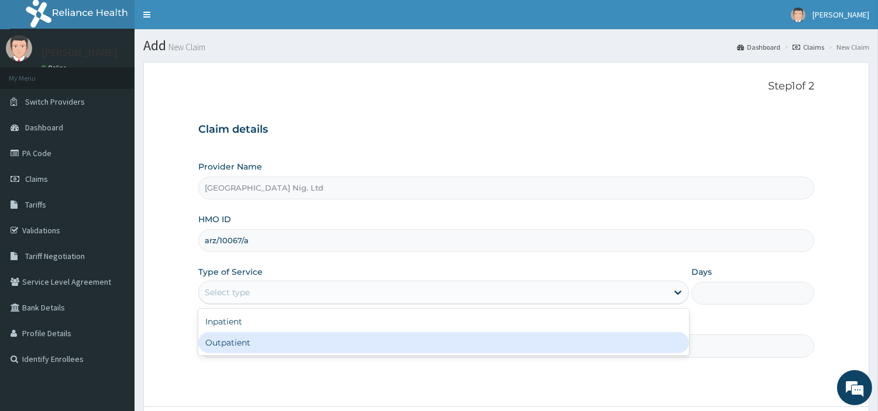
click at [299, 343] on div "Outpatient" at bounding box center [443, 342] width 491 height 21
type input "1"
click at [299, 343] on input "Practitioner" at bounding box center [506, 346] width 616 height 23
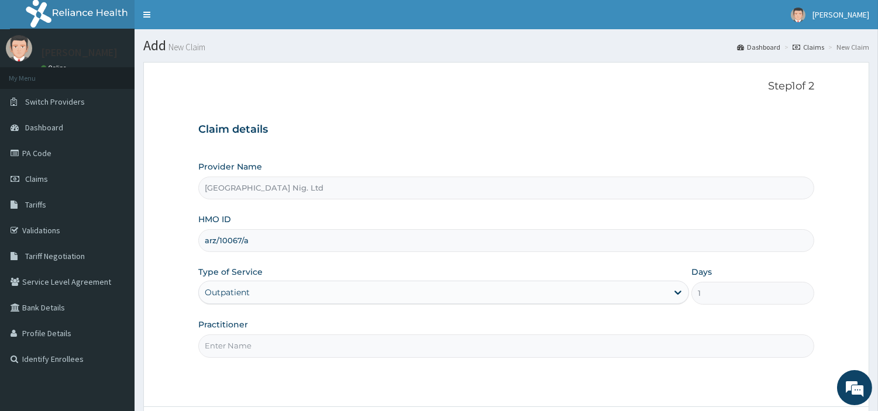
paste input "[PERSON_NAME]"
type input "[PERSON_NAME]"
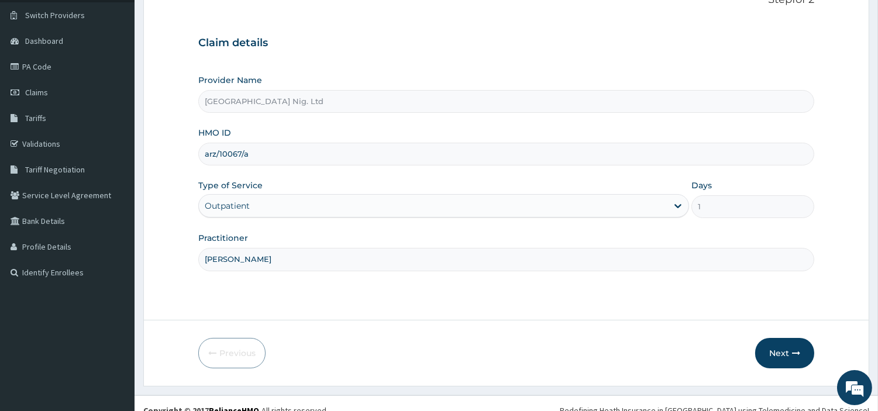
scroll to position [101, 0]
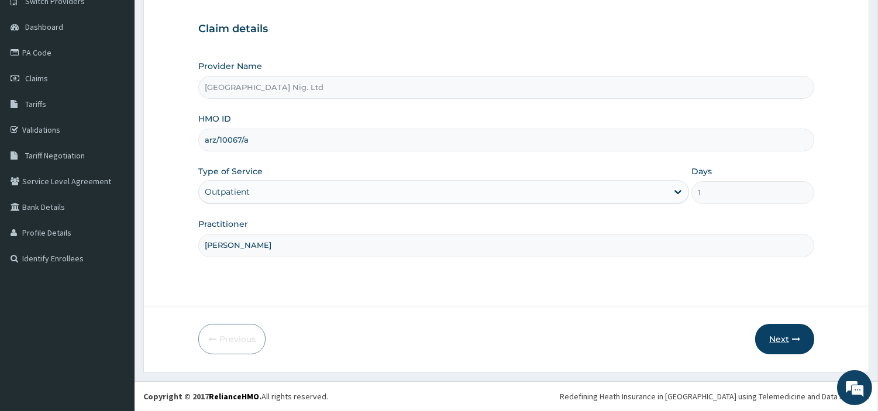
click at [759, 335] on button "Next" at bounding box center [784, 339] width 59 height 30
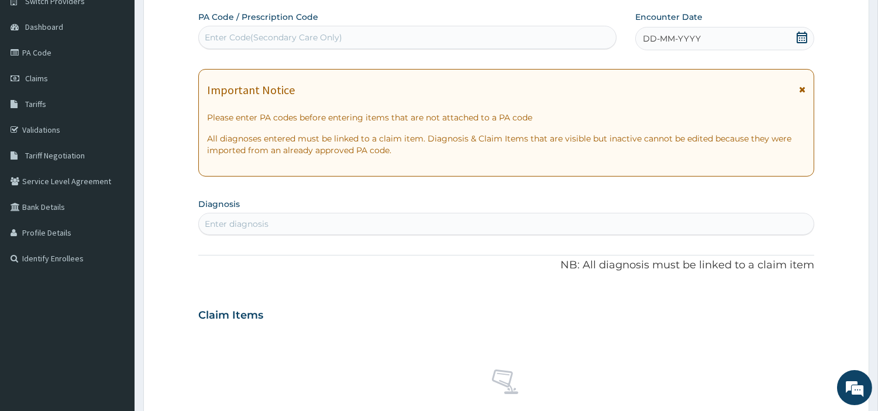
click at [474, 39] on div "Enter Code(Secondary Care Only)" at bounding box center [407, 37] width 417 height 19
paste input "PA/5E336C"
type input "PA/5E336C"
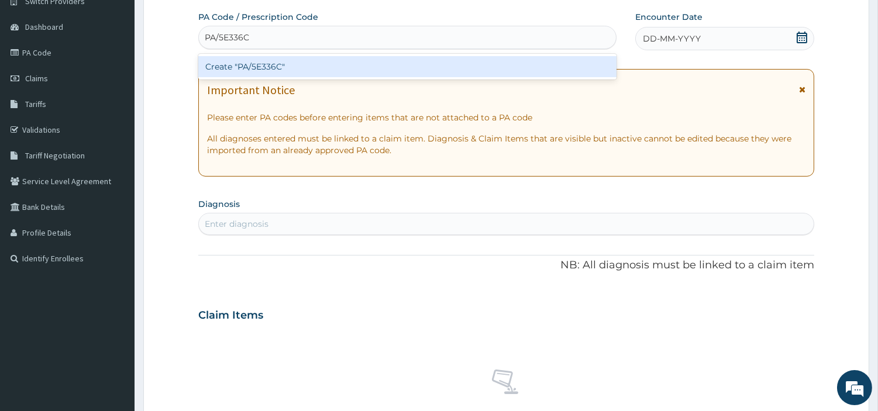
click at [479, 63] on div "Create "PA/5E336C"" at bounding box center [407, 66] width 418 height 21
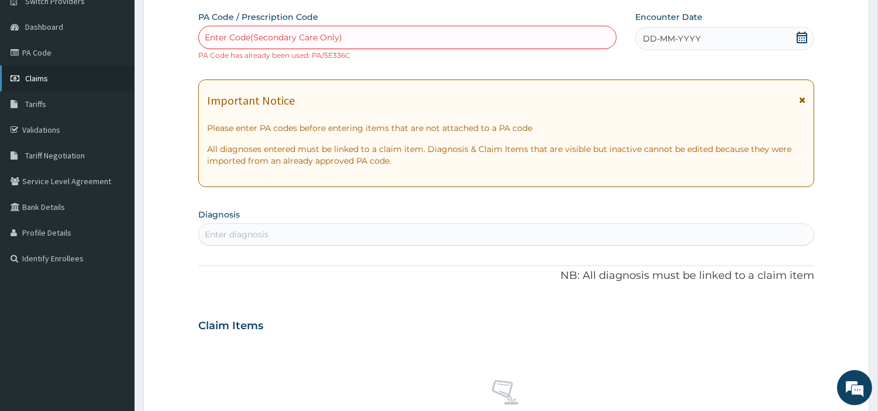
click at [49, 80] on link "Claims" at bounding box center [67, 79] width 135 height 26
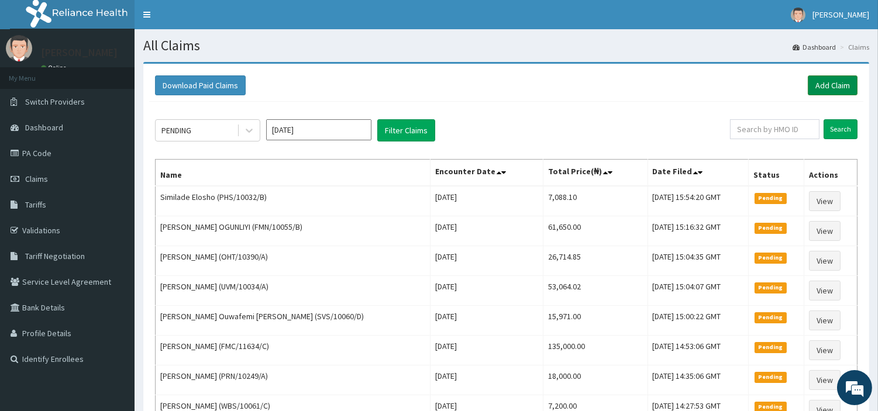
click at [847, 88] on link "Add Claim" at bounding box center [833, 85] width 50 height 20
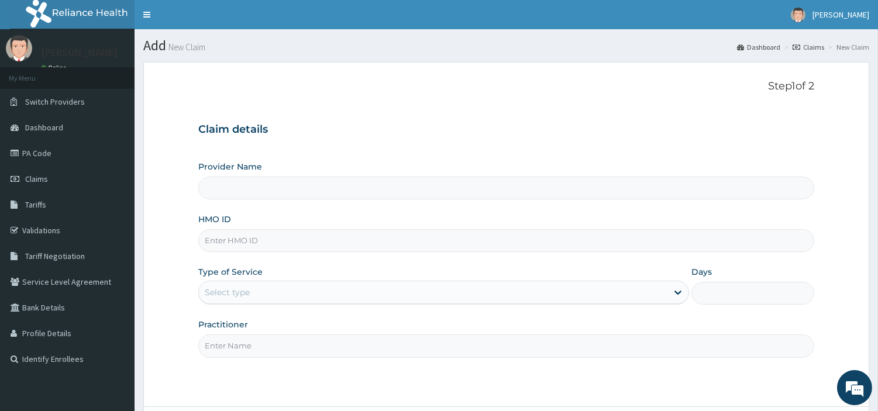
type input "[GEOGRAPHIC_DATA] Nig. Ltd"
type input "PYH/10001/E"
click at [255, 290] on div "Select type" at bounding box center [433, 292] width 469 height 19
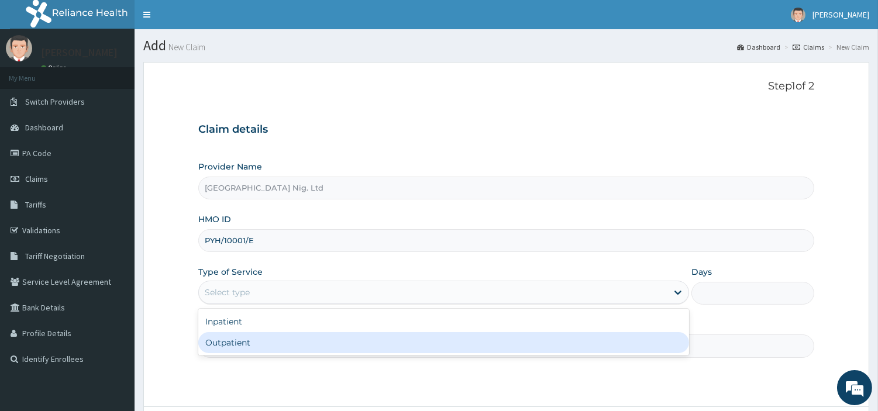
click at [249, 352] on div "Outpatient" at bounding box center [443, 342] width 491 height 21
type input "1"
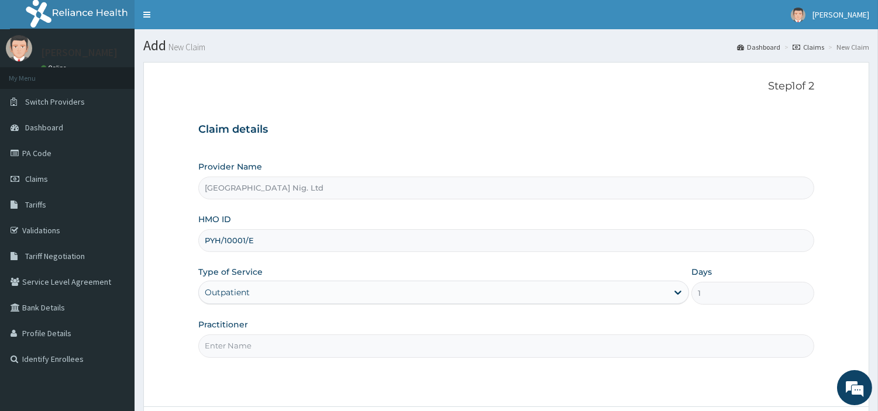
click at [249, 352] on input "Practitioner" at bounding box center [506, 346] width 616 height 23
paste input "Ogbonna | MEDICAL OFFICER John"
type input "Ogbonna | MEDICAL OFFICER John"
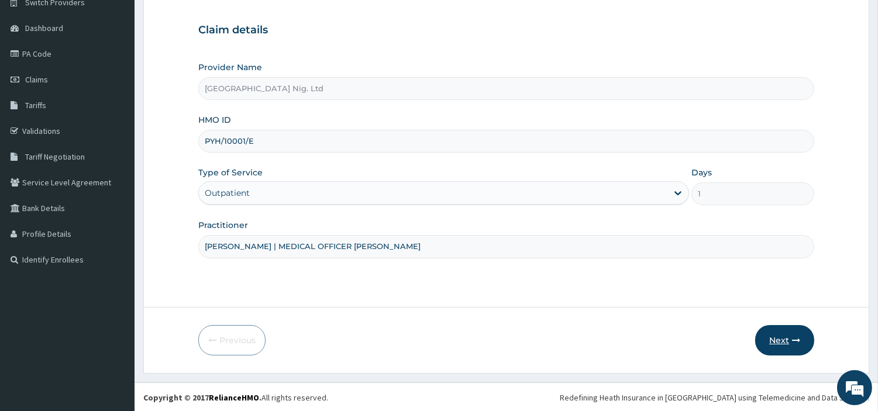
scroll to position [101, 0]
click at [785, 329] on button "Next" at bounding box center [784, 339] width 59 height 30
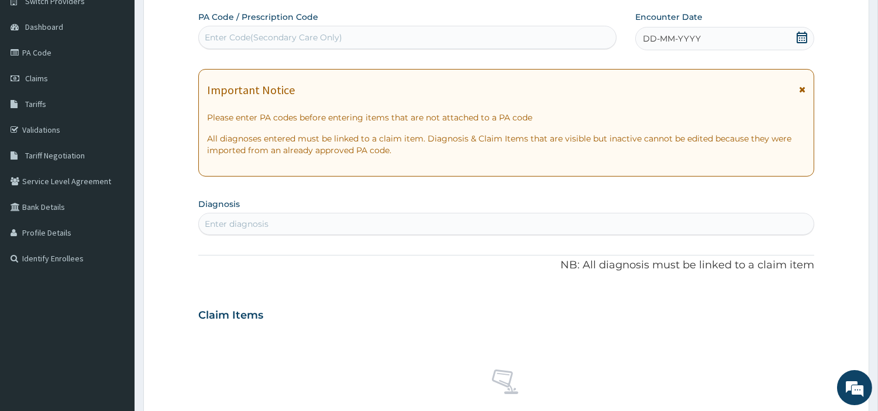
click at [785, 43] on div "DD-MM-YYYY" at bounding box center [724, 38] width 179 height 23
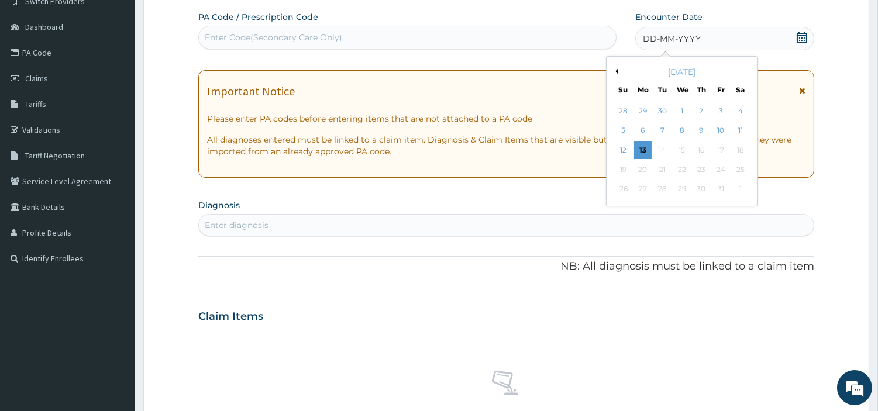
click at [715, 43] on div "DD-MM-YYYY" at bounding box center [724, 38] width 179 height 23
click at [700, 132] on div "9" at bounding box center [702, 131] width 18 height 18
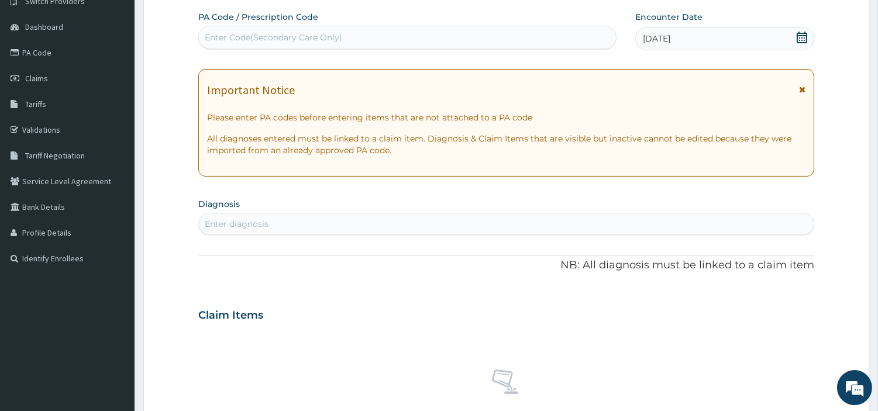
click at [610, 223] on div "Enter diagnosis" at bounding box center [506, 224] width 615 height 19
type input "ACUTE UPPER"
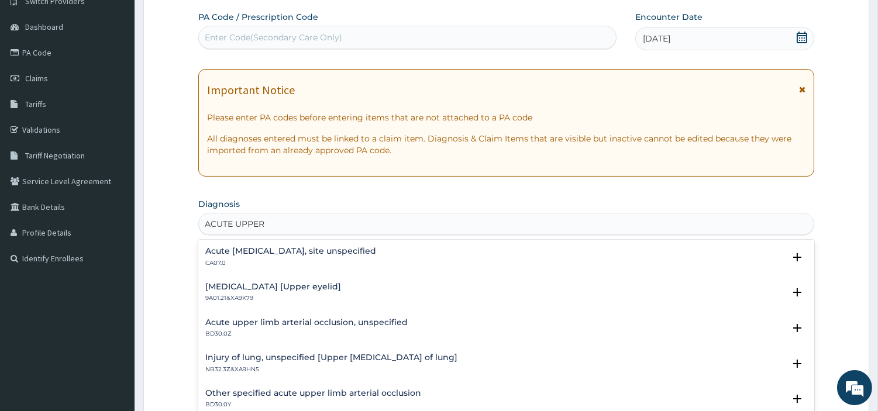
click at [287, 261] on p "CA07.0" at bounding box center [290, 263] width 171 height 8
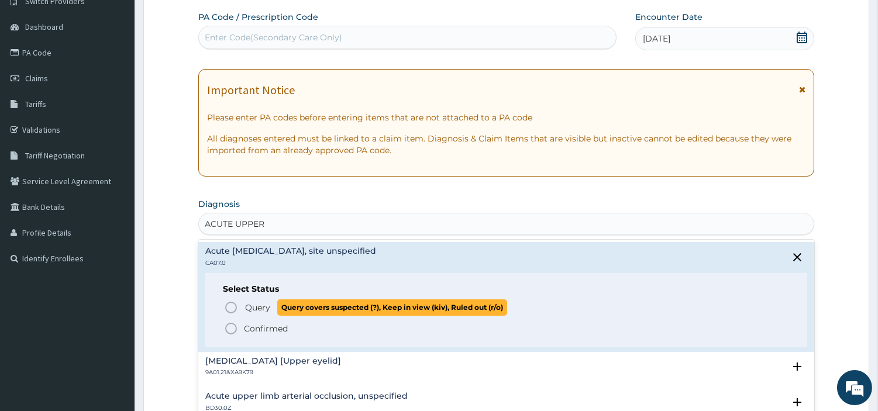
click at [266, 302] on span "Query" at bounding box center [257, 308] width 25 height 12
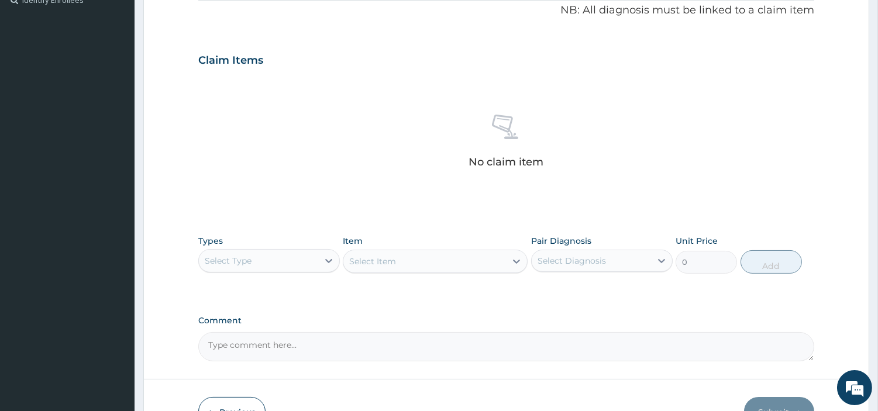
scroll to position [432, 0]
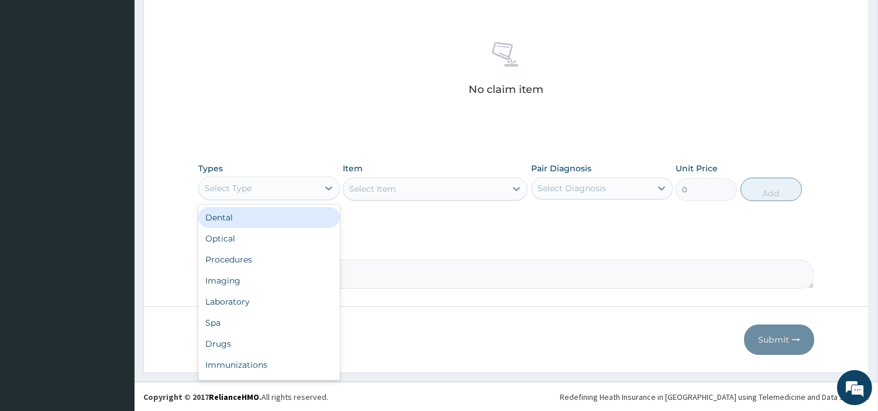
click at [299, 194] on div "Select Type" at bounding box center [258, 188] width 119 height 19
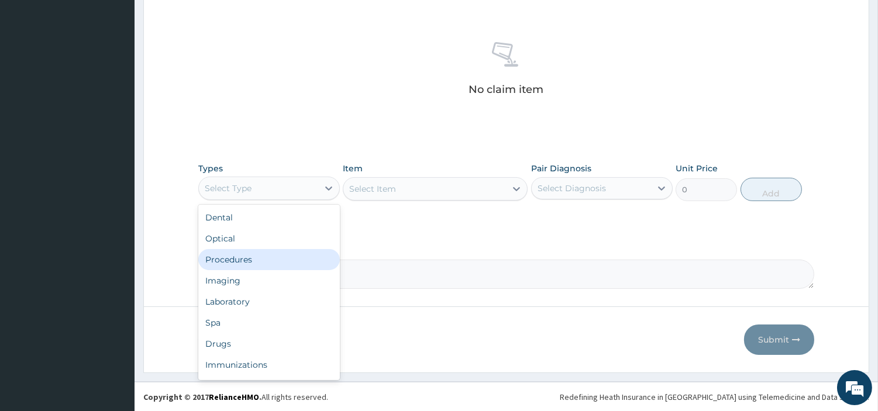
click at [295, 254] on div "Procedures" at bounding box center [269, 259] width 142 height 21
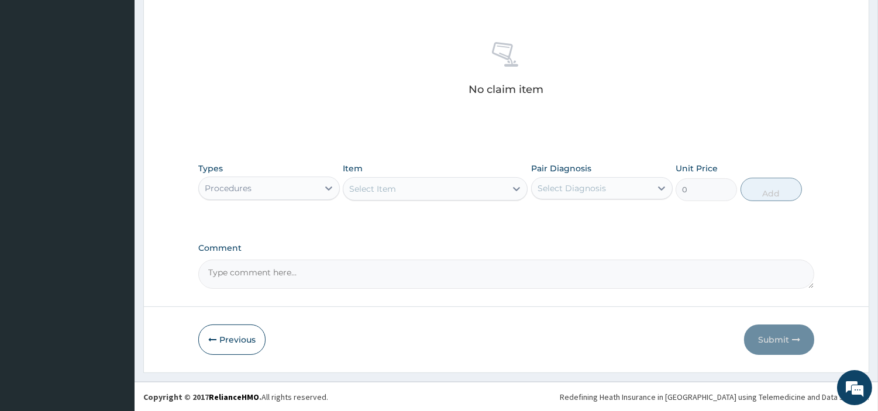
click at [451, 191] on div "Select Item" at bounding box center [424, 189] width 163 height 19
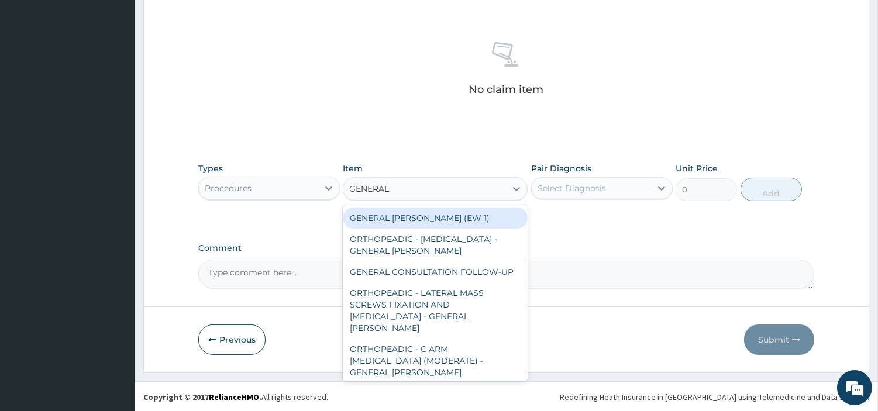
type input "GENERAL C"
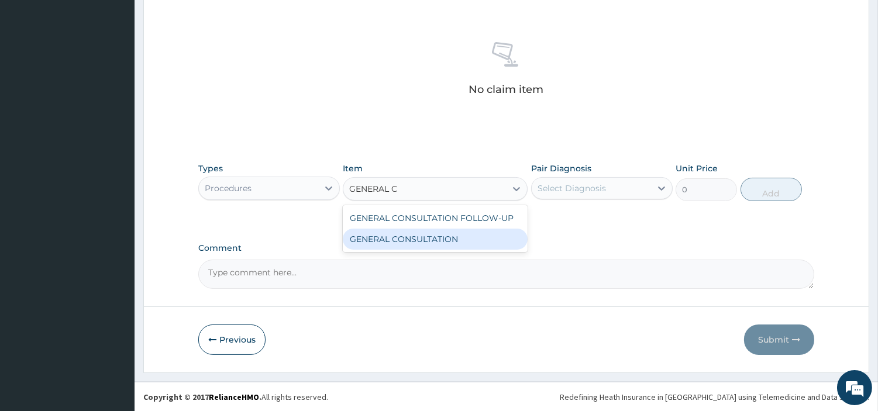
click at [511, 242] on div "GENERAL CONSULTATION" at bounding box center [435, 239] width 185 height 21
type input "6750"
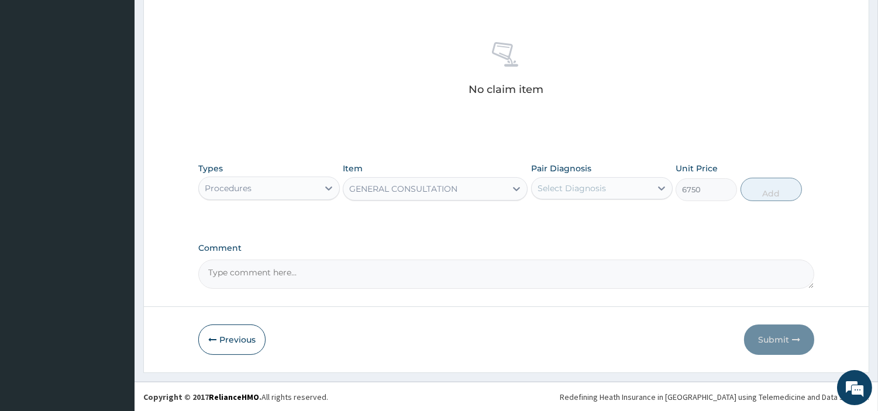
click at [606, 177] on div "Select Diagnosis" at bounding box center [602, 188] width 142 height 22
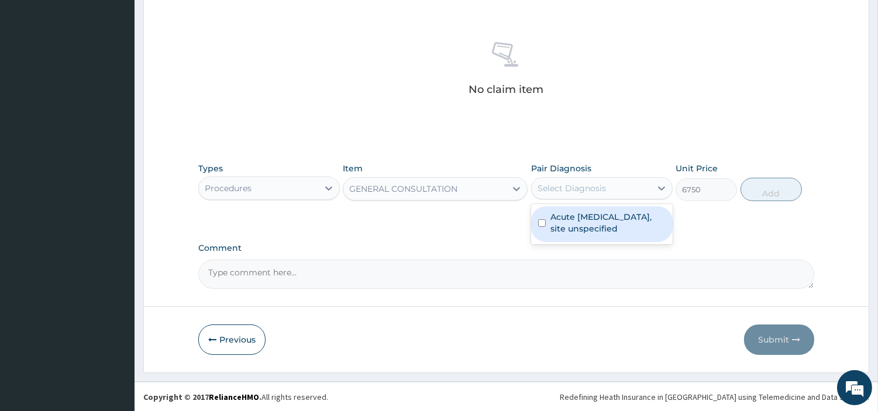
click at [607, 214] on label "Acute upper respiratory infection, site unspecified" at bounding box center [608, 222] width 115 height 23
checkbox input "true"
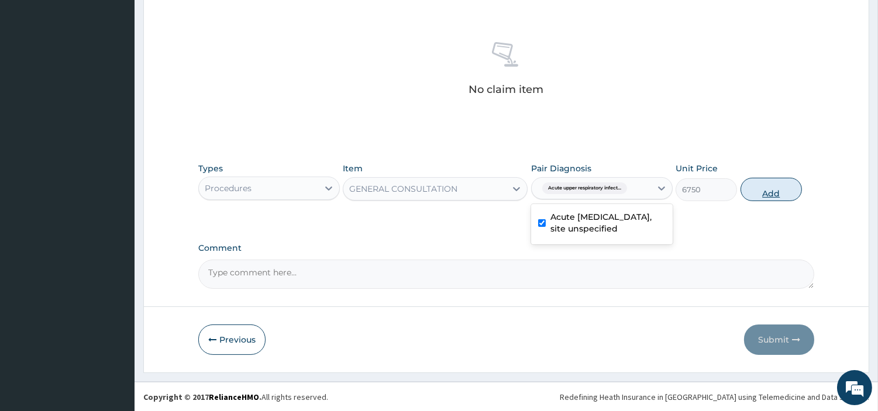
click at [776, 190] on button "Add" at bounding box center [771, 189] width 61 height 23
type input "0"
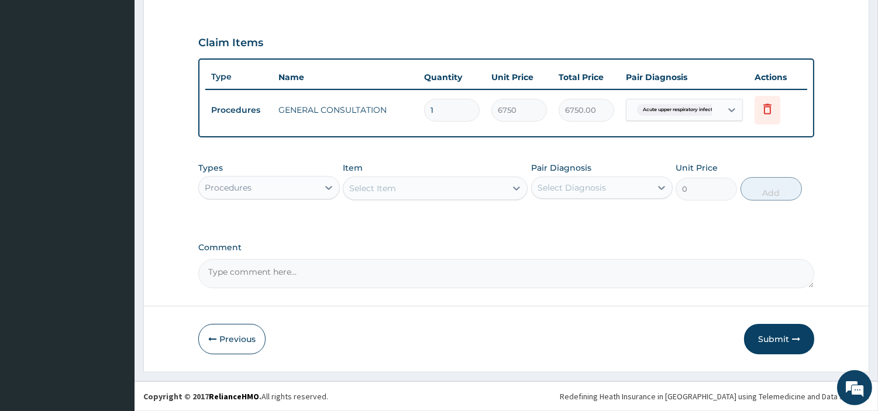
scroll to position [376, 0]
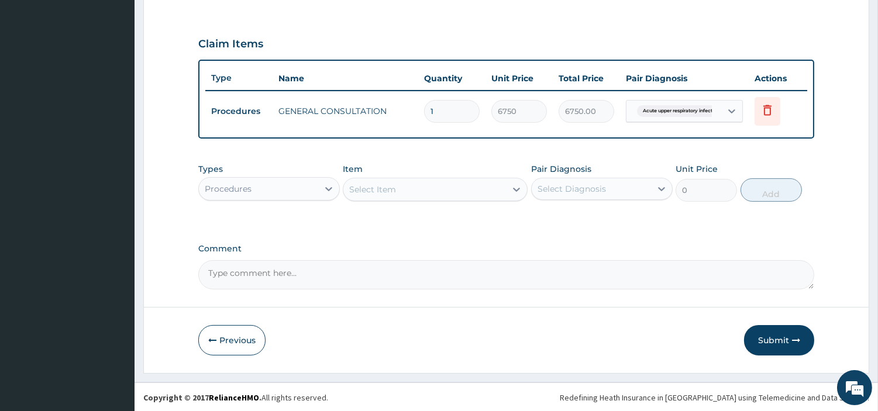
click at [261, 195] on div "Procedures" at bounding box center [258, 189] width 119 height 19
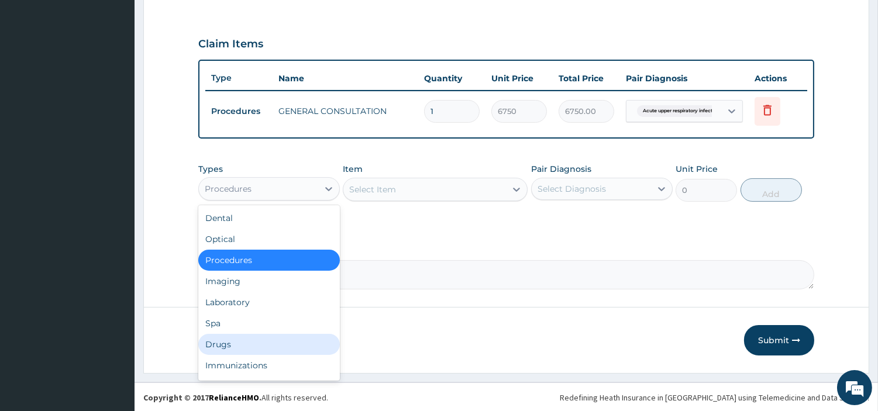
click at [254, 342] on div "Drugs" at bounding box center [269, 344] width 142 height 21
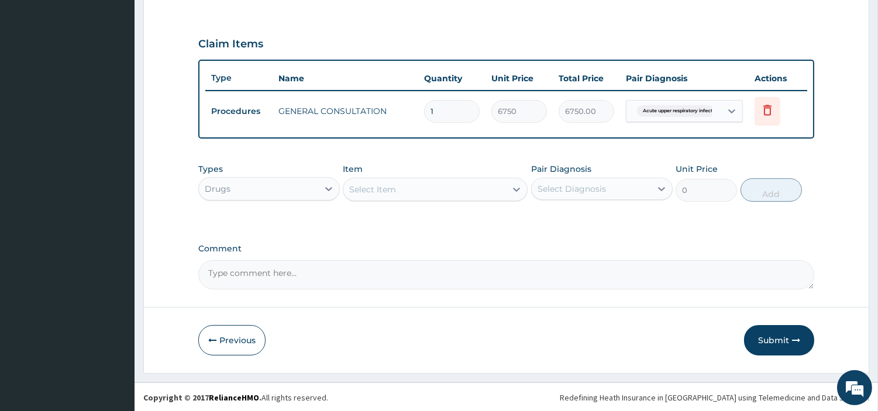
click at [464, 194] on div "Select Item" at bounding box center [424, 189] width 163 height 19
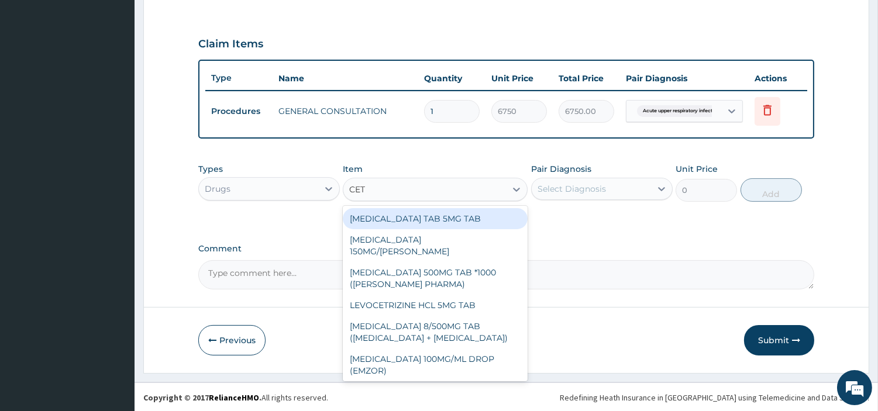
type input "CETI"
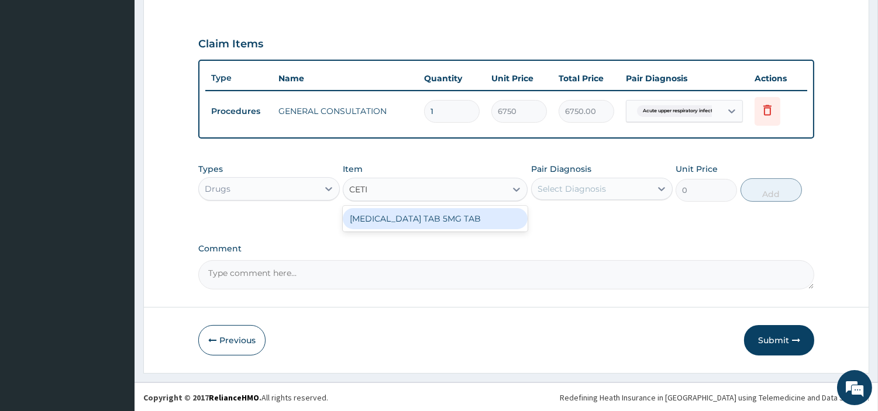
click at [484, 213] on div "CETIRIZINE TAB 5MG TAB" at bounding box center [435, 218] width 185 height 21
type input "97.6500015258789"
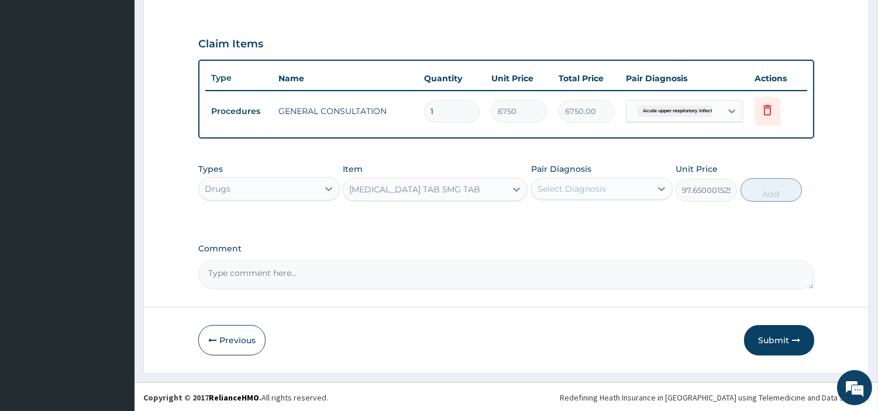
click at [593, 195] on div "Select Diagnosis" at bounding box center [591, 189] width 119 height 19
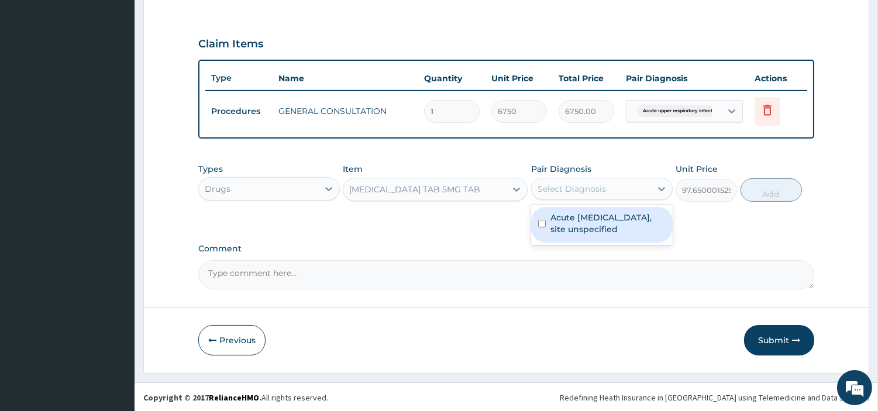
click at [601, 230] on label "Acute upper respiratory infection, site unspecified" at bounding box center [608, 223] width 115 height 23
checkbox input "true"
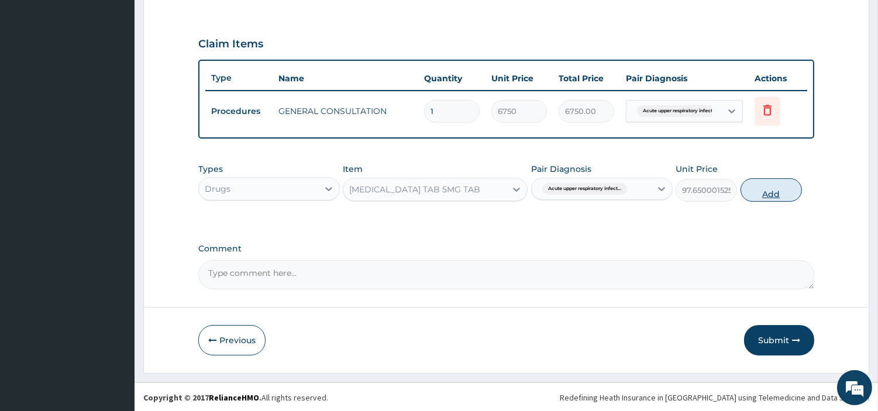
click at [773, 190] on button "Add" at bounding box center [771, 189] width 61 height 23
type input "0"
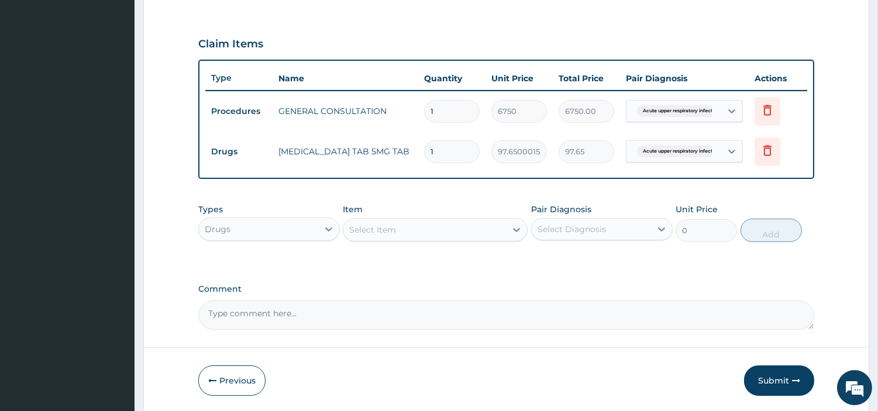
type input "0.00"
type input "7"
type input "683.55"
type input "7"
click at [425, 238] on div "Select Item" at bounding box center [424, 230] width 163 height 19
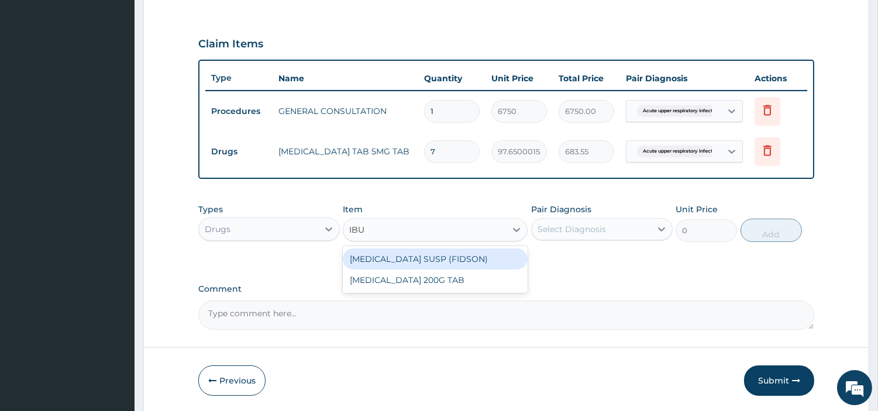
type input "IBUP"
click at [452, 277] on div "IBUPROFEN 200G TAB" at bounding box center [435, 280] width 185 height 21
type input "28.17499923706055"
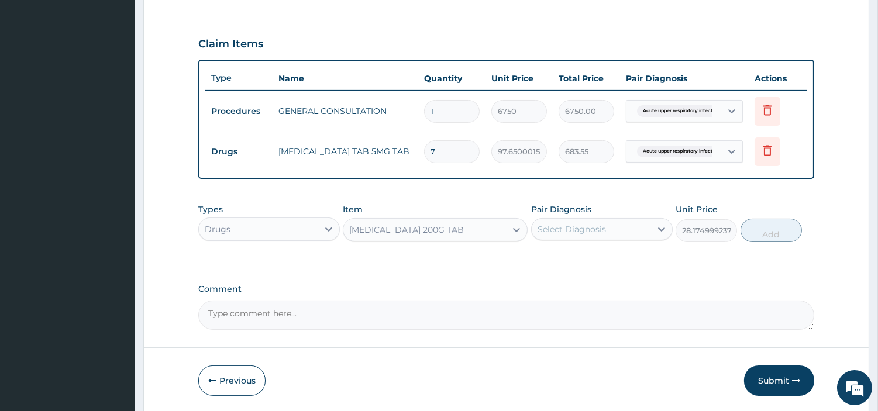
drag, startPoint x: 566, startPoint y: 230, endPoint x: 569, endPoint y: 243, distance: 12.8
click at [566, 230] on div "Select Diagnosis" at bounding box center [572, 229] width 68 height 12
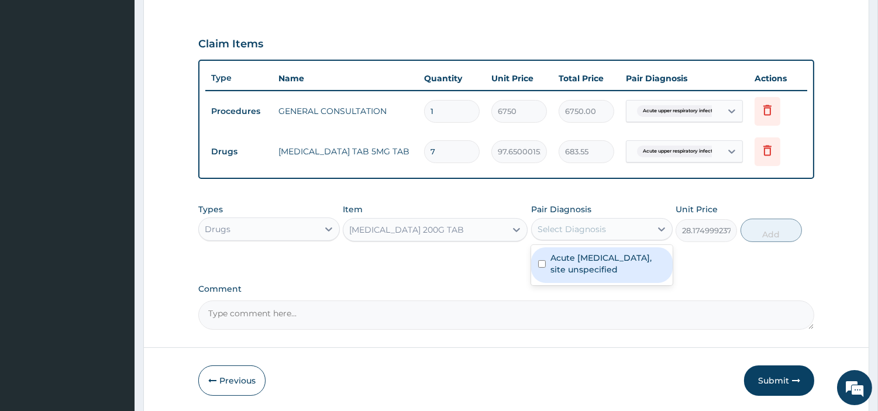
click at [581, 273] on label "Acute upper respiratory infection, site unspecified" at bounding box center [608, 263] width 115 height 23
checkbox input "true"
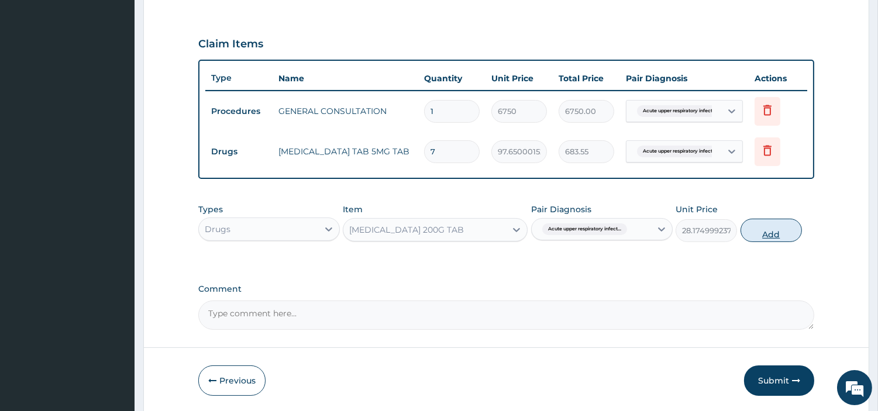
click at [749, 226] on button "Add" at bounding box center [771, 230] width 61 height 23
type input "0"
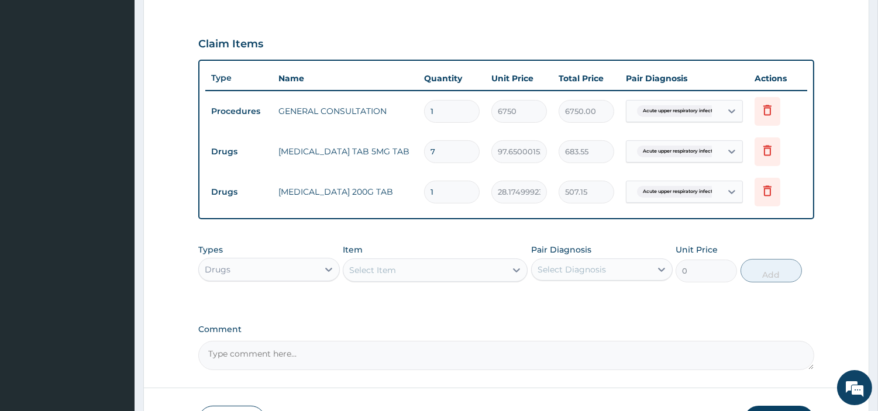
type input "18"
type input "507.15"
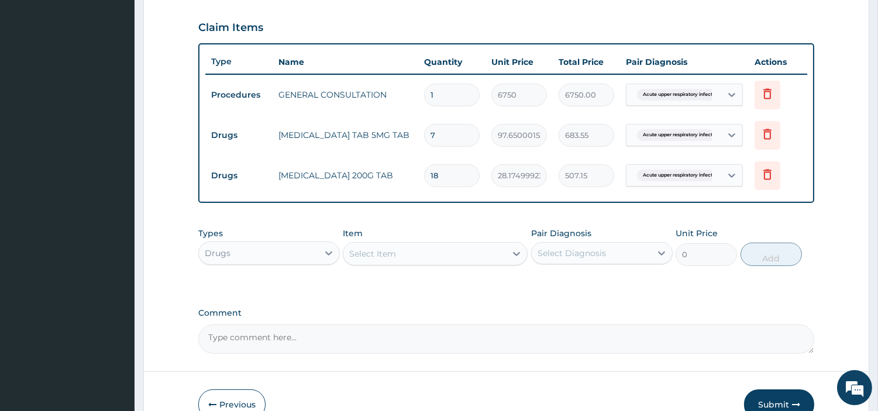
type input "18"
click at [779, 405] on button "Submit" at bounding box center [779, 405] width 70 height 30
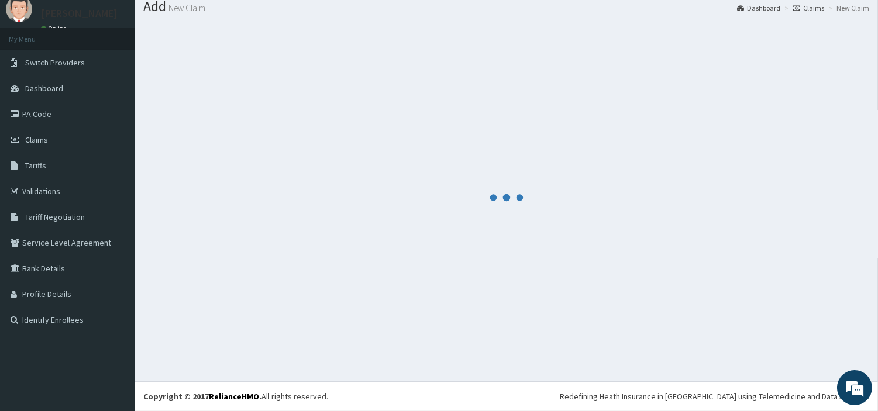
scroll to position [39, 0]
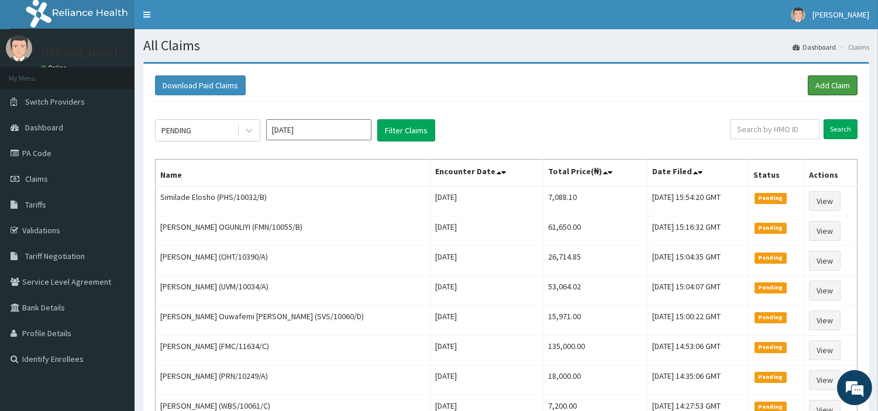
drag, startPoint x: 835, startPoint y: 90, endPoint x: 796, endPoint y: 74, distance: 43.0
click at [835, 90] on link "Add Claim" at bounding box center [833, 85] width 50 height 20
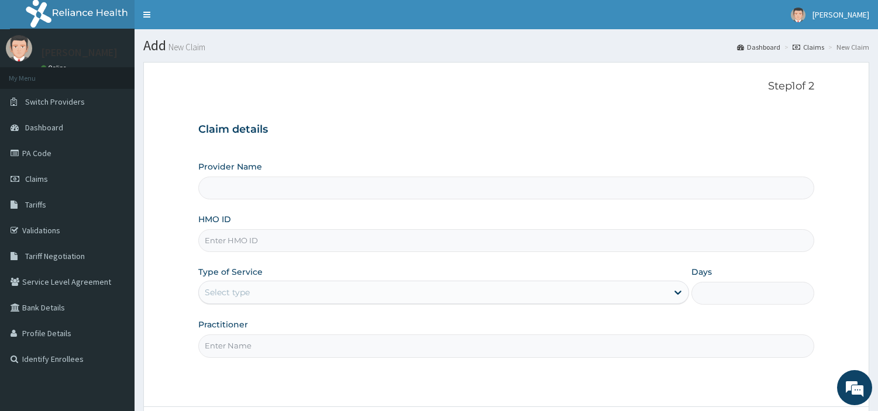
type input "[GEOGRAPHIC_DATA] Nig. Ltd"
click at [299, 243] on input "HMO ID" at bounding box center [506, 240] width 616 height 23
paste input "SLB/10604/B MOTHER'S ID"
click at [359, 264] on div "Provider Name R-Jolad Hospital Nig. Ltd HMO ID SLB/10604/B MOTHE Type of Servic…" at bounding box center [506, 259] width 616 height 197
click at [328, 246] on input "SLB/10604/B MOTHE" at bounding box center [506, 240] width 616 height 23
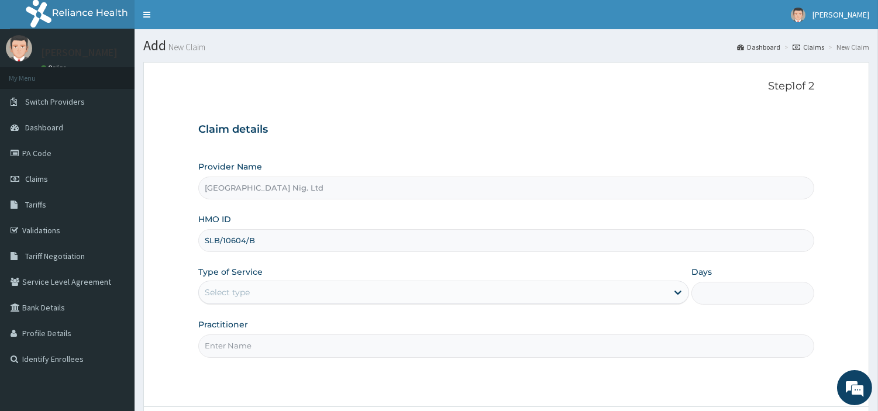
type input "SLB/10604/B"
click at [301, 303] on div "Select type" at bounding box center [443, 292] width 491 height 23
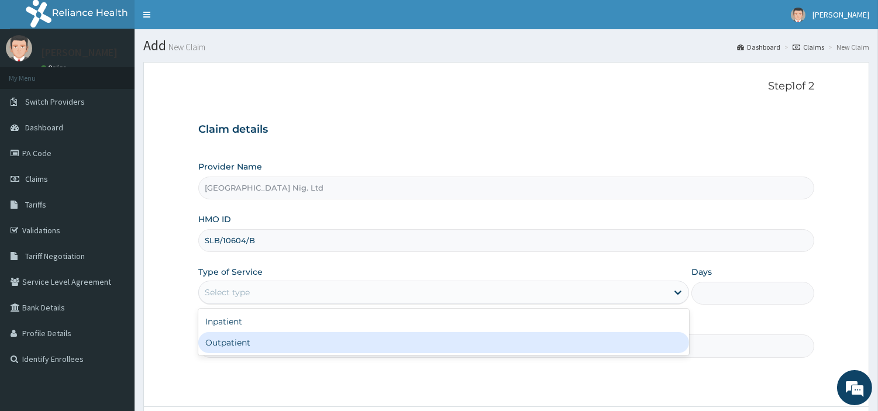
click at [309, 356] on input "Practitioner" at bounding box center [506, 346] width 616 height 23
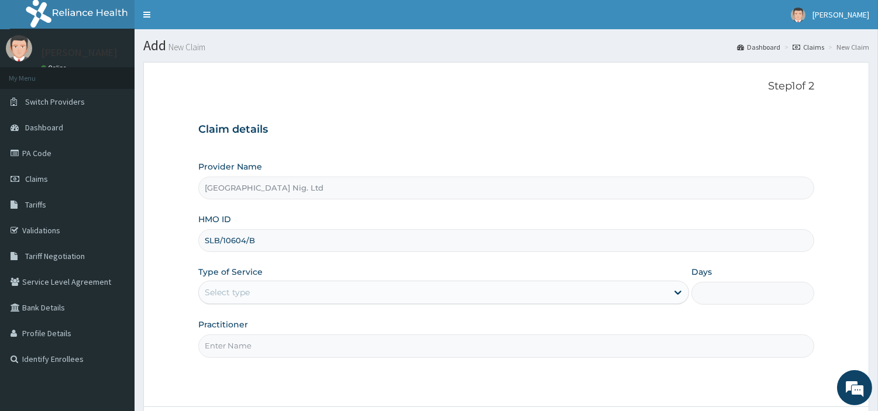
click at [309, 356] on input "Practitioner" at bounding box center [506, 346] width 616 height 23
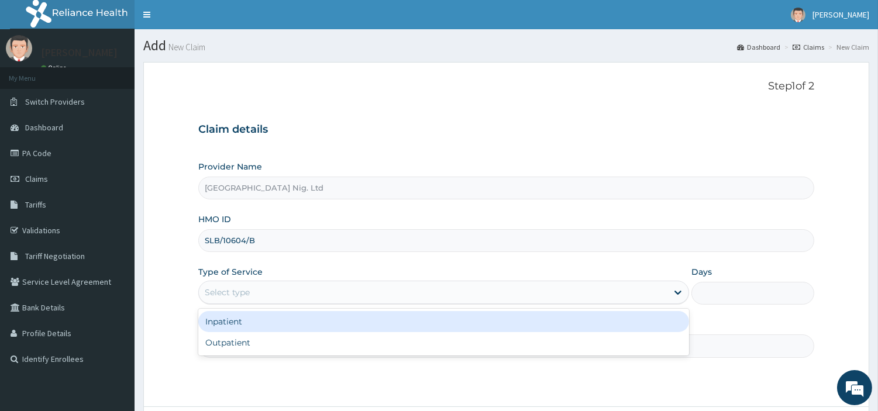
click at [319, 295] on div "Select type" at bounding box center [433, 292] width 469 height 19
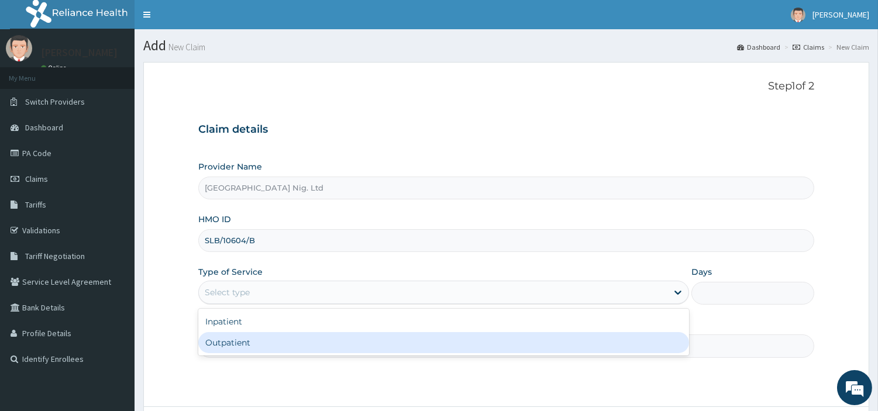
click at [307, 349] on div "Outpatient" at bounding box center [443, 342] width 491 height 21
type input "1"
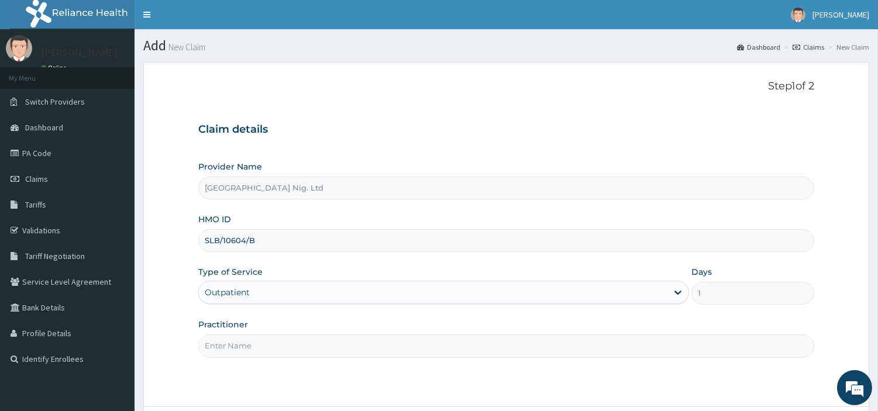
click at [307, 349] on input "Practitioner" at bounding box center [506, 346] width 616 height 23
paste input "BASSEY | MEDICAL OFFICER CHARLES"
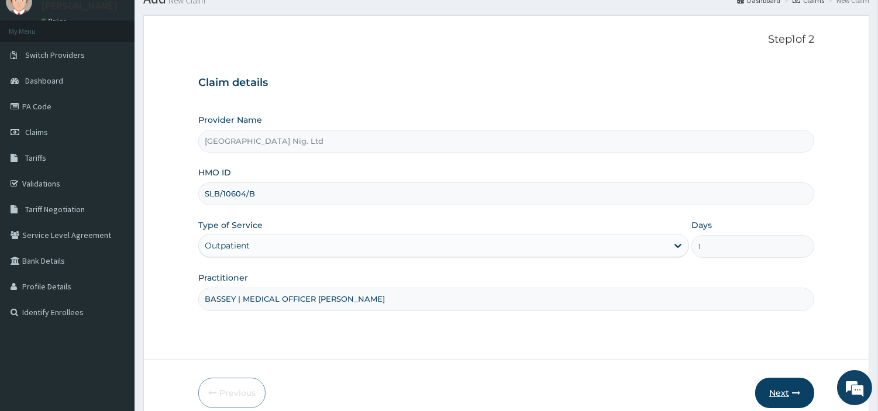
scroll to position [101, 0]
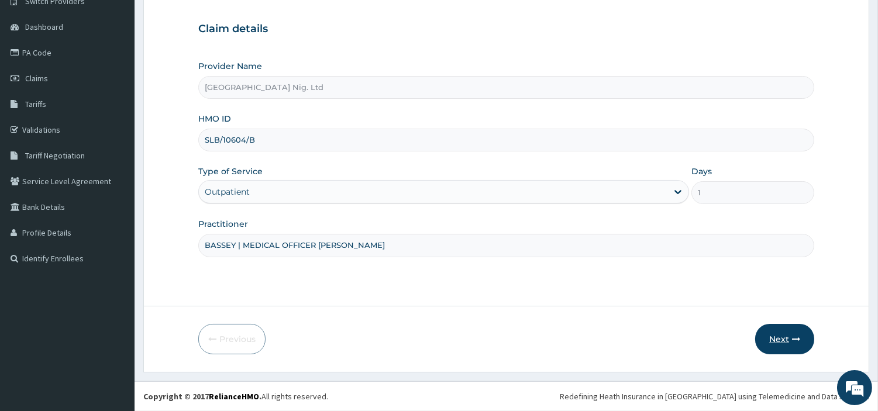
type input "BASSEY | MEDICAL OFFICER CHARLES"
click at [789, 331] on button "Next" at bounding box center [784, 339] width 59 height 30
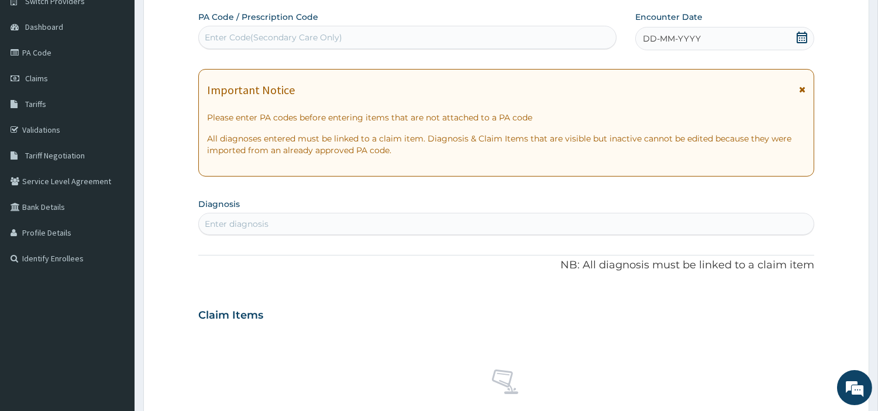
click at [322, 37] on div "Enter Code(Secondary Care Only)" at bounding box center [273, 38] width 137 height 12
paste input "PA/CC488F"
type input "PA/CC488F"
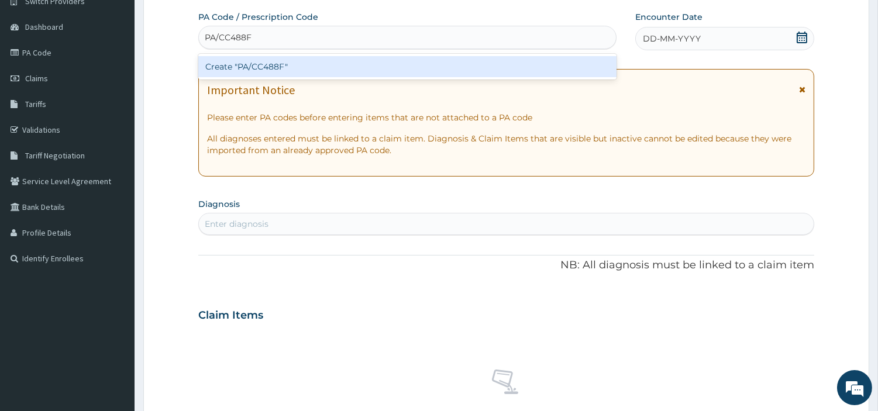
click at [478, 73] on div "Create "PA/CC488F"" at bounding box center [407, 66] width 418 height 21
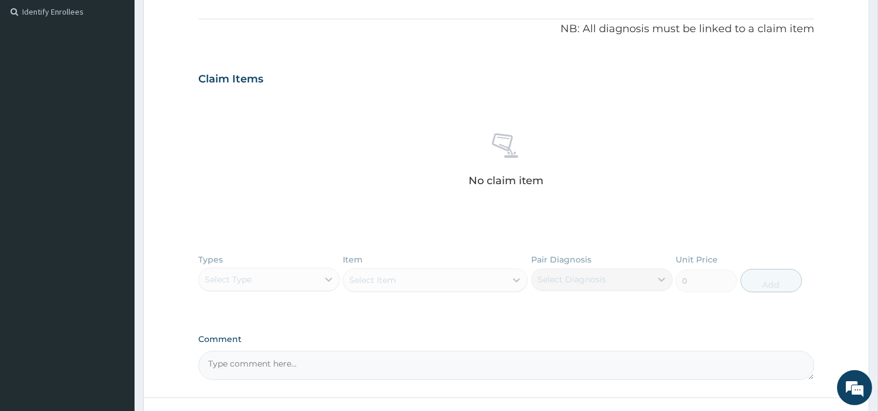
scroll to position [439, 0]
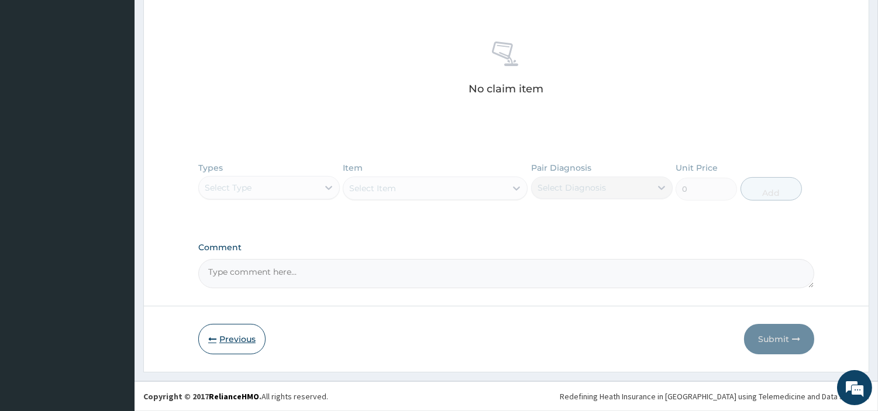
click at [237, 340] on button "Previous" at bounding box center [231, 339] width 67 height 30
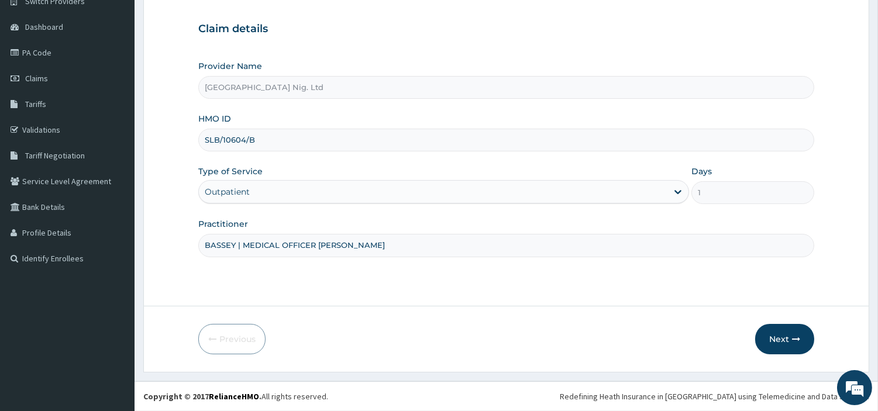
scroll to position [101, 0]
click at [262, 142] on input "SLB/10604/B" at bounding box center [506, 140] width 616 height 23
type input "SLB/10604/D"
click at [786, 344] on button "Next" at bounding box center [784, 339] width 59 height 30
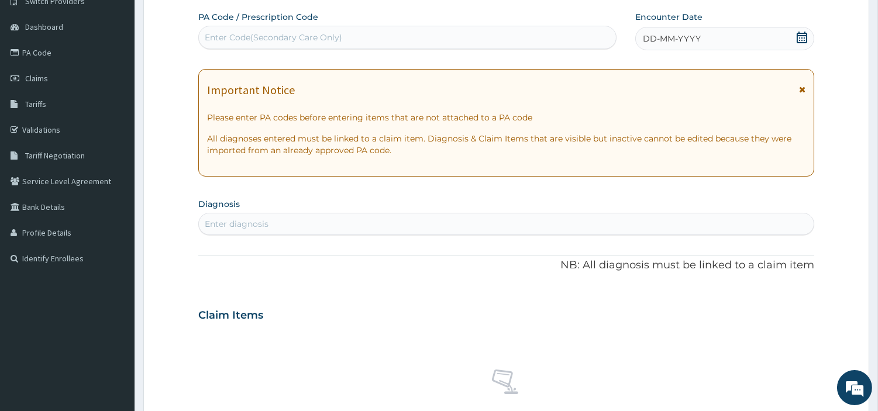
click at [324, 33] on div "Enter Code(Secondary Care Only)" at bounding box center [273, 38] width 137 height 12
paste input "PA/CC488F"
type input "PA/CC488F"
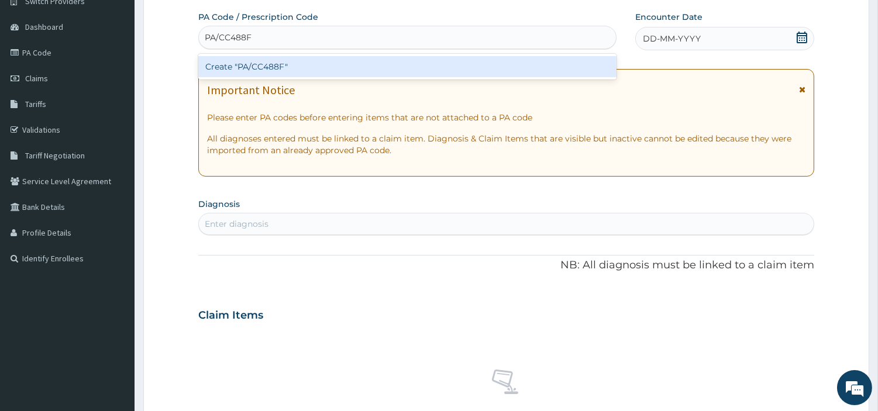
click at [325, 67] on div "Create "PA/CC488F"" at bounding box center [407, 66] width 418 height 21
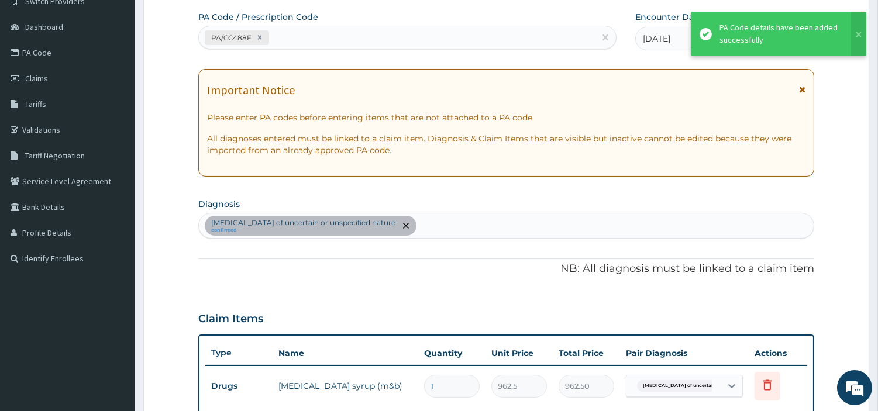
scroll to position [321, 0]
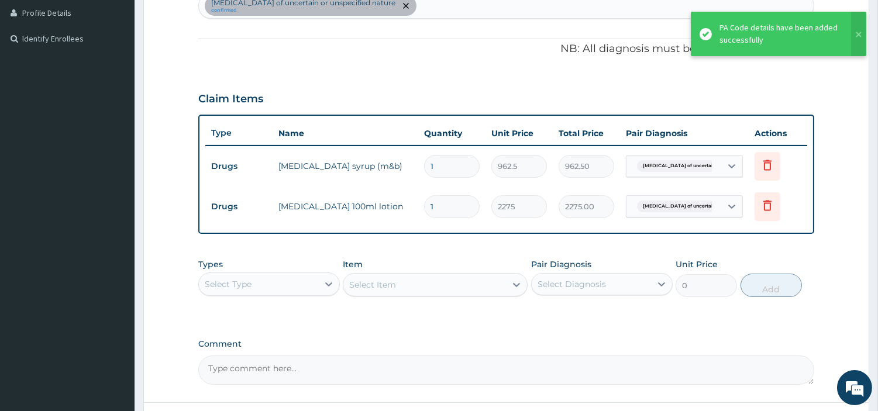
click at [300, 276] on div "Select Type" at bounding box center [258, 284] width 119 height 19
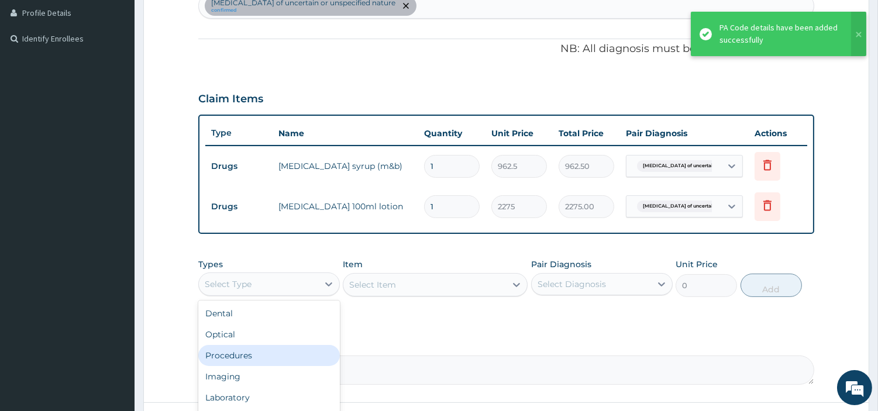
click at [253, 350] on div "Procedures" at bounding box center [269, 355] width 142 height 21
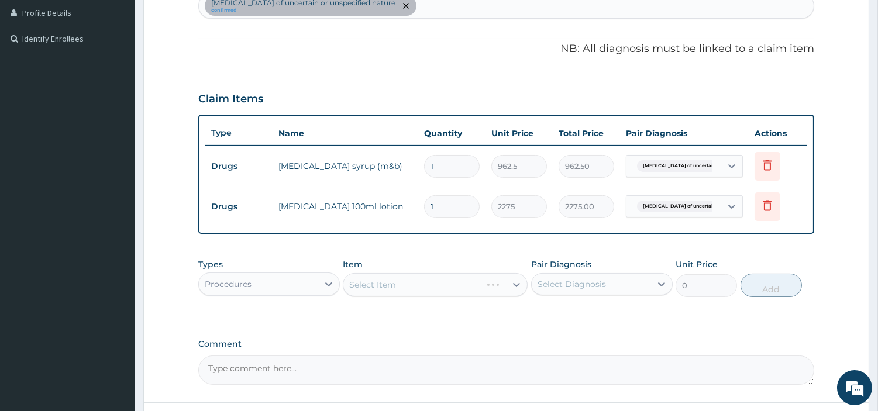
scroll to position [351, 0]
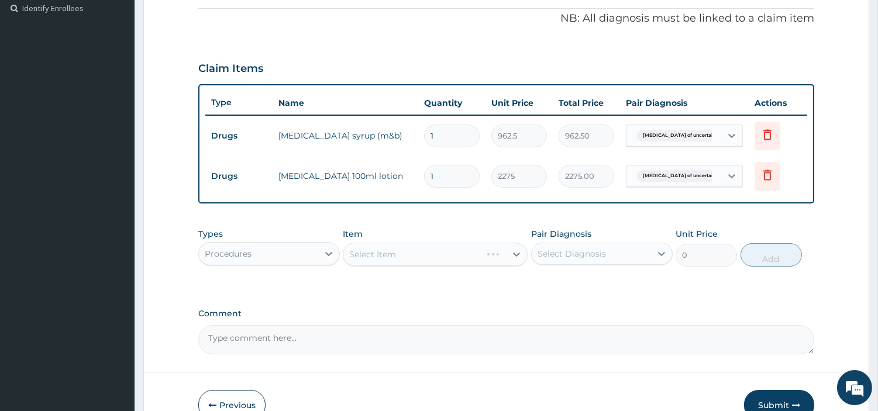
click at [477, 249] on div "Select Item" at bounding box center [435, 254] width 185 height 23
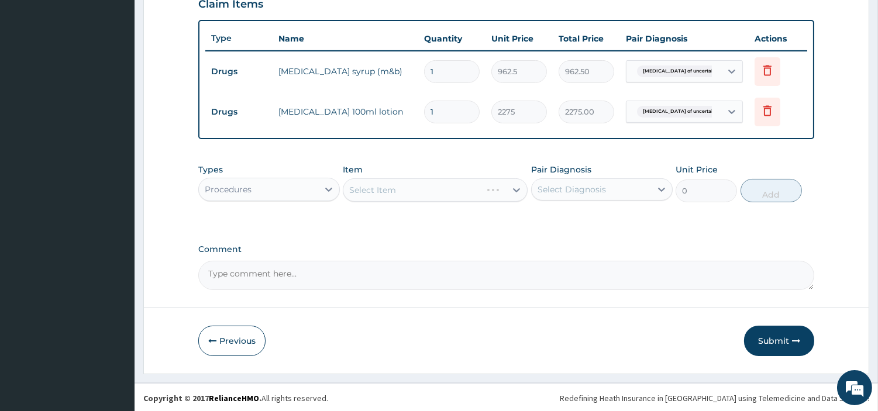
scroll to position [416, 0]
click at [515, 179] on div at bounding box center [516, 189] width 21 height 21
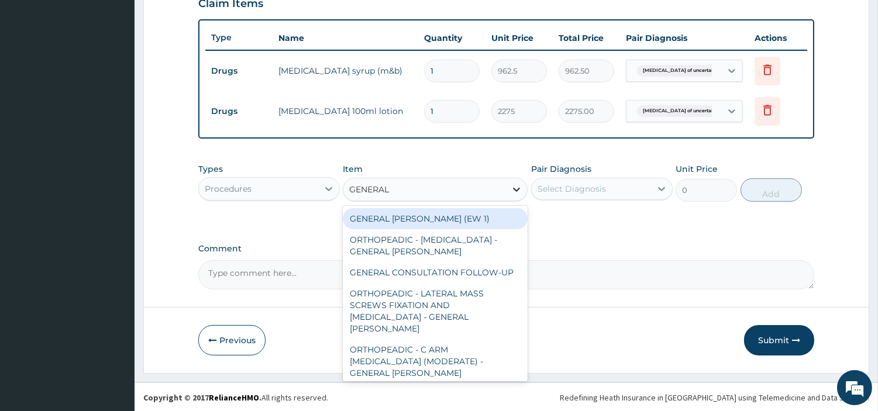
type input "GENERAL C"
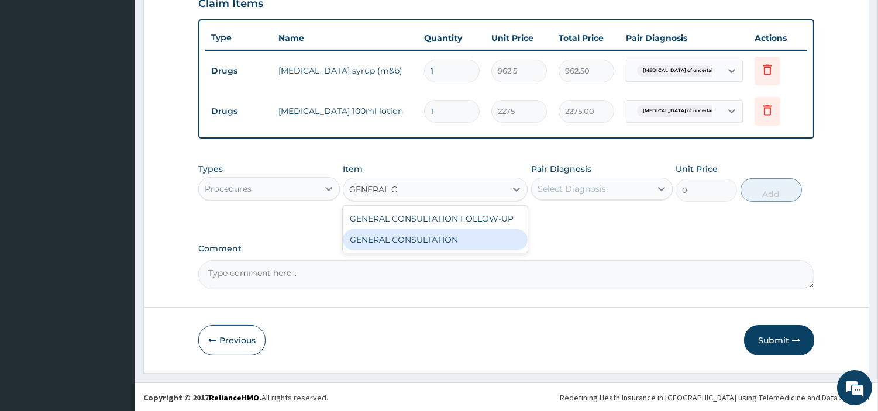
click at [498, 243] on div "GENERAL CONSULTATION" at bounding box center [435, 239] width 185 height 21
type input "6750"
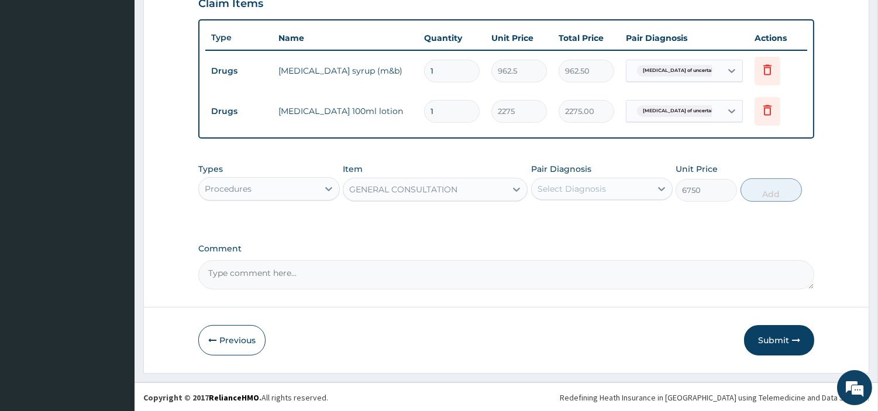
click at [590, 191] on div "Select Diagnosis" at bounding box center [572, 189] width 68 height 12
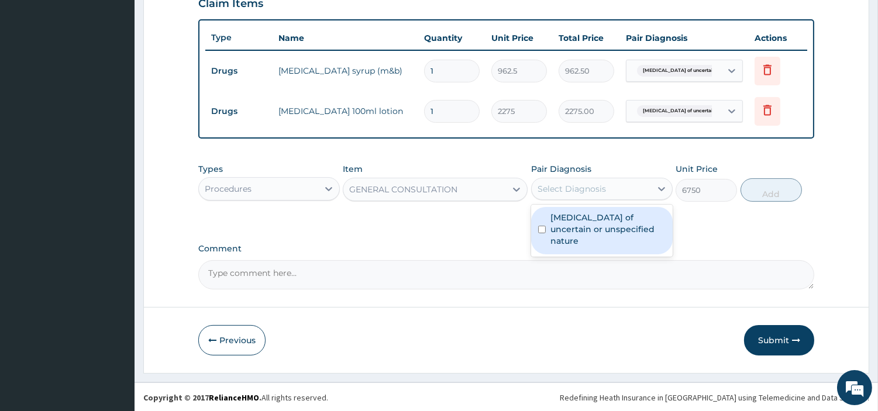
click at [598, 225] on label "Skin disorder of uncertain or unspecified nature" at bounding box center [608, 229] width 115 height 35
checkbox input "true"
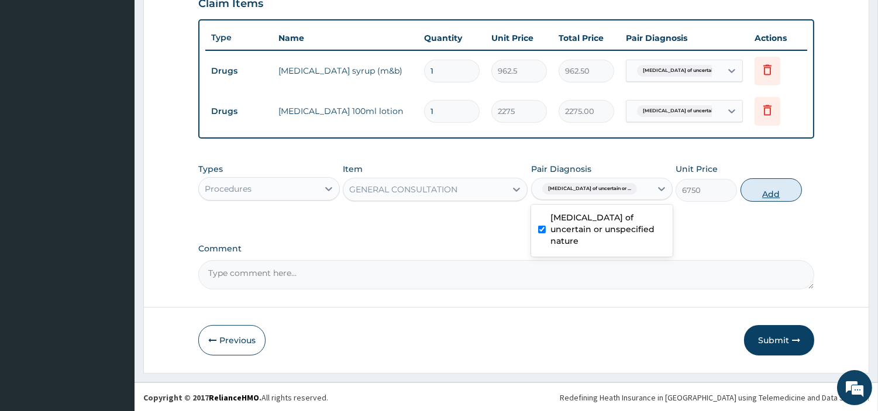
click at [782, 187] on button "Add" at bounding box center [771, 189] width 61 height 23
type input "0"
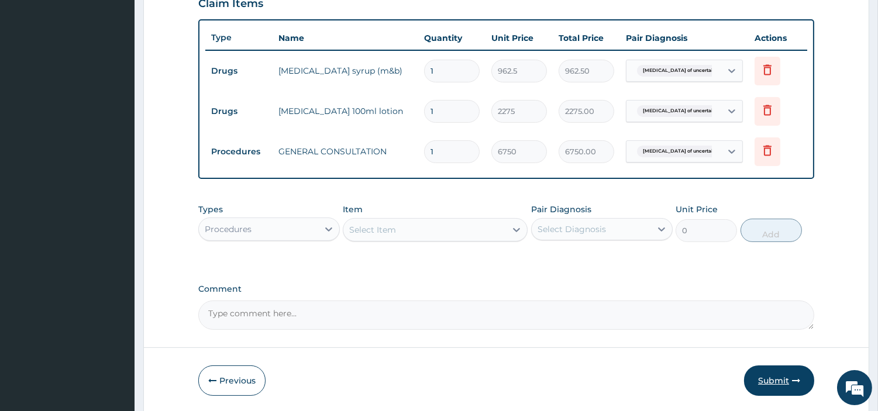
click at [769, 371] on button "Submit" at bounding box center [779, 381] width 70 height 30
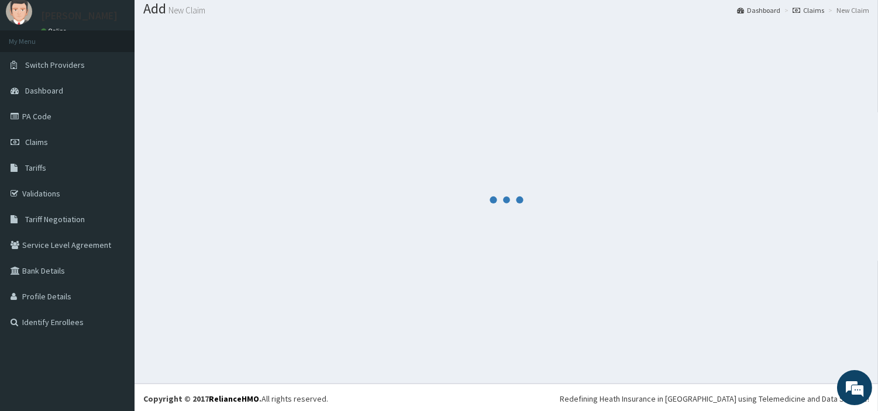
scroll to position [39, 0]
